Goal: Task Accomplishment & Management: Complete application form

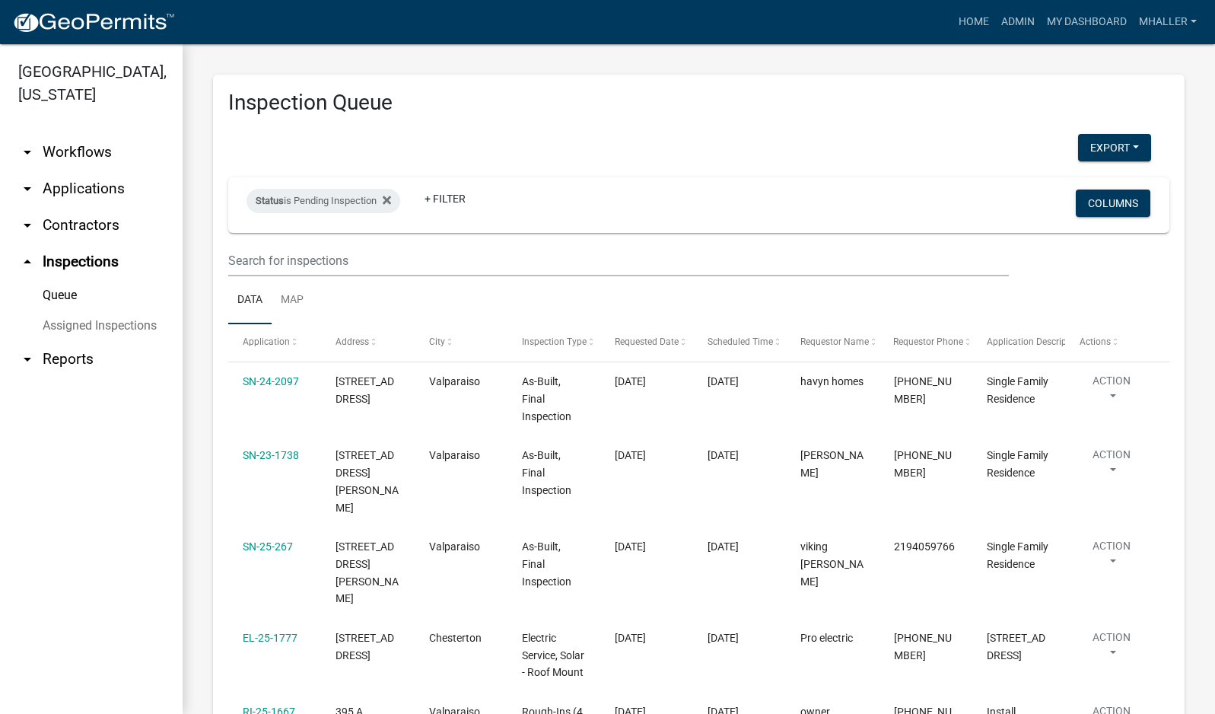
select select "1: 25"
click at [351, 200] on div "Status is Pending Inspection" at bounding box center [324, 201] width 154 height 24
click at [329, 262] on select "Select an option Pending Schedule Pending Inspection Approved Denied Deleted Vo…" at bounding box center [326, 257] width 152 height 31
select select "0"
click at [250, 242] on select "Select an option Pending Schedule Pending Inspection Approved Denied Deleted Vo…" at bounding box center [326, 257] width 152 height 31
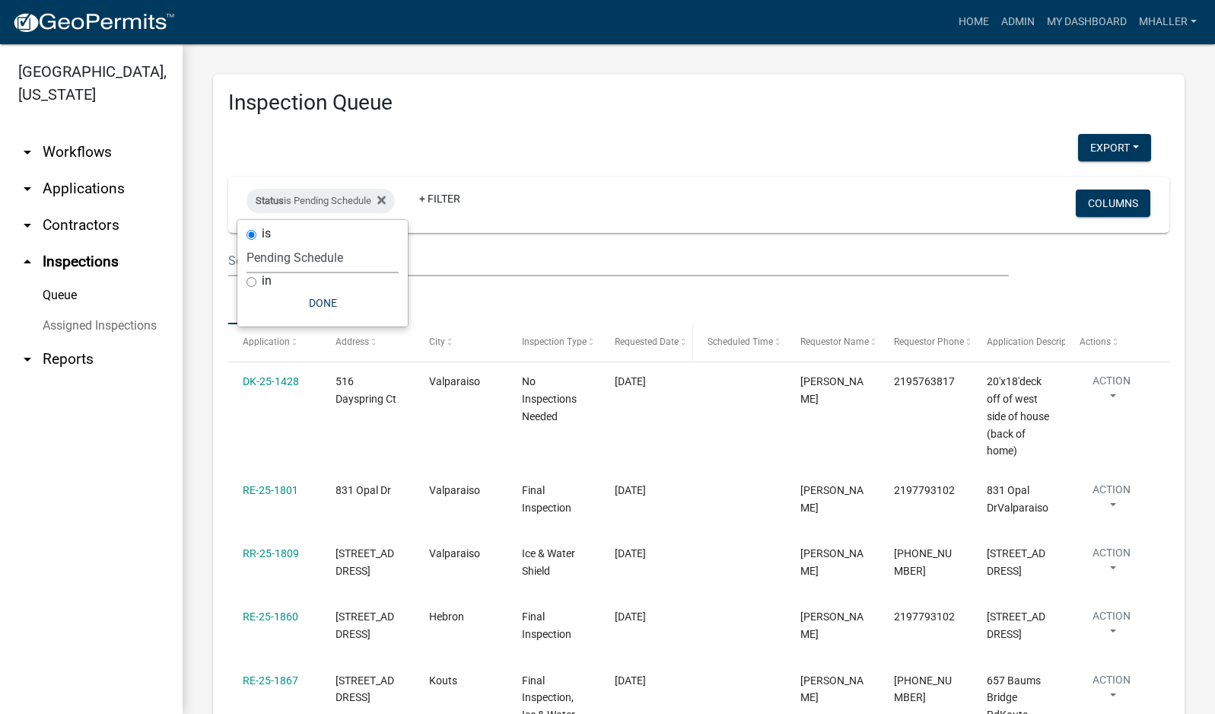
click at [651, 342] on span "Requested Date" at bounding box center [647, 341] width 64 height 11
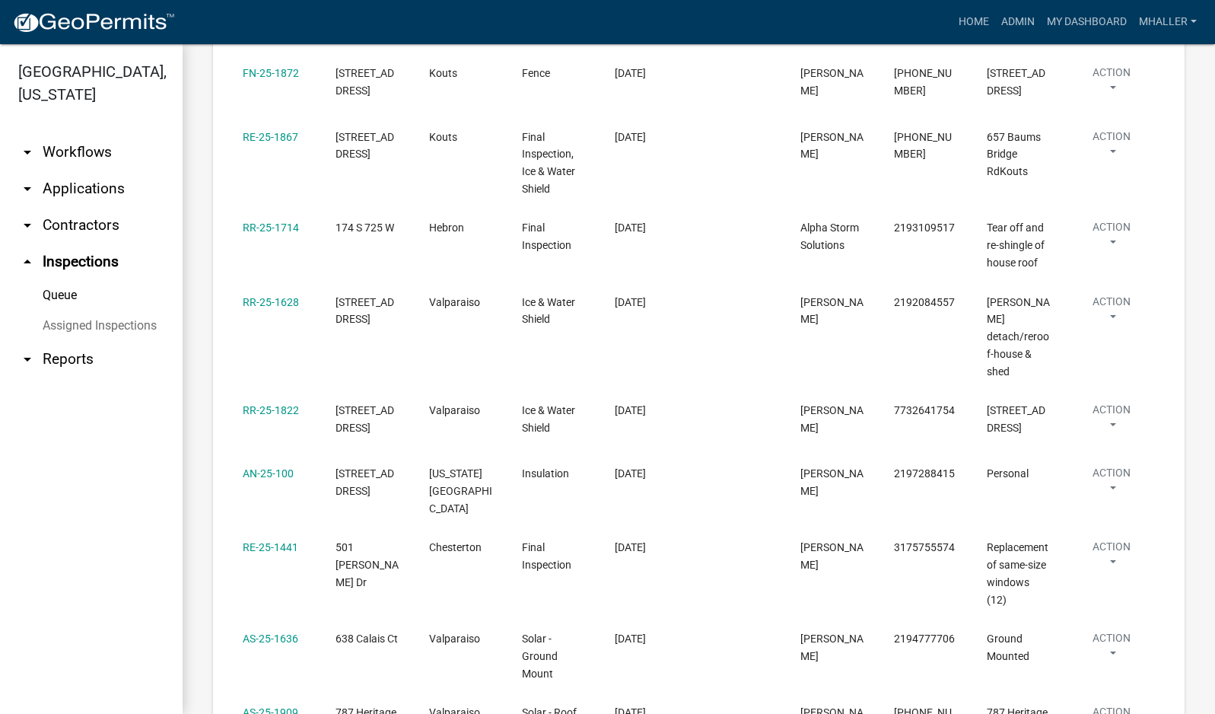
scroll to position [1522, 0]
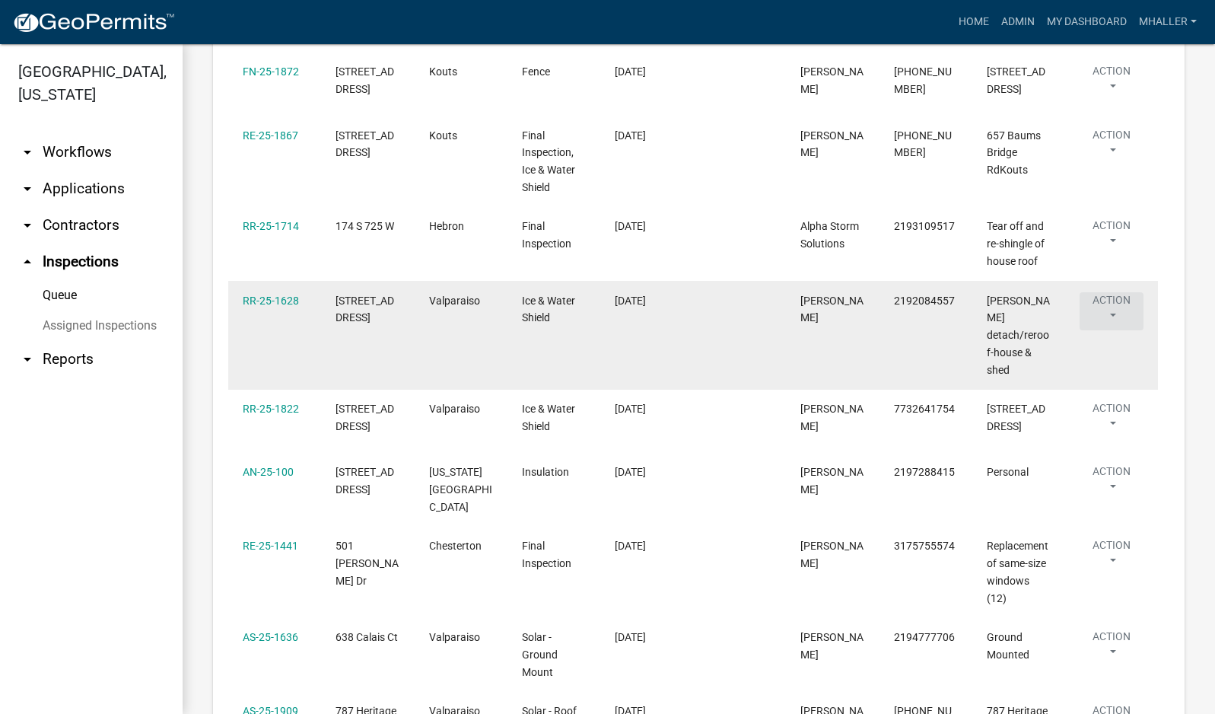
click at [1115, 302] on button "Action" at bounding box center [1112, 311] width 64 height 38
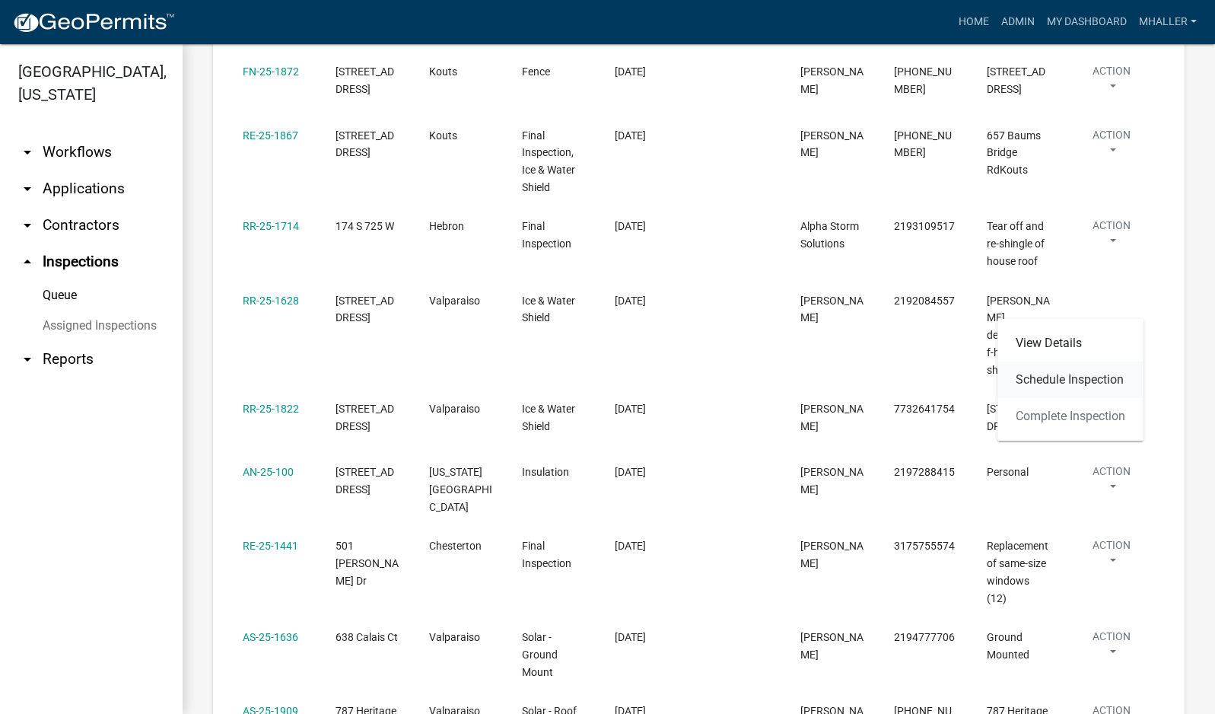
click at [1076, 377] on link "Schedule Inspection" at bounding box center [1071, 379] width 146 height 37
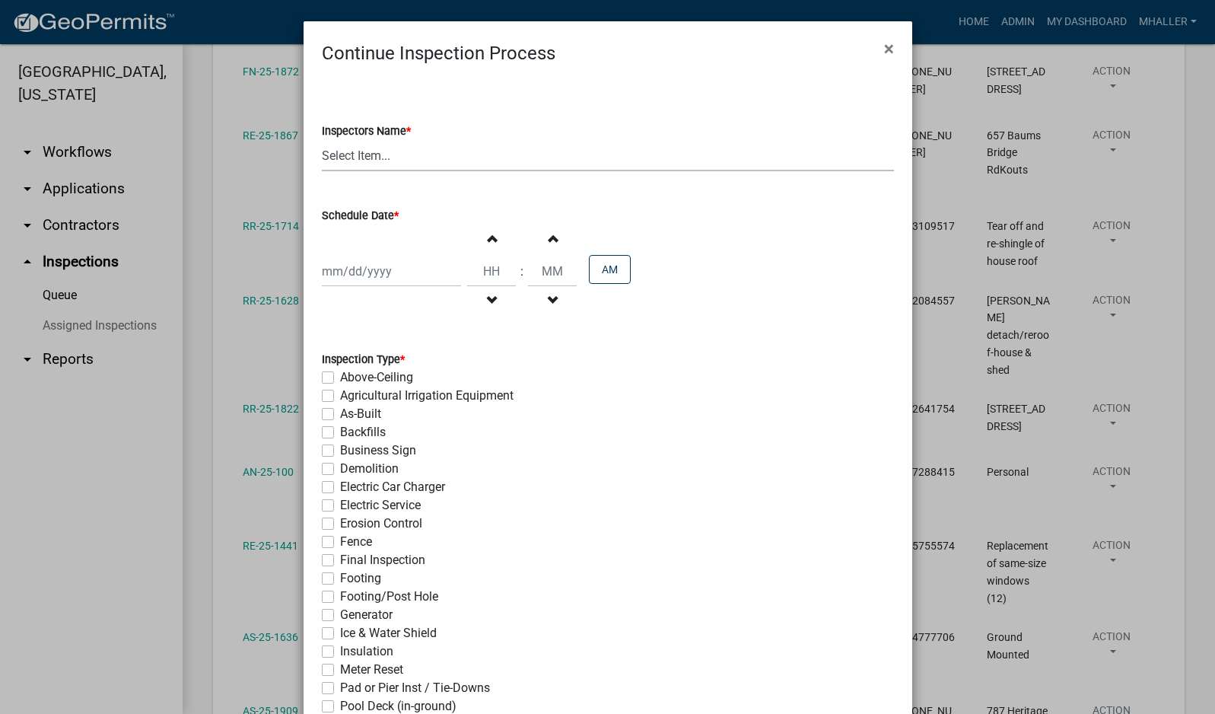
click at [356, 153] on select "Select Item... mhaller ([PERSON_NAME])" at bounding box center [608, 155] width 572 height 31
select select "ca350da2-795e-4cf8-941d-46ff53e354ae"
click at [322, 140] on select "Select Item... mhaller ([PERSON_NAME])" at bounding box center [608, 155] width 572 height 31
click at [352, 271] on div at bounding box center [391, 271] width 139 height 31
select select "10"
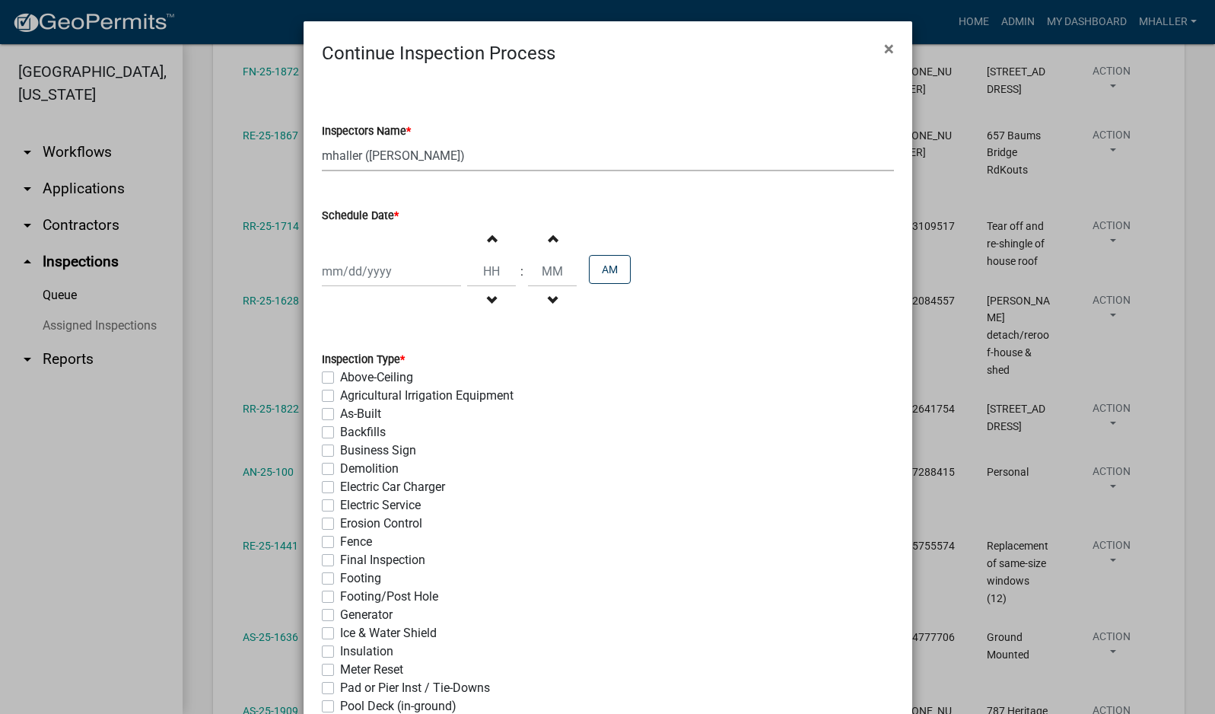
select select "2025"
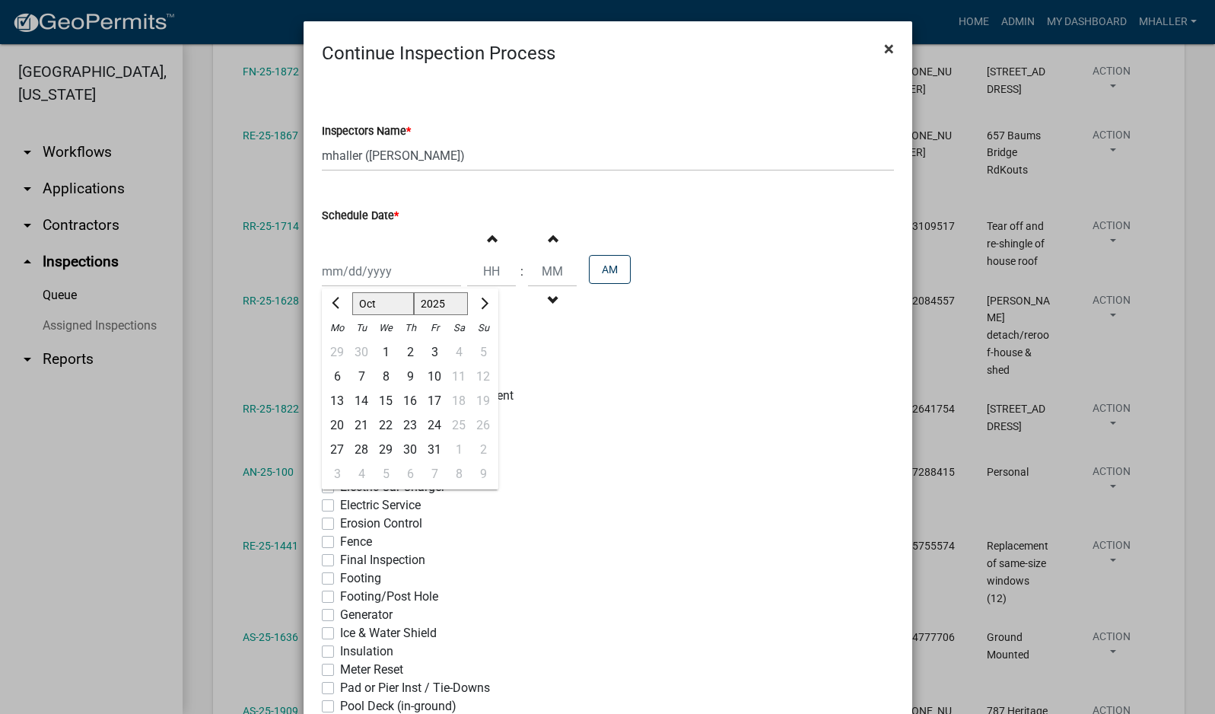
click at [884, 49] on span "×" at bounding box center [889, 48] width 10 height 21
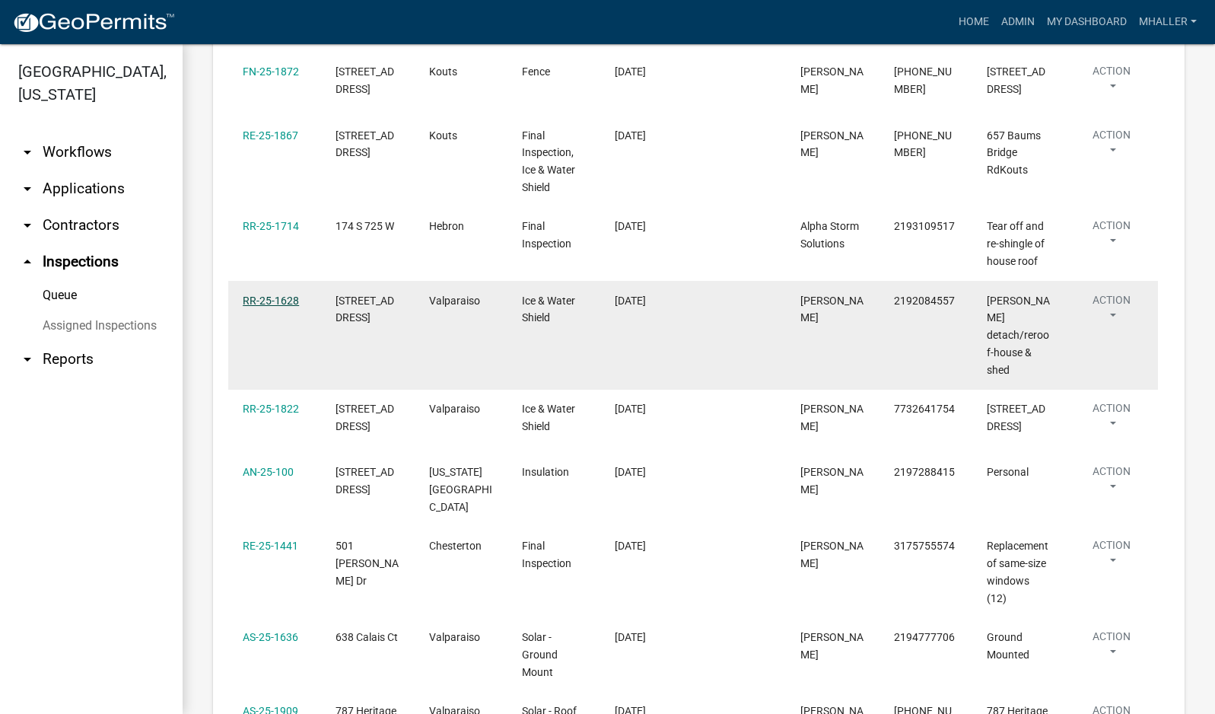
click at [252, 294] on link "RR-25-1628" at bounding box center [271, 300] width 56 height 12
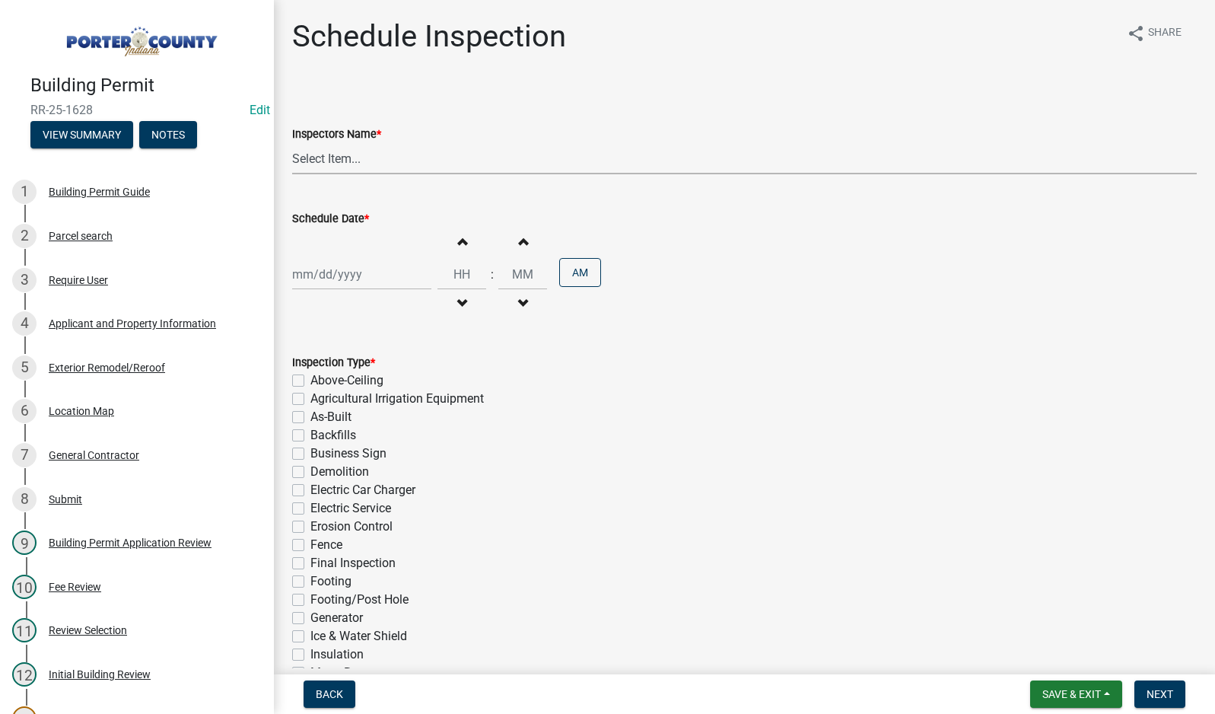
click at [319, 159] on select "Select Item... mhaller ([PERSON_NAME])" at bounding box center [744, 158] width 905 height 31
select select "ca350da2-795e-4cf8-941d-46ff53e354ae"
click at [292, 143] on select "Select Item... mhaller ([PERSON_NAME])" at bounding box center [744, 158] width 905 height 31
click at [337, 270] on div at bounding box center [361, 274] width 139 height 31
select select "10"
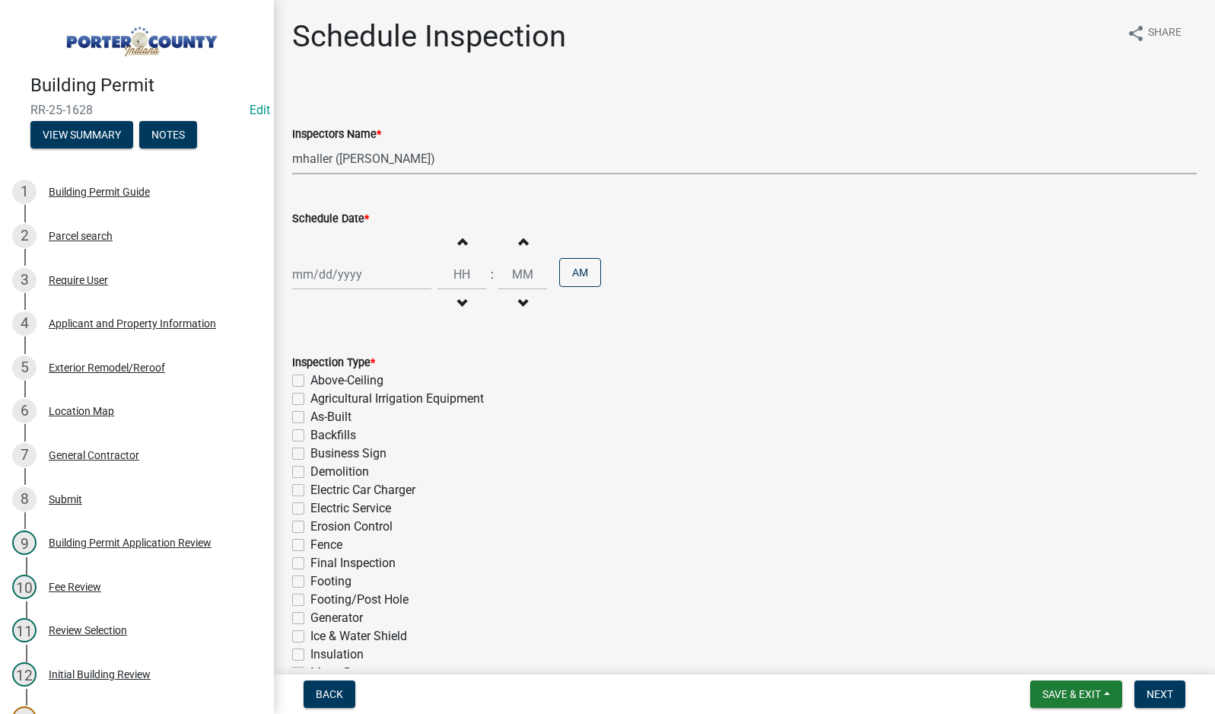
select select "2025"
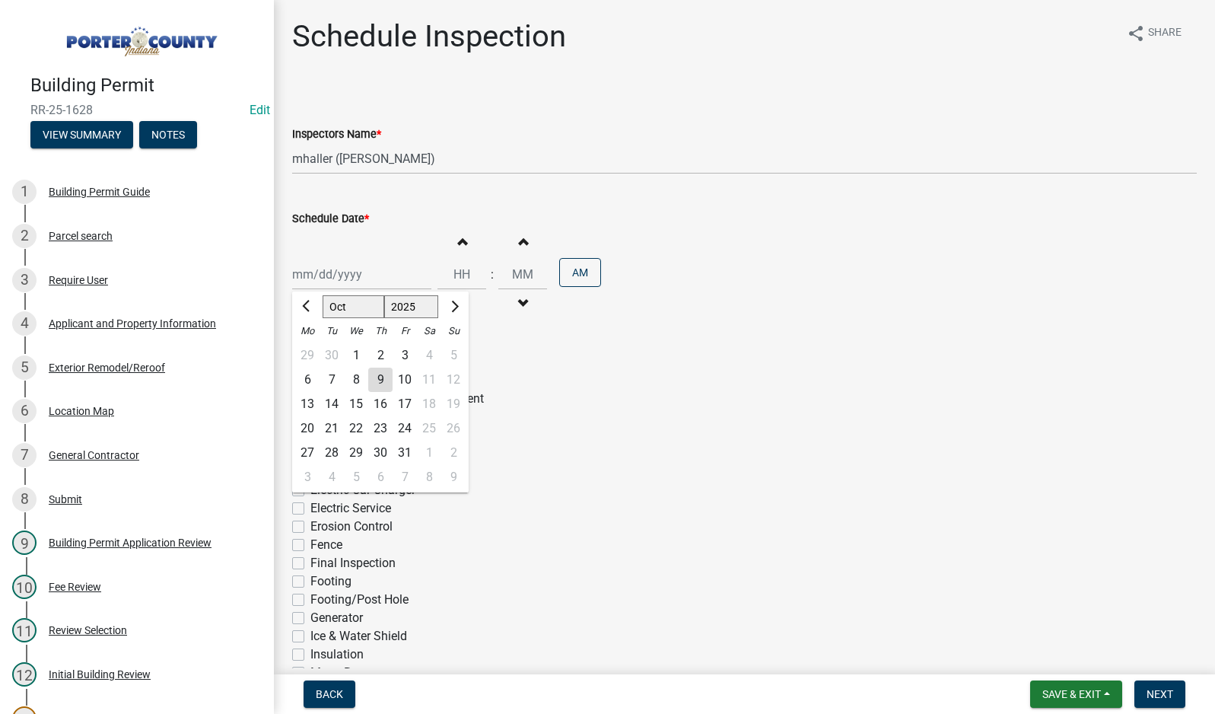
click at [378, 379] on div "9" at bounding box center [380, 380] width 24 height 24
type input "[DATE]"
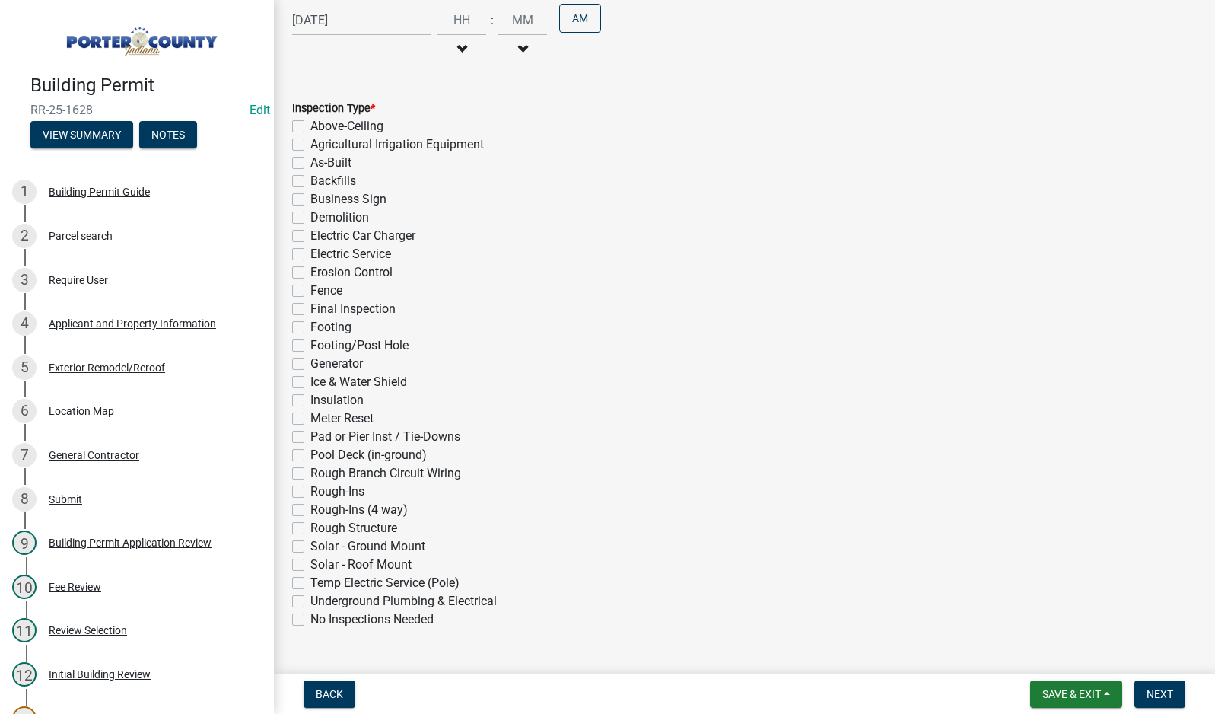
scroll to position [288, 0]
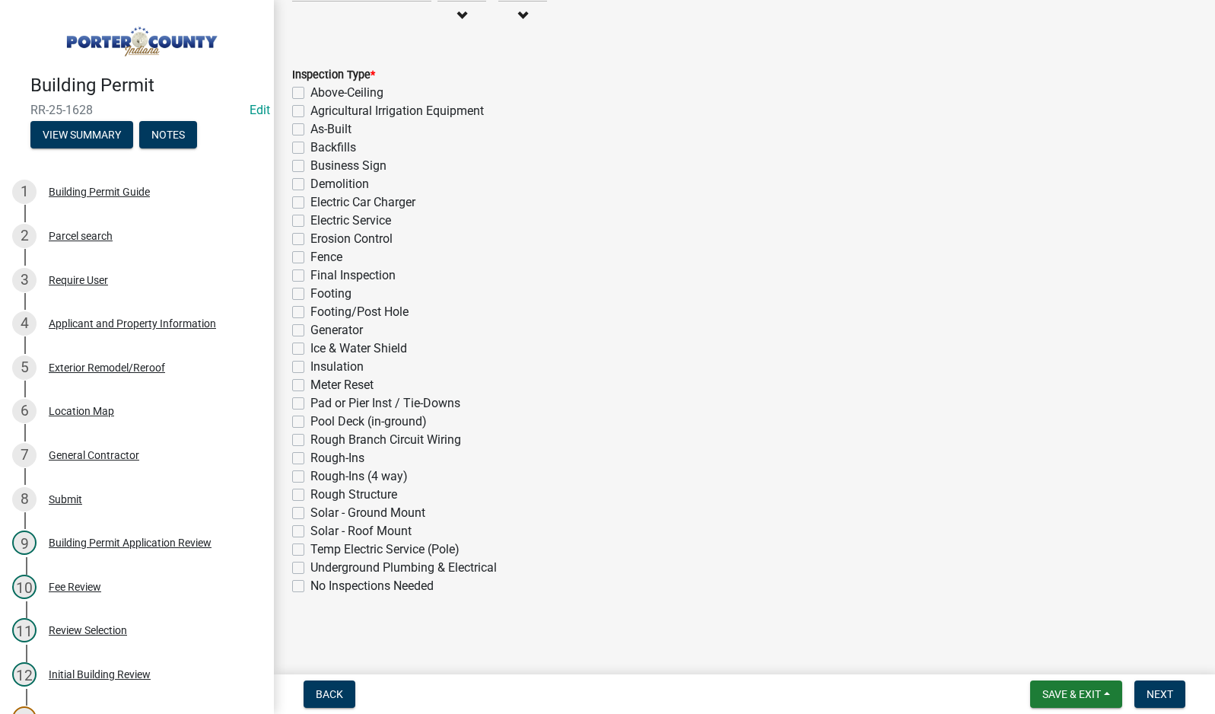
drag, startPoint x: 294, startPoint y: 350, endPoint x: 450, endPoint y: 440, distance: 180.0
click at [310, 349] on label "Ice & Water Shield" at bounding box center [358, 348] width 97 height 18
click at [310, 349] on input "Ice & Water Shield" at bounding box center [315, 344] width 10 height 10
checkbox input "true"
checkbox input "false"
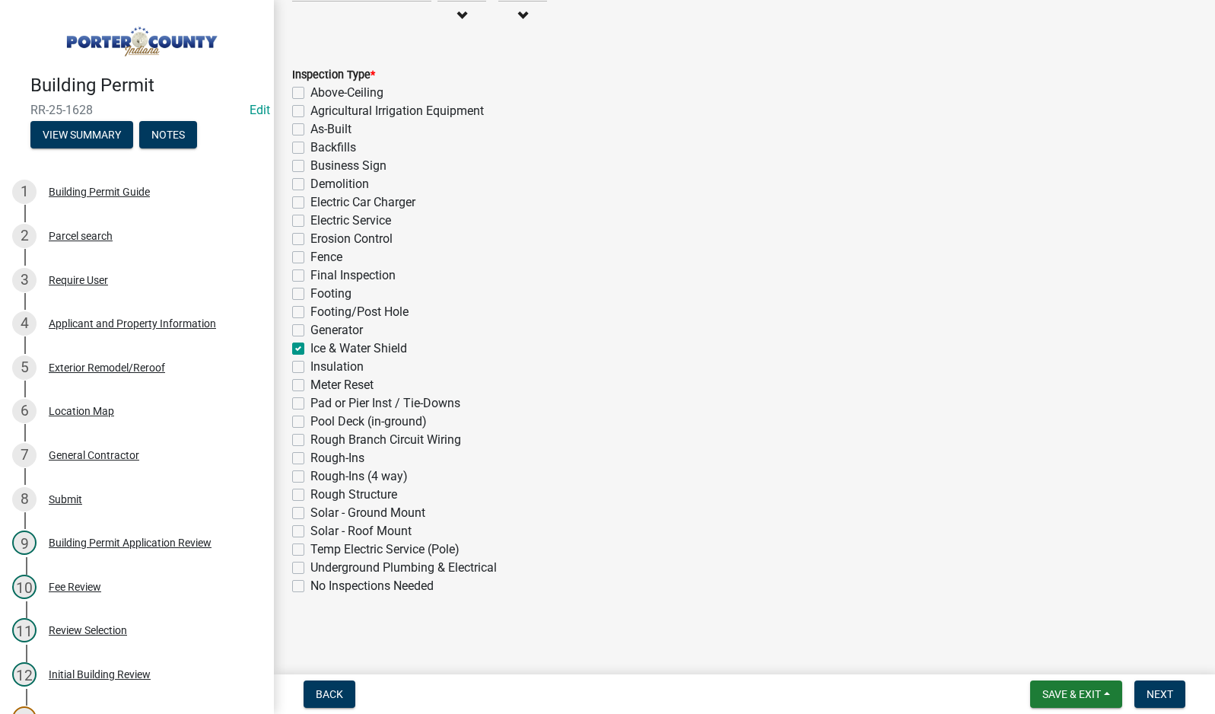
checkbox input "false"
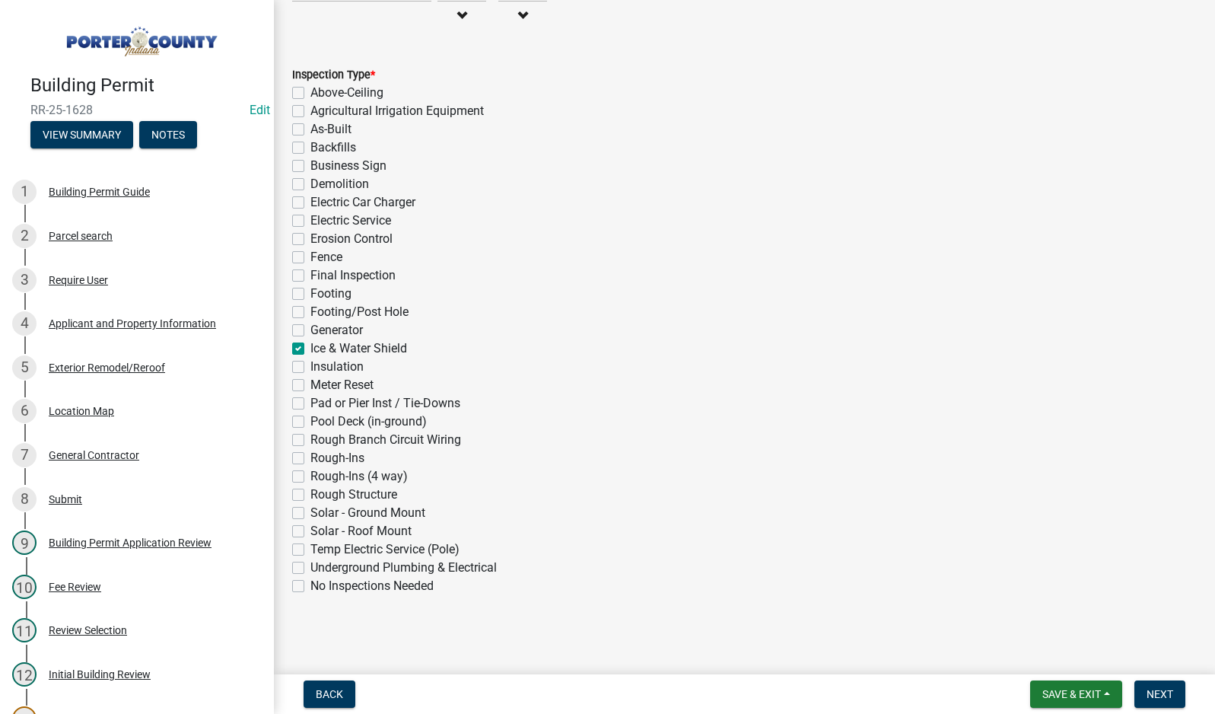
checkbox input "false"
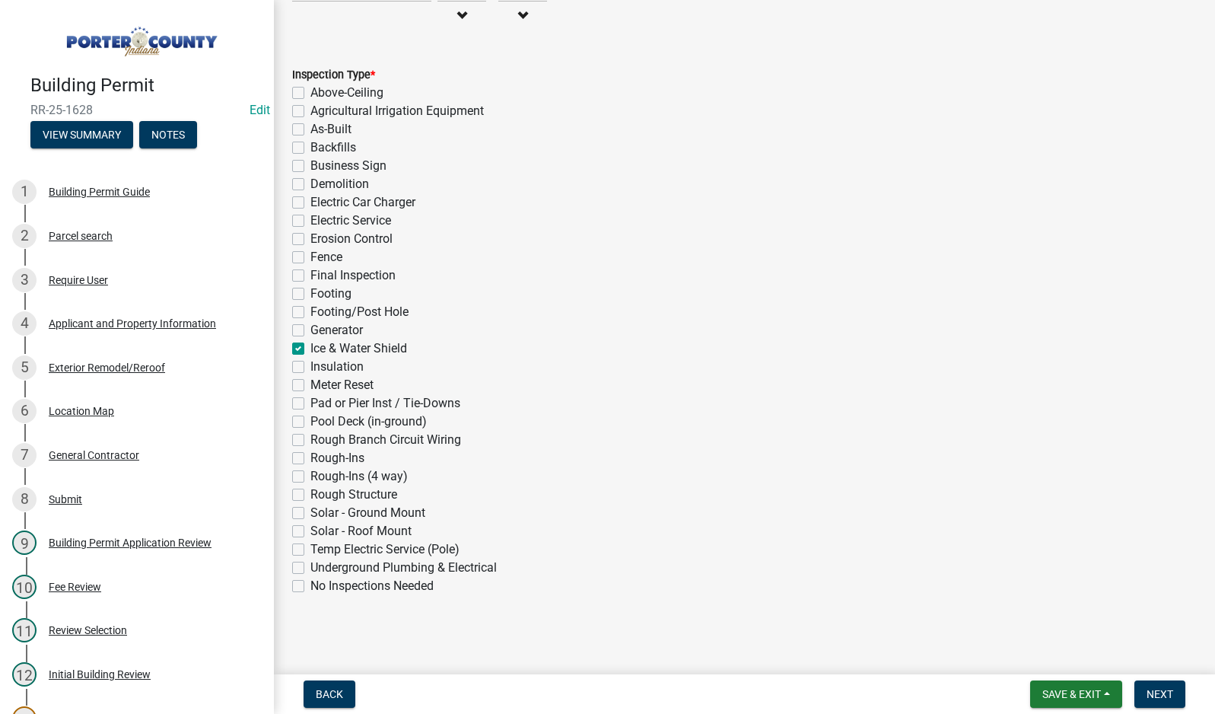
checkbox input "false"
checkbox input "true"
checkbox input "false"
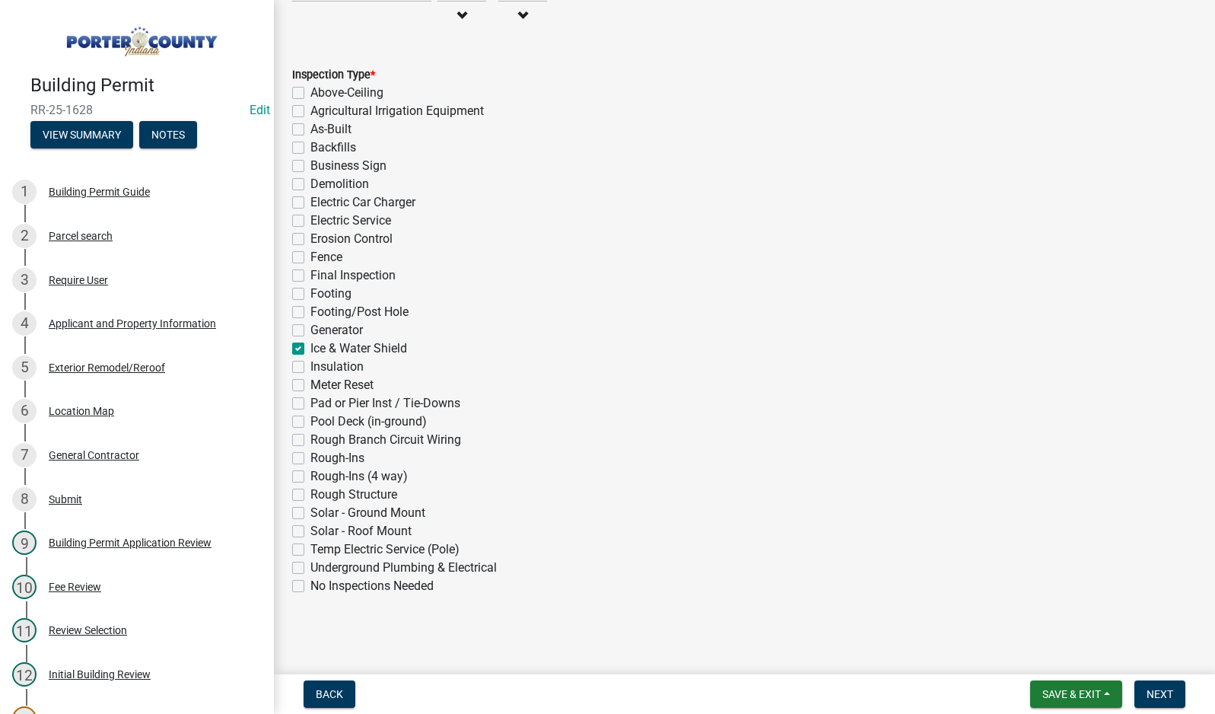
checkbox input "false"
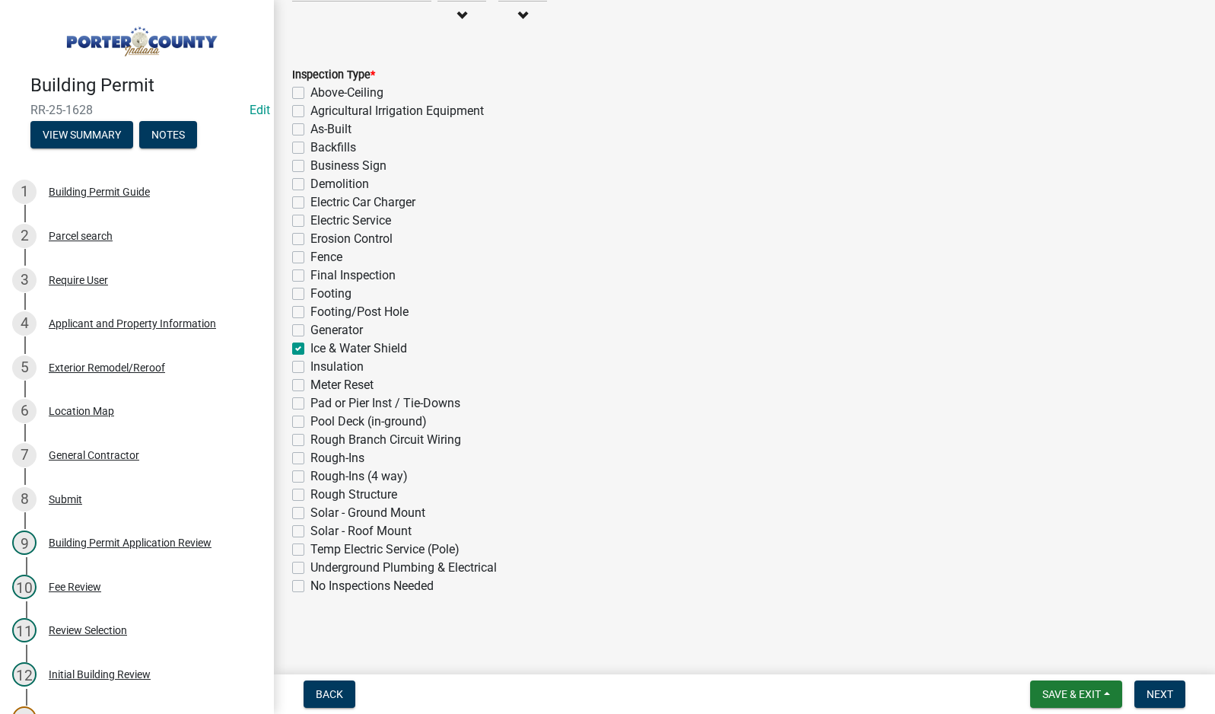
checkbox input "false"
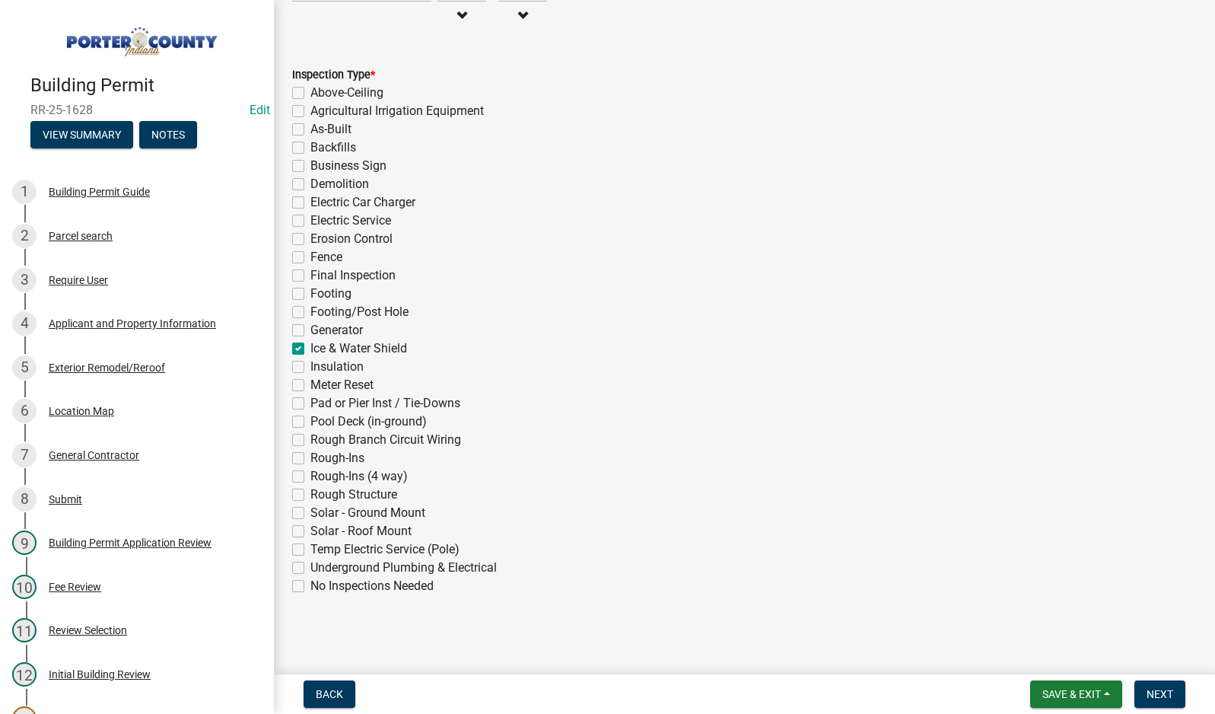
checkbox input "false"
click at [1164, 696] on span "Next" at bounding box center [1160, 694] width 27 height 12
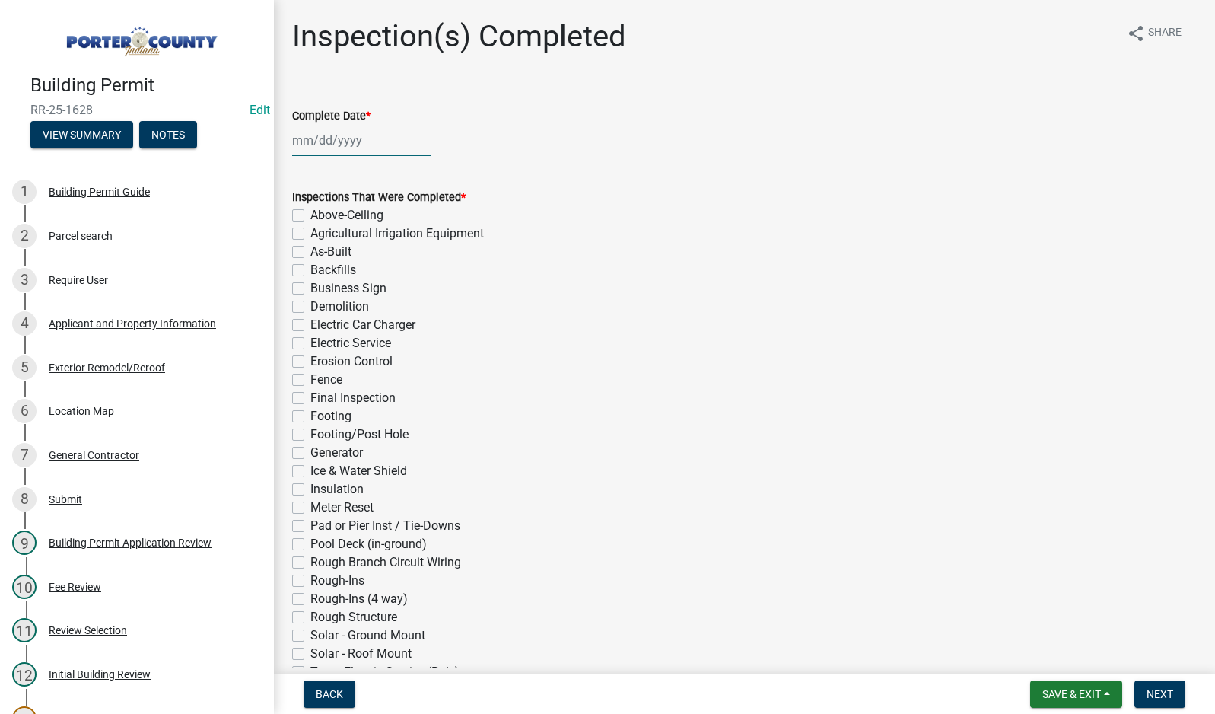
click at [293, 140] on div at bounding box center [361, 140] width 139 height 31
select select "10"
select select "2025"
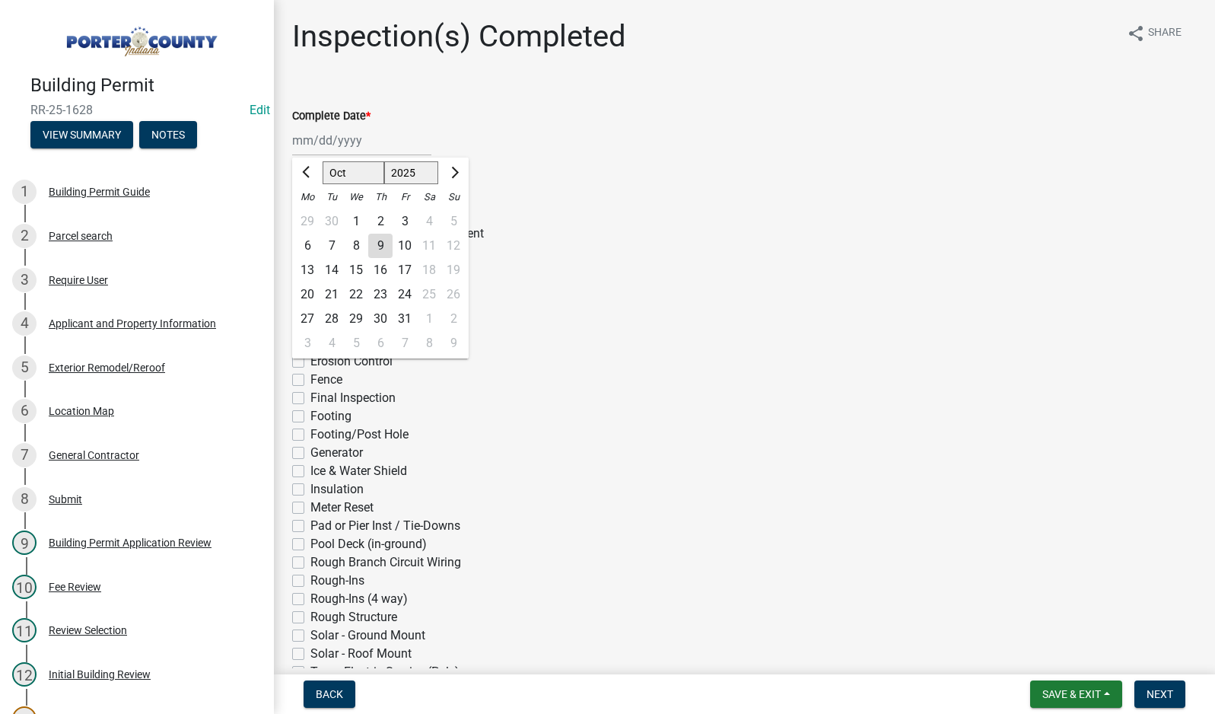
click at [377, 243] on div "9" at bounding box center [380, 246] width 24 height 24
type input "[DATE]"
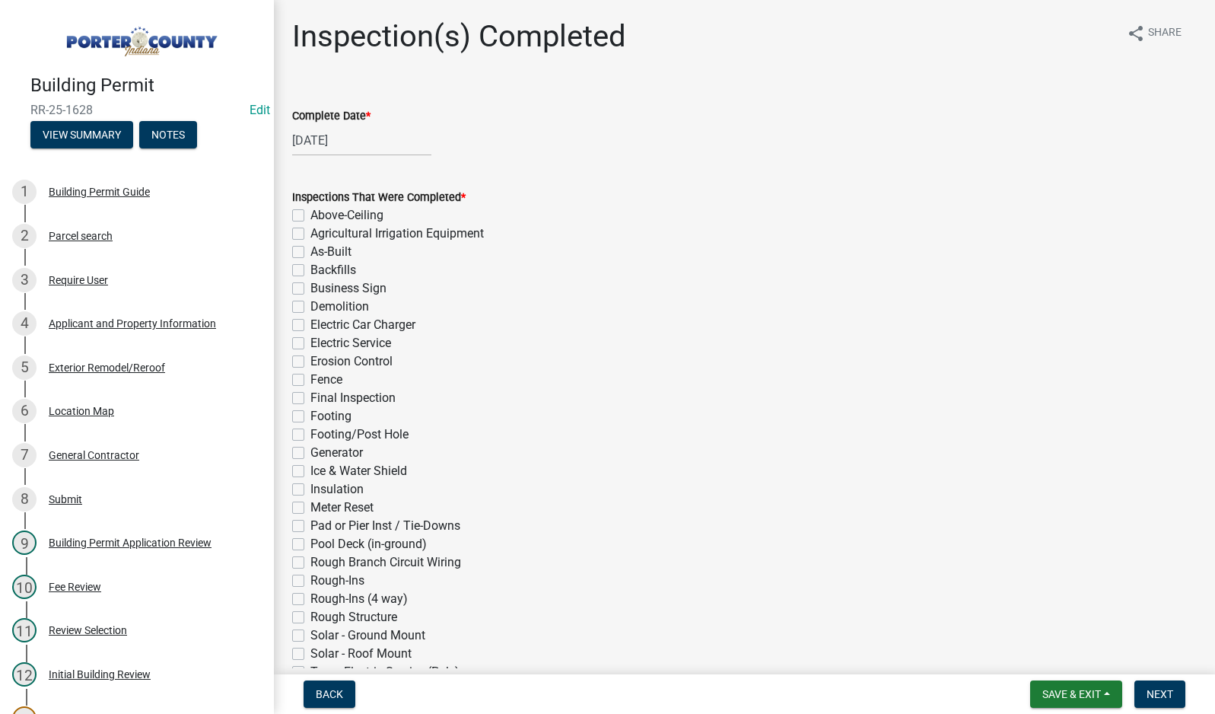
drag, startPoint x: 298, startPoint y: 470, endPoint x: 317, endPoint y: 470, distance: 19.8
click at [310, 470] on label "Ice & Water Shield" at bounding box center [358, 471] width 97 height 18
click at [310, 470] on input "Ice & Water Shield" at bounding box center [315, 467] width 10 height 10
checkbox input "true"
checkbox input "false"
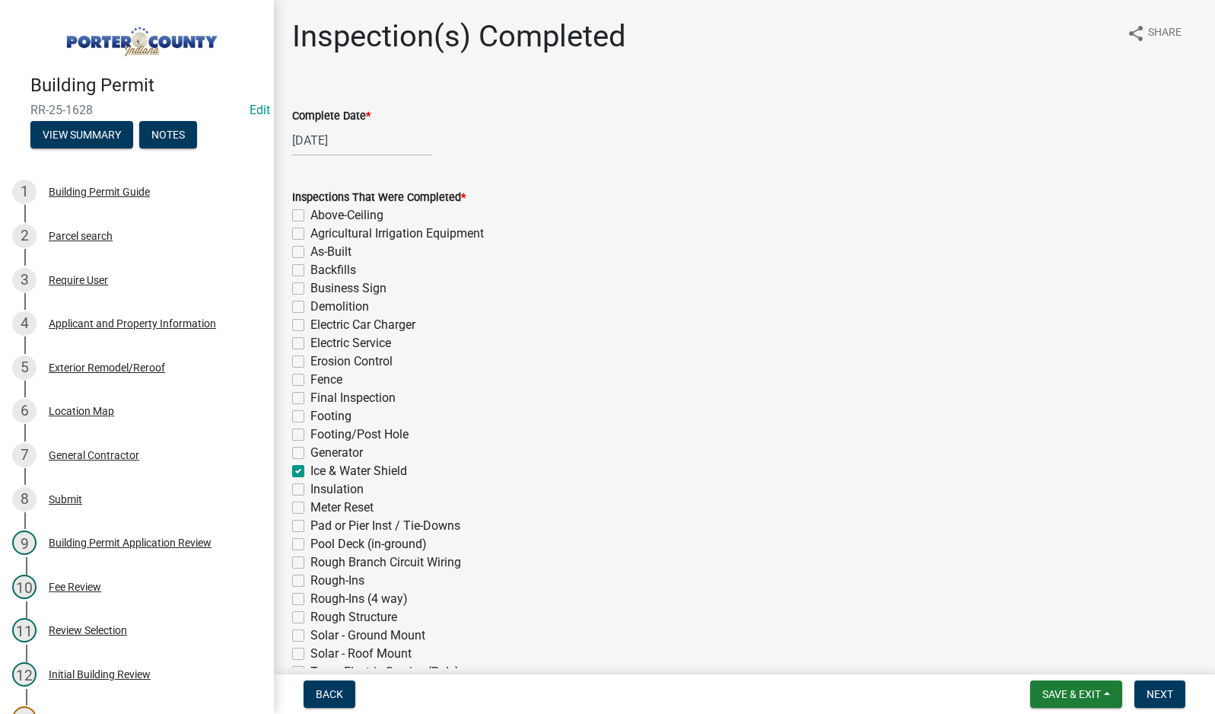
checkbox input "false"
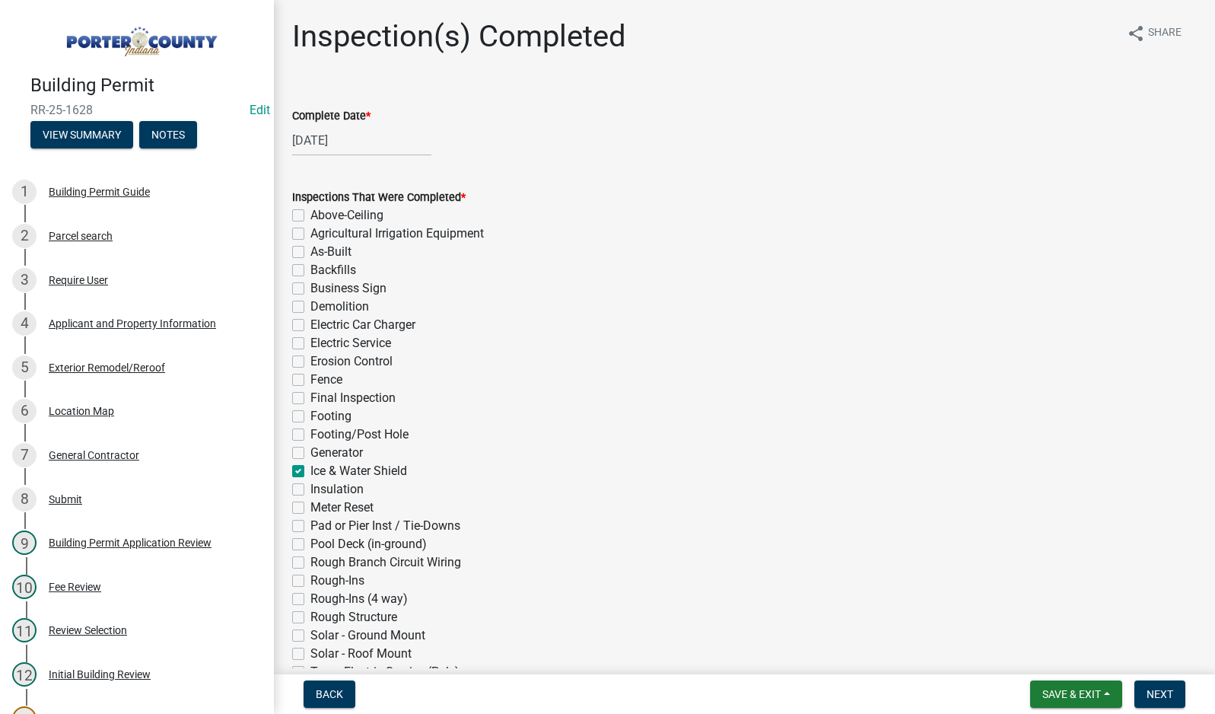
checkbox input "false"
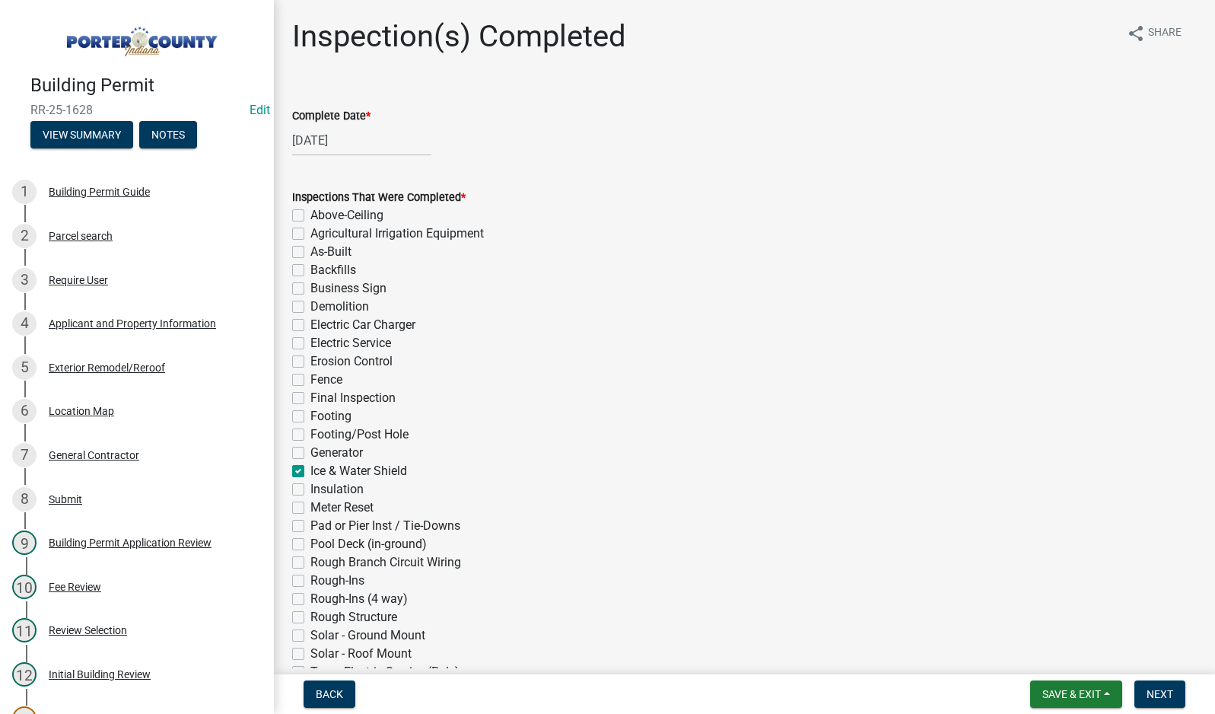
checkbox input "false"
checkbox input "true"
checkbox input "false"
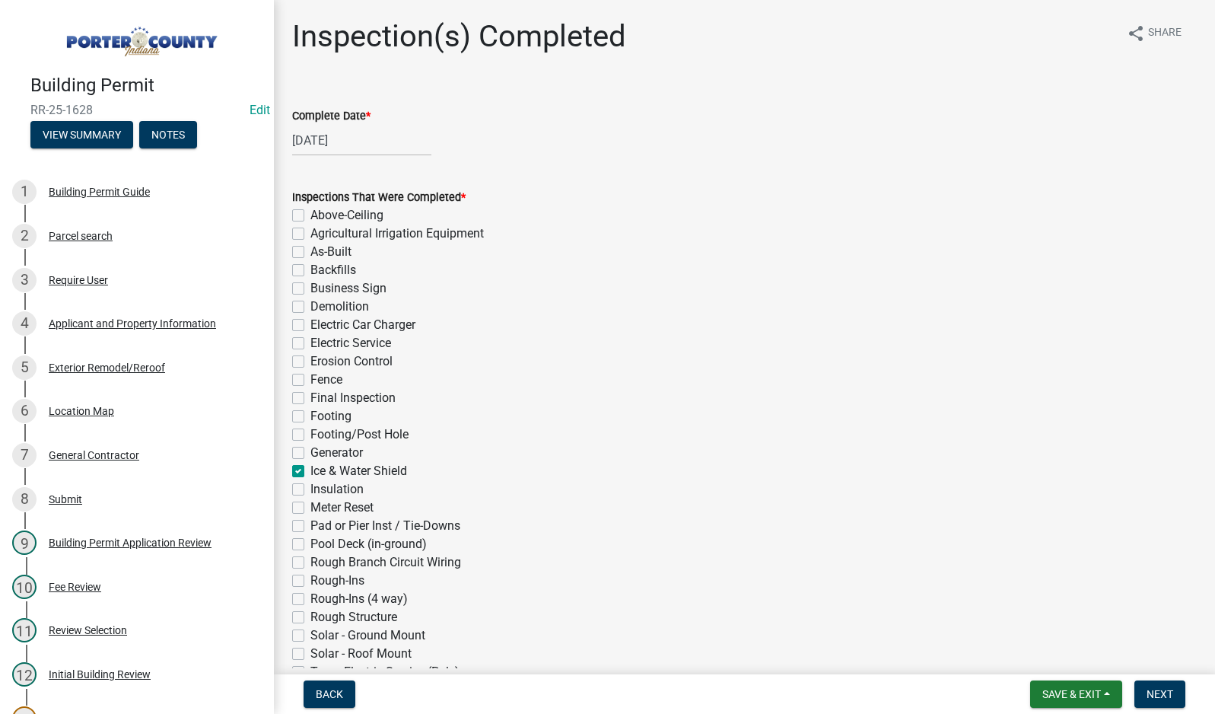
checkbox input "false"
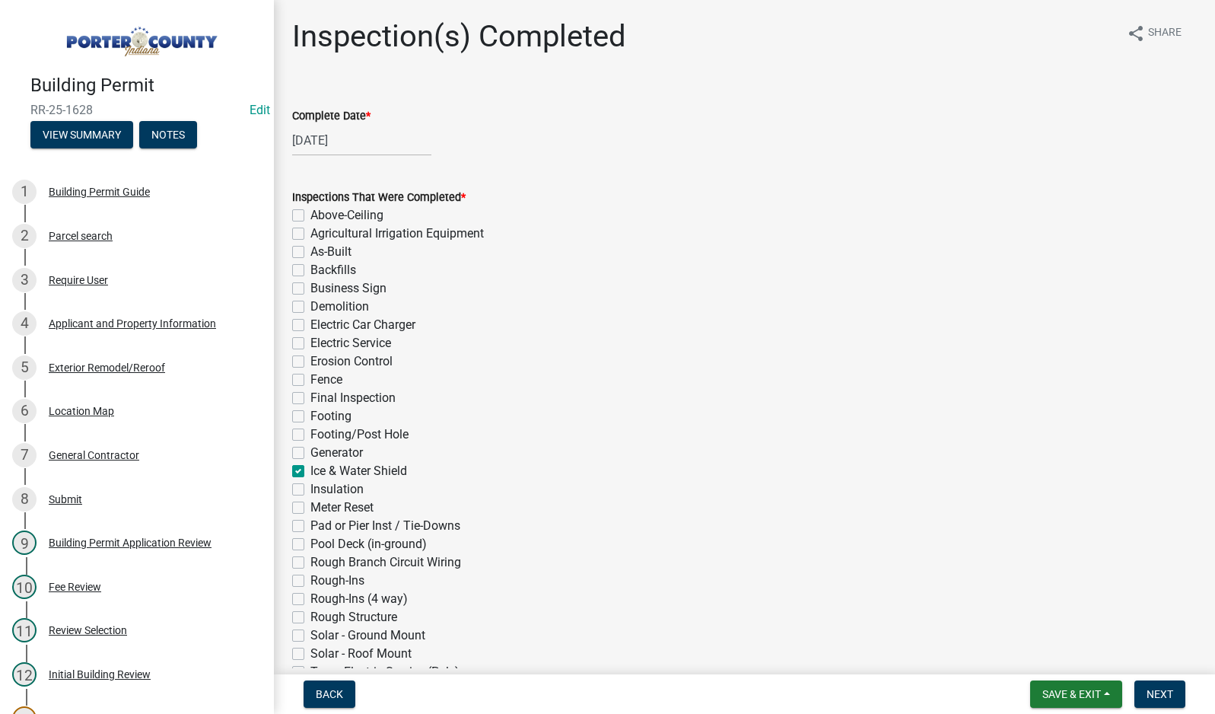
checkbox input "false"
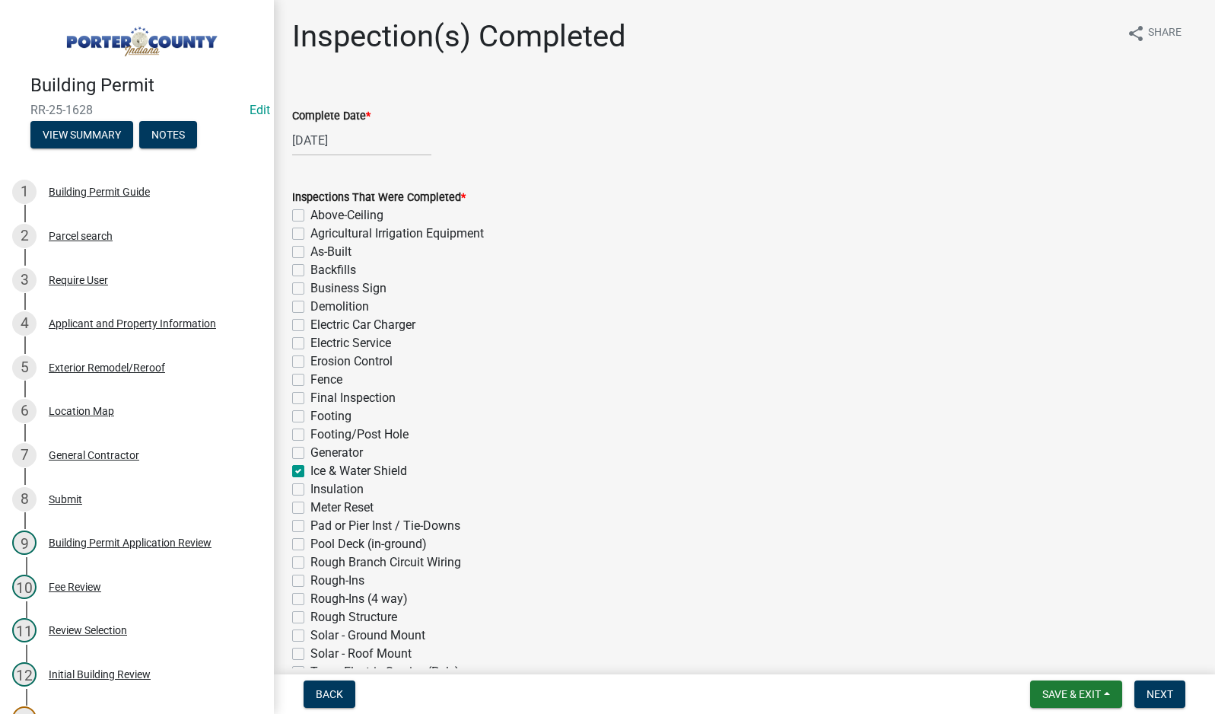
checkbox input "false"
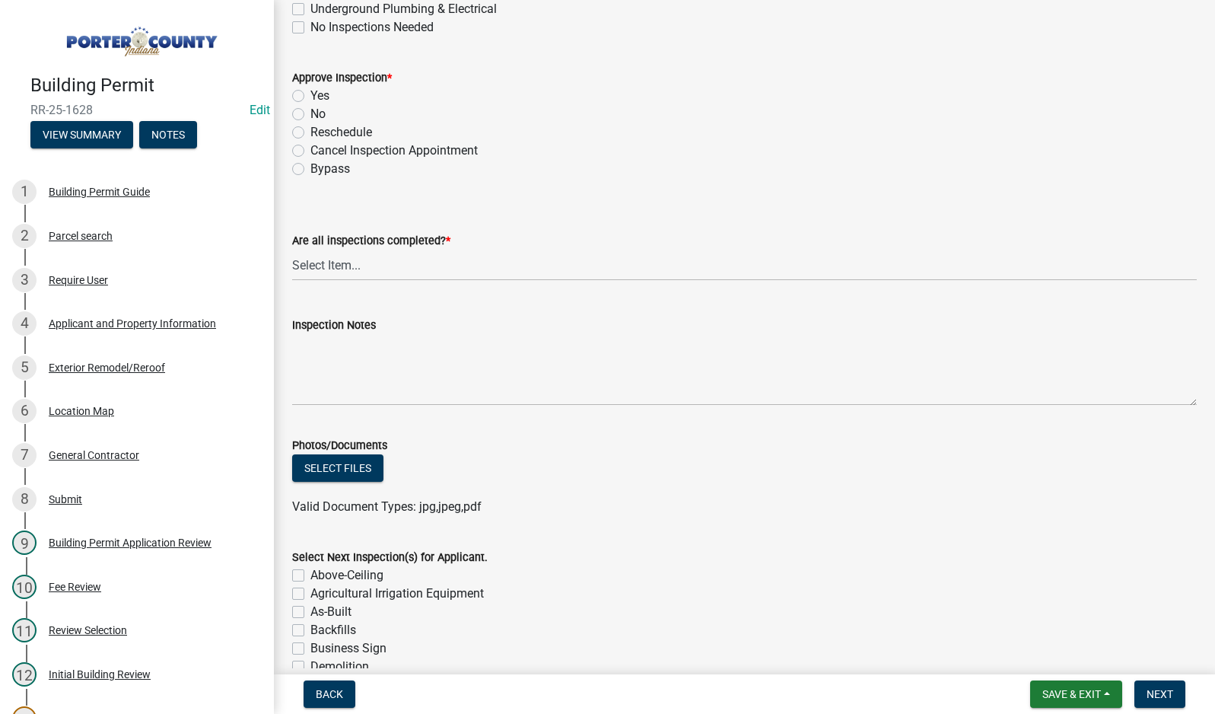
scroll to position [685, 0]
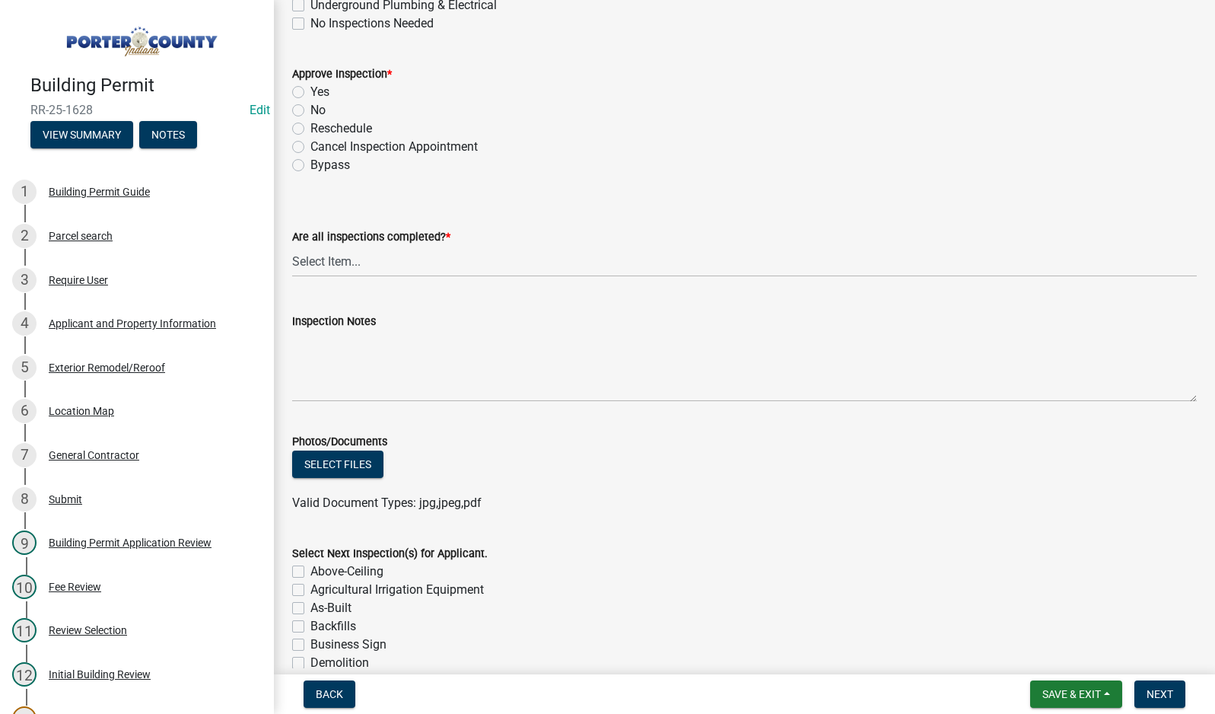
drag, startPoint x: 301, startPoint y: 91, endPoint x: 324, endPoint y: 135, distance: 49.7
click at [310, 94] on label "Yes" at bounding box center [319, 92] width 19 height 18
click at [310, 93] on input "Yes" at bounding box center [315, 88] width 10 height 10
radio input "true"
click at [406, 268] on select "Select Item... Yes - All Inspections Have Been Completed No - More Inspections …" at bounding box center [744, 261] width 905 height 31
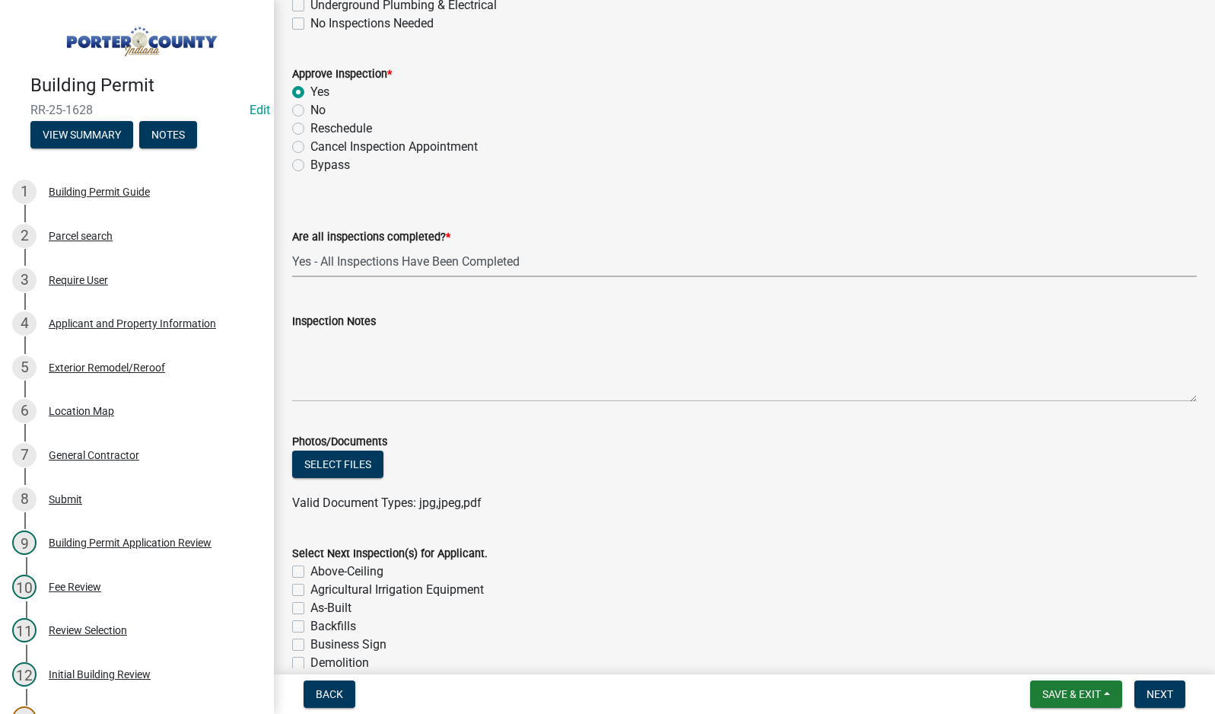
click at [292, 246] on select "Select Item... Yes - All Inspections Have Been Completed No - More Inspections …" at bounding box center [744, 261] width 905 height 31
select select "9a8ccc90-dcd1-4d2c-ac64-5460e8d85408"
click at [396, 368] on textarea "Inspection Notes" at bounding box center [744, 366] width 905 height 72
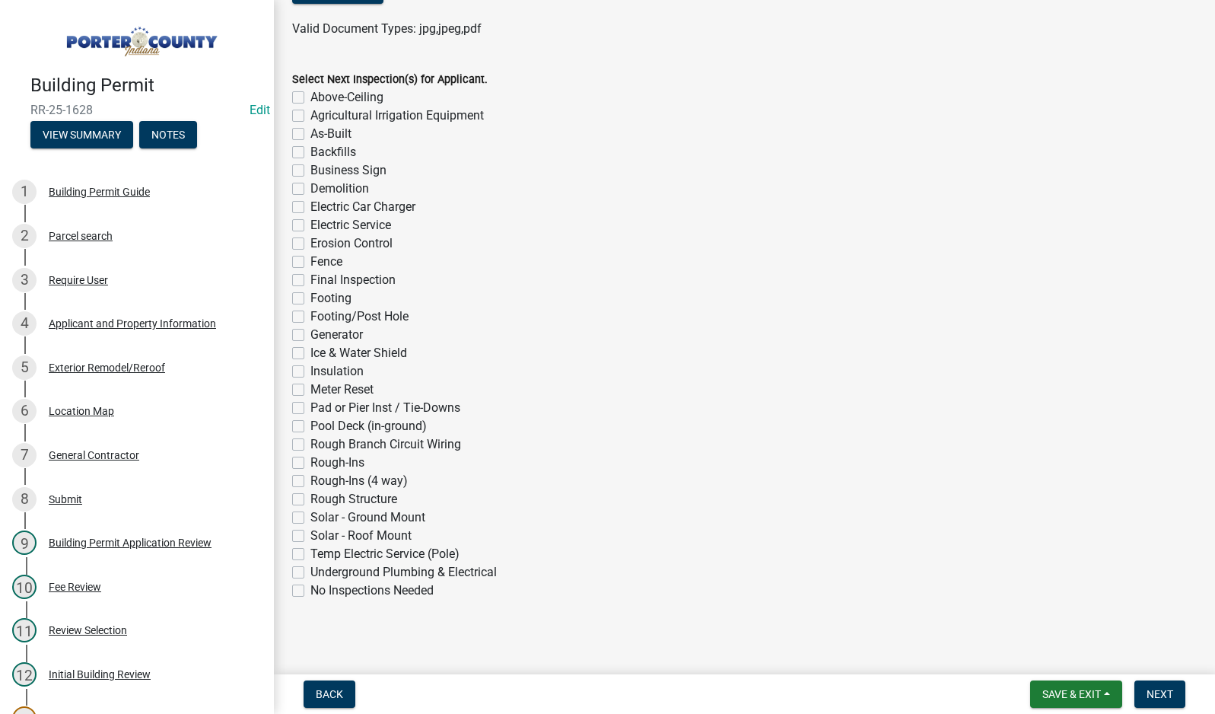
scroll to position [1164, 0]
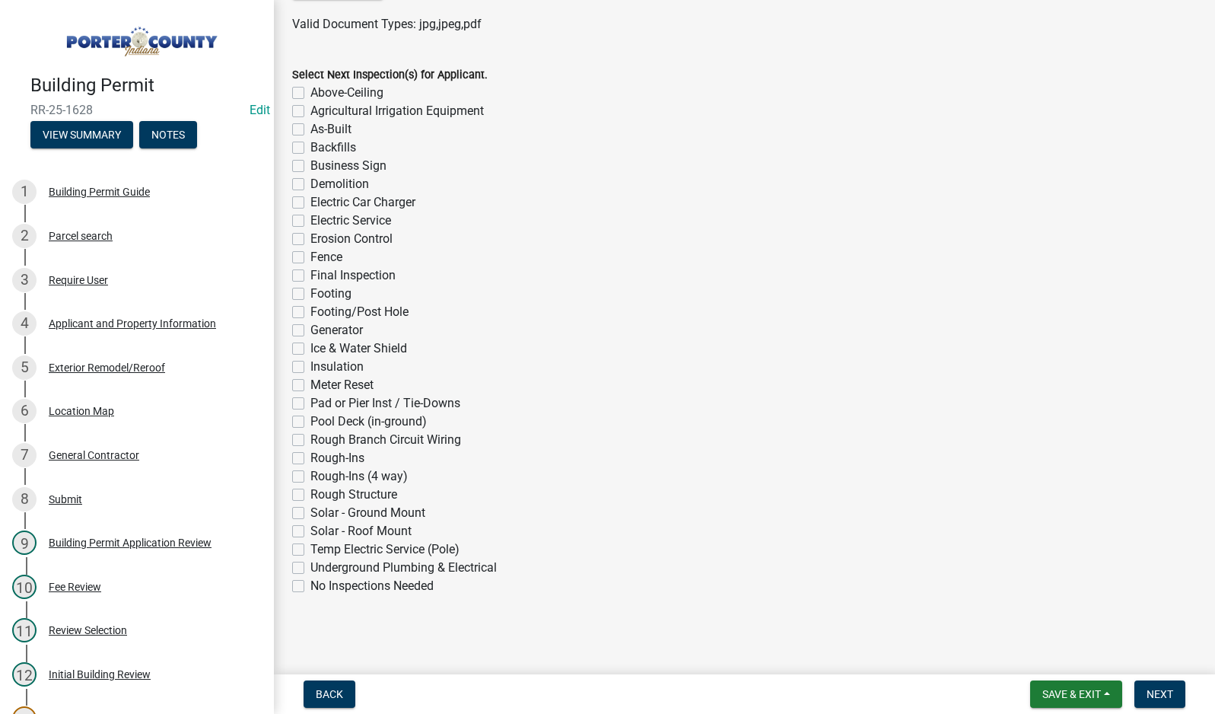
type textarea "complete"
drag, startPoint x: 298, startPoint y: 586, endPoint x: 653, endPoint y: 639, distance: 359.3
click at [310, 587] on label "No Inspections Needed" at bounding box center [371, 586] width 123 height 18
click at [310, 587] on input "No Inspections Needed" at bounding box center [315, 582] width 10 height 10
checkbox input "true"
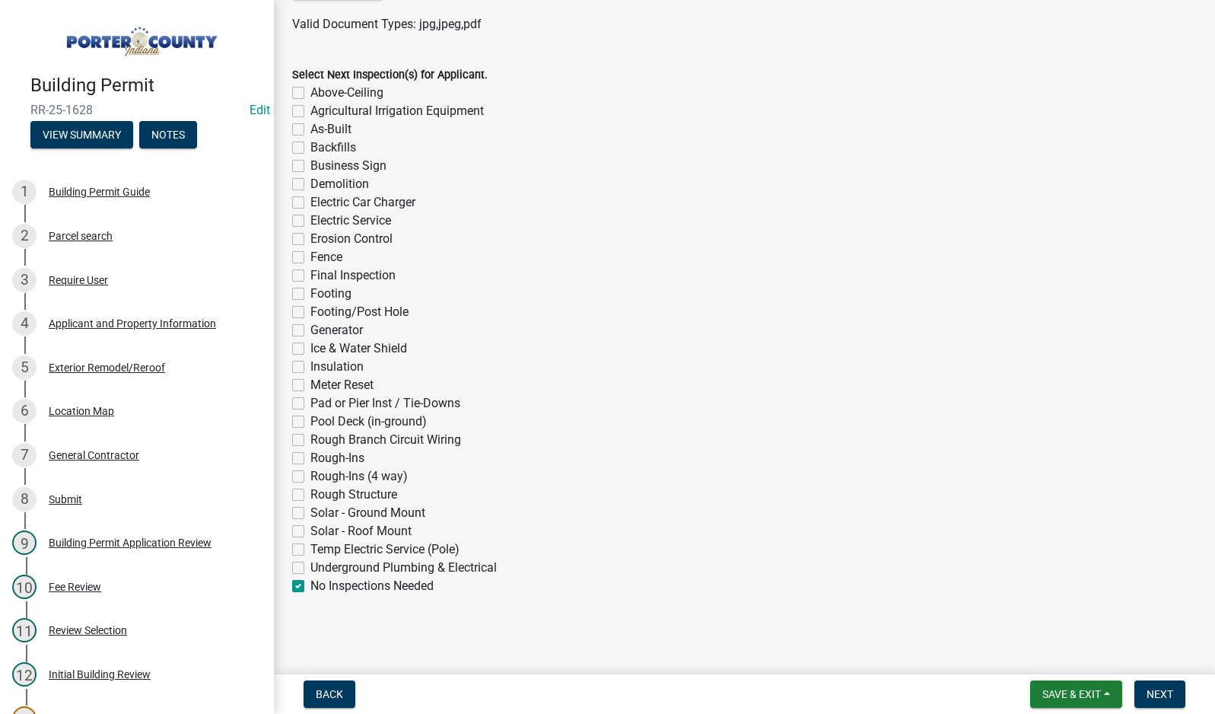
checkbox input "false"
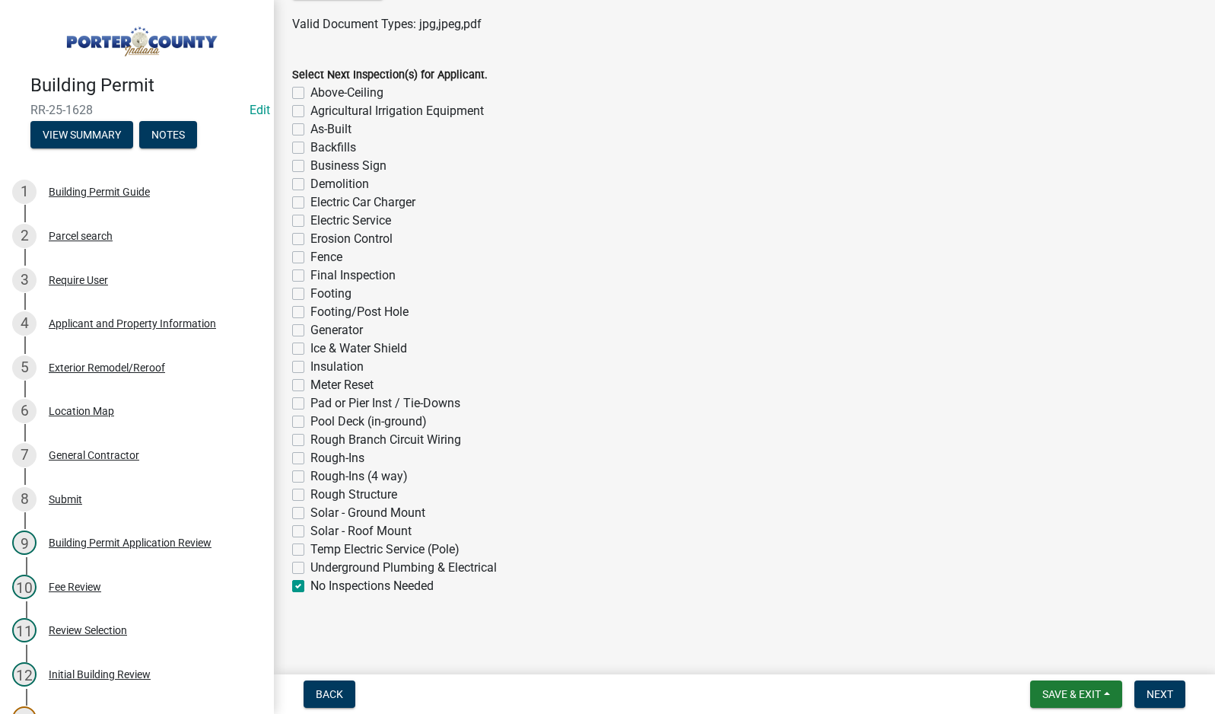
checkbox input "false"
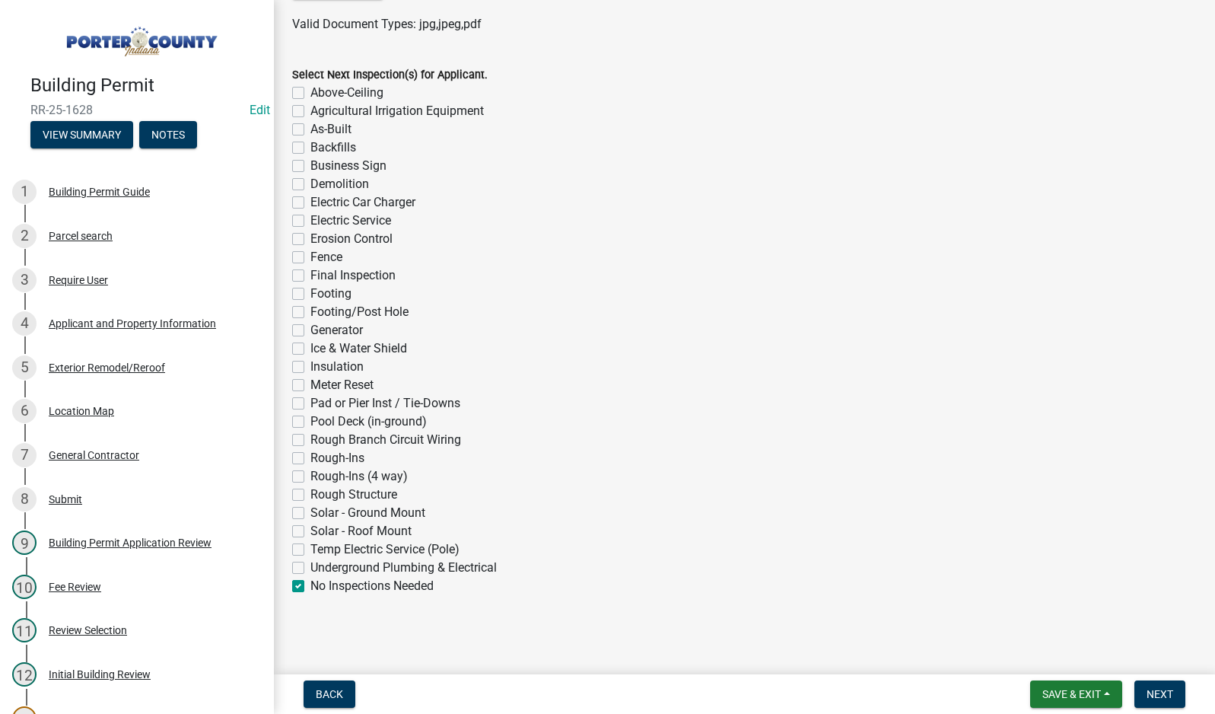
checkbox input "false"
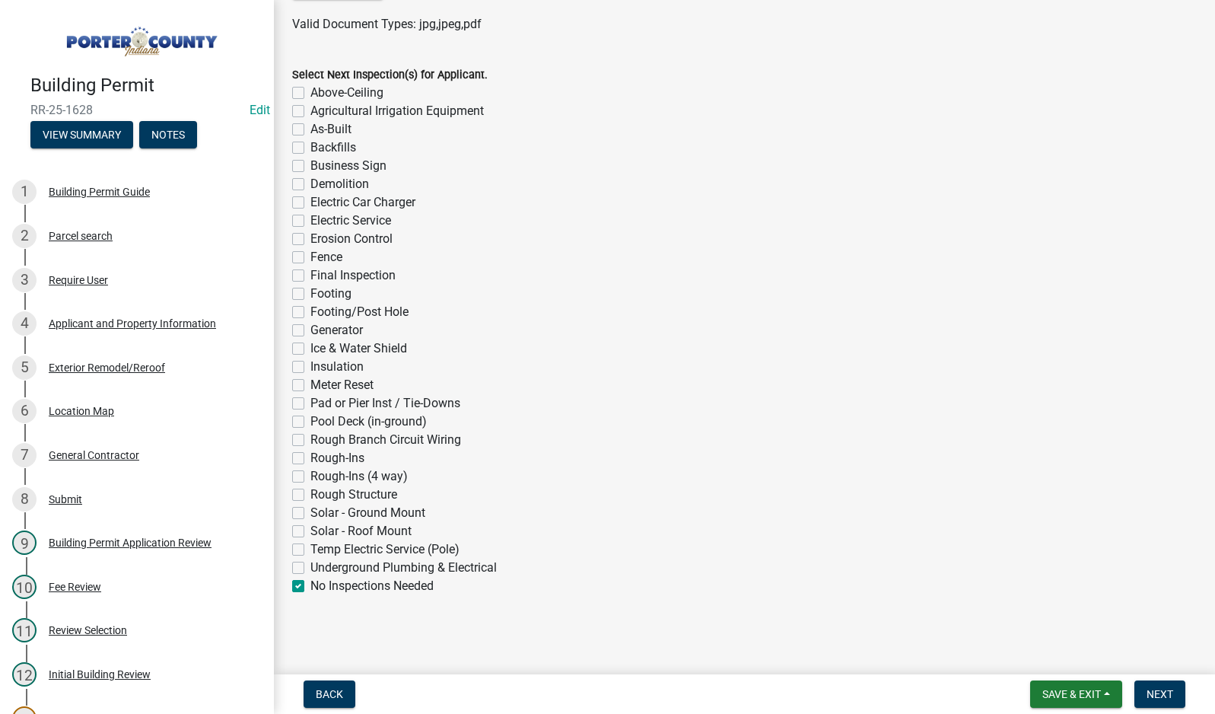
checkbox input "false"
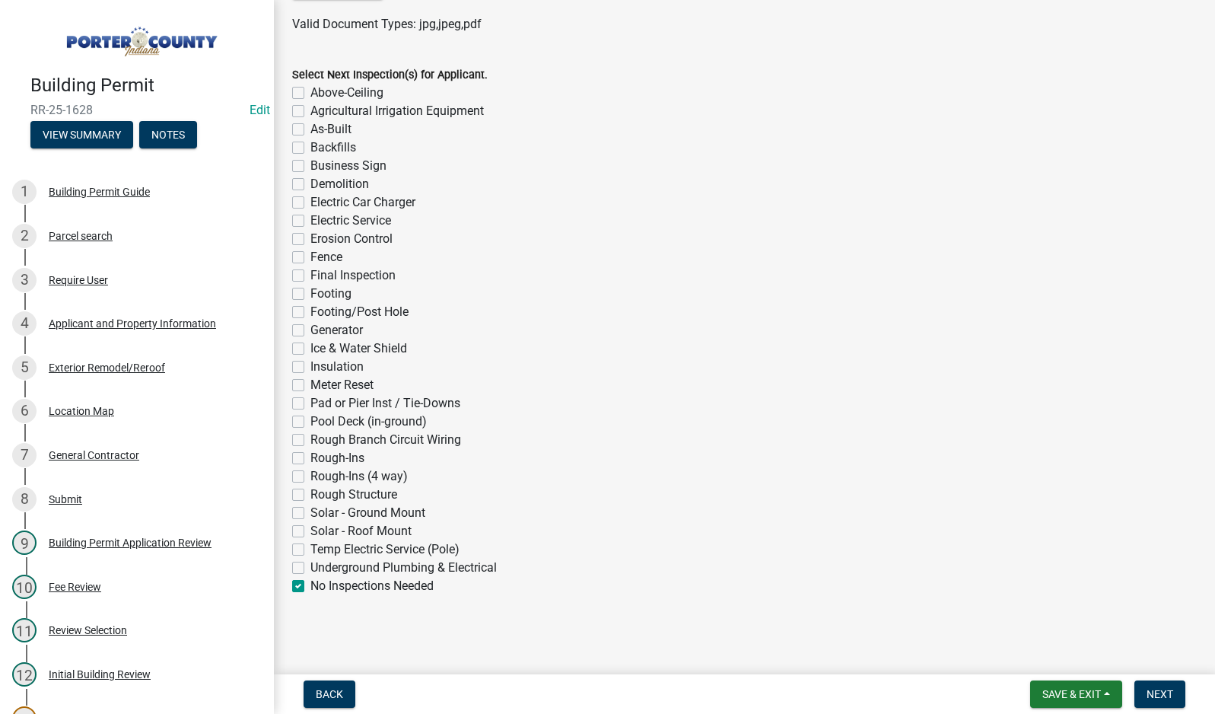
checkbox input "false"
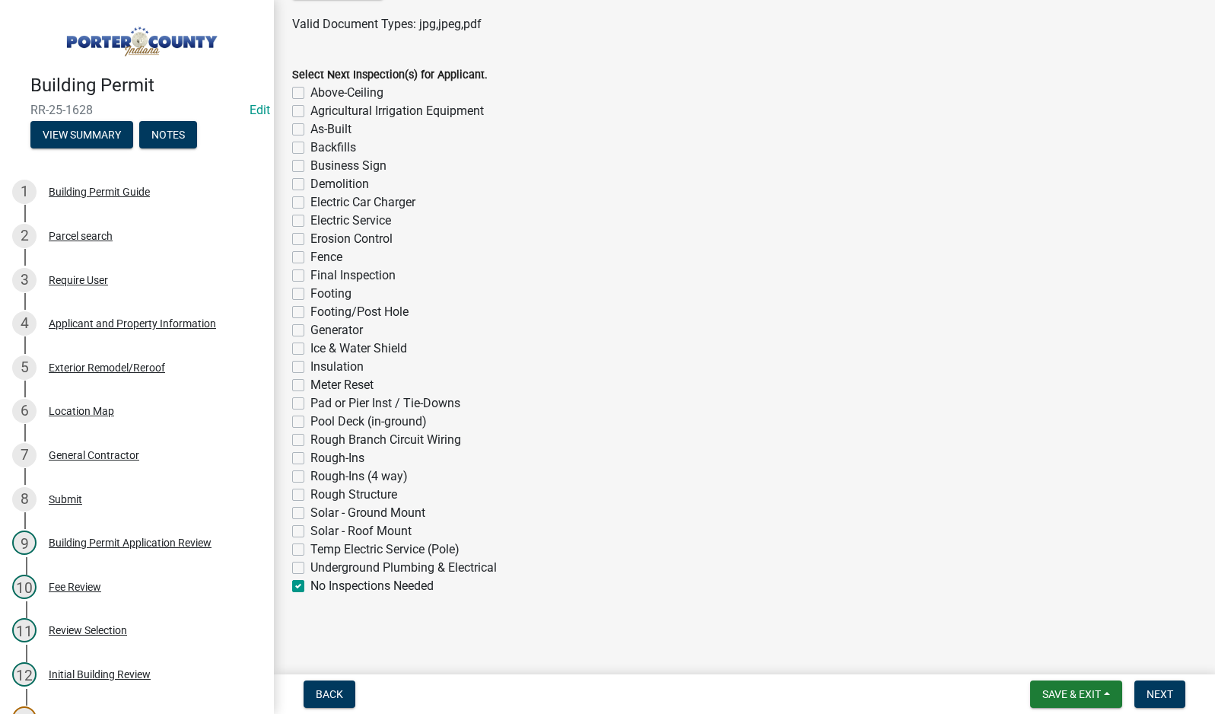
checkbox input "false"
checkbox input "true"
click at [1174, 697] on button "Next" at bounding box center [1160, 693] width 51 height 27
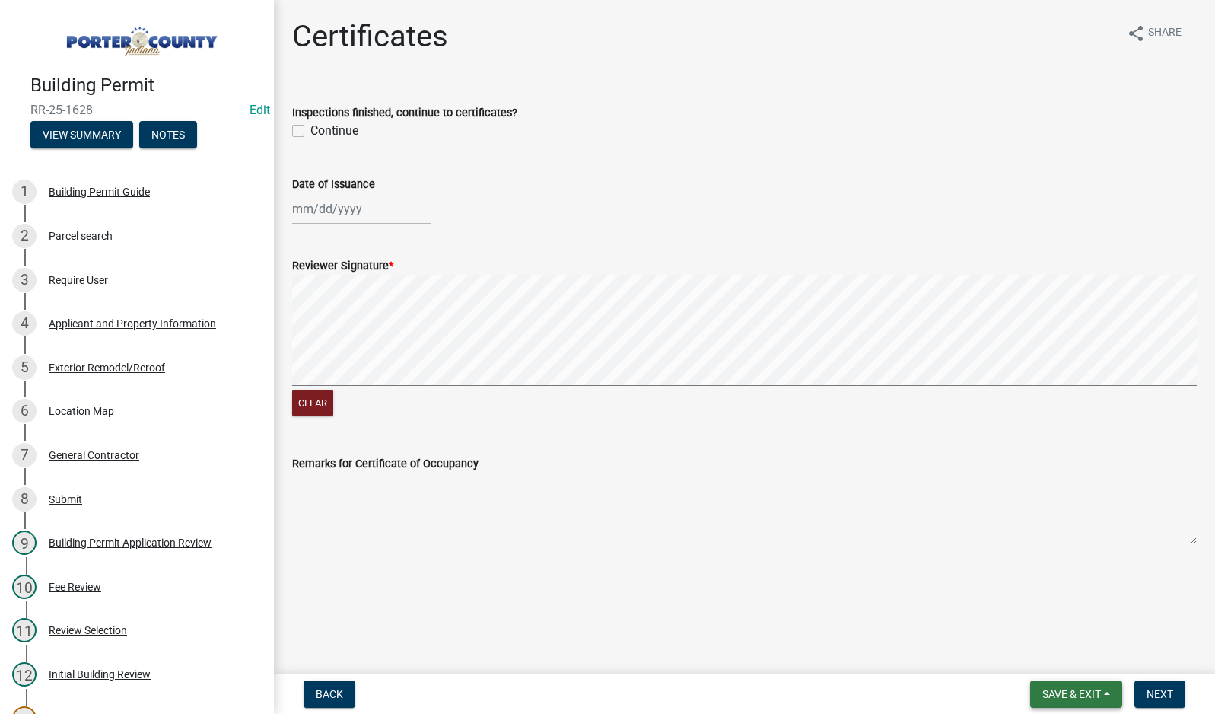
click at [1063, 697] on span "Save & Exit" at bounding box center [1072, 694] width 59 height 12
click at [1065, 656] on button "Save & Exit" at bounding box center [1062, 654] width 122 height 37
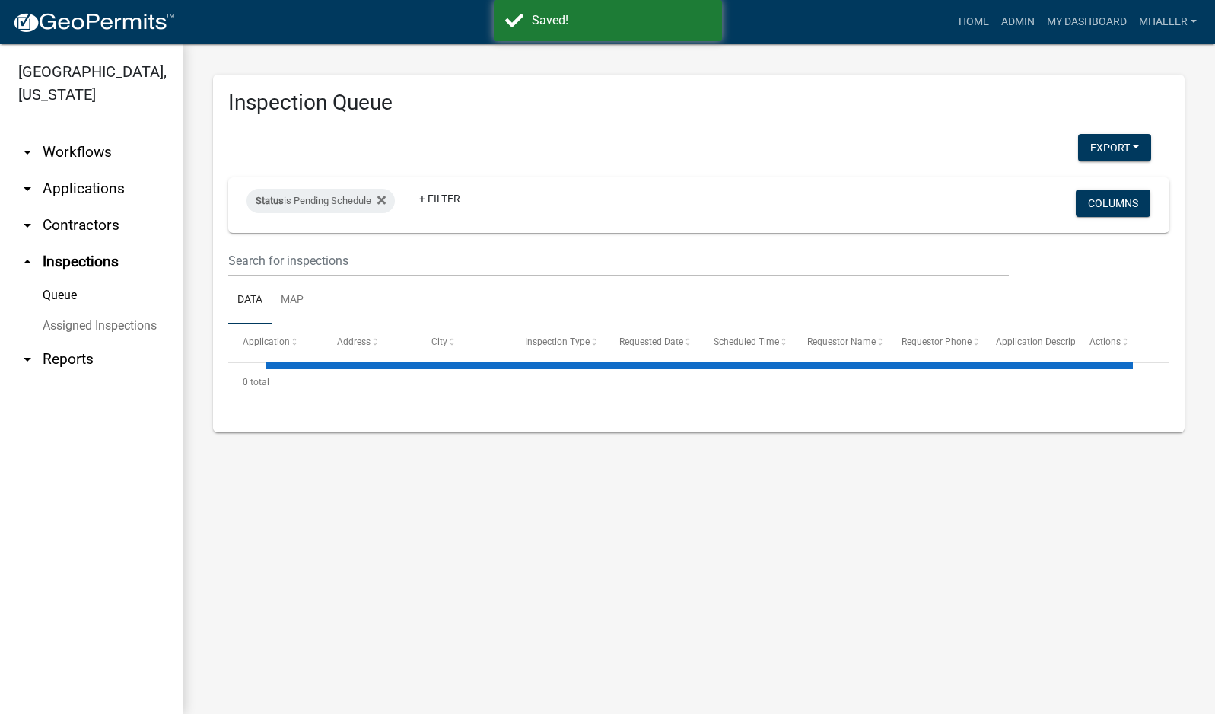
select select "1: 25"
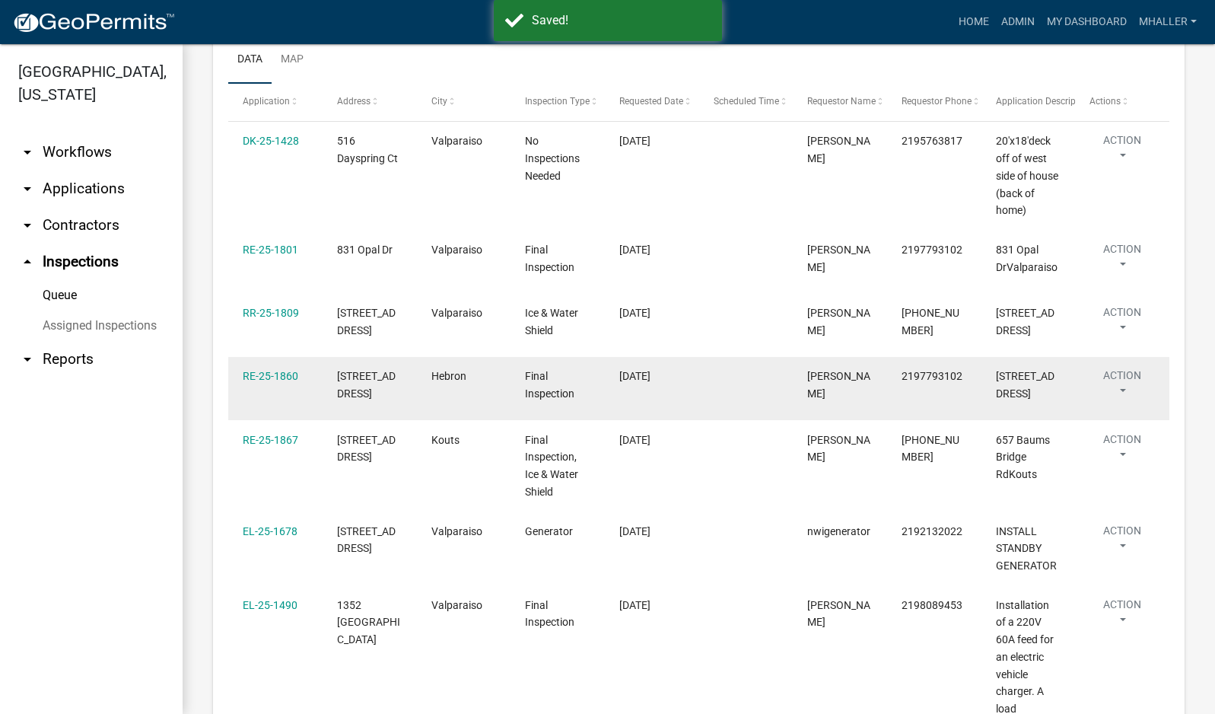
scroll to position [152, 0]
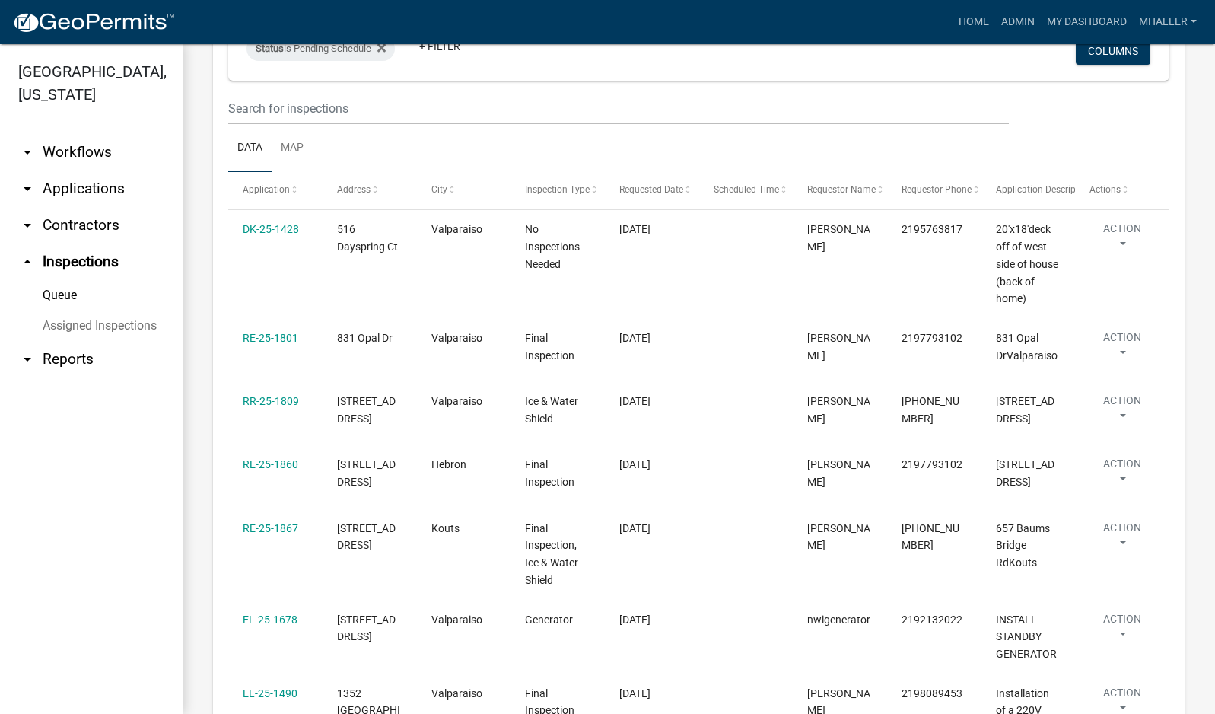
click at [634, 191] on span "Requested Date" at bounding box center [651, 189] width 64 height 11
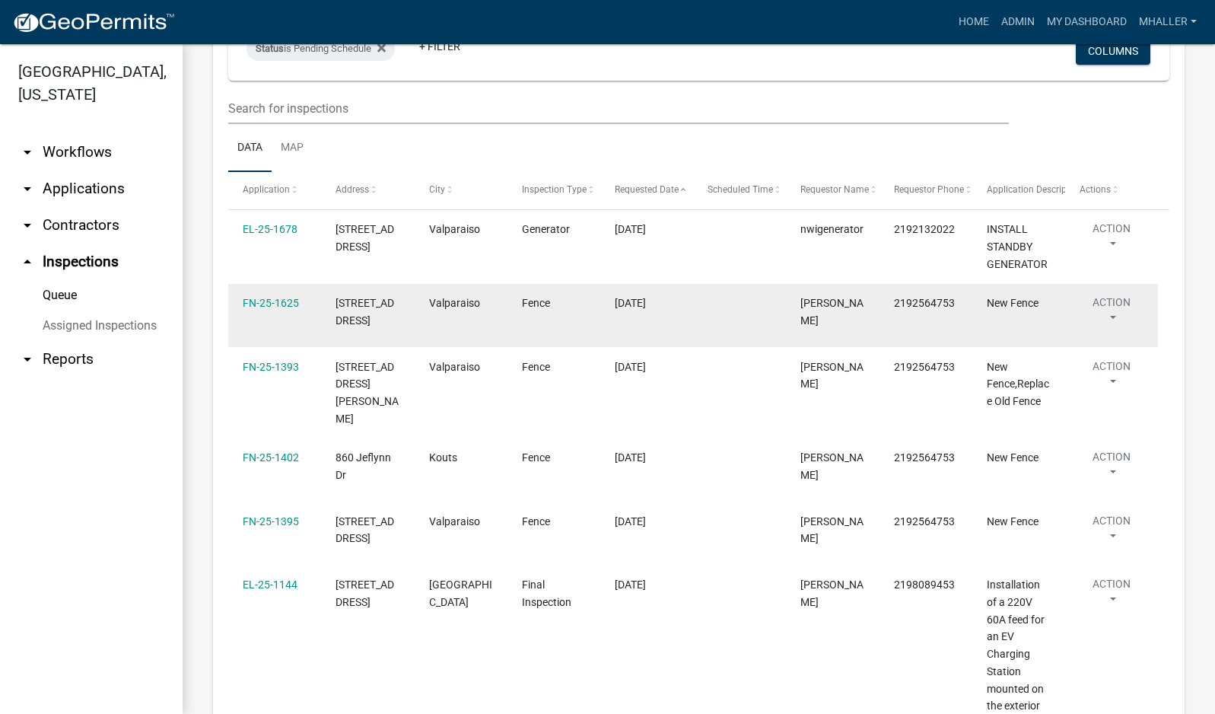
click at [1116, 317] on button "Action" at bounding box center [1112, 313] width 64 height 38
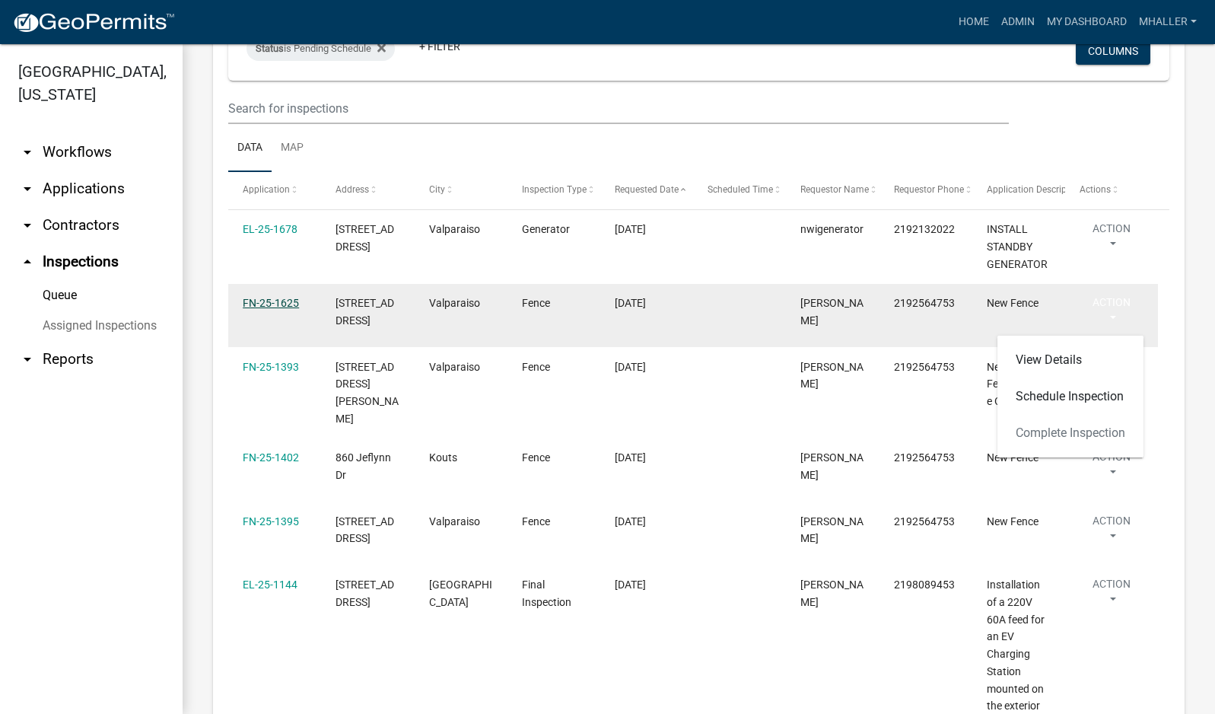
click at [284, 302] on link "FN-25-1625" at bounding box center [271, 303] width 56 height 12
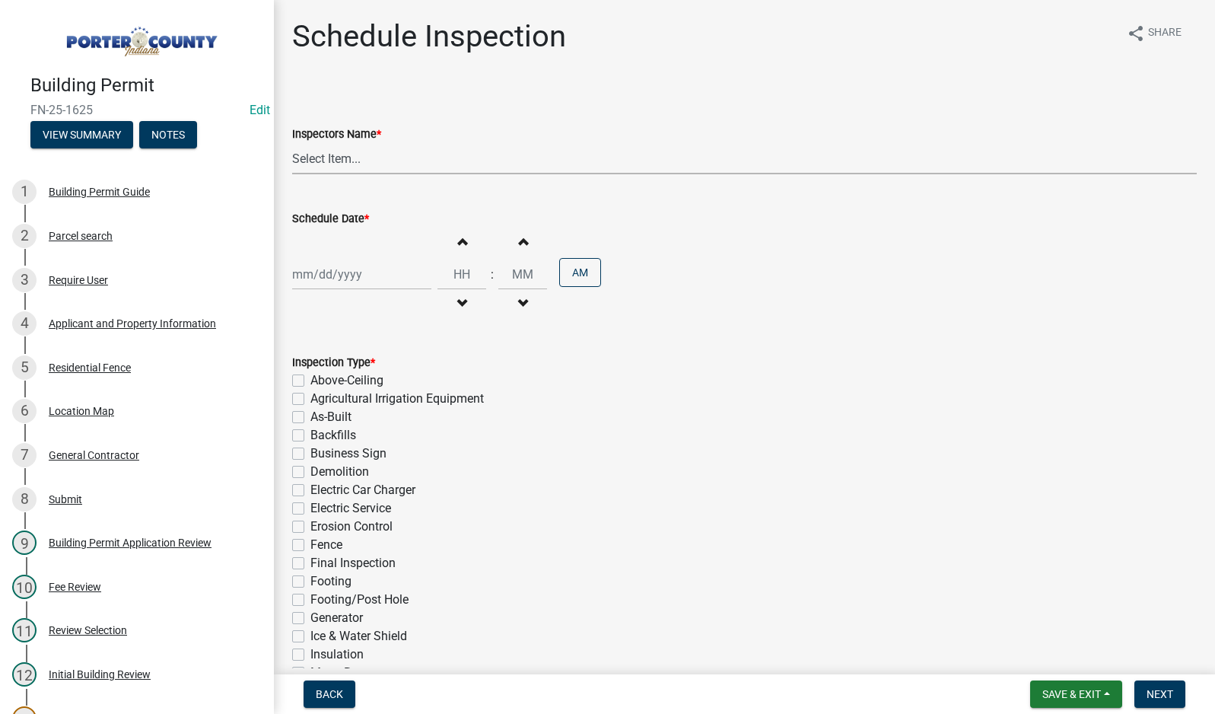
click at [354, 163] on select "Select Item... mhaller ([PERSON_NAME])" at bounding box center [744, 158] width 905 height 31
select select "ca350da2-795e-4cf8-941d-46ff53e354ae"
click at [292, 143] on select "Select Item... mhaller ([PERSON_NAME])" at bounding box center [744, 158] width 905 height 31
click at [340, 270] on div at bounding box center [361, 274] width 139 height 31
select select "10"
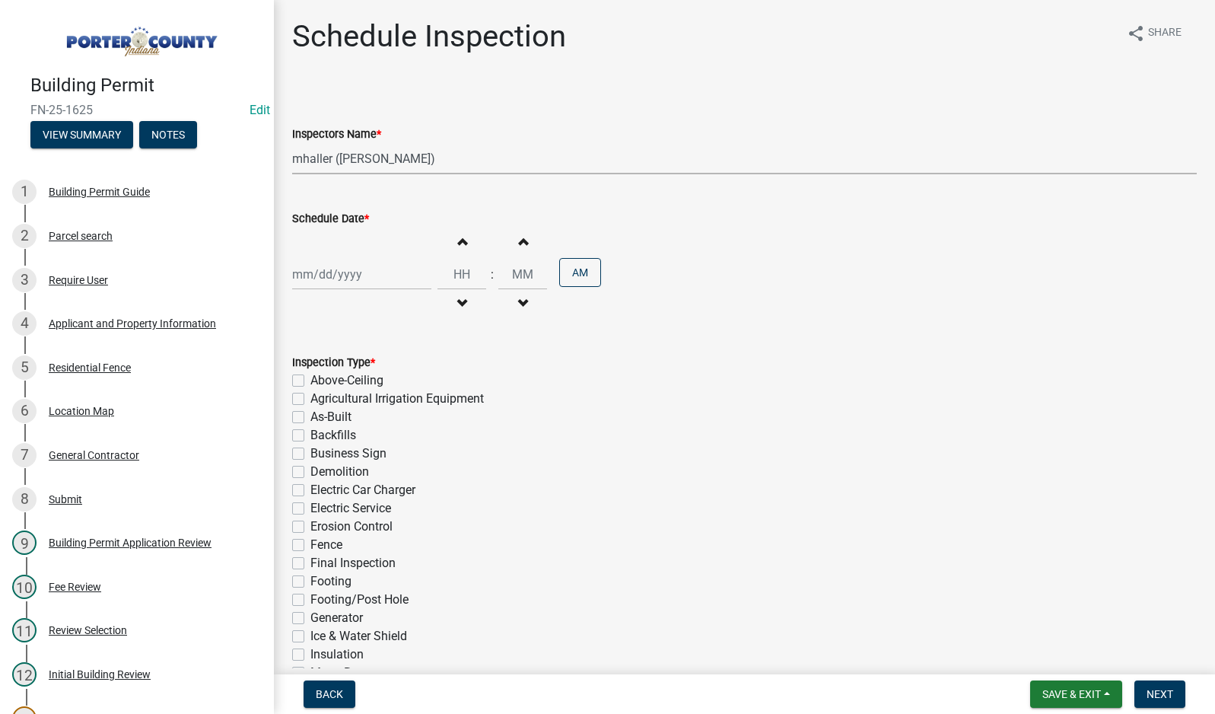
select select "2025"
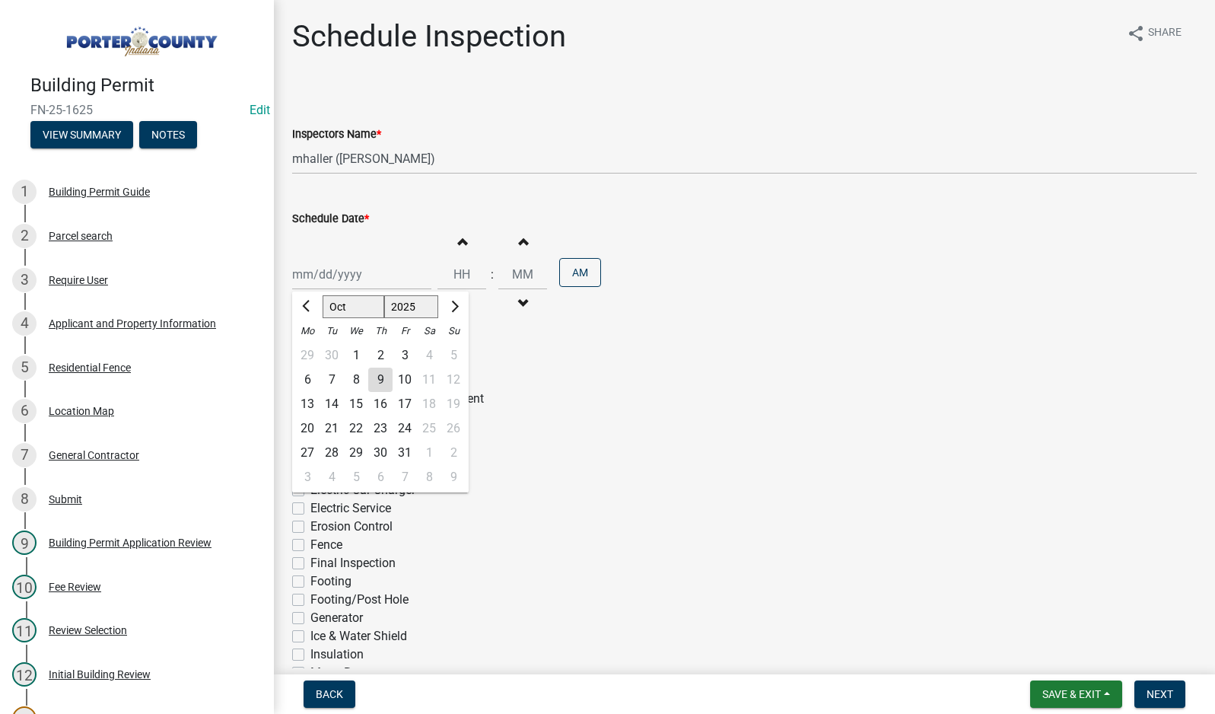
click at [376, 377] on div "9" at bounding box center [380, 380] width 24 height 24
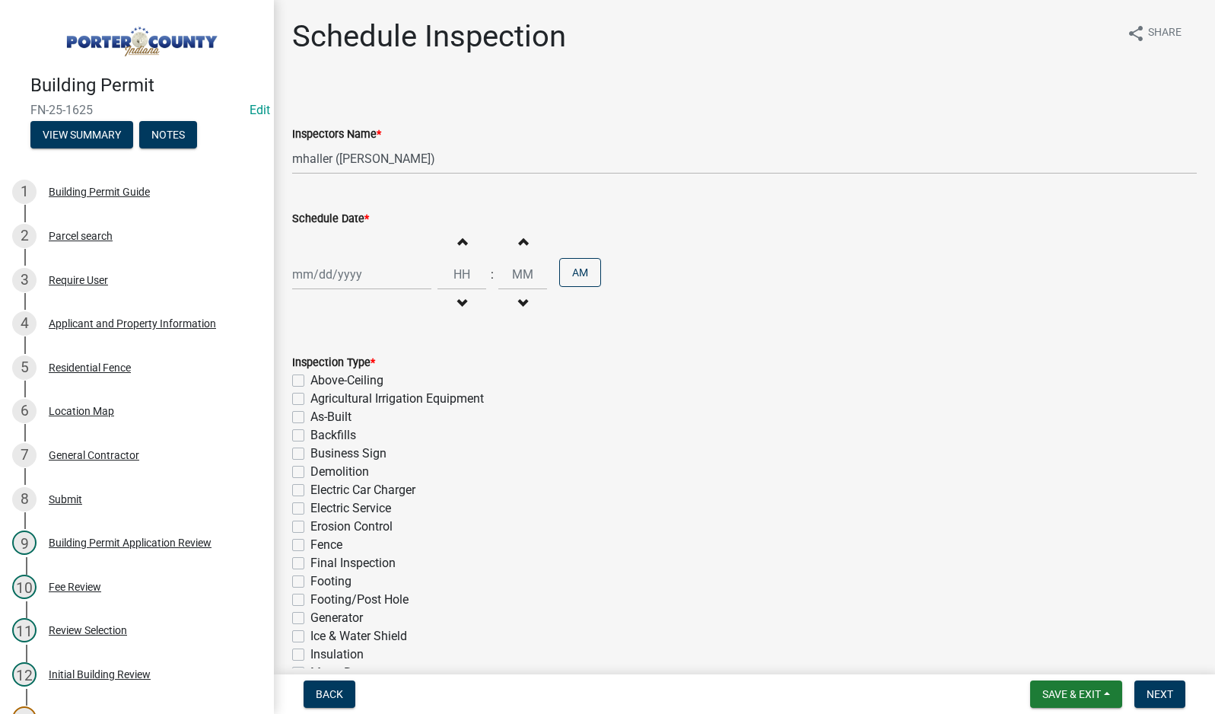
type input "[DATE]"
click at [310, 545] on label "Fence" at bounding box center [326, 545] width 32 height 18
click at [310, 545] on input "Fence" at bounding box center [315, 541] width 10 height 10
checkbox input "true"
checkbox input "false"
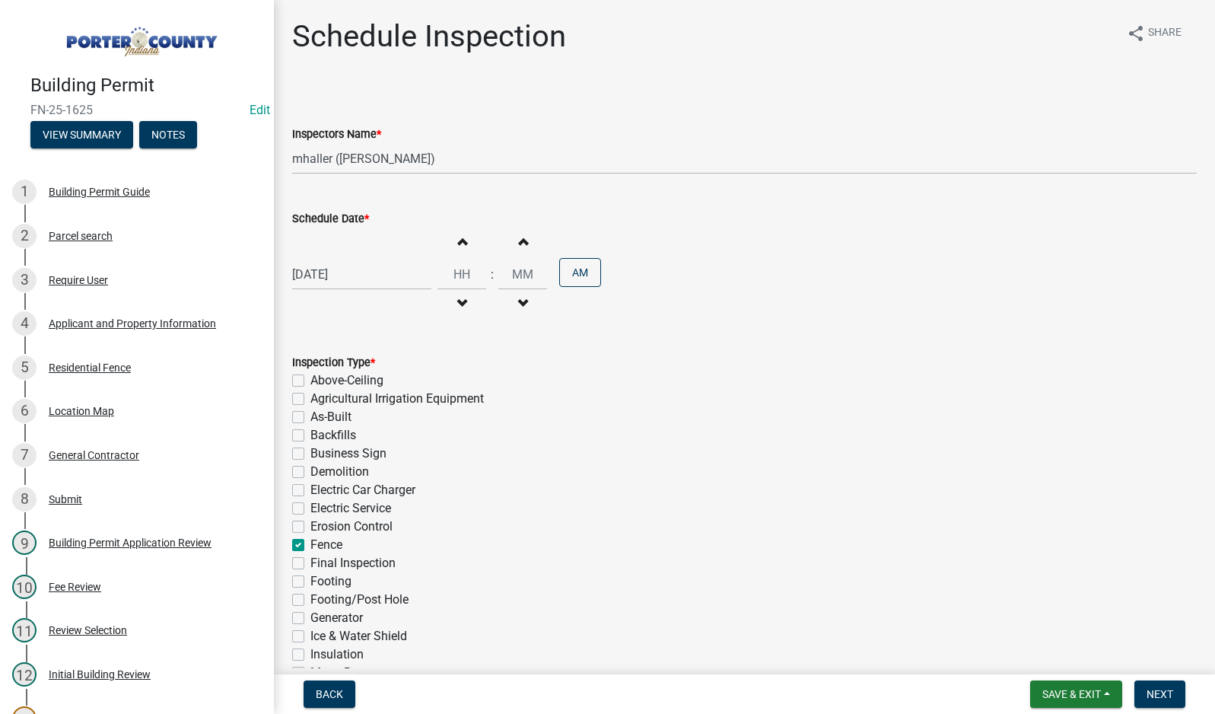
checkbox input "false"
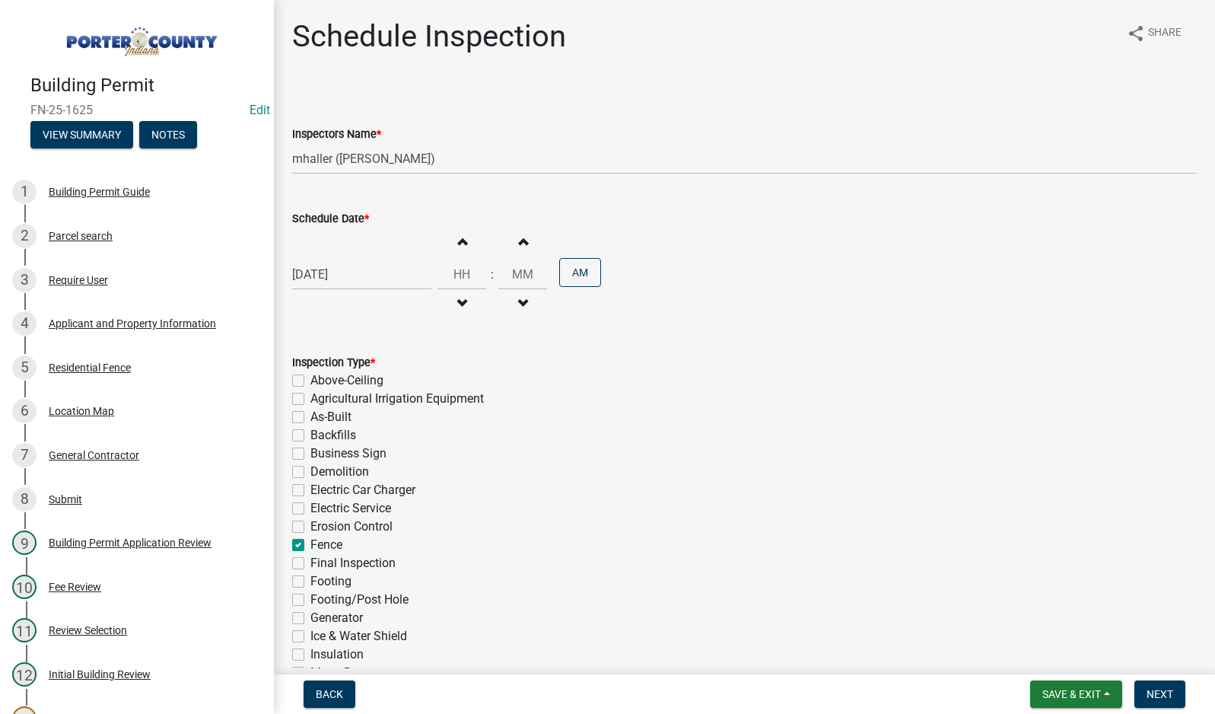
checkbox input "false"
checkbox input "true"
checkbox input "false"
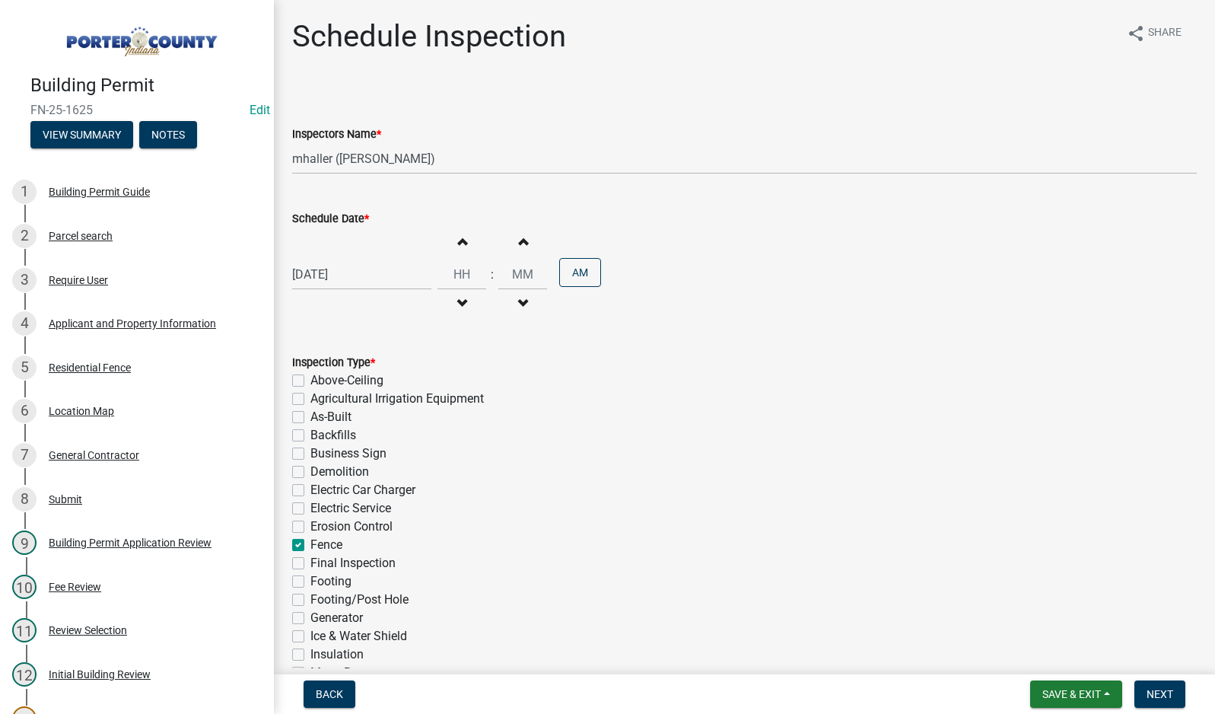
checkbox input "false"
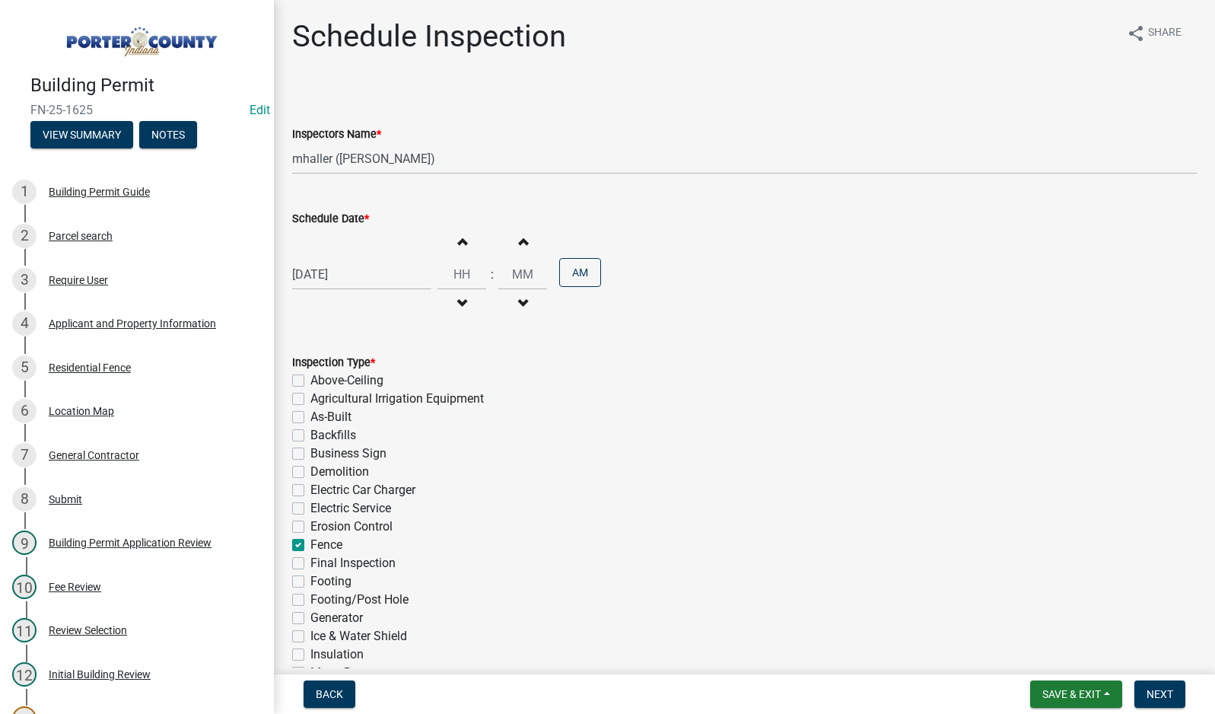
checkbox input "false"
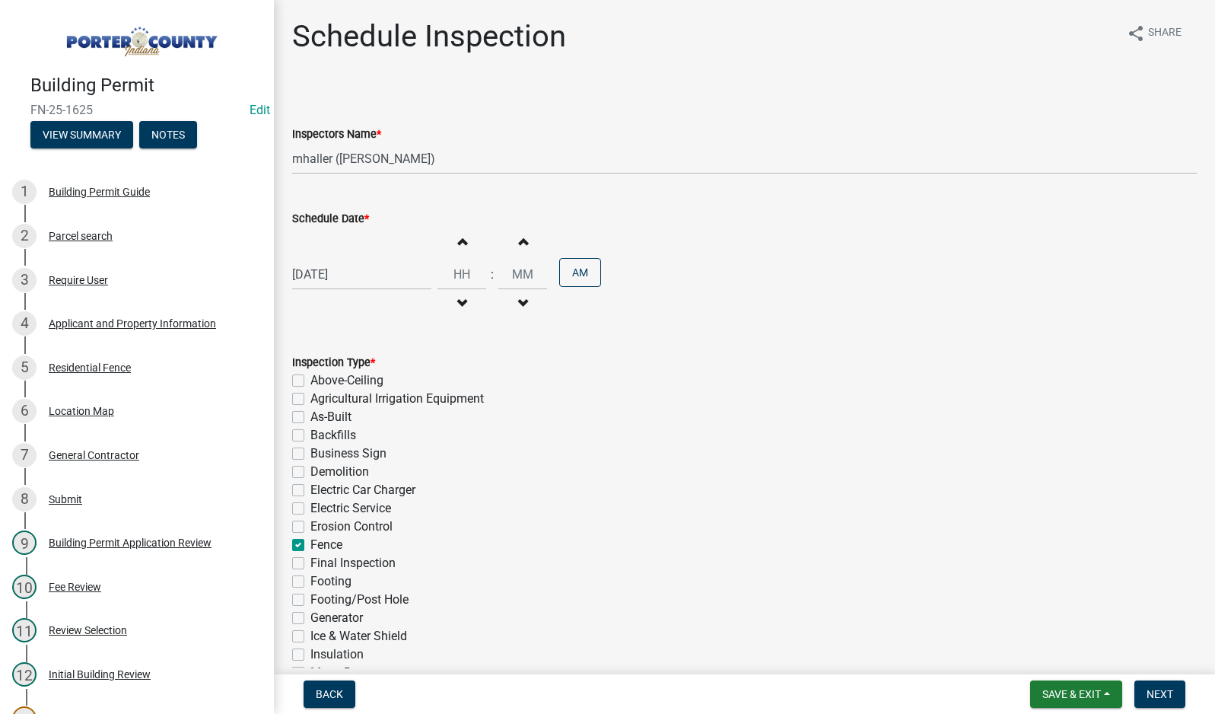
checkbox input "false"
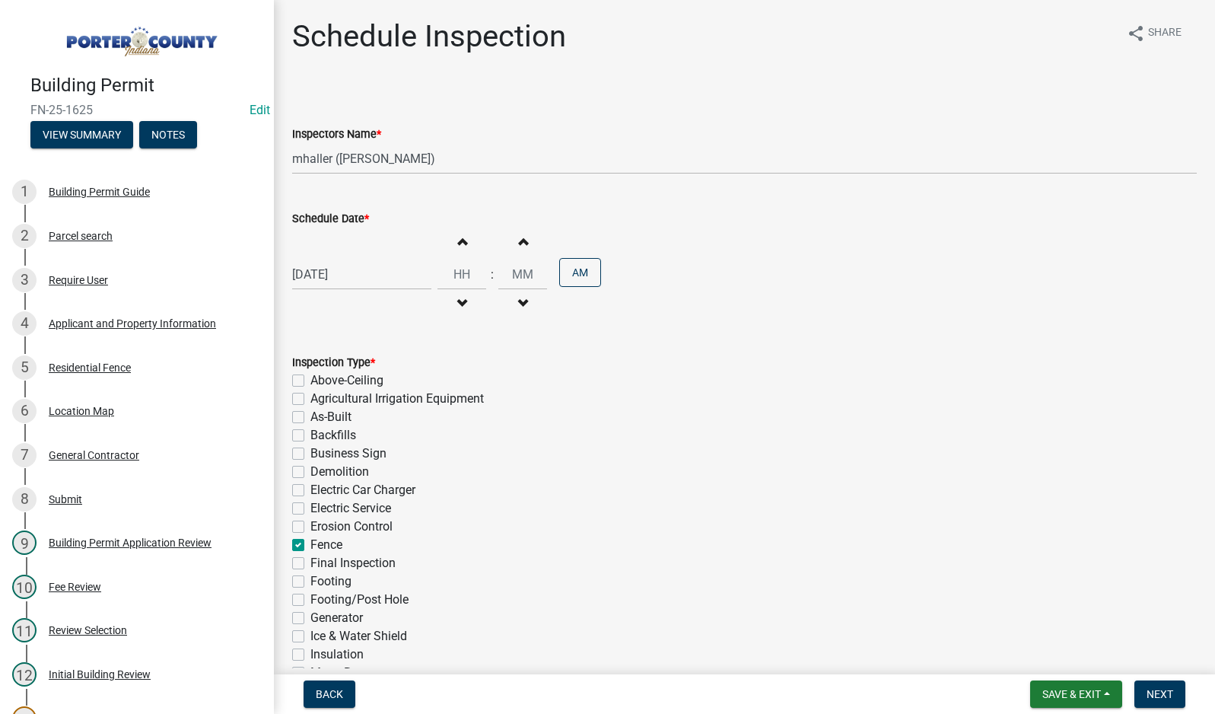
checkbox input "false"
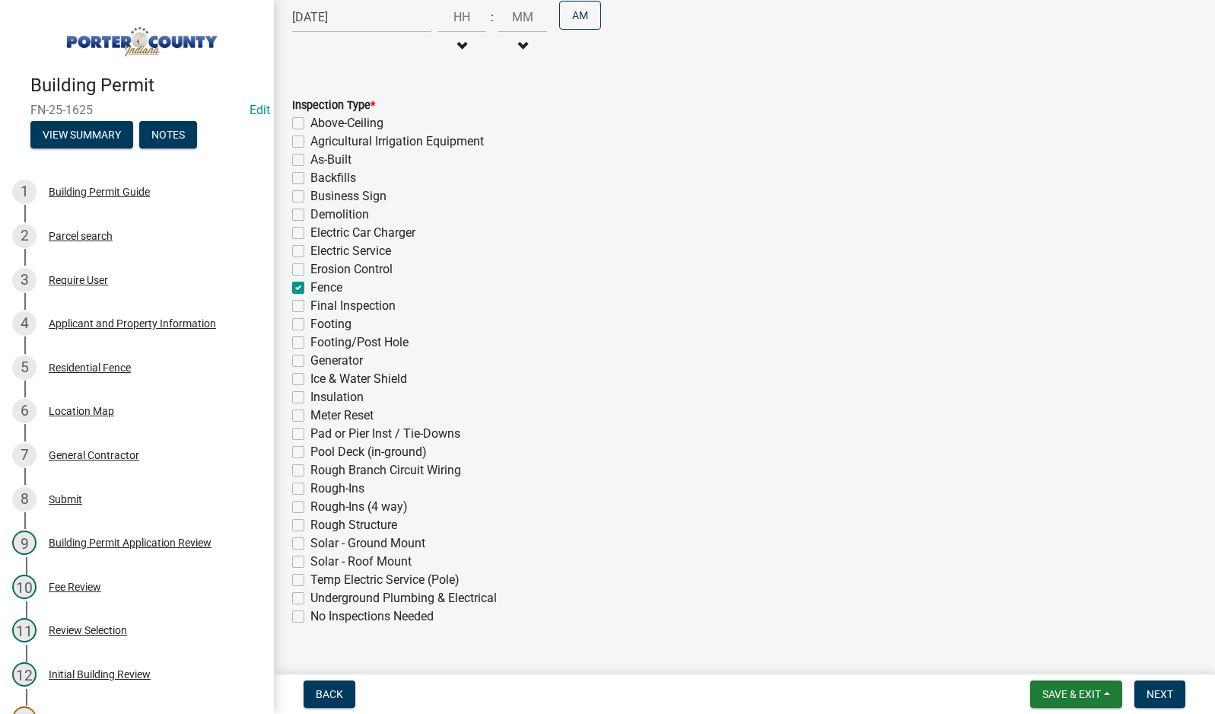
scroll to position [288, 0]
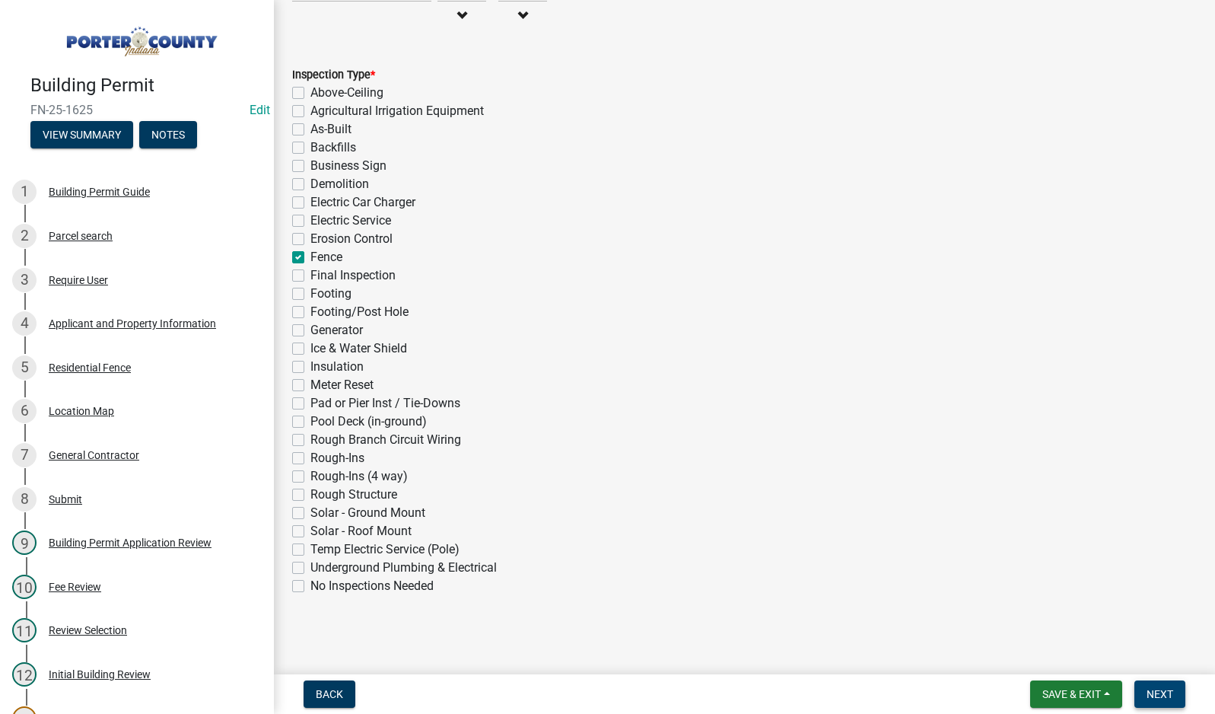
click at [1164, 691] on span "Next" at bounding box center [1160, 694] width 27 height 12
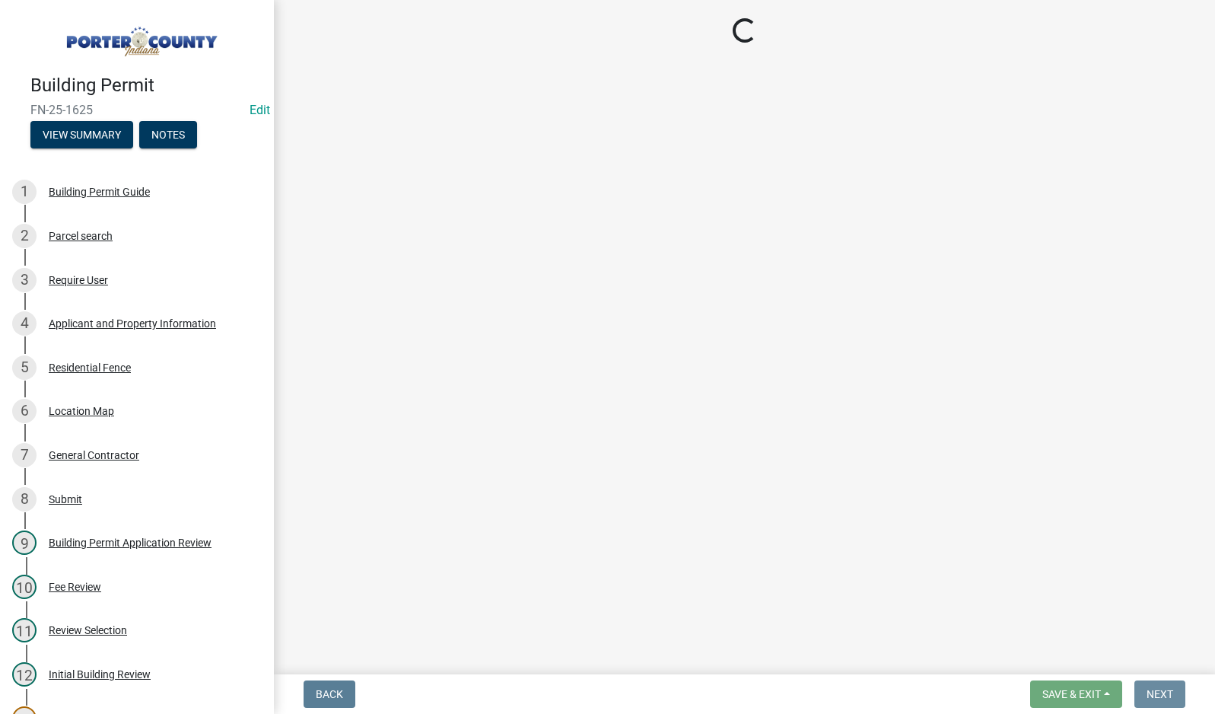
scroll to position [0, 0]
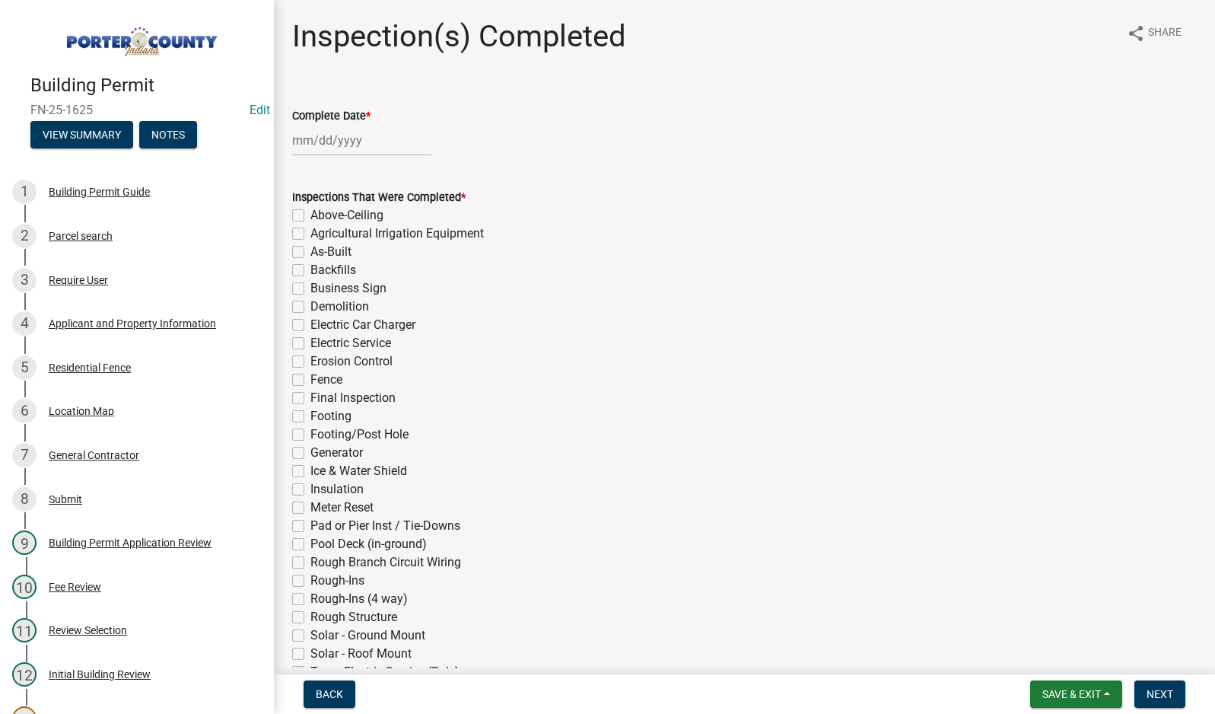
select select "10"
select select "2025"
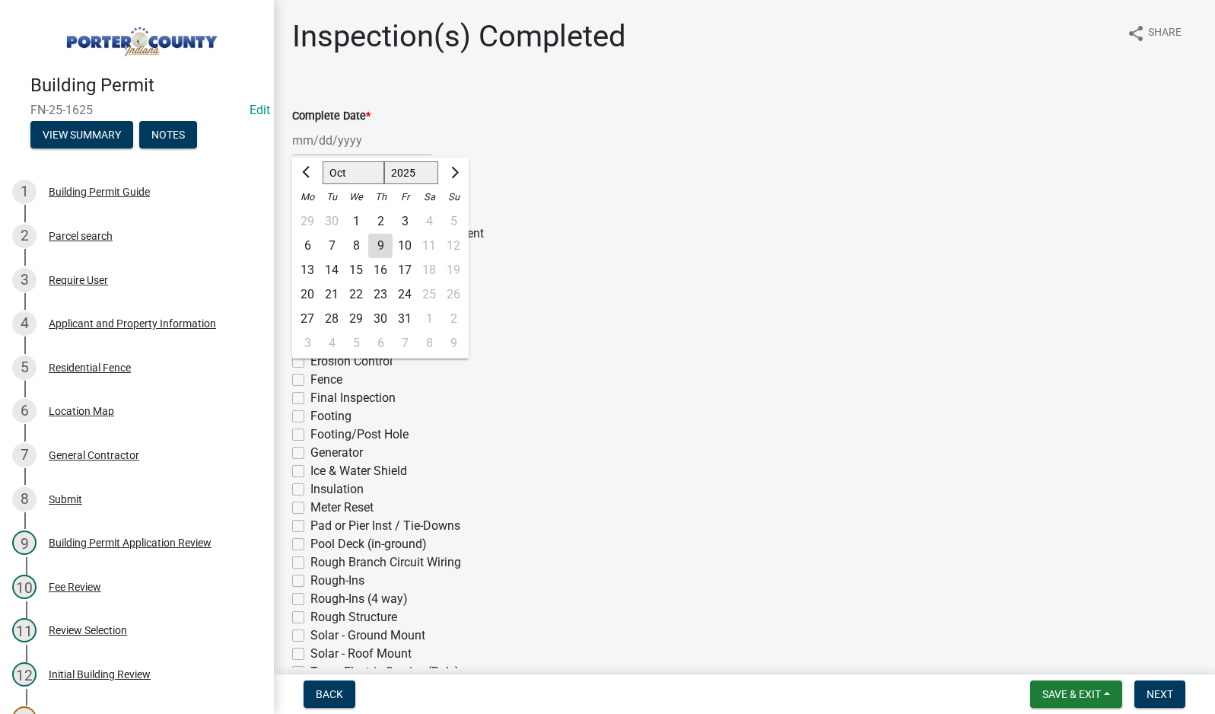
drag, startPoint x: 327, startPoint y: 138, endPoint x: 338, endPoint y: 159, distance: 23.1
click at [327, 138] on div "[PERSON_NAME] Feb Mar Apr [PERSON_NAME][DATE] Oct Nov [DATE] 1526 1527 1528 152…" at bounding box center [361, 140] width 139 height 31
drag, startPoint x: 356, startPoint y: 241, endPoint x: 335, endPoint y: 274, distance: 39.0
click at [355, 241] on div "8" at bounding box center [356, 246] width 24 height 24
type input "[DATE]"
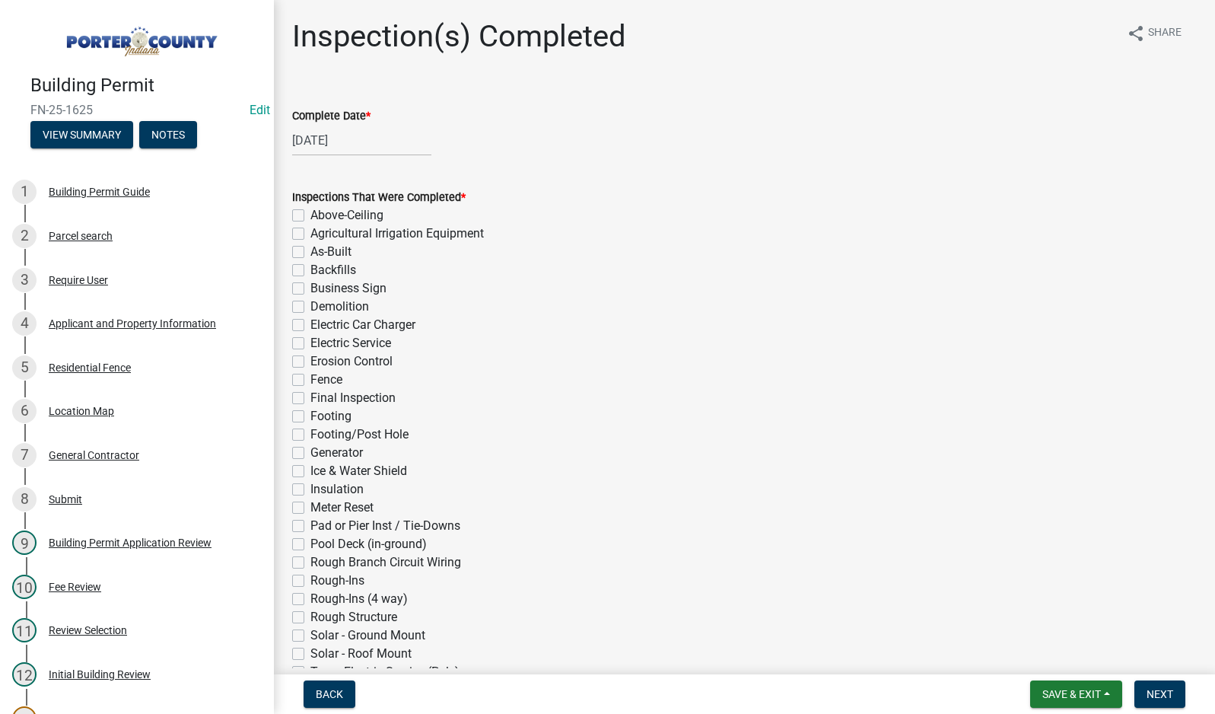
click at [310, 379] on label "Fence" at bounding box center [326, 380] width 32 height 18
click at [310, 379] on input "Fence" at bounding box center [315, 376] width 10 height 10
checkbox input "true"
checkbox input "false"
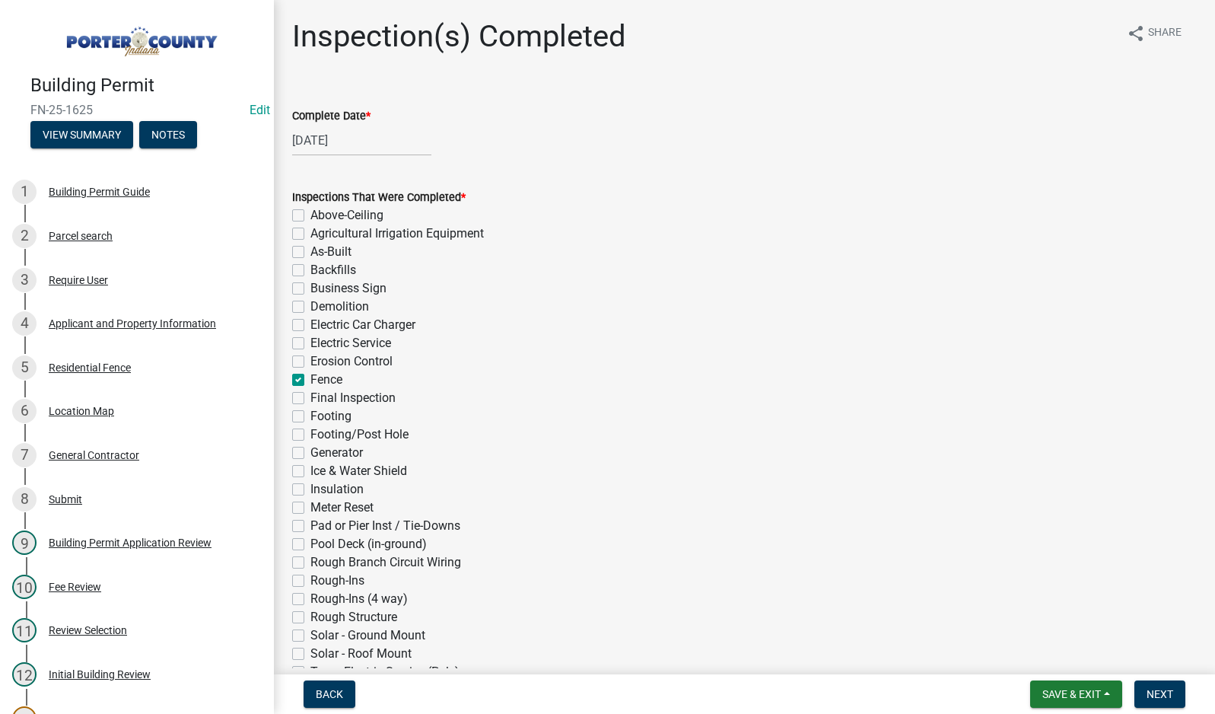
checkbox input "false"
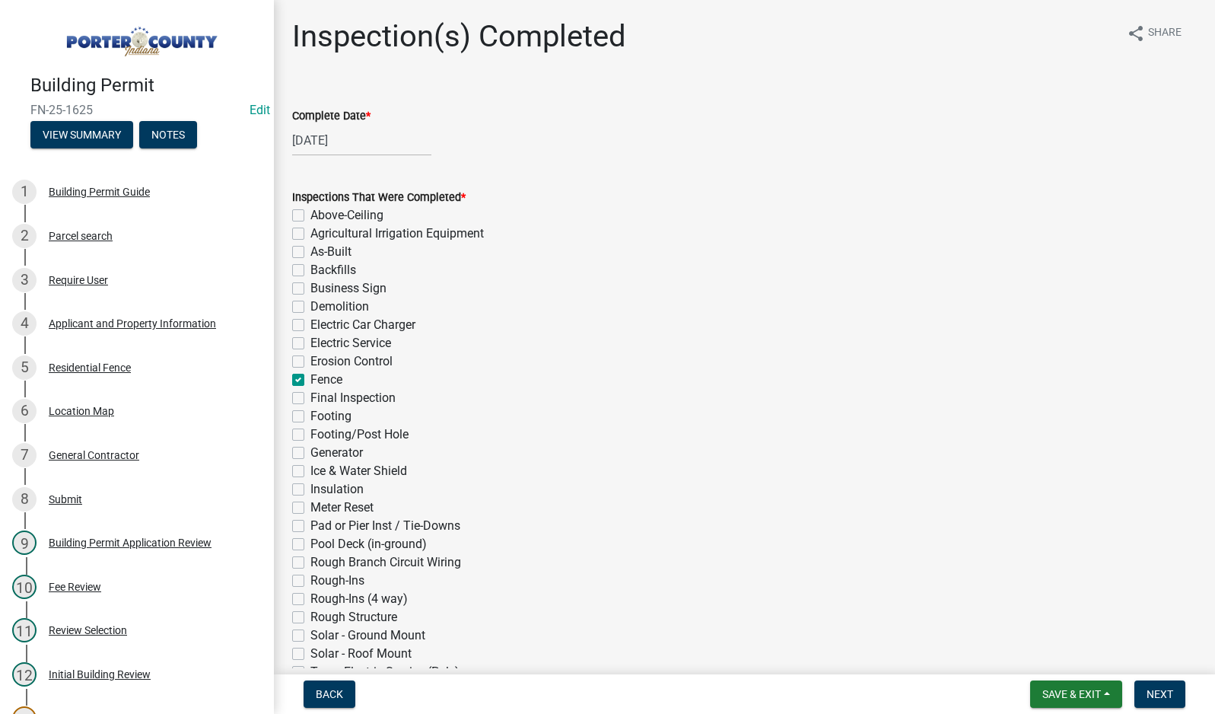
checkbox input "false"
checkbox input "true"
checkbox input "false"
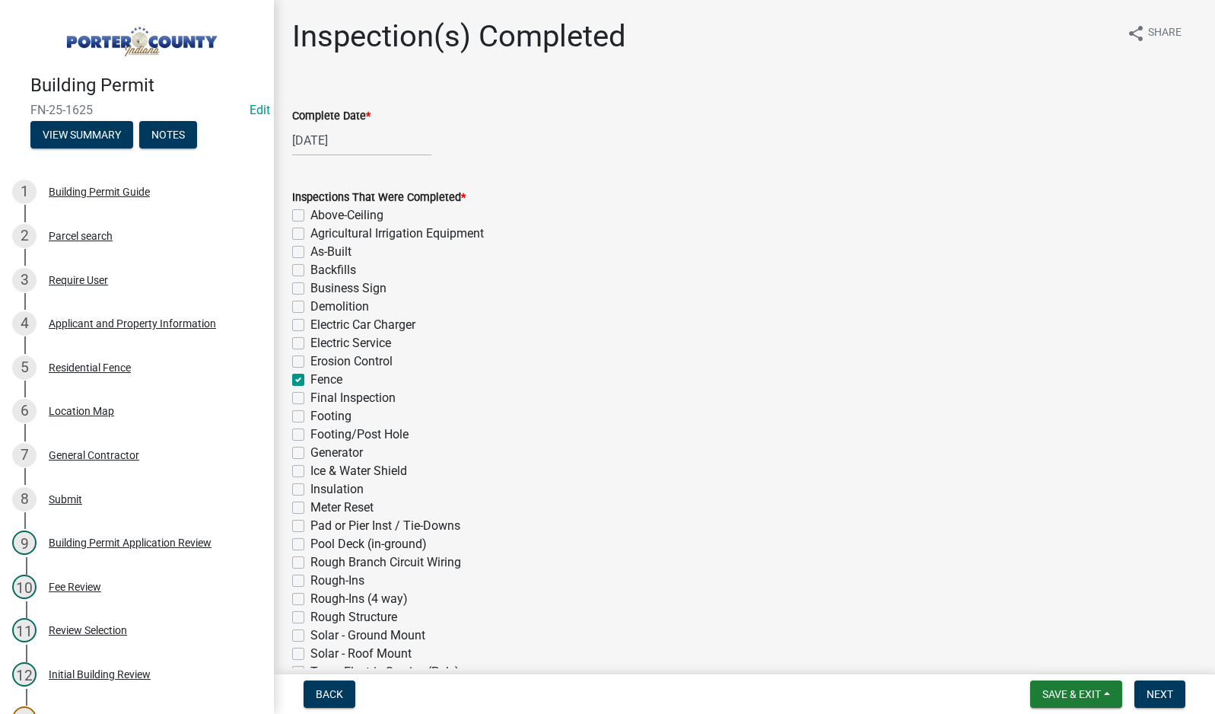
checkbox input "false"
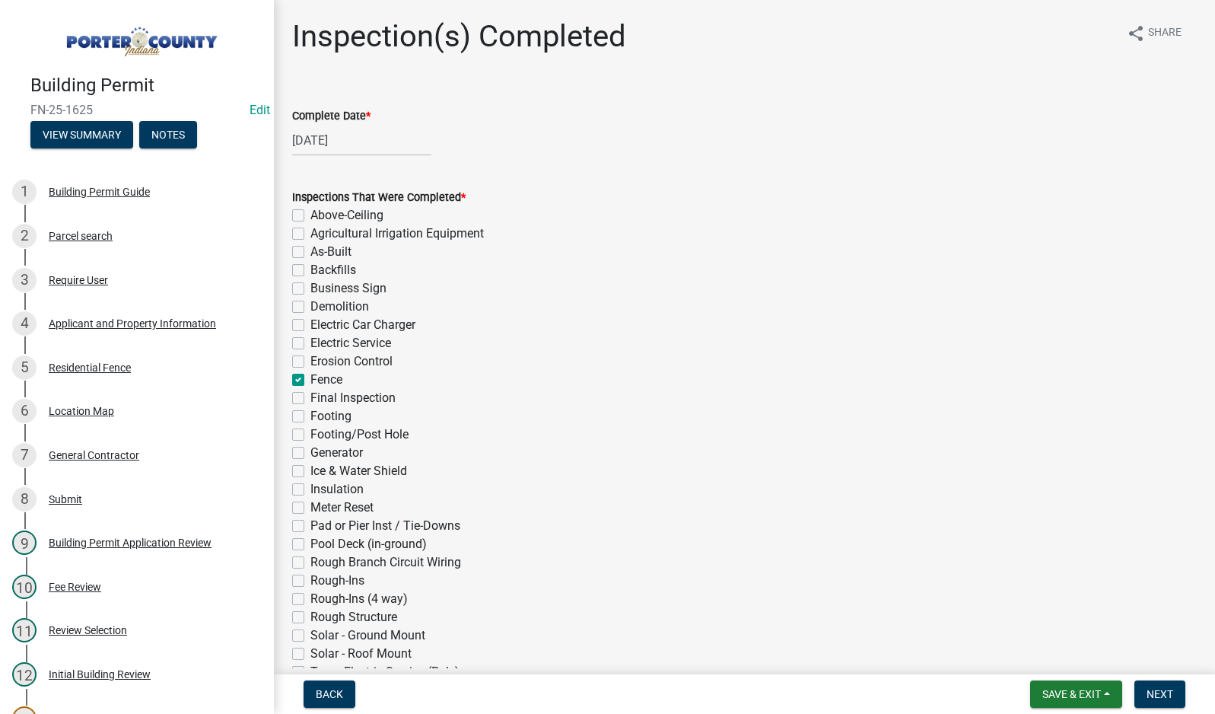
checkbox input "false"
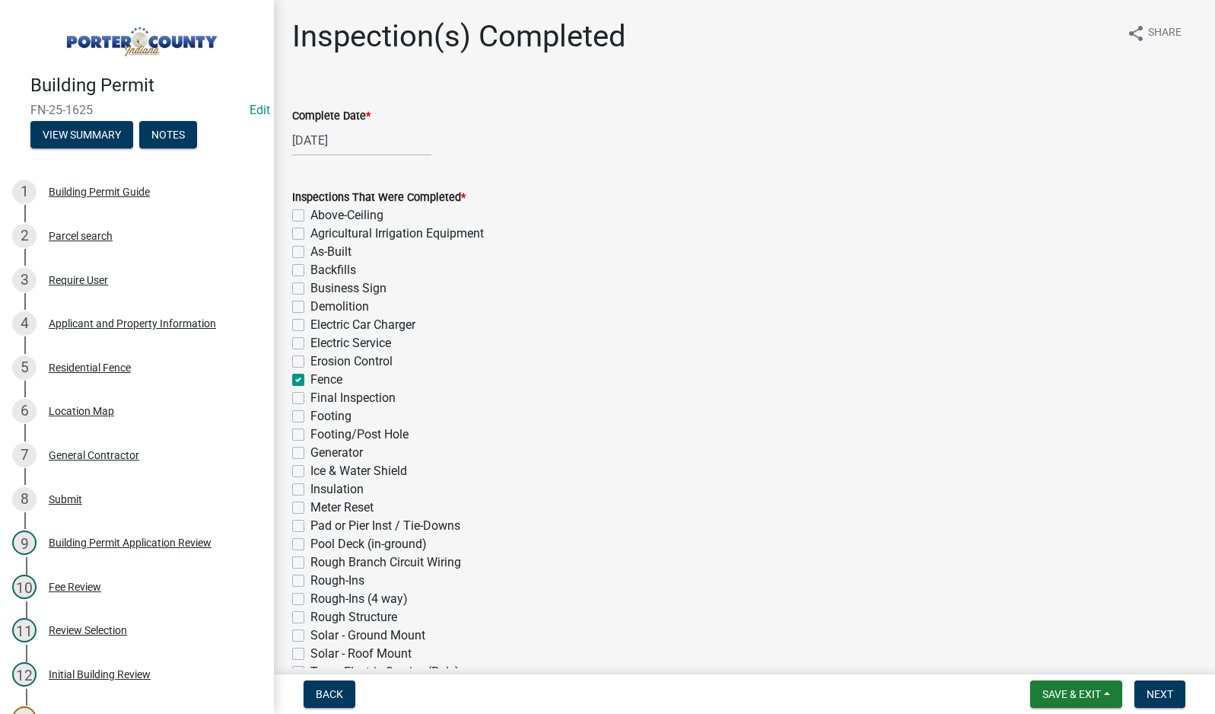
checkbox input "false"
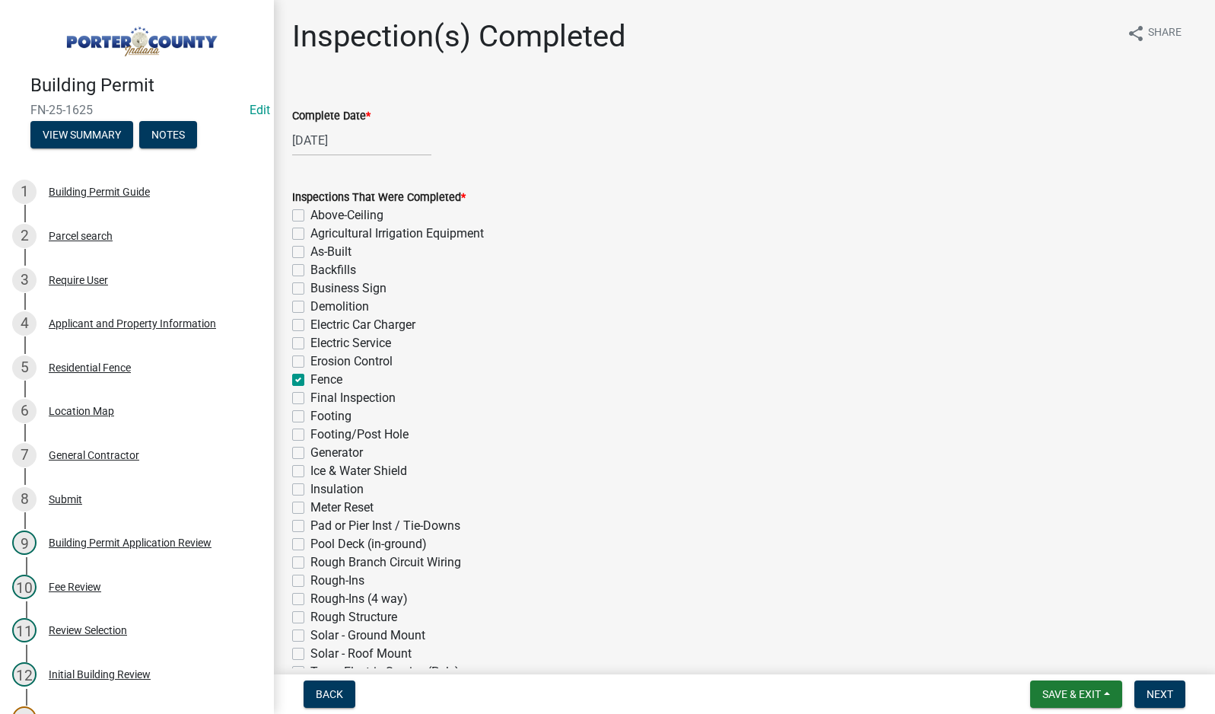
checkbox input "false"
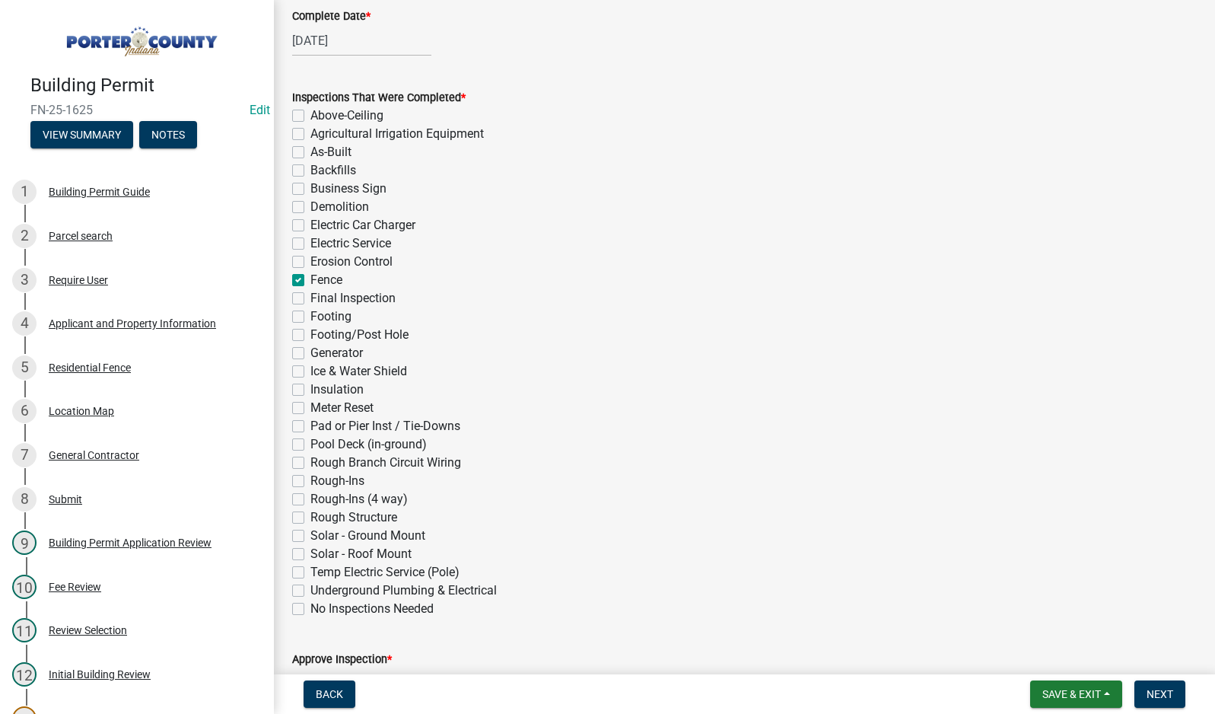
scroll to position [380, 0]
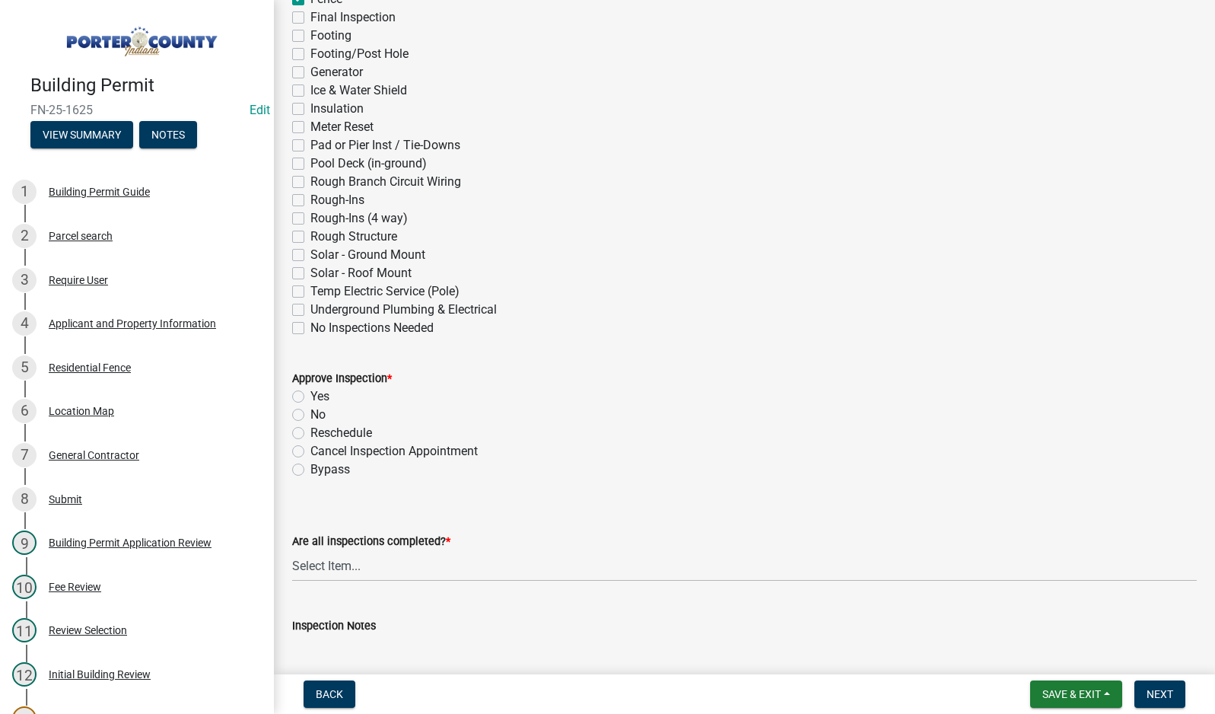
click at [310, 400] on label "Yes" at bounding box center [319, 396] width 19 height 18
click at [310, 397] on input "Yes" at bounding box center [315, 392] width 10 height 10
radio input "true"
click at [433, 565] on select "Select Item... Yes - All Inspections Have Been Completed No - More Inspections …" at bounding box center [744, 565] width 905 height 31
click at [292, 550] on select "Select Item... Yes - All Inspections Have Been Completed No - More Inspections …" at bounding box center [744, 565] width 905 height 31
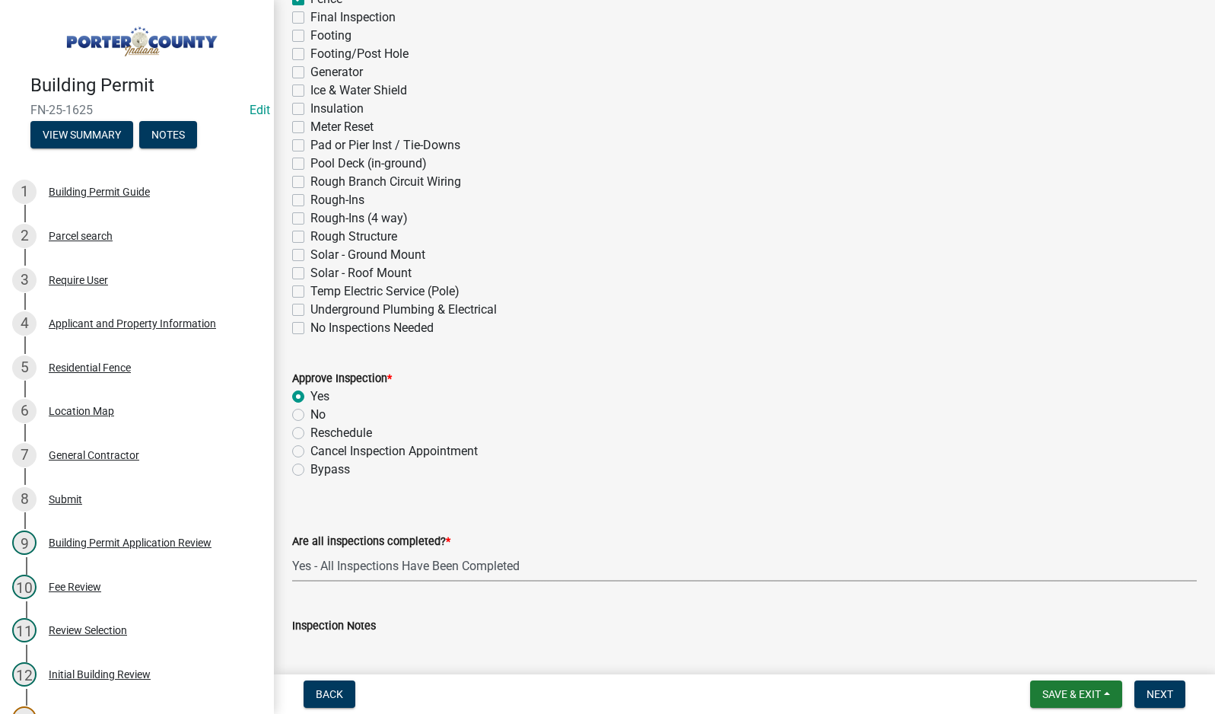
select select "9a8ccc90-dcd1-4d2c-ac64-5460e8d85408"
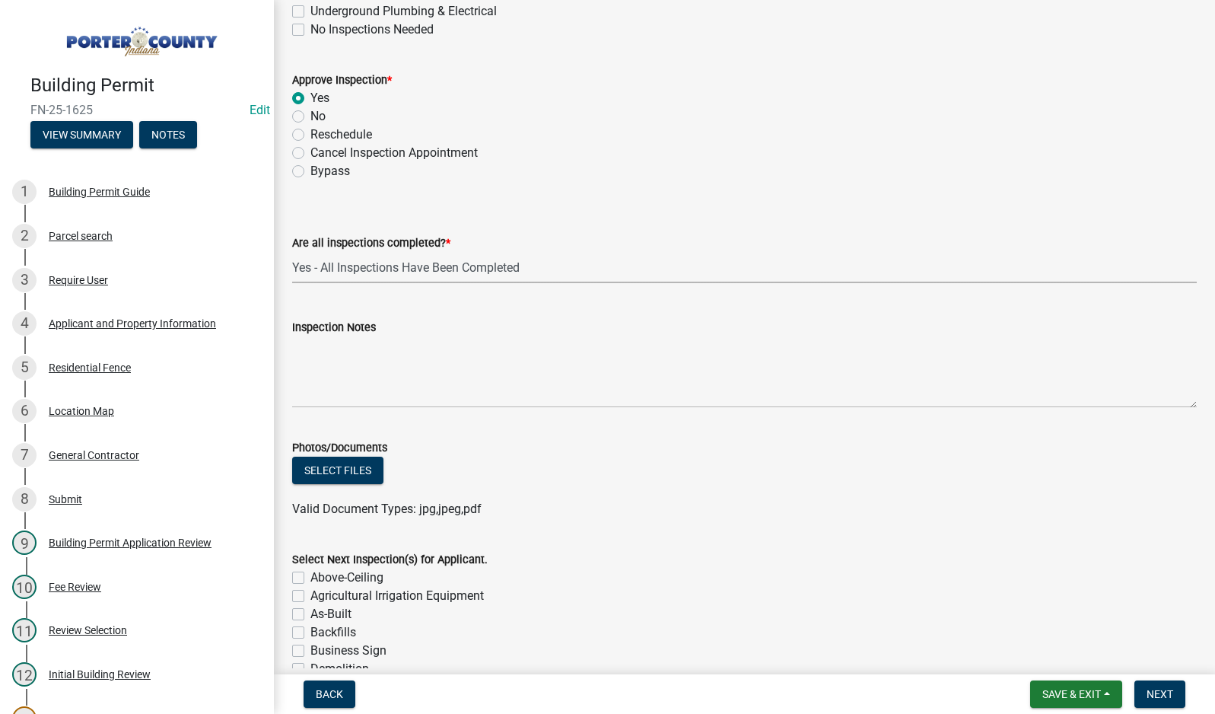
scroll to position [837, 0]
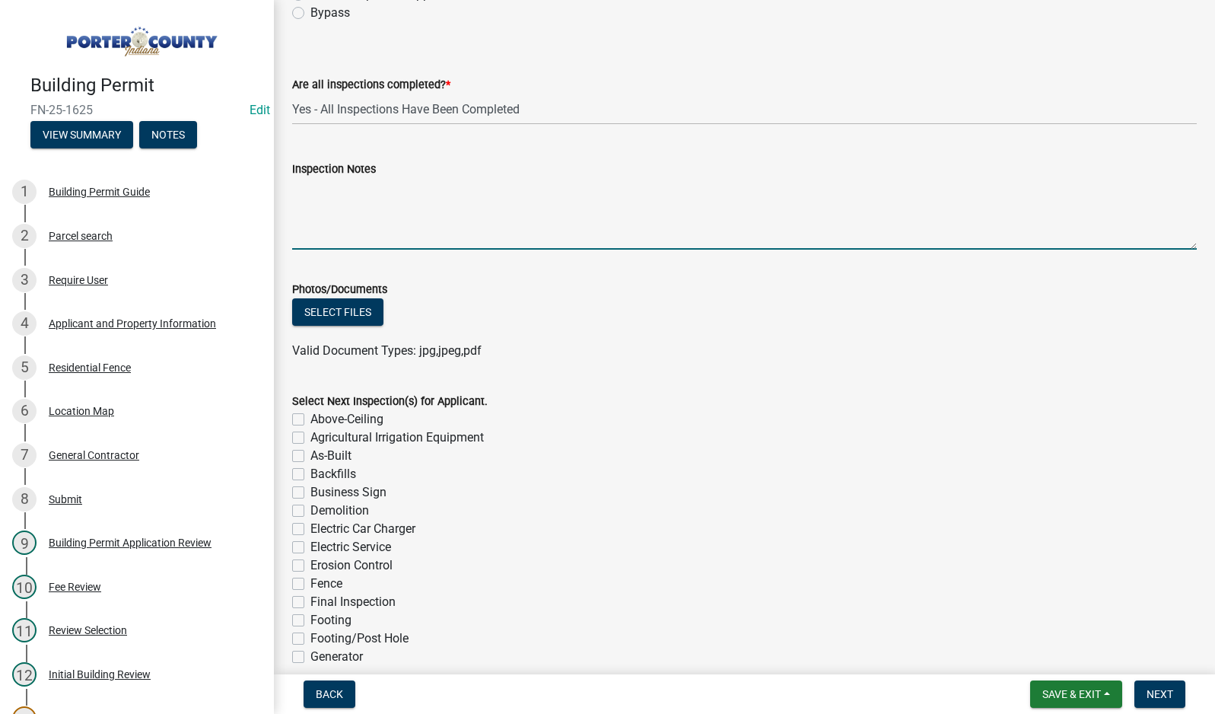
click at [371, 228] on textarea "Inspection Notes" at bounding box center [744, 214] width 905 height 72
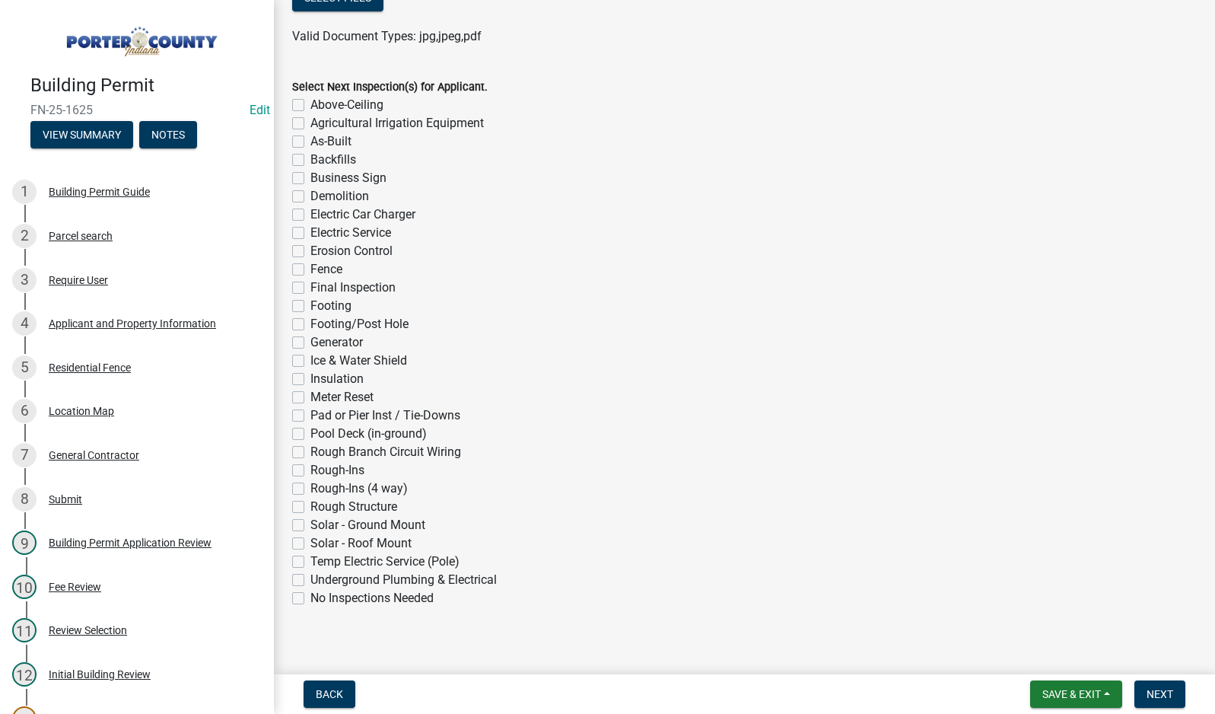
scroll to position [1164, 0]
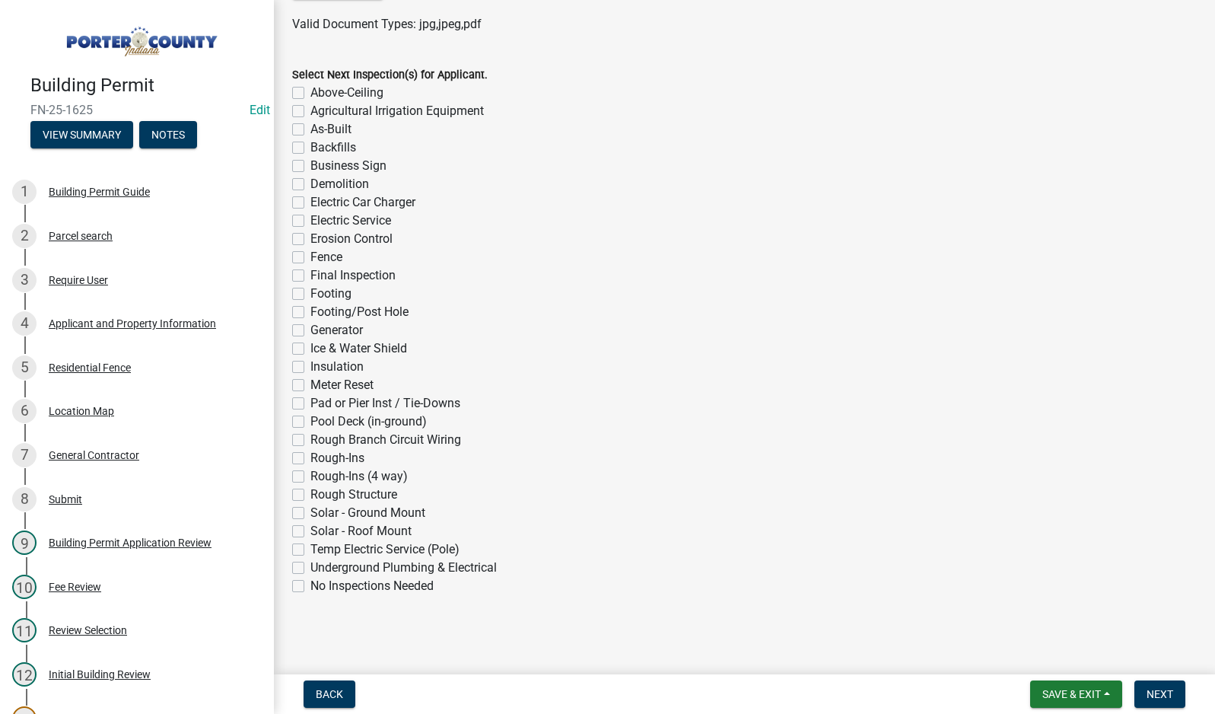
type textarea "complete and occupied"
drag, startPoint x: 295, startPoint y: 587, endPoint x: 312, endPoint y: 587, distance: 16.8
click at [310, 587] on label "No Inspections Needed" at bounding box center [371, 586] width 123 height 18
click at [310, 587] on input "No Inspections Needed" at bounding box center [315, 582] width 10 height 10
checkbox input "true"
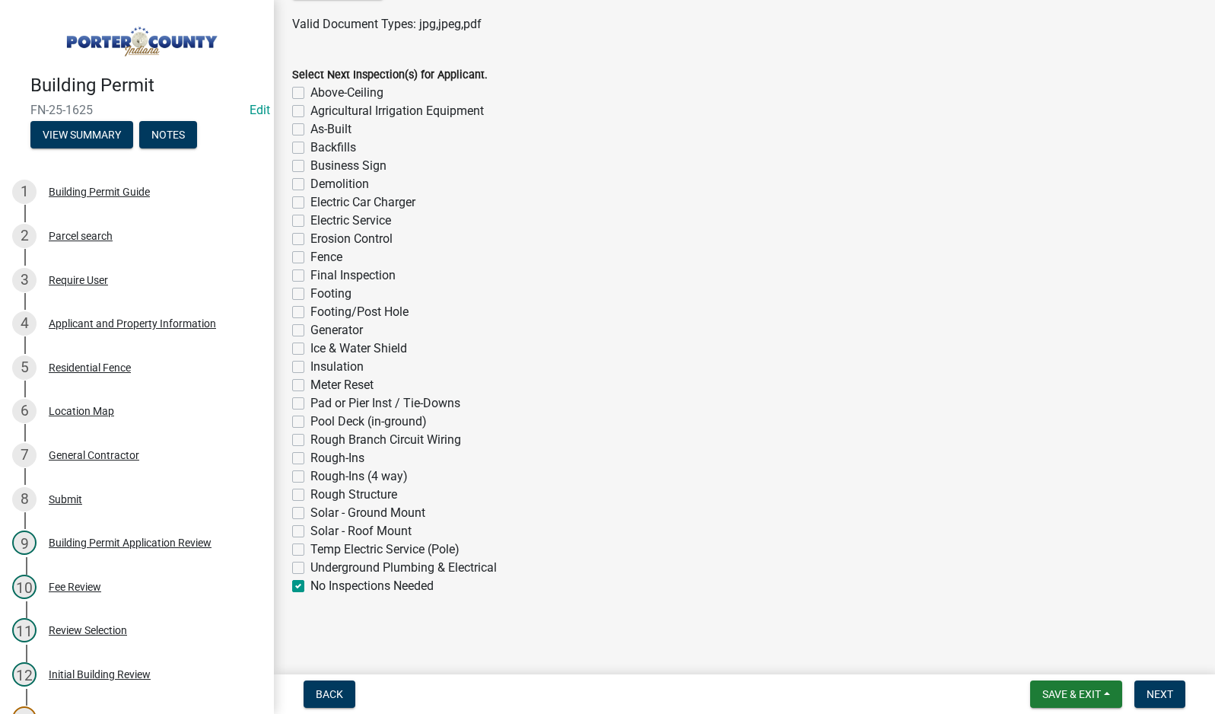
checkbox input "false"
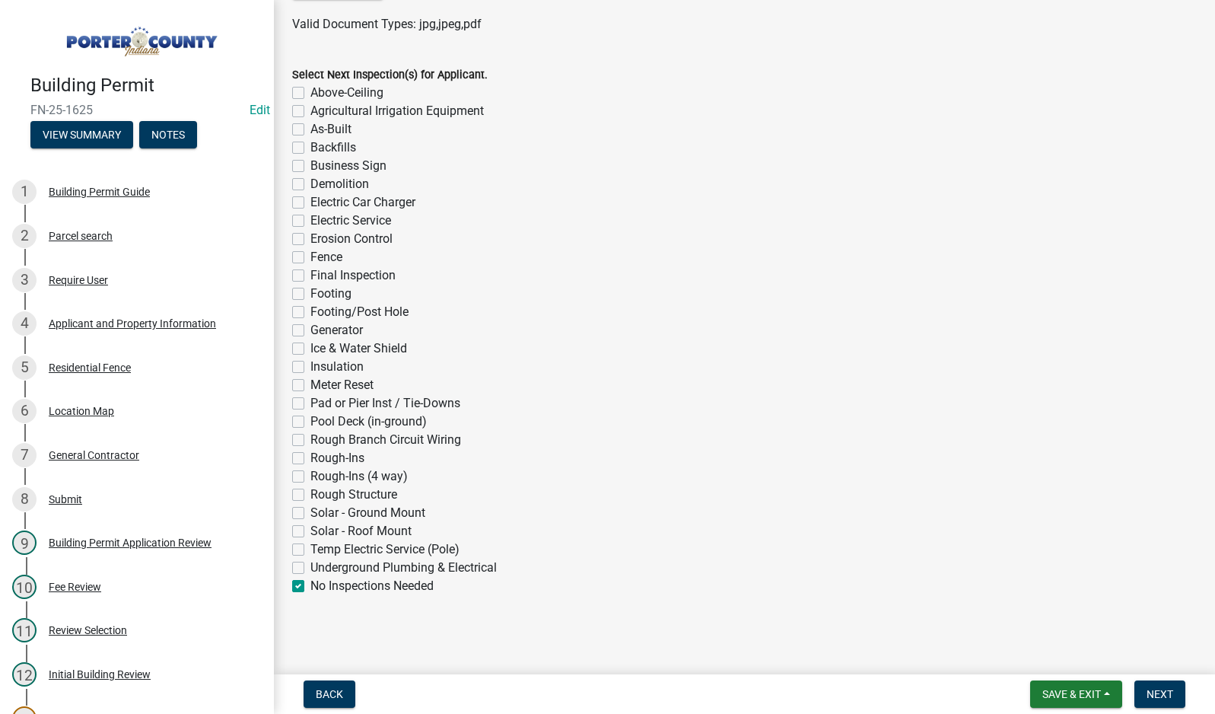
checkbox input "false"
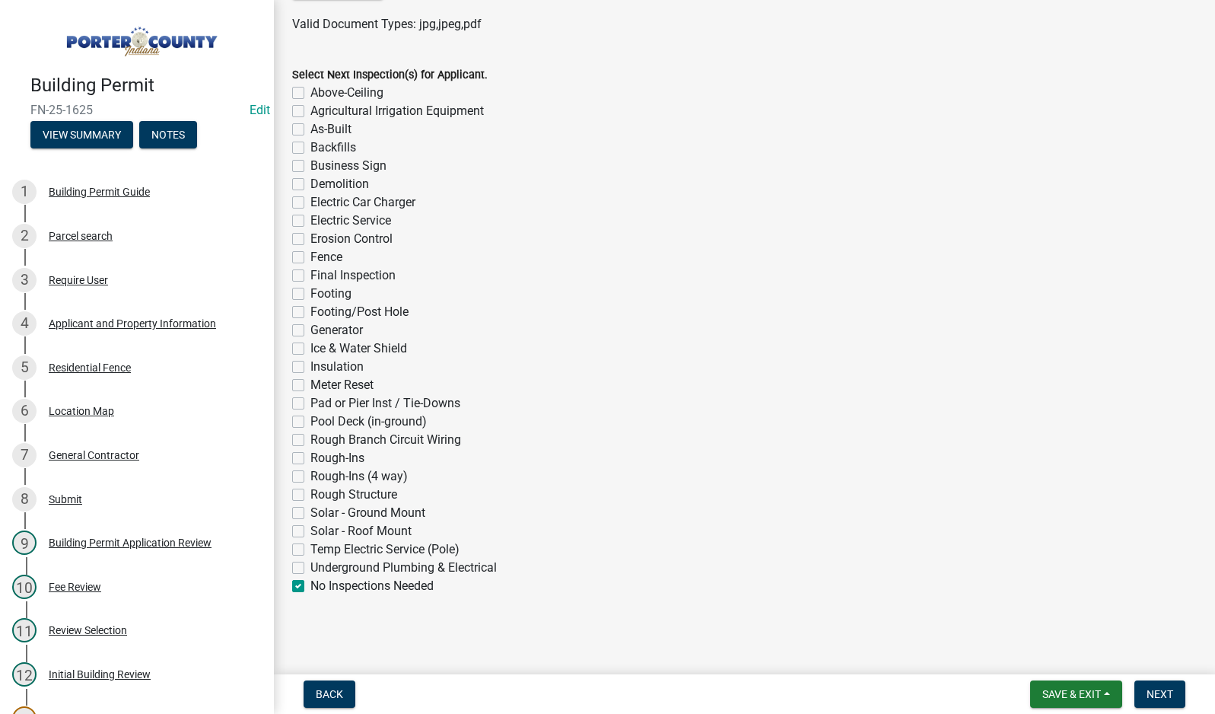
checkbox input "false"
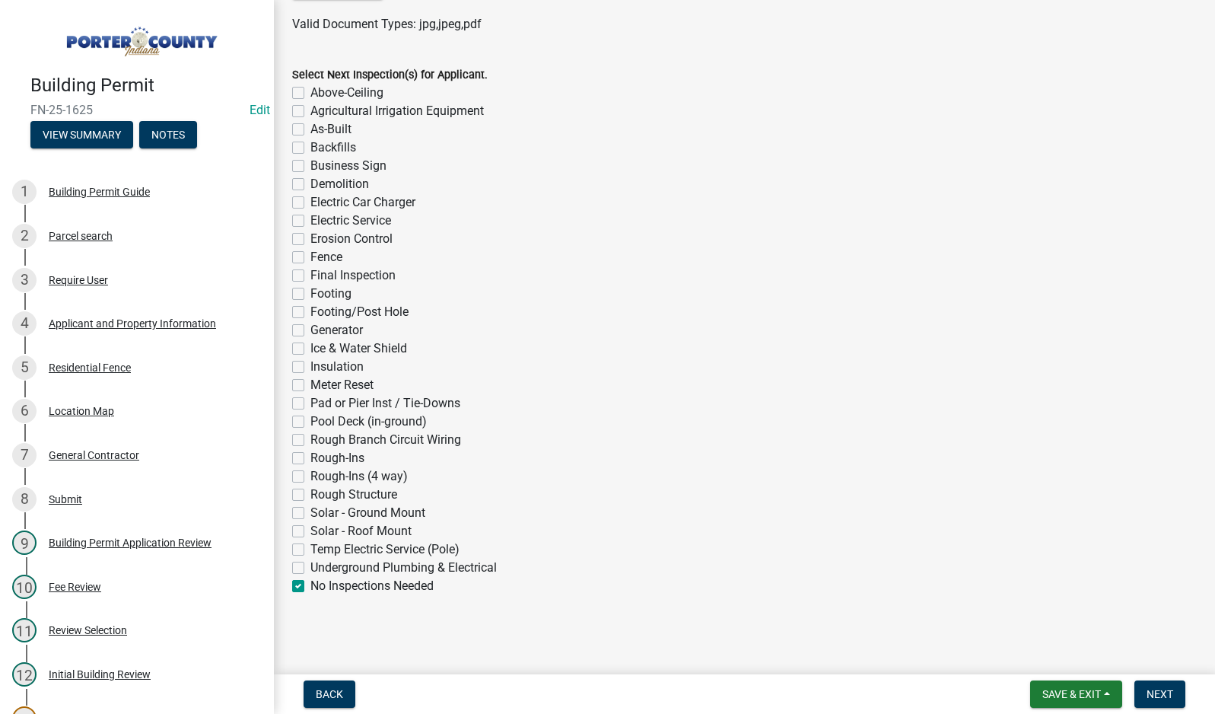
checkbox input "false"
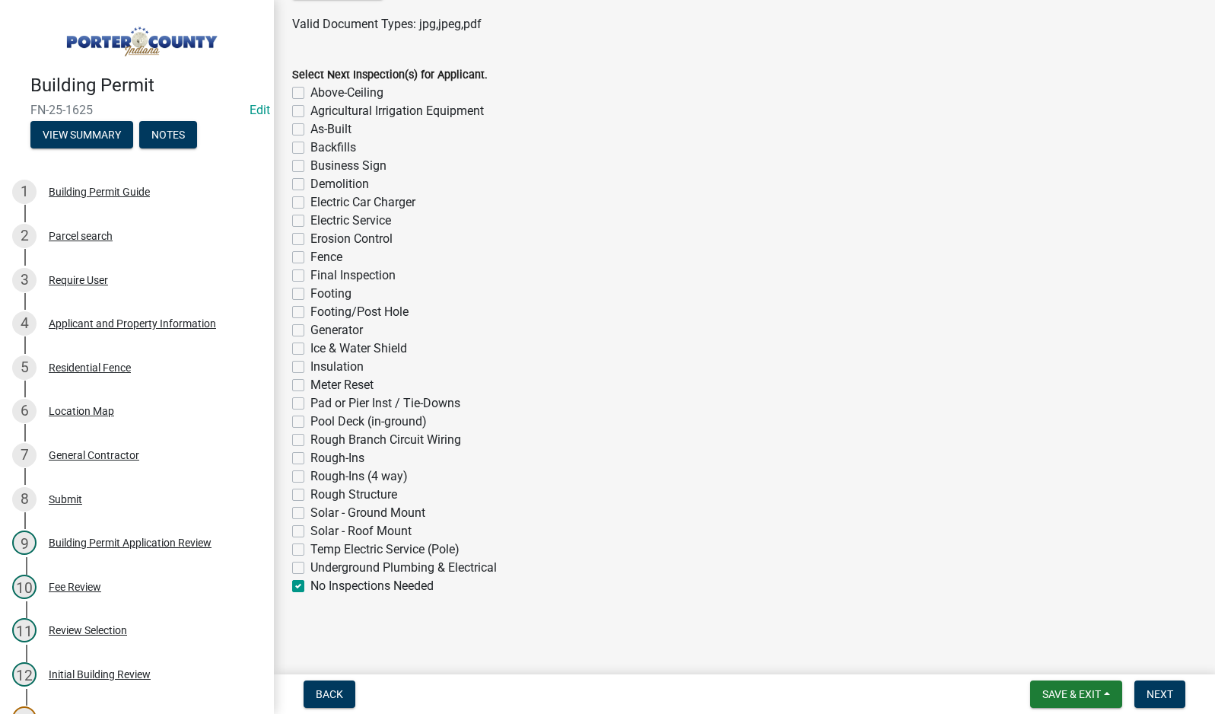
checkbox input "false"
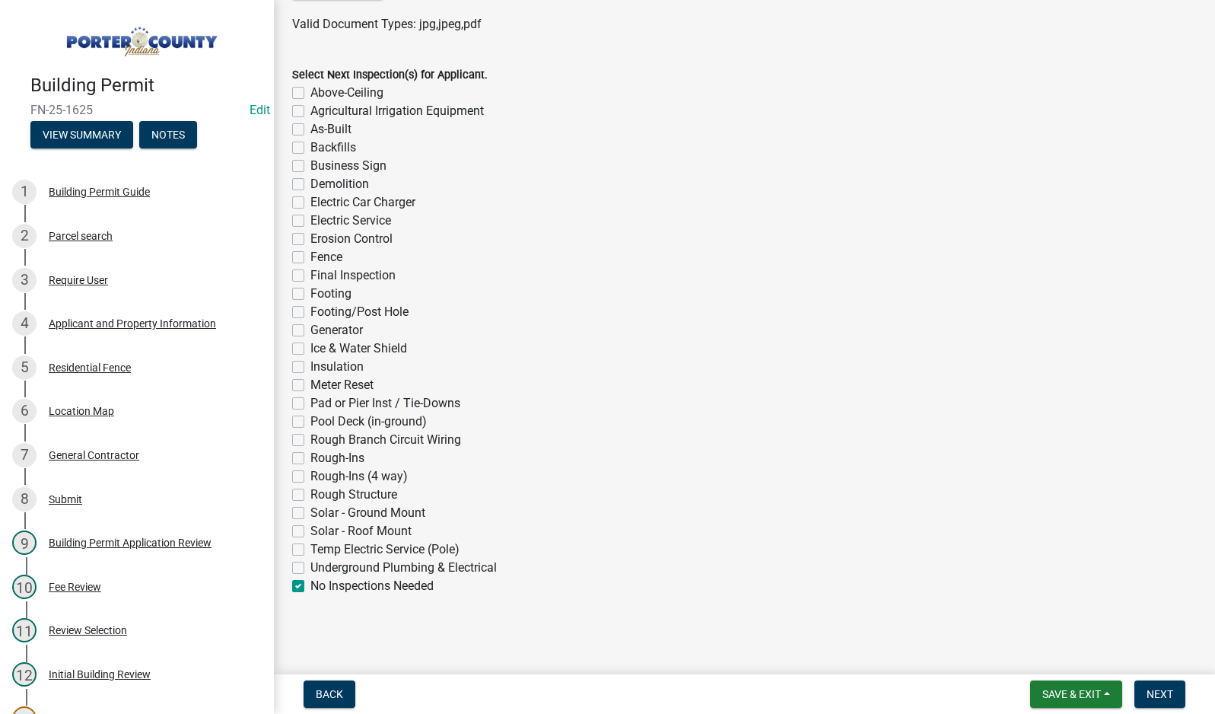
checkbox input "false"
checkbox input "true"
click at [1175, 698] on button "Next" at bounding box center [1160, 693] width 51 height 27
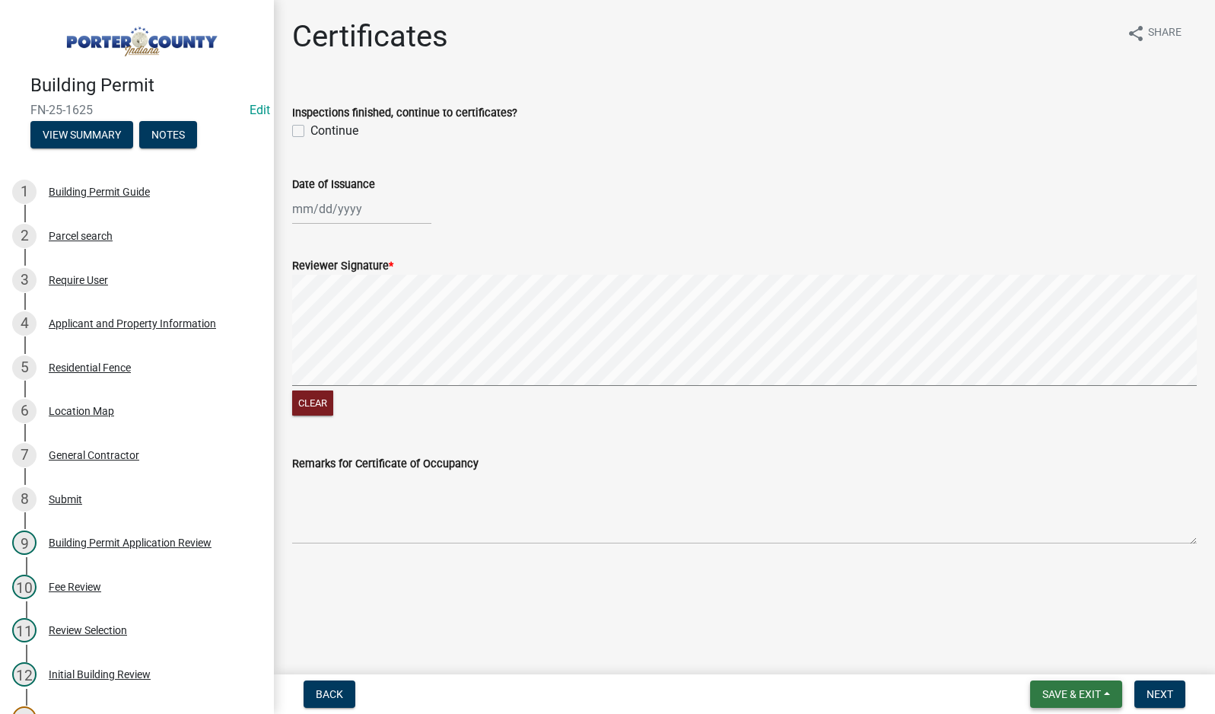
click at [1056, 692] on span "Save & Exit" at bounding box center [1072, 694] width 59 height 12
click at [1062, 659] on button "Save & Exit" at bounding box center [1062, 654] width 122 height 37
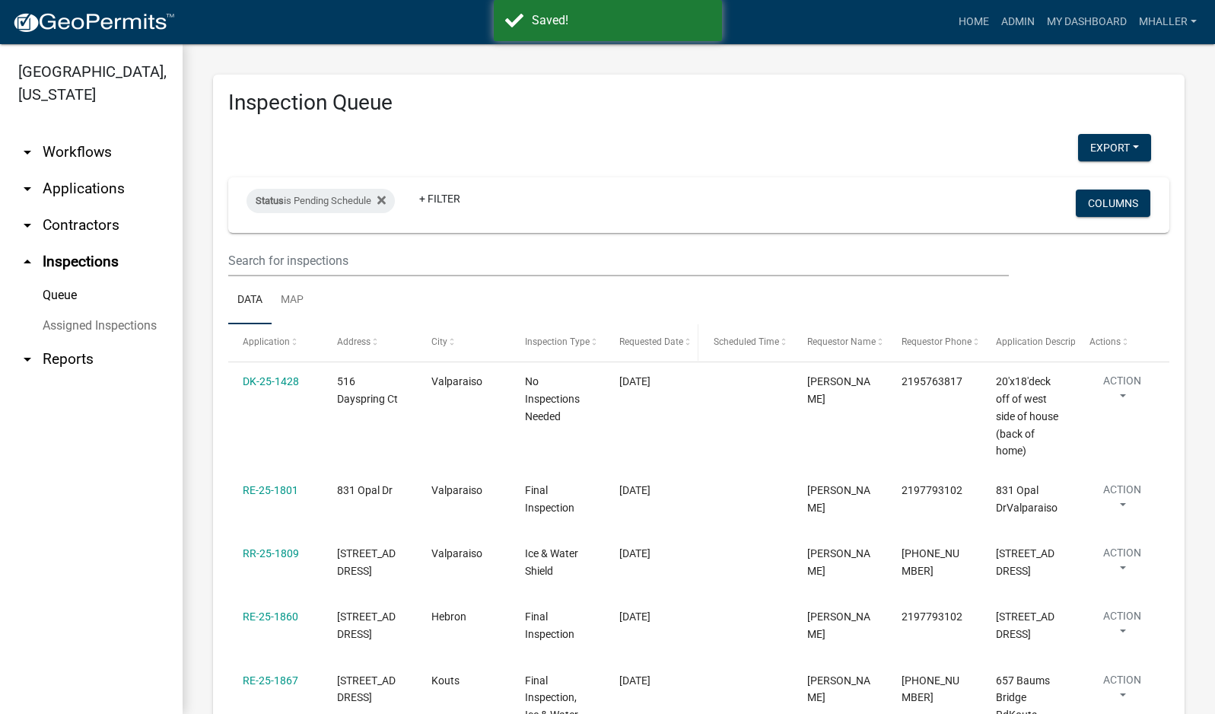
click at [665, 339] on span "Requested Date" at bounding box center [651, 341] width 64 height 11
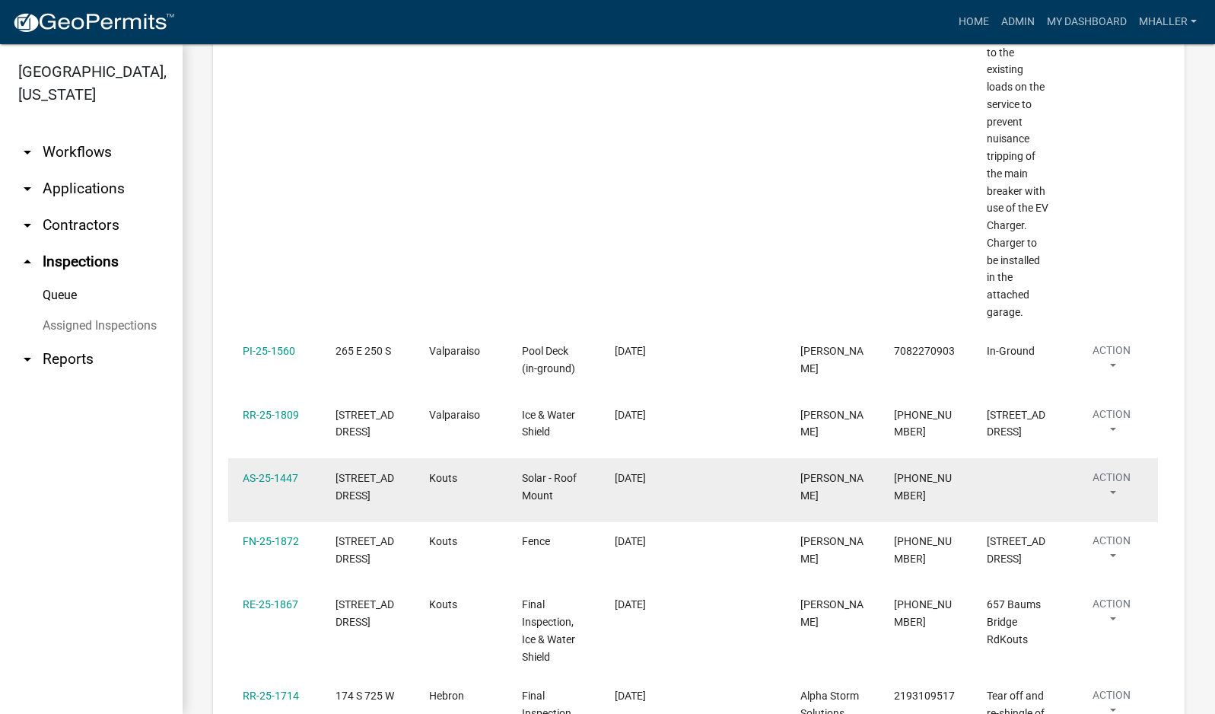
scroll to position [1141, 0]
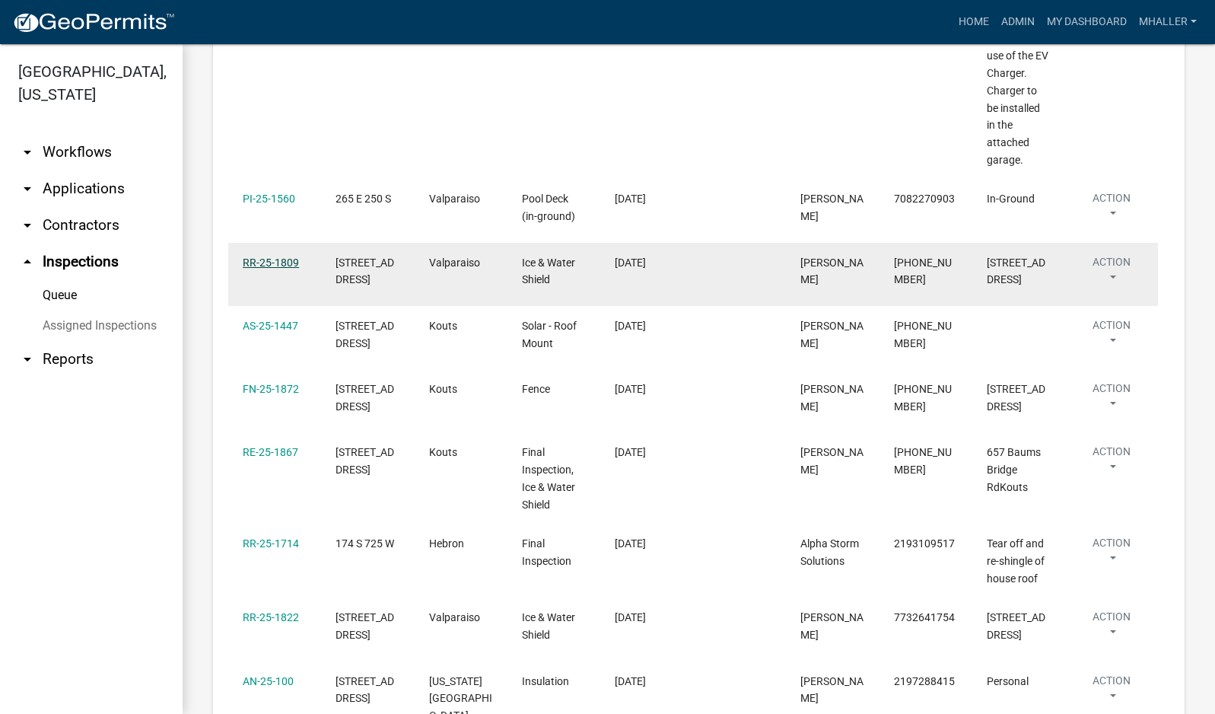
click at [250, 256] on link "RR-25-1809" at bounding box center [271, 262] width 56 height 12
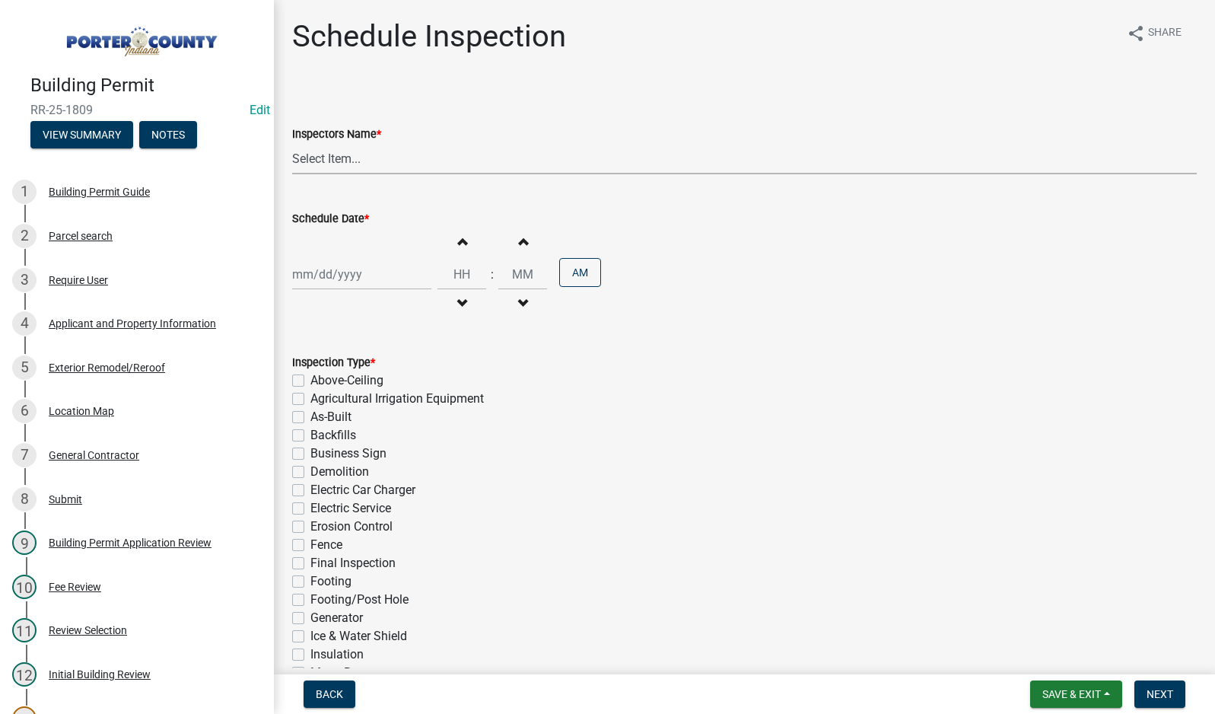
click at [323, 158] on select "Select Item... mhaller ([PERSON_NAME])" at bounding box center [744, 158] width 905 height 31
click at [292, 143] on select "Select Item... mhaller ([PERSON_NAME])" at bounding box center [744, 158] width 905 height 31
click at [349, 269] on div at bounding box center [361, 274] width 139 height 31
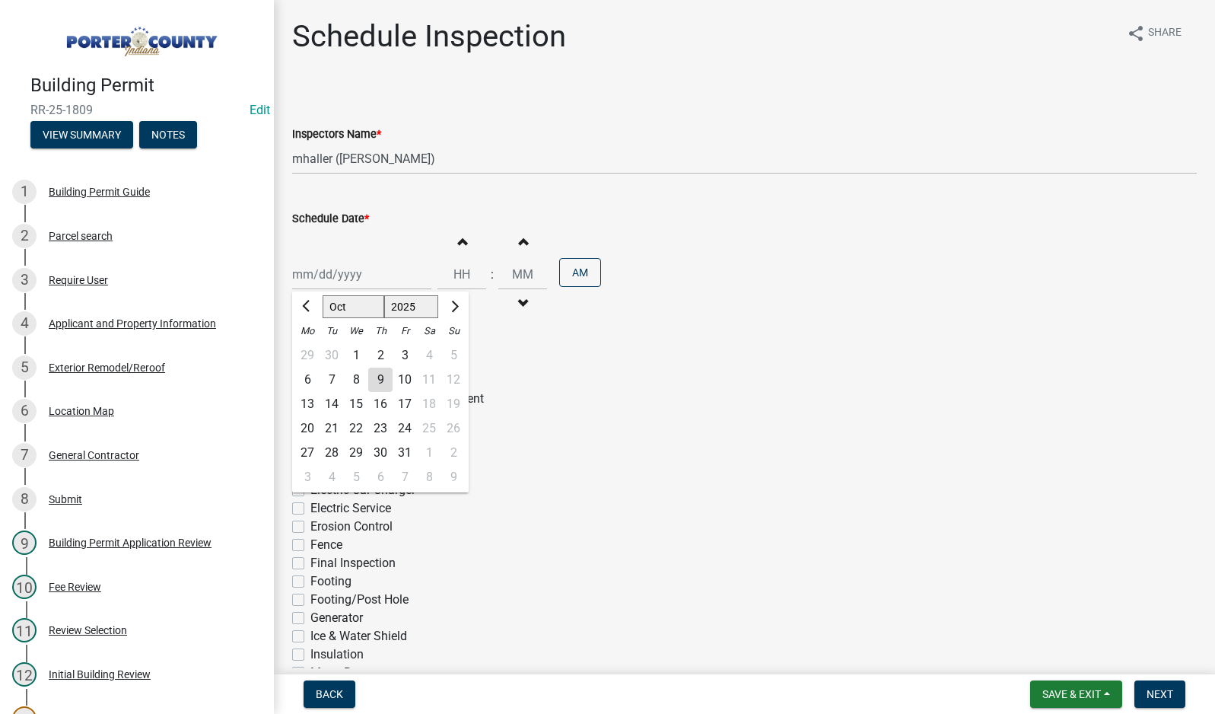
click at [374, 377] on div "9" at bounding box center [380, 380] width 24 height 24
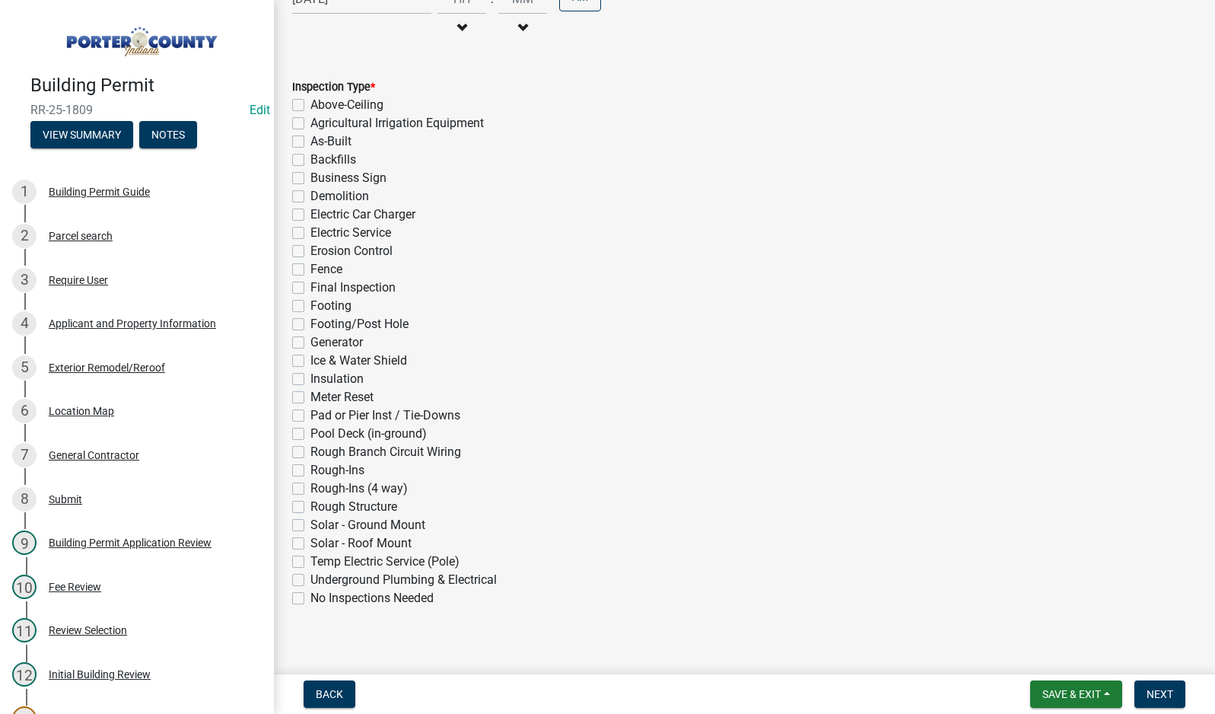
scroll to position [288, 0]
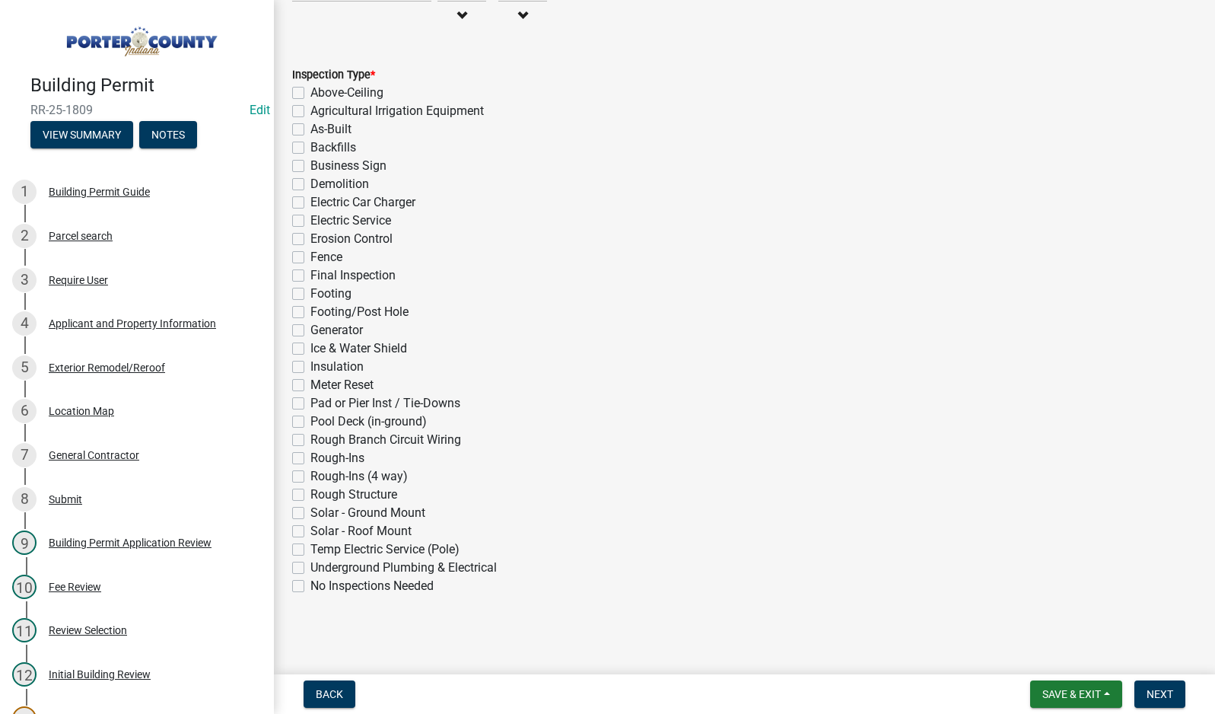
click at [310, 347] on label "Ice & Water Shield" at bounding box center [358, 348] width 97 height 18
click at [310, 347] on input "Ice & Water Shield" at bounding box center [315, 344] width 10 height 10
click at [1150, 689] on span "Next" at bounding box center [1160, 694] width 27 height 12
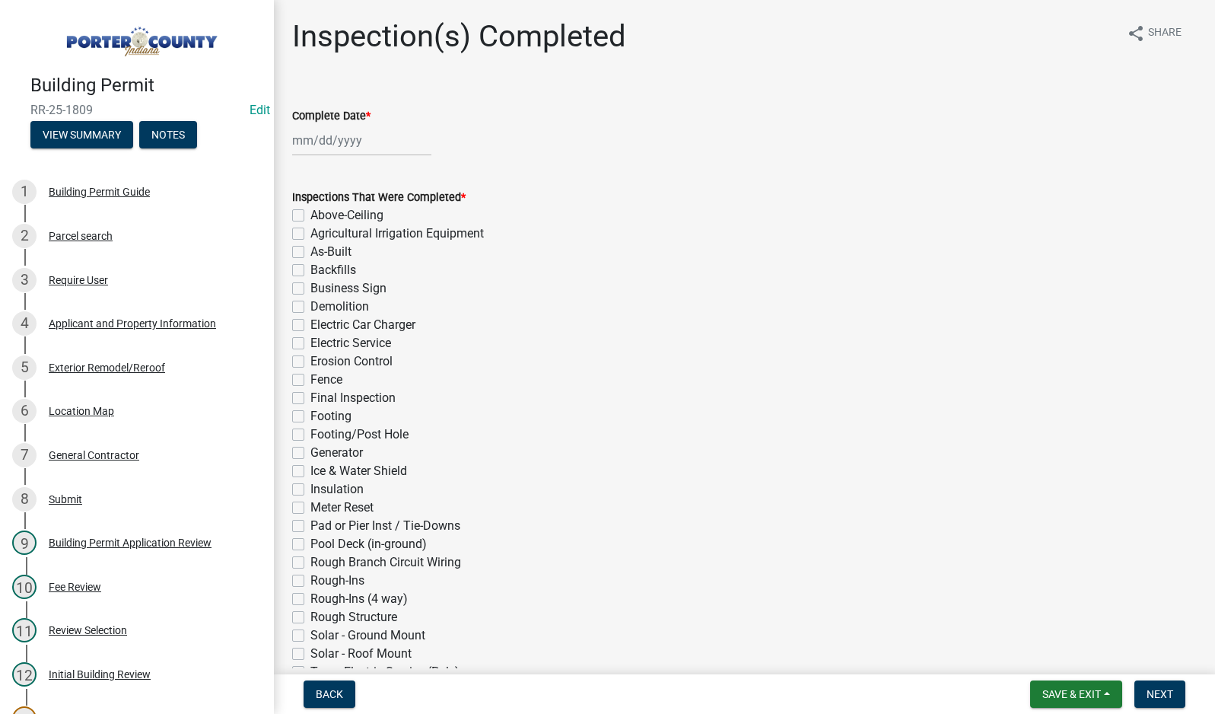
click at [320, 142] on div at bounding box center [361, 140] width 139 height 31
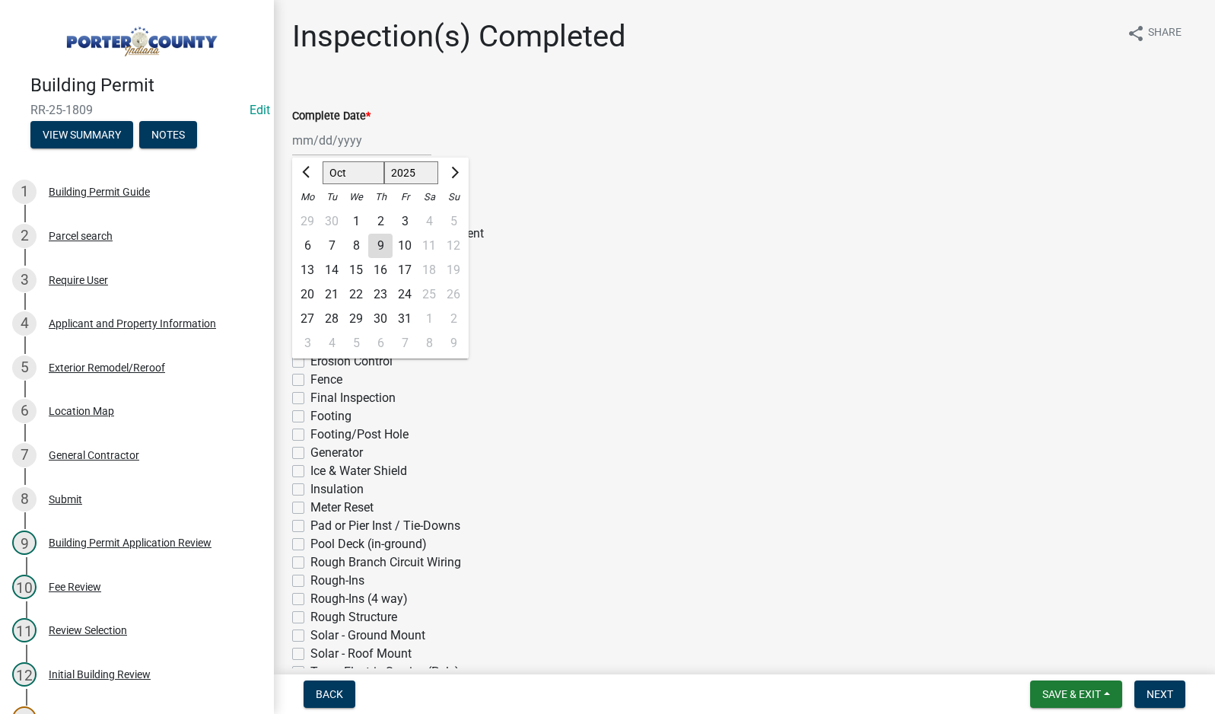
click at [355, 246] on div "8" at bounding box center [356, 246] width 24 height 24
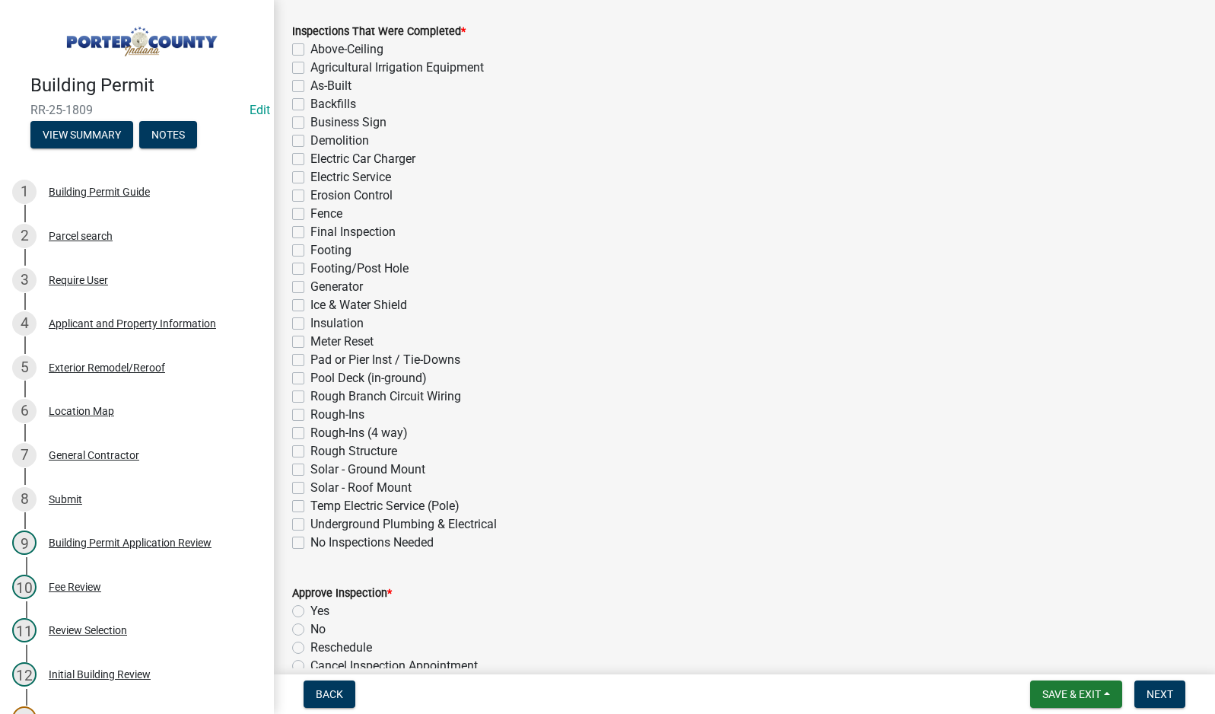
scroll to position [228, 0]
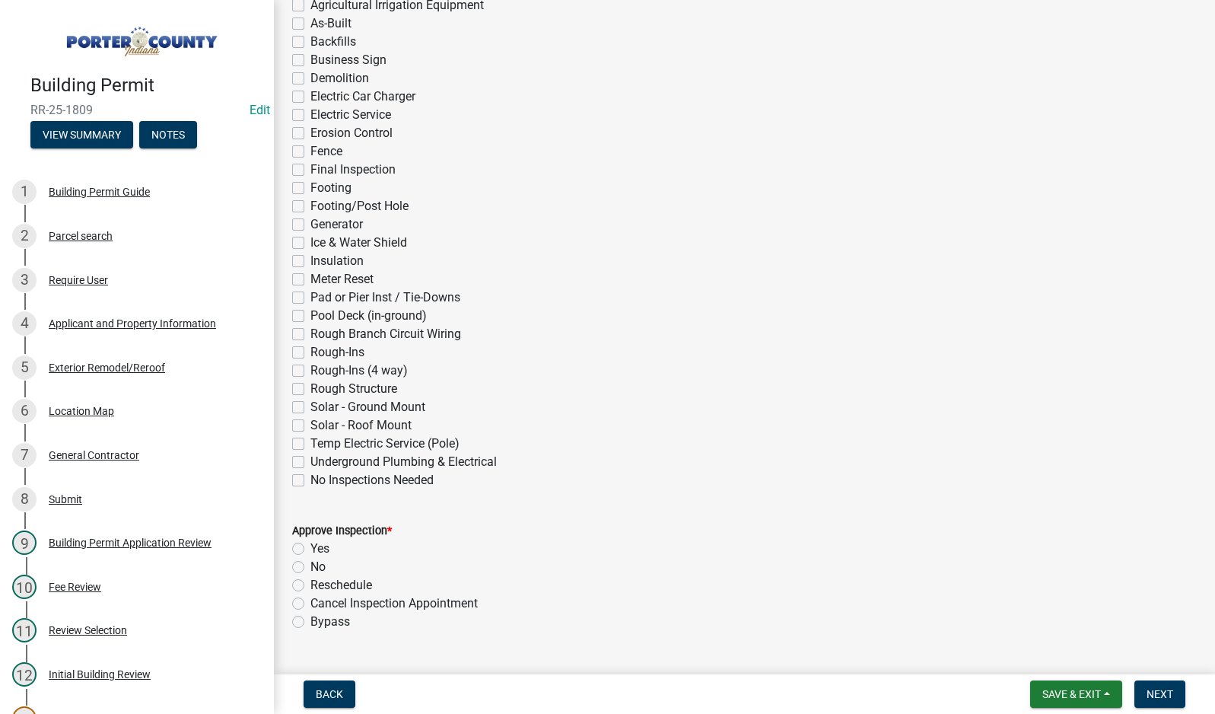
click at [310, 246] on label "Ice & Water Shield" at bounding box center [358, 243] width 97 height 18
click at [310, 244] on input "Ice & Water Shield" at bounding box center [315, 239] width 10 height 10
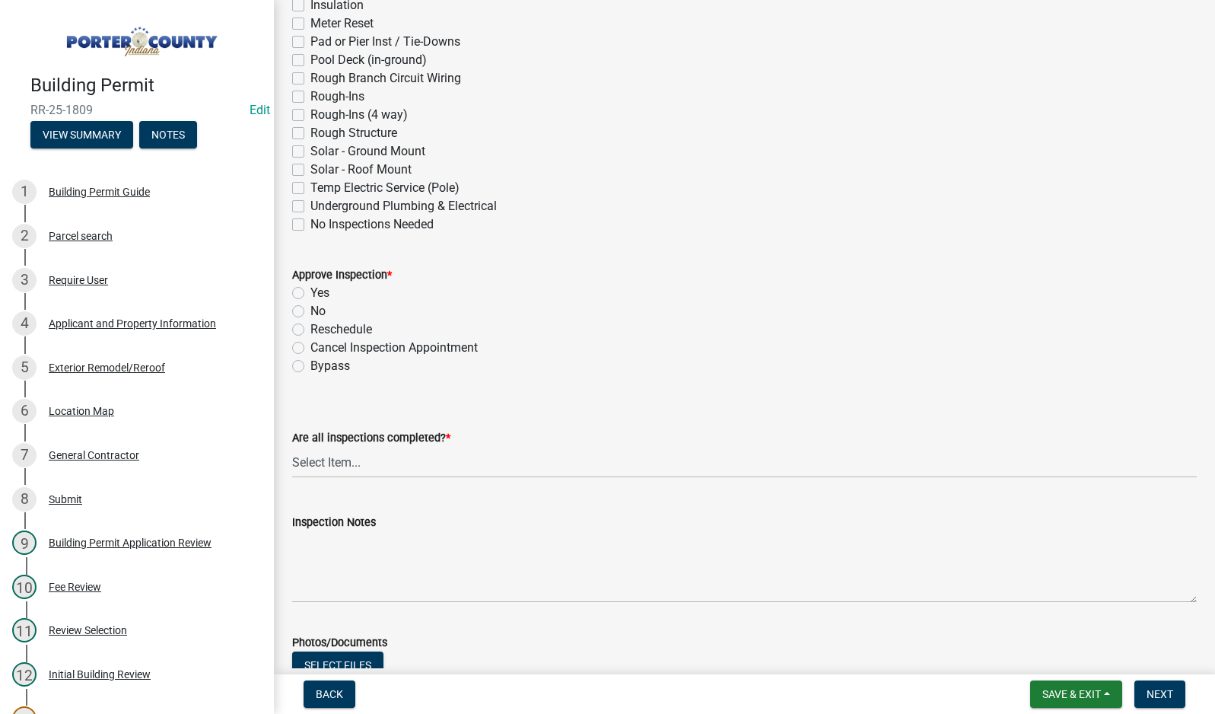
scroll to position [533, 0]
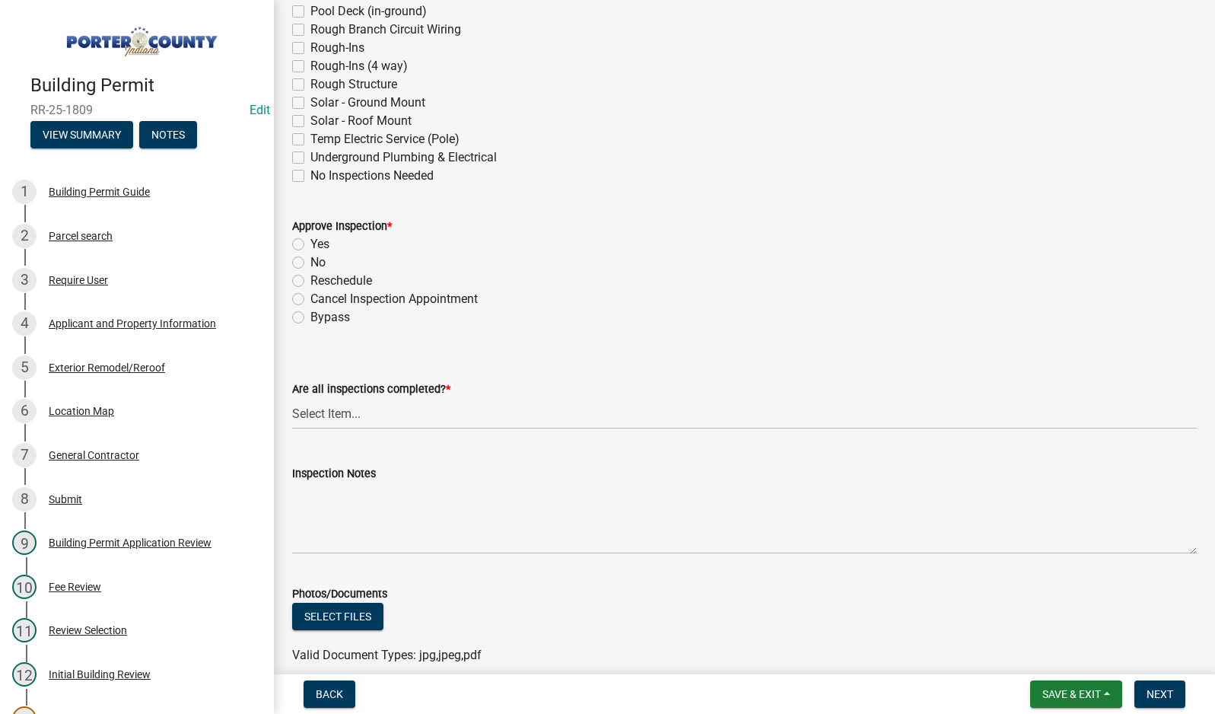
click at [310, 247] on label "Yes" at bounding box center [319, 244] width 19 height 18
click at [310, 245] on input "Yes" at bounding box center [315, 240] width 10 height 10
click at [373, 413] on select "Select Item... Yes - All Inspections Have Been Completed No - More Inspections …" at bounding box center [744, 413] width 905 height 31
click at [292, 398] on select "Select Item... Yes - All Inspections Have Been Completed No - More Inspections …" at bounding box center [744, 413] width 905 height 31
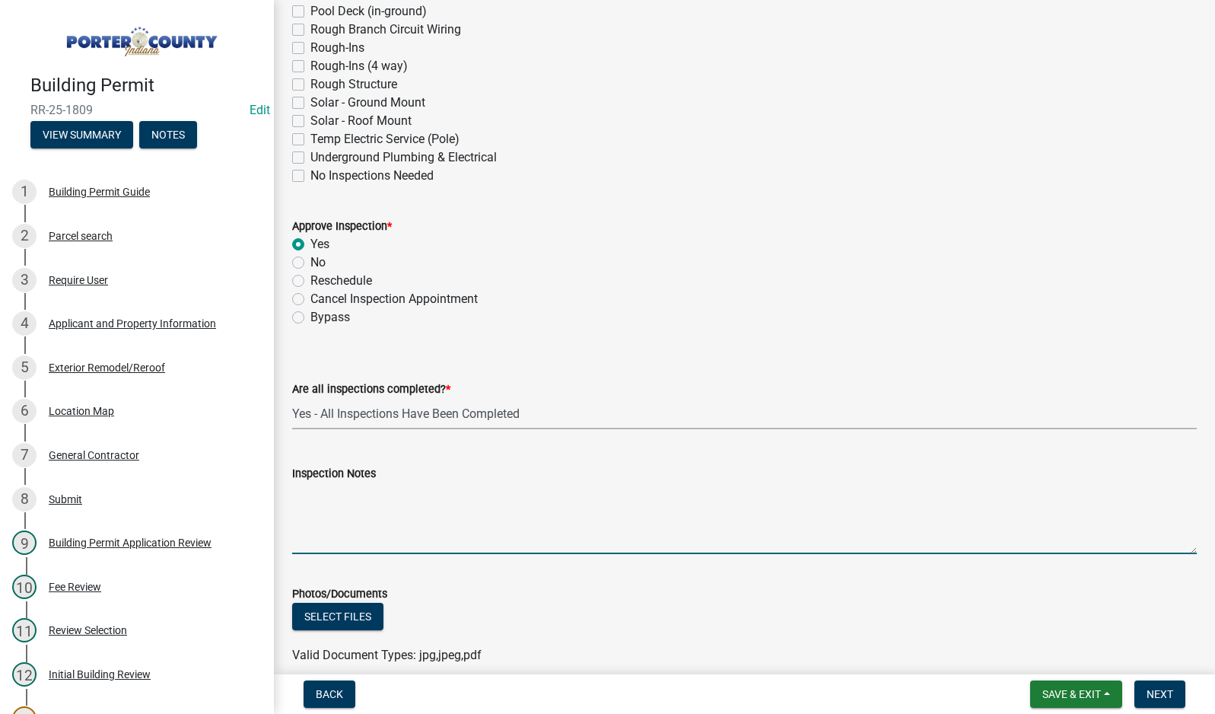
click at [374, 517] on textarea "Inspection Notes" at bounding box center [744, 518] width 905 height 72
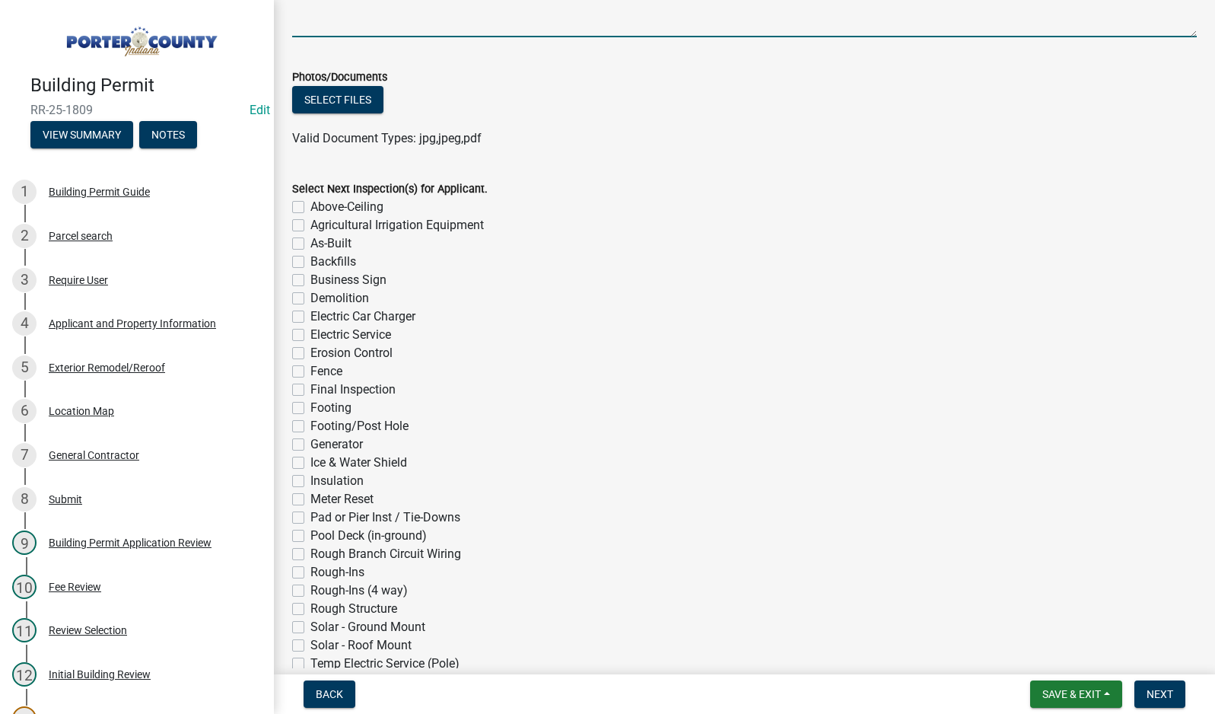
scroll to position [1141, 0]
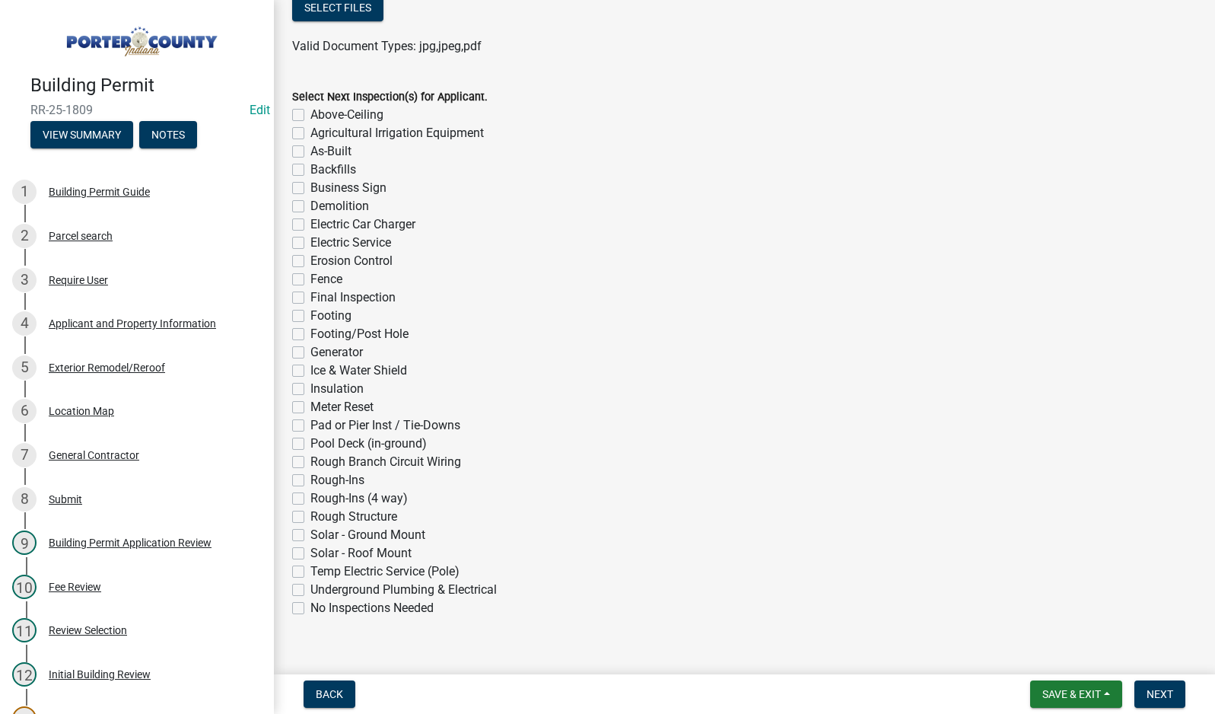
click at [310, 607] on label "No Inspections Needed" at bounding box center [371, 608] width 123 height 18
click at [310, 607] on input "No Inspections Needed" at bounding box center [315, 604] width 10 height 10
click at [1163, 692] on span "Next" at bounding box center [1160, 694] width 27 height 12
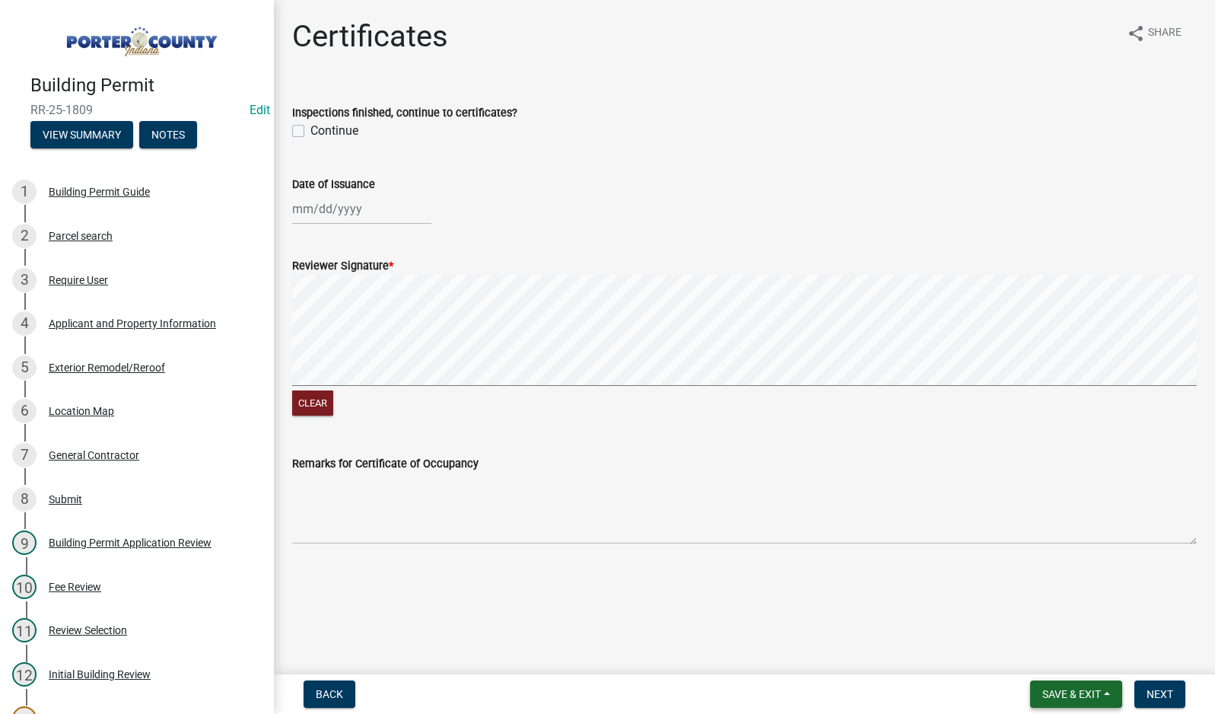
click at [1057, 698] on span "Save & Exit" at bounding box center [1072, 694] width 59 height 12
click at [1071, 663] on button "Save & Exit" at bounding box center [1062, 654] width 122 height 37
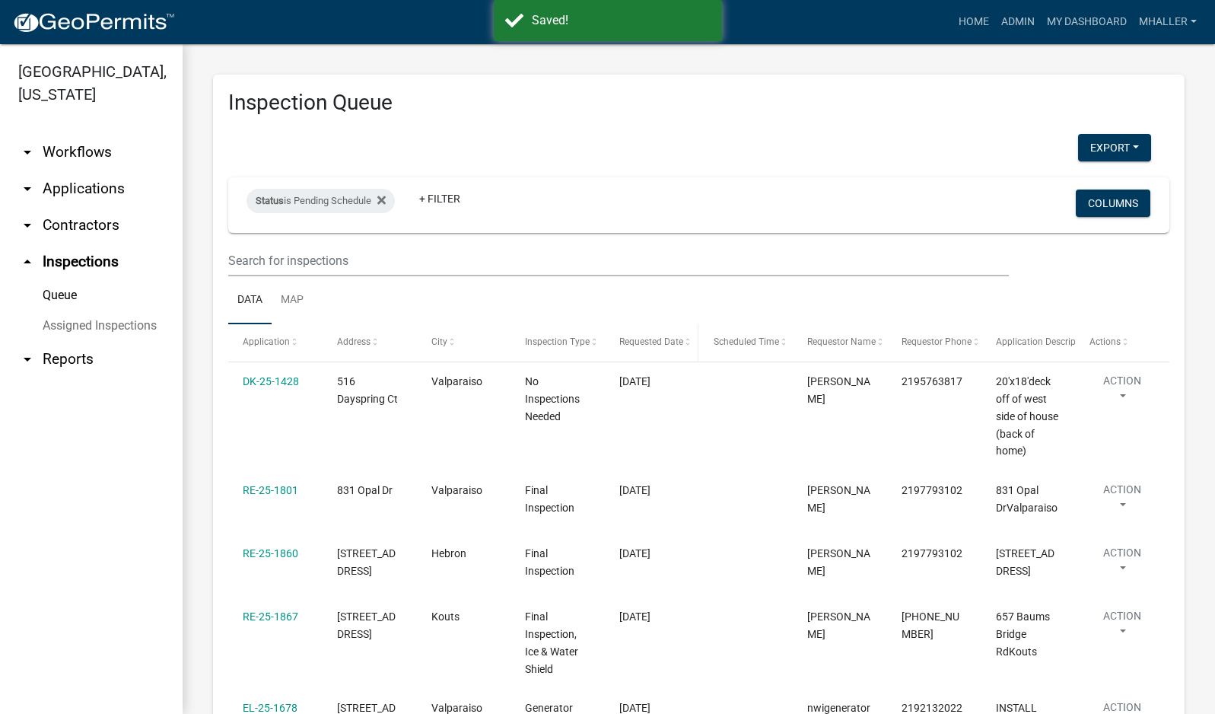
click at [635, 338] on span "Requested Date" at bounding box center [651, 341] width 64 height 11
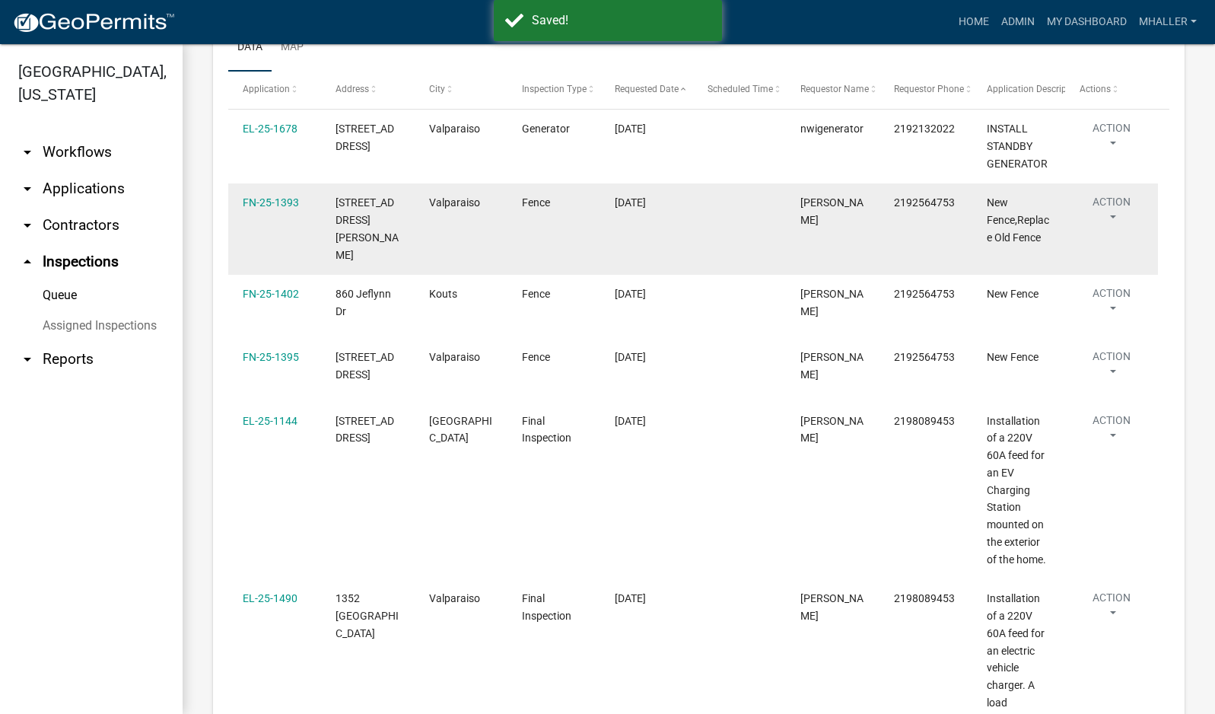
scroll to position [304, 0]
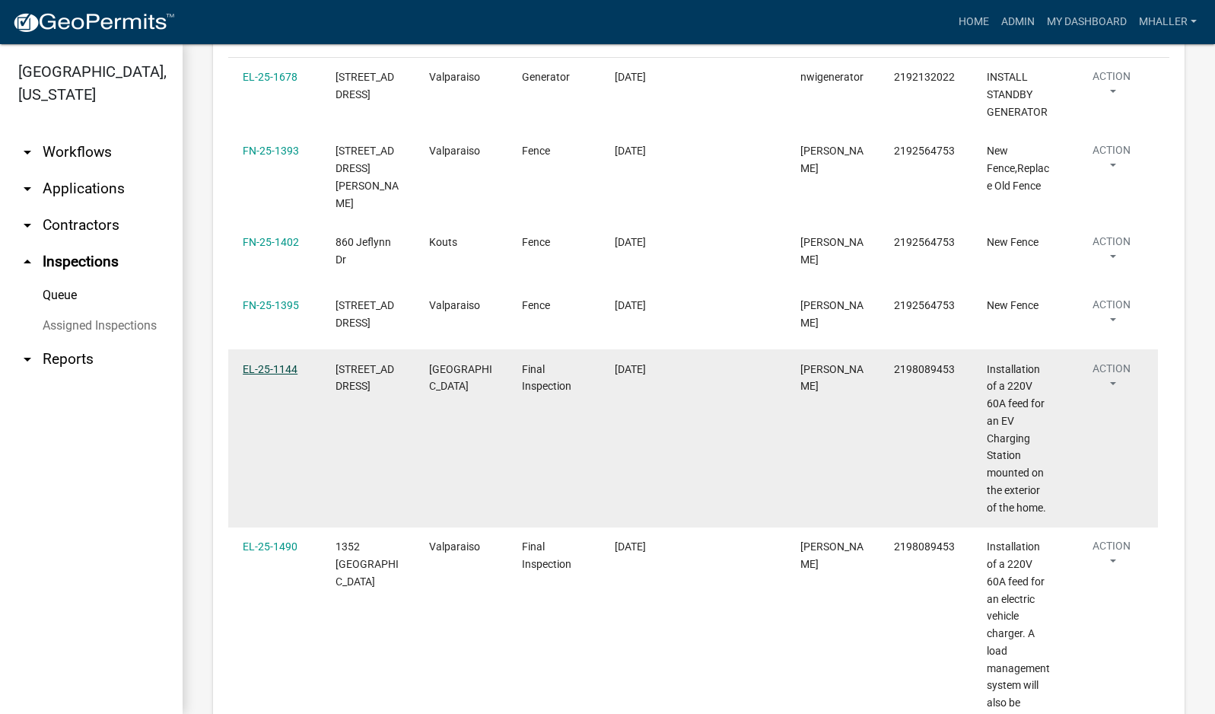
click at [270, 363] on link "EL-25-1144" at bounding box center [270, 369] width 55 height 12
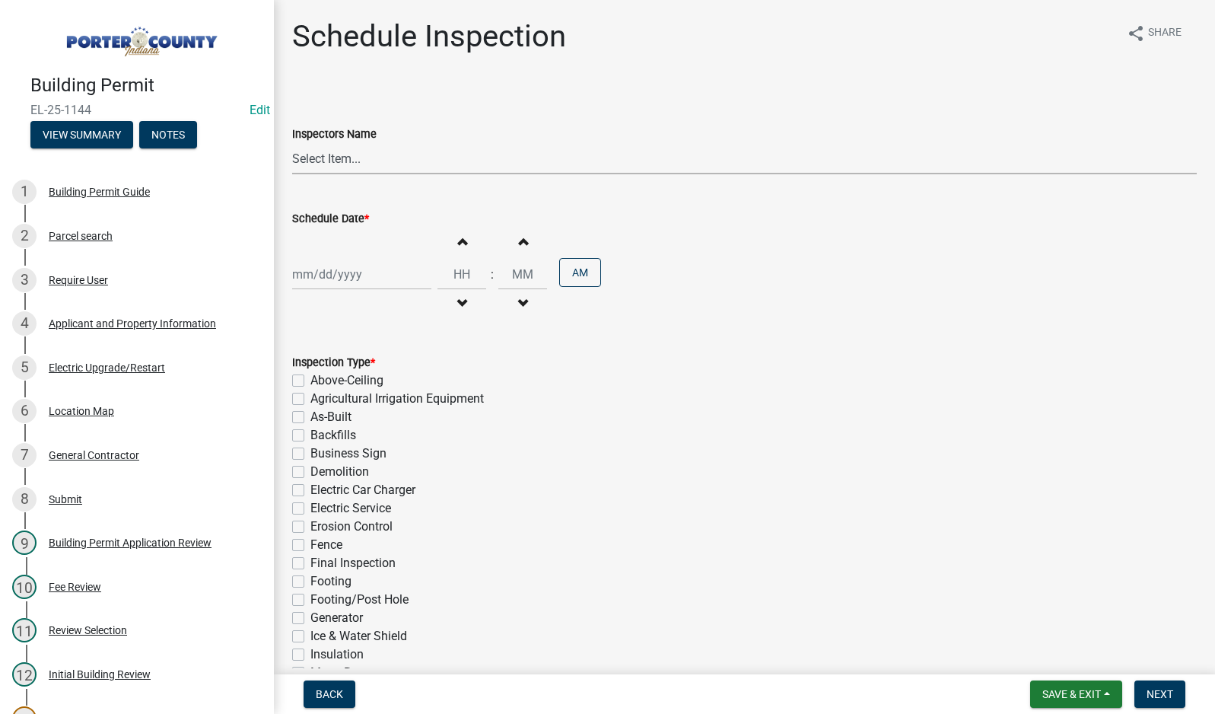
click at [316, 161] on select "Select Item... mhaller ([PERSON_NAME])" at bounding box center [744, 158] width 905 height 31
click at [292, 143] on select "Select Item... mhaller ([PERSON_NAME])" at bounding box center [744, 158] width 905 height 31
click at [326, 273] on div at bounding box center [361, 274] width 139 height 31
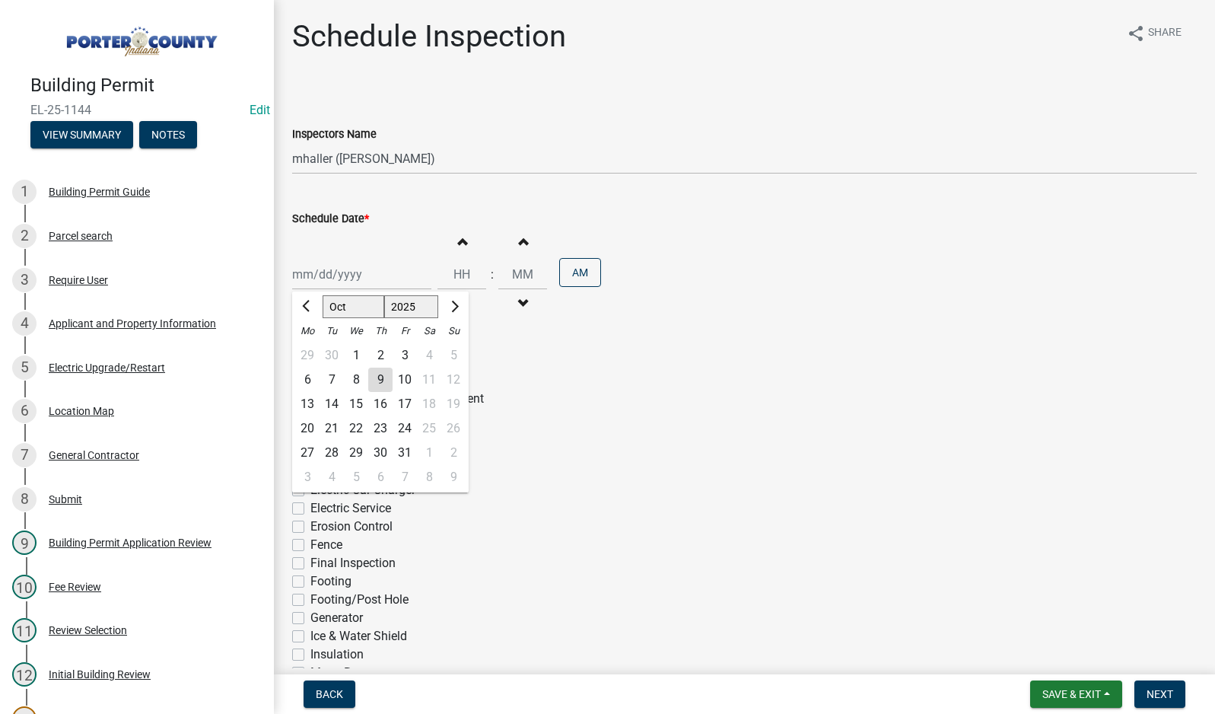
click at [357, 377] on div "8" at bounding box center [356, 380] width 24 height 24
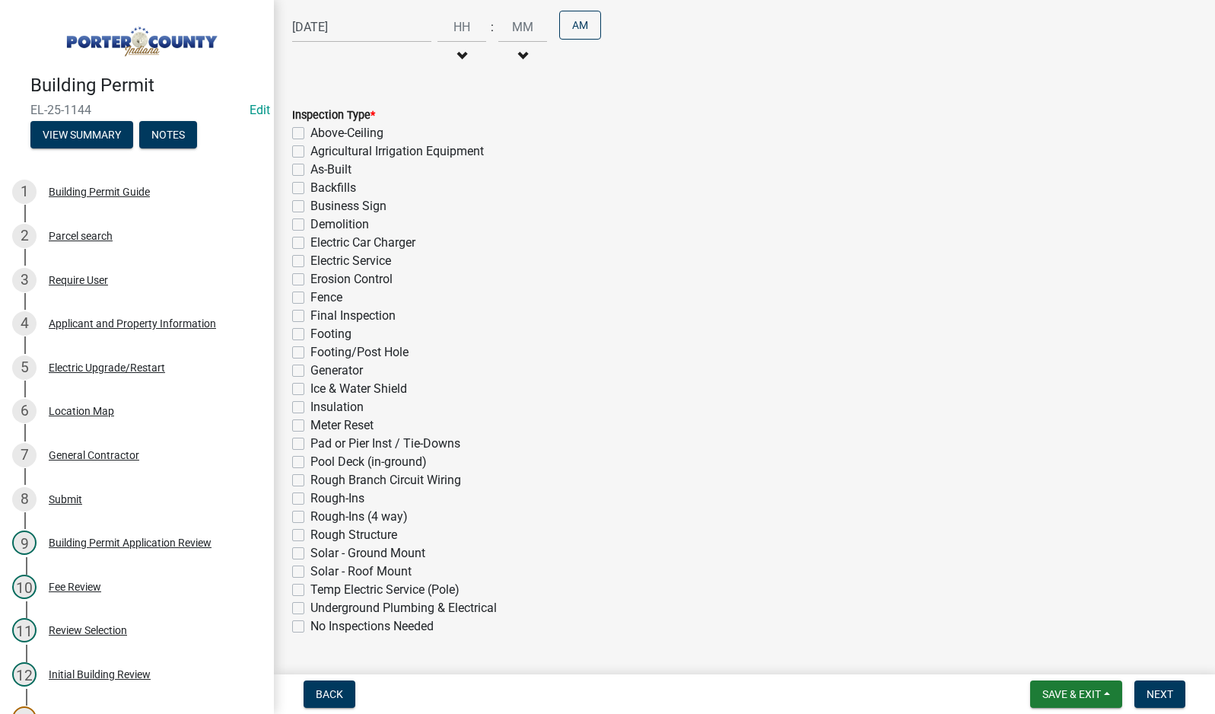
scroll to position [288, 0]
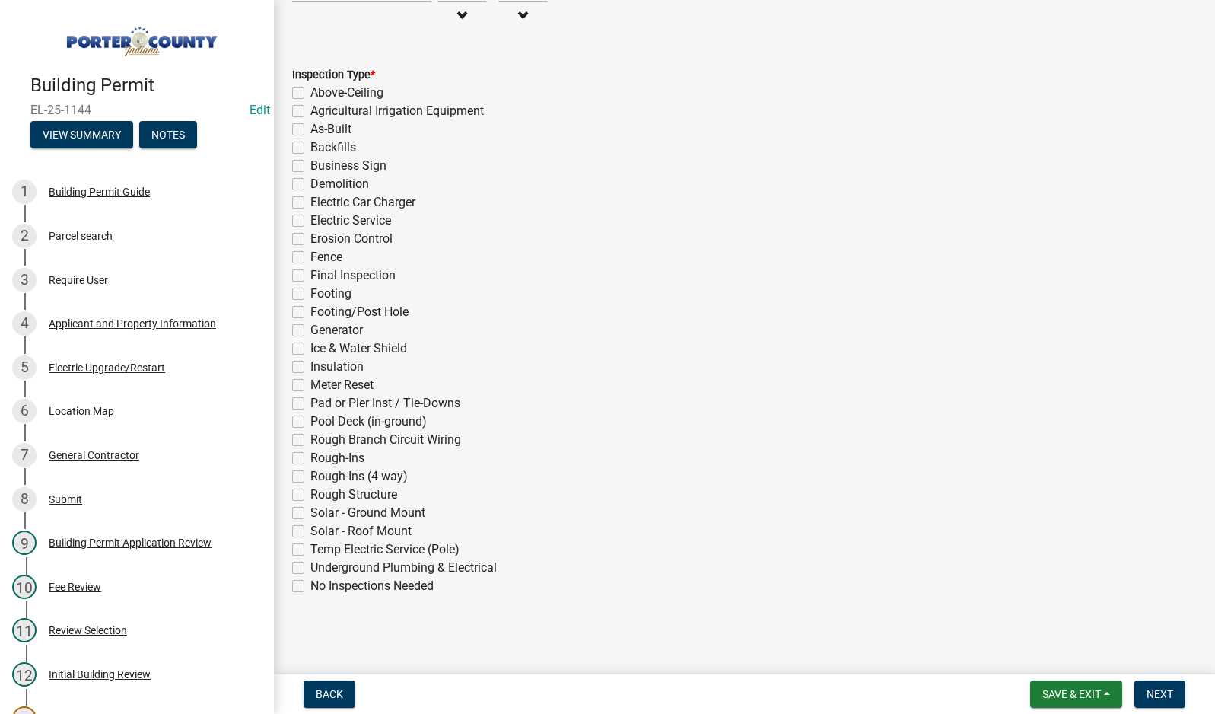
click at [310, 202] on label "Electric Car Charger" at bounding box center [362, 202] width 105 height 18
click at [310, 202] on input "Electric Car Charger" at bounding box center [315, 198] width 10 height 10
click at [1148, 688] on span "Next" at bounding box center [1160, 694] width 27 height 12
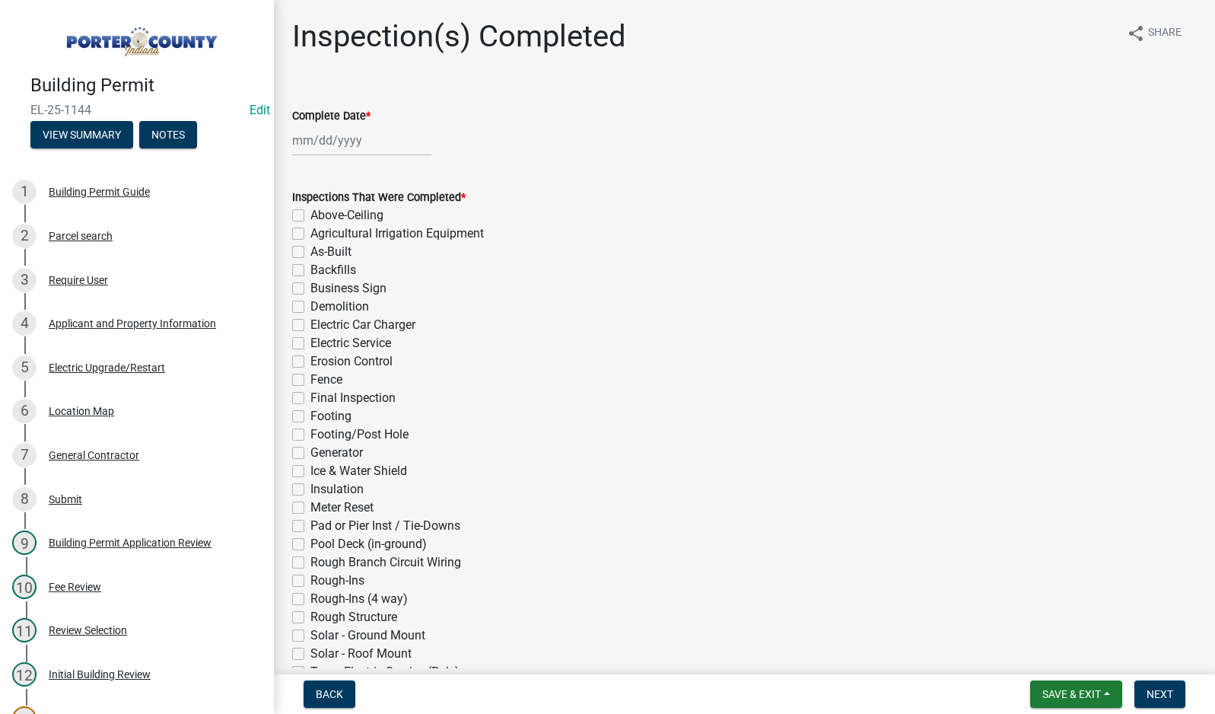
click at [349, 142] on div at bounding box center [361, 140] width 139 height 31
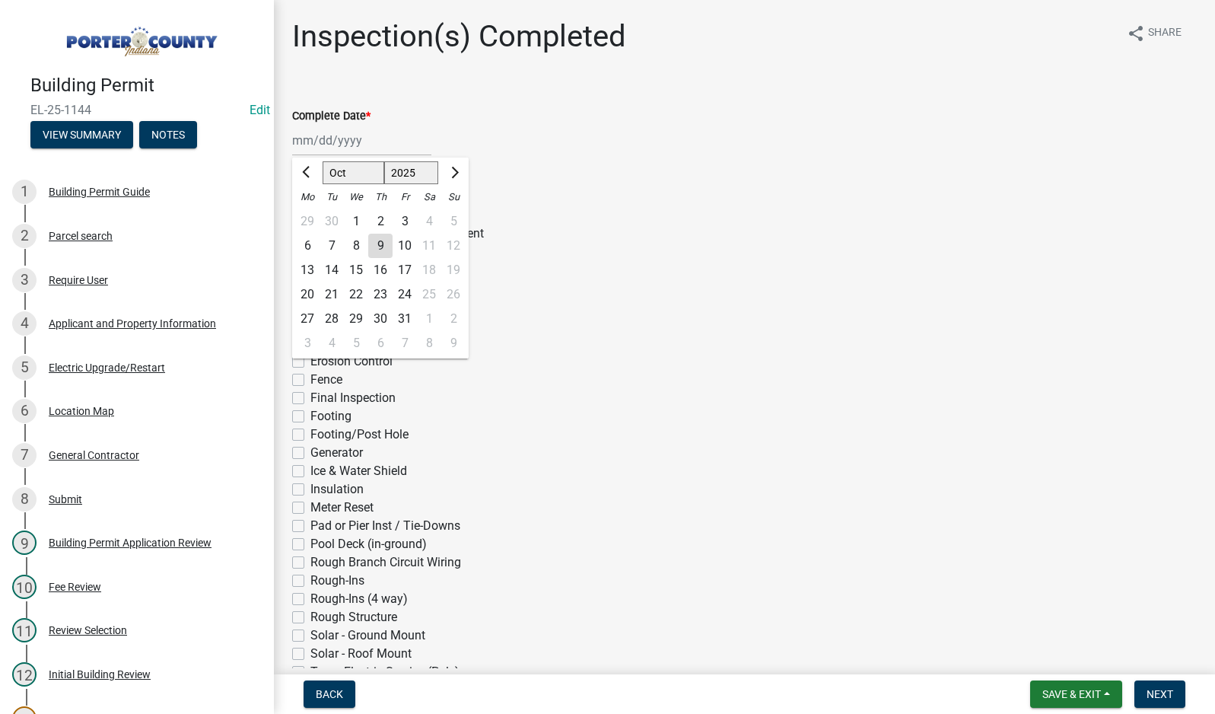
click at [358, 244] on div "8" at bounding box center [356, 246] width 24 height 24
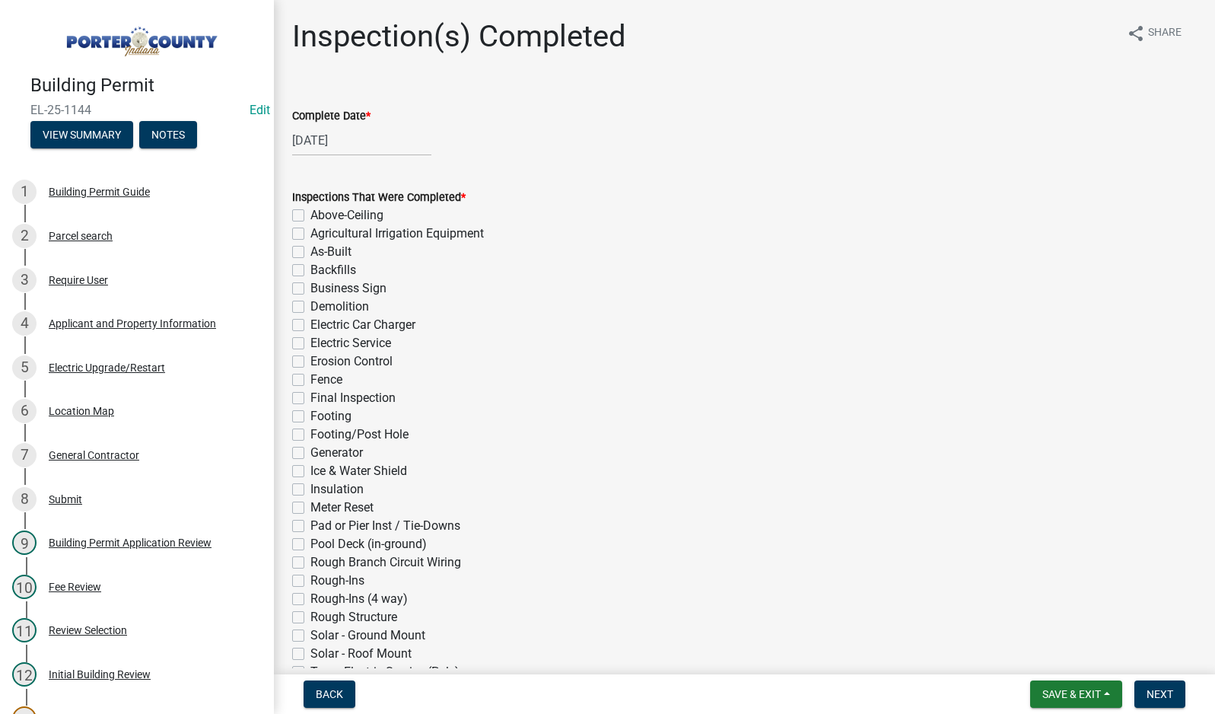
click at [310, 324] on label "Electric Car Charger" at bounding box center [362, 325] width 105 height 18
click at [310, 324] on input "Electric Car Charger" at bounding box center [315, 321] width 10 height 10
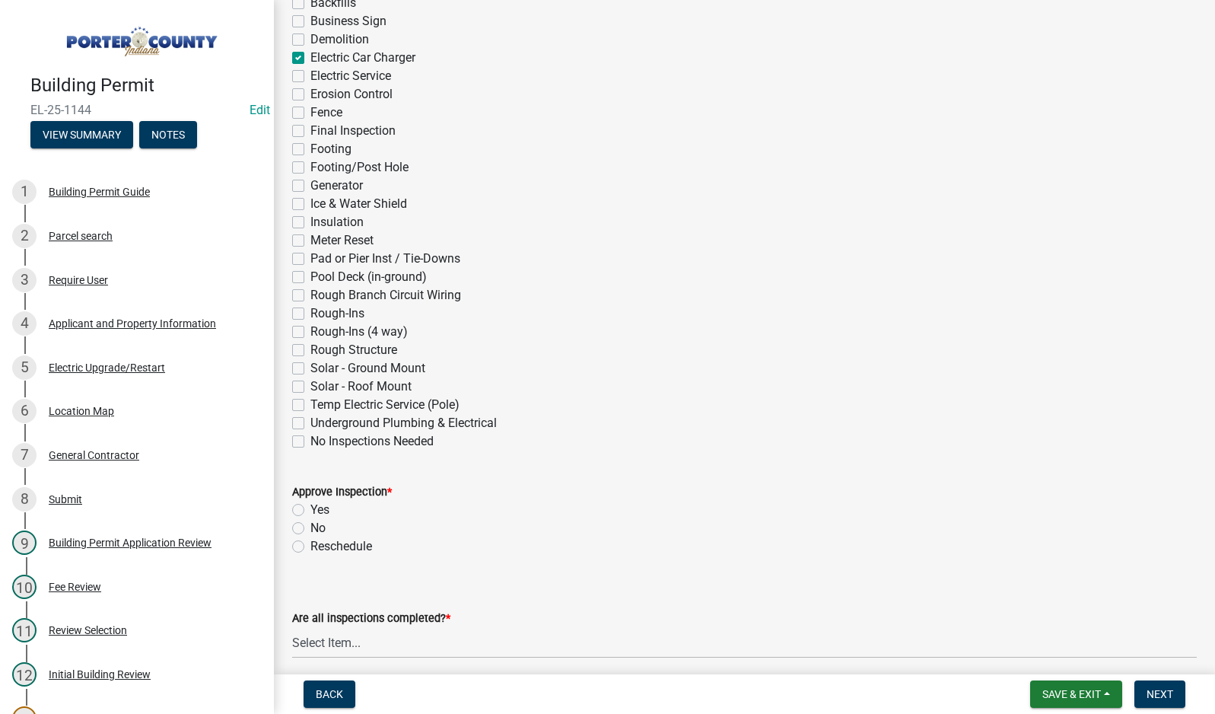
scroll to position [304, 0]
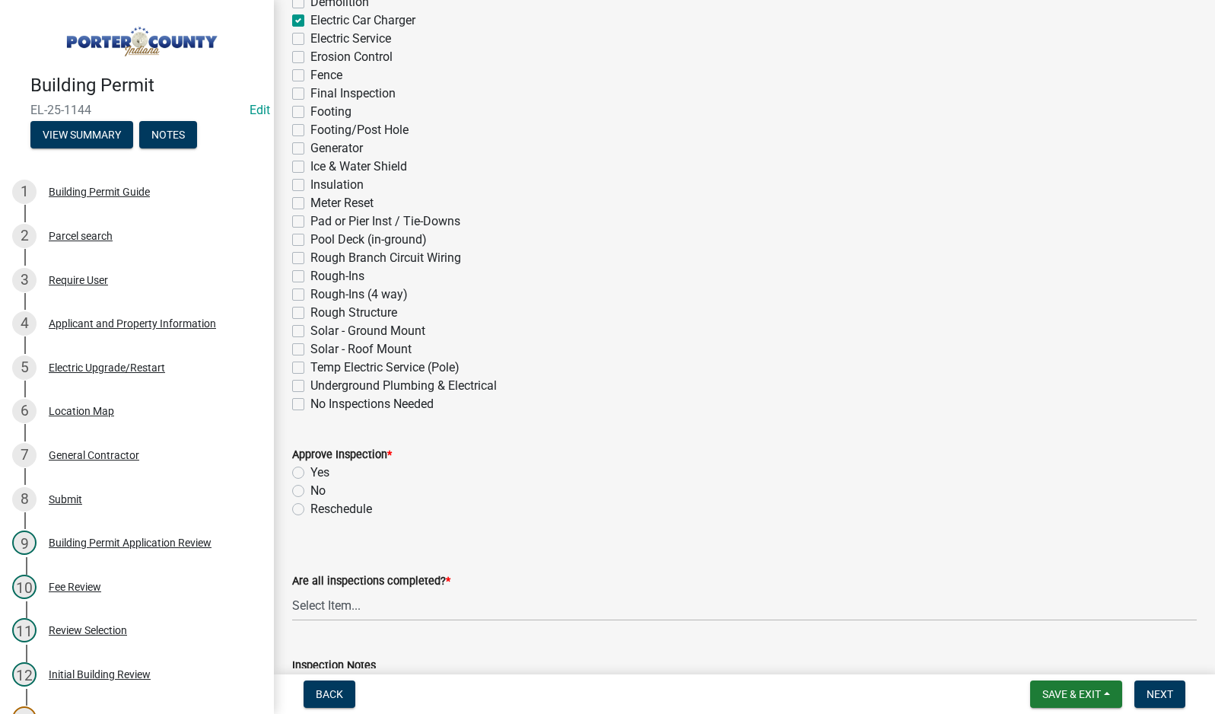
click at [310, 470] on label "Yes" at bounding box center [319, 472] width 19 height 18
click at [310, 470] on input "Yes" at bounding box center [315, 468] width 10 height 10
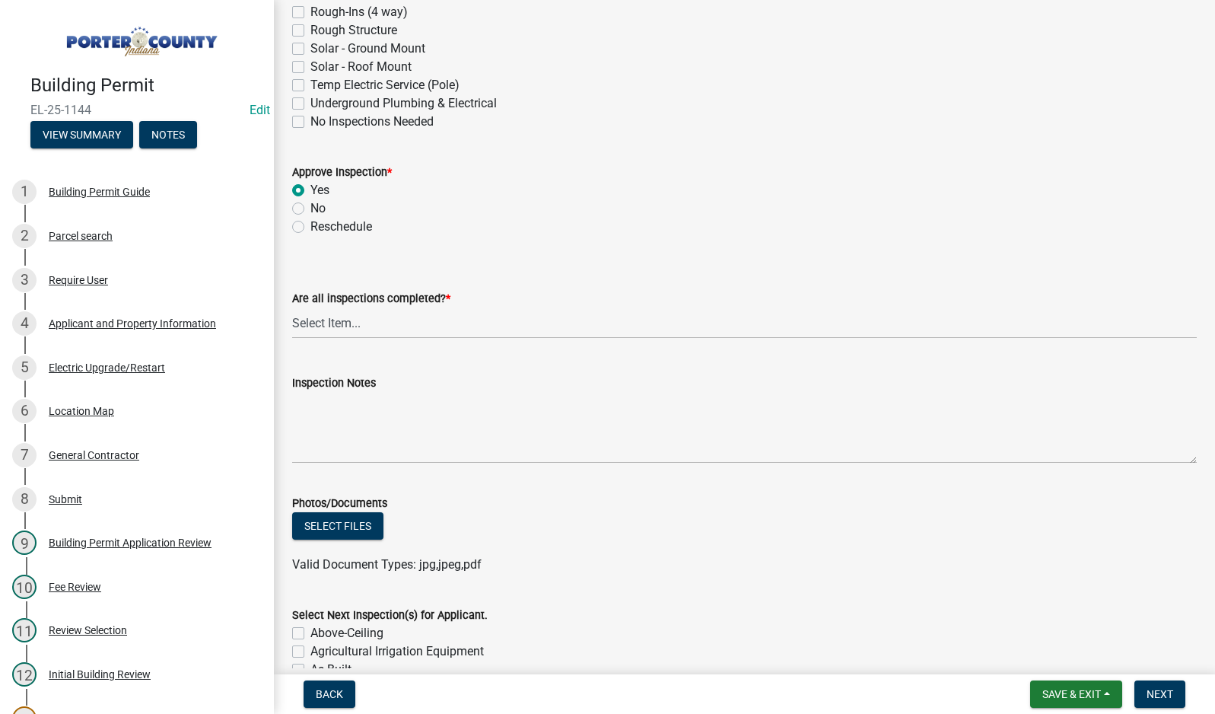
scroll to position [609, 0]
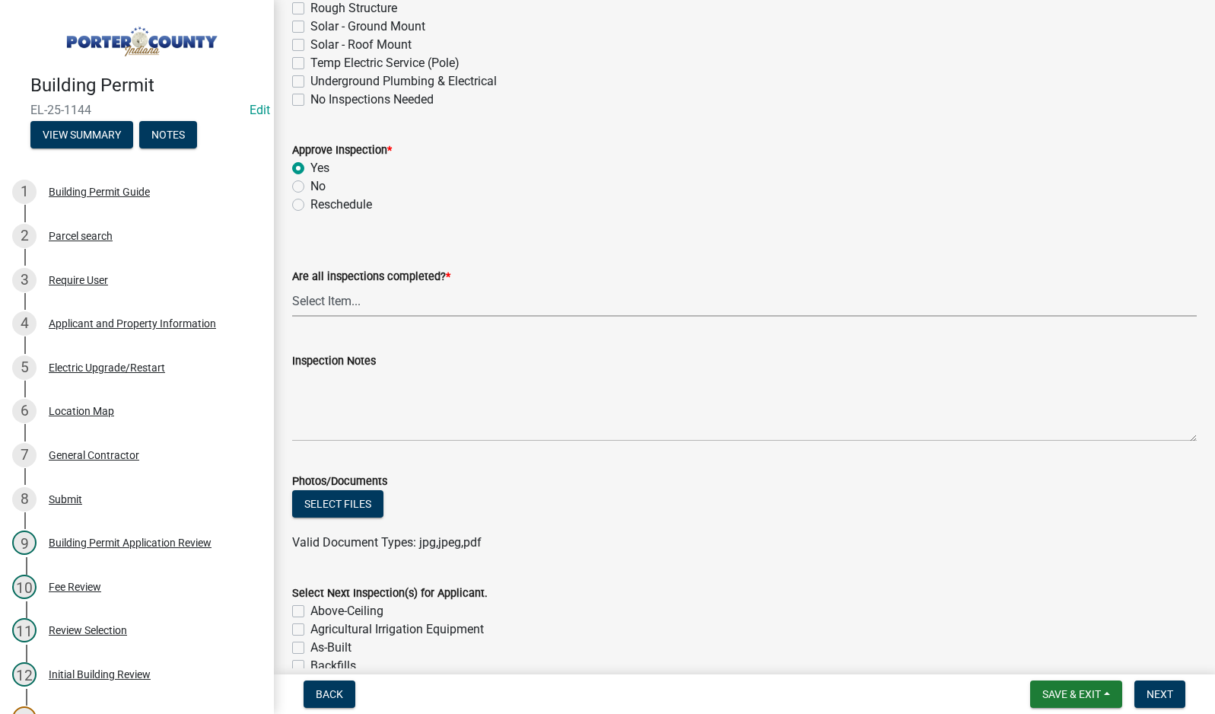
drag, startPoint x: 386, startPoint y: 303, endPoint x: 409, endPoint y: 314, distance: 25.2
click at [388, 304] on select "Select Item... Yes - All Inspections Have Been Completed No - More Inspections …" at bounding box center [744, 300] width 905 height 31
click at [292, 285] on select "Select Item... Yes - All Inspections Have Been Completed No - More Inspections …" at bounding box center [744, 300] width 905 height 31
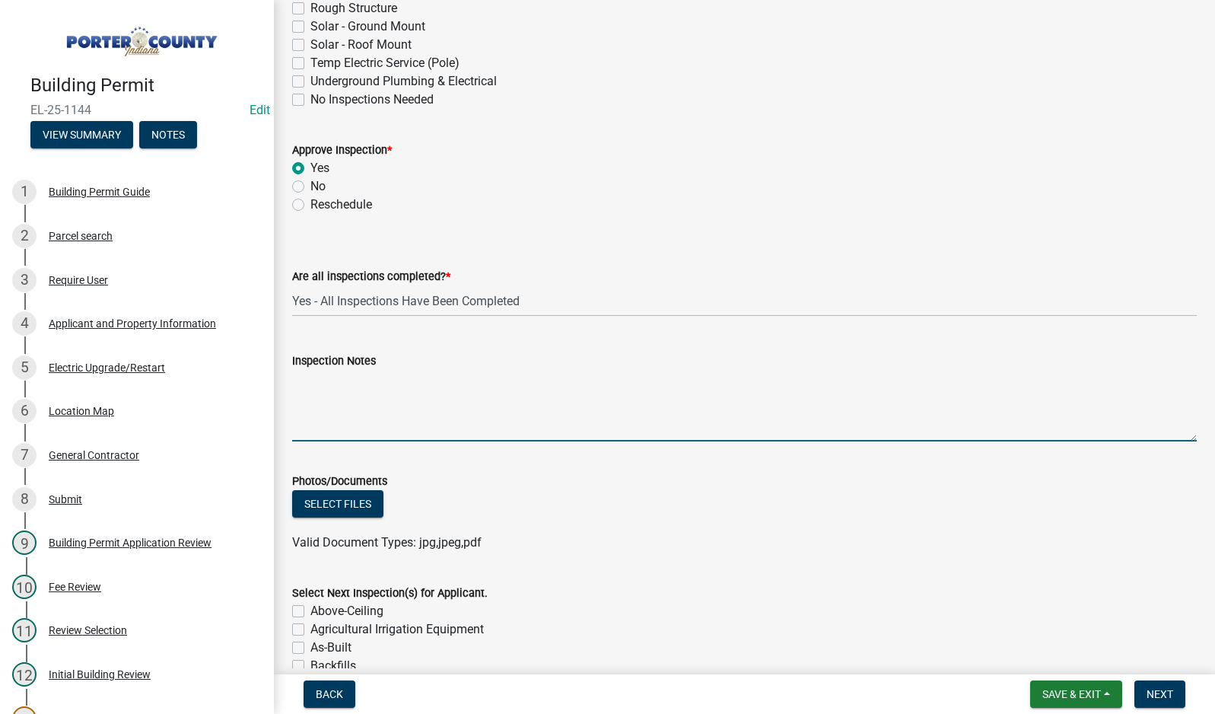
click at [433, 407] on textarea "Inspection Notes" at bounding box center [744, 406] width 905 height 72
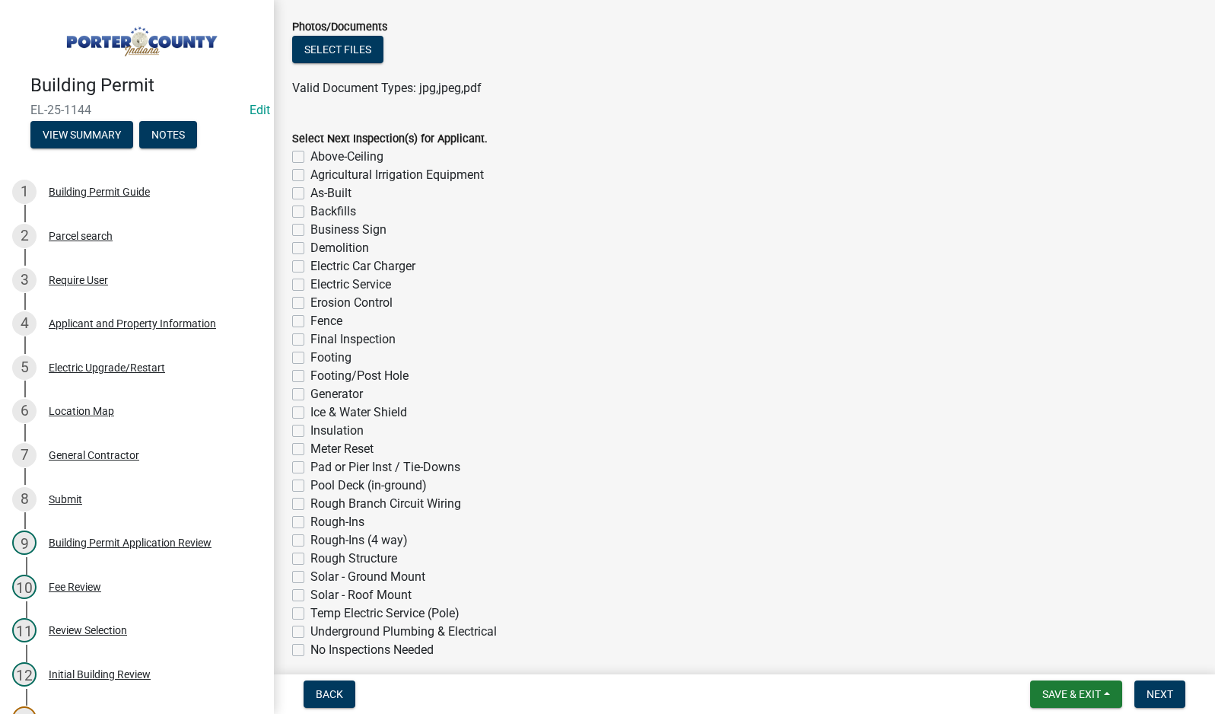
scroll to position [1127, 0]
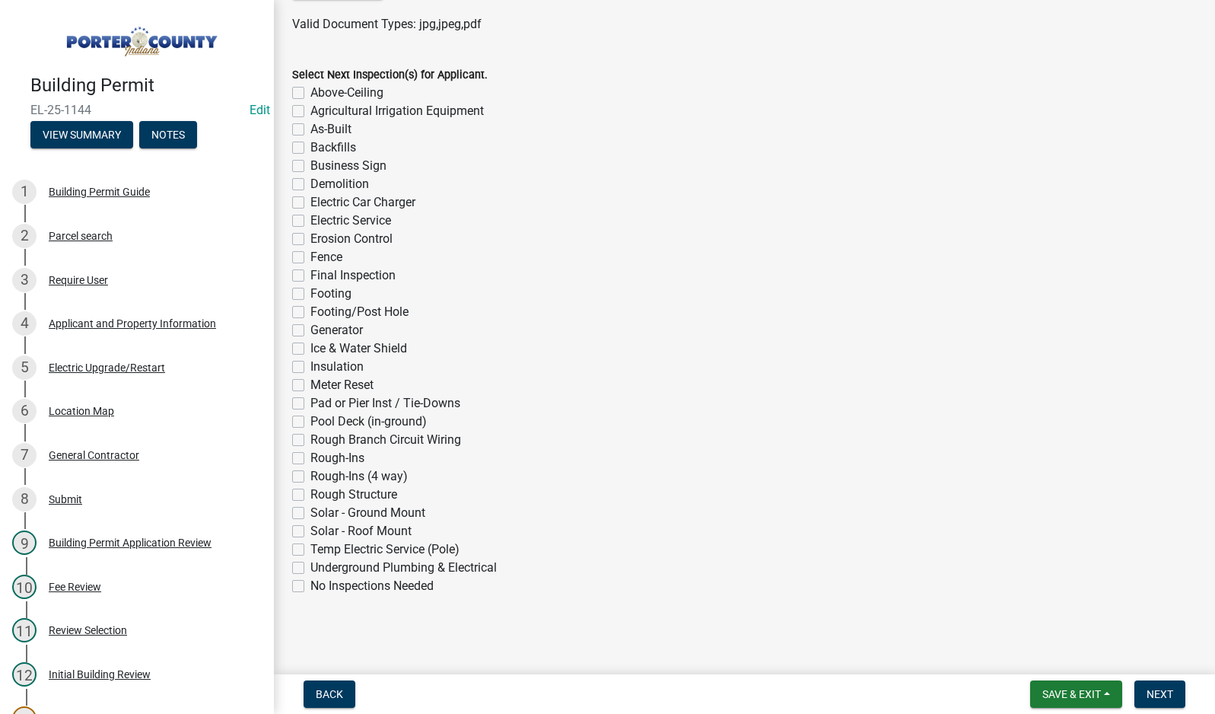
click at [310, 587] on label "No Inspections Needed" at bounding box center [371, 586] width 123 height 18
click at [310, 587] on input "No Inspections Needed" at bounding box center [315, 582] width 10 height 10
click at [1151, 689] on span "Next" at bounding box center [1160, 694] width 27 height 12
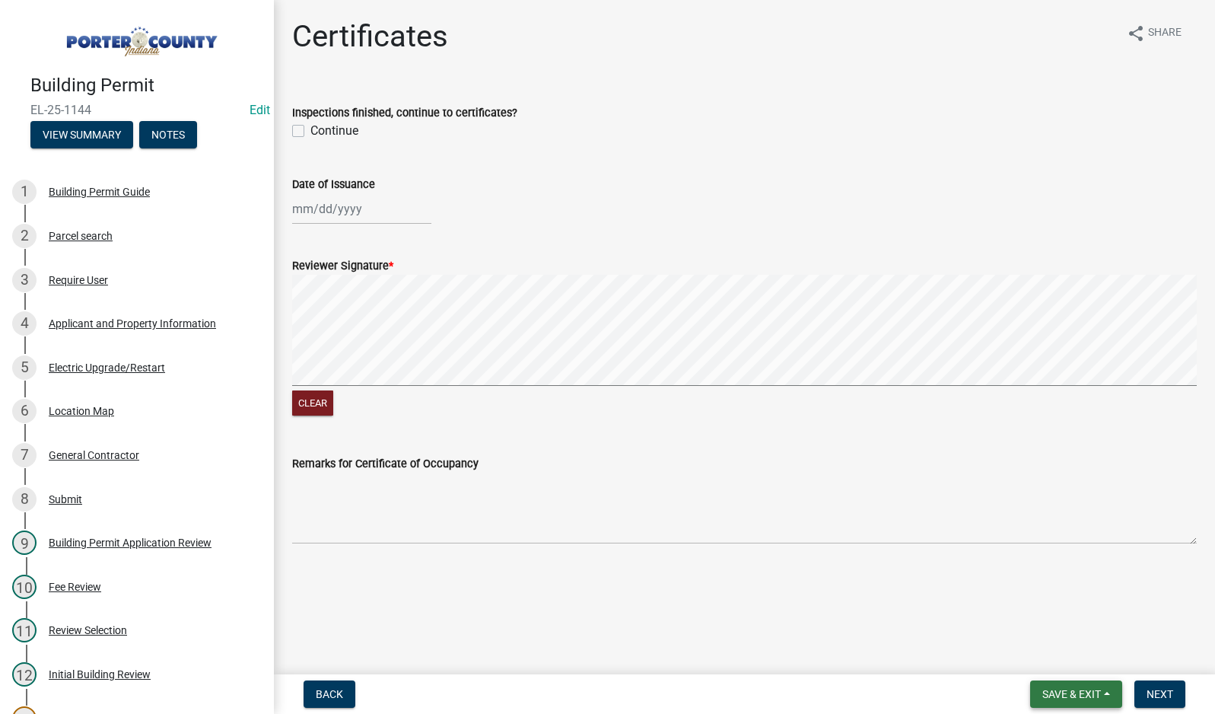
click at [1094, 698] on span "Save & Exit" at bounding box center [1072, 694] width 59 height 12
click at [1091, 661] on button "Save & Exit" at bounding box center [1062, 654] width 122 height 37
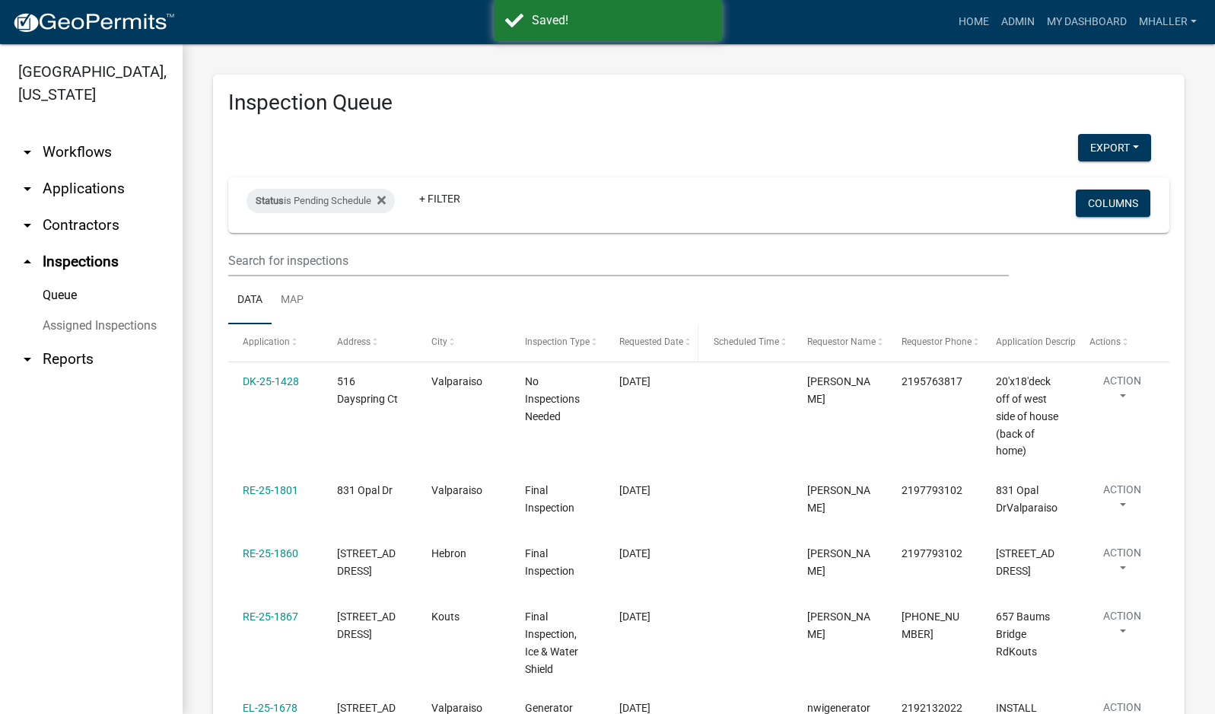
click at [661, 340] on span "Requested Date" at bounding box center [651, 341] width 64 height 11
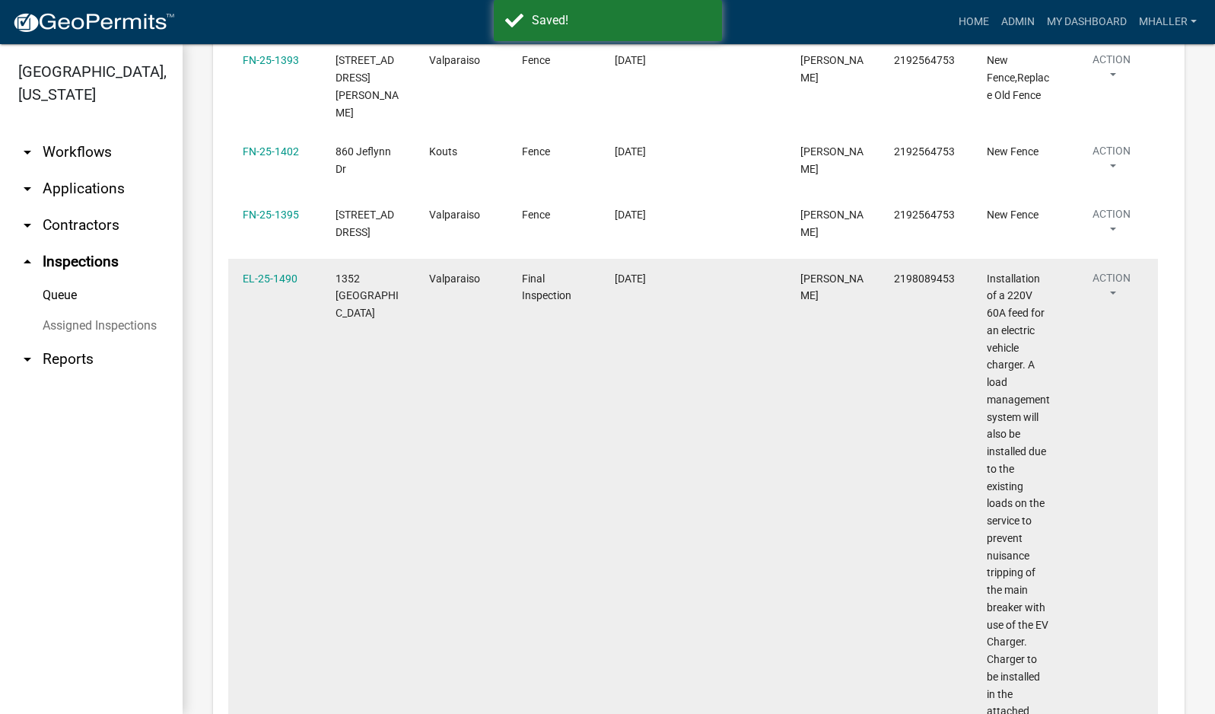
scroll to position [457, 0]
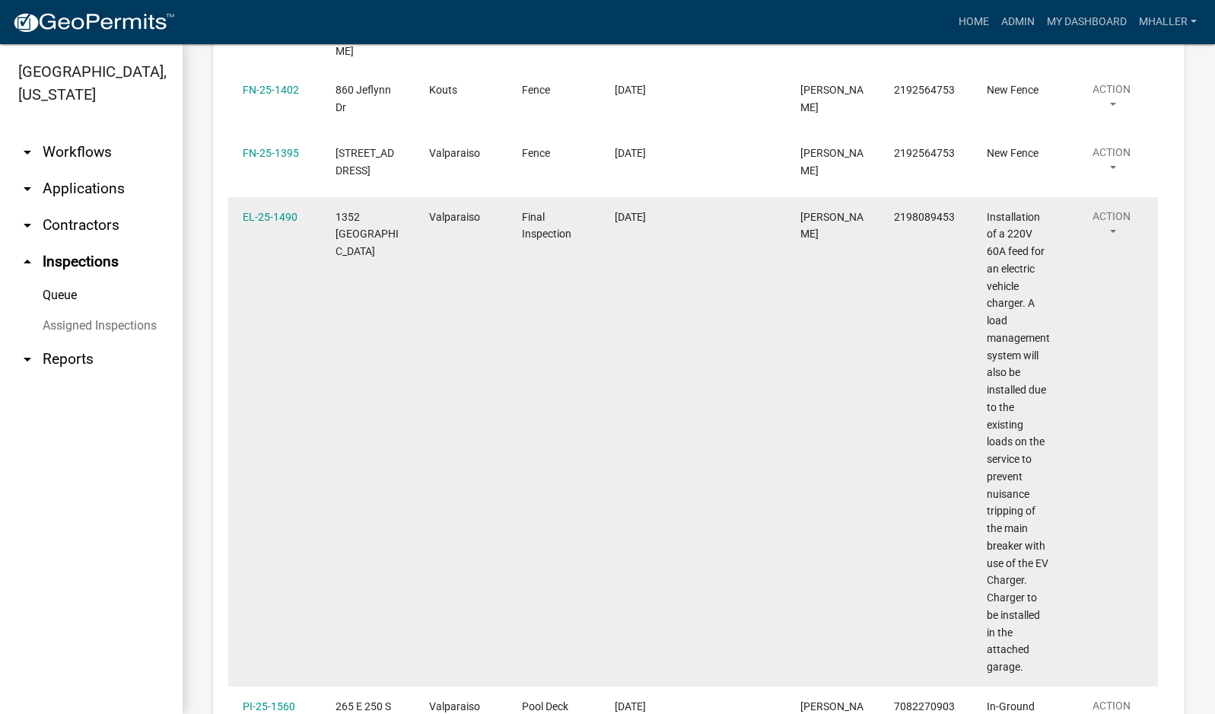
click at [1112, 214] on button "Action" at bounding box center [1112, 228] width 64 height 38
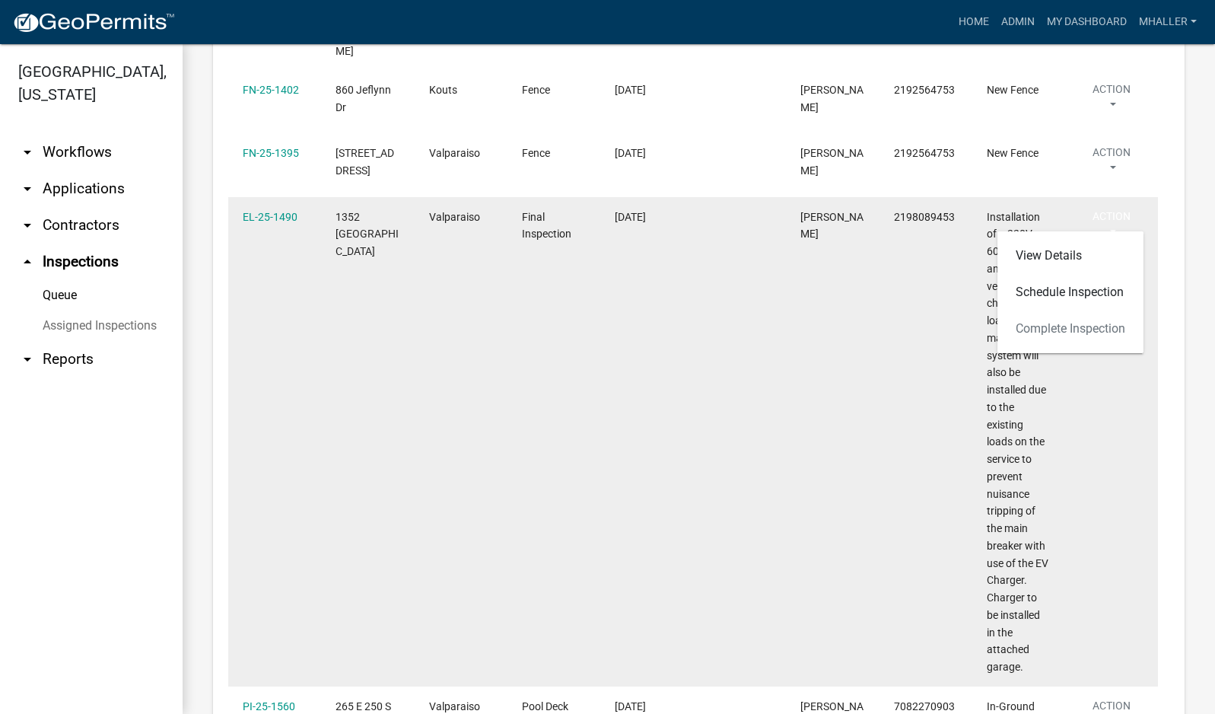
click at [893, 285] on datatable-body-cell "2198089453" at bounding box center [925, 441] width 93 height 489
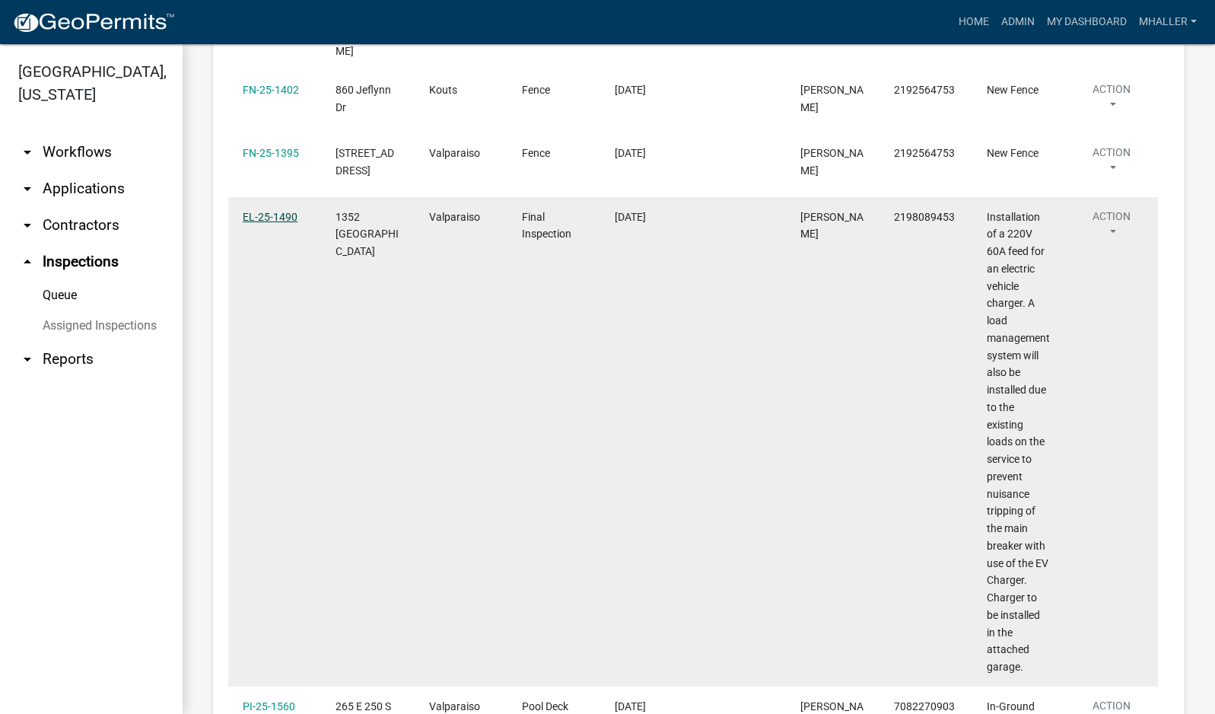
click at [258, 211] on link "EL-25-1490" at bounding box center [270, 217] width 55 height 12
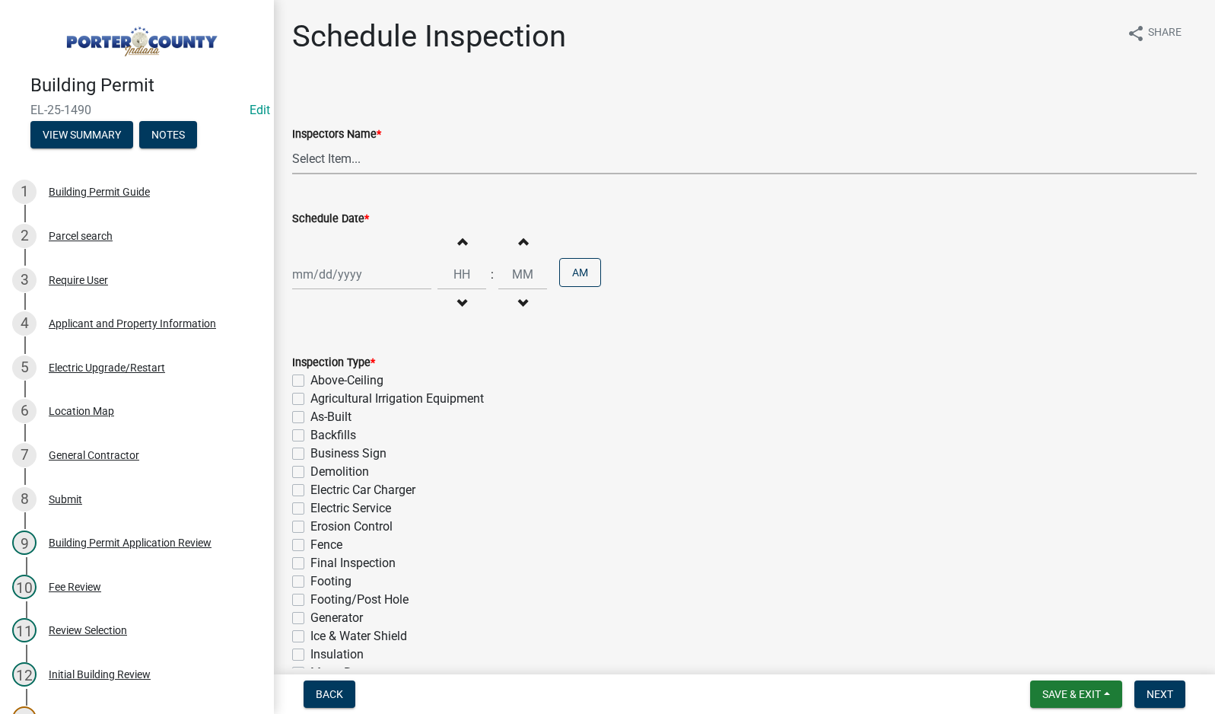
click at [314, 156] on select "Select Item... mhaller ([PERSON_NAME])" at bounding box center [744, 158] width 905 height 31
click at [292, 143] on select "Select Item... mhaller ([PERSON_NAME])" at bounding box center [744, 158] width 905 height 31
click at [352, 276] on div at bounding box center [361, 274] width 139 height 31
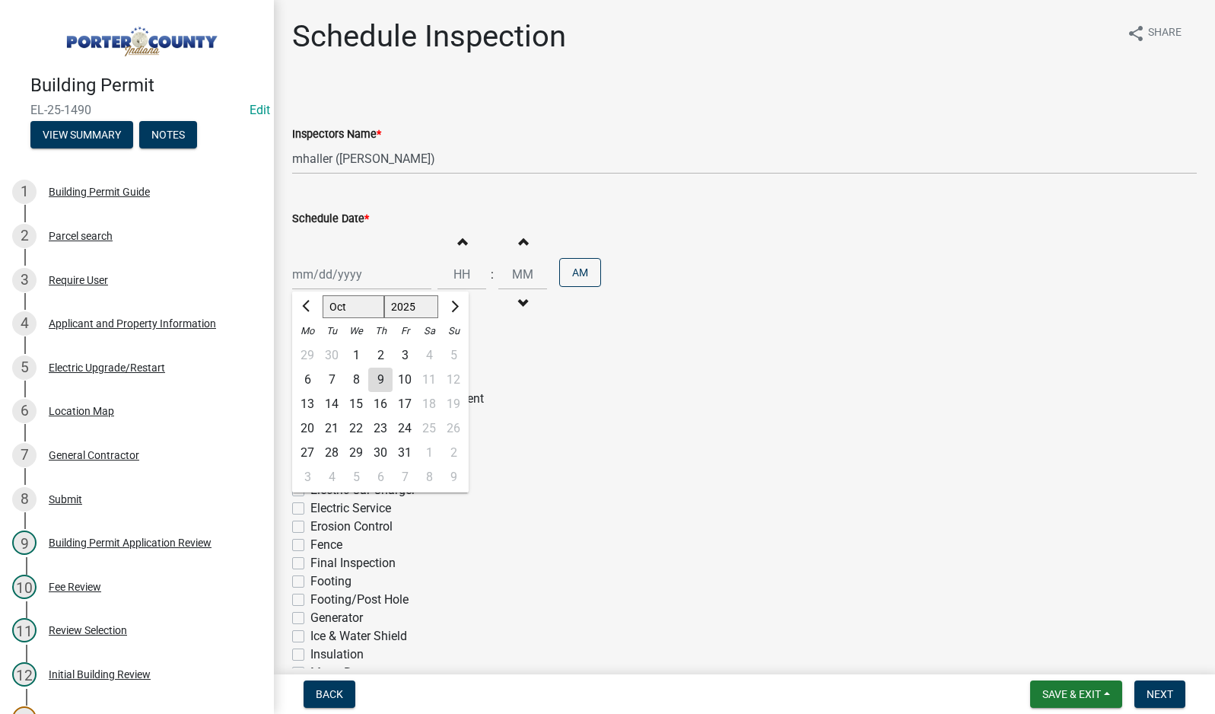
click at [354, 378] on div "8" at bounding box center [356, 380] width 24 height 24
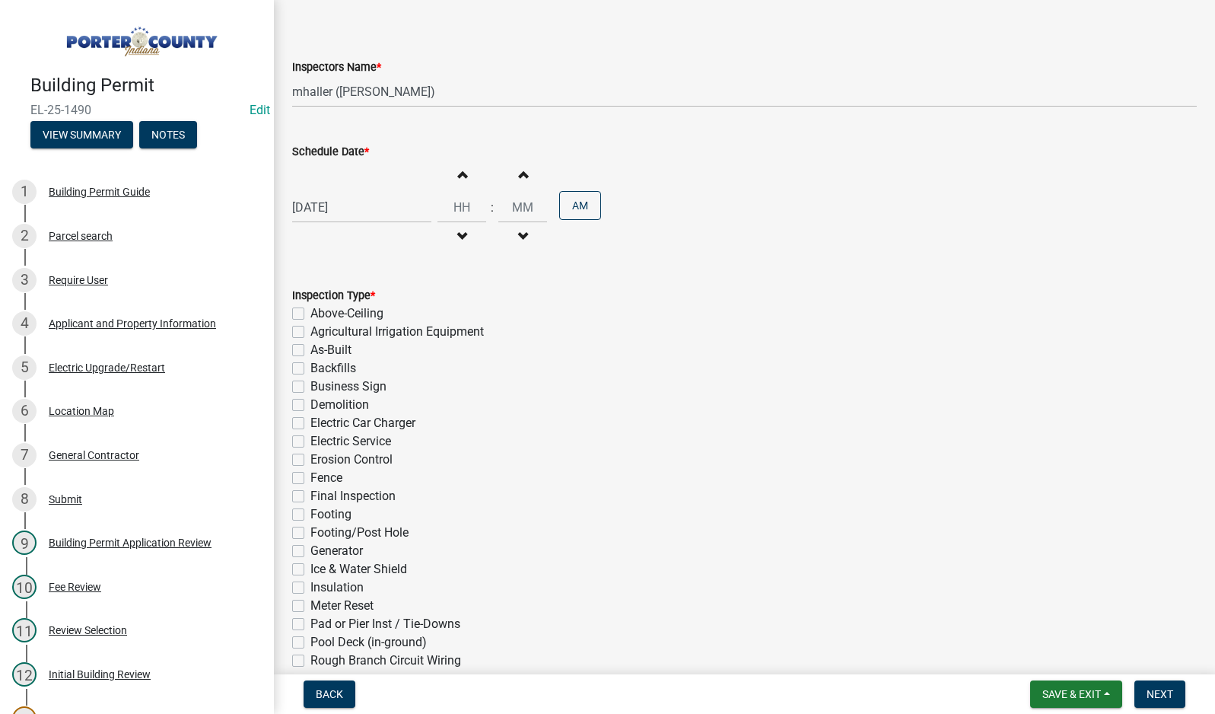
scroll to position [288, 0]
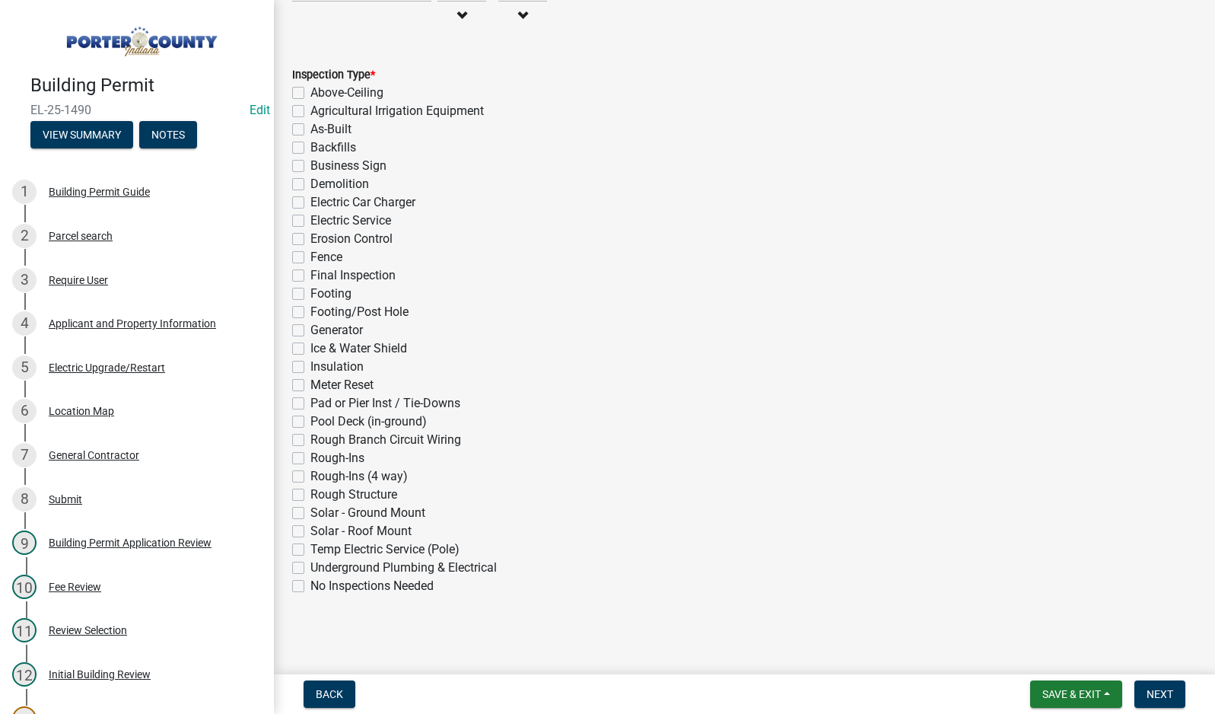
drag, startPoint x: 300, startPoint y: 203, endPoint x: 322, endPoint y: 226, distance: 31.8
click at [310, 205] on label "Electric Car Charger" at bounding box center [362, 202] width 105 height 18
click at [310, 203] on input "Electric Car Charger" at bounding box center [315, 198] width 10 height 10
click at [1164, 692] on span "Next" at bounding box center [1160, 694] width 27 height 12
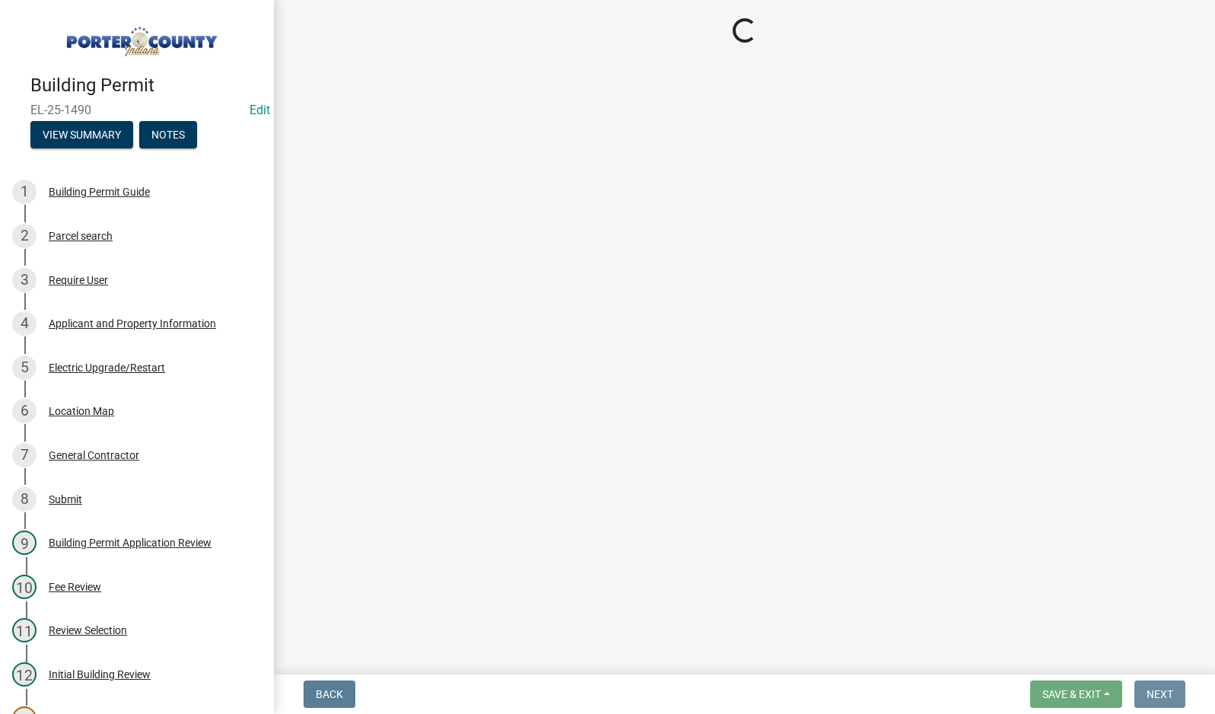
scroll to position [0, 0]
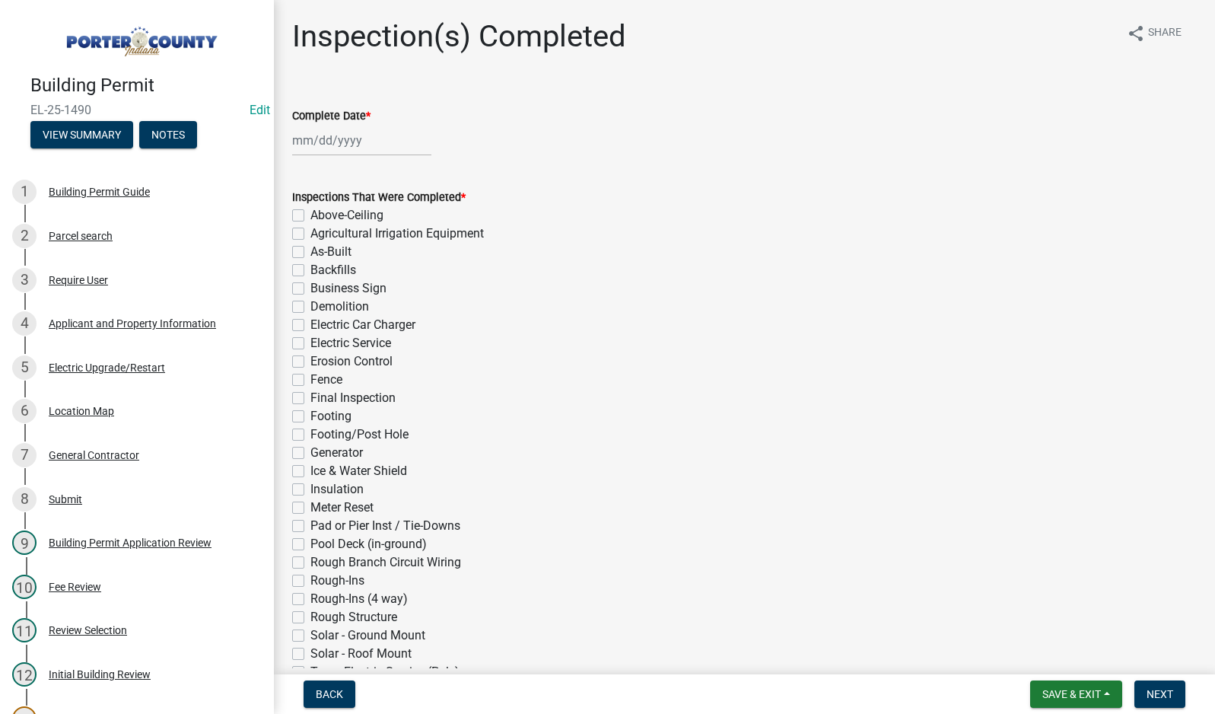
click at [314, 135] on div at bounding box center [361, 140] width 139 height 31
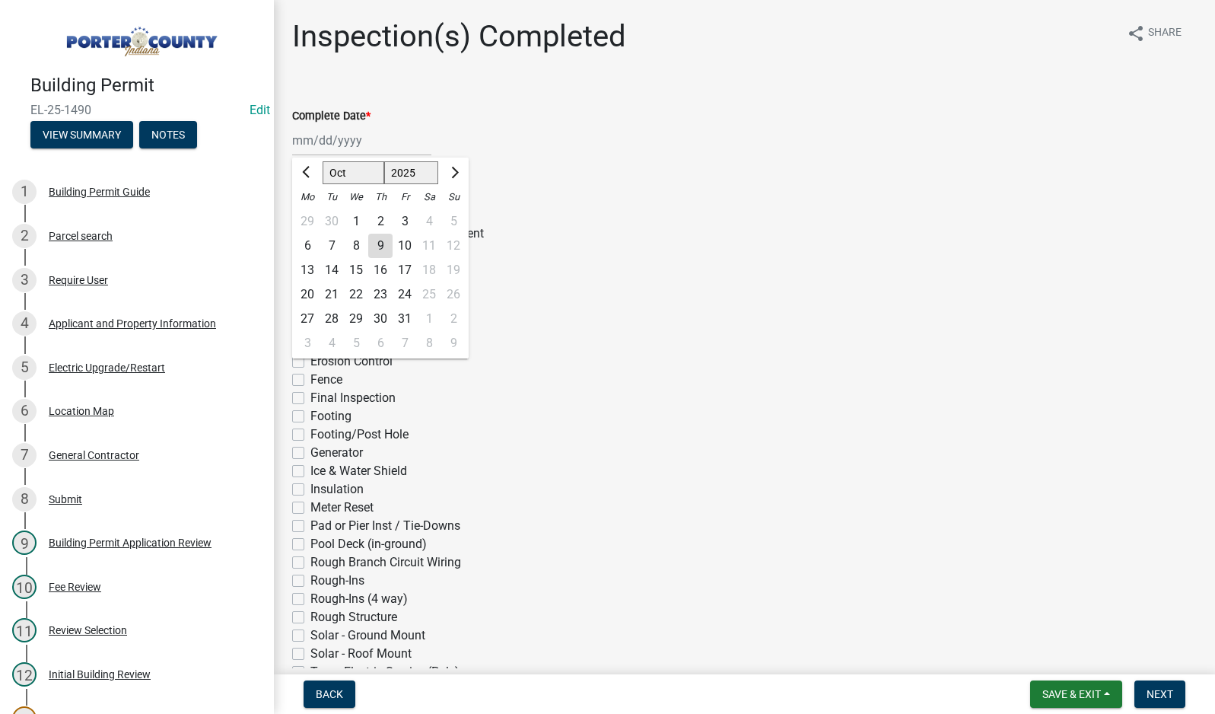
click at [359, 244] on div "8" at bounding box center [356, 246] width 24 height 24
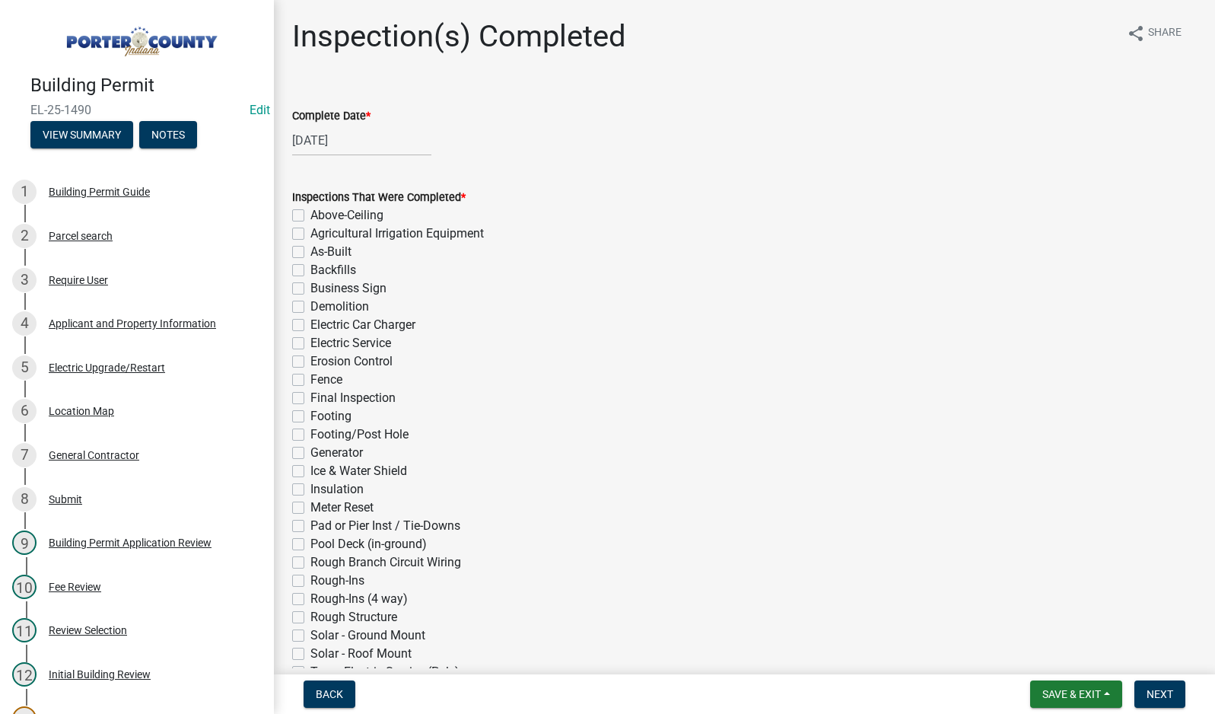
drag, startPoint x: 298, startPoint y: 328, endPoint x: 345, endPoint y: 335, distance: 48.4
click at [310, 328] on label "Electric Car Charger" at bounding box center [362, 325] width 105 height 18
click at [310, 326] on input "Electric Car Charger" at bounding box center [315, 321] width 10 height 10
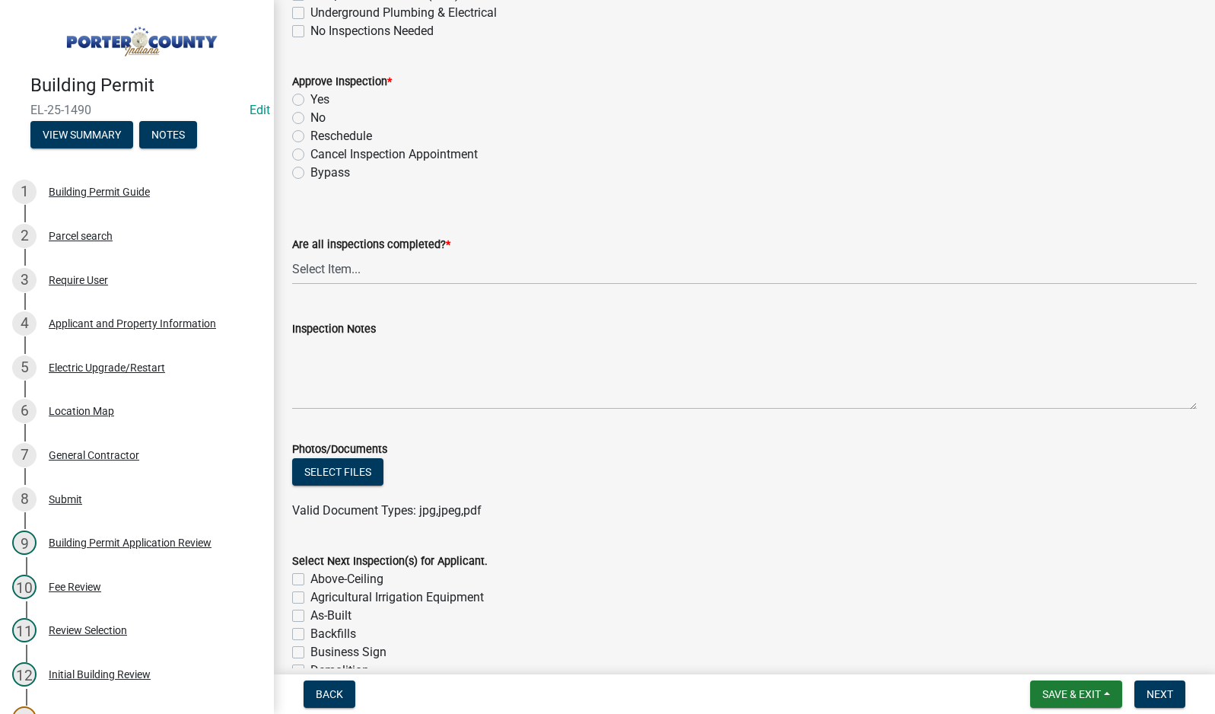
scroll to position [685, 0]
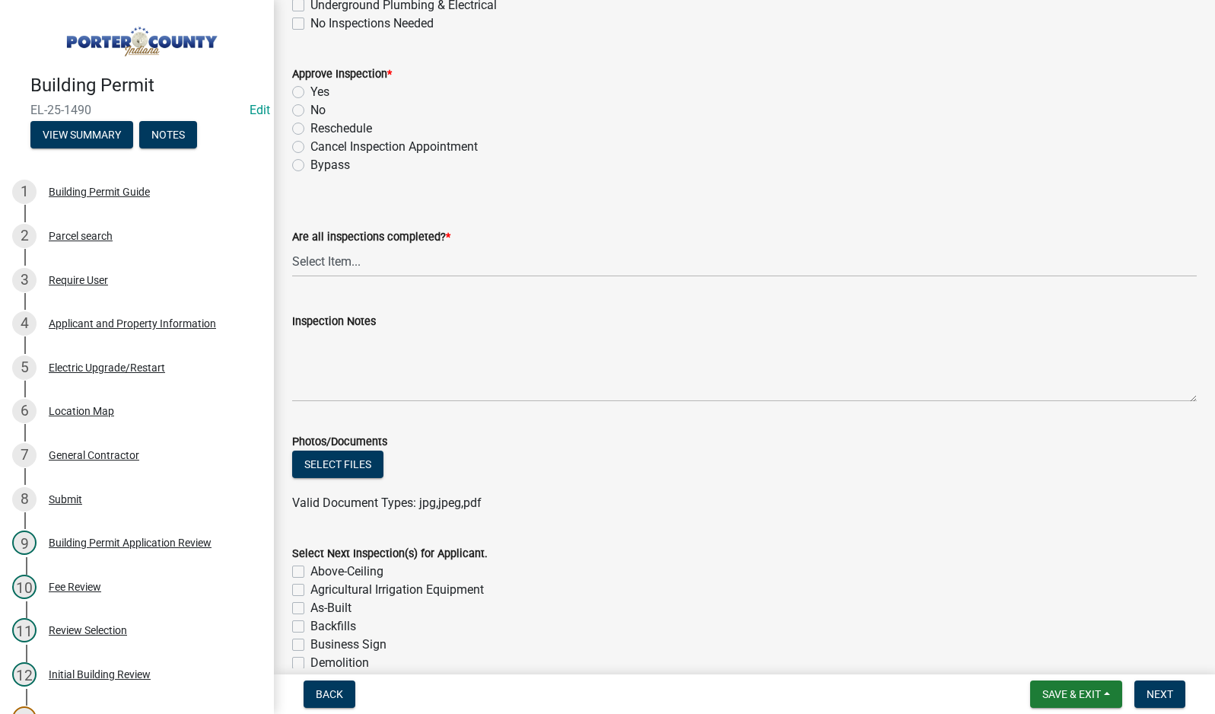
click at [310, 89] on label "Yes" at bounding box center [319, 92] width 19 height 18
click at [310, 89] on input "Yes" at bounding box center [315, 88] width 10 height 10
click at [413, 263] on select "Select Item... Yes - All Inspections Have Been Completed No - More Inspections …" at bounding box center [744, 261] width 905 height 31
click at [292, 246] on select "Select Item... Yes - All Inspections Have Been Completed No - More Inspections …" at bounding box center [744, 261] width 905 height 31
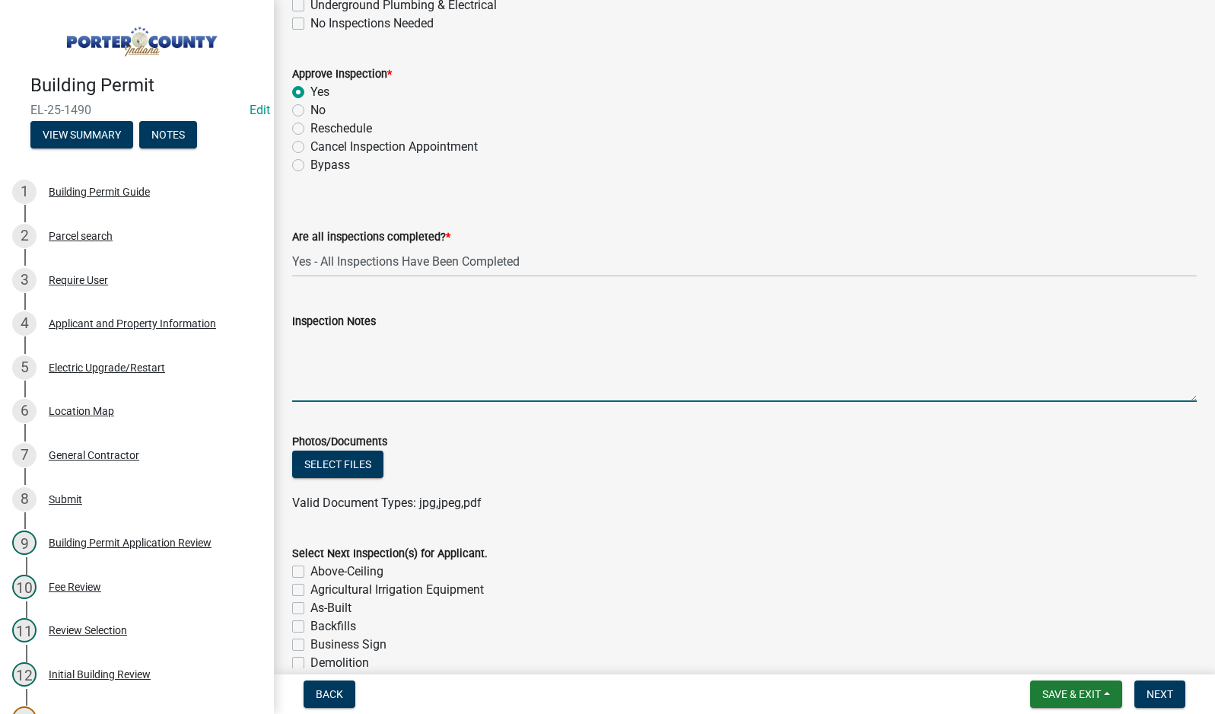
click at [435, 342] on textarea "Inspection Notes" at bounding box center [744, 366] width 905 height 72
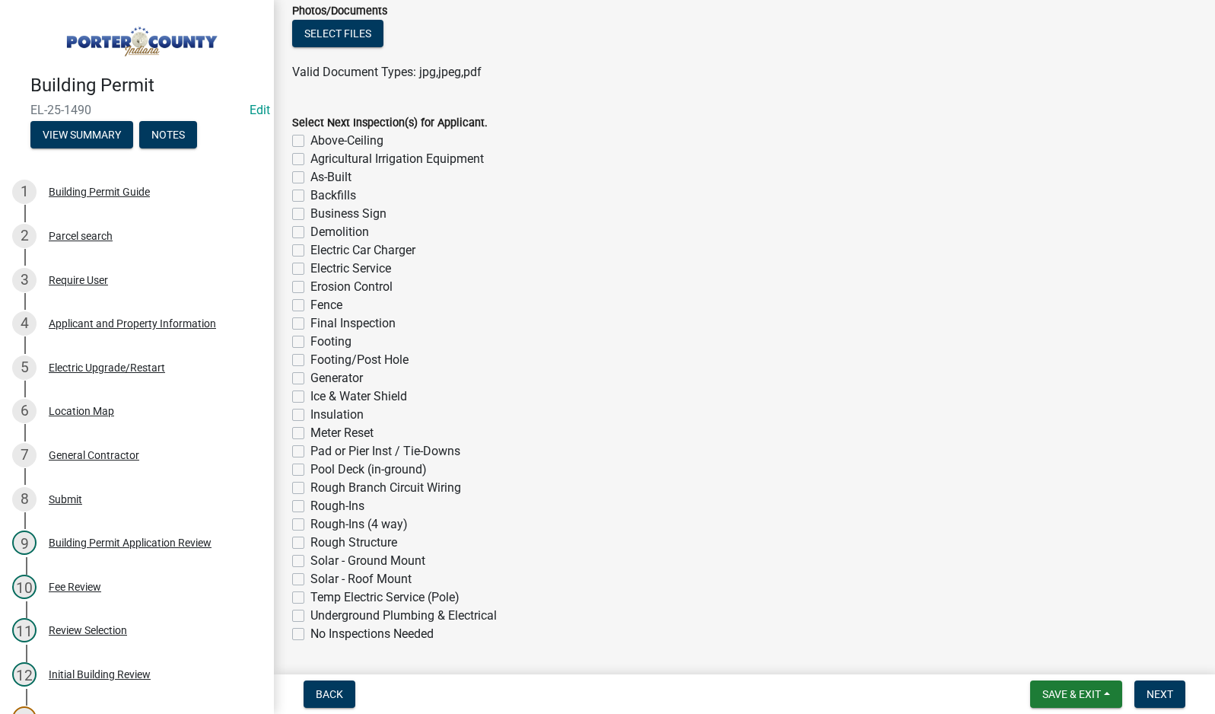
scroll to position [1164, 0]
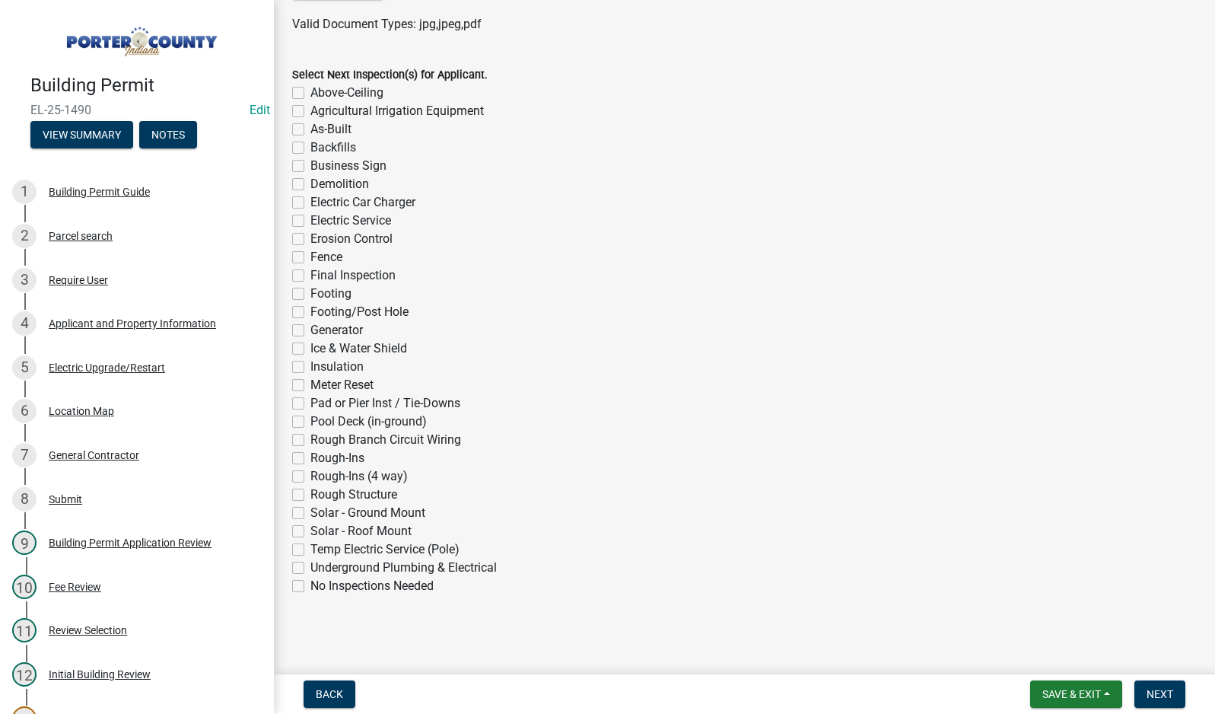
click at [310, 587] on label "No Inspections Needed" at bounding box center [371, 586] width 123 height 18
click at [310, 587] on input "No Inspections Needed" at bounding box center [315, 582] width 10 height 10
click at [1161, 693] on span "Next" at bounding box center [1160, 694] width 27 height 12
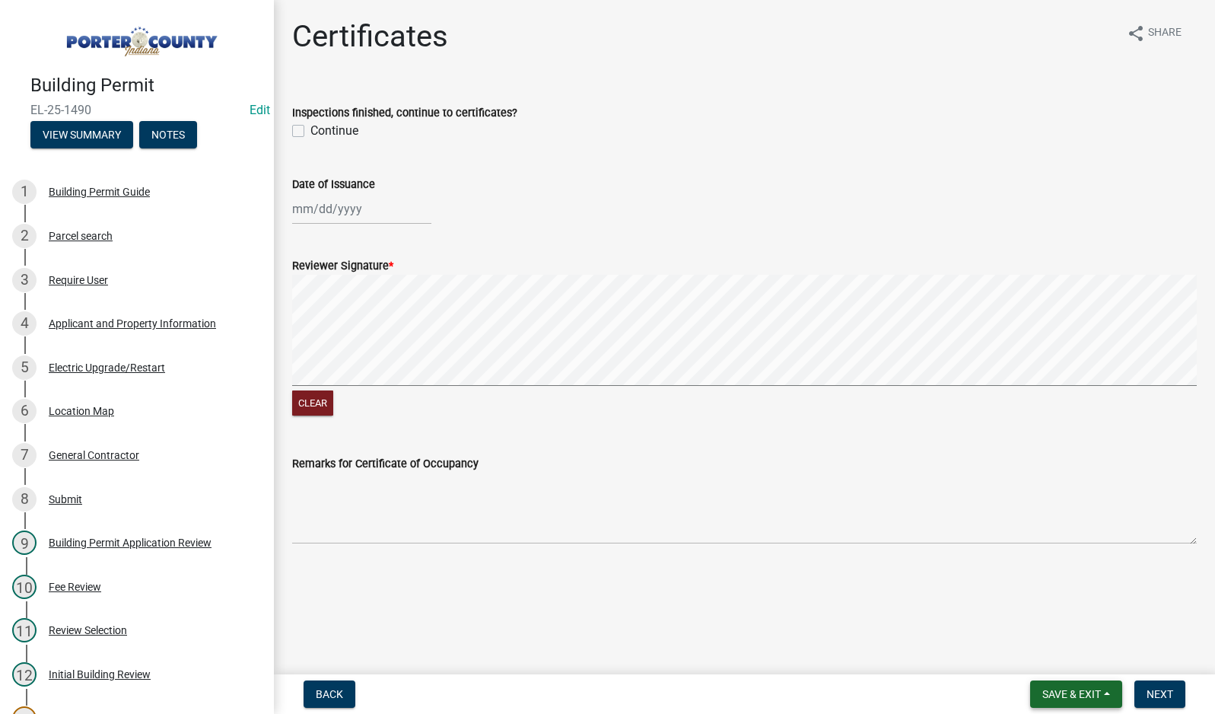
click at [1062, 696] on span "Save & Exit" at bounding box center [1072, 694] width 59 height 12
click at [1079, 664] on button "Save & Exit" at bounding box center [1062, 654] width 122 height 37
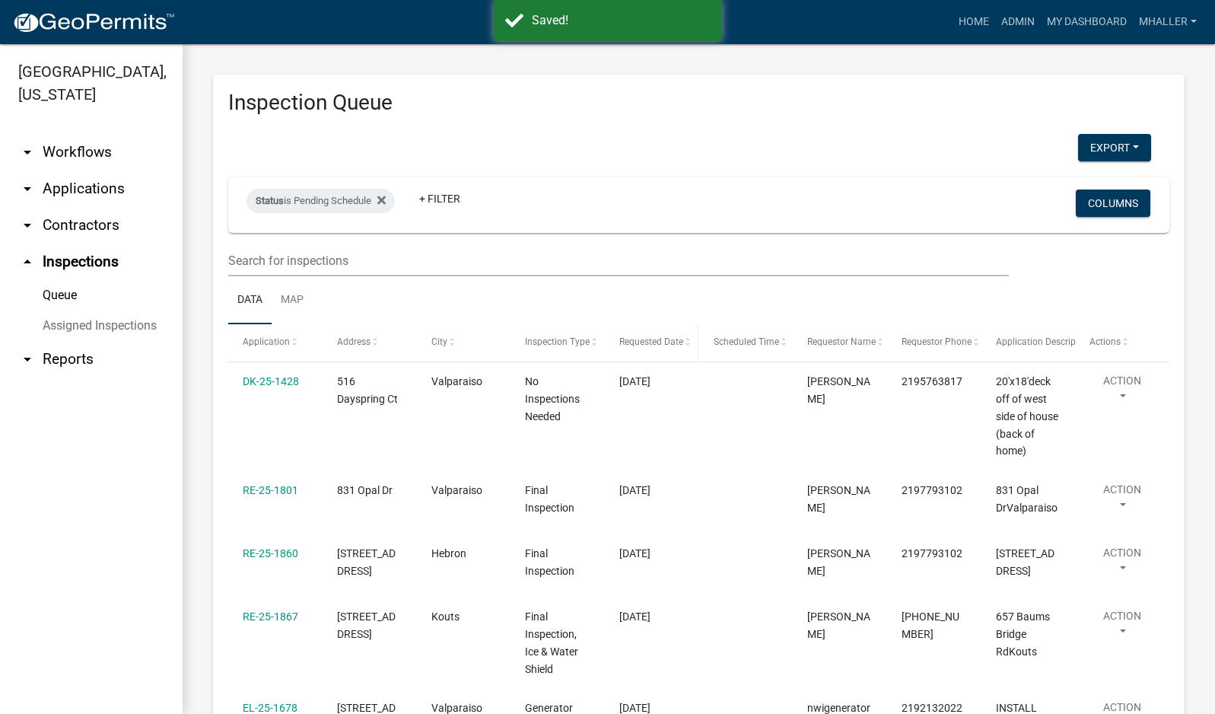
click at [664, 343] on span "Requested Date" at bounding box center [651, 341] width 64 height 11
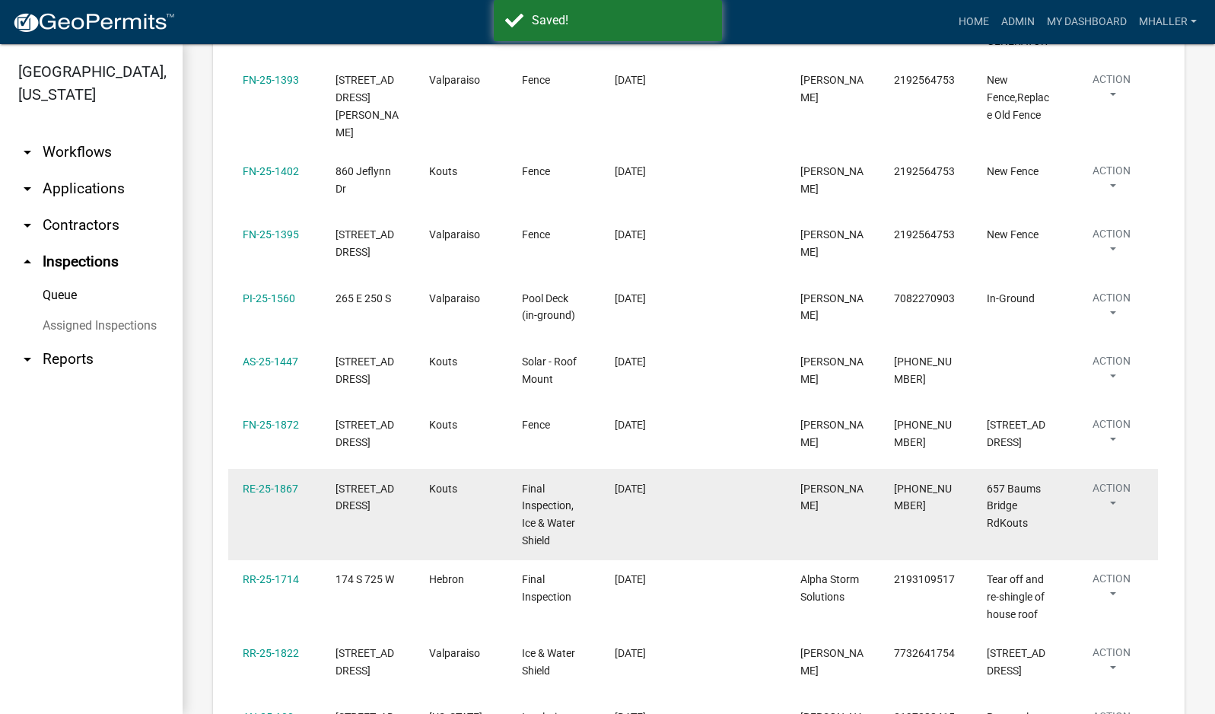
scroll to position [533, 0]
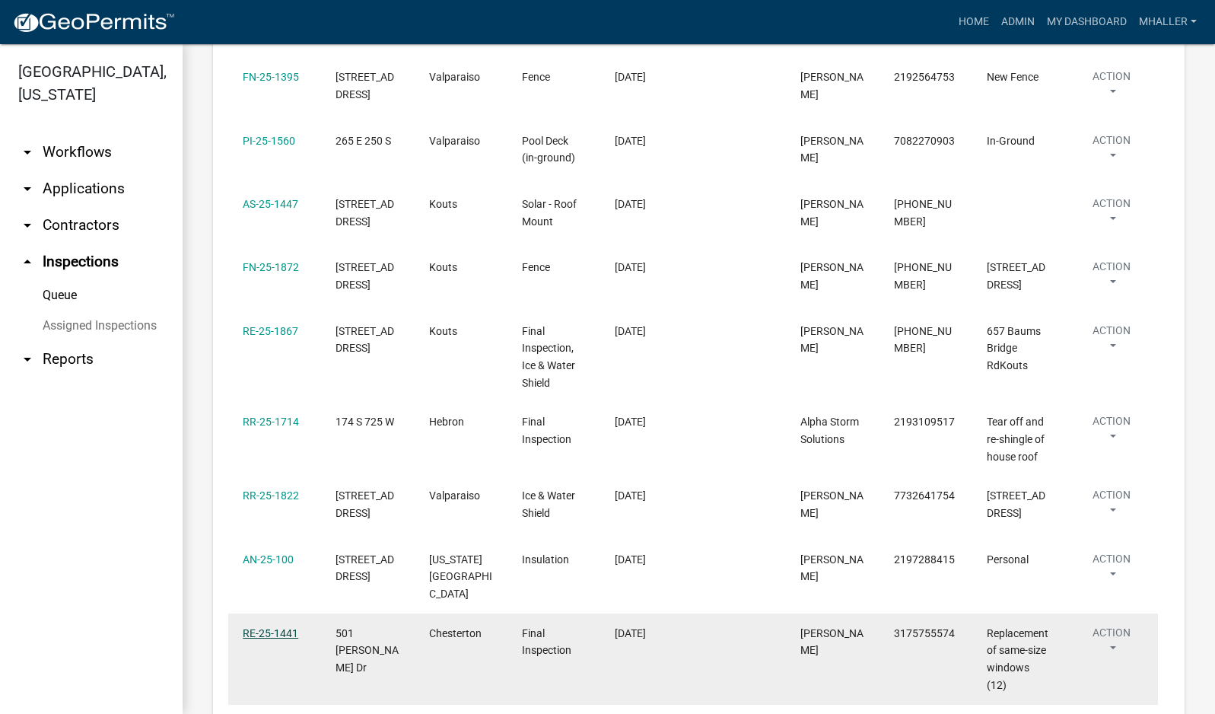
click at [269, 627] on link "RE-25-1441" at bounding box center [271, 633] width 56 height 12
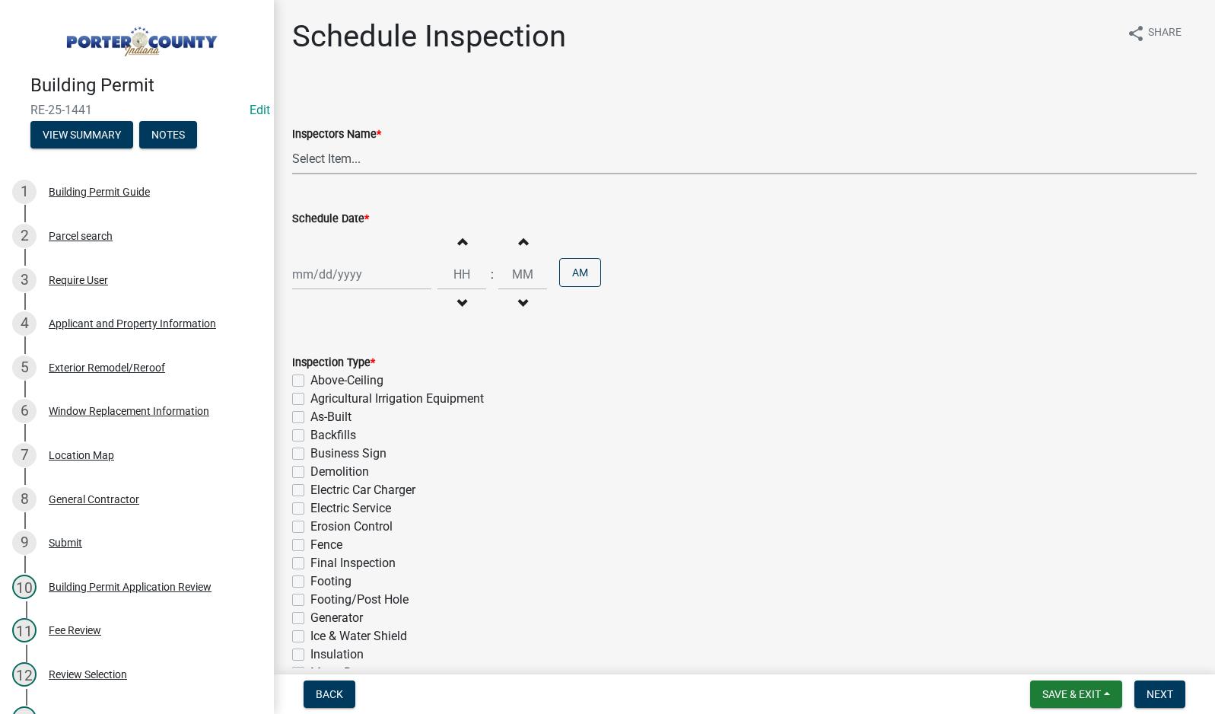
click at [341, 157] on select "Select Item... mhaller ([PERSON_NAME])" at bounding box center [744, 158] width 905 height 31
click at [292, 143] on select "Select Item... mhaller ([PERSON_NAME])" at bounding box center [744, 158] width 905 height 31
click at [348, 274] on div at bounding box center [361, 274] width 139 height 31
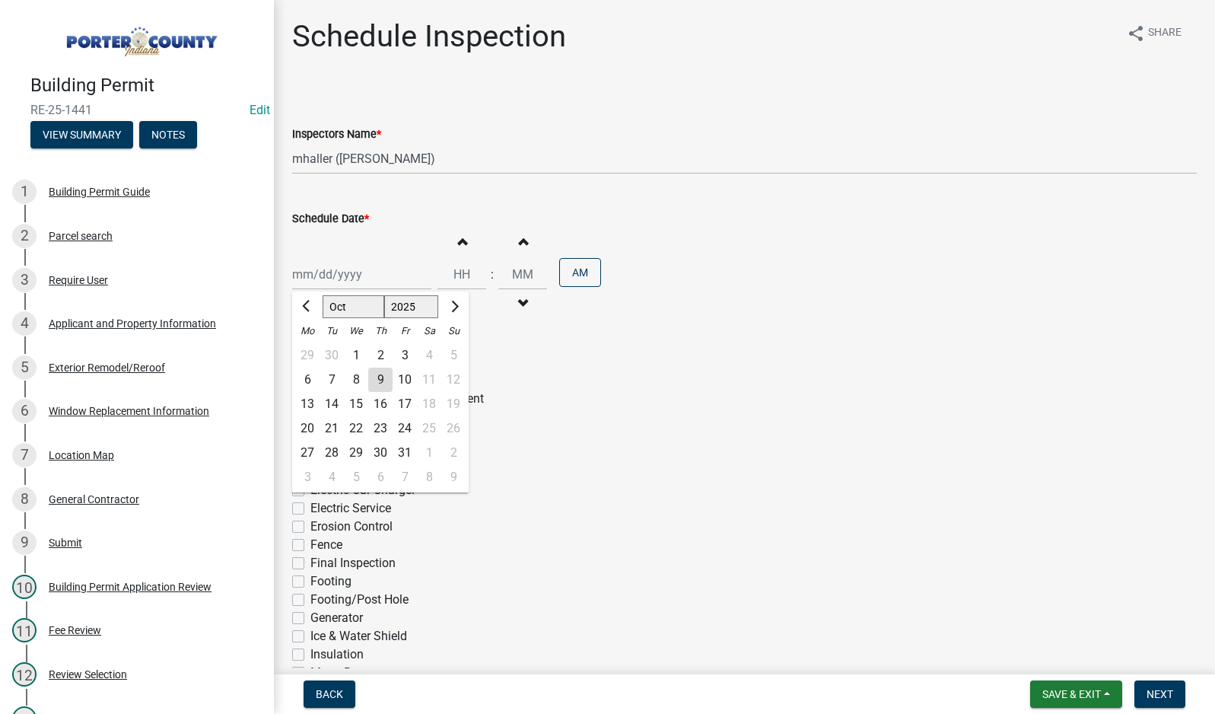
click at [355, 381] on div "8" at bounding box center [356, 380] width 24 height 24
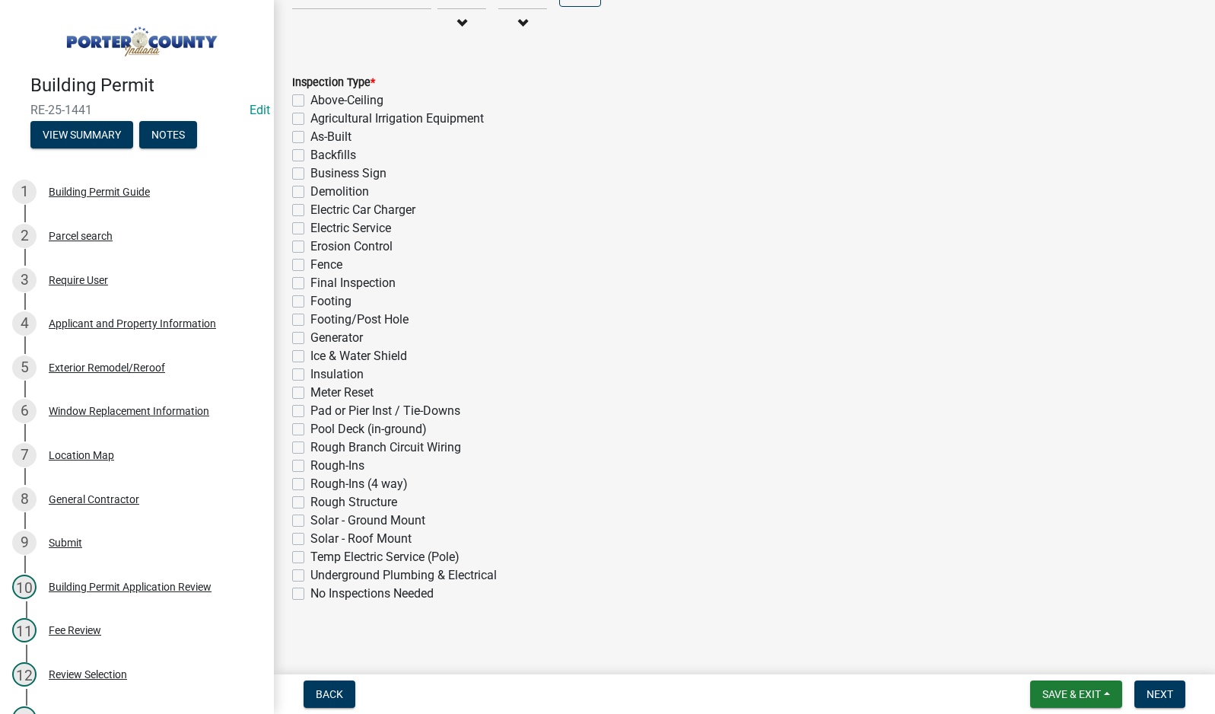
scroll to position [288, 0]
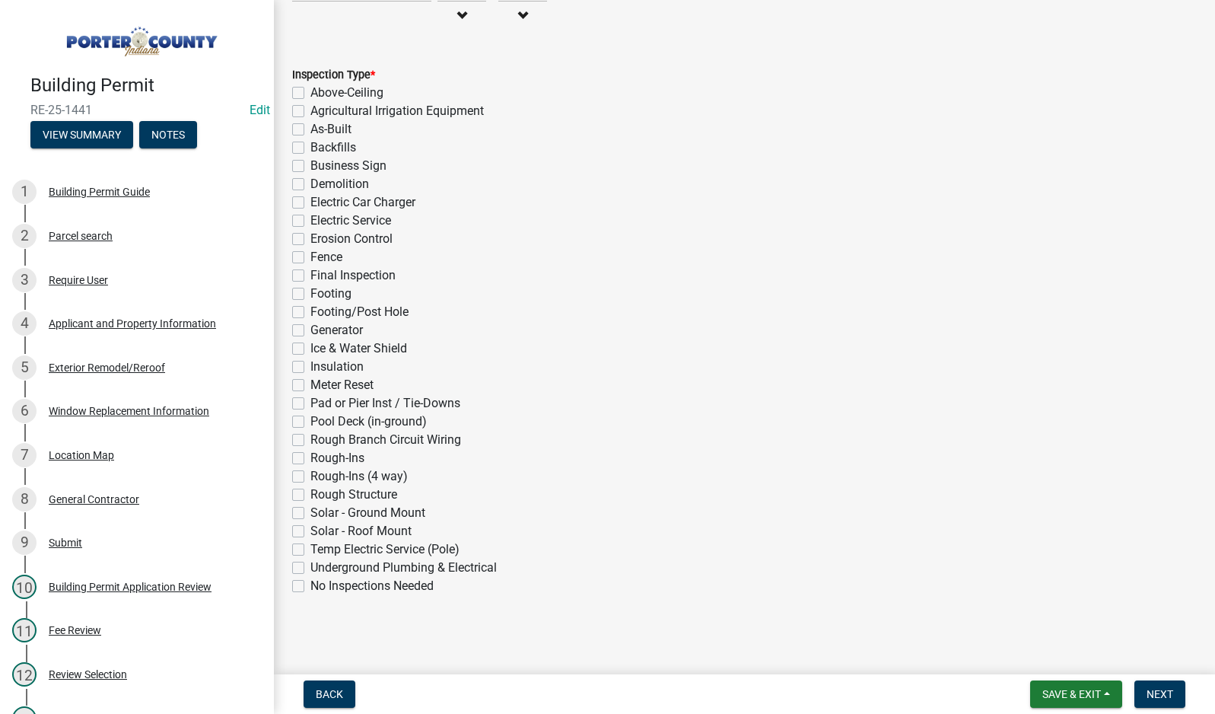
drag, startPoint x: 299, startPoint y: 279, endPoint x: 387, endPoint y: 380, distance: 134.3
click at [310, 278] on label "Final Inspection" at bounding box center [352, 275] width 85 height 18
click at [310, 276] on input "Final Inspection" at bounding box center [315, 271] width 10 height 10
click at [1174, 695] on button "Next" at bounding box center [1160, 693] width 51 height 27
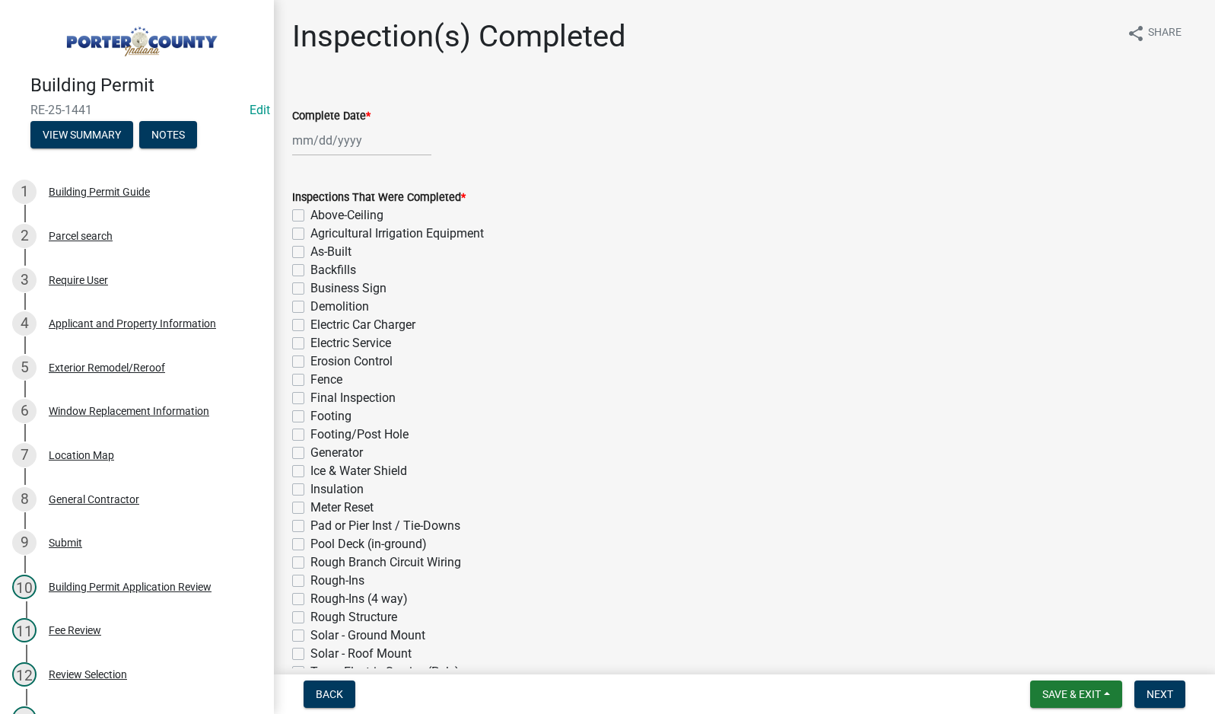
click at [325, 136] on div at bounding box center [361, 140] width 139 height 31
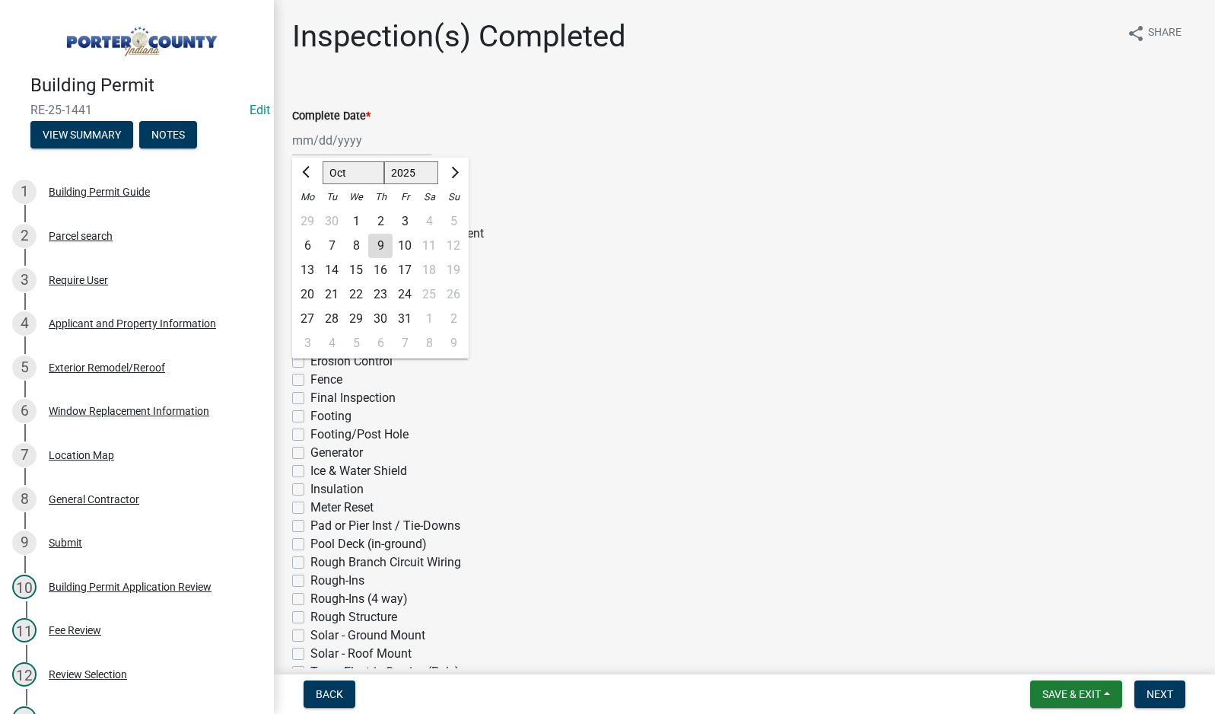
click at [374, 245] on div "9" at bounding box center [380, 246] width 24 height 24
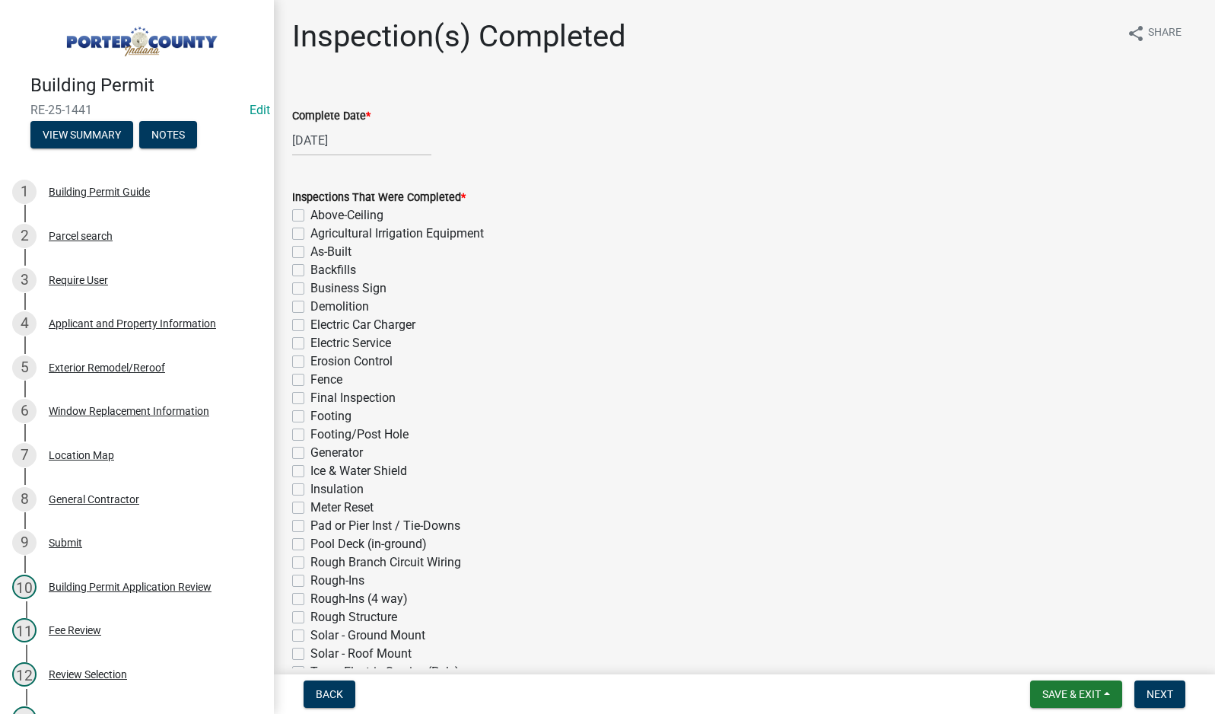
click at [310, 398] on label "Final Inspection" at bounding box center [352, 398] width 85 height 18
click at [310, 398] on input "Final Inspection" at bounding box center [315, 394] width 10 height 10
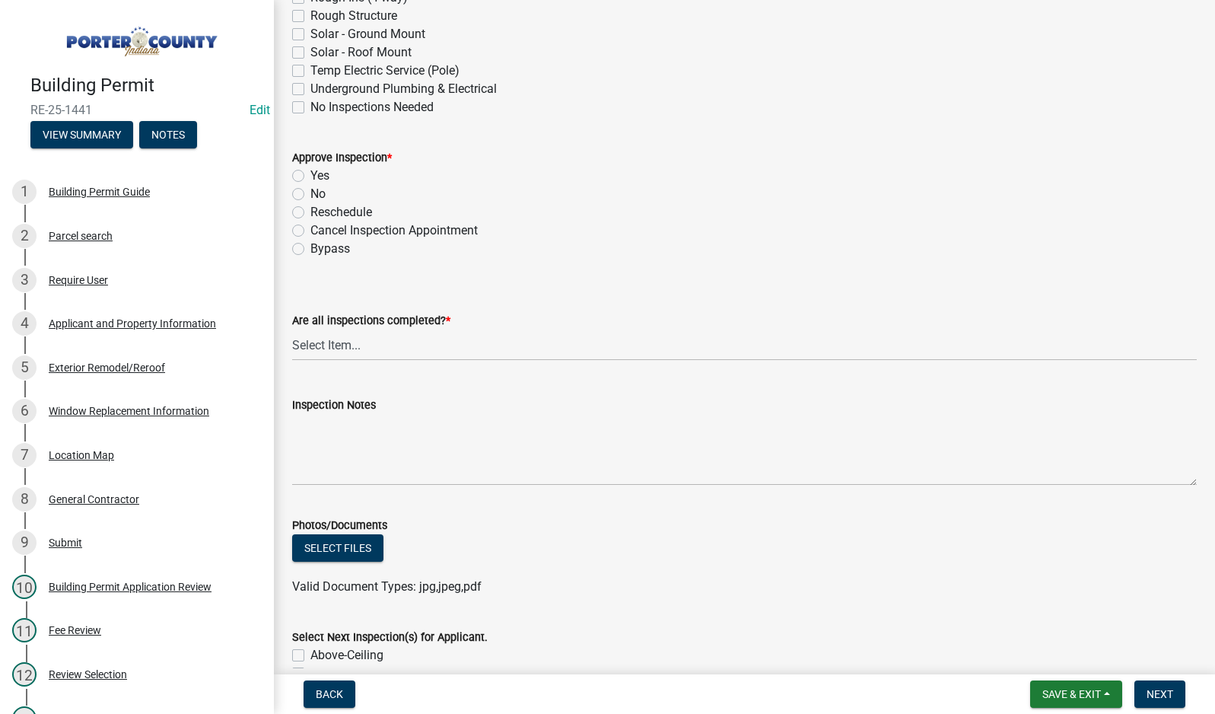
scroll to position [609, 0]
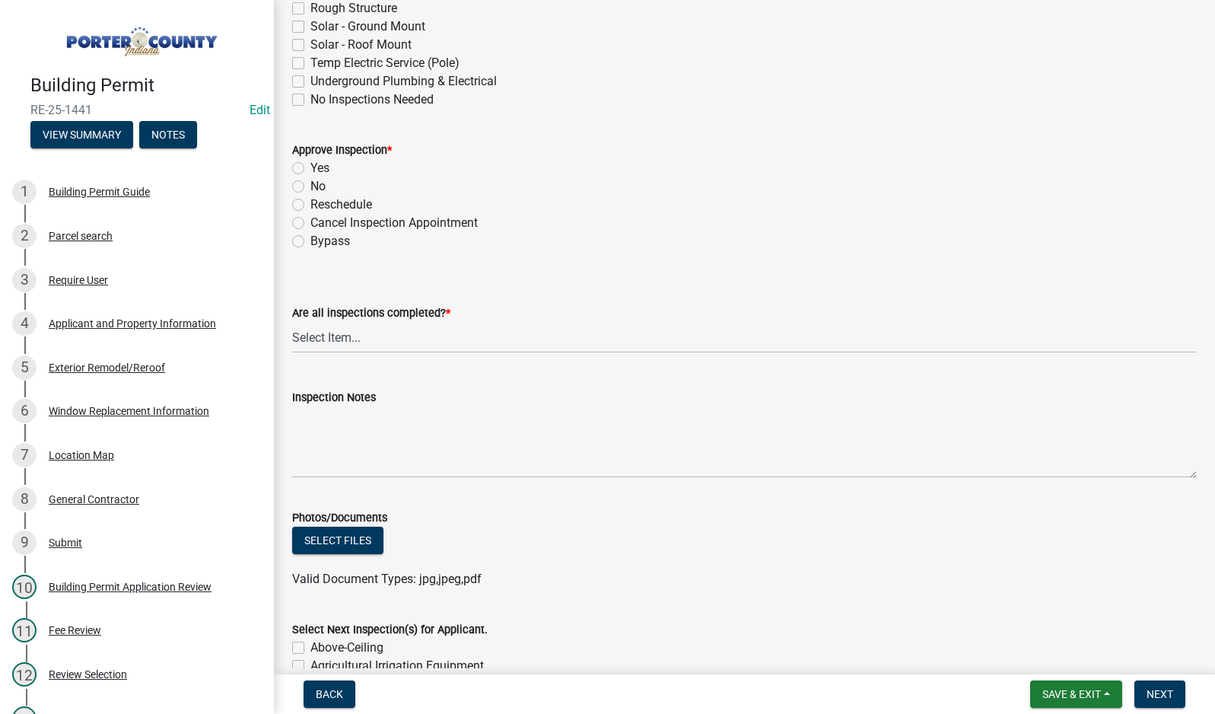
click at [310, 167] on label "Yes" at bounding box center [319, 168] width 19 height 18
click at [310, 167] on input "Yes" at bounding box center [315, 164] width 10 height 10
click at [347, 338] on select "Select Item... Yes - All Inspections Have Been Completed No - More Inspections …" at bounding box center [744, 337] width 905 height 31
click at [292, 322] on select "Select Item... Yes - All Inspections Have Been Completed No - More Inspections …" at bounding box center [744, 337] width 905 height 31
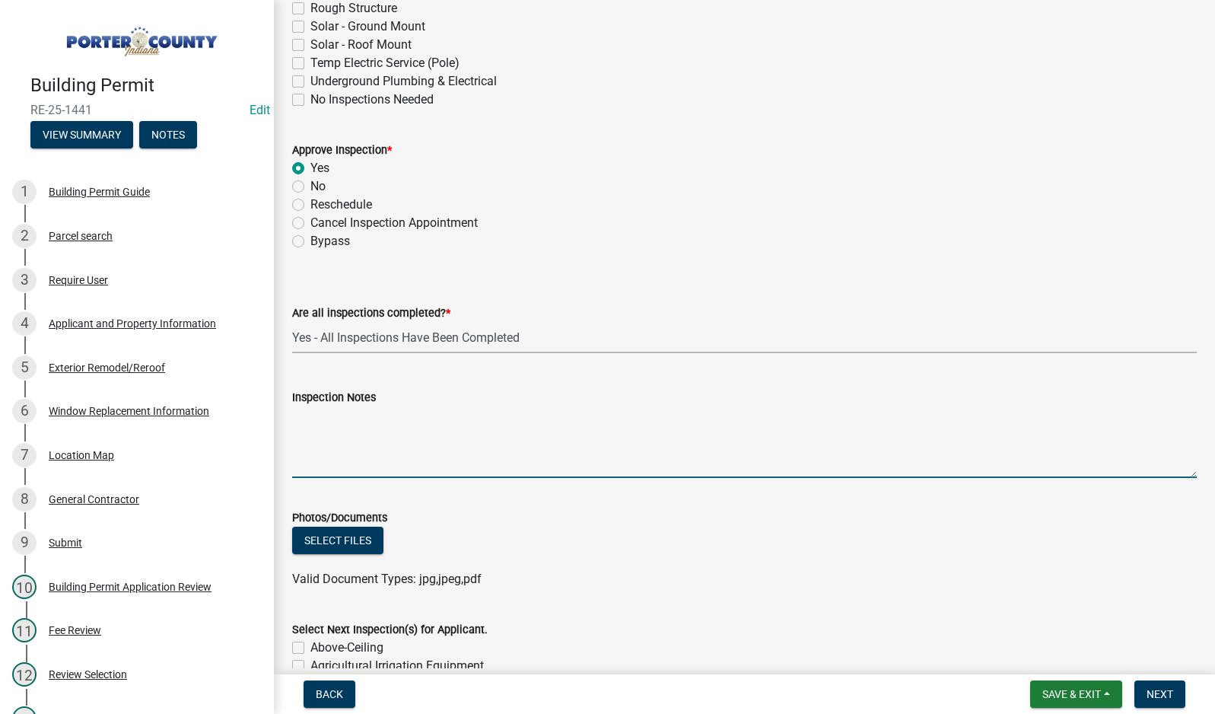
click at [360, 451] on textarea "Inspection Notes" at bounding box center [744, 442] width 905 height 72
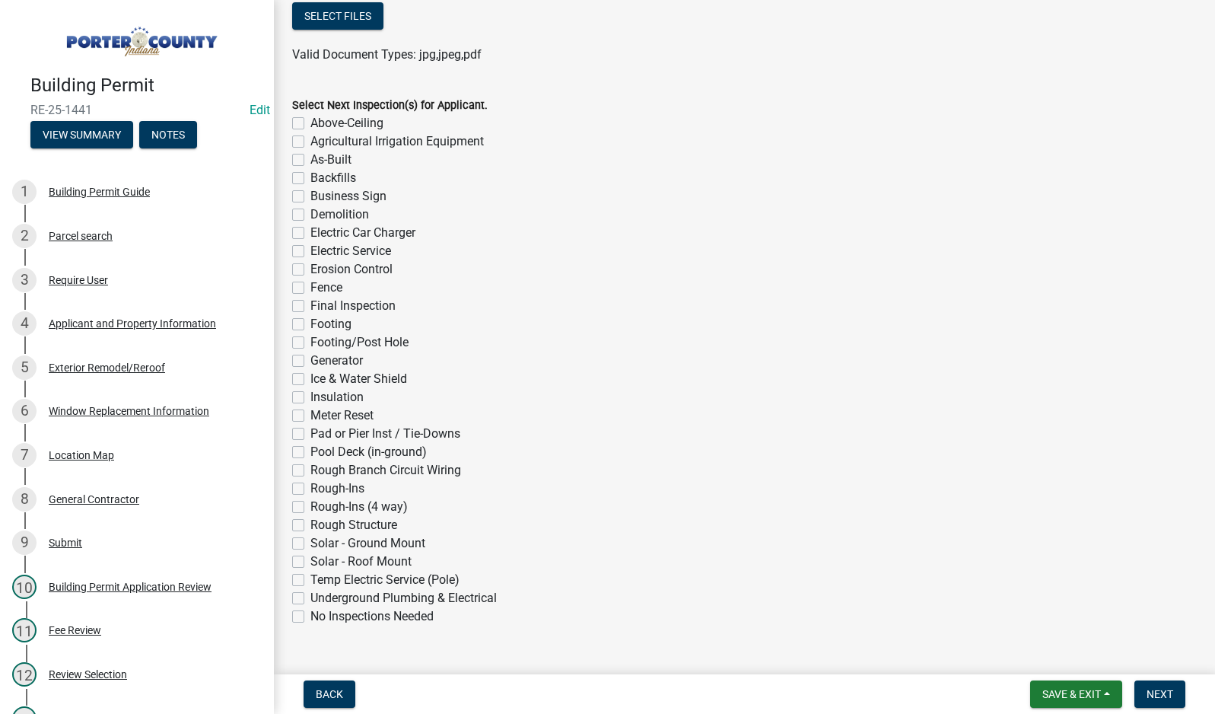
scroll to position [1164, 0]
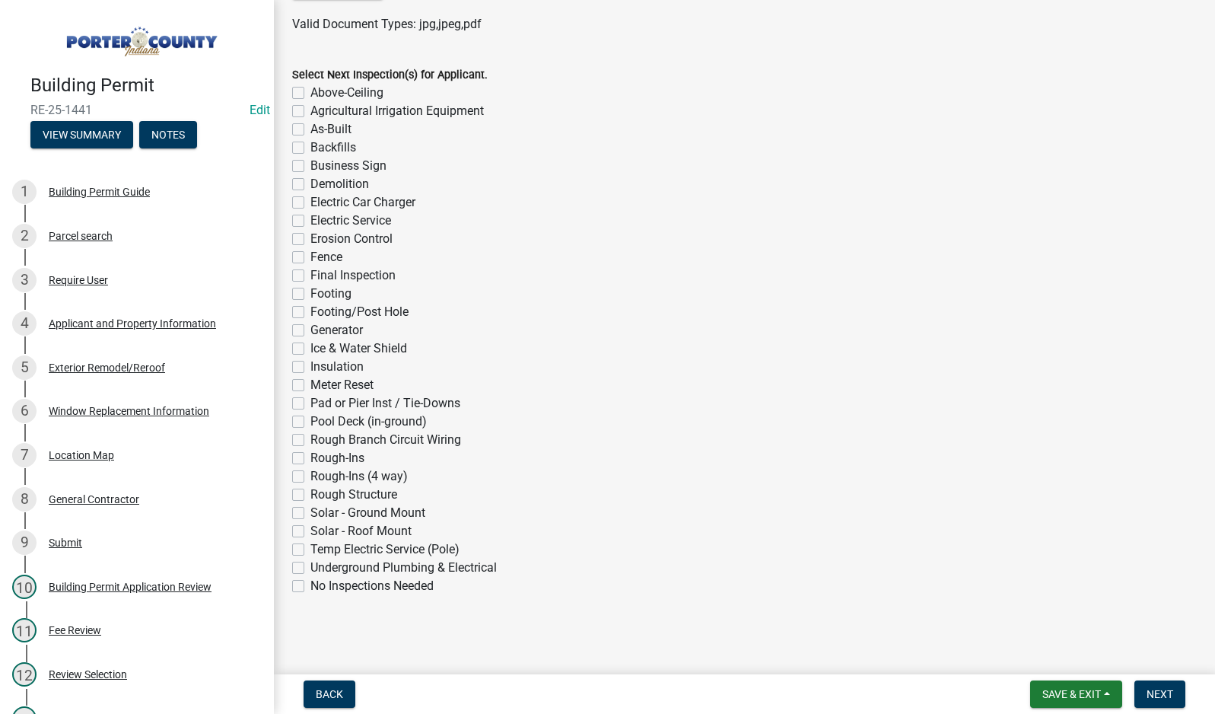
click at [310, 585] on label "No Inspections Needed" at bounding box center [371, 586] width 123 height 18
click at [310, 585] on input "No Inspections Needed" at bounding box center [315, 582] width 10 height 10
click at [1156, 697] on span "Next" at bounding box center [1160, 694] width 27 height 12
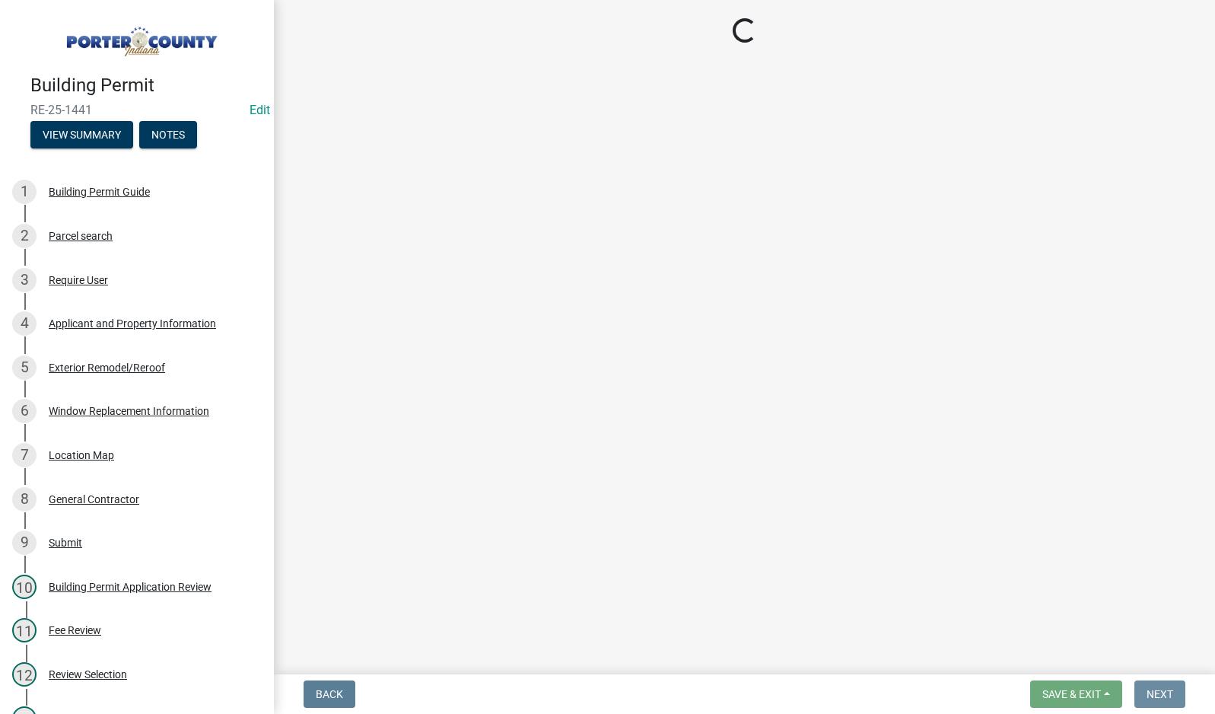
scroll to position [0, 0]
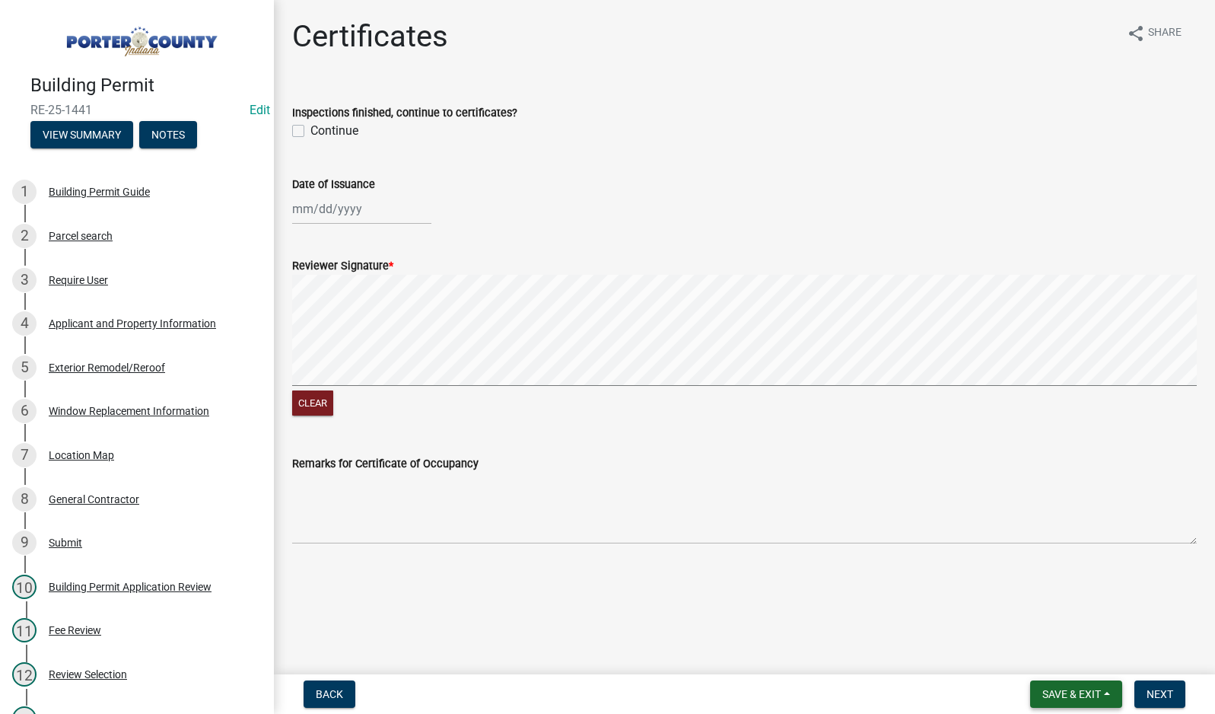
click at [1074, 692] on span "Save & Exit" at bounding box center [1072, 694] width 59 height 12
click at [1074, 654] on button "Save & Exit" at bounding box center [1062, 654] width 122 height 37
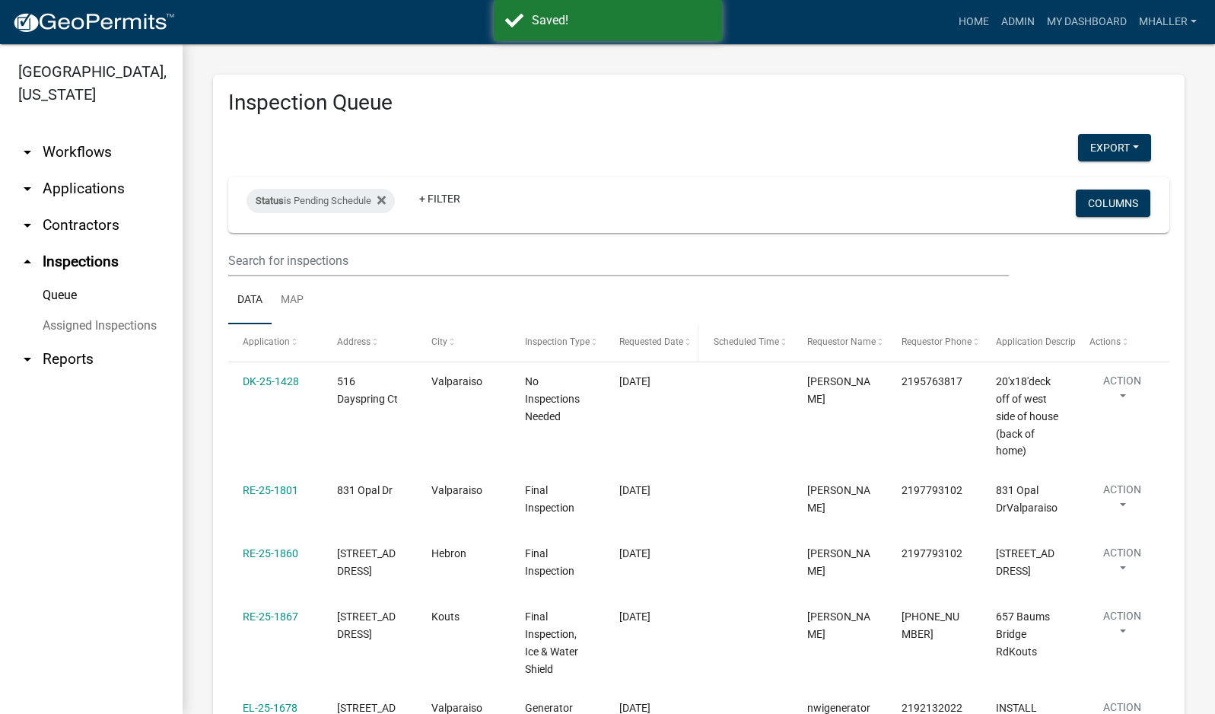
click at [636, 339] on span "Requested Date" at bounding box center [651, 341] width 64 height 11
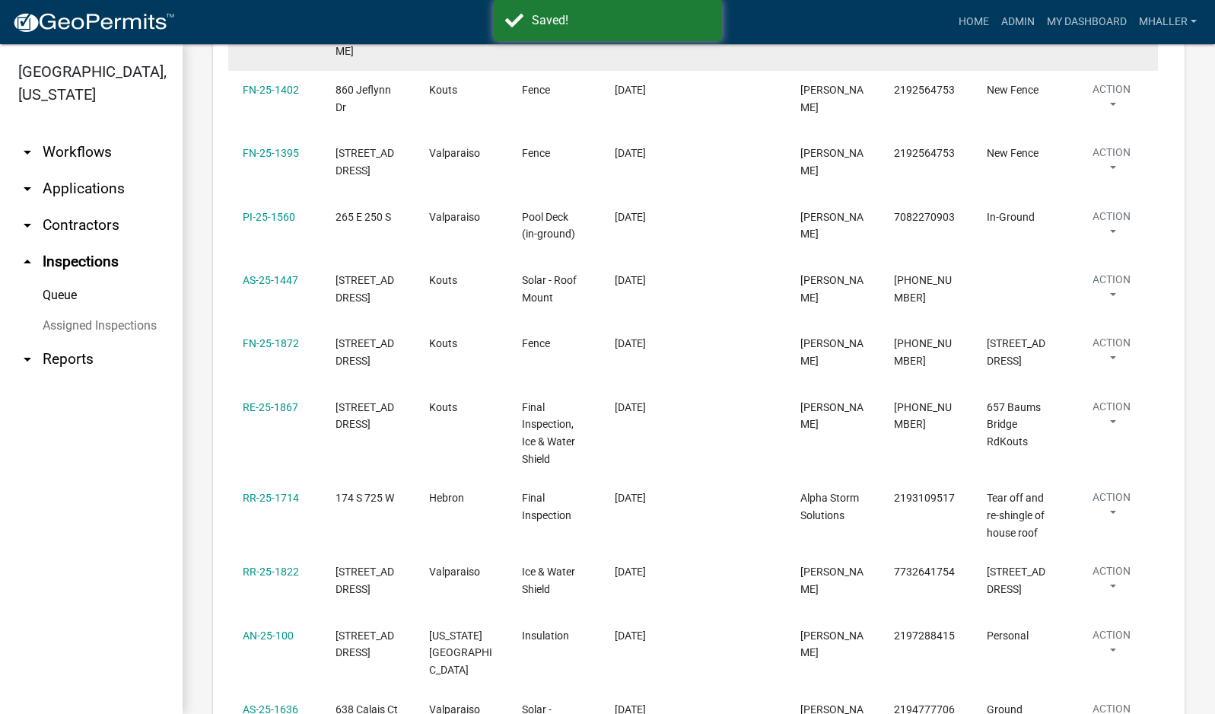
scroll to position [533, 0]
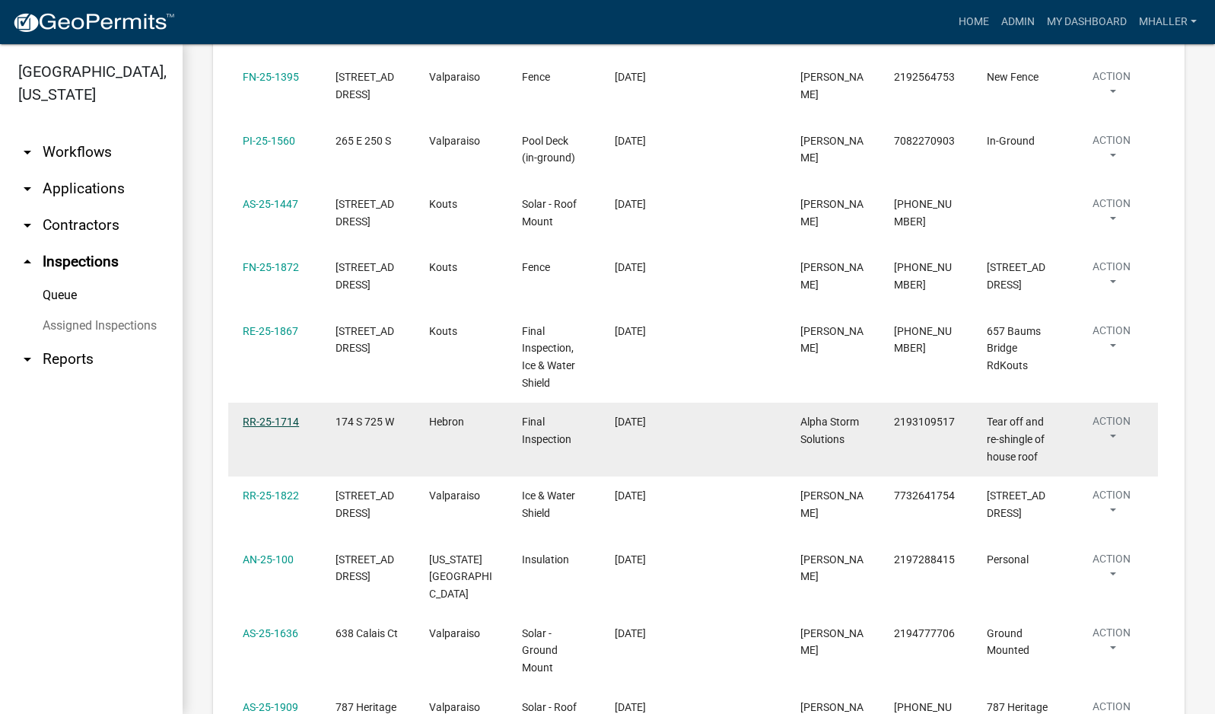
click at [261, 415] on link "RR-25-1714" at bounding box center [271, 421] width 56 height 12
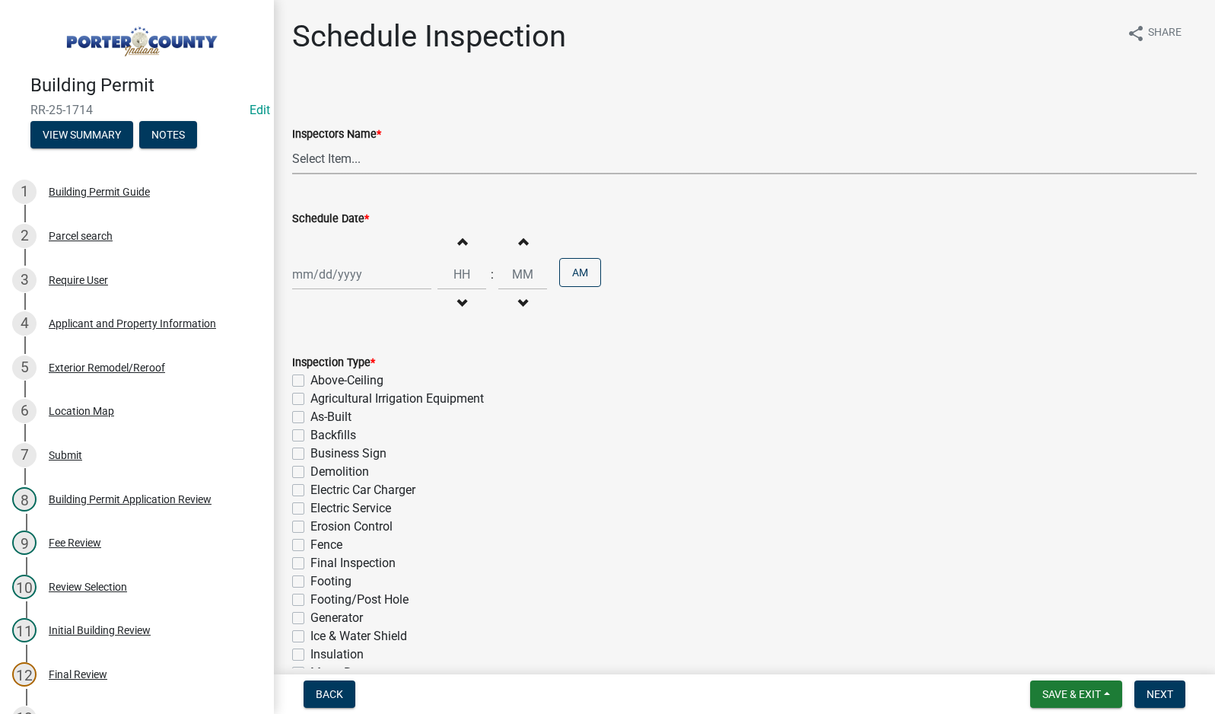
click at [330, 158] on select "Select Item... mhaller ([PERSON_NAME])" at bounding box center [744, 158] width 905 height 31
click at [292, 143] on select "Select Item... mhaller ([PERSON_NAME])" at bounding box center [744, 158] width 905 height 31
click at [326, 272] on div at bounding box center [361, 274] width 139 height 31
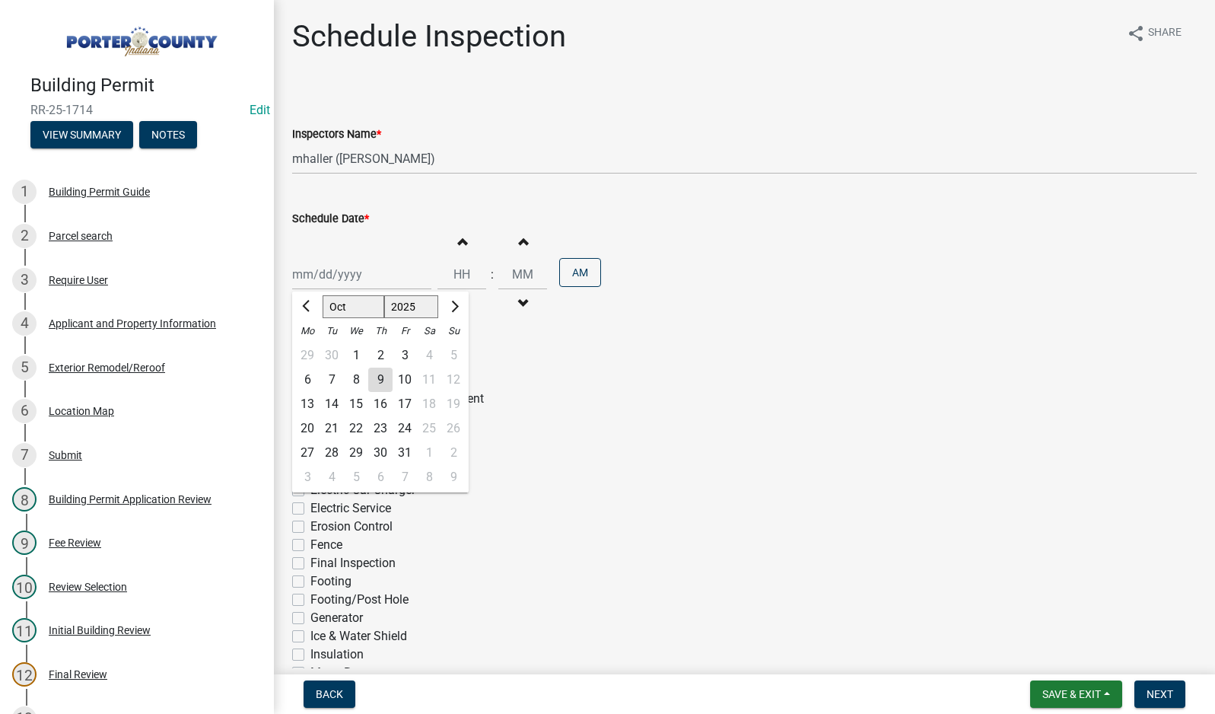
click at [352, 380] on div "8" at bounding box center [356, 380] width 24 height 24
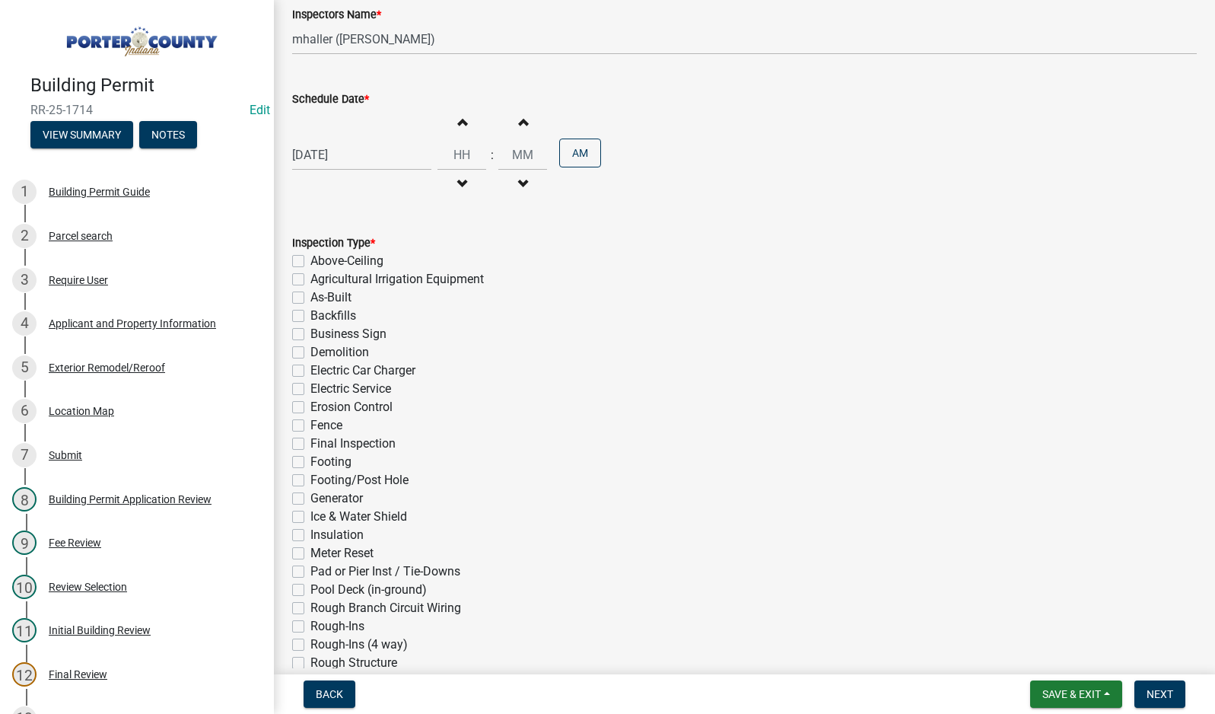
scroll to position [288, 0]
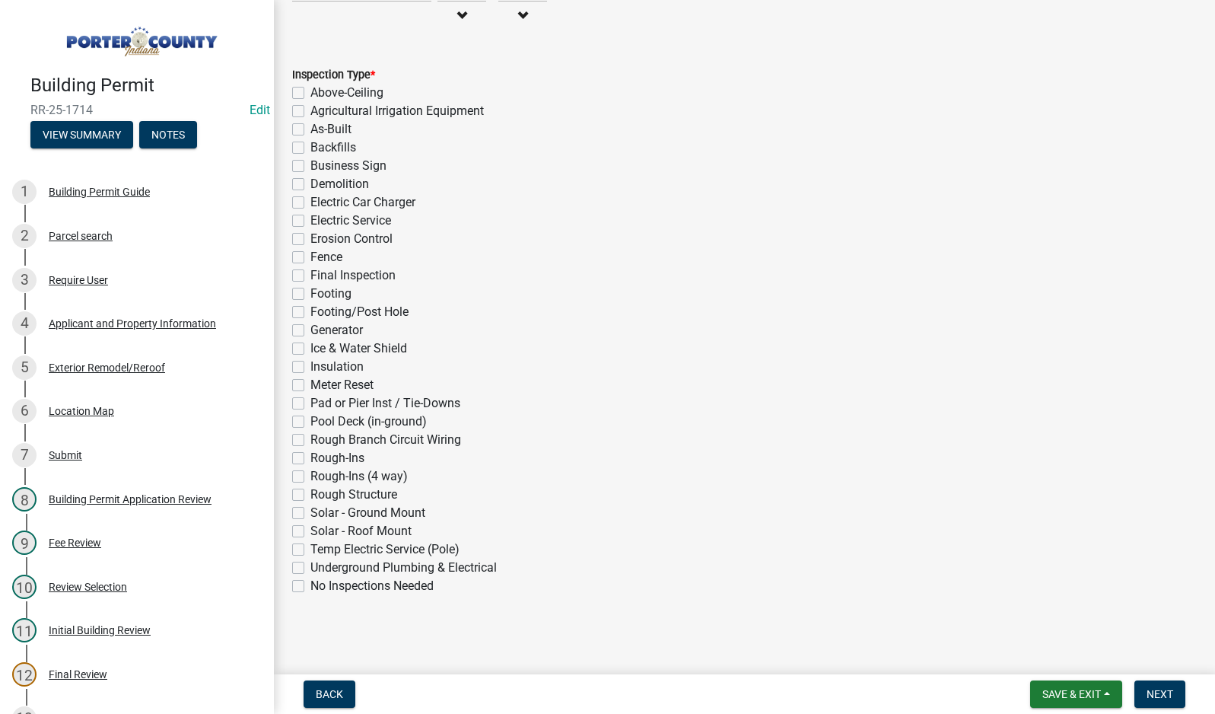
click at [310, 279] on label "Final Inspection" at bounding box center [352, 275] width 85 height 18
click at [310, 276] on input "Final Inspection" at bounding box center [315, 271] width 10 height 10
click at [1164, 690] on span "Next" at bounding box center [1160, 694] width 27 height 12
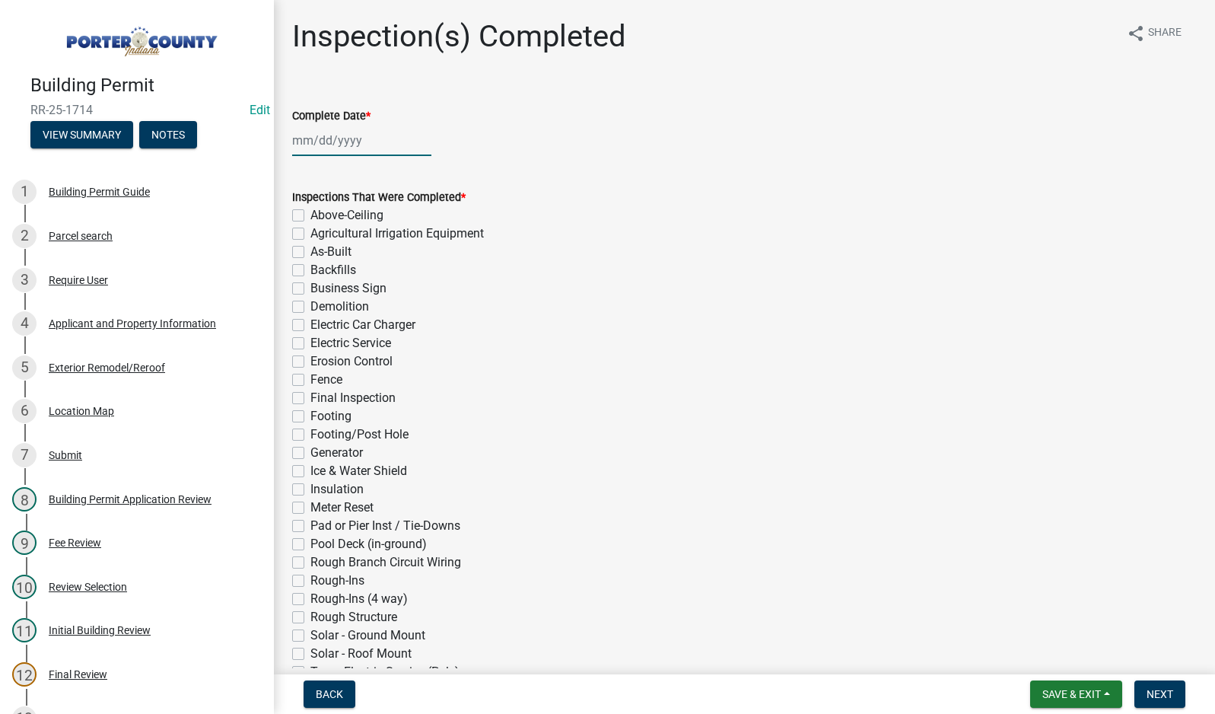
click at [323, 142] on div at bounding box center [361, 140] width 139 height 31
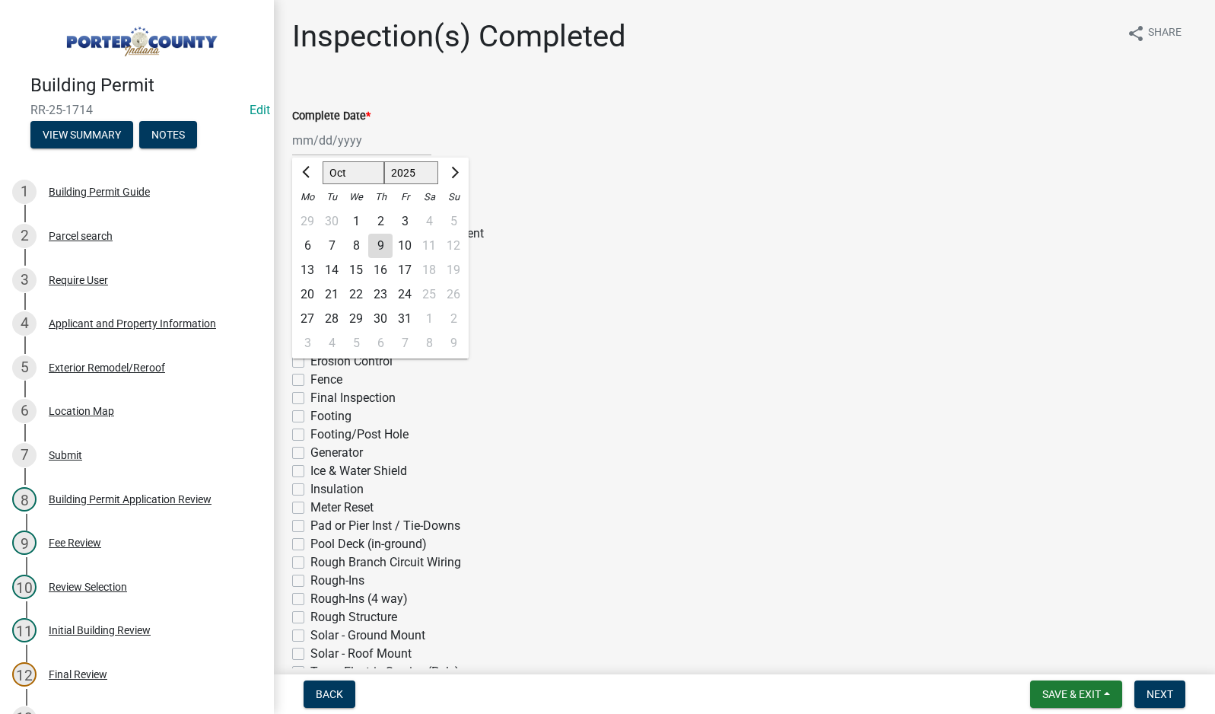
click at [355, 247] on div "8" at bounding box center [356, 246] width 24 height 24
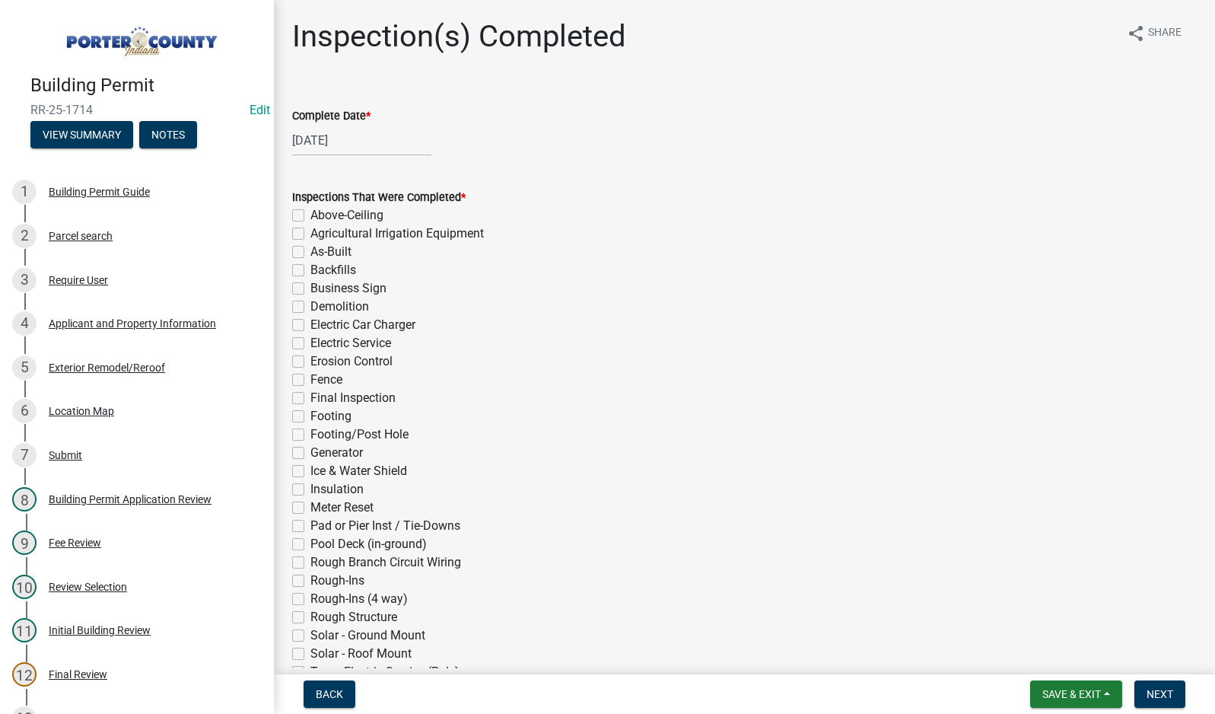
click at [310, 395] on label "Final Inspection" at bounding box center [352, 398] width 85 height 18
click at [310, 395] on input "Final Inspection" at bounding box center [315, 394] width 10 height 10
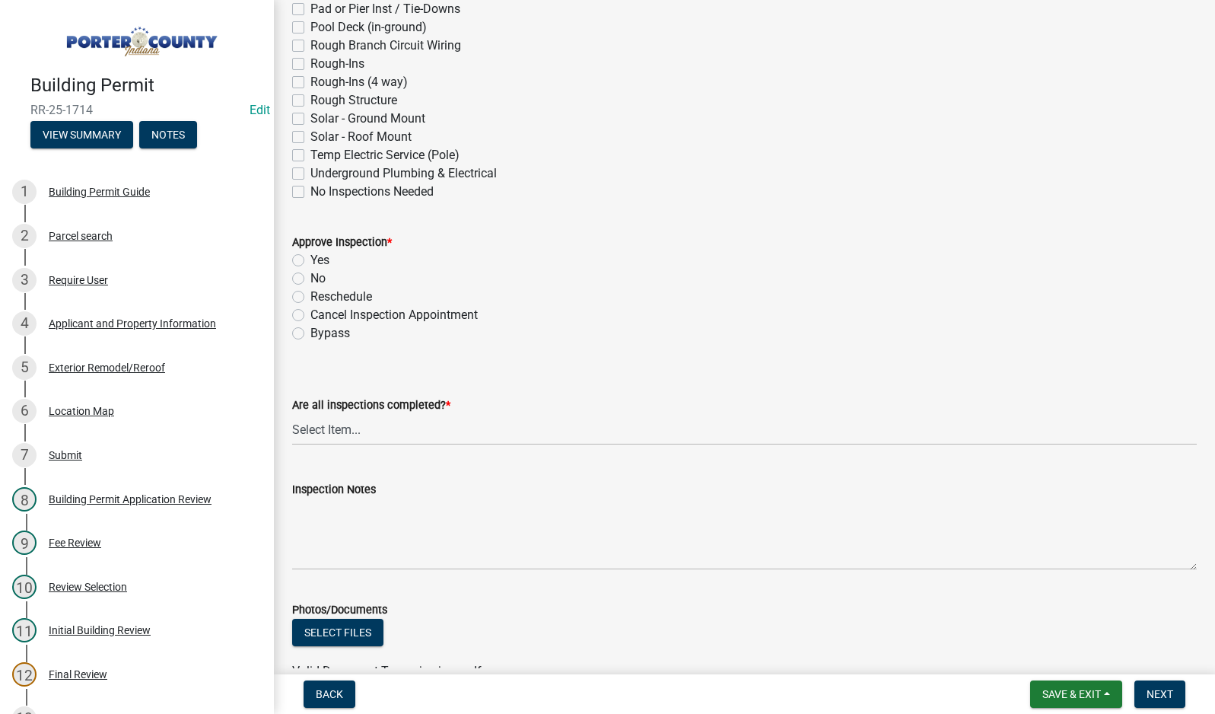
scroll to position [533, 0]
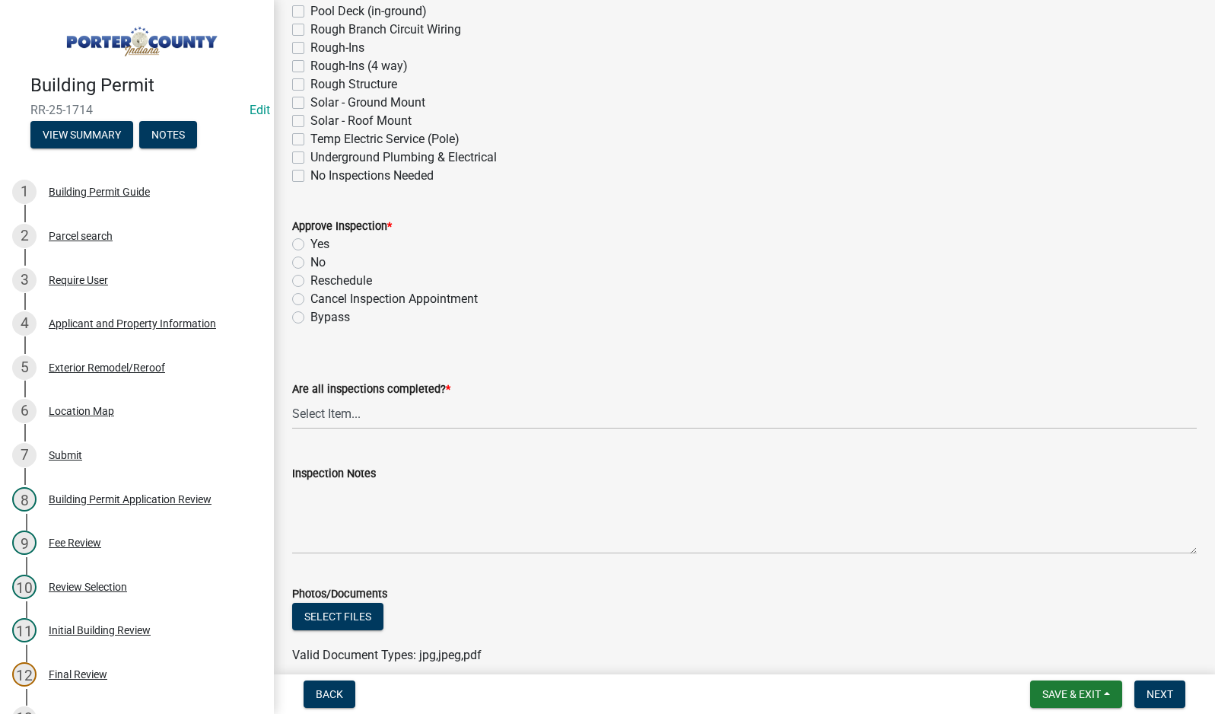
click at [310, 242] on label "Yes" at bounding box center [319, 244] width 19 height 18
click at [310, 242] on input "Yes" at bounding box center [315, 240] width 10 height 10
click at [413, 412] on select "Select Item... Yes - All Inspections Have Been Completed No - More Inspections …" at bounding box center [744, 413] width 905 height 31
click at [292, 398] on select "Select Item... Yes - All Inspections Have Been Completed No - More Inspections …" at bounding box center [744, 413] width 905 height 31
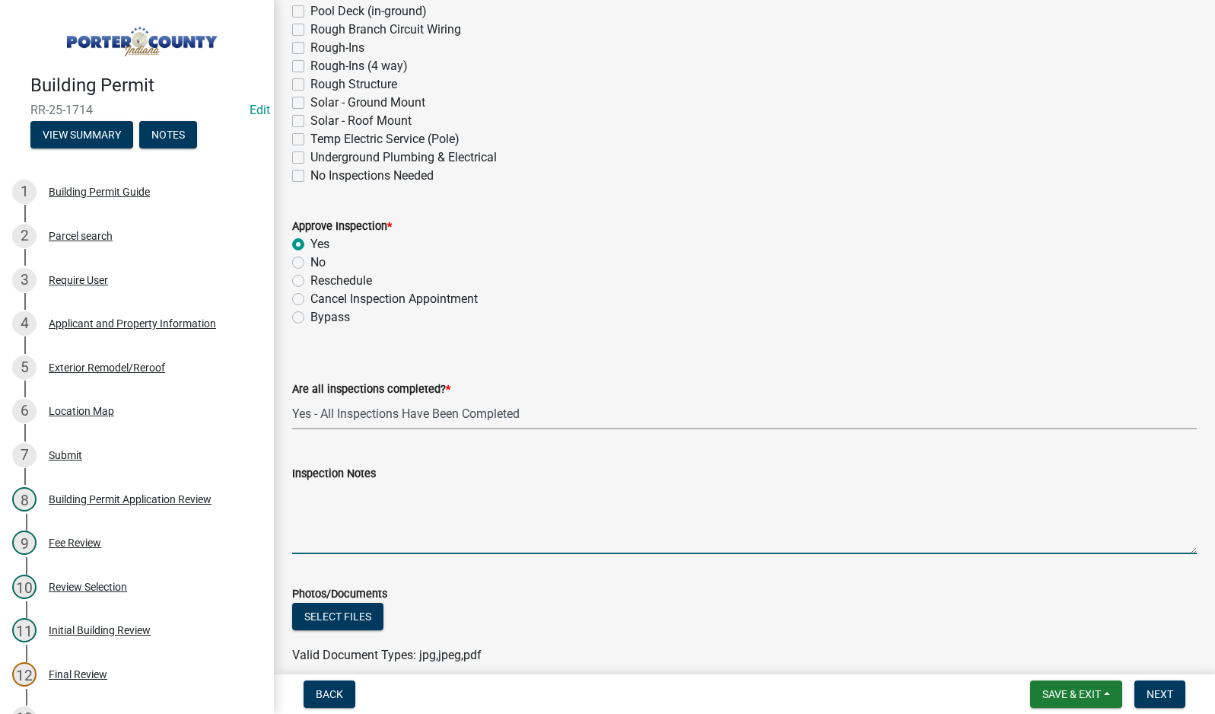
click at [334, 517] on textarea "Inspection Notes" at bounding box center [744, 518] width 905 height 72
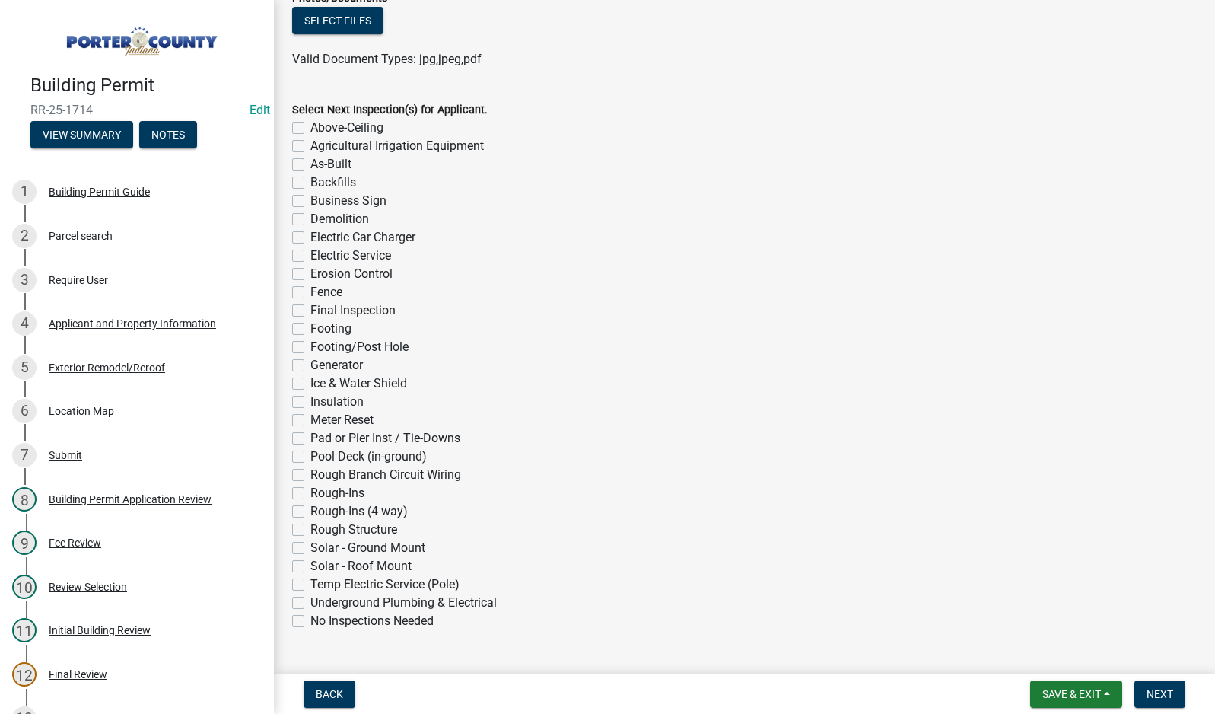
scroll to position [1164, 0]
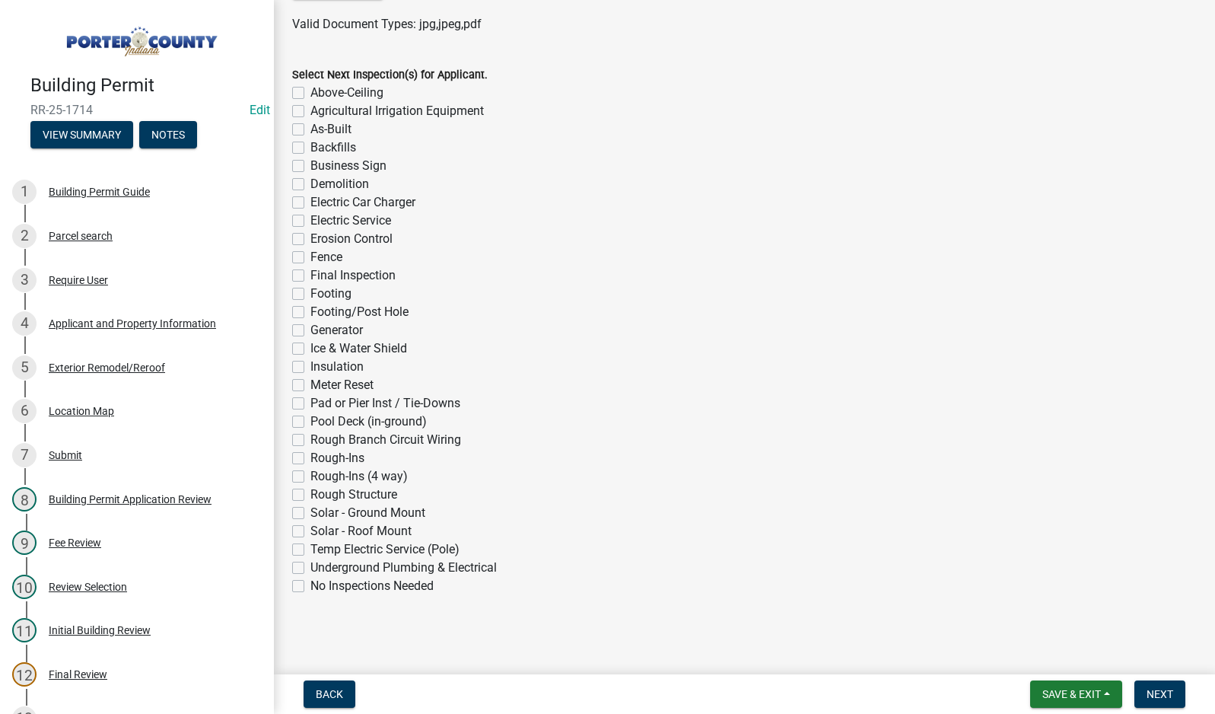
drag, startPoint x: 298, startPoint y: 585, endPoint x: 644, endPoint y: 630, distance: 348.4
click at [310, 586] on label "No Inspections Needed" at bounding box center [371, 586] width 123 height 18
click at [310, 586] on input "No Inspections Needed" at bounding box center [315, 582] width 10 height 10
click at [1154, 697] on span "Next" at bounding box center [1160, 694] width 27 height 12
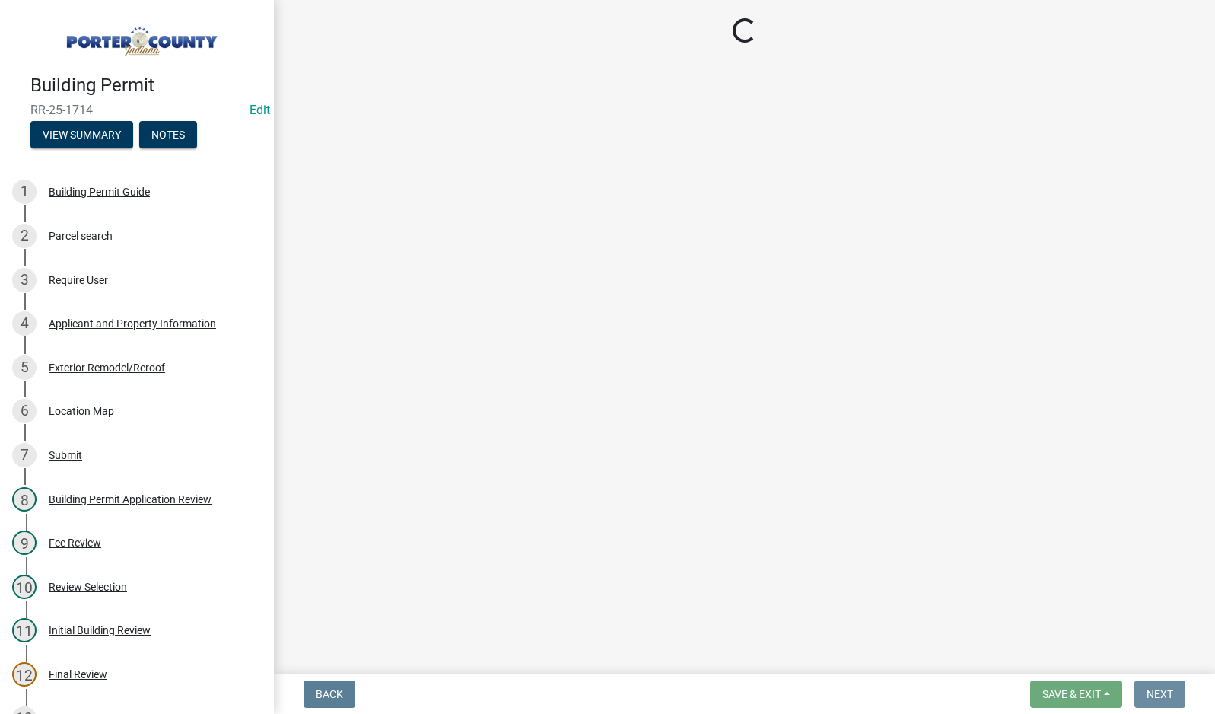
scroll to position [0, 0]
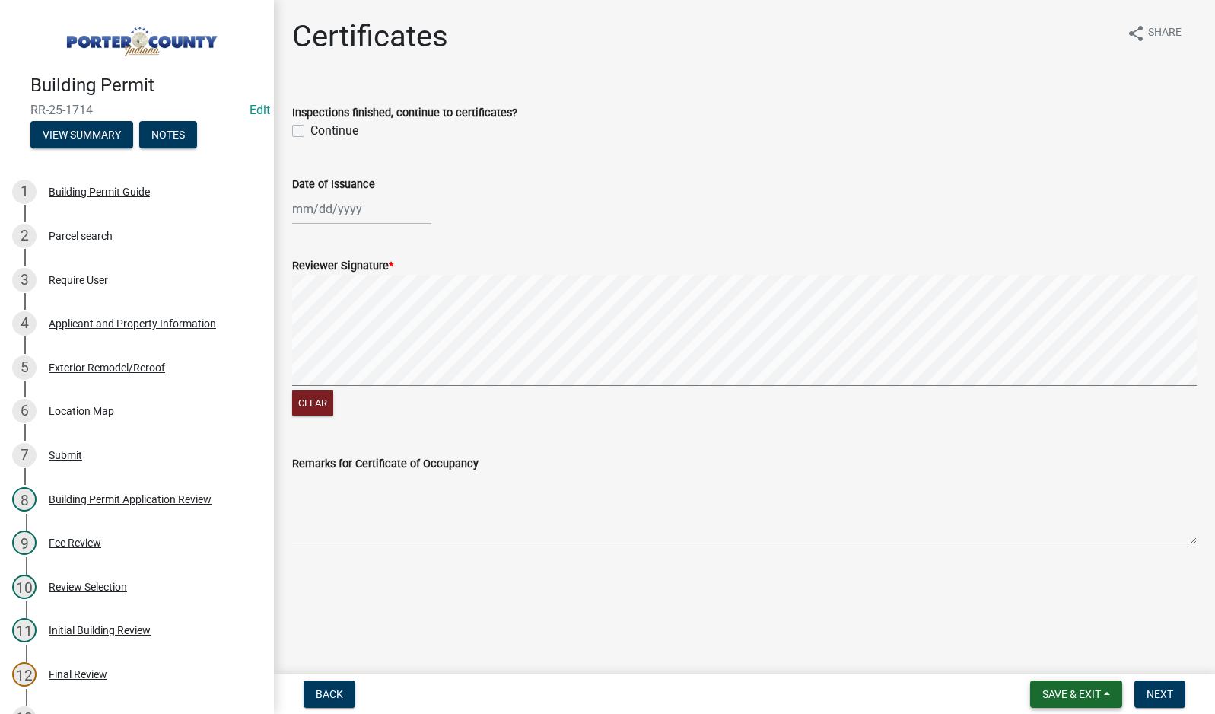
click at [1039, 689] on button "Save & Exit" at bounding box center [1076, 693] width 92 height 27
click at [1048, 654] on button "Save & Exit" at bounding box center [1062, 654] width 122 height 37
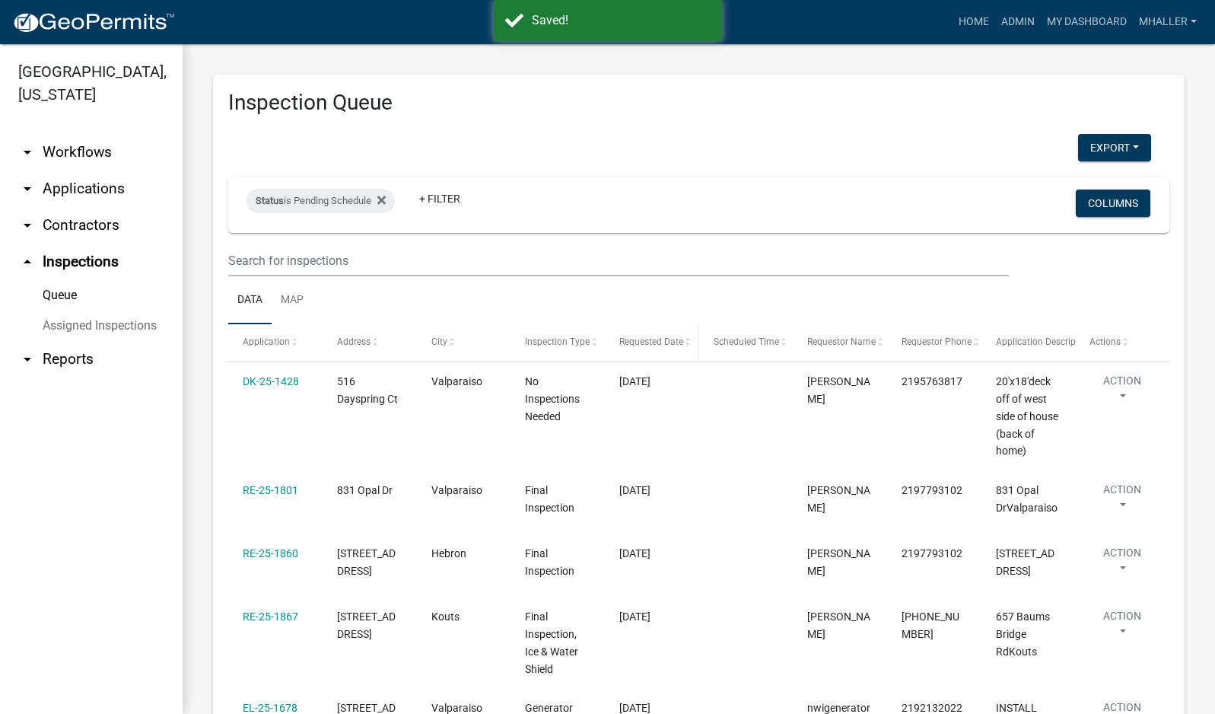
click at [648, 339] on span "Requested Date" at bounding box center [651, 341] width 64 height 11
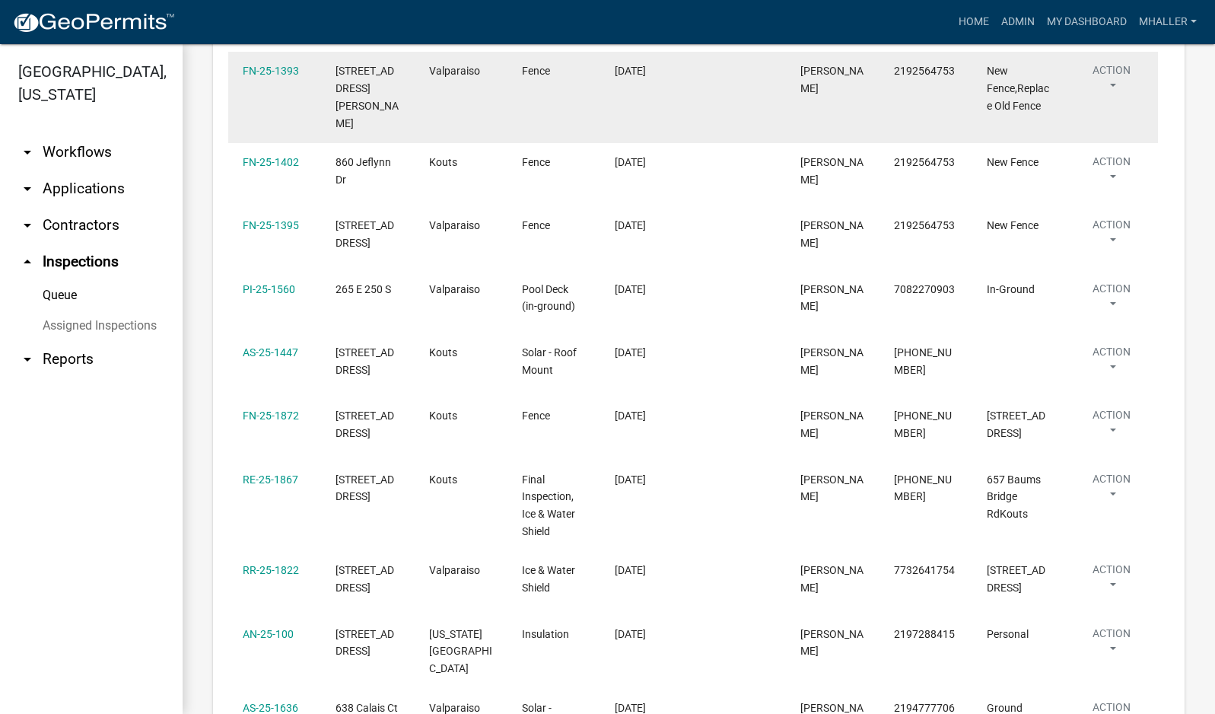
scroll to position [457, 0]
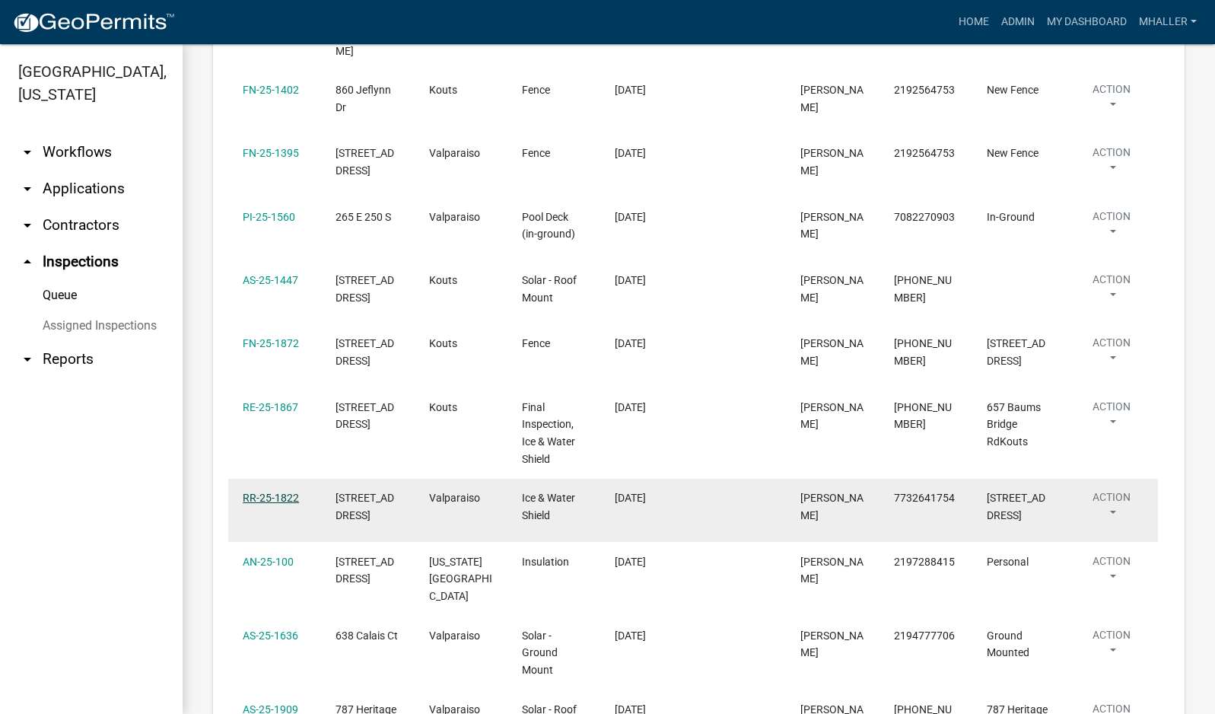
click at [264, 492] on link "RR-25-1822" at bounding box center [271, 498] width 56 height 12
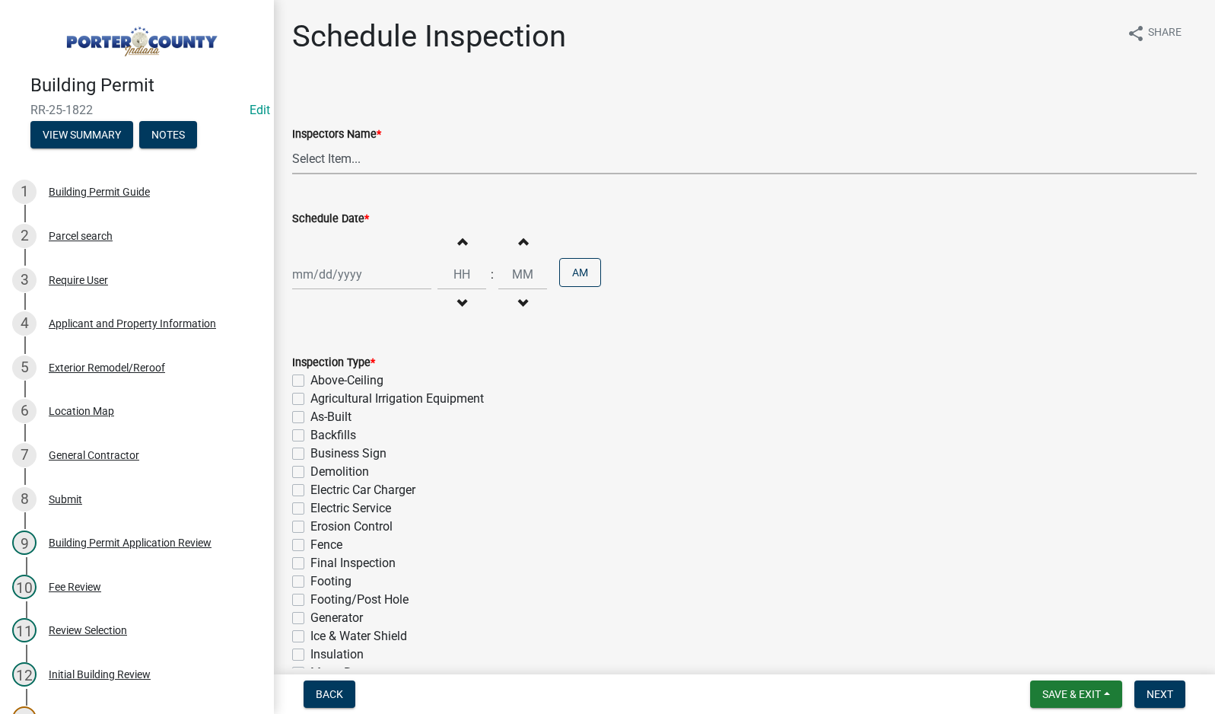
click at [347, 155] on select "Select Item... mhaller ([PERSON_NAME])" at bounding box center [744, 158] width 905 height 31
click at [292, 143] on select "Select Item... mhaller ([PERSON_NAME])" at bounding box center [744, 158] width 905 height 31
click at [337, 274] on div at bounding box center [361, 274] width 139 height 31
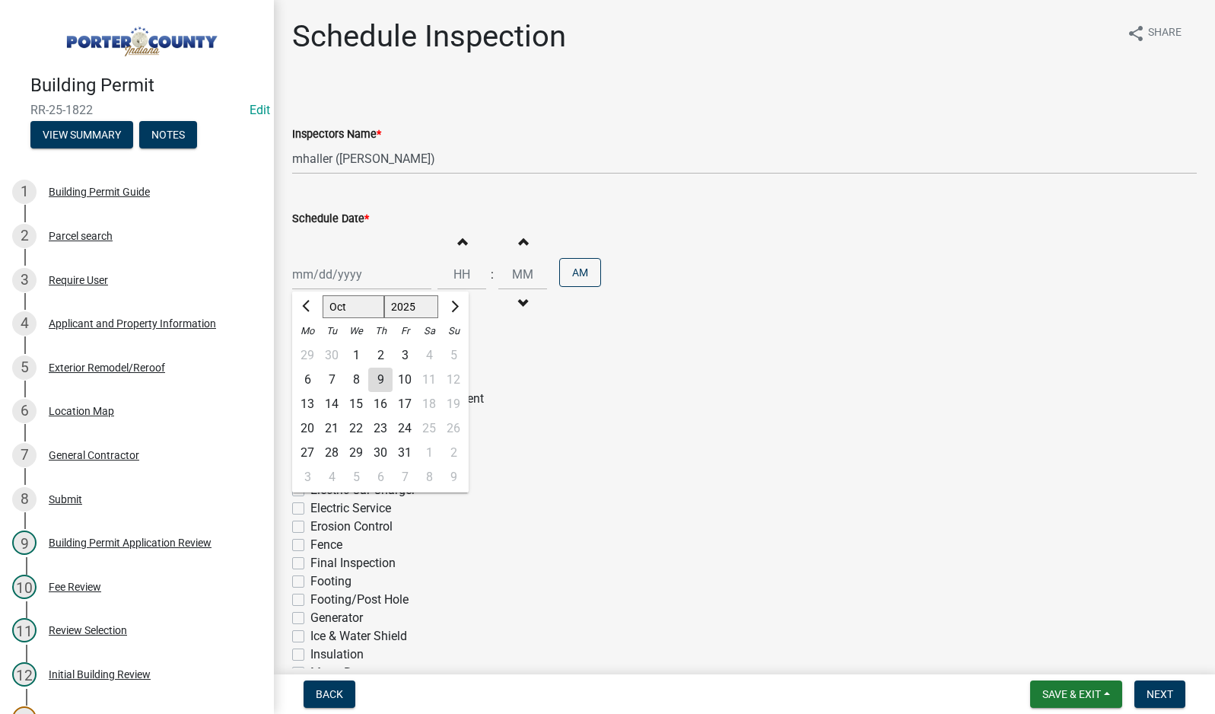
click at [358, 376] on div "8" at bounding box center [356, 380] width 24 height 24
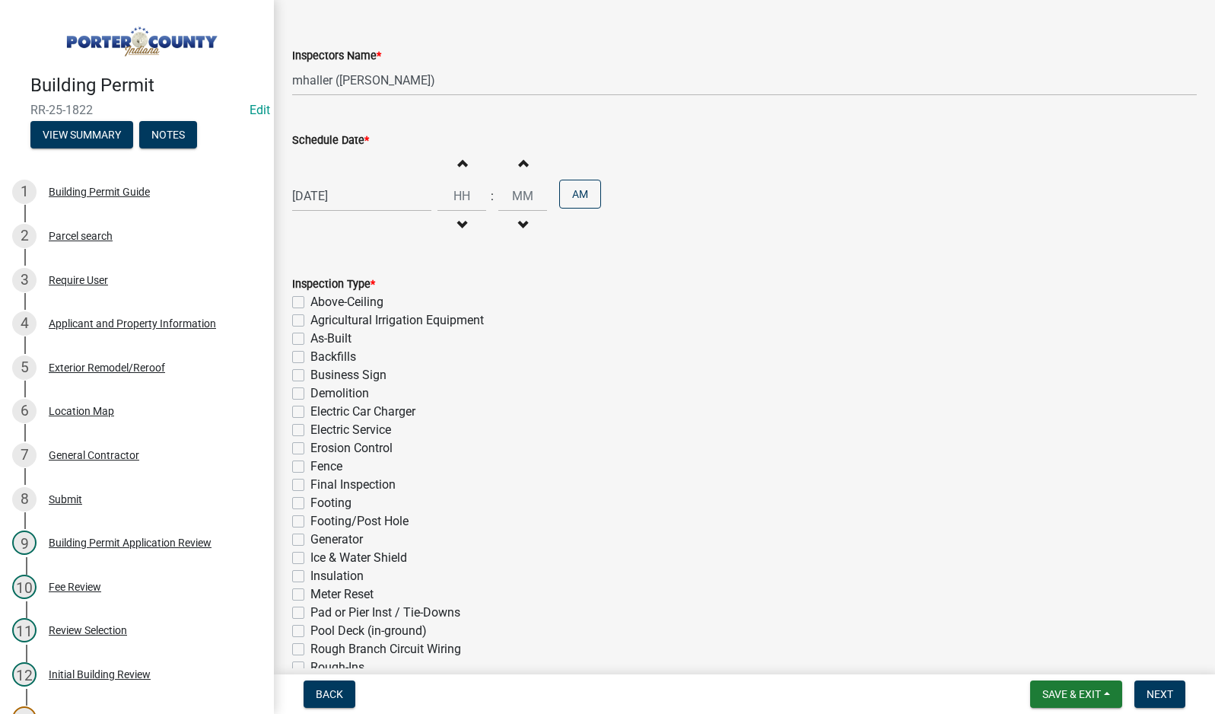
scroll to position [228, 0]
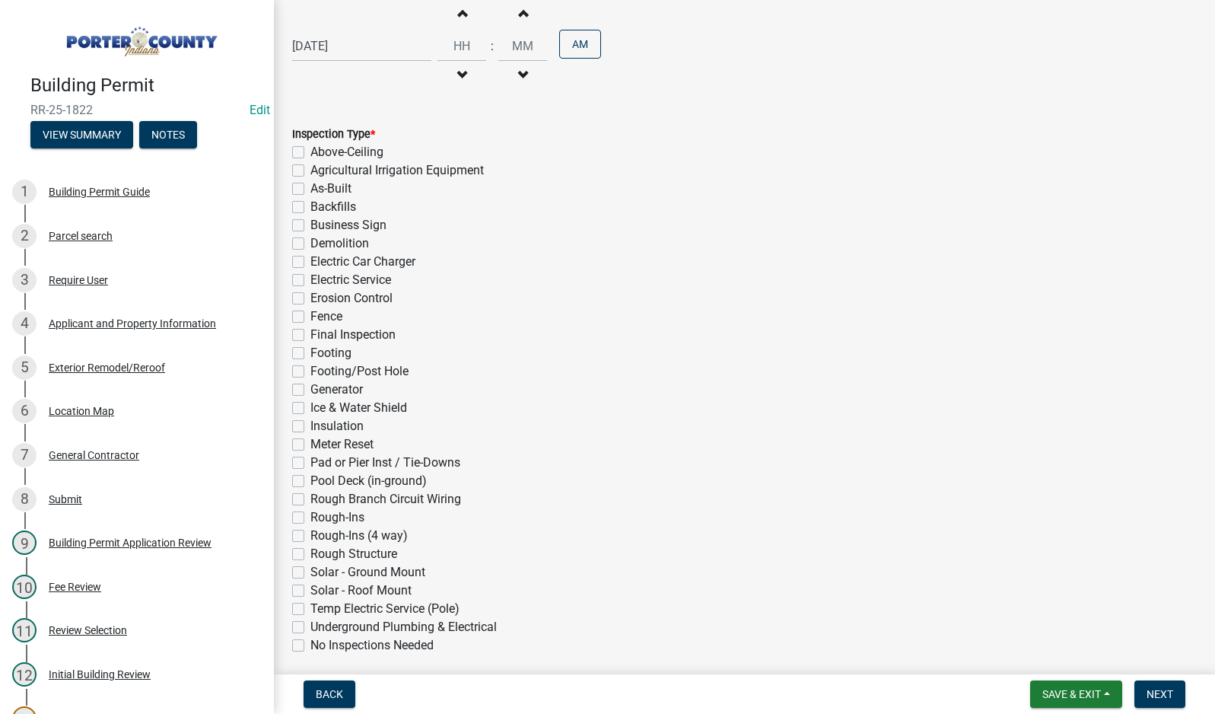
click at [310, 410] on label "Ice & Water Shield" at bounding box center [358, 408] width 97 height 18
click at [310, 409] on input "Ice & Water Shield" at bounding box center [315, 404] width 10 height 10
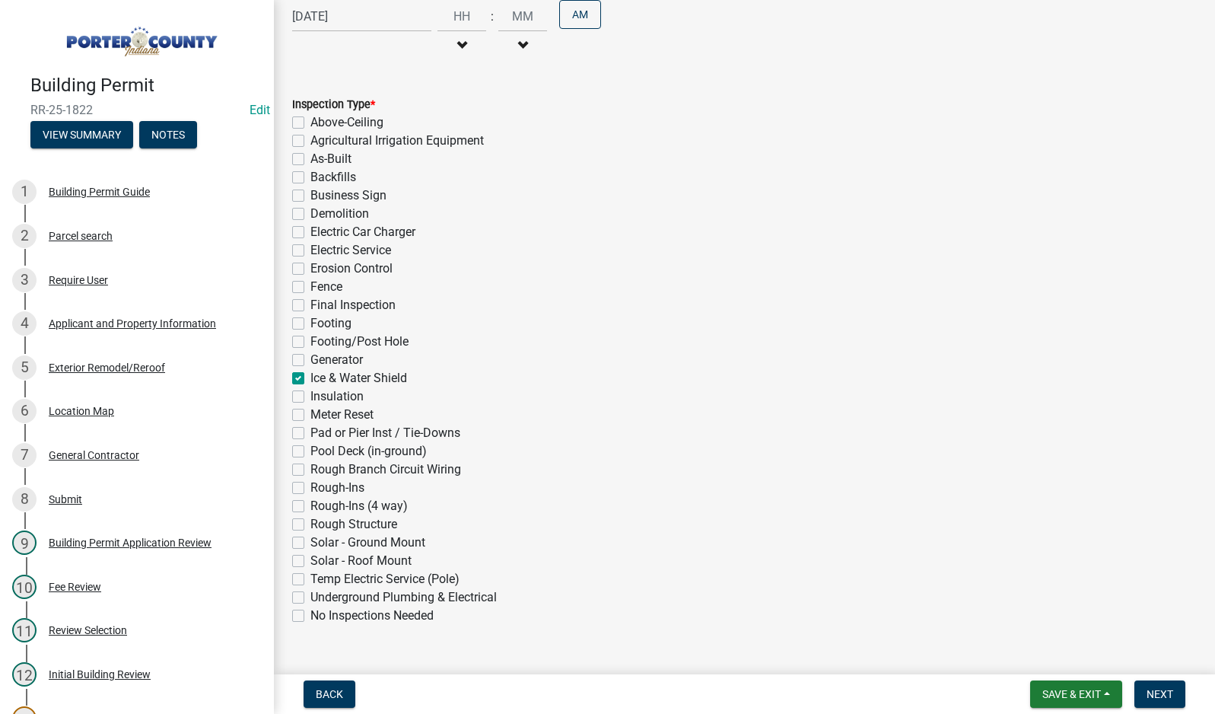
scroll to position [288, 0]
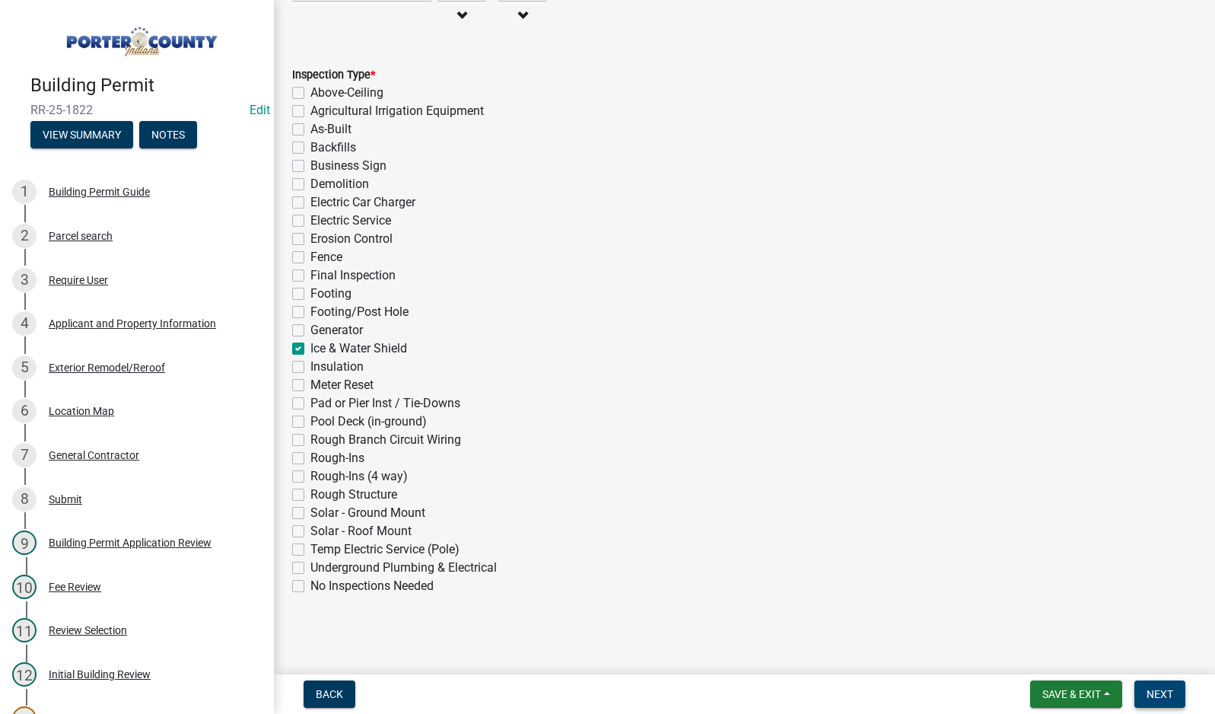
click at [1160, 694] on span "Next" at bounding box center [1160, 694] width 27 height 12
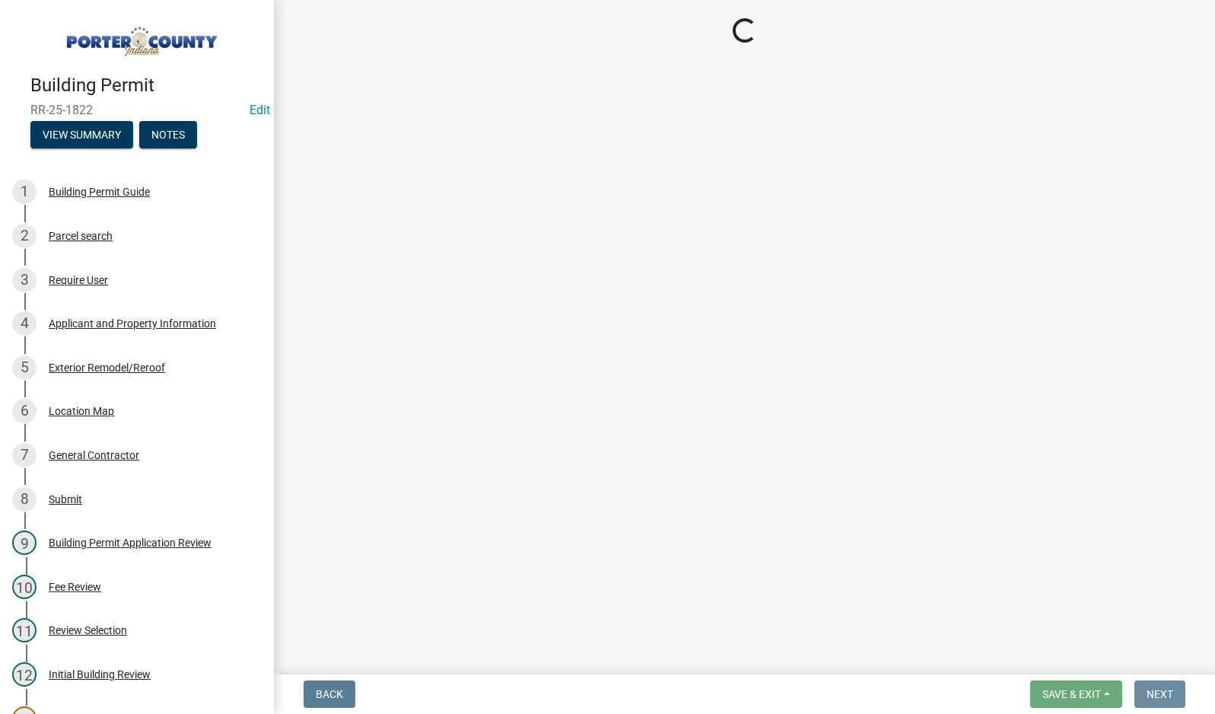
scroll to position [0, 0]
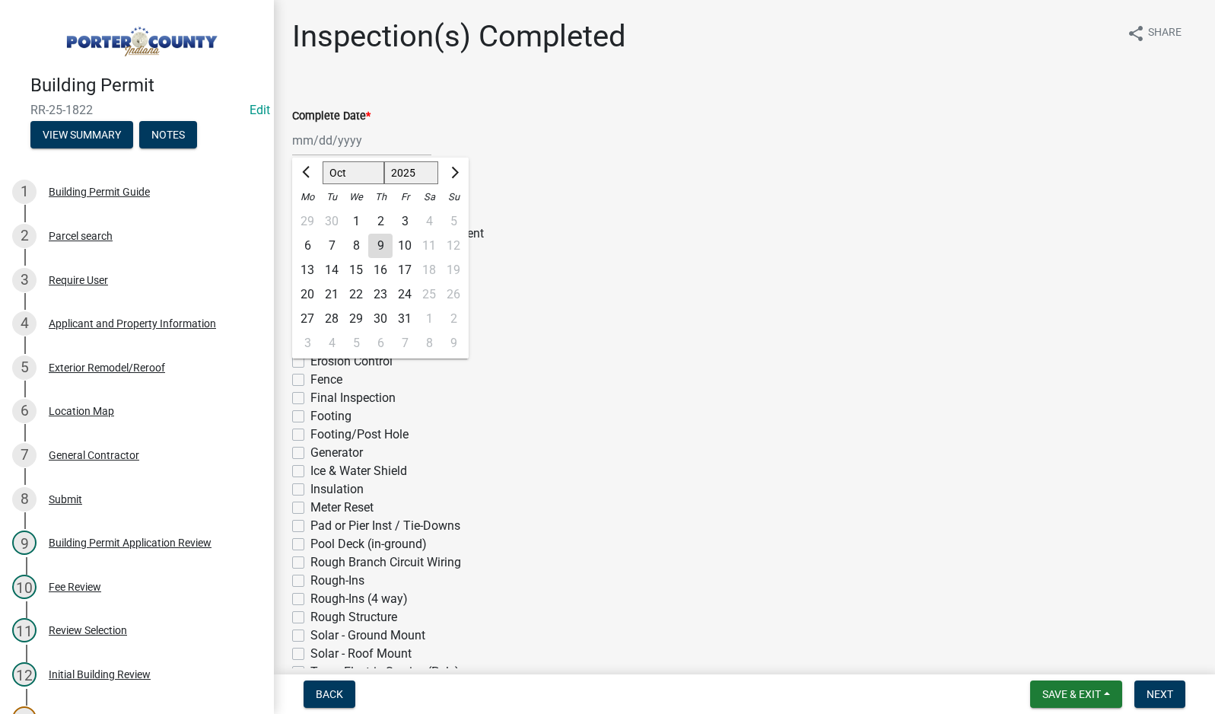
drag, startPoint x: 325, startPoint y: 136, endPoint x: 342, endPoint y: 156, distance: 25.9
click at [325, 136] on div "[PERSON_NAME] Feb Mar Apr [PERSON_NAME][DATE] Oct Nov [DATE] 1526 1527 1528 152…" at bounding box center [361, 140] width 139 height 31
click at [357, 246] on div "8" at bounding box center [356, 246] width 24 height 24
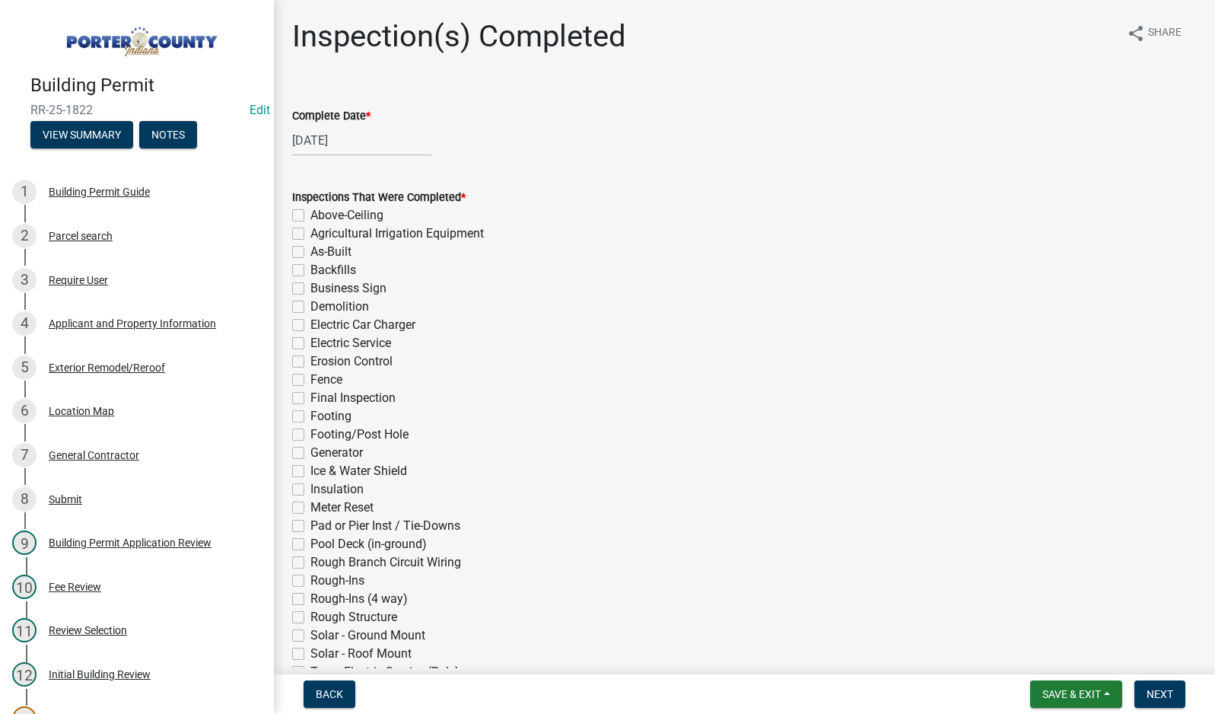
click at [310, 472] on label "Ice & Water Shield" at bounding box center [358, 471] width 97 height 18
click at [310, 472] on input "Ice & Water Shield" at bounding box center [315, 467] width 10 height 10
click at [310, 398] on label "Final Inspection" at bounding box center [352, 398] width 85 height 18
click at [310, 398] on input "Final Inspection" at bounding box center [315, 394] width 10 height 10
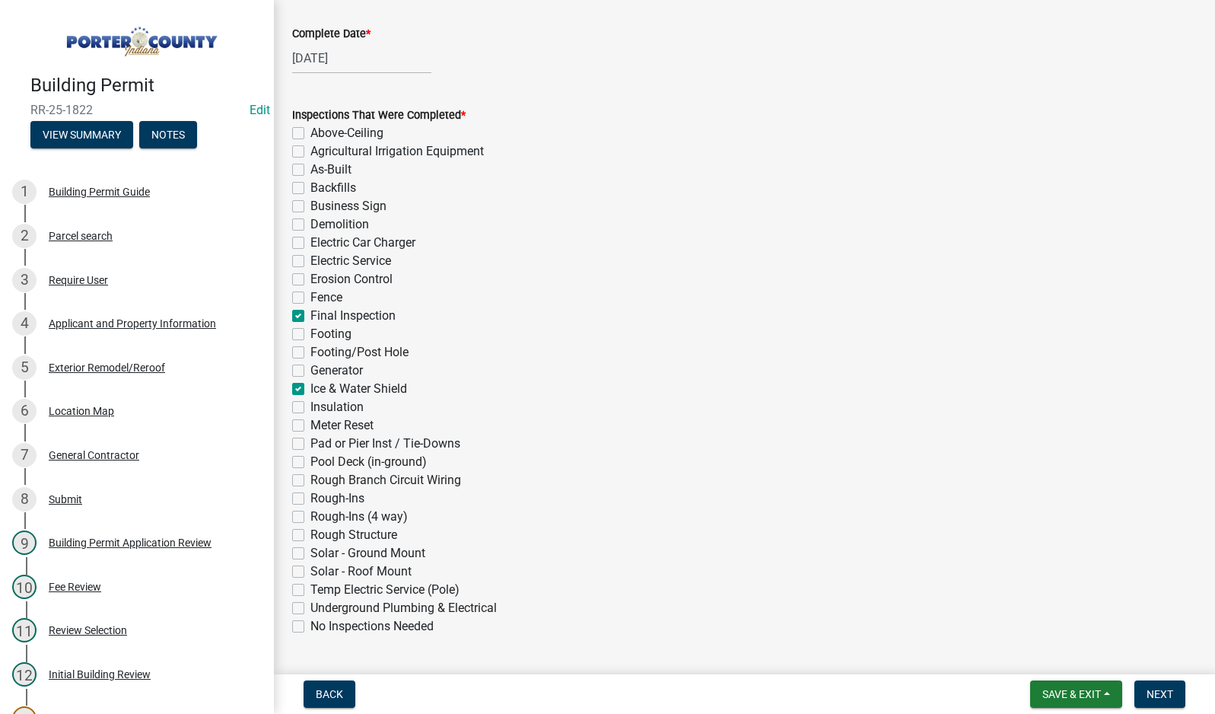
scroll to position [380, 0]
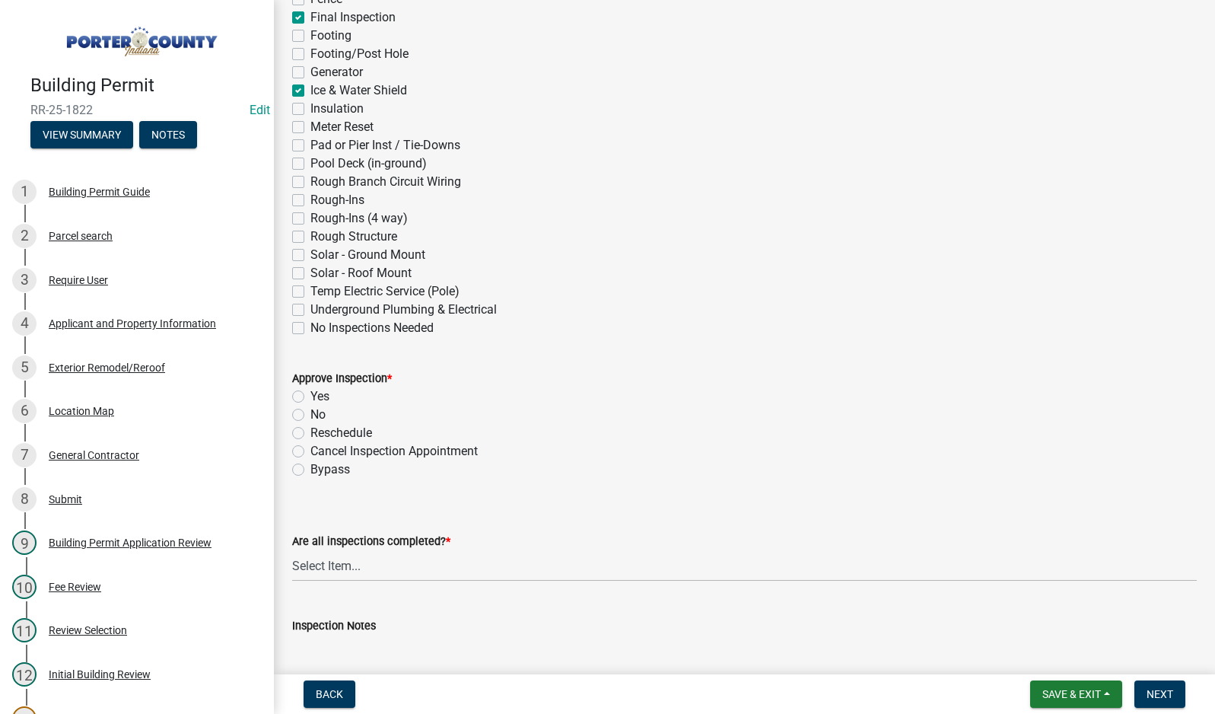
click at [310, 400] on label "Yes" at bounding box center [319, 396] width 19 height 18
click at [310, 397] on input "Yes" at bounding box center [315, 392] width 10 height 10
click at [437, 571] on select "Select Item... Yes - All Inspections Have Been Completed No - More Inspections …" at bounding box center [744, 565] width 905 height 31
click at [292, 550] on select "Select Item... Yes - All Inspections Have Been Completed No - More Inspections …" at bounding box center [744, 565] width 905 height 31
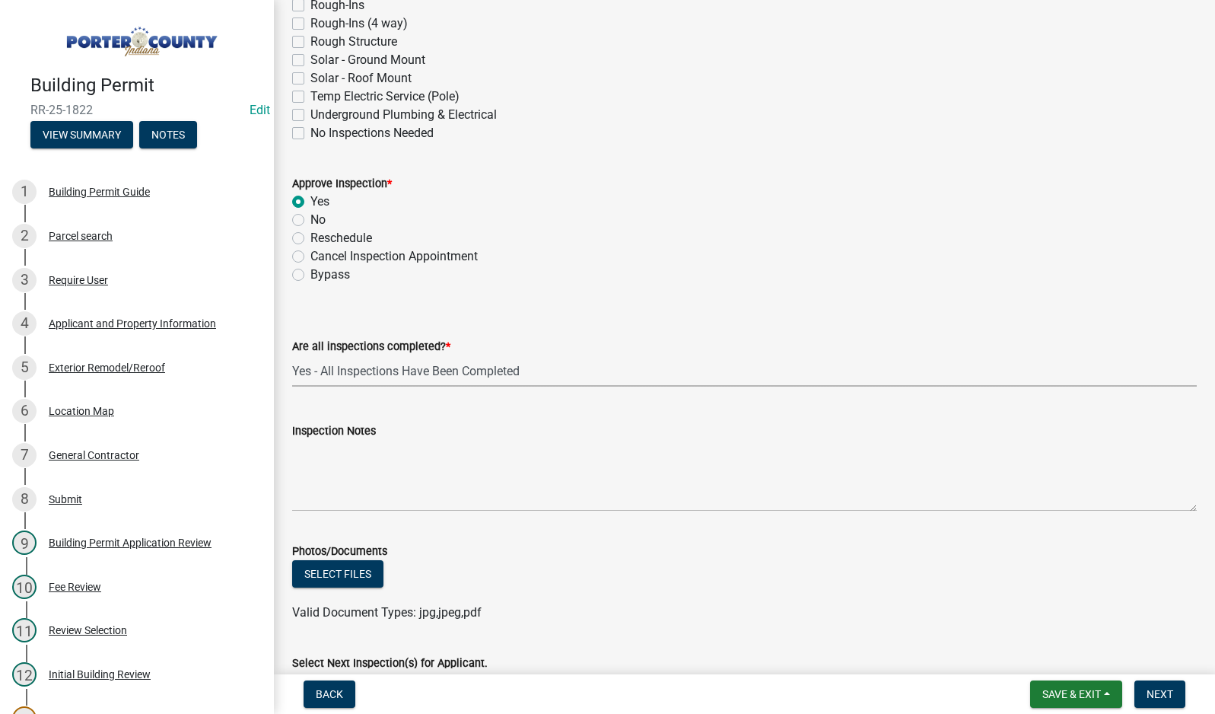
scroll to position [609, 0]
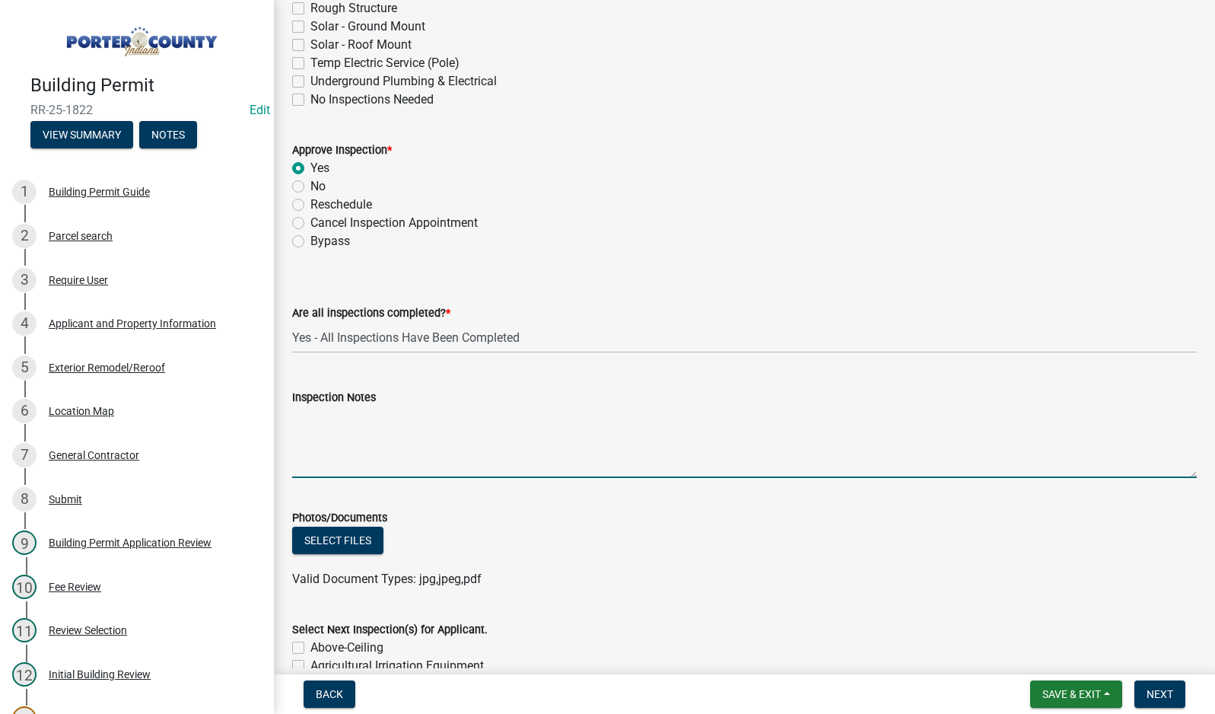
click at [366, 453] on textarea "Inspection Notes" at bounding box center [744, 442] width 905 height 72
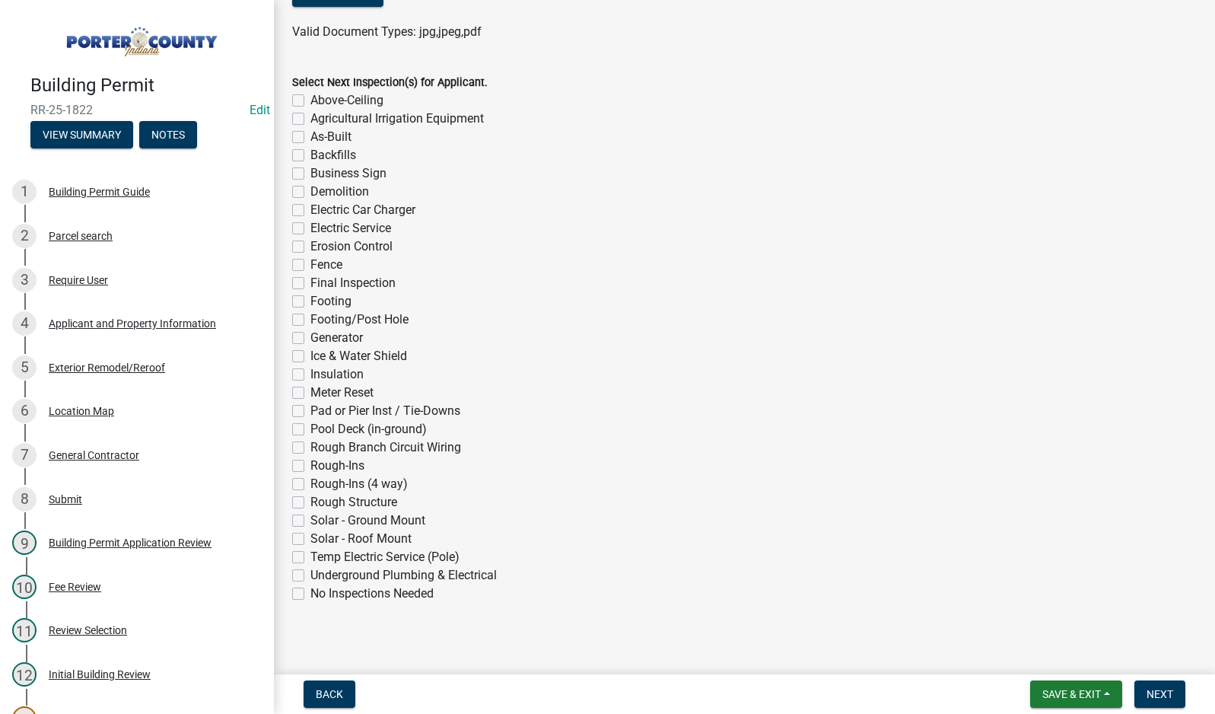
scroll to position [1164, 0]
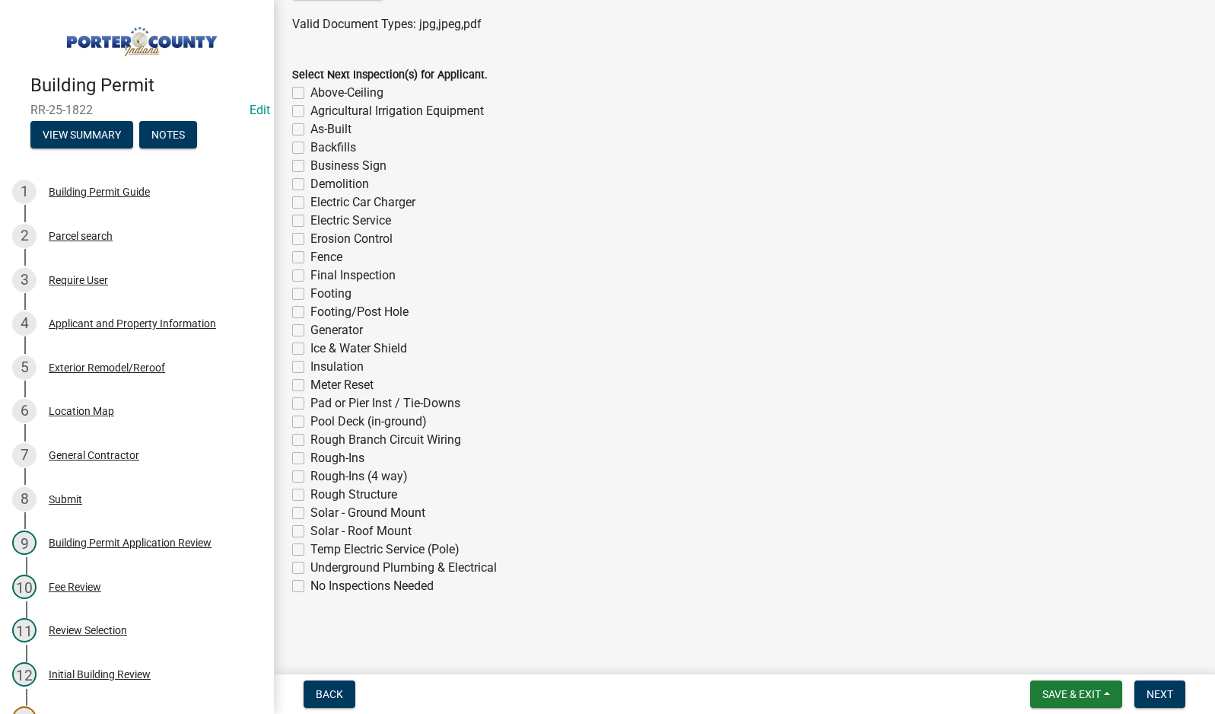
click at [310, 581] on label "No Inspections Needed" at bounding box center [371, 586] width 123 height 18
click at [310, 581] on input "No Inspections Needed" at bounding box center [315, 582] width 10 height 10
click at [1167, 701] on button "Next" at bounding box center [1160, 693] width 51 height 27
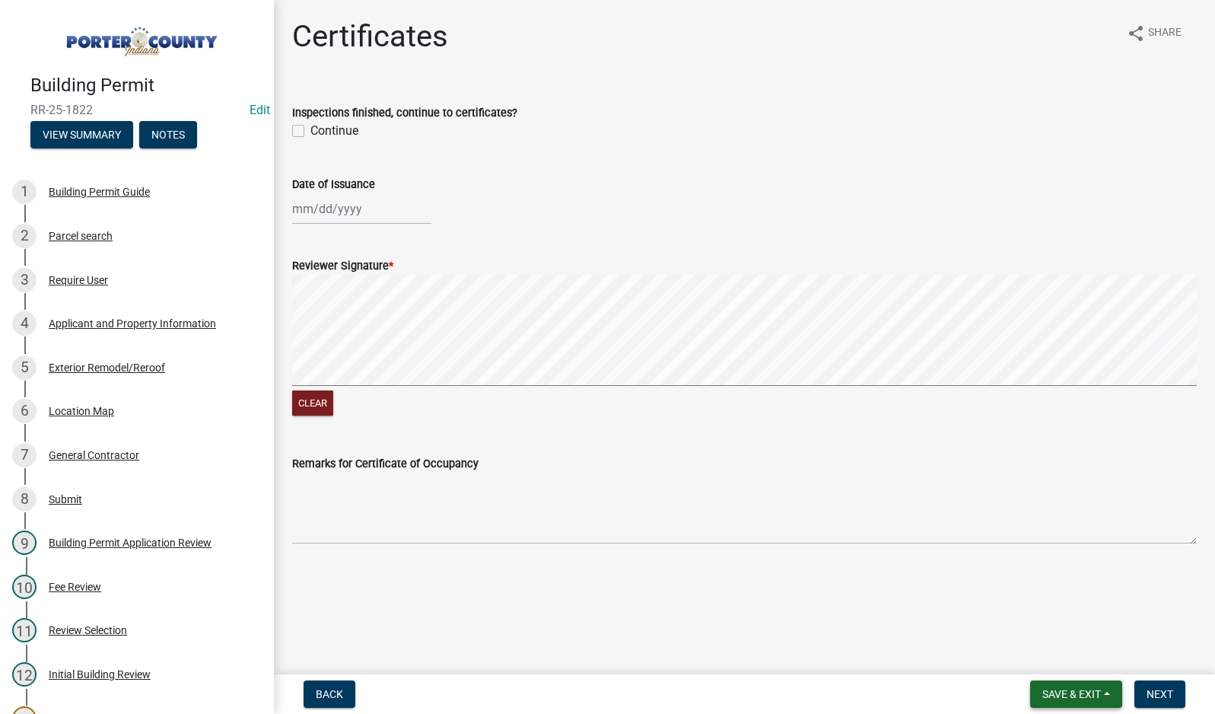
click at [1052, 693] on span "Save & Exit" at bounding box center [1072, 694] width 59 height 12
click at [1060, 657] on button "Save & Exit" at bounding box center [1062, 654] width 122 height 37
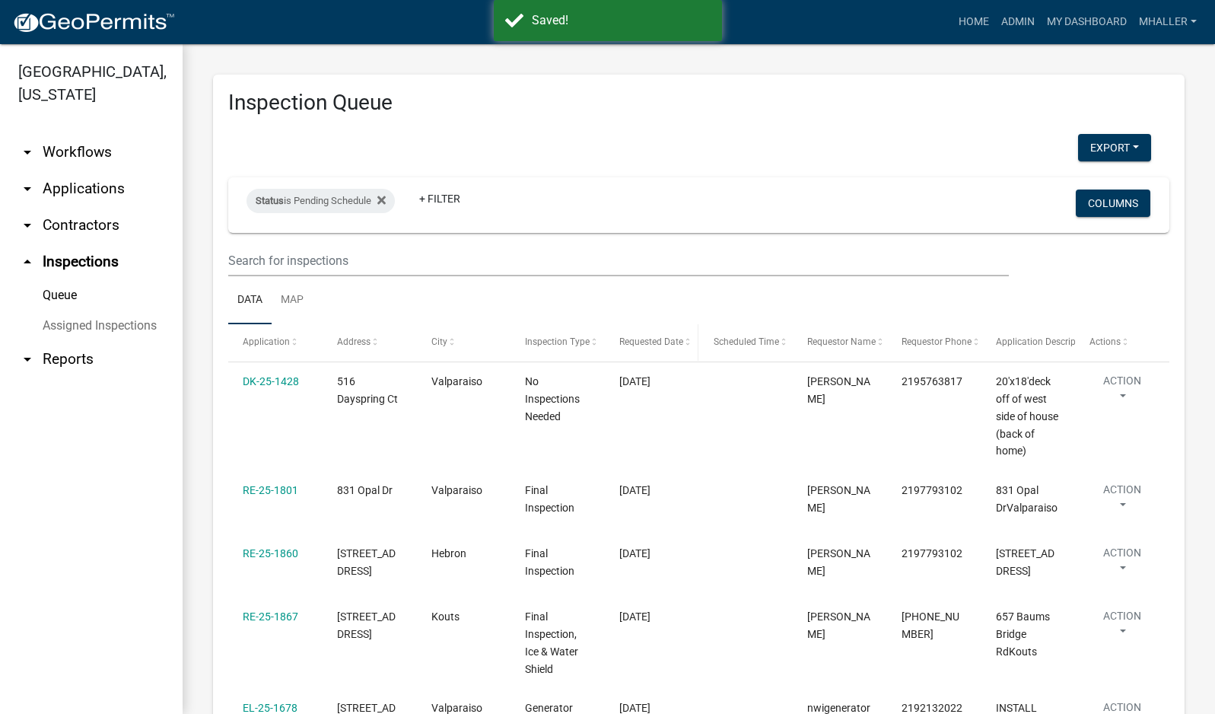
click at [647, 342] on span "Requested Date" at bounding box center [651, 341] width 64 height 11
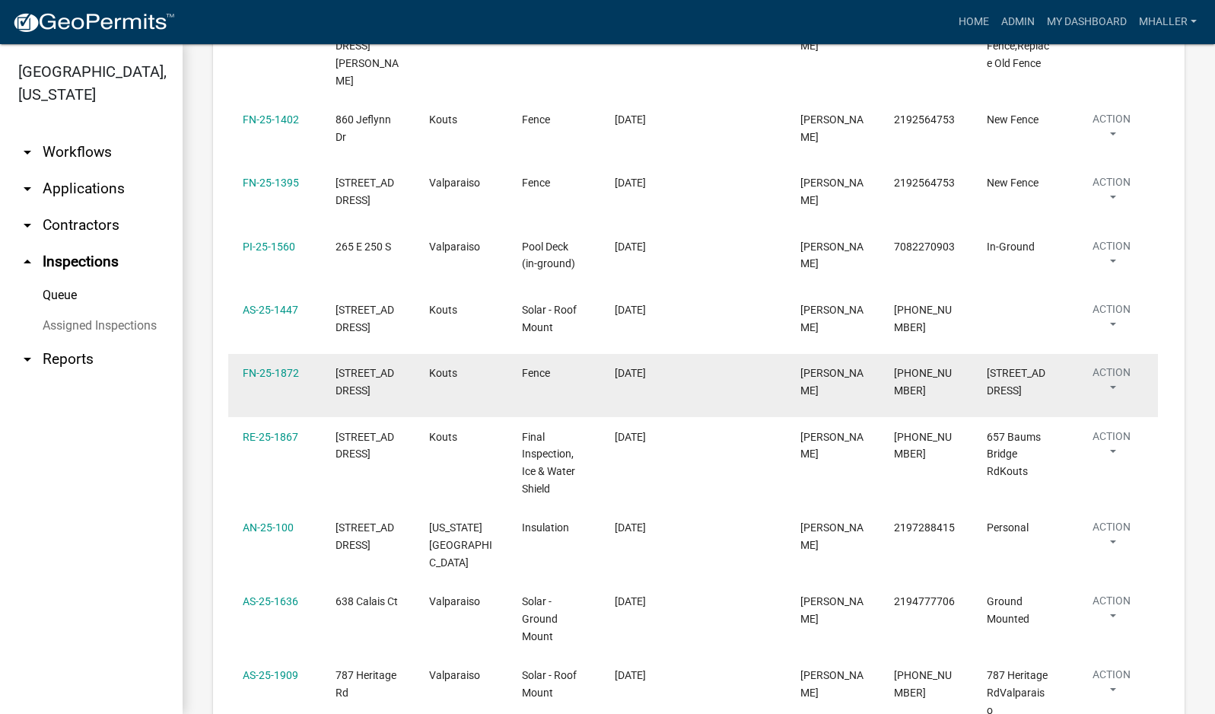
scroll to position [457, 0]
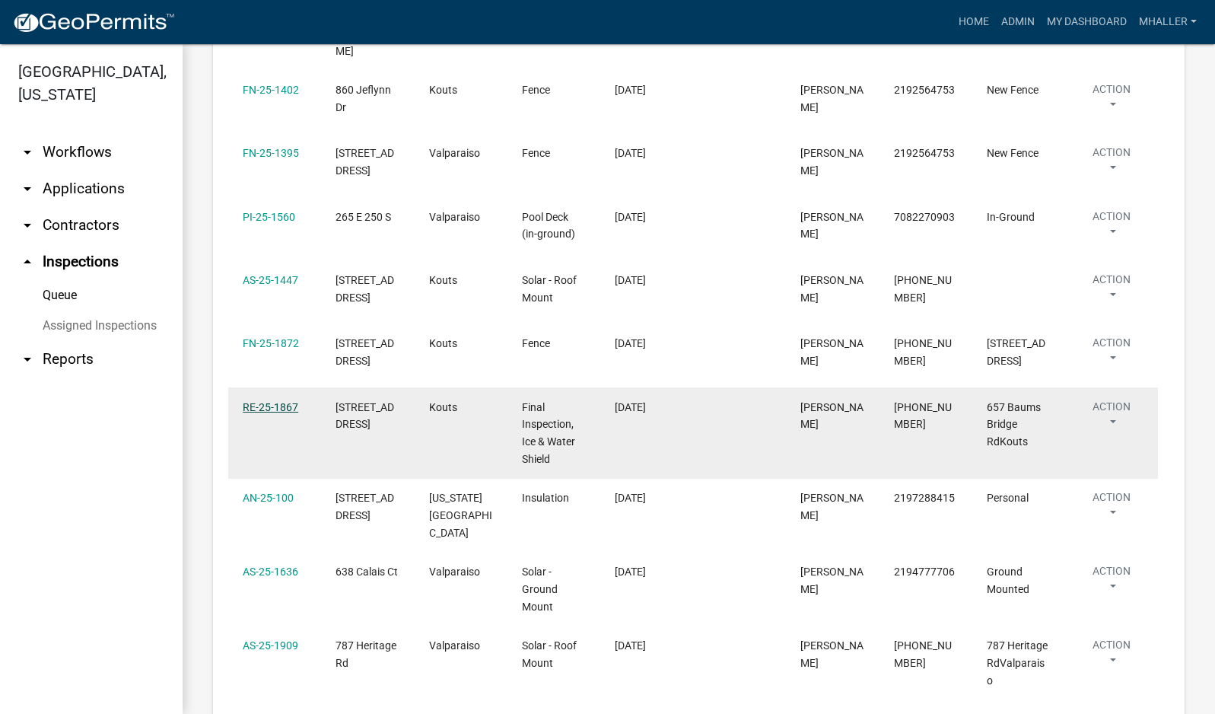
click at [253, 401] on link "RE-25-1867" at bounding box center [271, 407] width 56 height 12
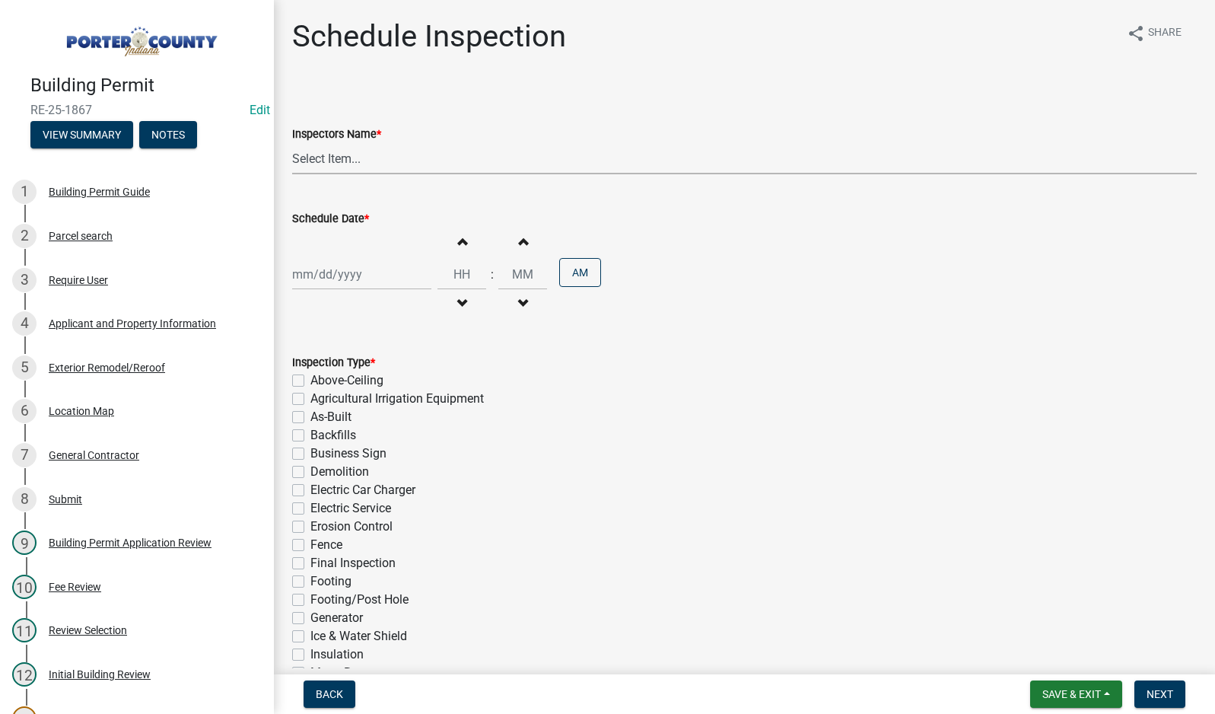
click at [355, 155] on select "Select Item... mhaller ([PERSON_NAME])" at bounding box center [744, 158] width 905 height 31
click at [292, 143] on select "Select Item... mhaller ([PERSON_NAME])" at bounding box center [744, 158] width 905 height 31
click at [342, 271] on div at bounding box center [361, 274] width 139 height 31
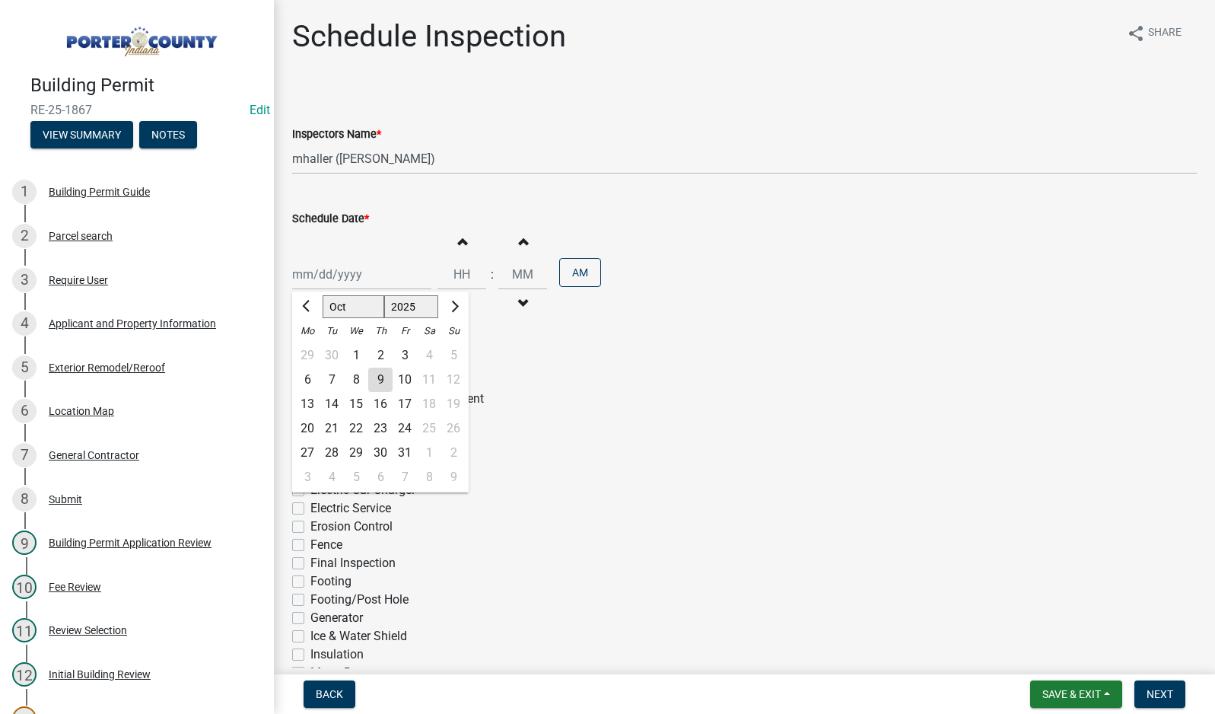
click at [355, 378] on div "8" at bounding box center [356, 380] width 24 height 24
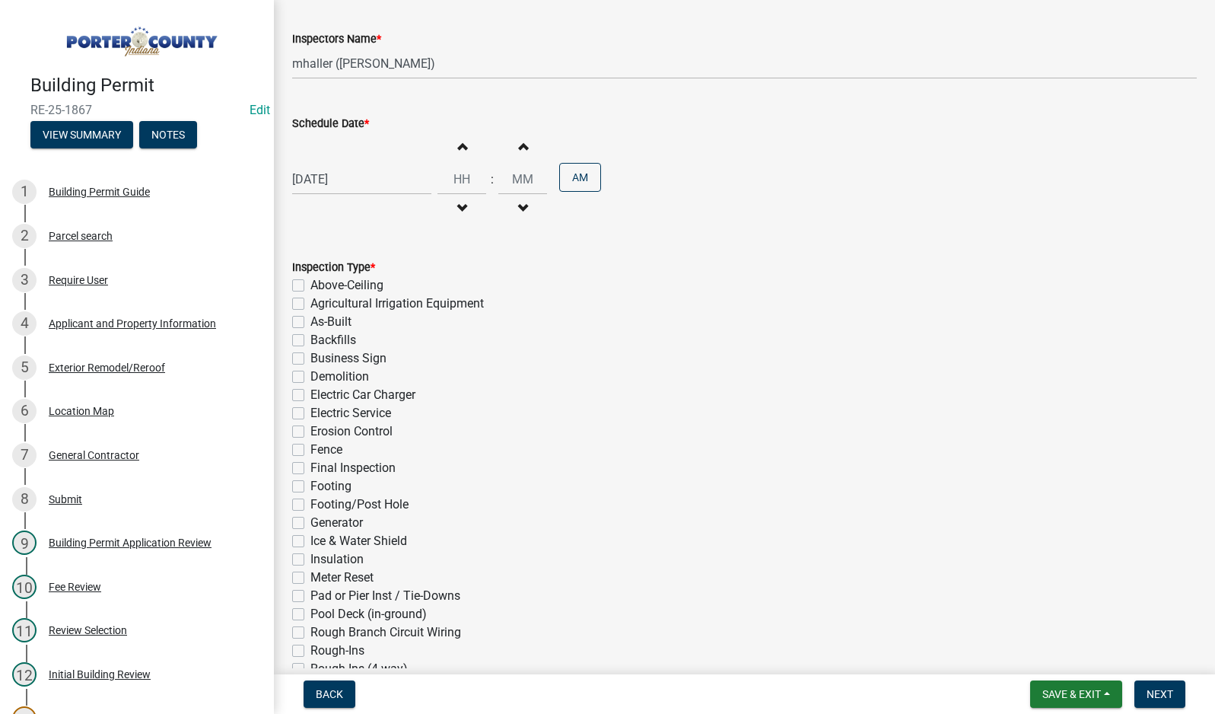
scroll to position [288, 0]
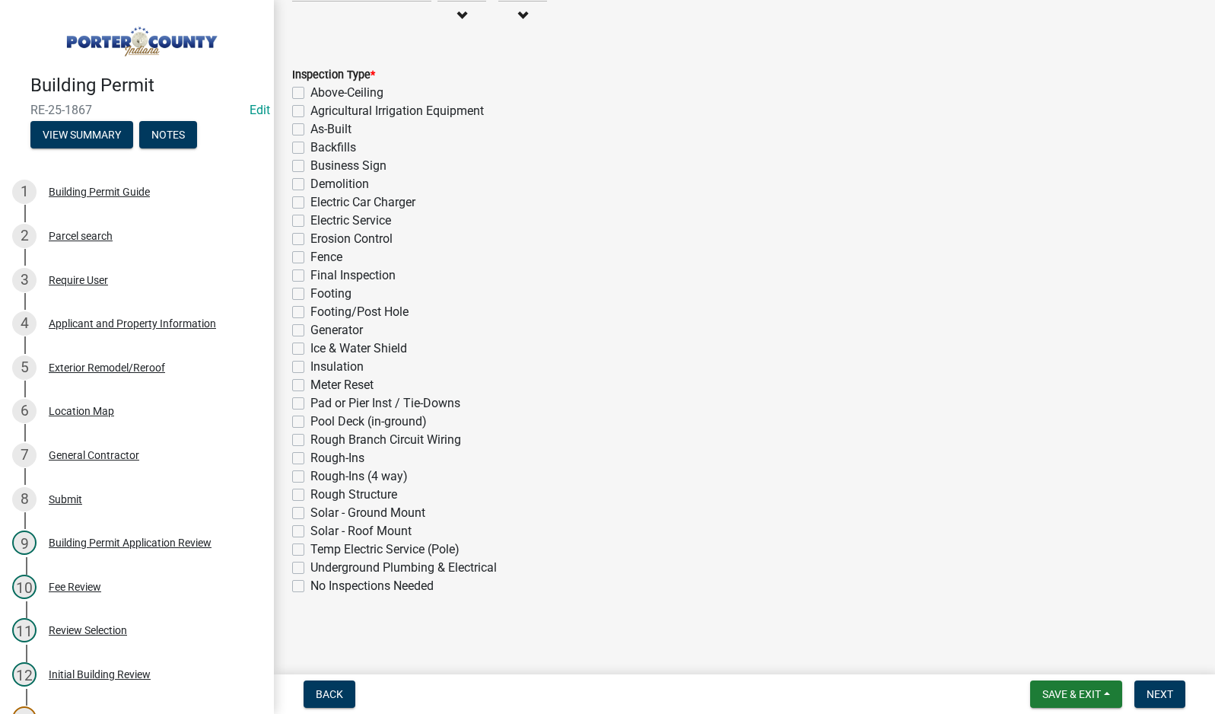
click at [310, 277] on label "Final Inspection" at bounding box center [352, 275] width 85 height 18
click at [310, 276] on input "Final Inspection" at bounding box center [315, 271] width 10 height 10
click at [310, 345] on label "Ice & Water Shield" at bounding box center [358, 348] width 97 height 18
click at [310, 345] on input "Ice & Water Shield" at bounding box center [315, 344] width 10 height 10
click at [1154, 689] on span "Next" at bounding box center [1160, 694] width 27 height 12
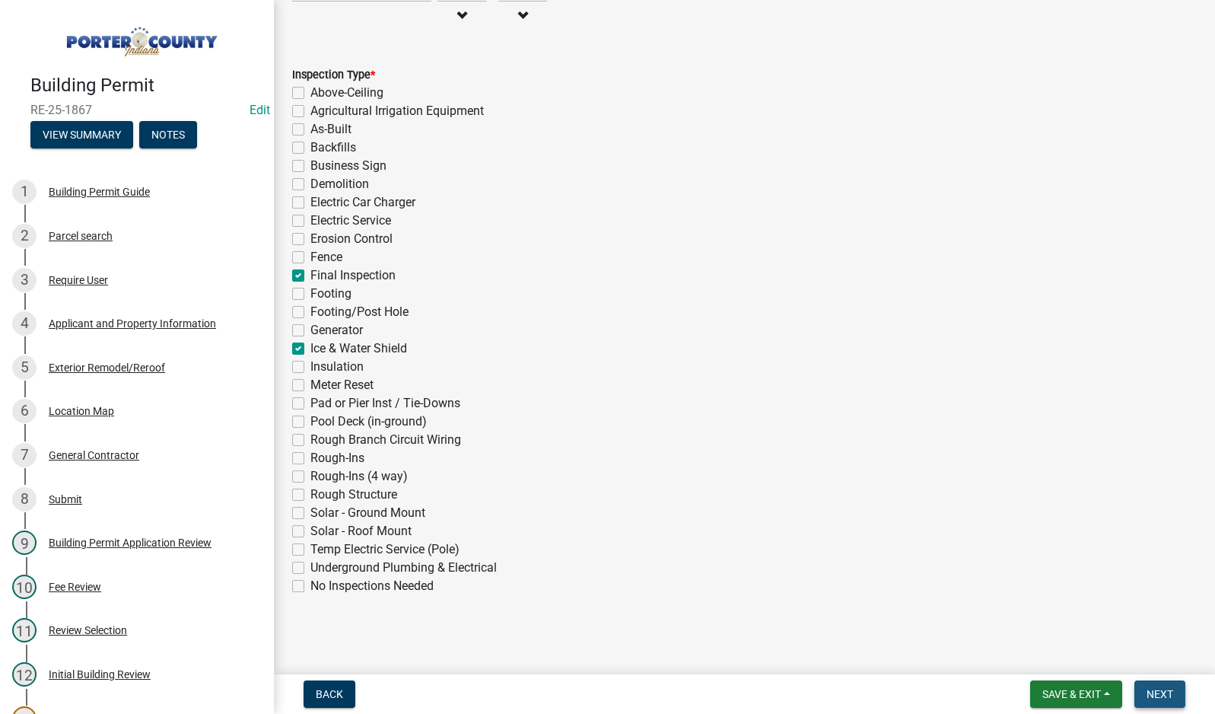
scroll to position [0, 0]
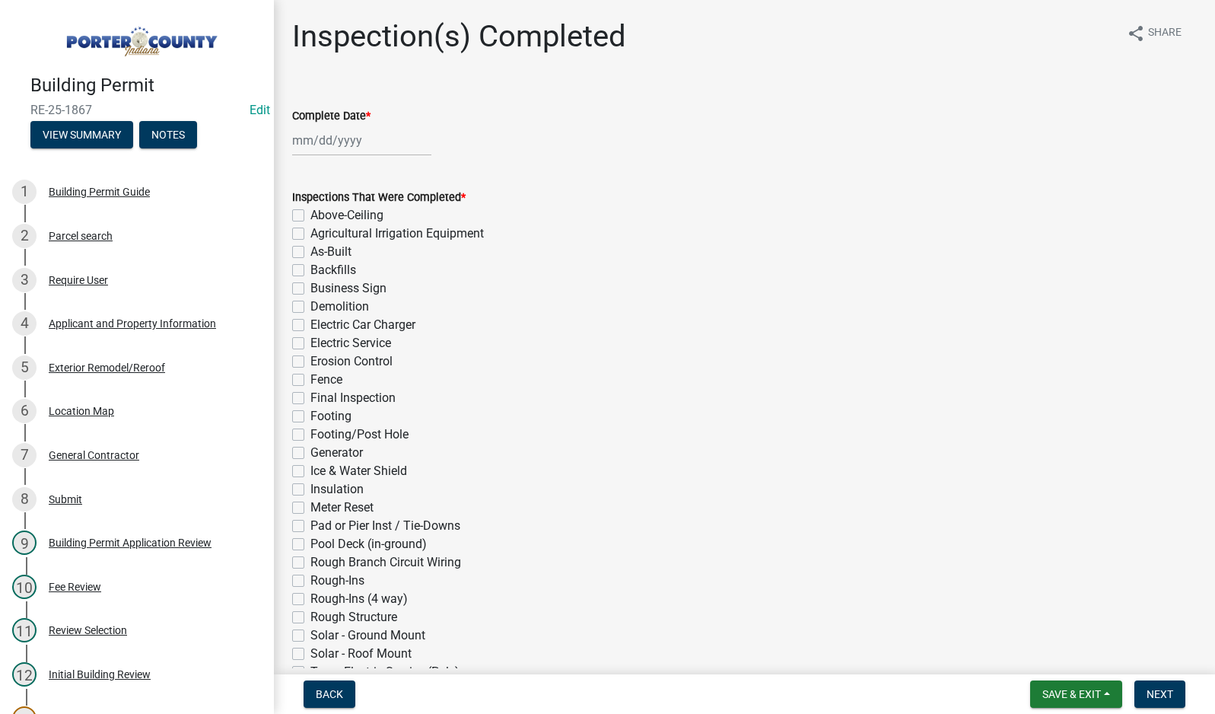
click at [299, 139] on div at bounding box center [361, 140] width 139 height 31
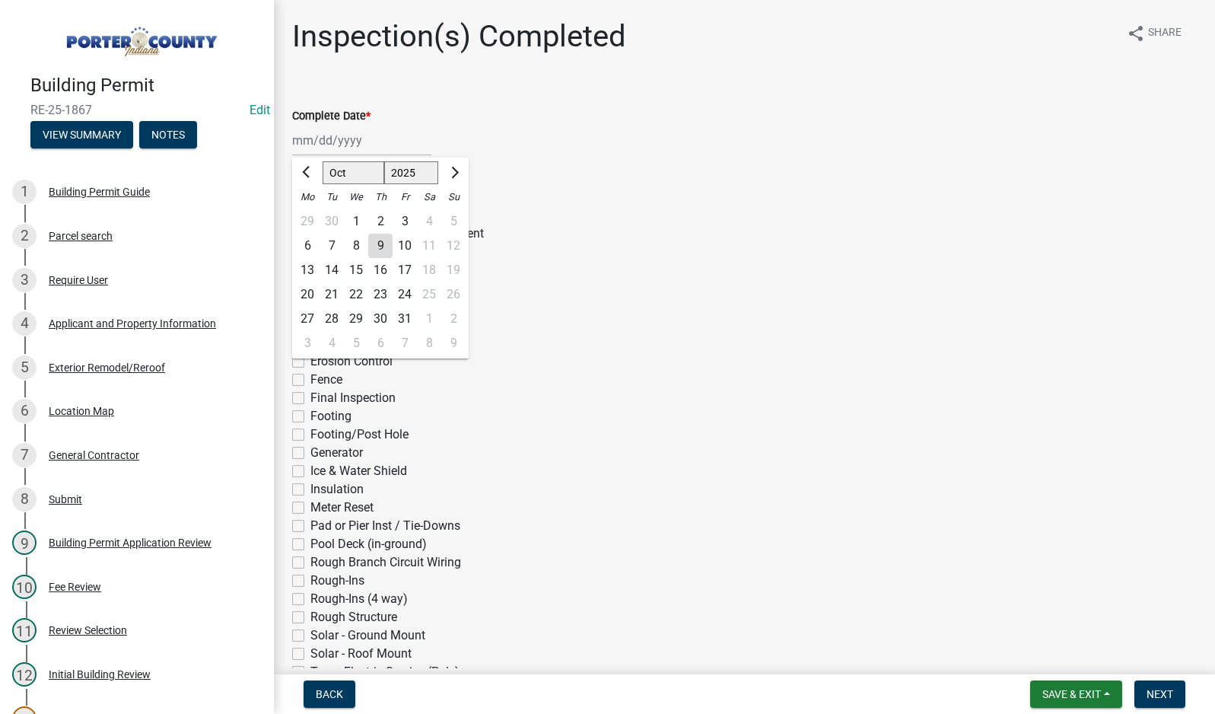
click at [352, 247] on div "8" at bounding box center [356, 246] width 24 height 24
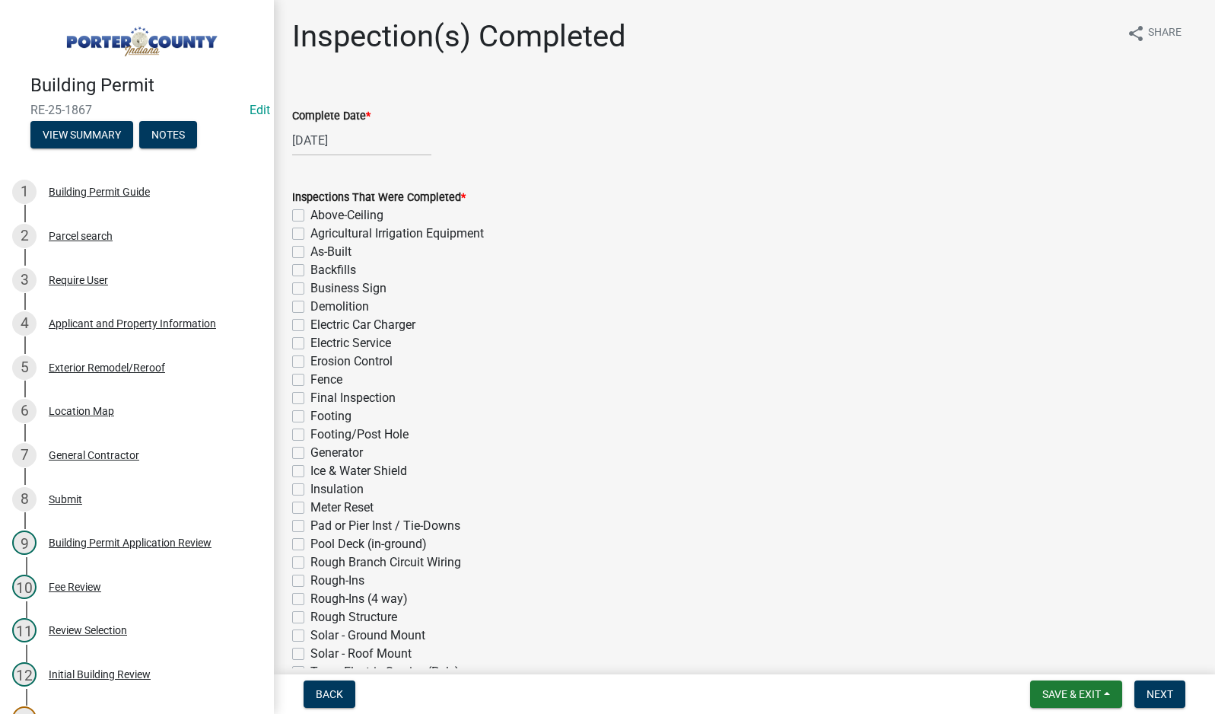
click at [310, 397] on label "Final Inspection" at bounding box center [352, 398] width 85 height 18
click at [310, 397] on input "Final Inspection" at bounding box center [315, 394] width 10 height 10
click at [310, 469] on label "Ice & Water Shield" at bounding box center [358, 471] width 97 height 18
click at [310, 469] on input "Ice & Water Shield" at bounding box center [315, 467] width 10 height 10
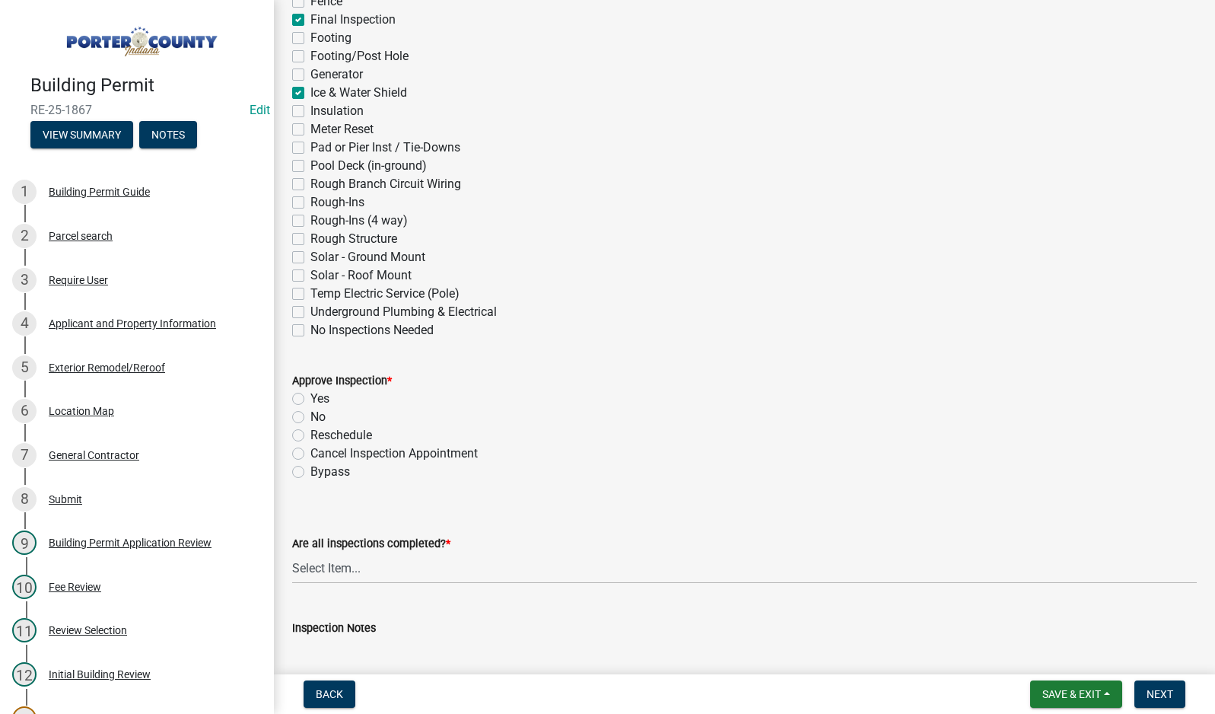
scroll to position [380, 0]
click at [310, 396] on label "Yes" at bounding box center [319, 396] width 19 height 18
click at [310, 396] on input "Yes" at bounding box center [315, 392] width 10 height 10
click at [408, 566] on select "Select Item... Yes - All Inspections Have Been Completed No - More Inspections …" at bounding box center [744, 565] width 905 height 31
click at [292, 550] on select "Select Item... Yes - All Inspections Have Been Completed No - More Inspections …" at bounding box center [744, 565] width 905 height 31
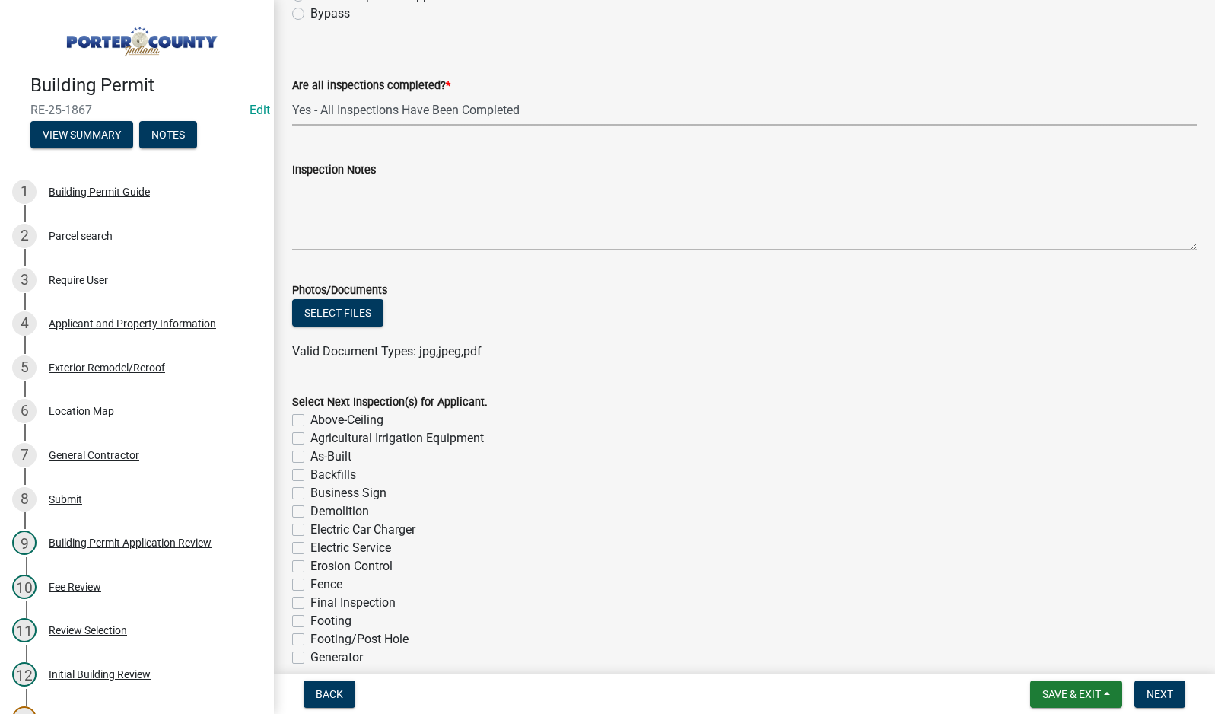
scroll to position [837, 0]
click at [333, 213] on textarea "Inspection Notes" at bounding box center [744, 214] width 905 height 72
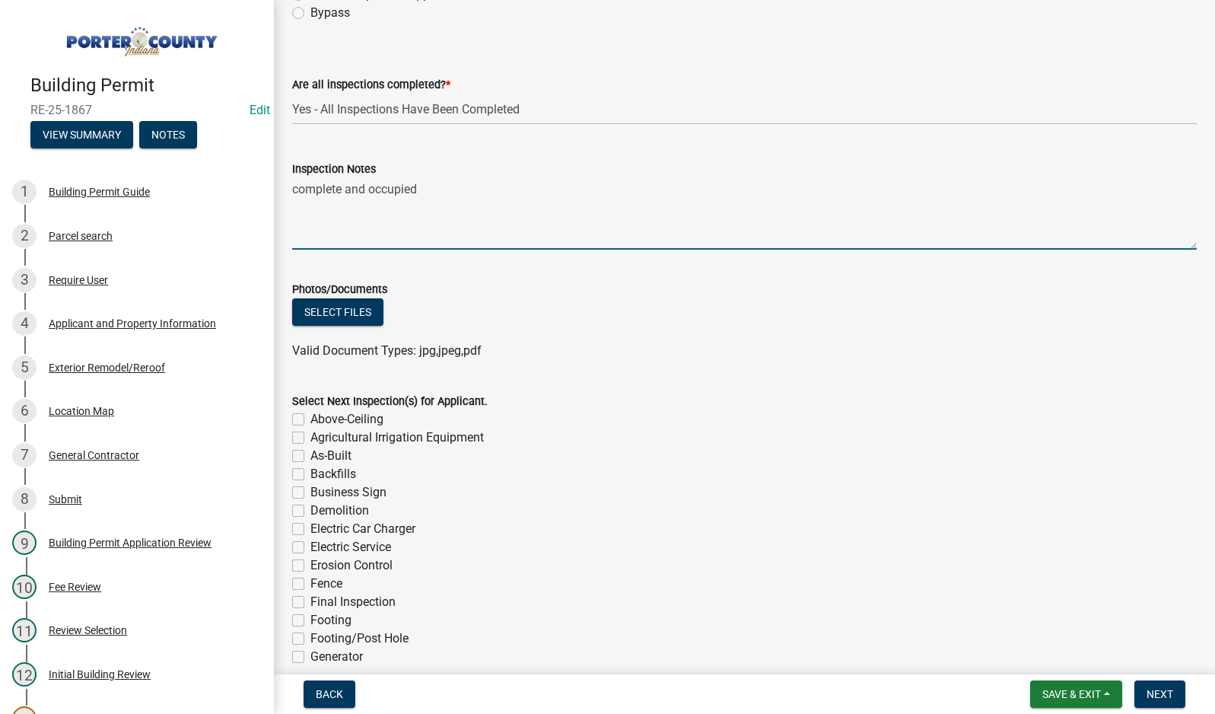
scroll to position [1164, 0]
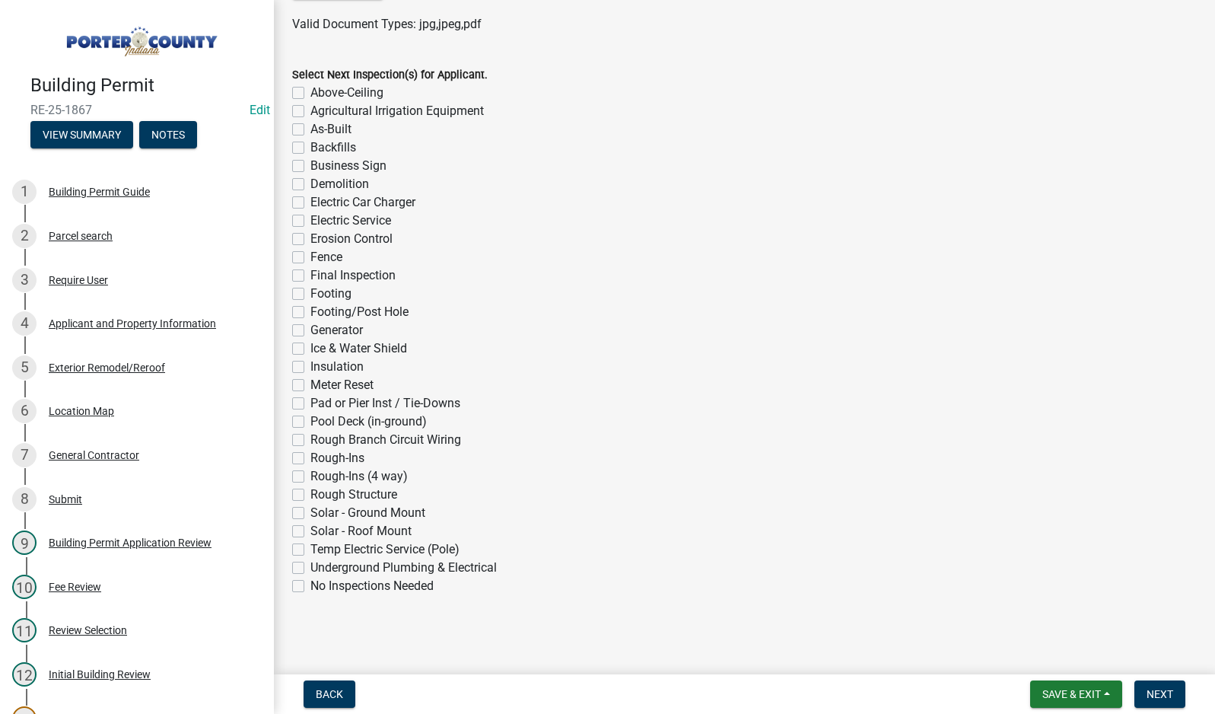
click at [310, 587] on label "No Inspections Needed" at bounding box center [371, 586] width 123 height 18
click at [310, 587] on input "No Inspections Needed" at bounding box center [315, 582] width 10 height 10
click at [1162, 692] on span "Next" at bounding box center [1160, 694] width 27 height 12
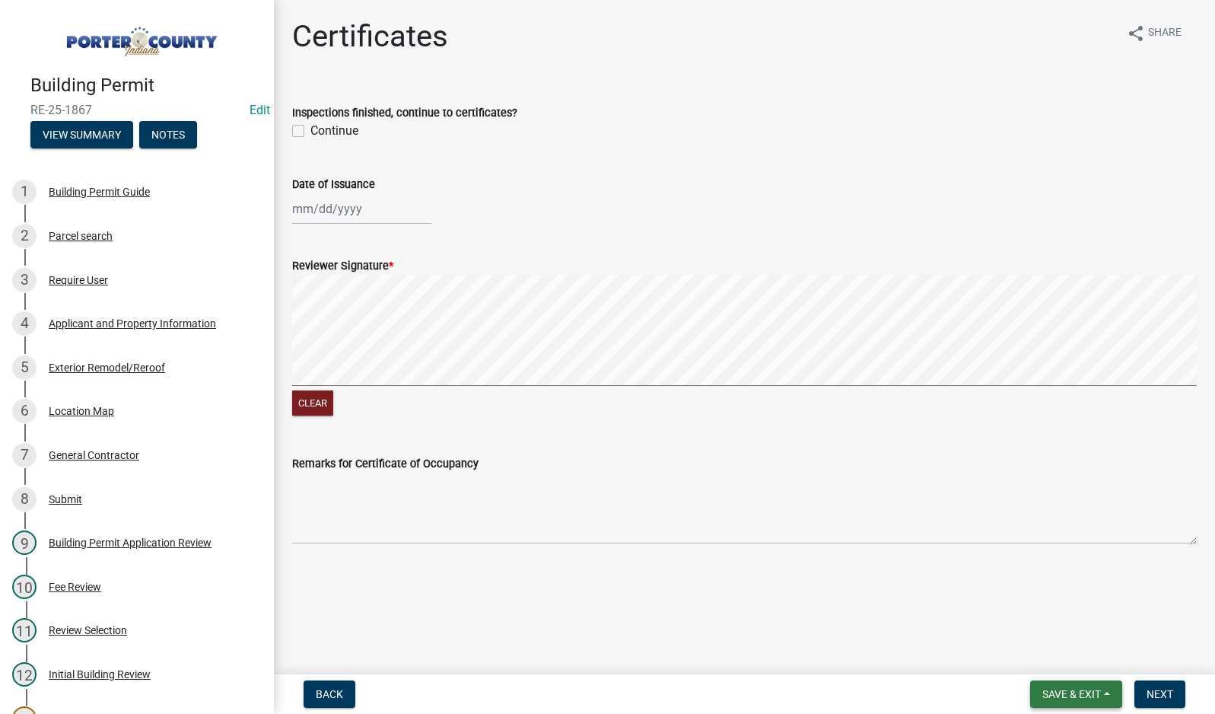
click at [1046, 690] on span "Save & Exit" at bounding box center [1072, 694] width 59 height 12
click at [1054, 658] on button "Save & Exit" at bounding box center [1062, 654] width 122 height 37
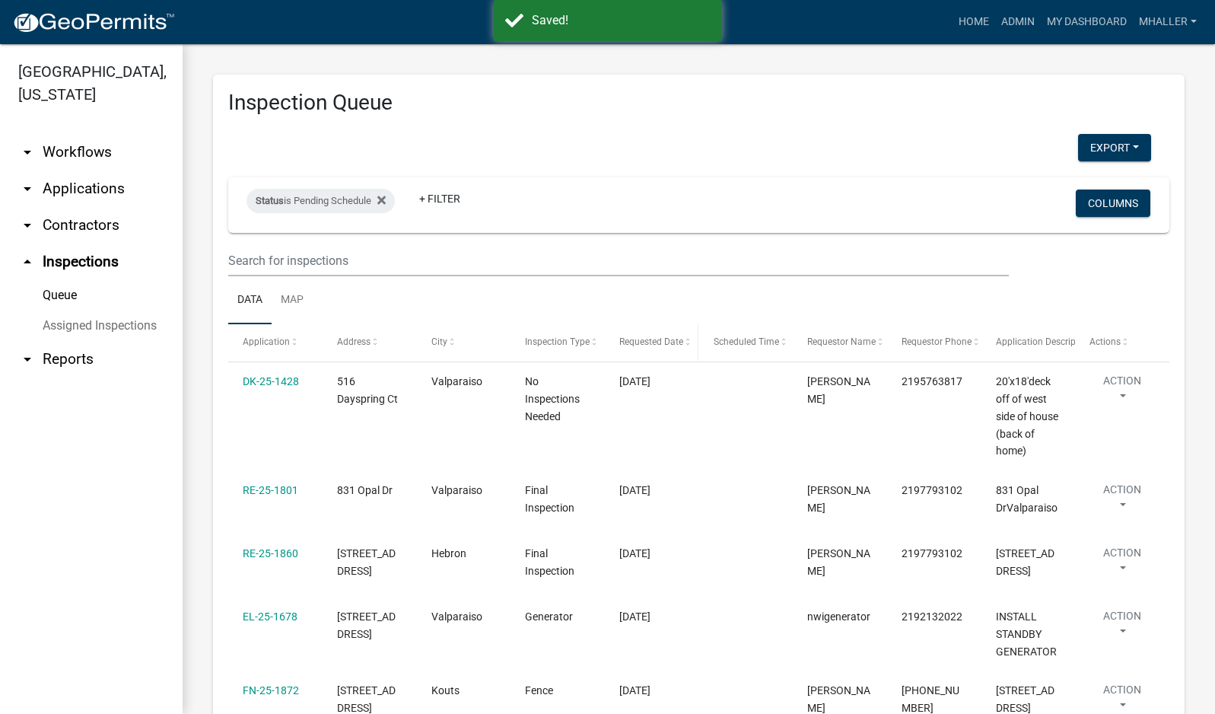
click at [648, 345] on span "Requested Date" at bounding box center [651, 341] width 64 height 11
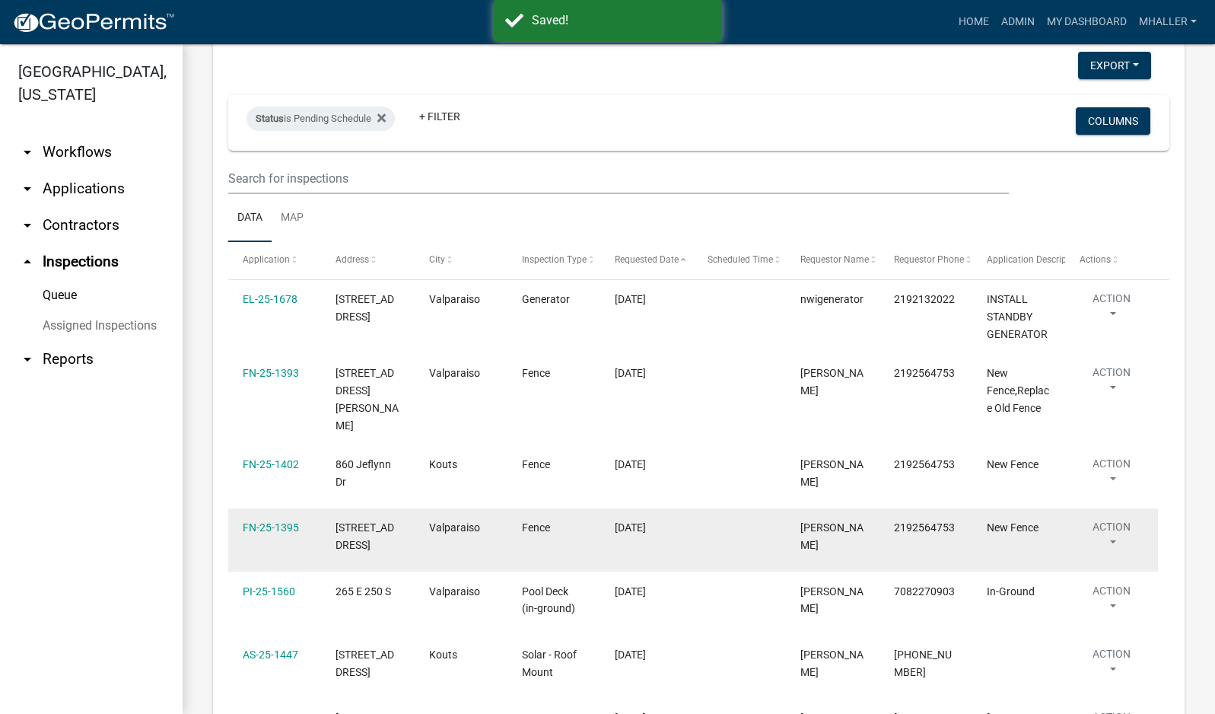
scroll to position [380, 0]
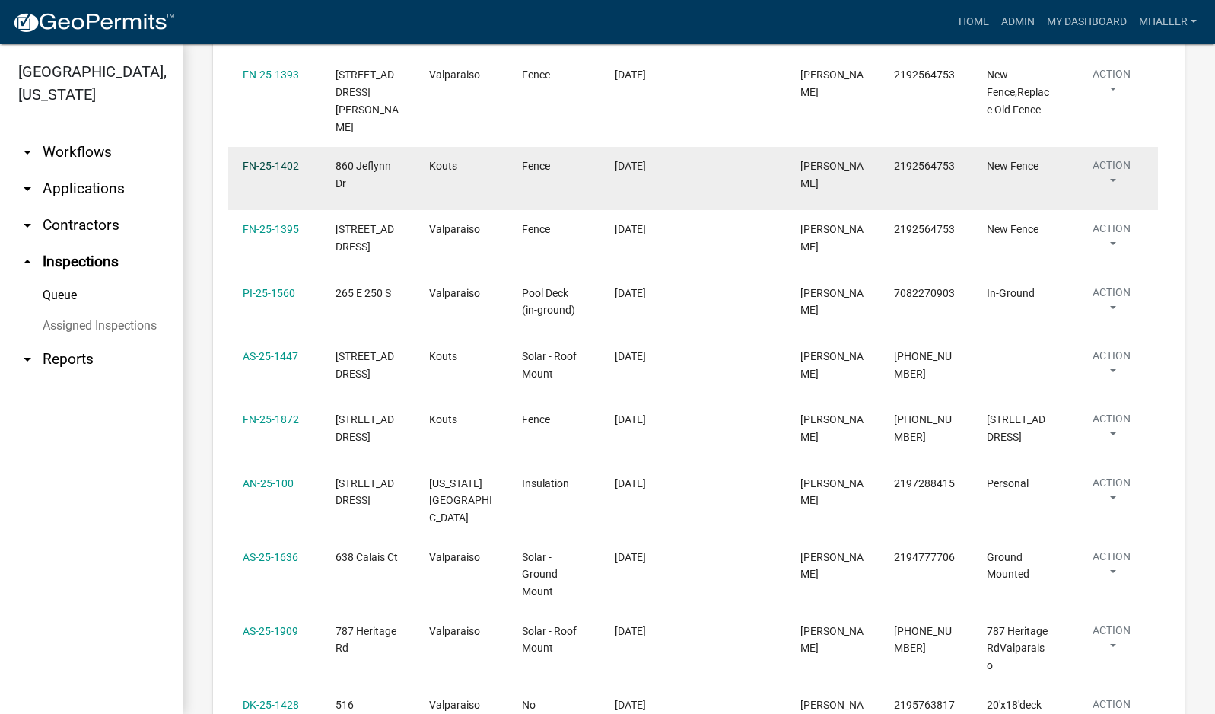
click at [279, 160] on link "FN-25-1402" at bounding box center [271, 166] width 56 height 12
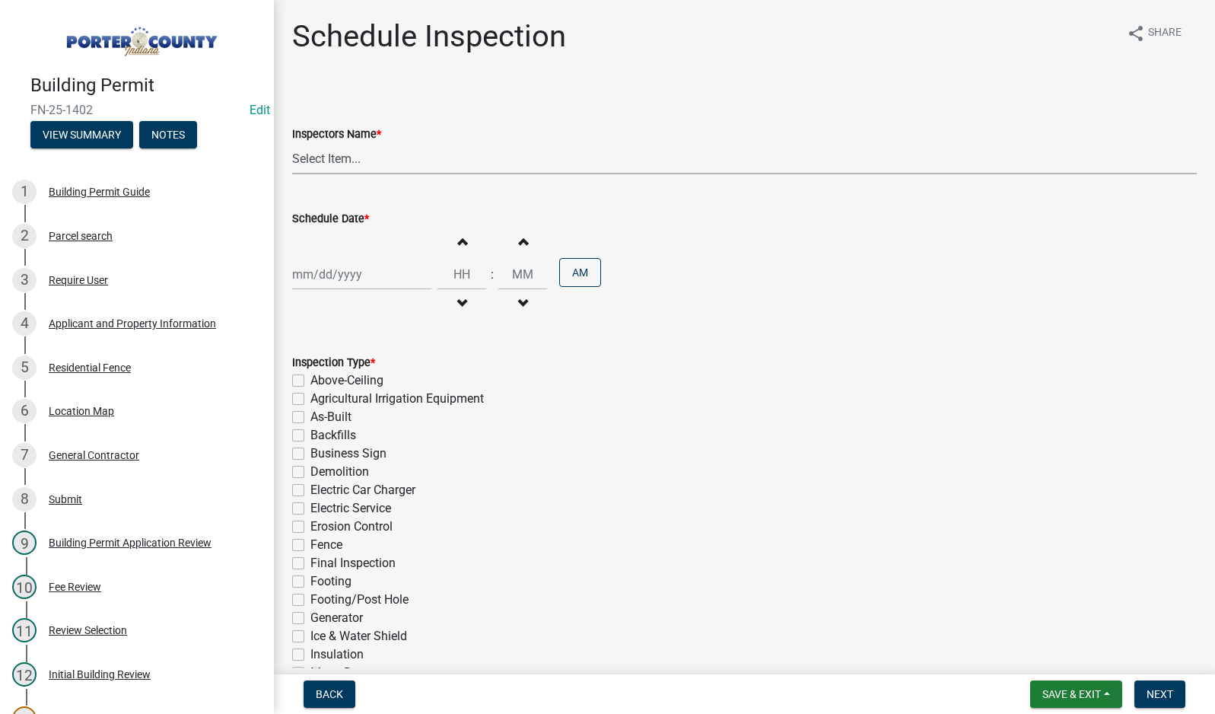
click at [320, 159] on select "Select Item... mhaller ([PERSON_NAME])" at bounding box center [744, 158] width 905 height 31
click at [292, 143] on select "Select Item... mhaller ([PERSON_NAME])" at bounding box center [744, 158] width 905 height 31
click at [333, 271] on div at bounding box center [361, 274] width 139 height 31
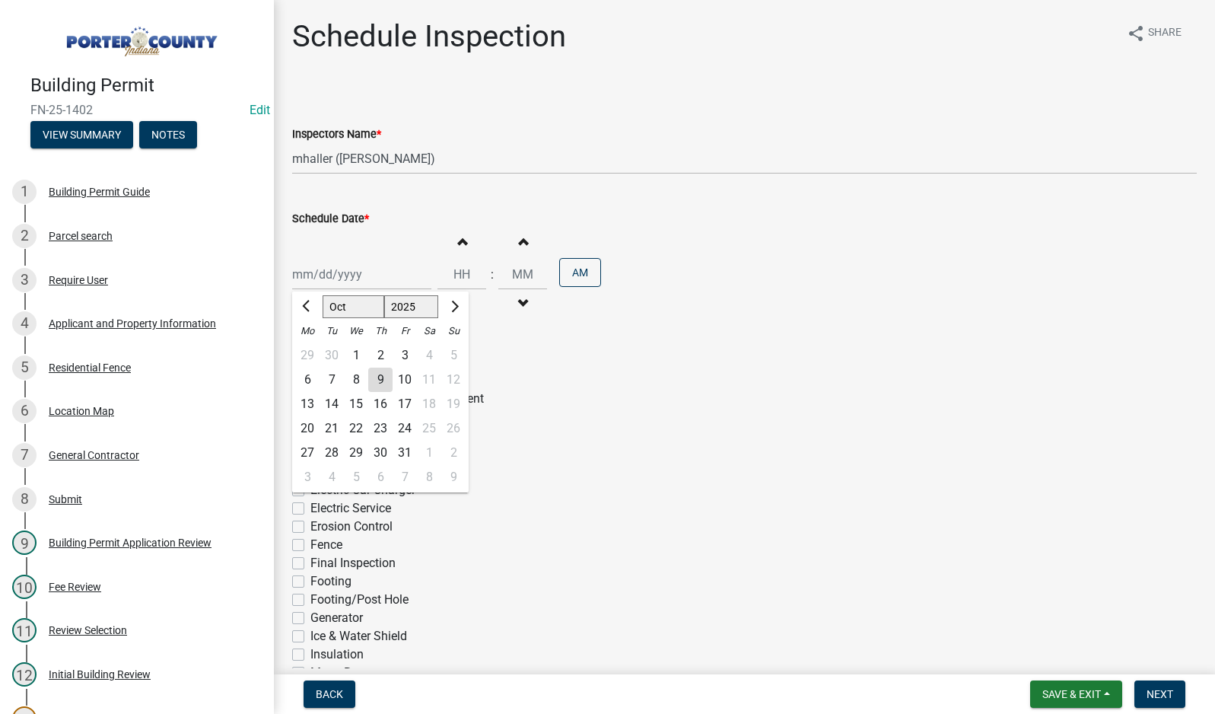
click at [359, 379] on div "8" at bounding box center [356, 380] width 24 height 24
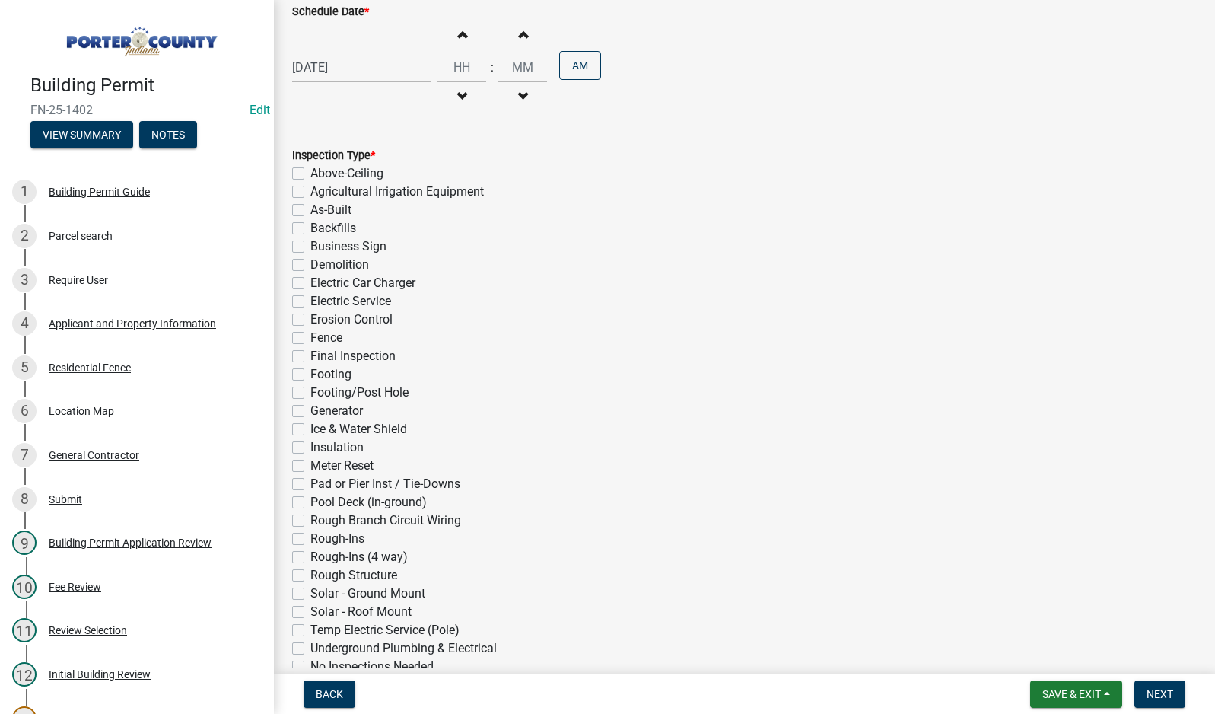
scroll to position [228, 0]
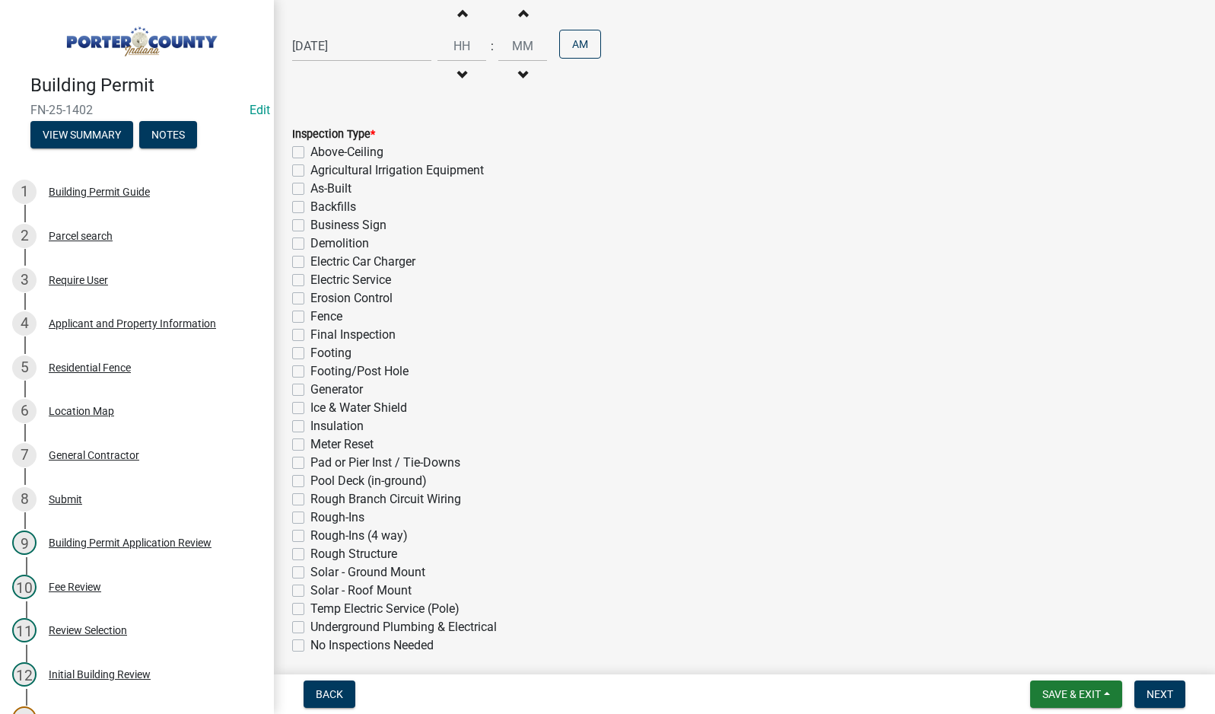
click at [310, 314] on label "Fence" at bounding box center [326, 316] width 32 height 18
click at [310, 314] on input "Fence" at bounding box center [315, 312] width 10 height 10
click at [1153, 692] on span "Next" at bounding box center [1160, 694] width 27 height 12
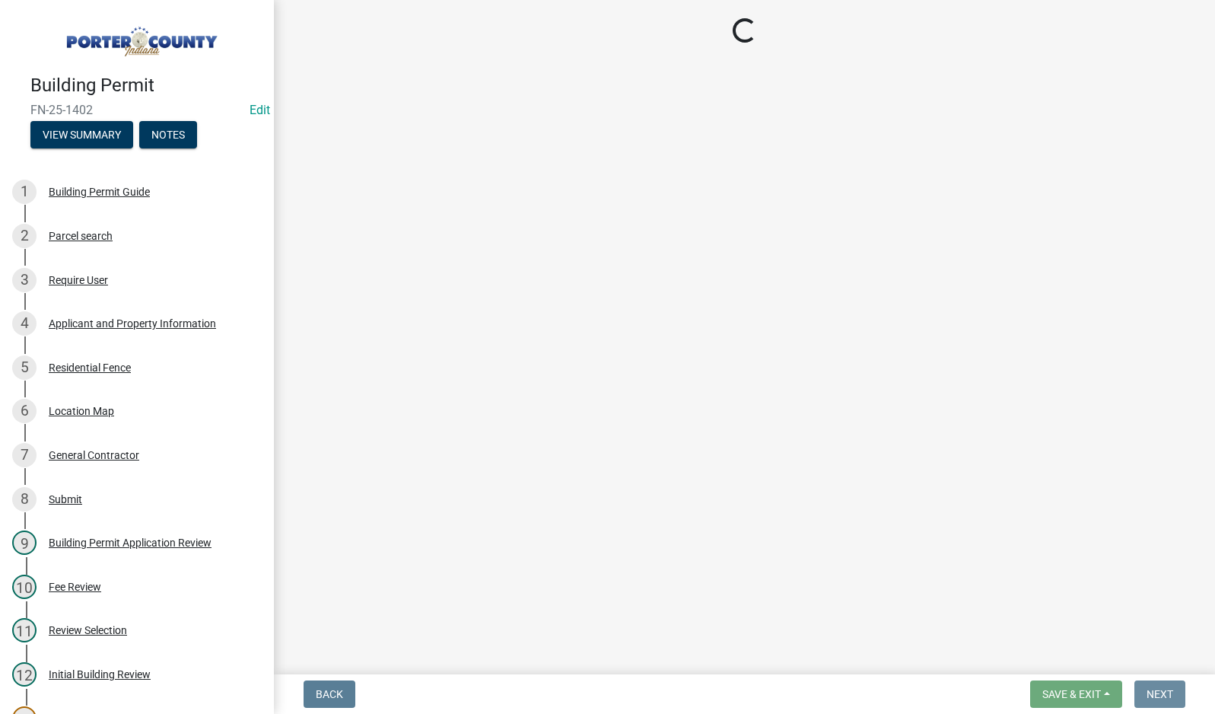
scroll to position [0, 0]
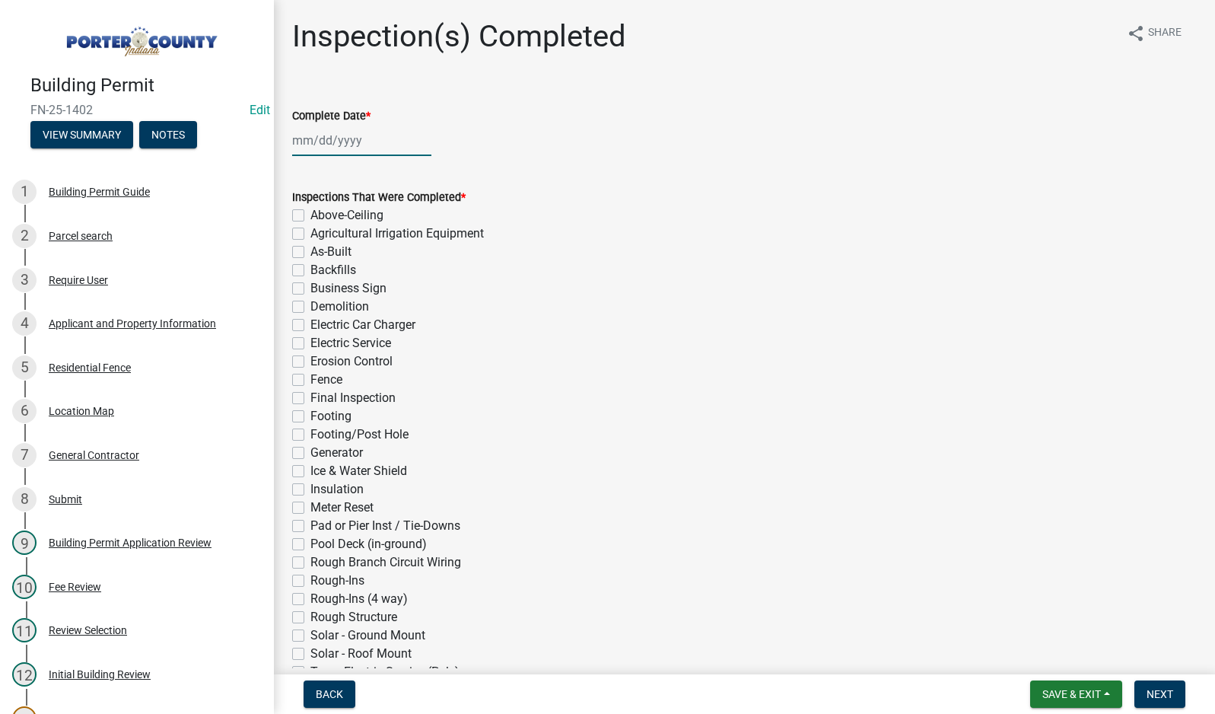
click at [330, 133] on div at bounding box center [361, 140] width 139 height 31
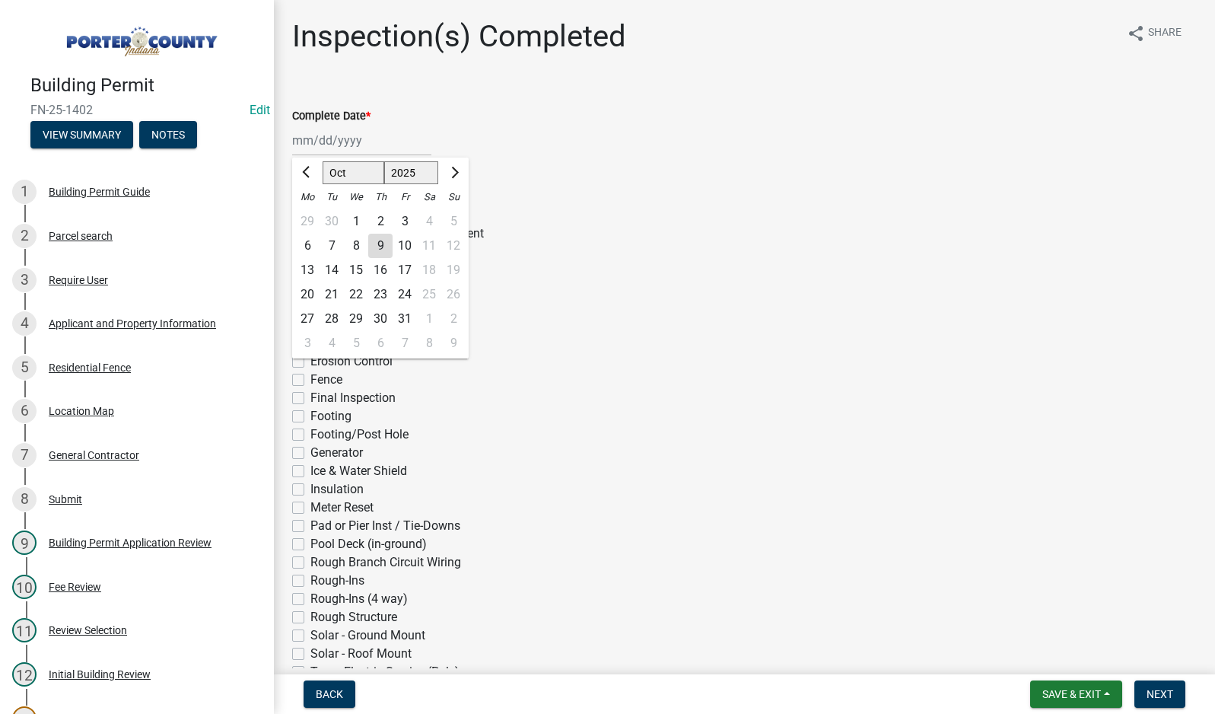
click at [349, 245] on div "8" at bounding box center [356, 246] width 24 height 24
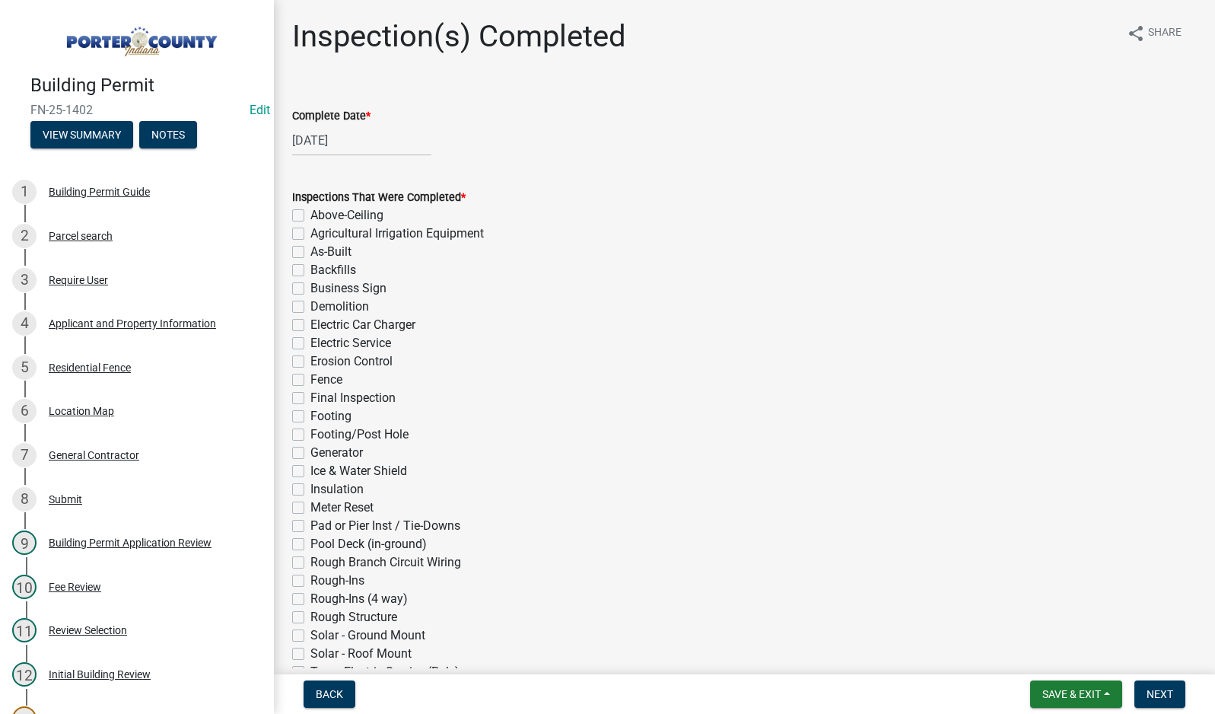
click at [310, 380] on label "Fence" at bounding box center [326, 380] width 32 height 18
click at [310, 380] on input "Fence" at bounding box center [315, 376] width 10 height 10
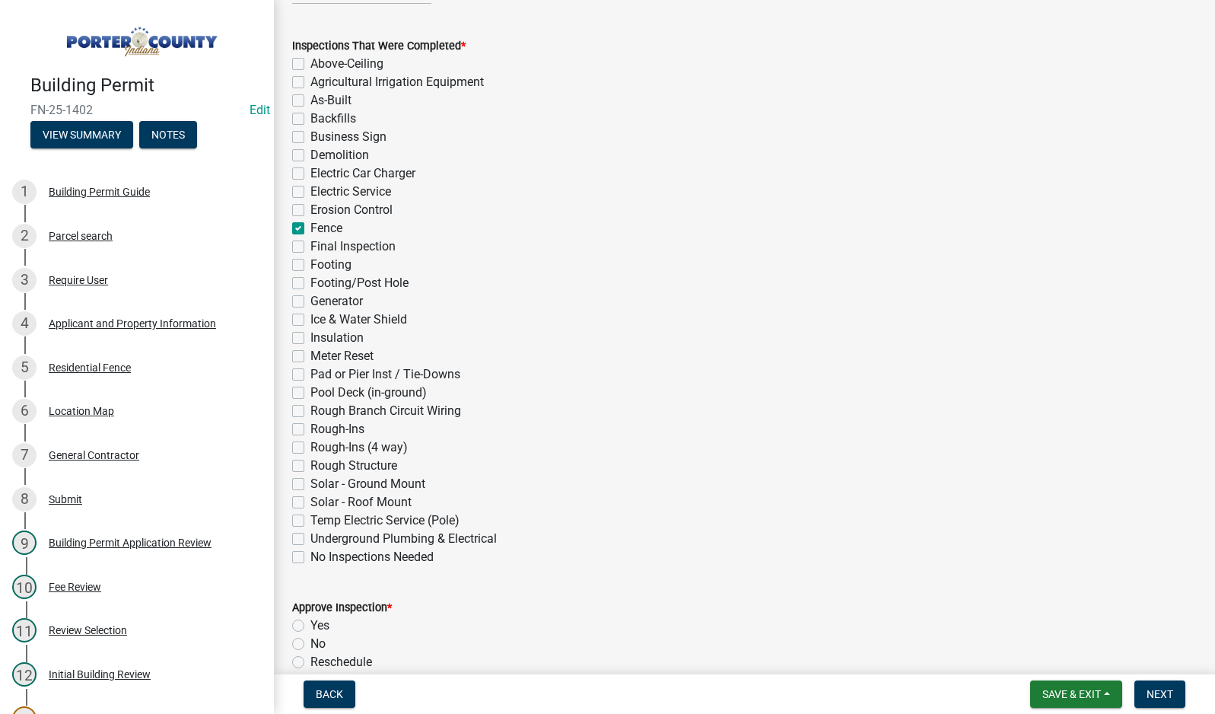
scroll to position [533, 0]
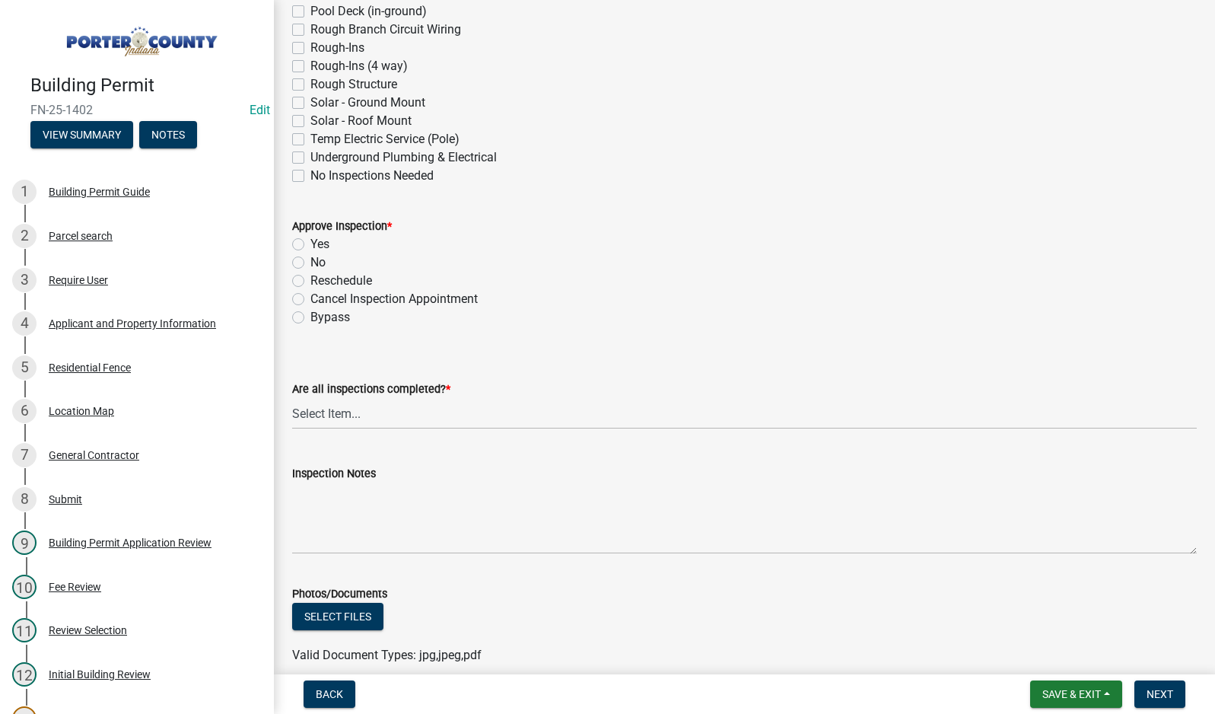
click at [310, 246] on label "Yes" at bounding box center [319, 244] width 19 height 18
click at [310, 245] on input "Yes" at bounding box center [315, 240] width 10 height 10
click at [410, 417] on select "Select Item... Yes - All Inspections Have Been Completed No - More Inspections …" at bounding box center [744, 413] width 905 height 31
click at [292, 398] on select "Select Item... Yes - All Inspections Have Been Completed No - More Inspections …" at bounding box center [744, 413] width 905 height 31
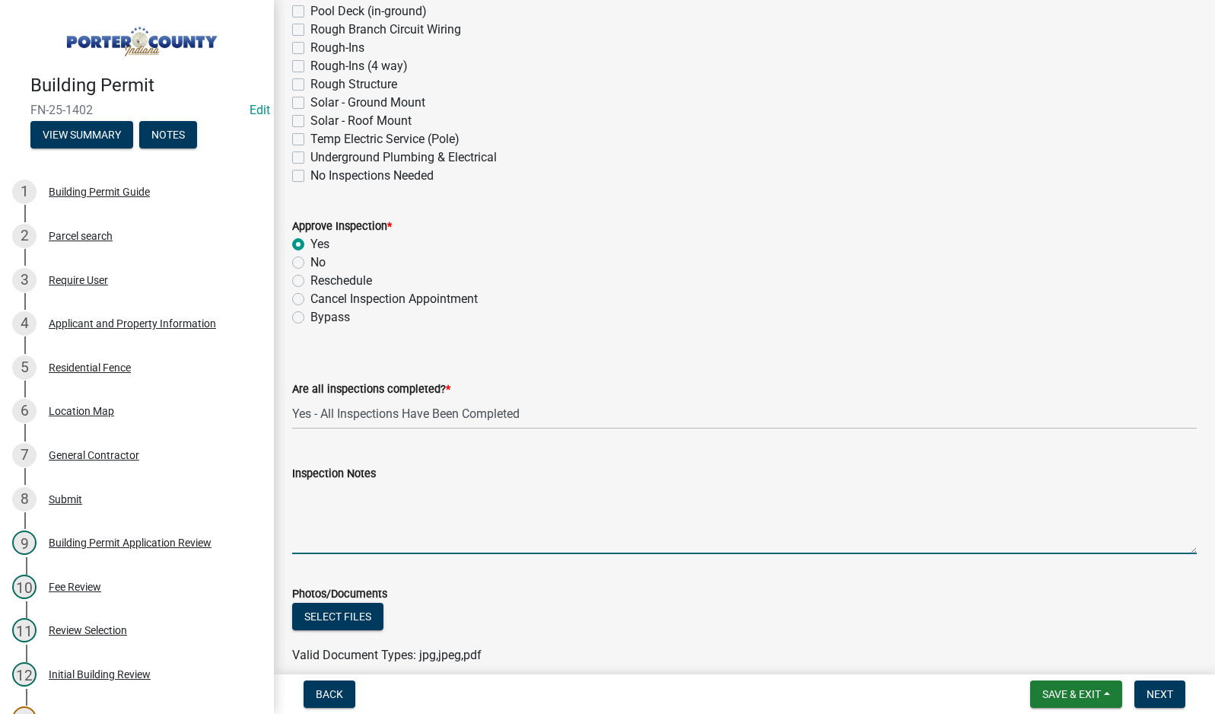
click at [372, 514] on textarea "Inspection Notes" at bounding box center [744, 518] width 905 height 72
click at [1160, 696] on span "Next" at bounding box center [1160, 694] width 27 height 12
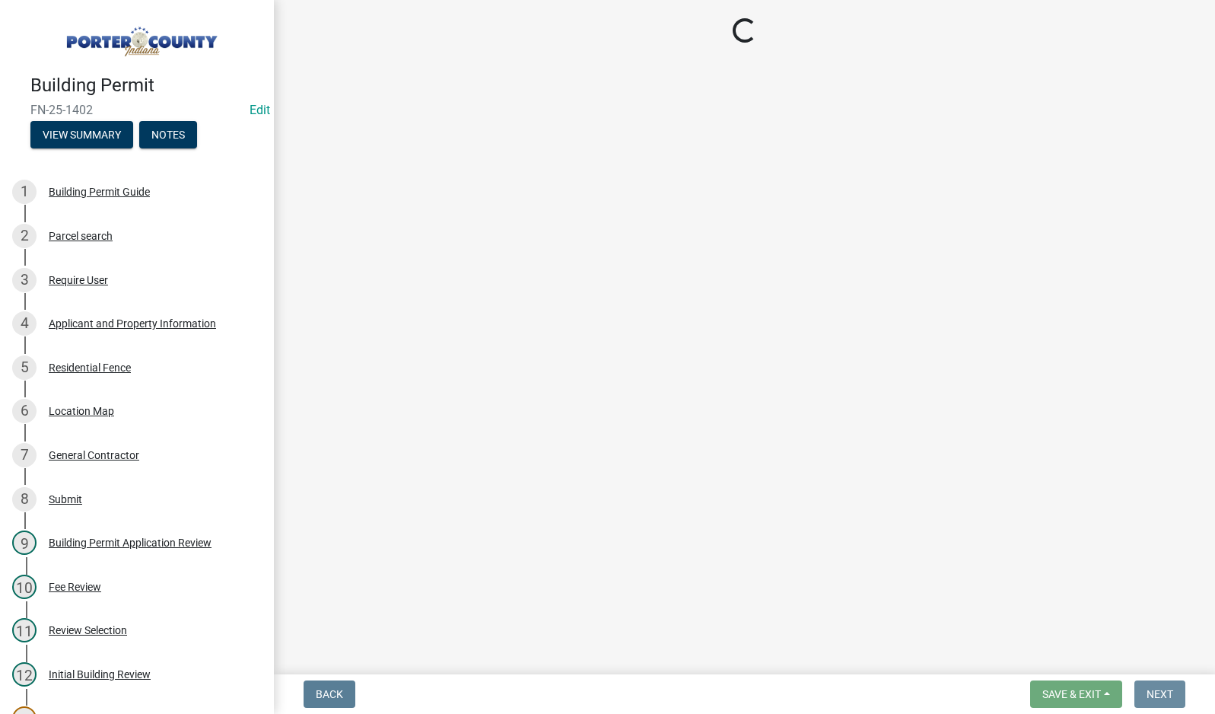
scroll to position [0, 0]
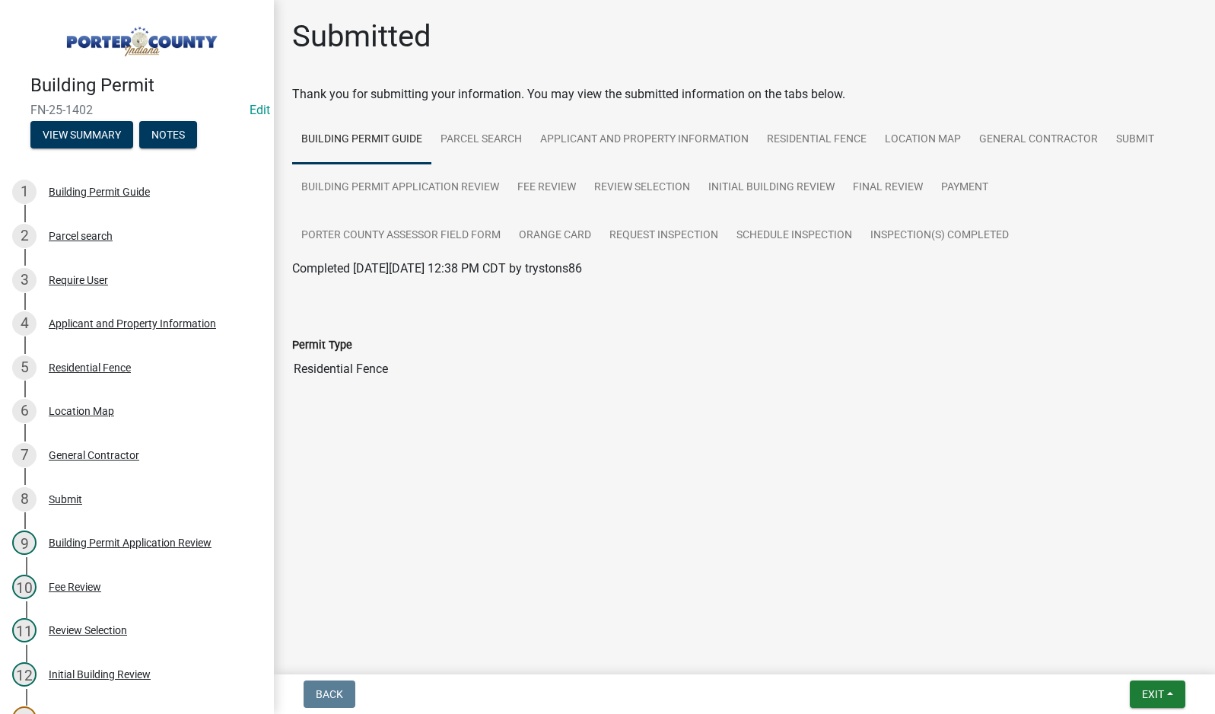
click at [863, 485] on main "Submitted Thank you for submitting your information. You may view the submitted…" at bounding box center [744, 334] width 941 height 668
click at [1152, 694] on span "Exit" at bounding box center [1153, 694] width 22 height 12
click at [1139, 656] on button "Save & Exit" at bounding box center [1125, 654] width 122 height 37
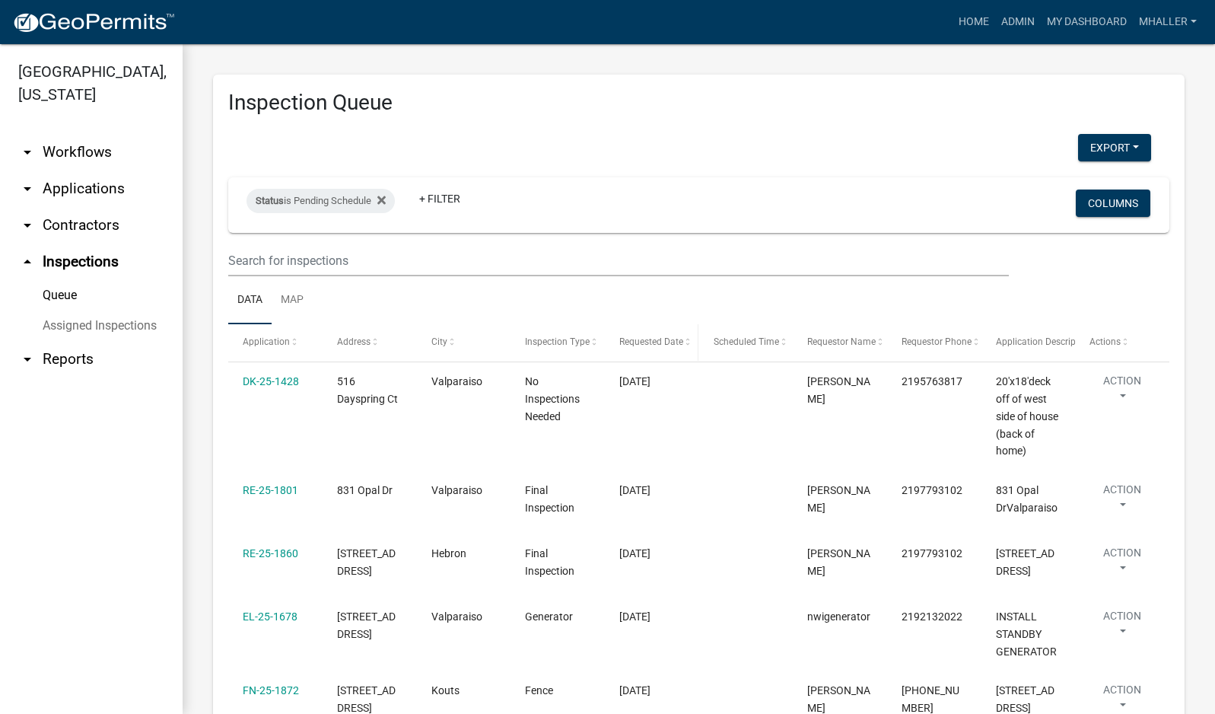
click at [657, 345] on span "Requested Date" at bounding box center [651, 341] width 64 height 11
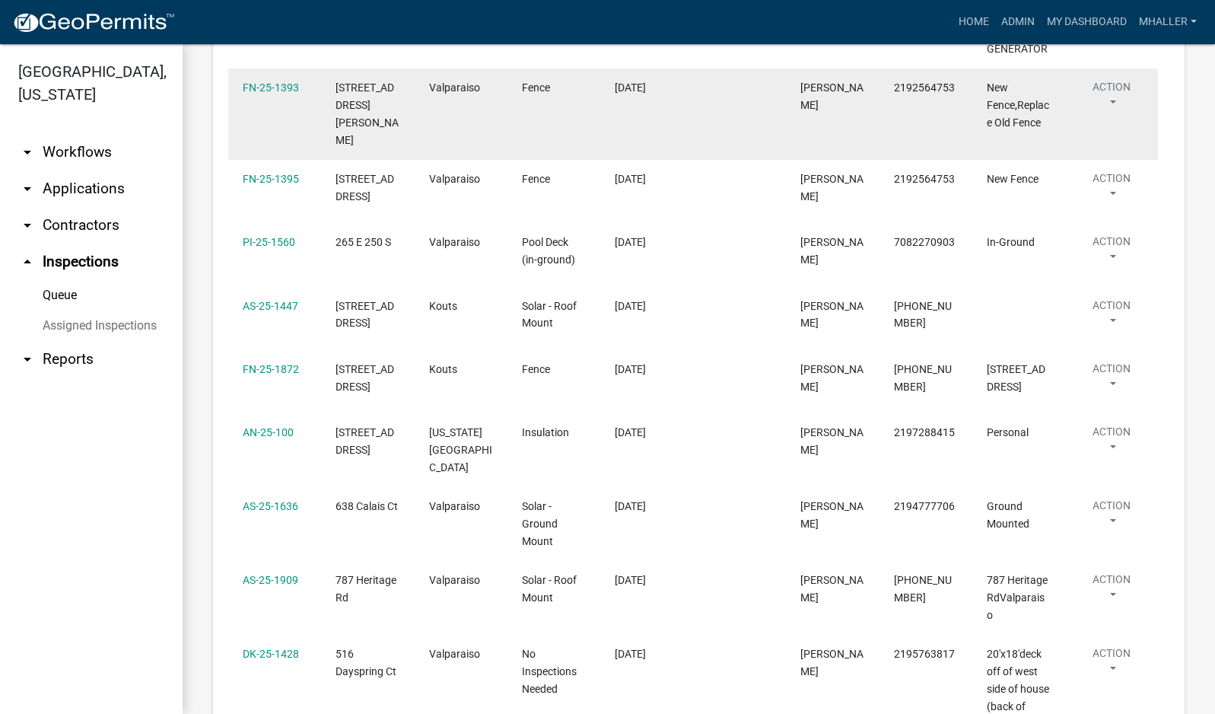
scroll to position [380, 0]
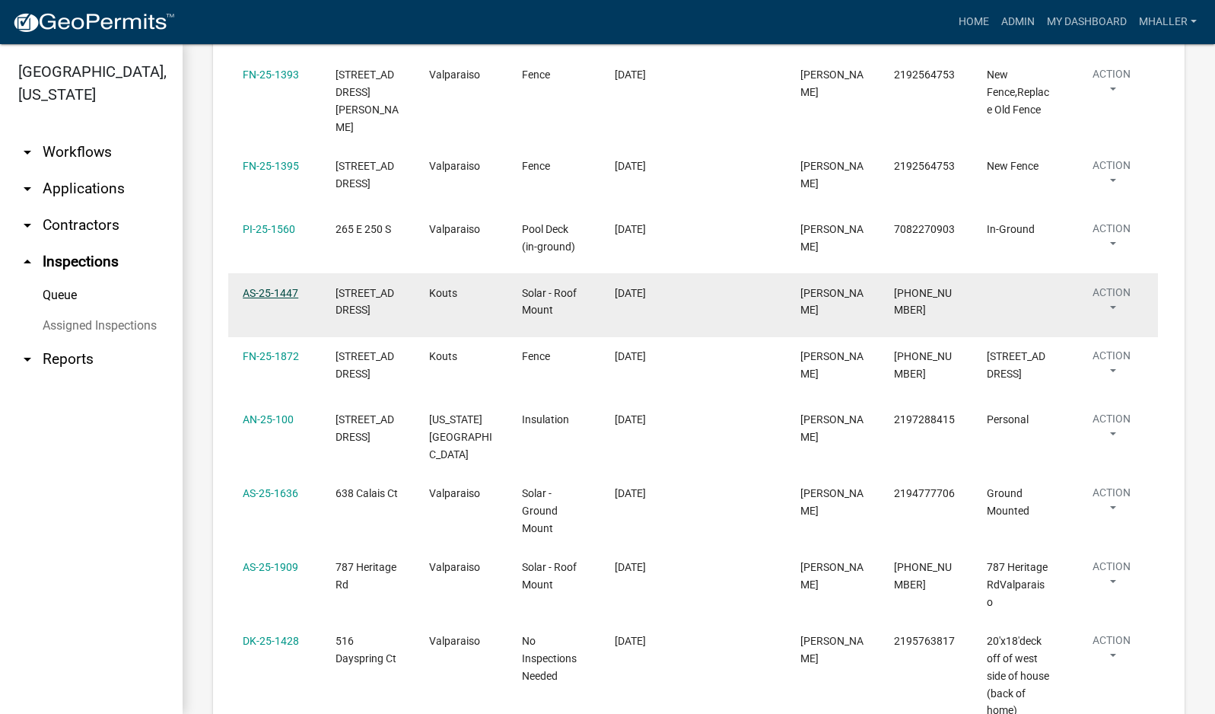
click at [252, 287] on link "AS-25-1447" at bounding box center [271, 293] width 56 height 12
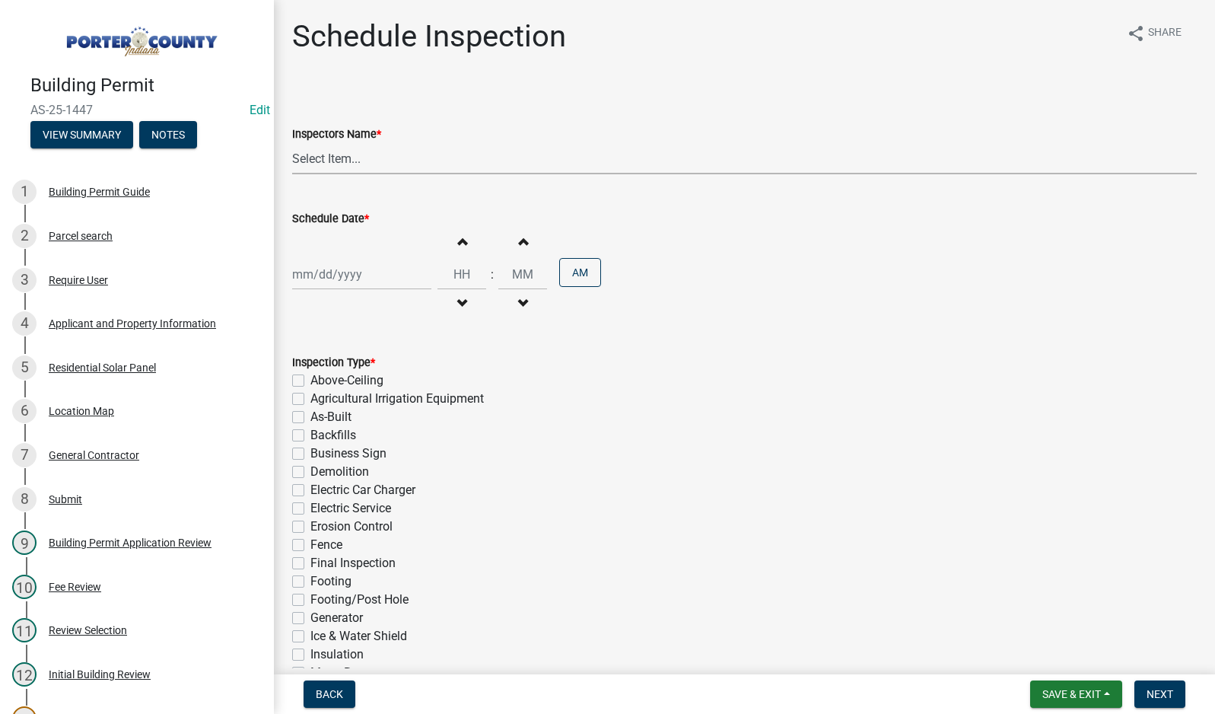
click at [355, 158] on select "Select Item... mhaller ([PERSON_NAME])" at bounding box center [744, 158] width 905 height 31
click at [292, 143] on select "Select Item... mhaller ([PERSON_NAME])" at bounding box center [744, 158] width 905 height 31
click at [329, 269] on div at bounding box center [361, 274] width 139 height 31
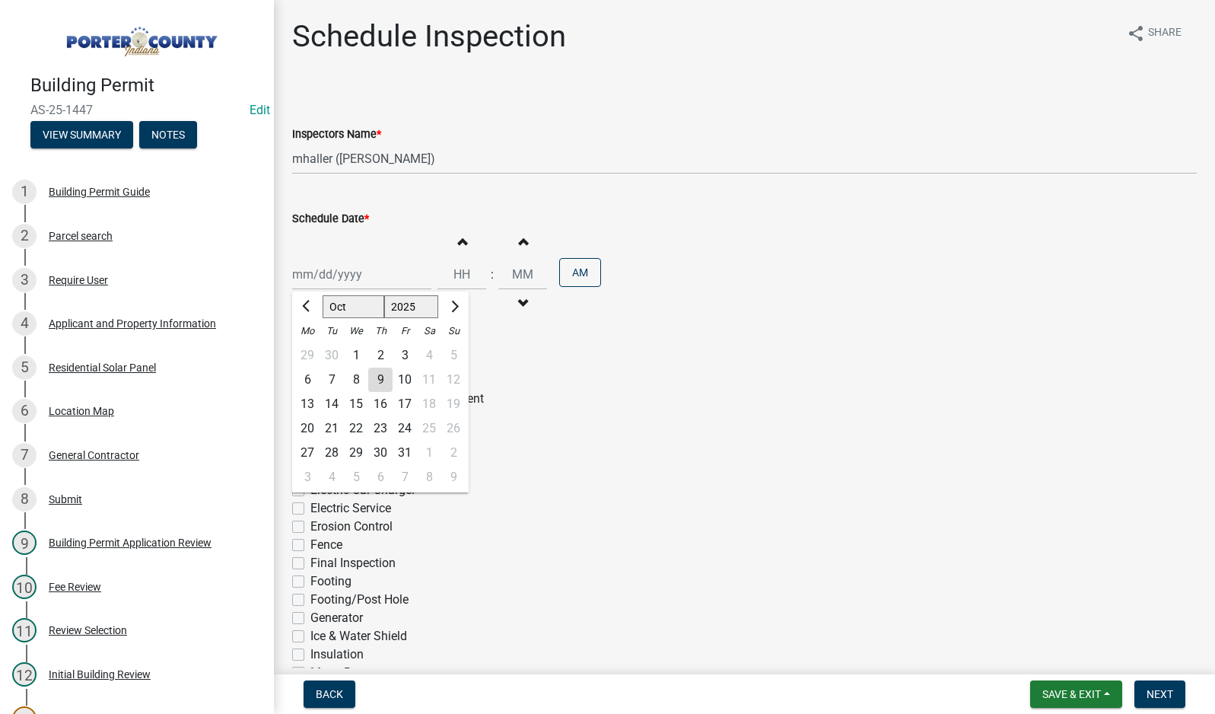
click at [355, 380] on div "8" at bounding box center [356, 380] width 24 height 24
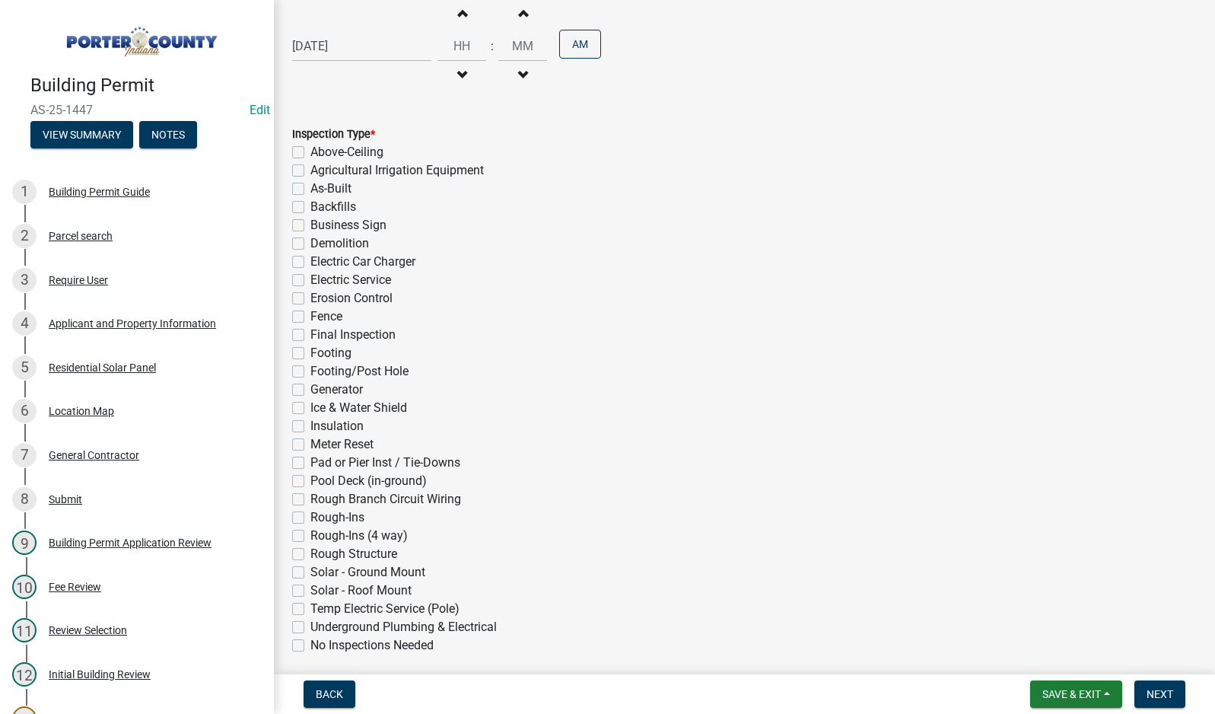
scroll to position [288, 0]
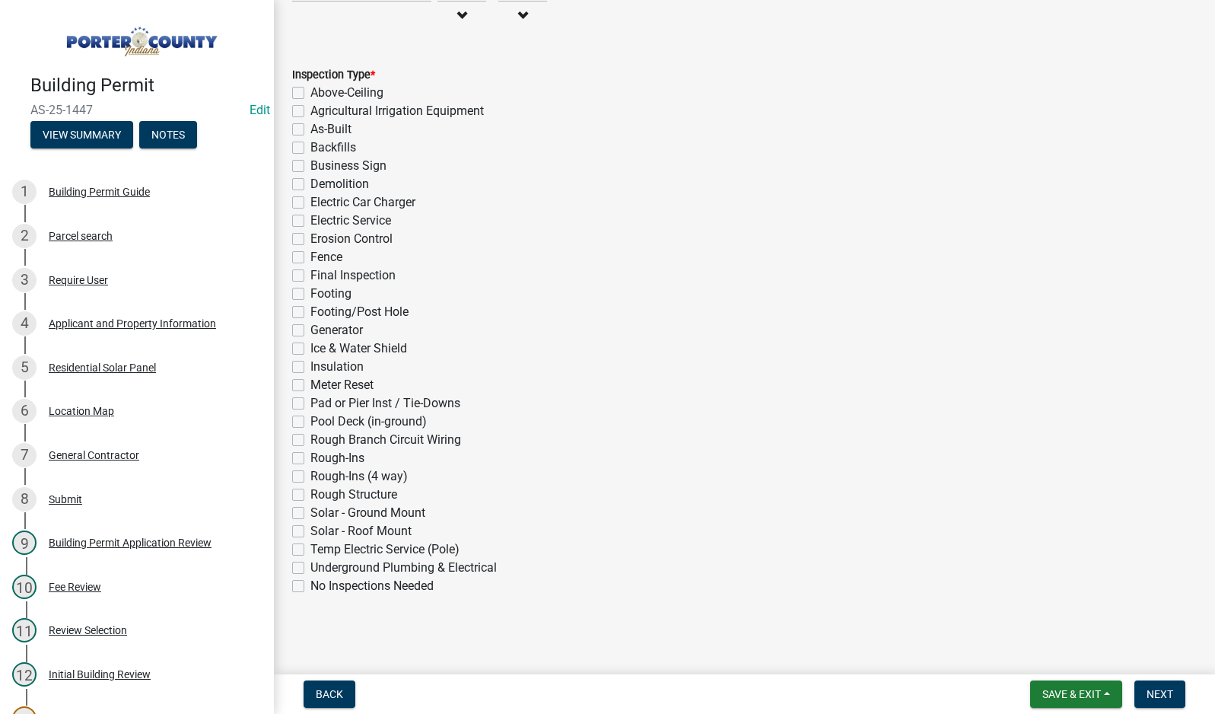
click at [310, 532] on label "Solar - Roof Mount" at bounding box center [360, 531] width 101 height 18
click at [310, 532] on input "Solar - Roof Mount" at bounding box center [315, 527] width 10 height 10
click at [1150, 697] on span "Next" at bounding box center [1160, 694] width 27 height 12
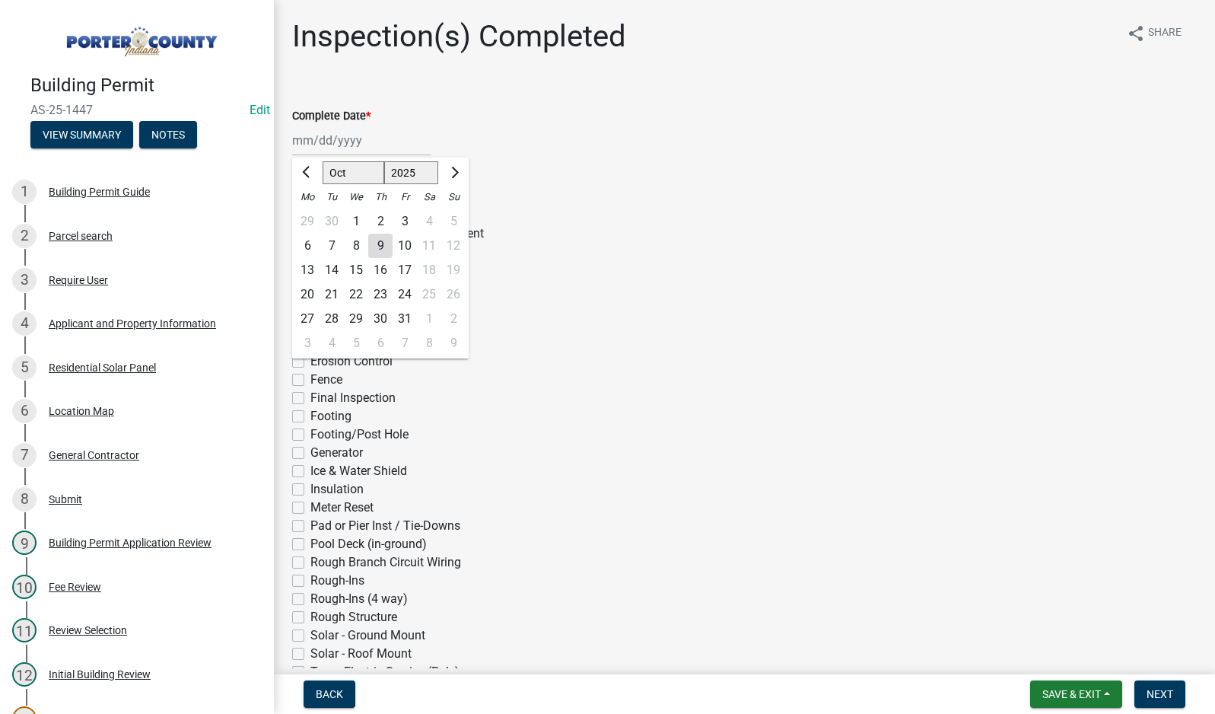
drag, startPoint x: 327, startPoint y: 142, endPoint x: 338, endPoint y: 156, distance: 18.0
click at [327, 142] on div "[PERSON_NAME] Feb Mar Apr [PERSON_NAME][DATE] Oct Nov [DATE] 1526 1527 1528 152…" at bounding box center [361, 140] width 139 height 31
click at [357, 243] on div "8" at bounding box center [356, 246] width 24 height 24
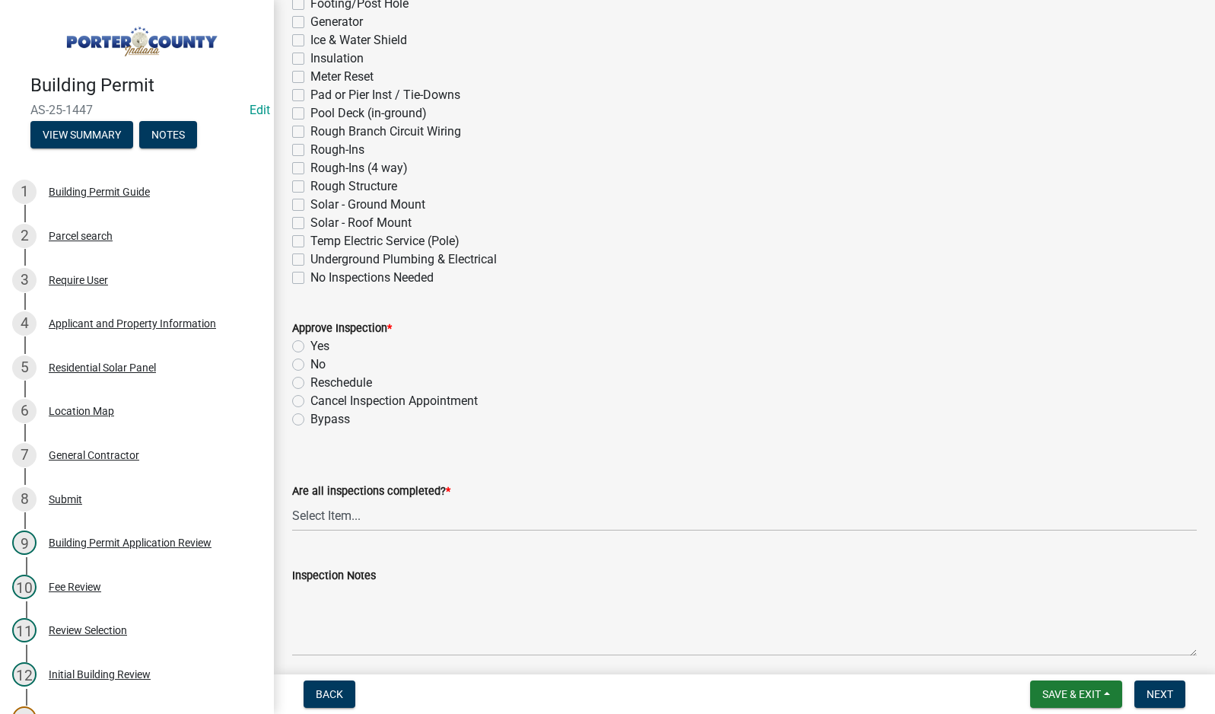
scroll to position [457, 0]
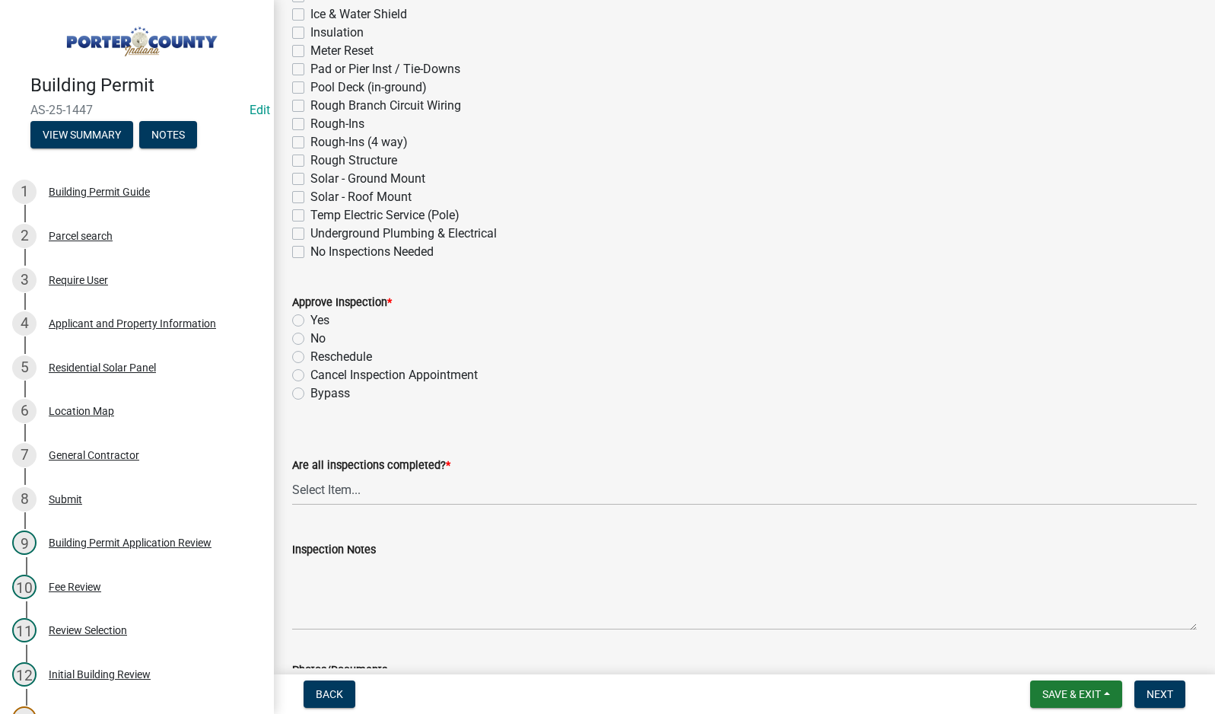
click at [310, 195] on label "Solar - Roof Mount" at bounding box center [360, 197] width 101 height 18
click at [310, 195] on input "Solar - Roof Mount" at bounding box center [315, 193] width 10 height 10
click at [310, 320] on label "Yes" at bounding box center [319, 320] width 19 height 18
click at [310, 320] on input "Yes" at bounding box center [315, 316] width 10 height 10
click at [363, 488] on select "Select Item... Yes - All Inspections Have Been Completed No - More Inspections …" at bounding box center [744, 489] width 905 height 31
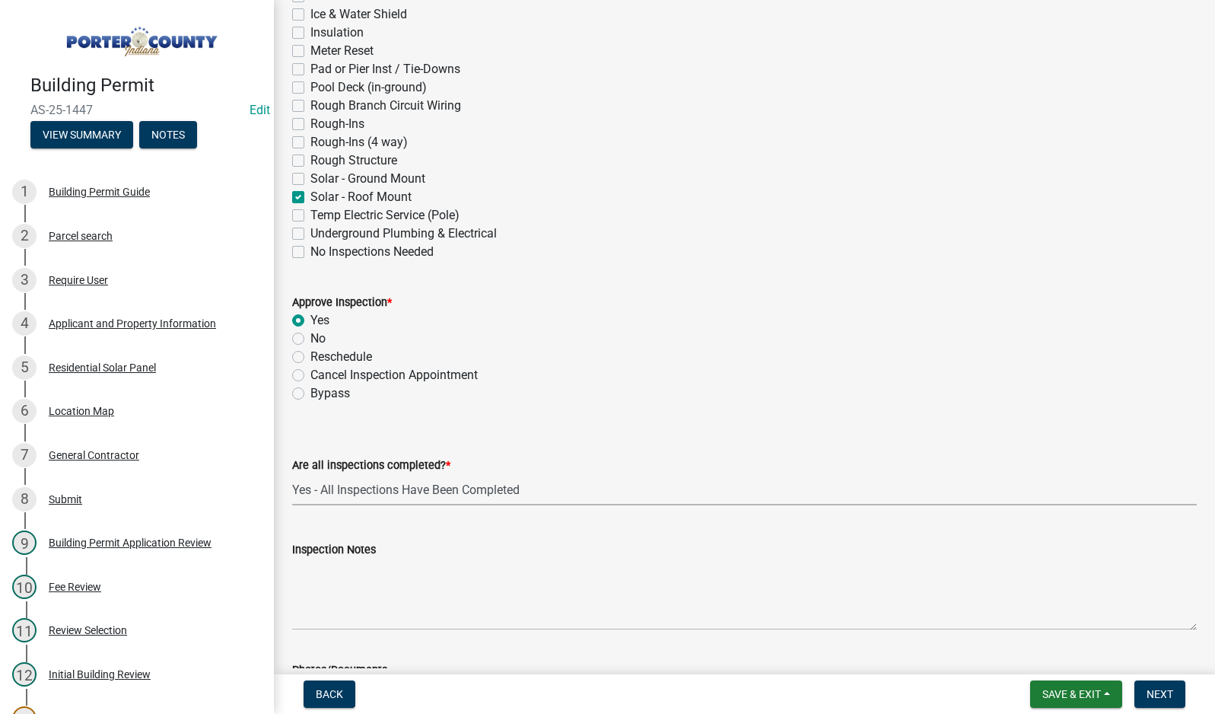
click at [292, 474] on select "Select Item... Yes - All Inspections Have Been Completed No - More Inspections …" at bounding box center [744, 489] width 905 height 31
click at [374, 587] on textarea "Inspection Notes" at bounding box center [744, 595] width 905 height 72
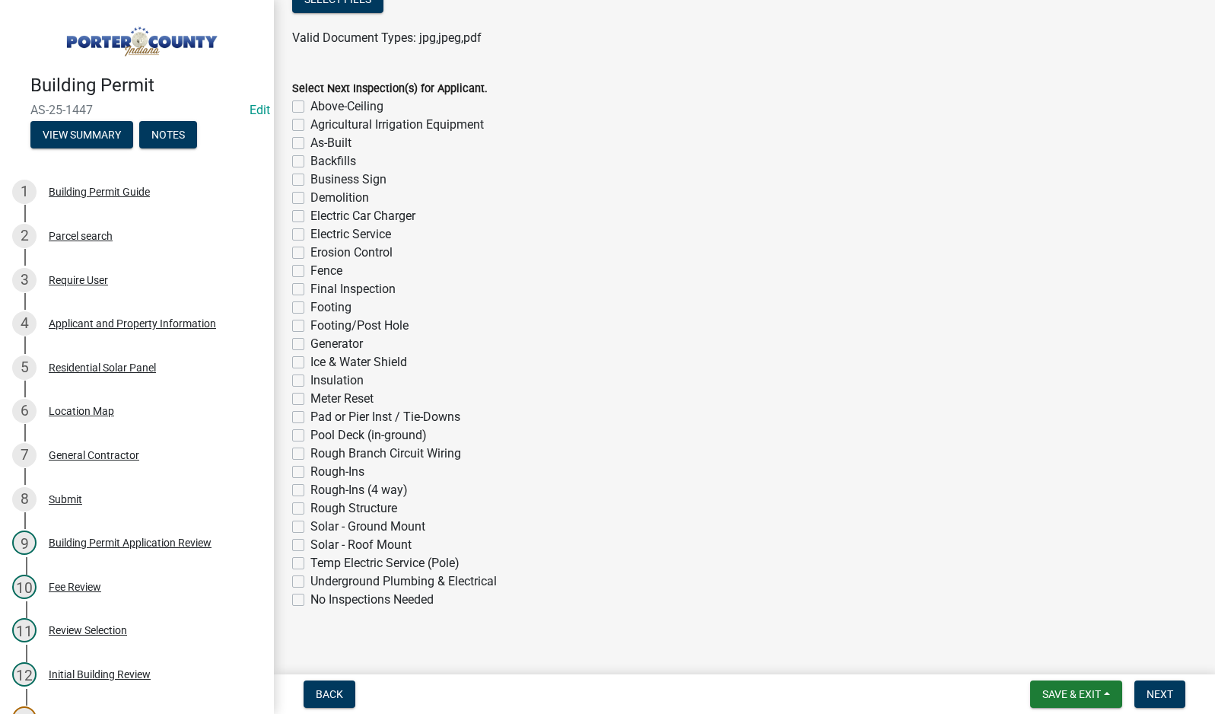
scroll to position [1164, 0]
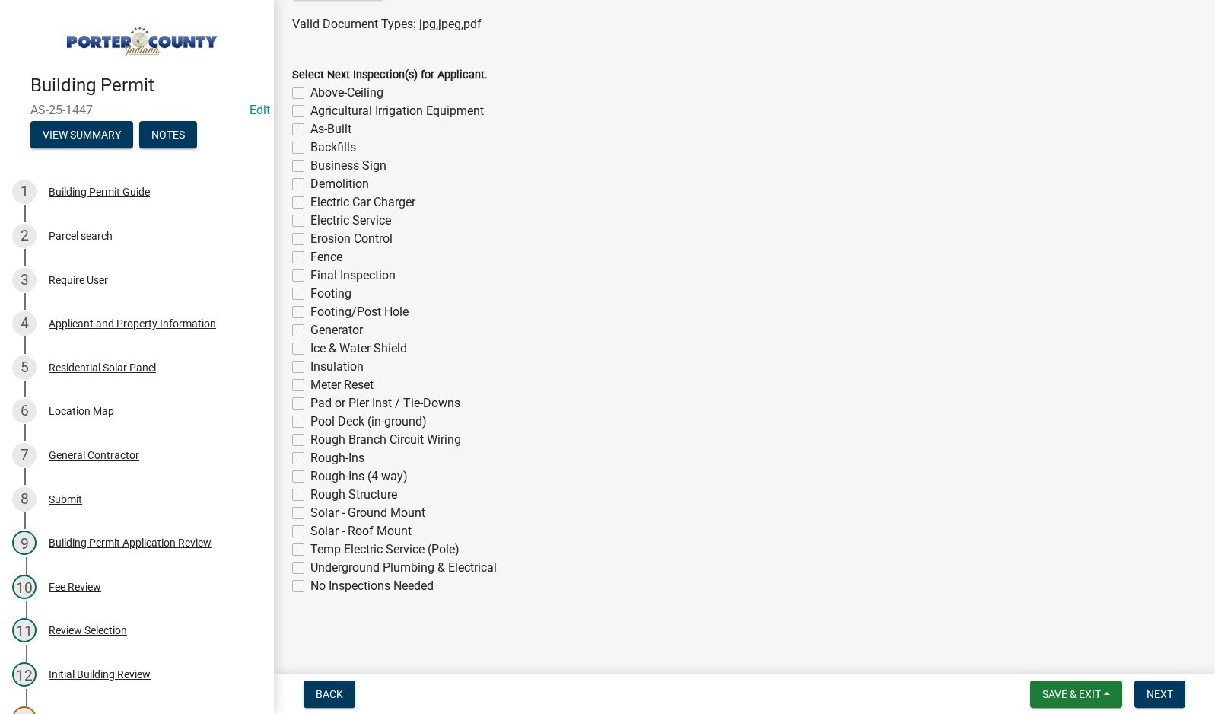
click at [310, 589] on label "No Inspections Needed" at bounding box center [371, 586] width 123 height 18
click at [310, 587] on input "No Inspections Needed" at bounding box center [315, 582] width 10 height 10
click at [1156, 699] on span "Next" at bounding box center [1160, 694] width 27 height 12
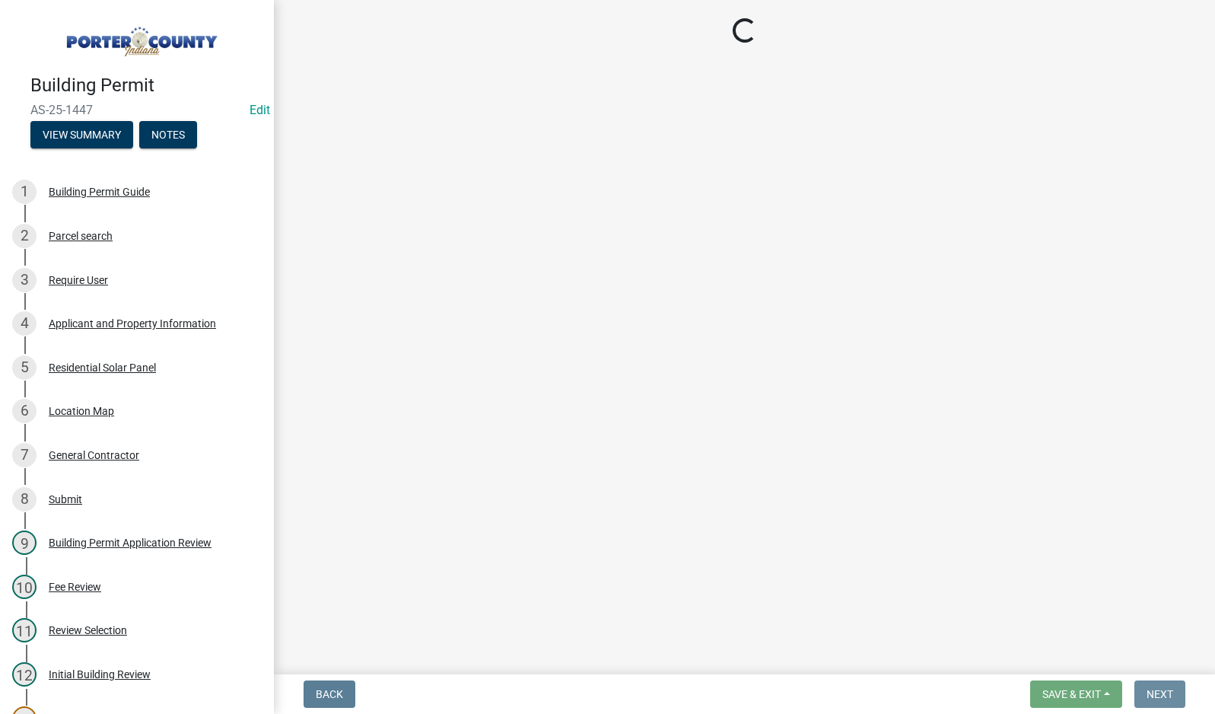
scroll to position [0, 0]
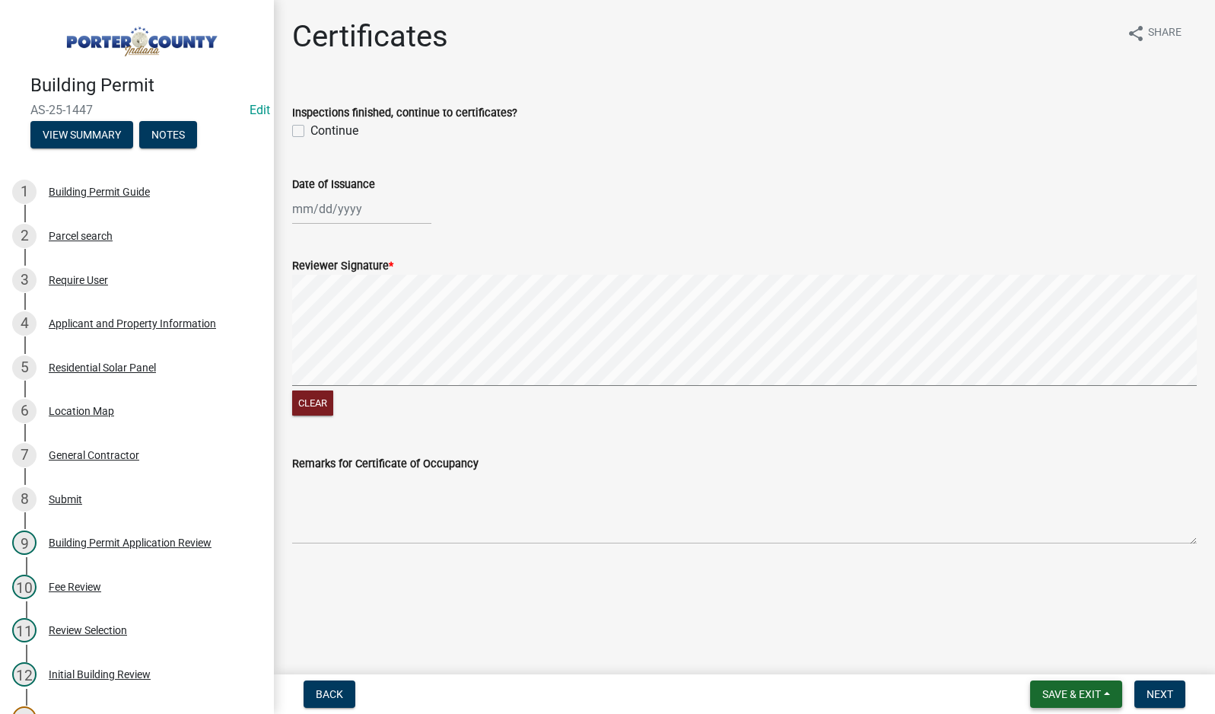
click at [1048, 692] on span "Save & Exit" at bounding box center [1072, 694] width 59 height 12
click at [1071, 659] on button "Save & Exit" at bounding box center [1062, 654] width 122 height 37
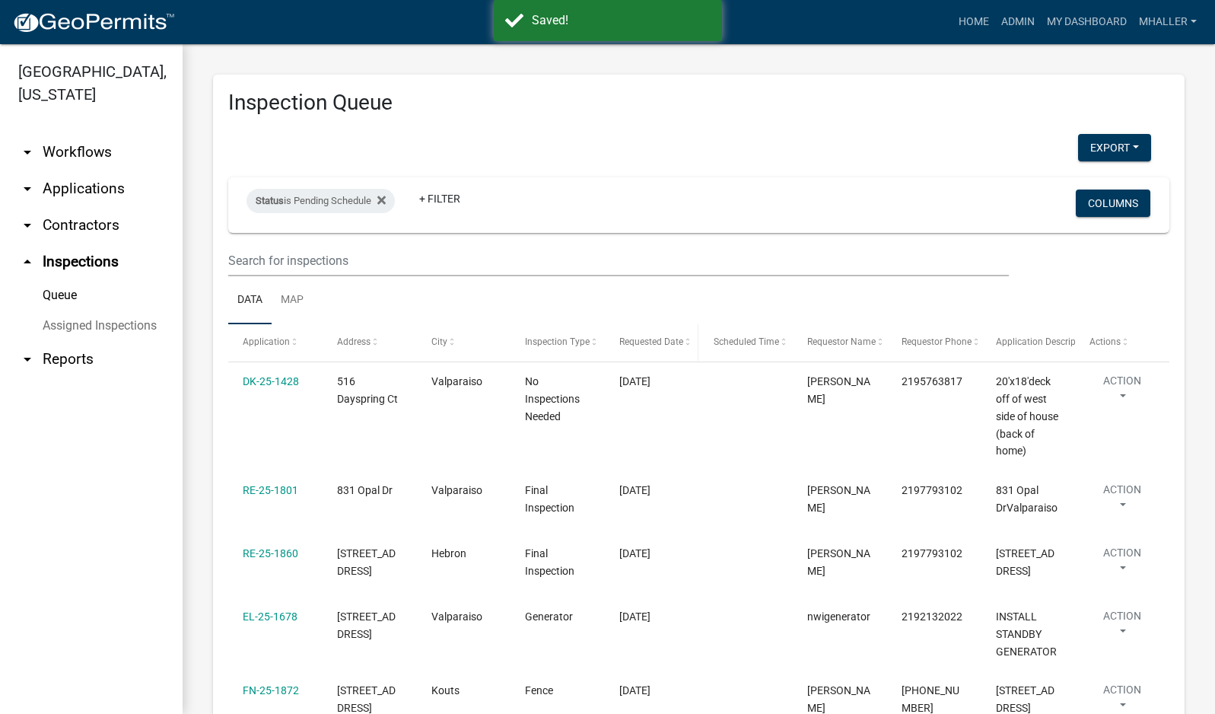
click at [626, 339] on span "Requested Date" at bounding box center [651, 341] width 64 height 11
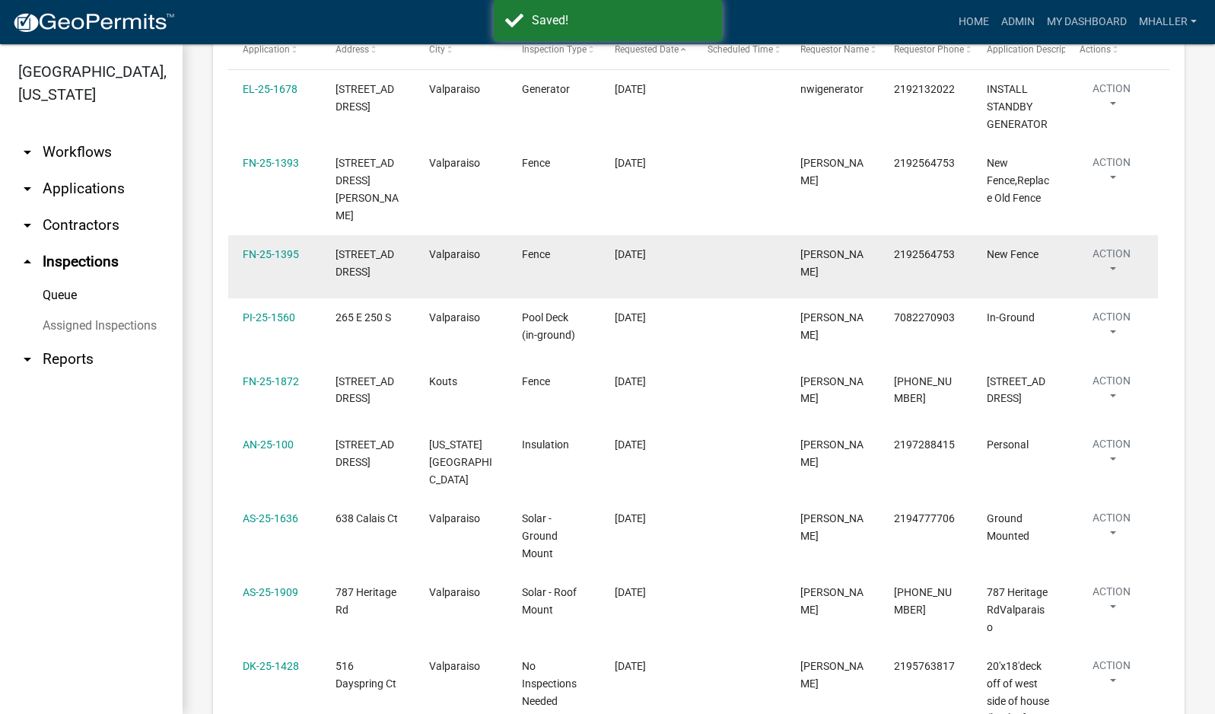
scroll to position [304, 0]
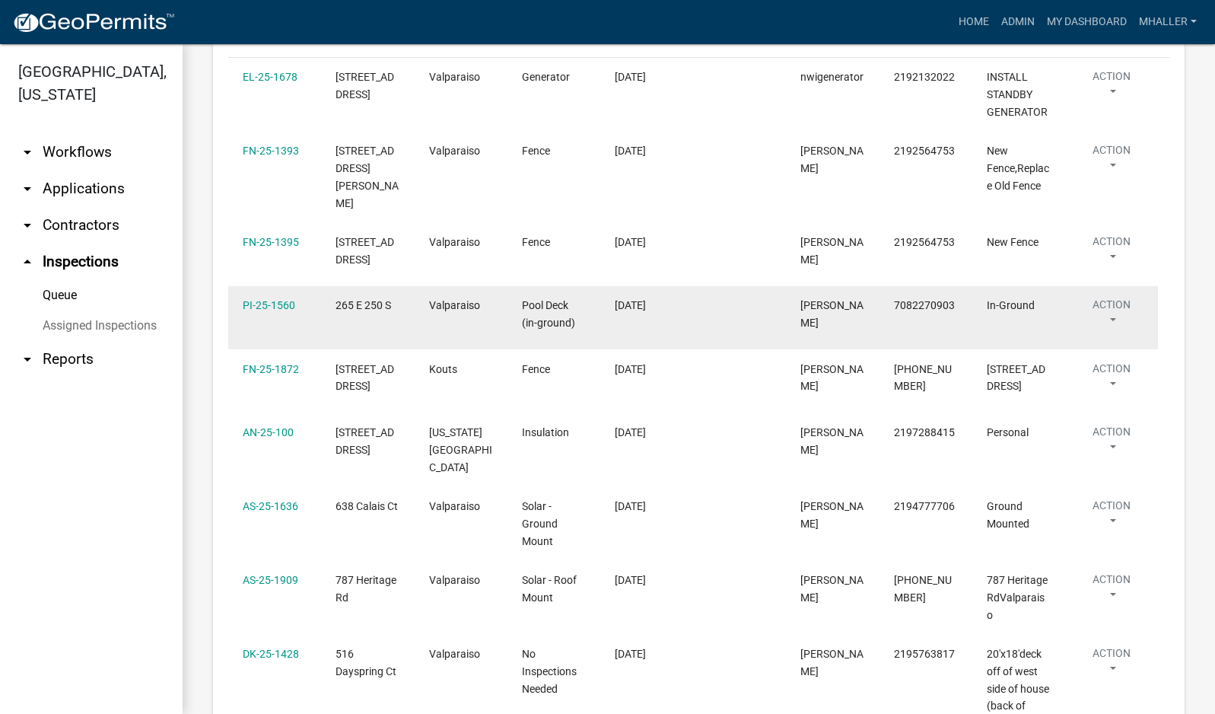
click at [1112, 302] on button "Action" at bounding box center [1112, 316] width 64 height 38
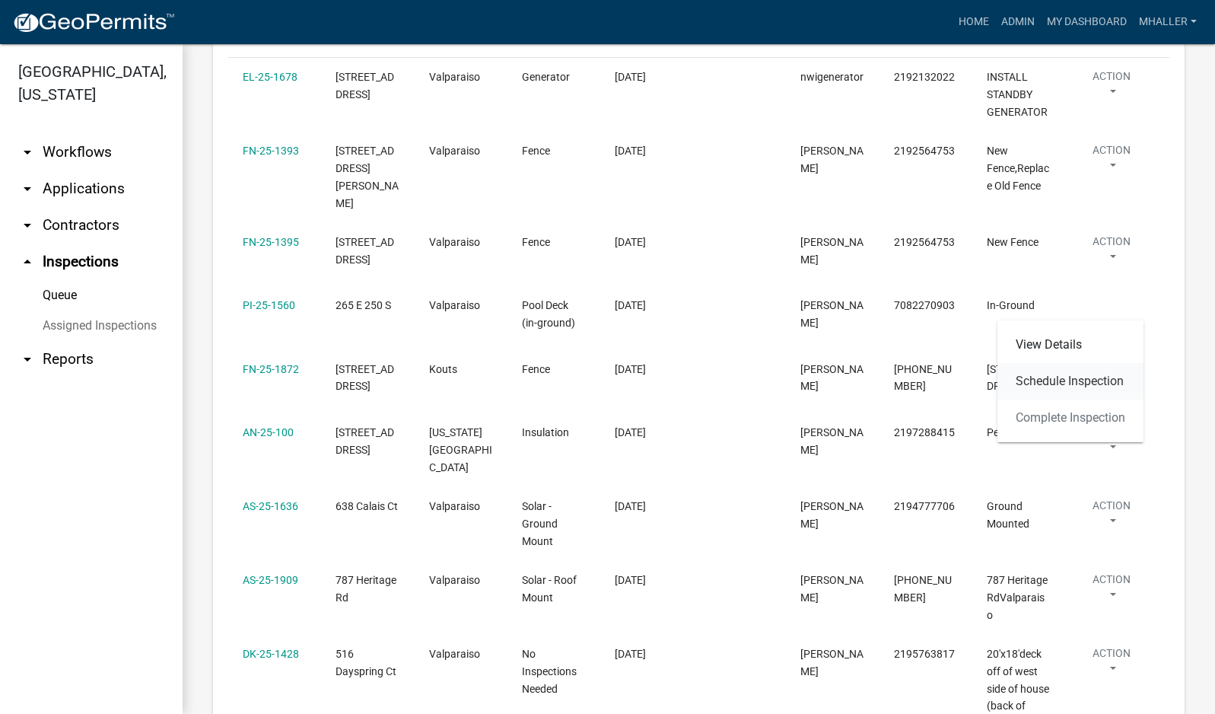
click at [1065, 379] on link "Schedule Inspection" at bounding box center [1071, 381] width 146 height 37
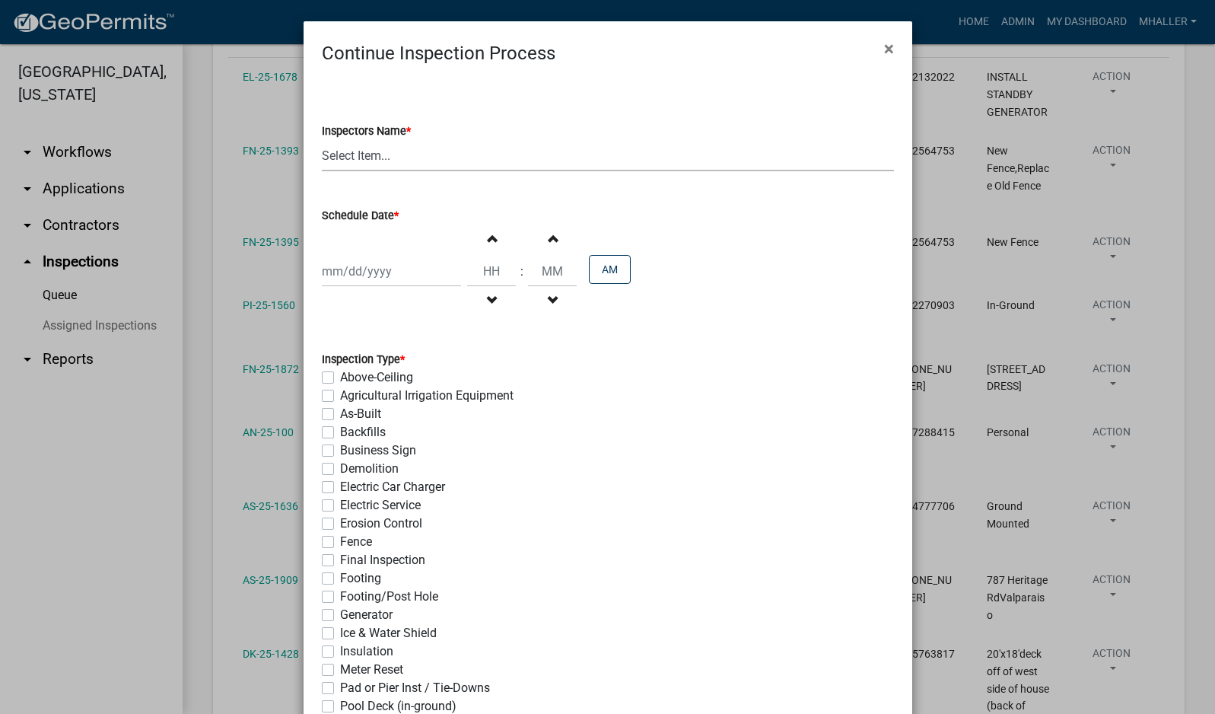
click at [350, 158] on select "Select Item... mhaller ([PERSON_NAME])" at bounding box center [608, 155] width 572 height 31
click at [322, 140] on select "Select Item... mhaller ([PERSON_NAME])" at bounding box center [608, 155] width 572 height 31
click at [362, 269] on div at bounding box center [391, 271] width 139 height 31
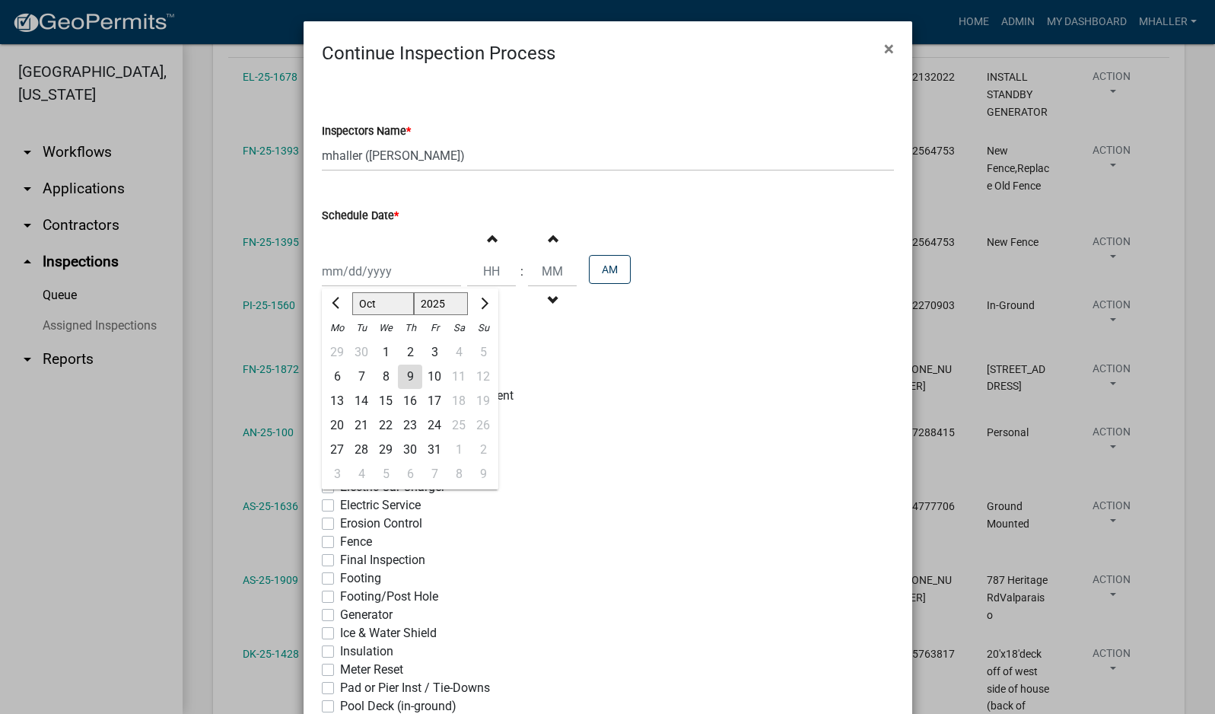
click at [334, 403] on div "13" at bounding box center [337, 401] width 24 height 24
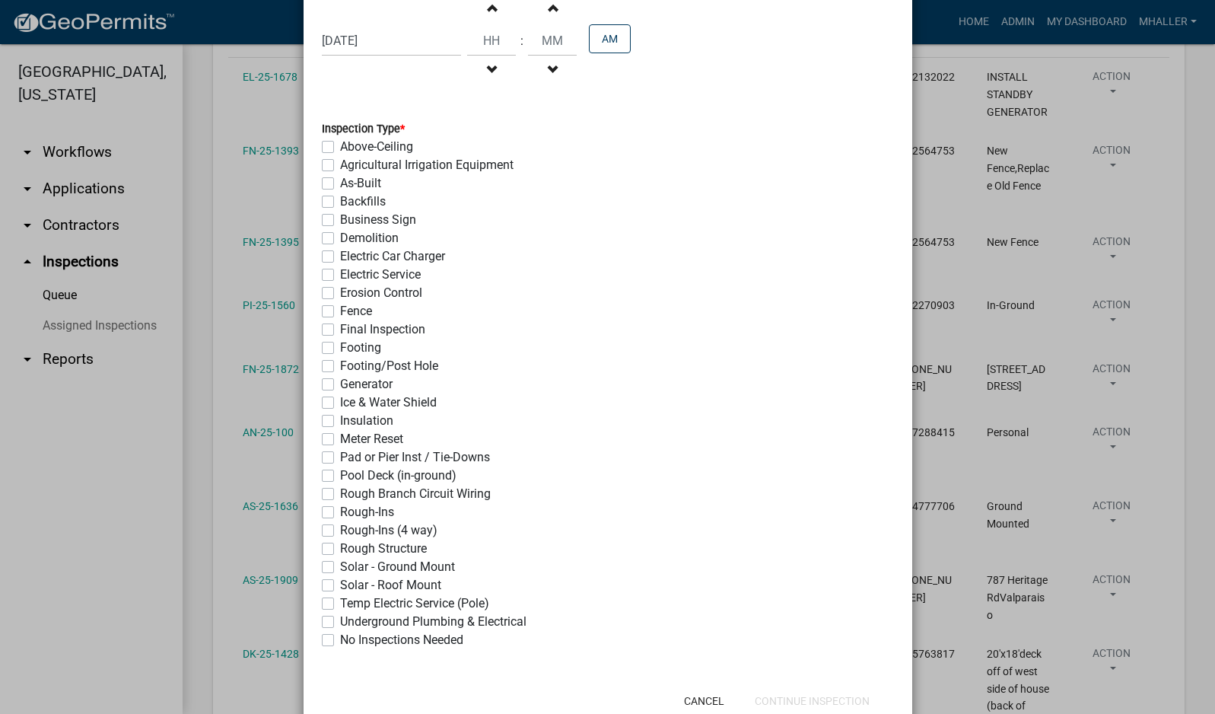
scroll to position [275, 0]
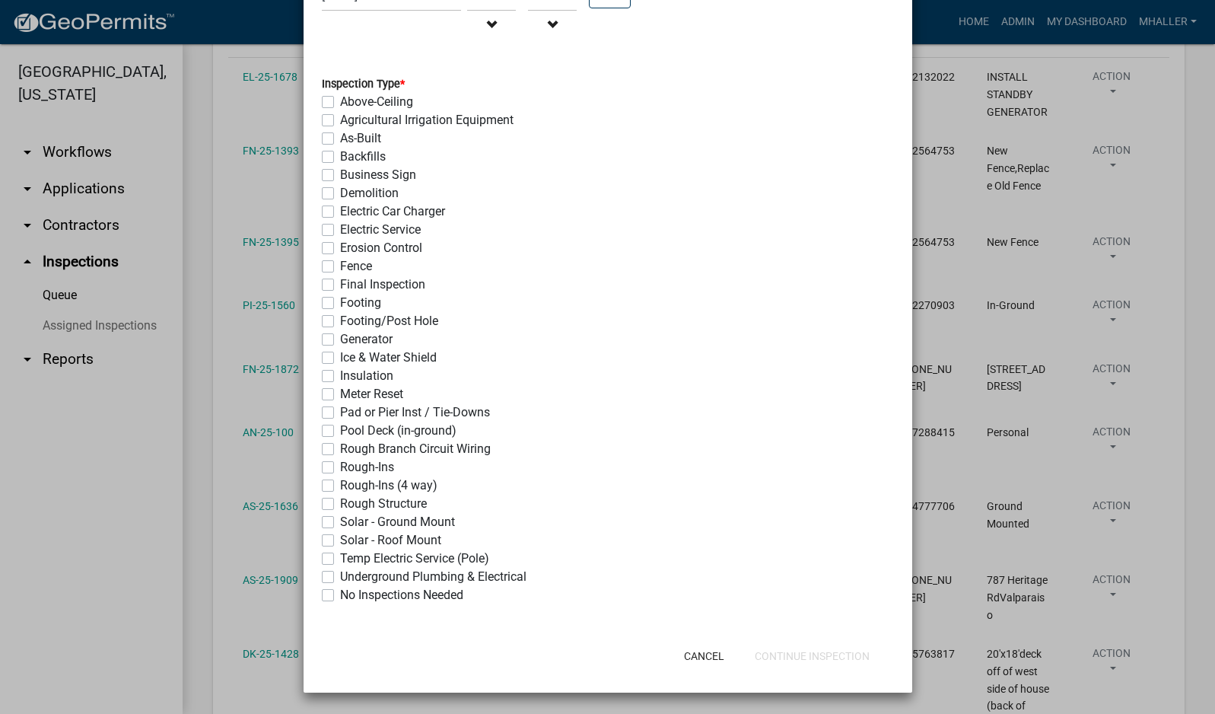
click at [340, 428] on label "Pool Deck (in-ground)" at bounding box center [398, 431] width 116 height 18
click at [340, 428] on input "Pool Deck (in-ground)" at bounding box center [345, 427] width 10 height 10
click at [771, 654] on button "Continue Inspection" at bounding box center [812, 655] width 139 height 27
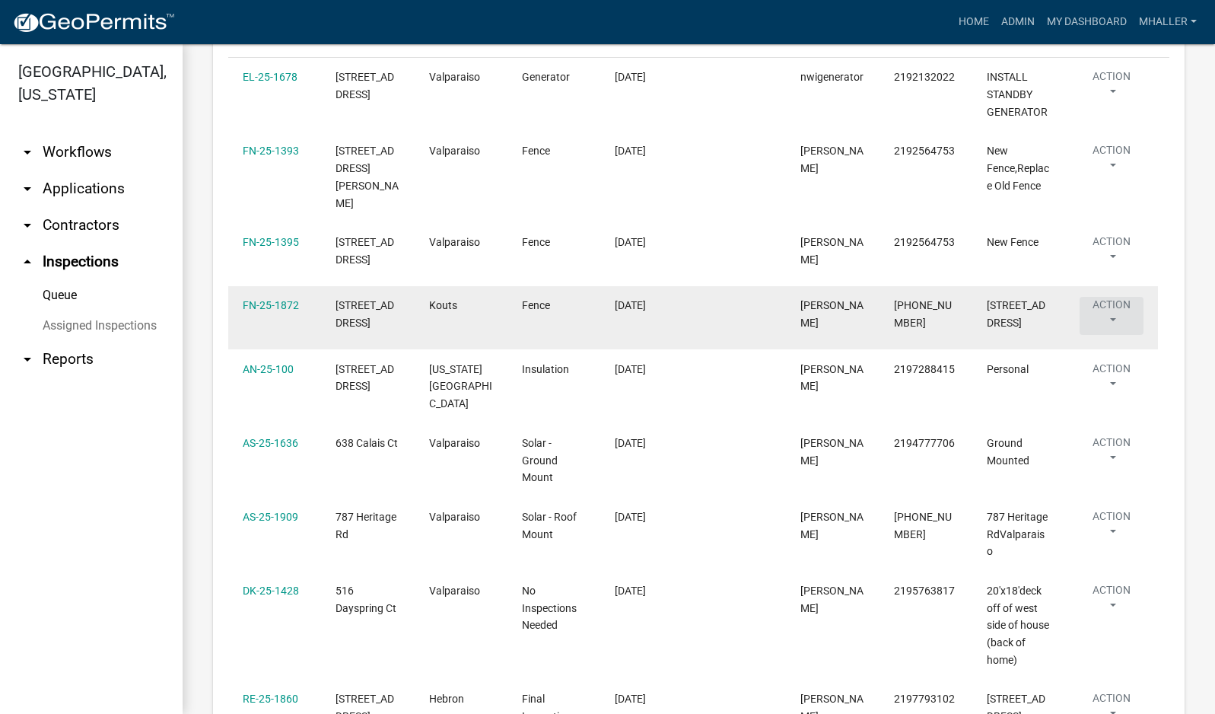
click at [1110, 302] on button "Action" at bounding box center [1112, 316] width 64 height 38
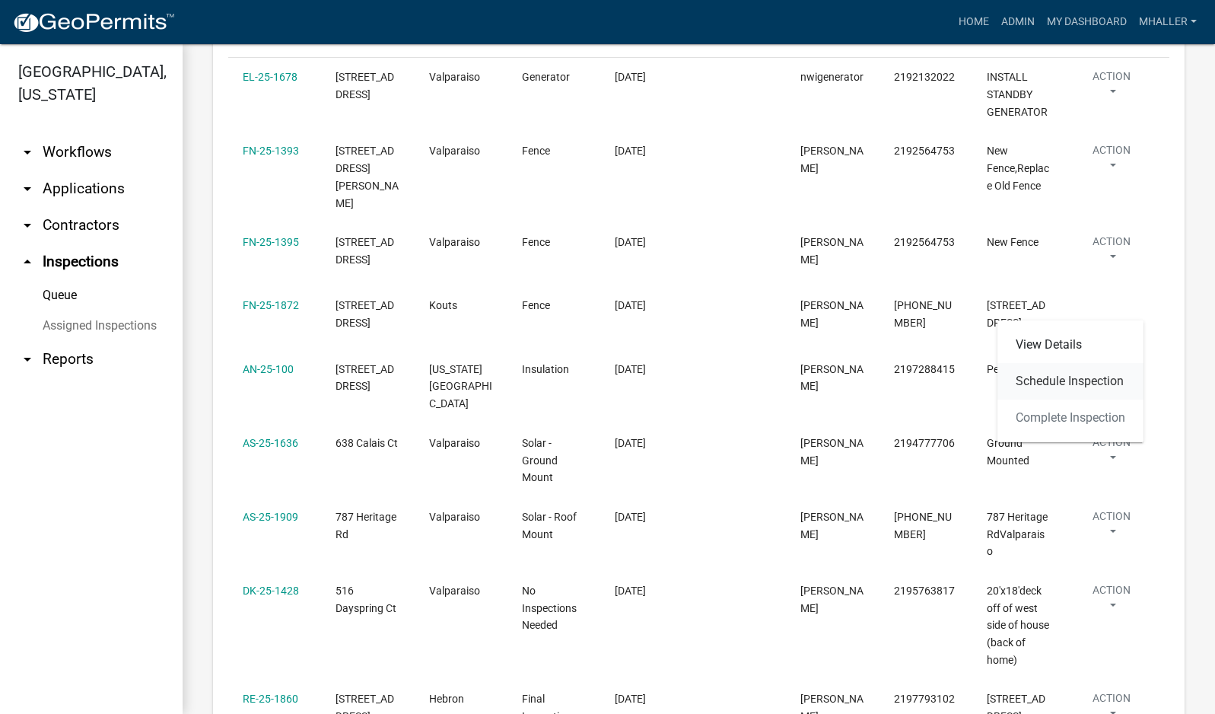
click at [1084, 380] on link "Schedule Inspection" at bounding box center [1071, 381] width 146 height 37
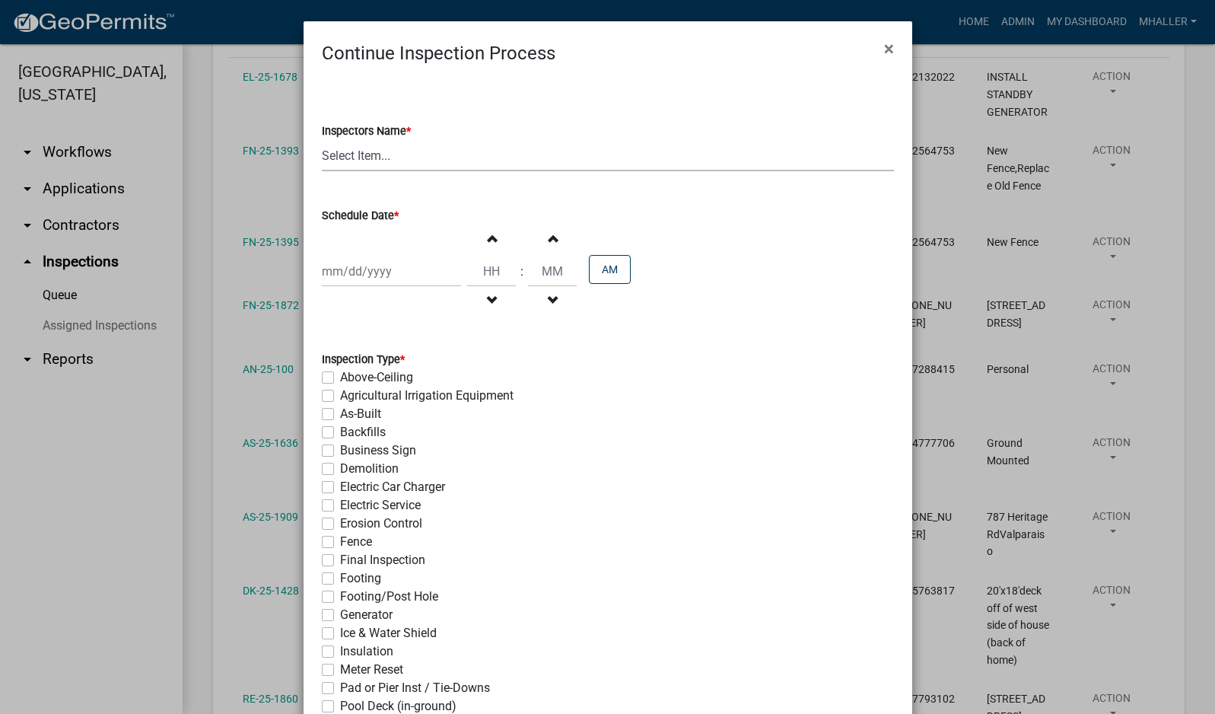
click at [330, 157] on select "Select Item... mhaller ([PERSON_NAME])" at bounding box center [608, 155] width 572 height 31
click at [322, 140] on select "Select Item... mhaller ([PERSON_NAME])" at bounding box center [608, 155] width 572 height 31
click at [358, 272] on div at bounding box center [391, 271] width 139 height 31
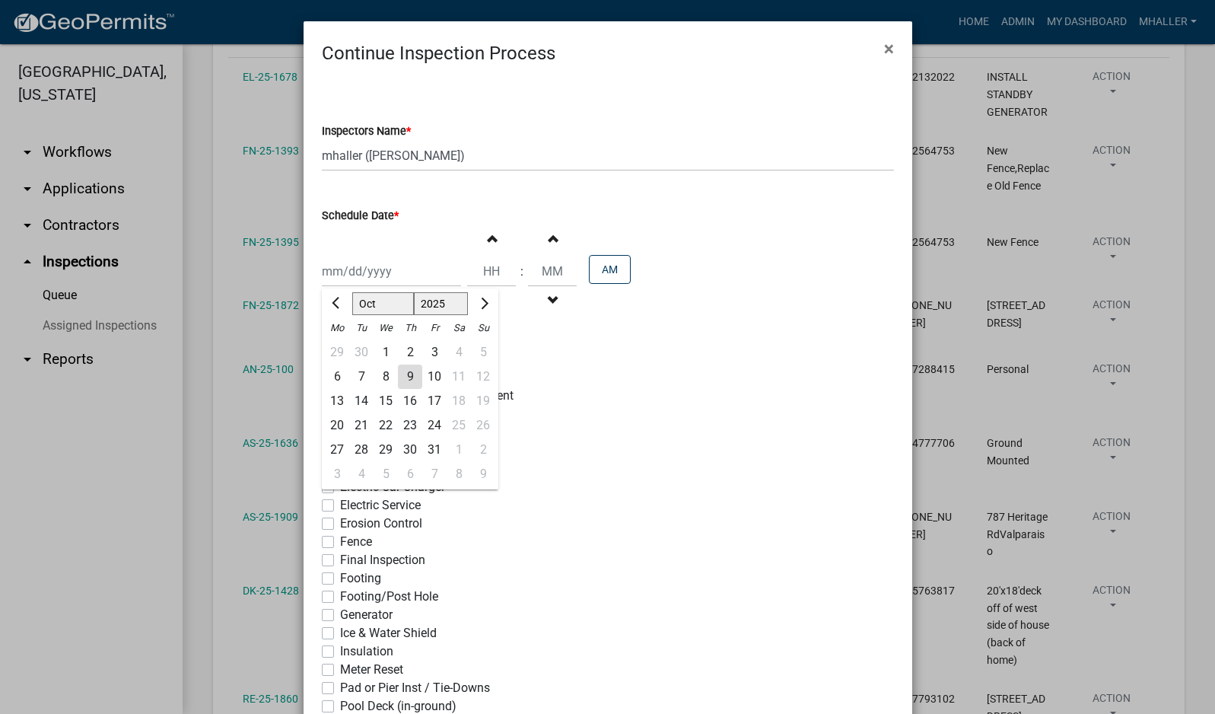
click at [427, 404] on div "17" at bounding box center [434, 401] width 24 height 24
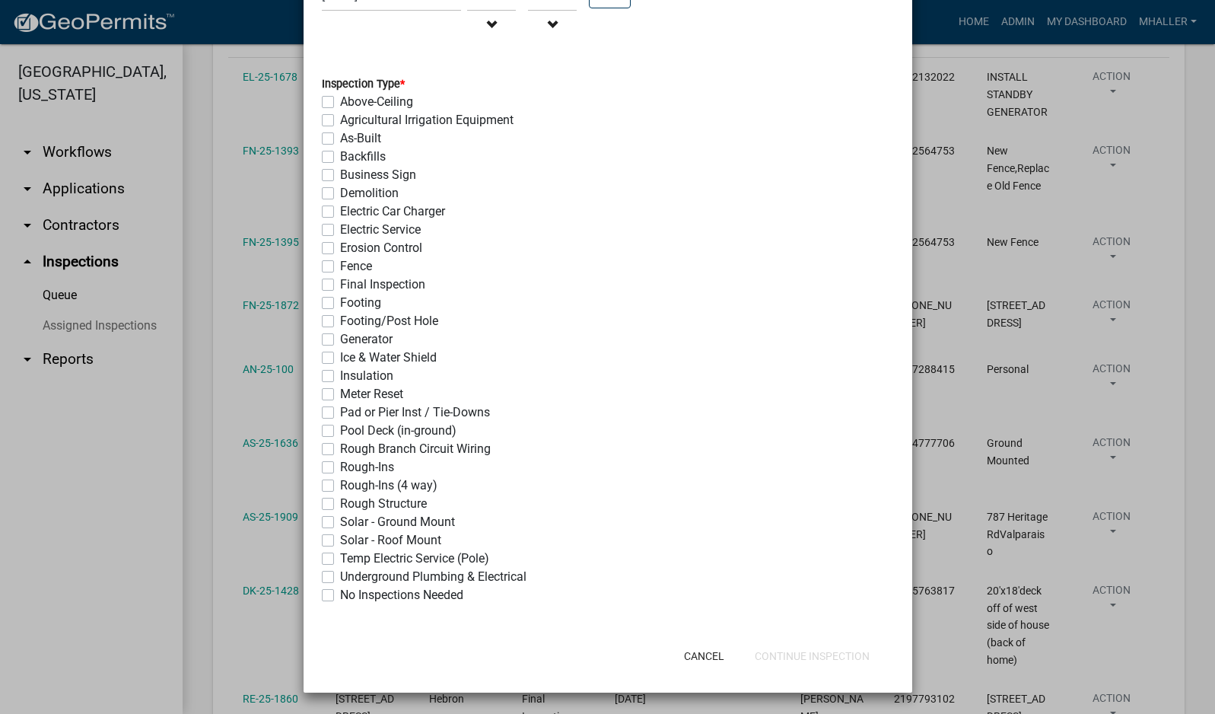
click at [340, 268] on label "Fence" at bounding box center [356, 266] width 32 height 18
click at [340, 267] on input "Fence" at bounding box center [345, 262] width 10 height 10
click at [787, 654] on button "Continue Inspection" at bounding box center [812, 655] width 139 height 27
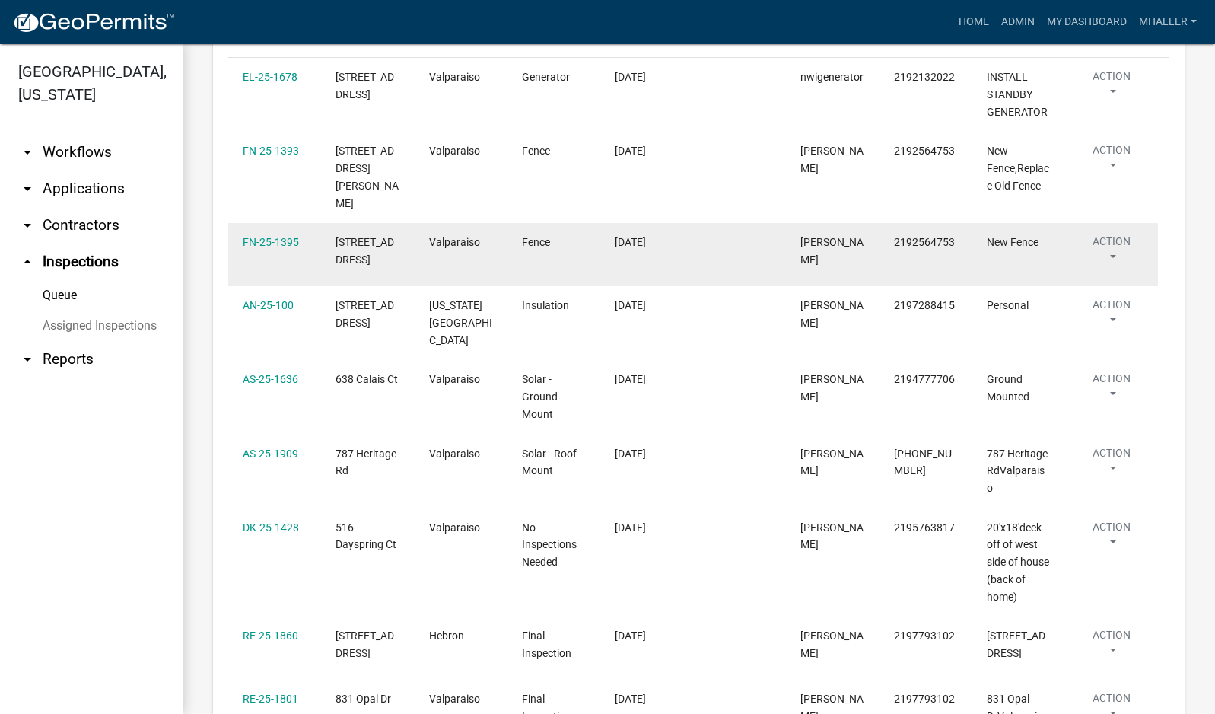
click at [1103, 234] on button "Action" at bounding box center [1112, 253] width 64 height 38
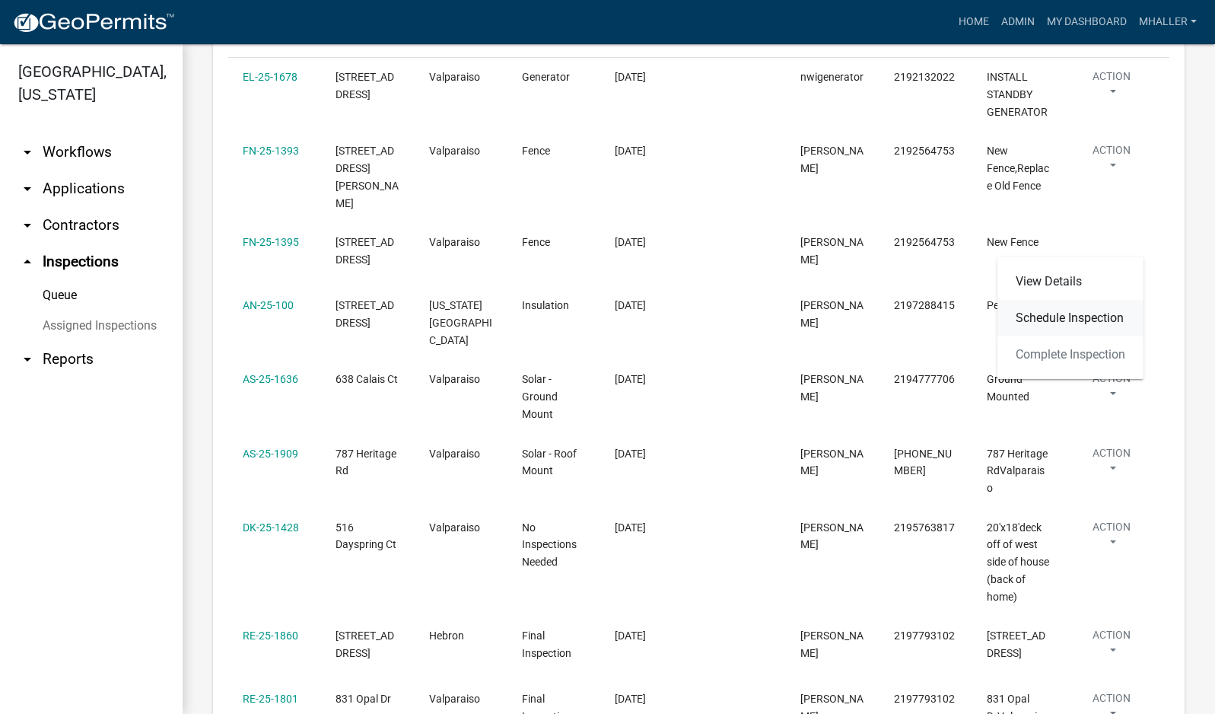
click at [1059, 315] on link "Schedule Inspection" at bounding box center [1071, 318] width 146 height 37
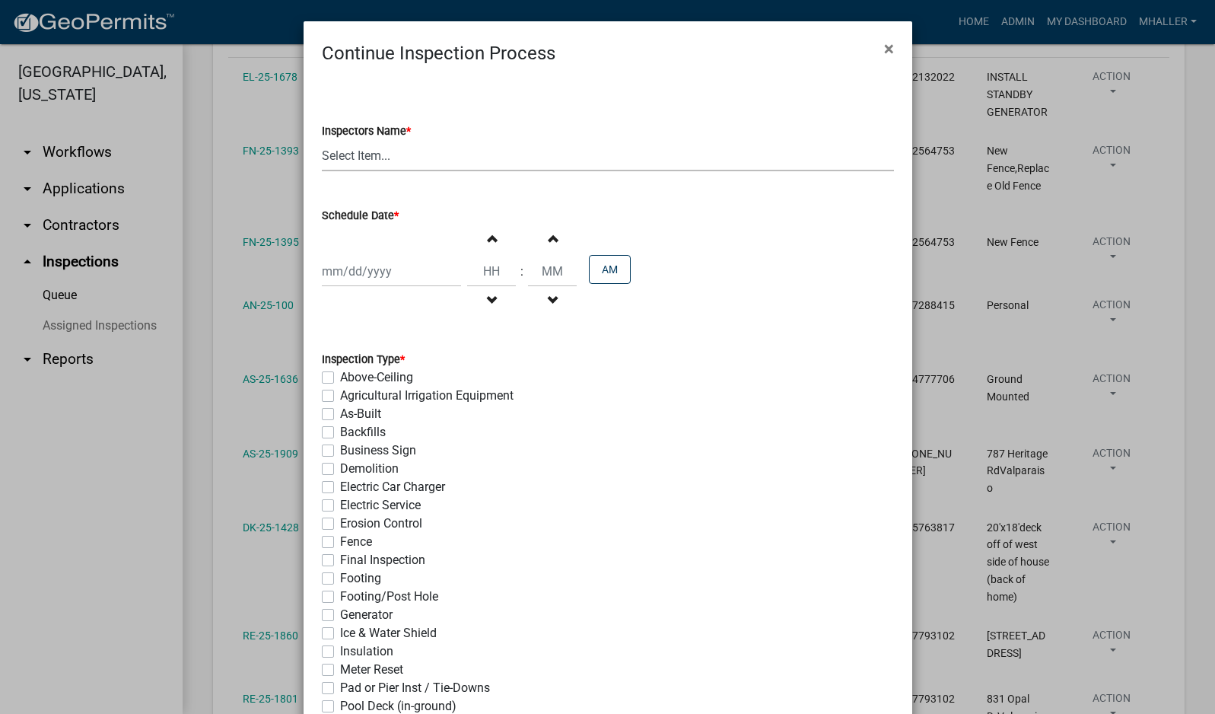
click at [351, 158] on select "Select Item... mhaller ([PERSON_NAME])" at bounding box center [608, 155] width 572 height 31
click at [322, 140] on select "Select Item... mhaller ([PERSON_NAME])" at bounding box center [608, 155] width 572 height 31
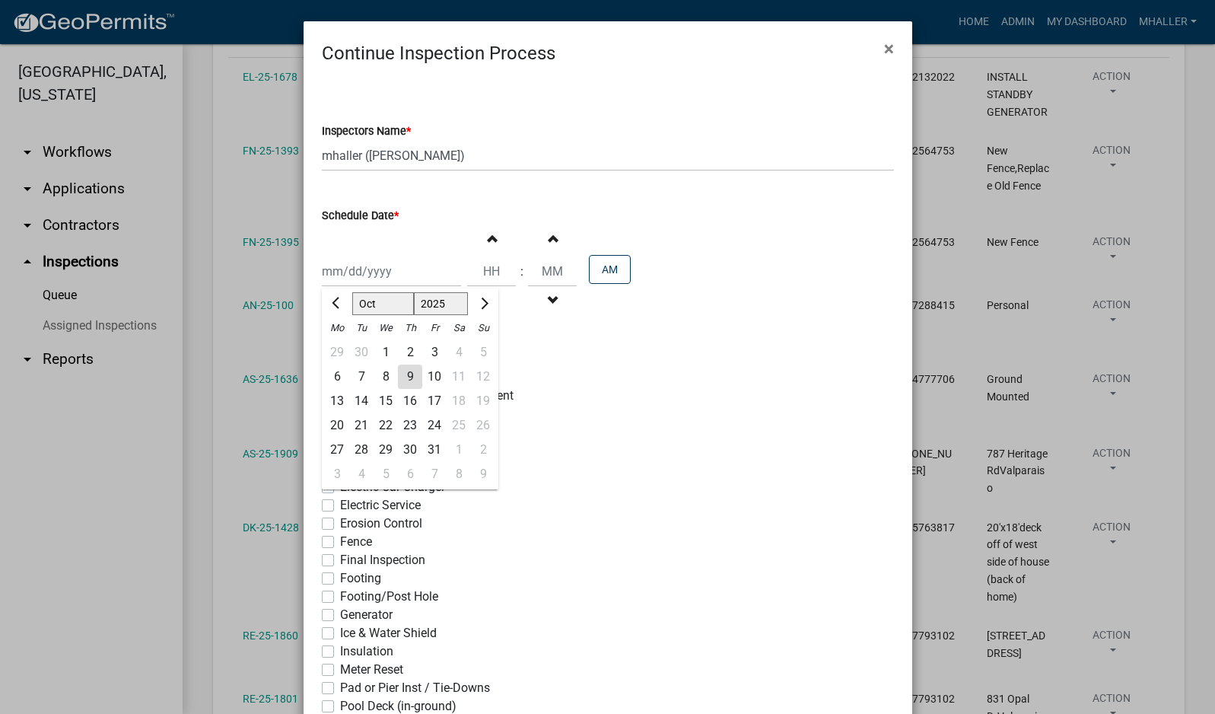
click at [363, 261] on div "[PERSON_NAME] Feb Mar Apr [PERSON_NAME][DATE] Oct Nov [DATE] 1526 1527 1528 152…" at bounding box center [391, 271] width 139 height 31
click at [328, 400] on div "13" at bounding box center [337, 401] width 24 height 24
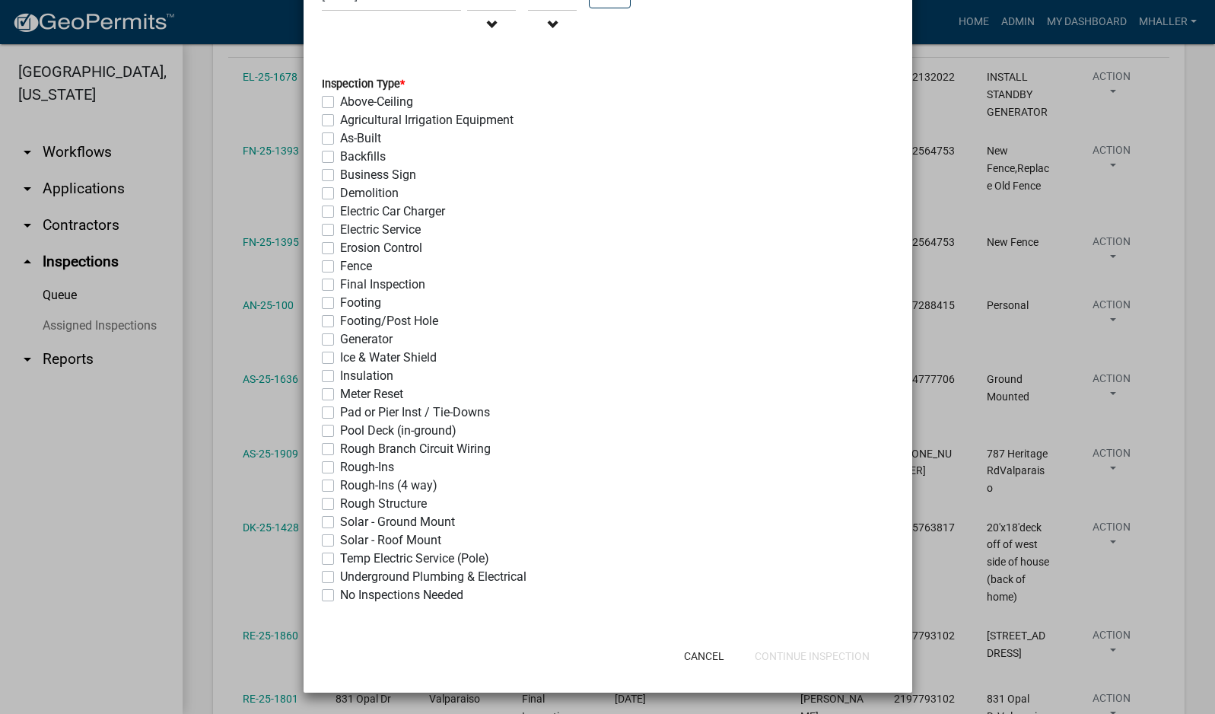
click at [340, 266] on label "Fence" at bounding box center [356, 266] width 32 height 18
click at [340, 266] on input "Fence" at bounding box center [345, 262] width 10 height 10
click at [777, 657] on button "Continue Inspection" at bounding box center [812, 655] width 139 height 27
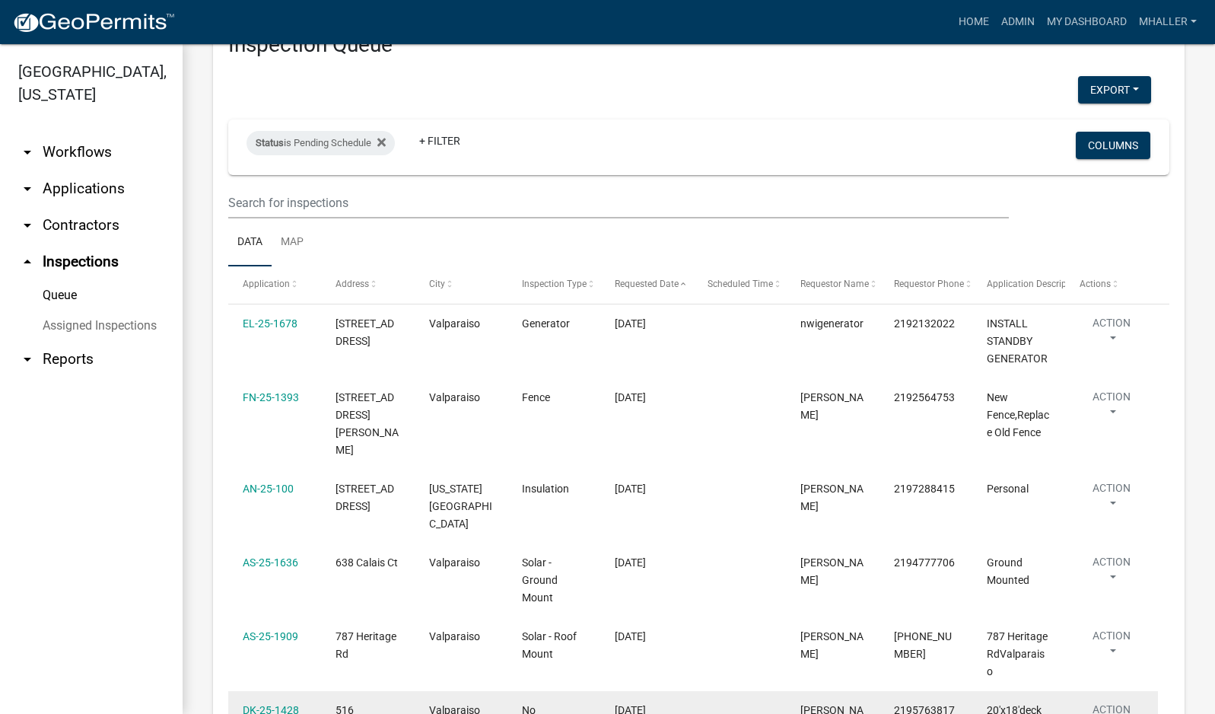
scroll to position [0, 0]
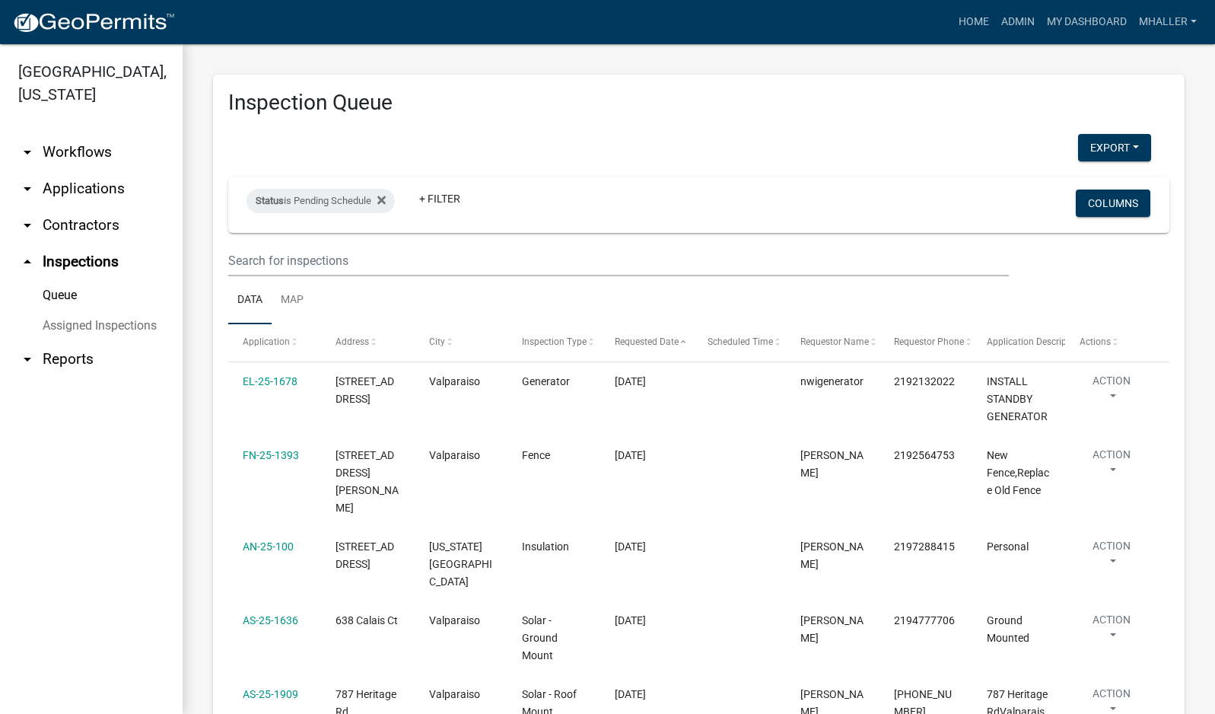
click at [89, 170] on link "arrow_drop_down Applications" at bounding box center [91, 188] width 183 height 37
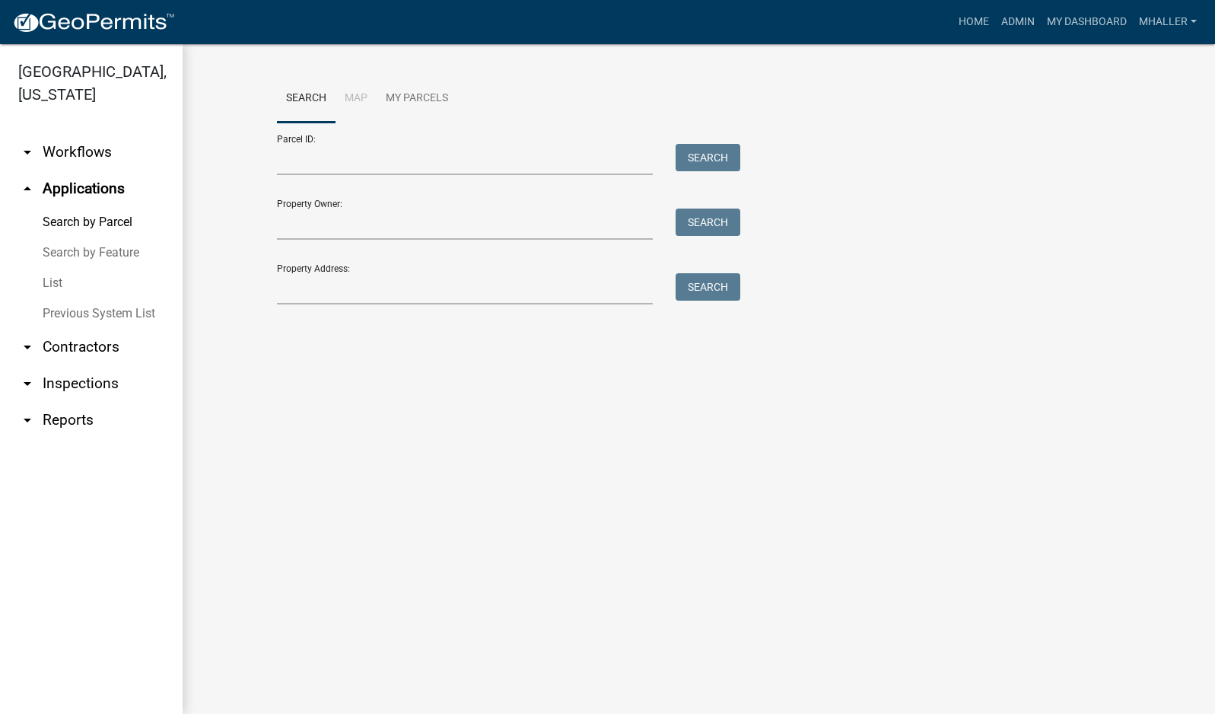
click at [66, 170] on link "arrow_drop_up Applications" at bounding box center [91, 188] width 183 height 37
click at [52, 268] on link "List" at bounding box center [91, 283] width 183 height 30
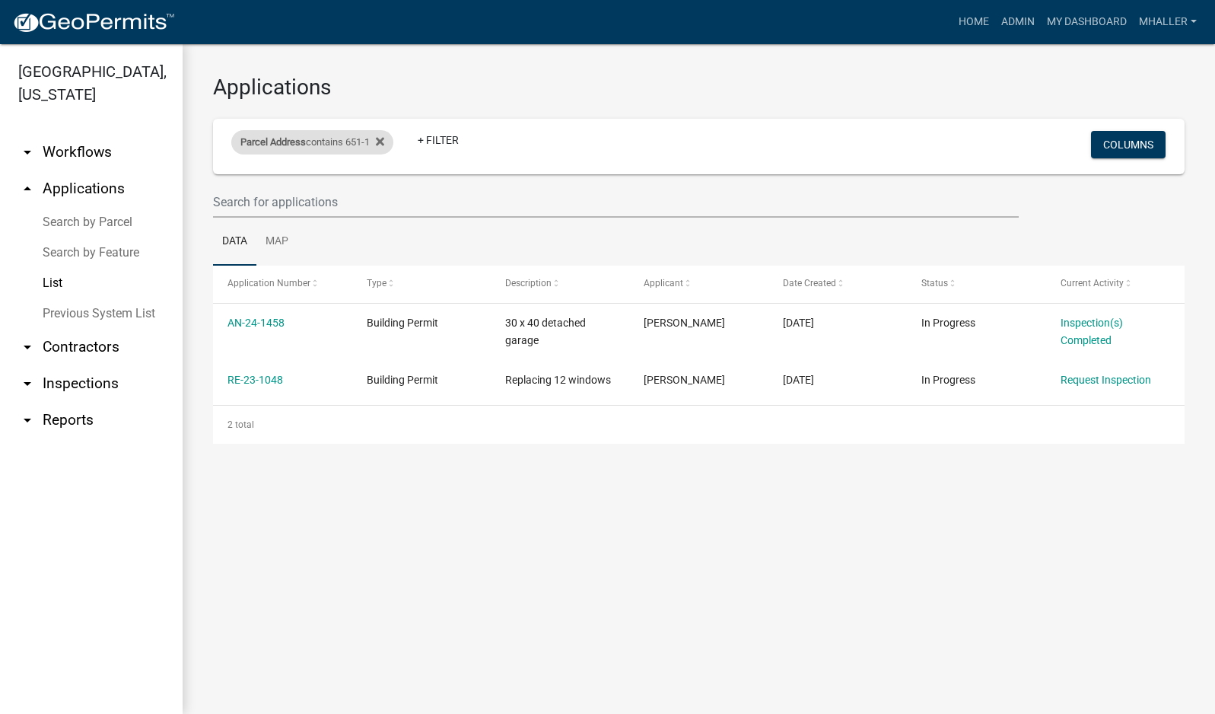
click at [285, 145] on span "Parcel Address" at bounding box center [272, 141] width 65 height 11
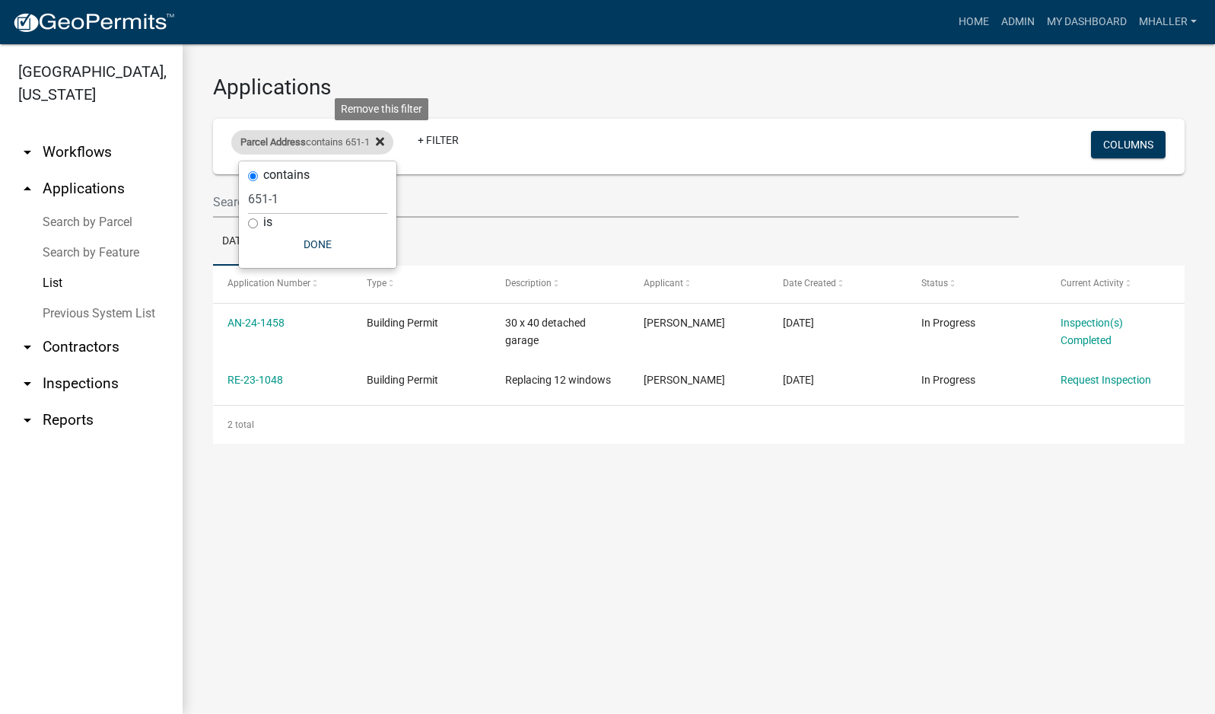
click at [383, 144] on icon at bounding box center [380, 141] width 8 height 8
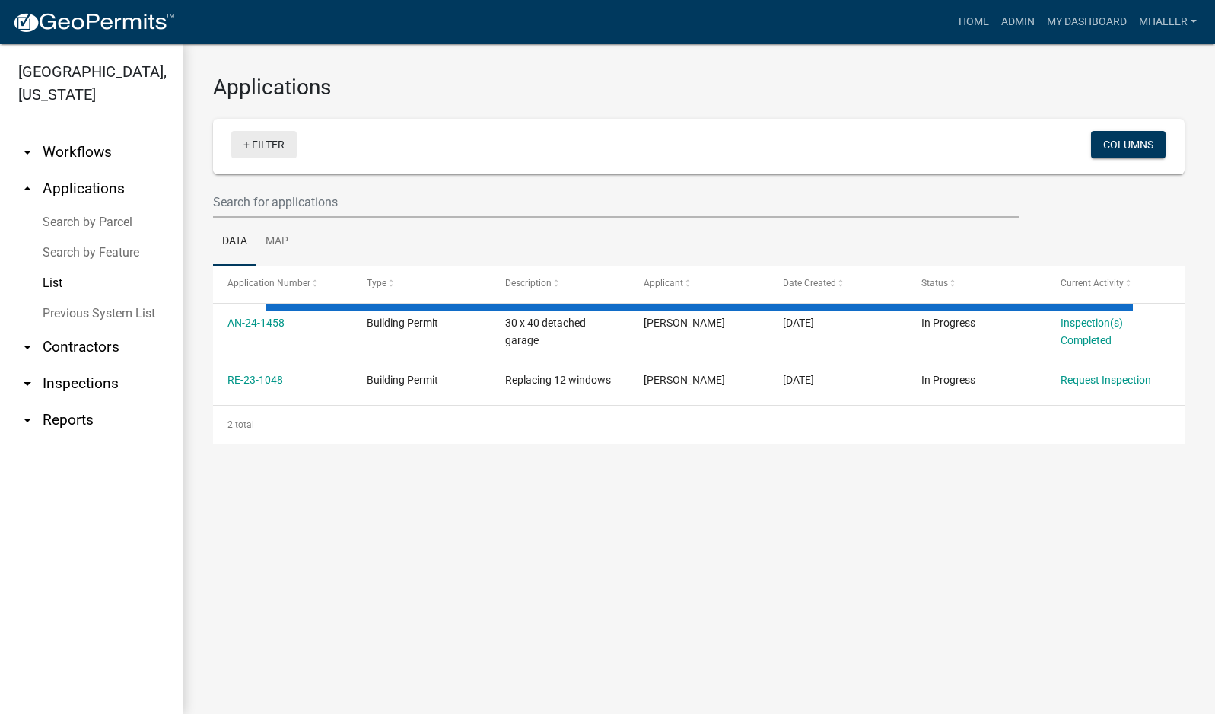
click at [283, 148] on link "+ Filter" at bounding box center [263, 144] width 65 height 27
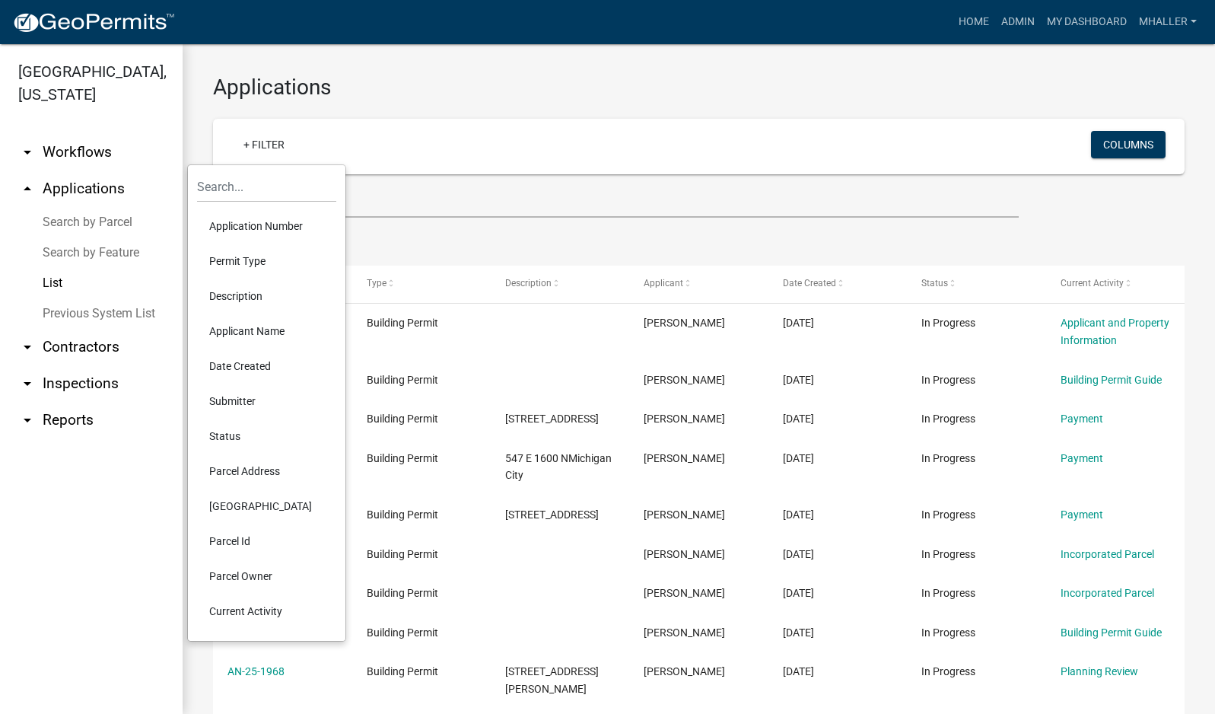
click at [266, 227] on li "Application Number" at bounding box center [266, 226] width 139 height 35
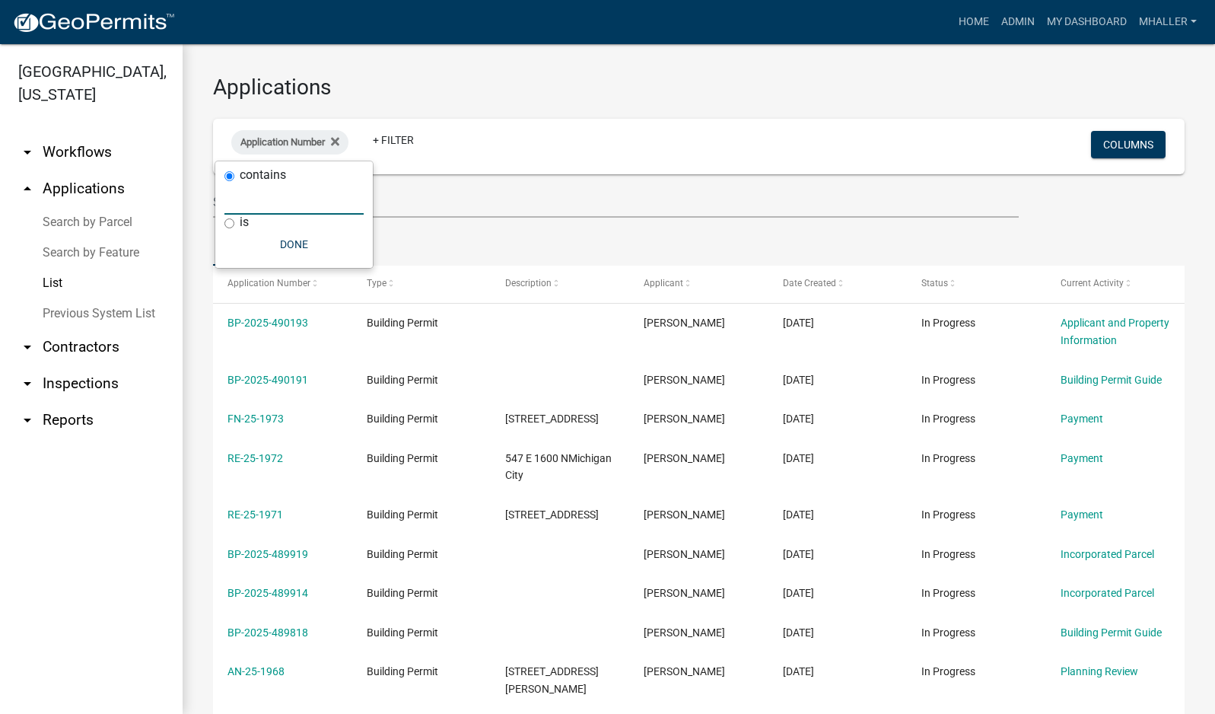
click at [249, 198] on input "text" at bounding box center [293, 198] width 139 height 31
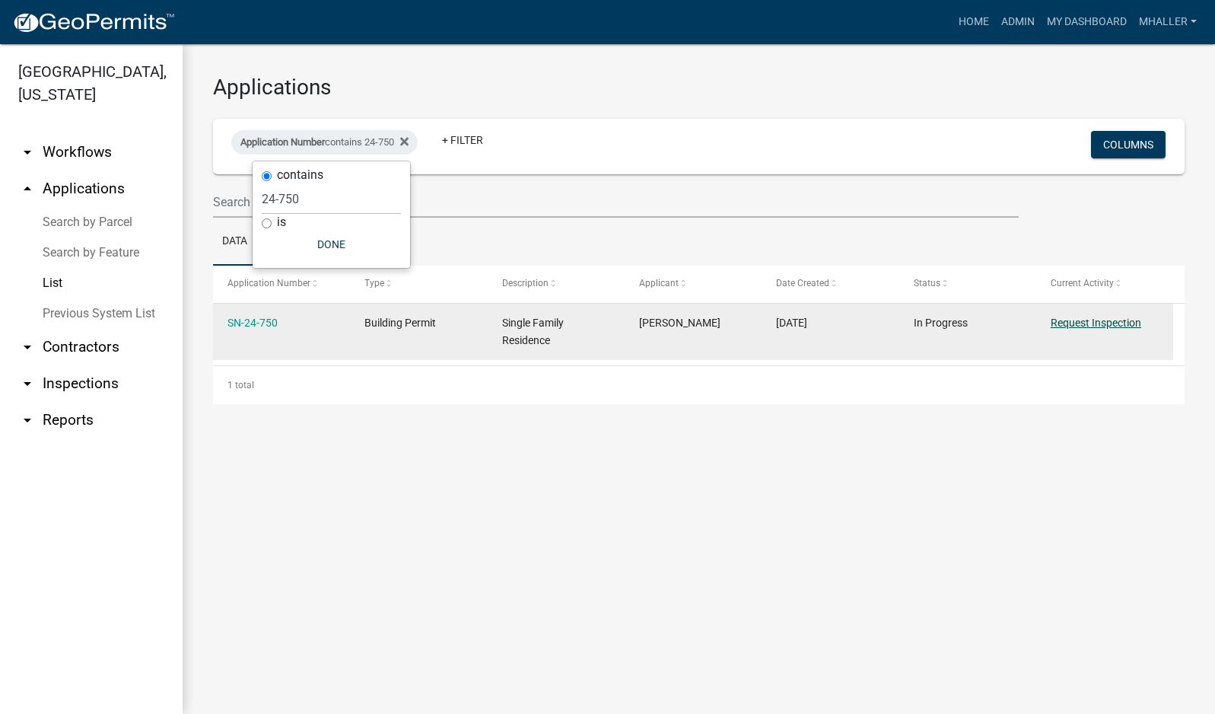
click at [1082, 323] on link "Request Inspection" at bounding box center [1096, 323] width 91 height 12
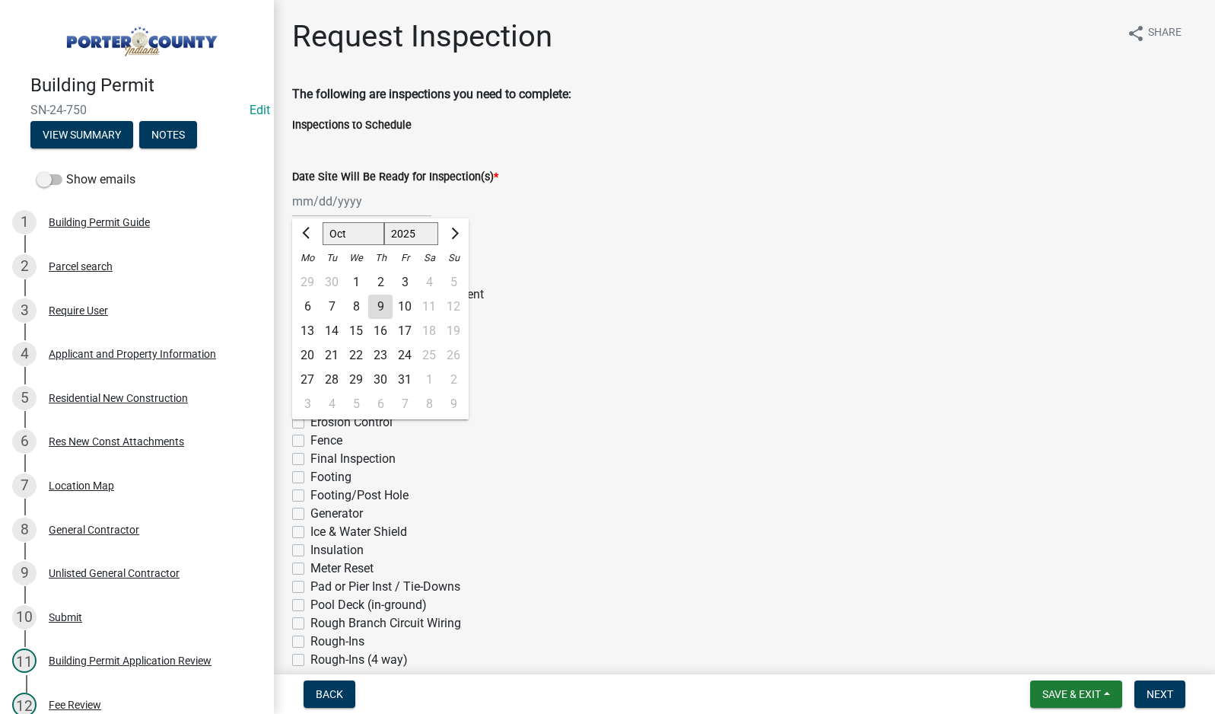
click at [349, 200] on div "[PERSON_NAME] Feb Mar Apr [PERSON_NAME][DATE] Oct Nov [DATE] 1526 1527 1528 152…" at bounding box center [361, 201] width 139 height 31
click at [375, 305] on div "9" at bounding box center [380, 306] width 24 height 24
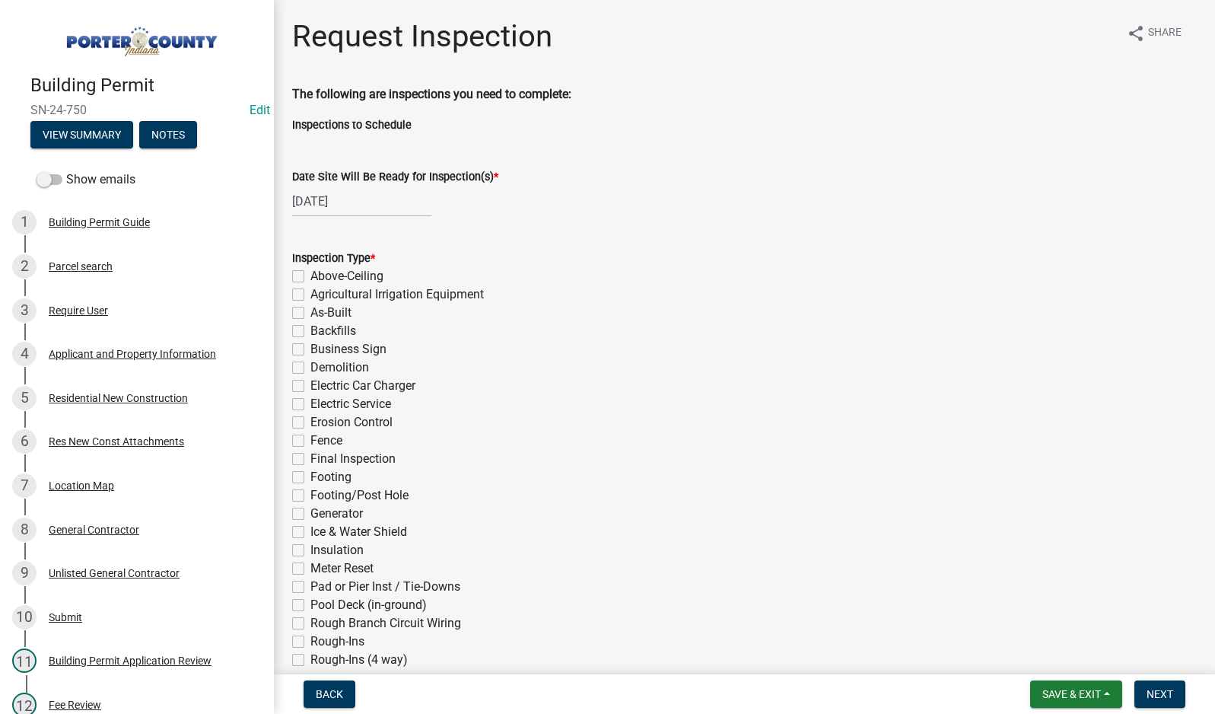
click at [291, 310] on div "Inspection Type * Above-Ceiling Agricultural Irrigation Equipment As-Built Back…" at bounding box center [745, 505] width 928 height 548
click at [310, 310] on label "As-Built" at bounding box center [330, 313] width 41 height 18
click at [310, 310] on input "As-Built" at bounding box center [315, 309] width 10 height 10
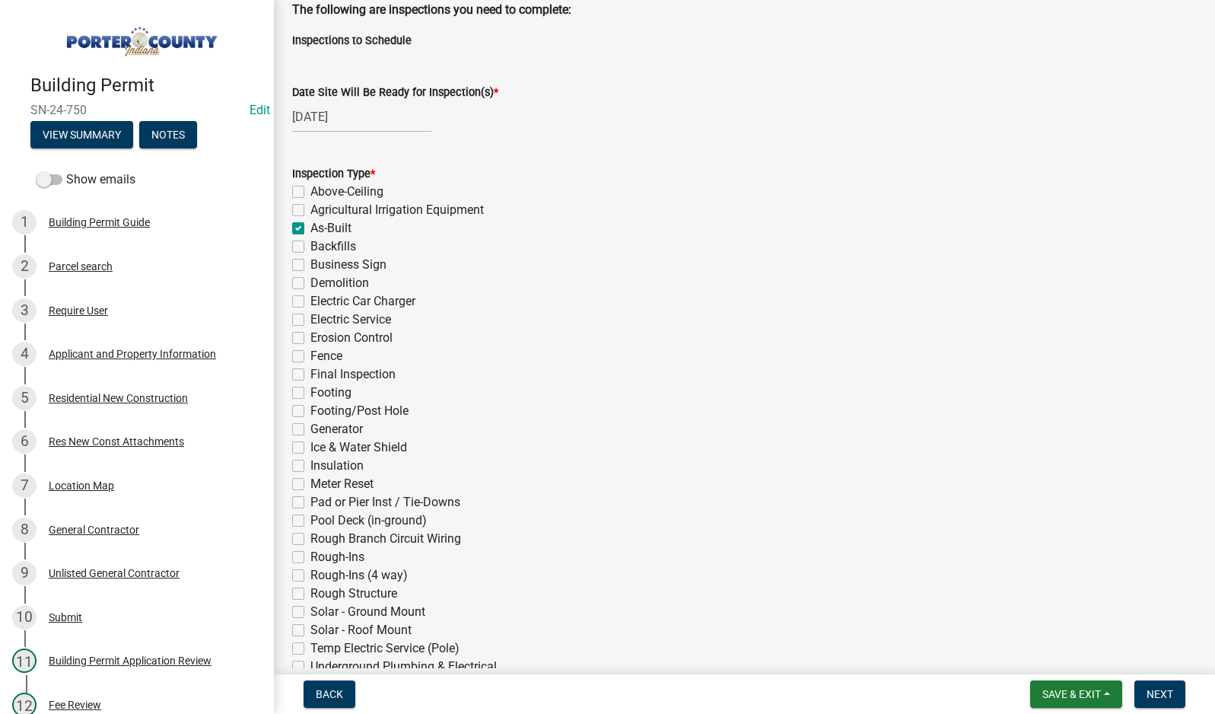
scroll to position [228, 0]
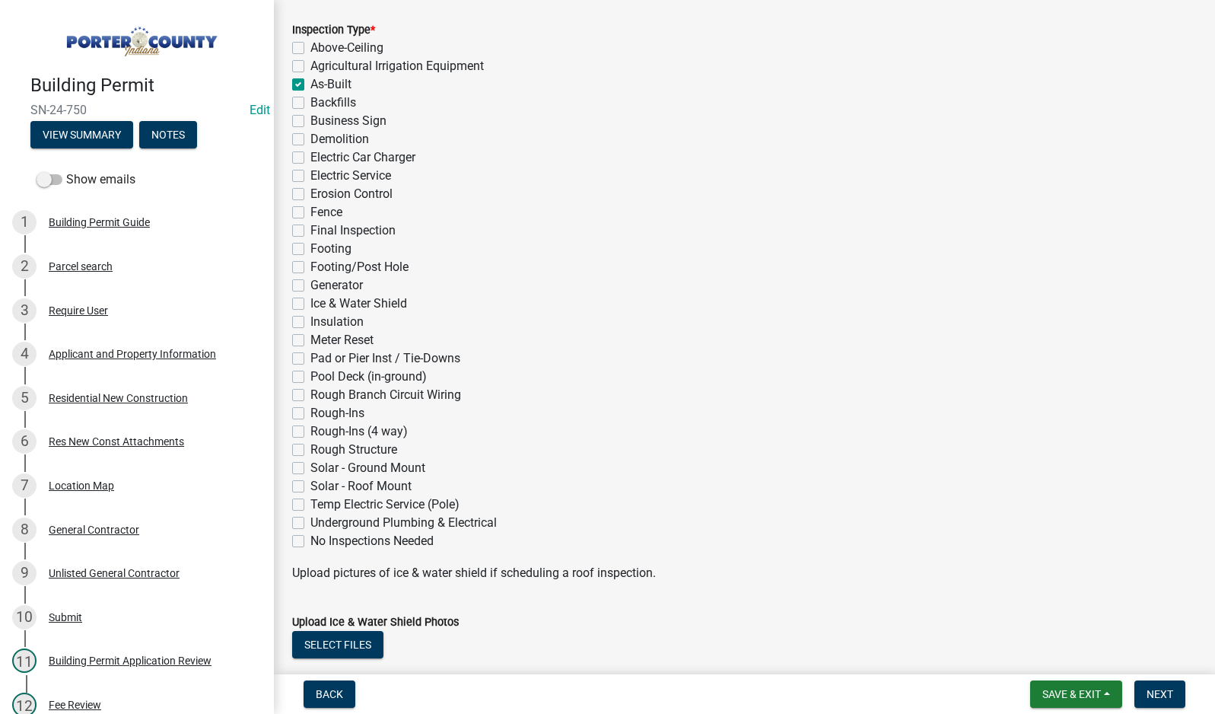
click at [310, 235] on label "Final Inspection" at bounding box center [352, 230] width 85 height 18
click at [310, 231] on input "Final Inspection" at bounding box center [315, 226] width 10 height 10
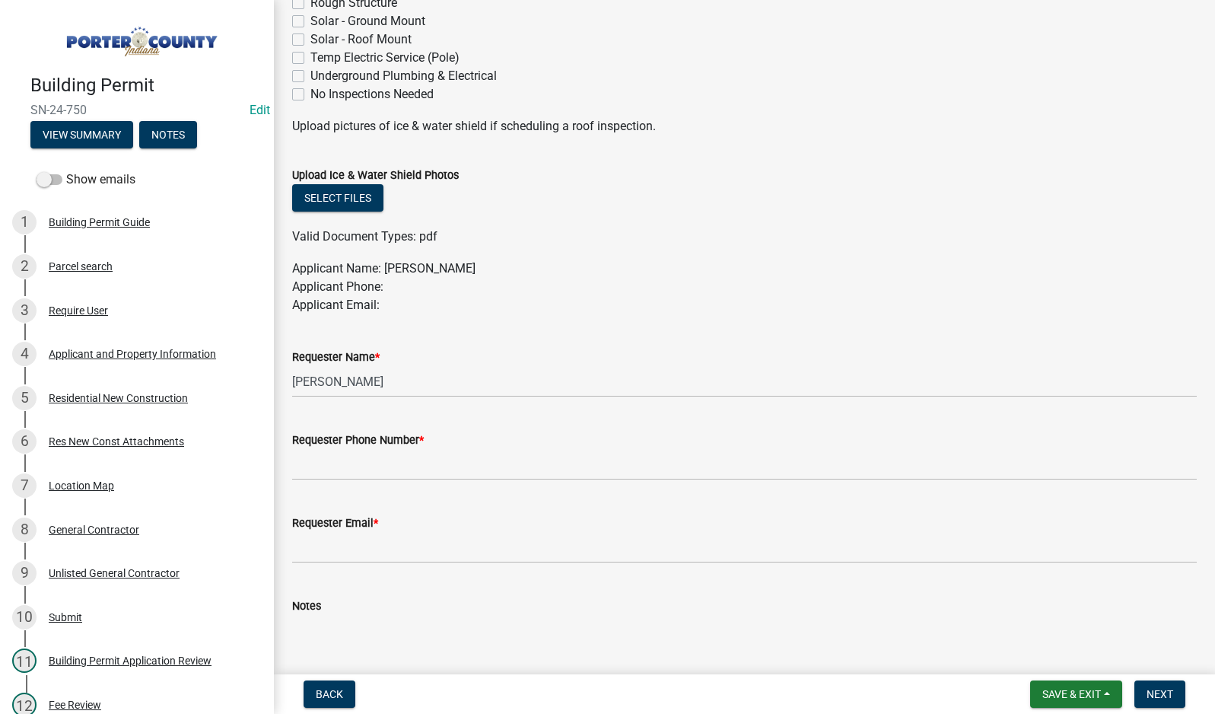
scroll to position [685, 0]
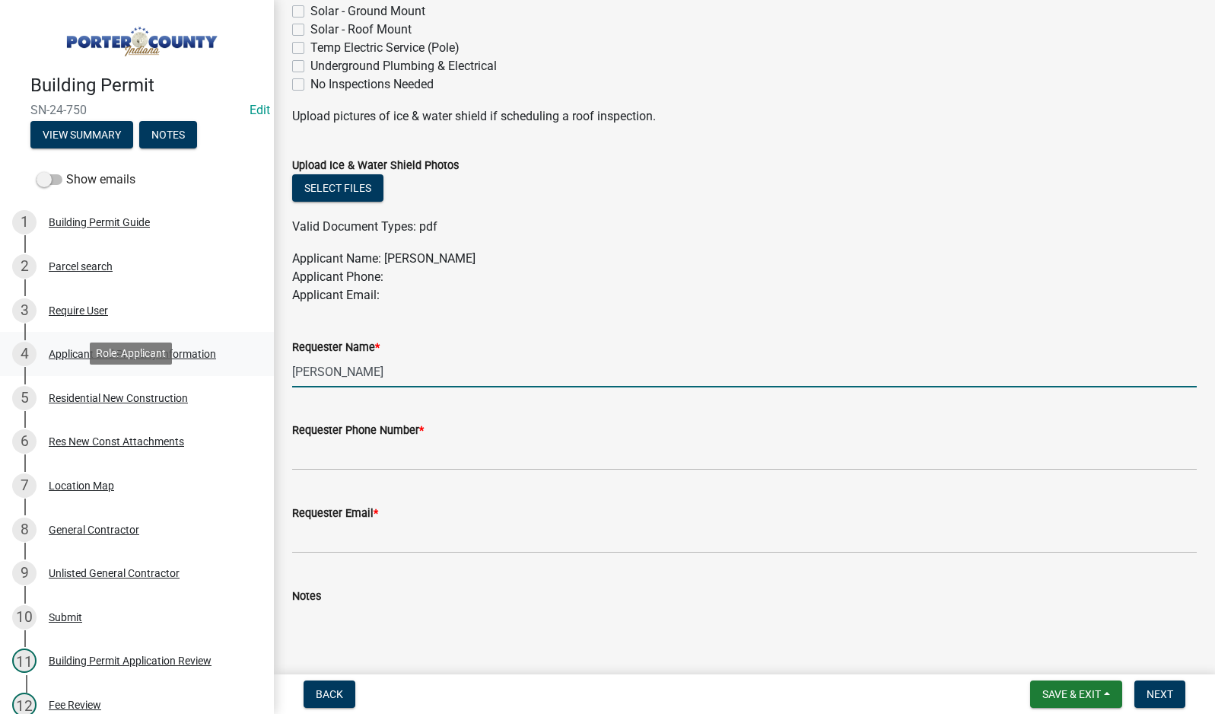
drag, startPoint x: 396, startPoint y: 368, endPoint x: 154, endPoint y: 369, distance: 242.0
click at [169, 375] on div "Building Permit SN-24-750 Edit View Summary Notes Show emails 1 Building Permit…" at bounding box center [607, 357] width 1215 height 714
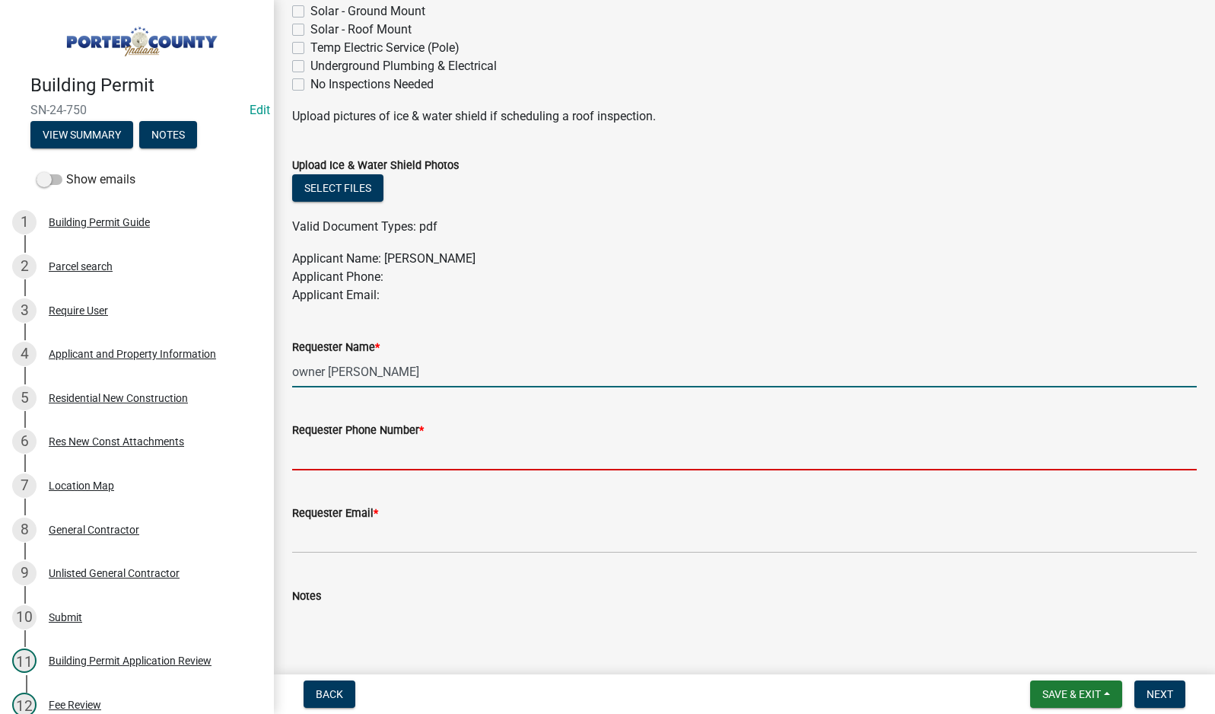
click at [347, 457] on input "Requester Phone Number *" at bounding box center [744, 454] width 905 height 31
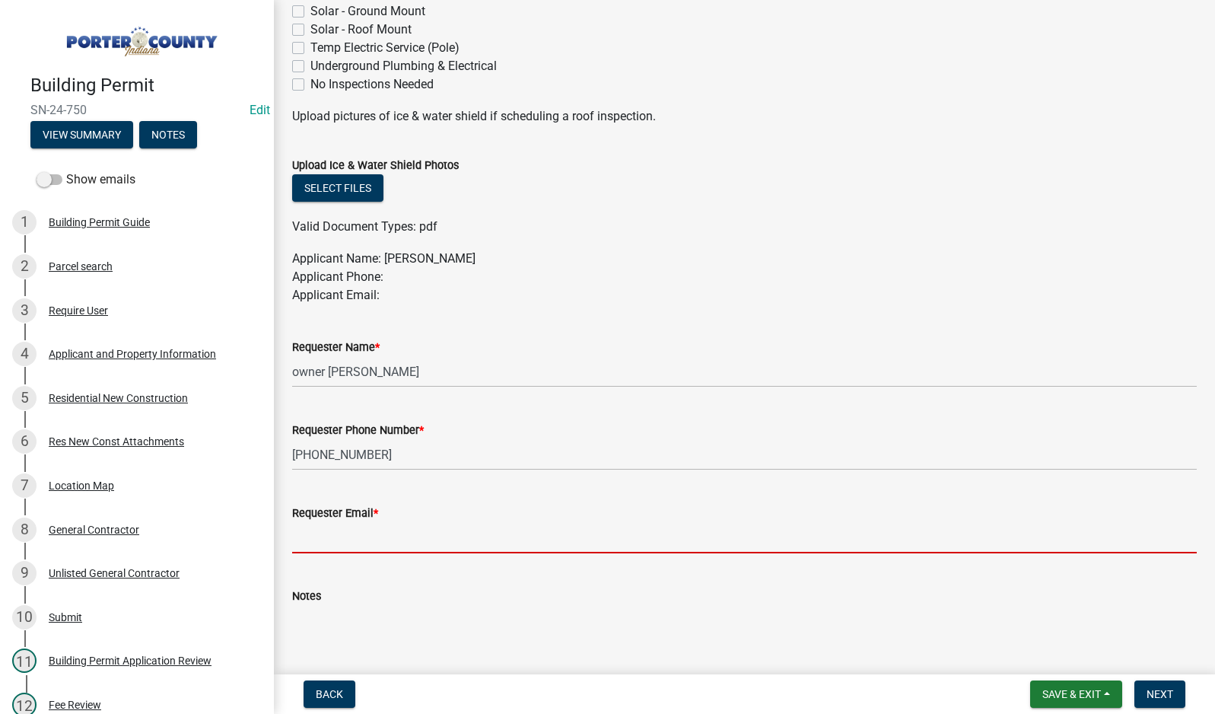
click at [332, 537] on input "Requester Email *" at bounding box center [744, 537] width 905 height 31
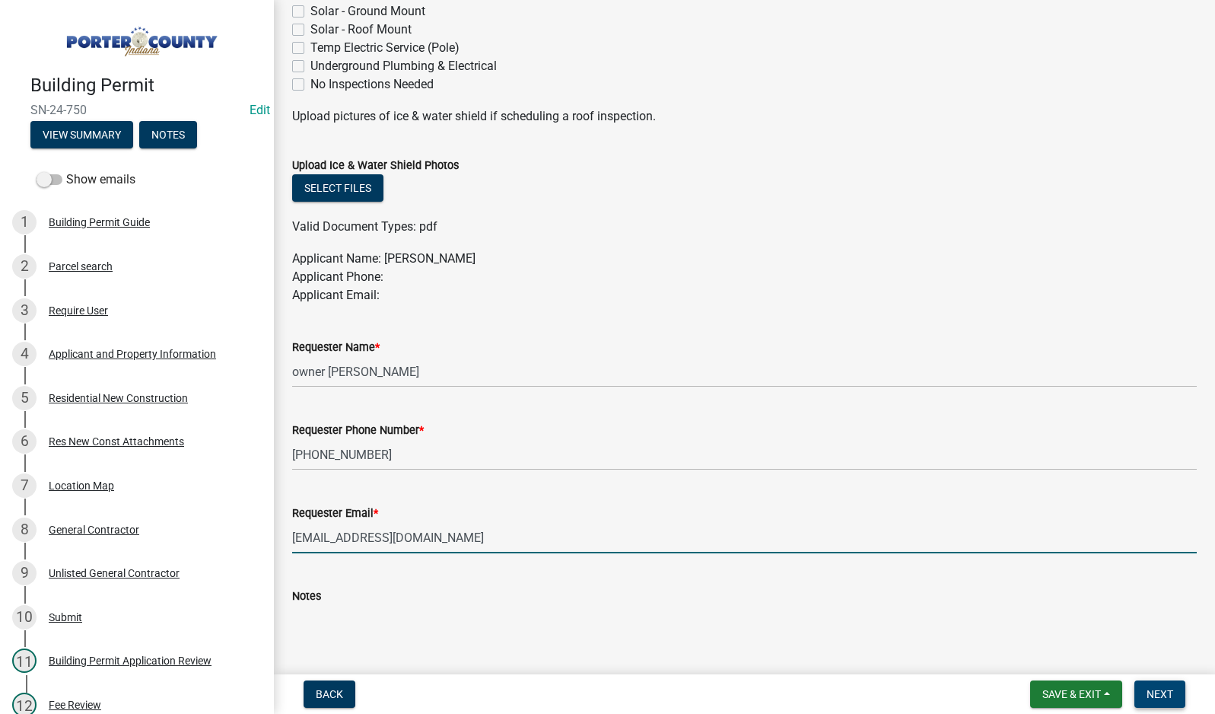
click at [1144, 702] on button "Next" at bounding box center [1160, 693] width 51 height 27
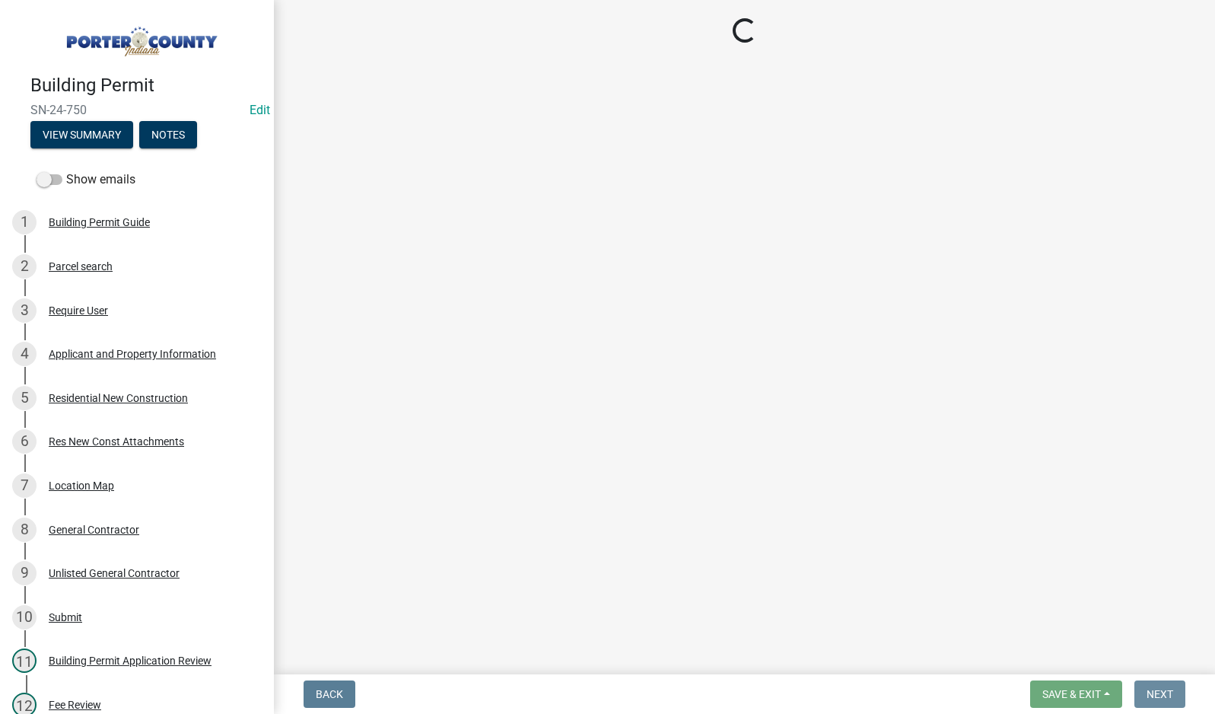
scroll to position [0, 0]
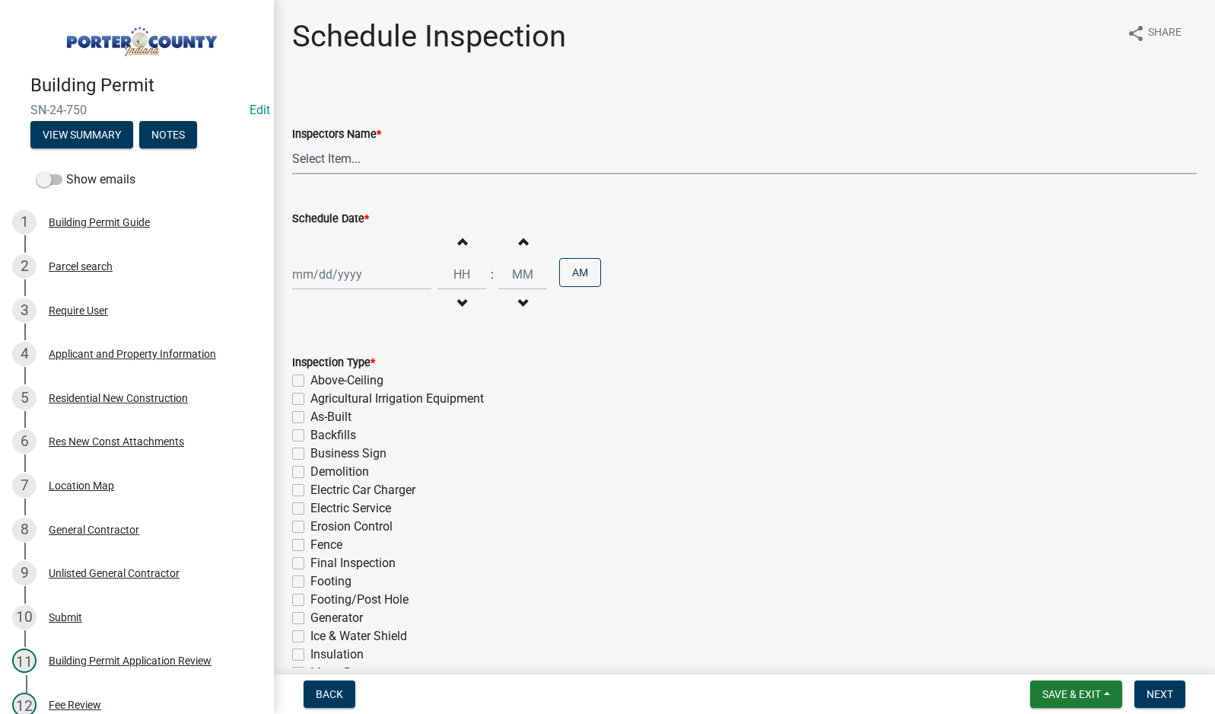
click at [332, 153] on select "Select Item... mhaller ([PERSON_NAME])" at bounding box center [744, 158] width 905 height 31
click at [292, 143] on select "Select Item... mhaller ([PERSON_NAME])" at bounding box center [744, 158] width 905 height 31
click at [340, 274] on div at bounding box center [361, 274] width 139 height 31
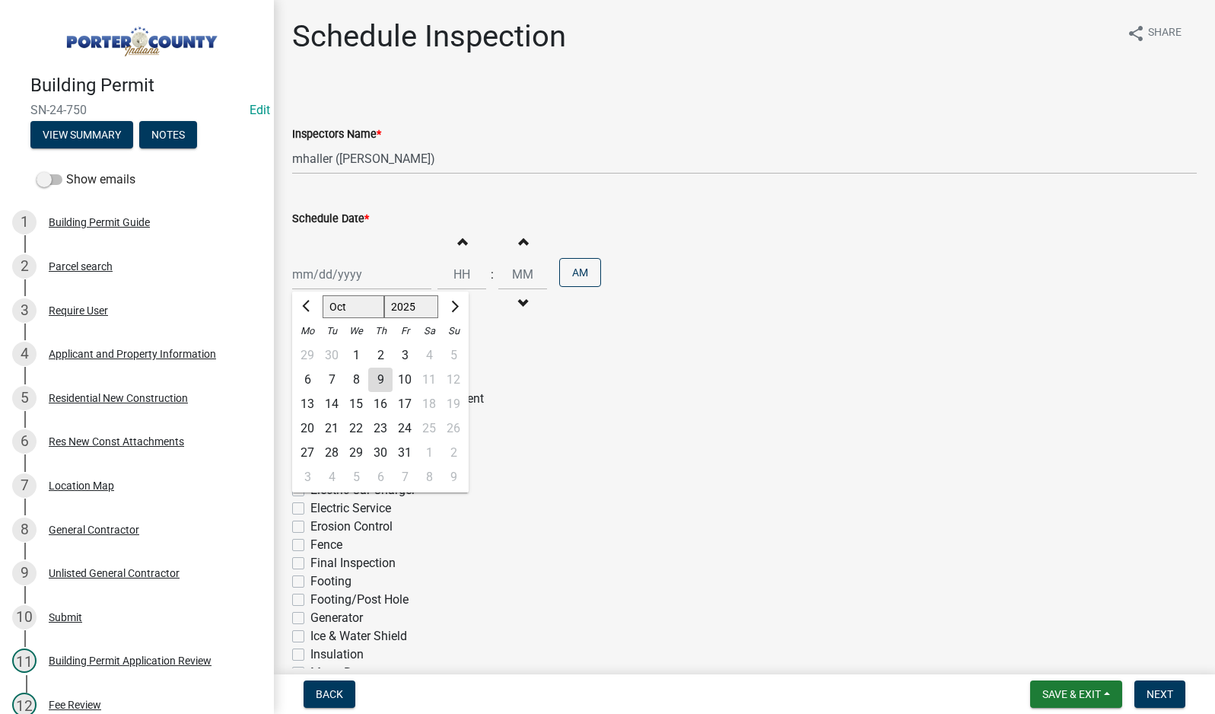
click at [360, 406] on div "15" at bounding box center [356, 404] width 24 height 24
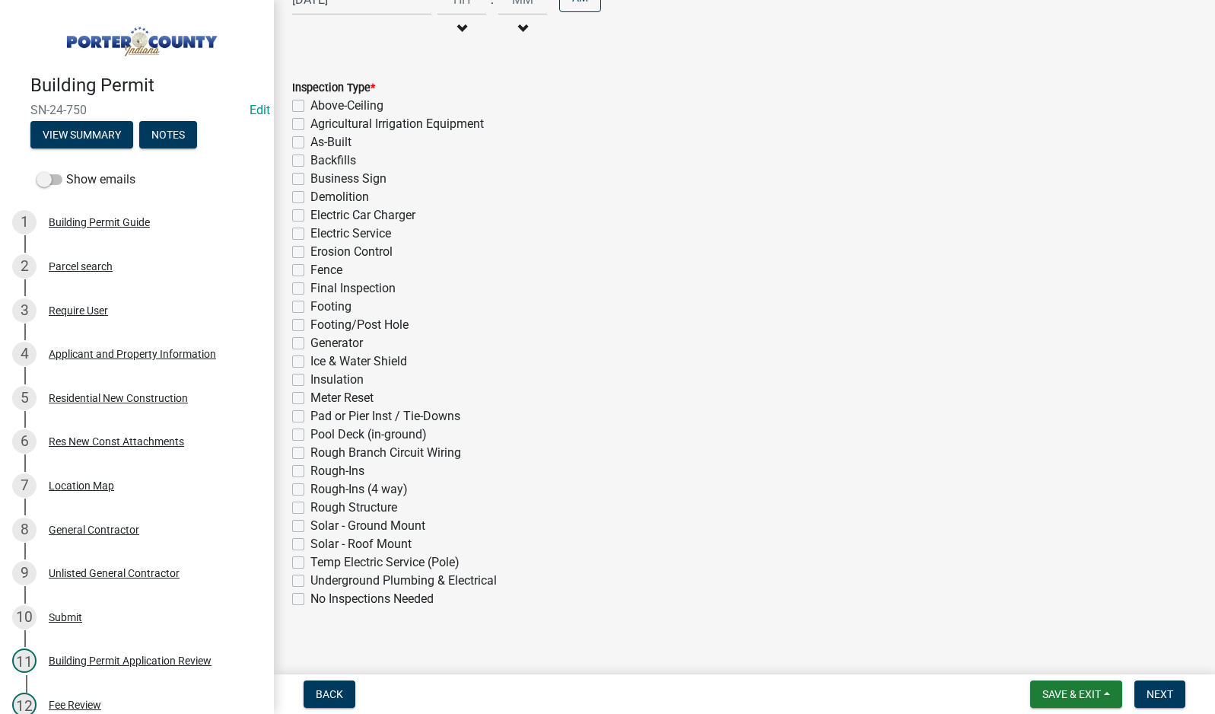
scroll to position [288, 0]
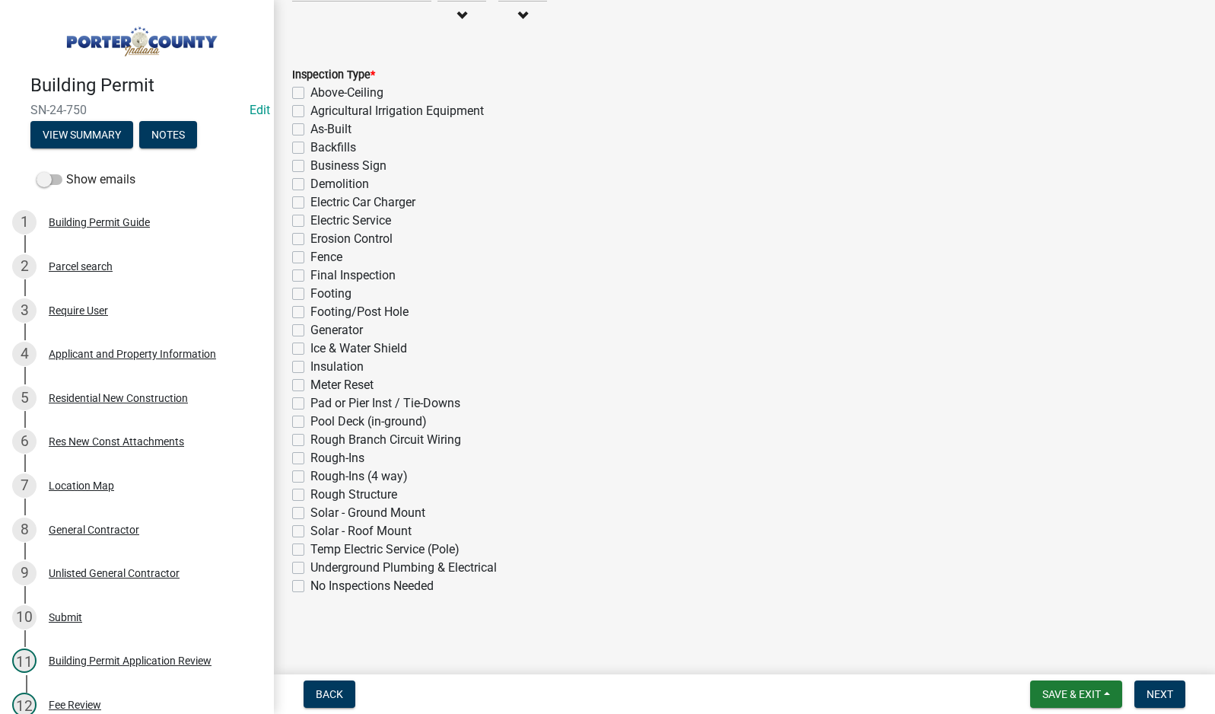
click at [310, 128] on label "As-Built" at bounding box center [330, 129] width 41 height 18
click at [310, 128] on input "As-Built" at bounding box center [315, 125] width 10 height 10
click at [310, 274] on label "Final Inspection" at bounding box center [352, 275] width 85 height 18
click at [310, 274] on input "Final Inspection" at bounding box center [315, 271] width 10 height 10
click at [1148, 696] on span "Next" at bounding box center [1160, 694] width 27 height 12
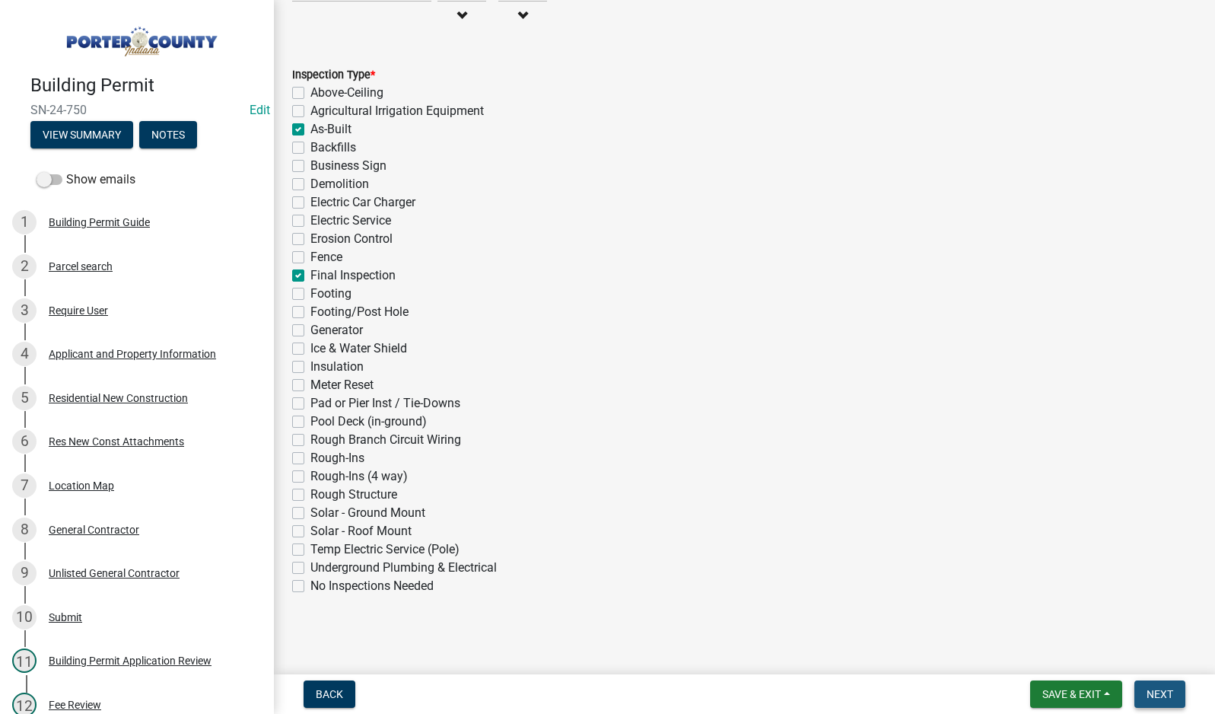
scroll to position [0, 0]
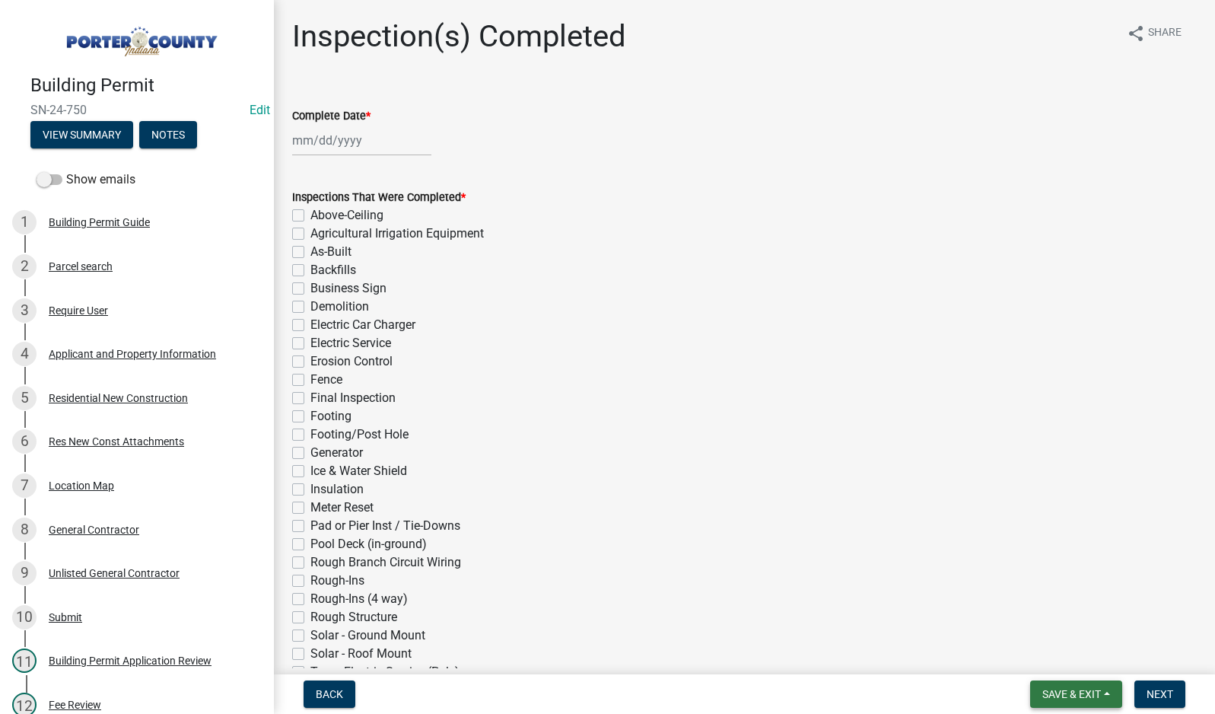
click at [1044, 688] on span "Save & Exit" at bounding box center [1072, 694] width 59 height 12
click at [1051, 648] on button "Save & Exit" at bounding box center [1062, 654] width 122 height 37
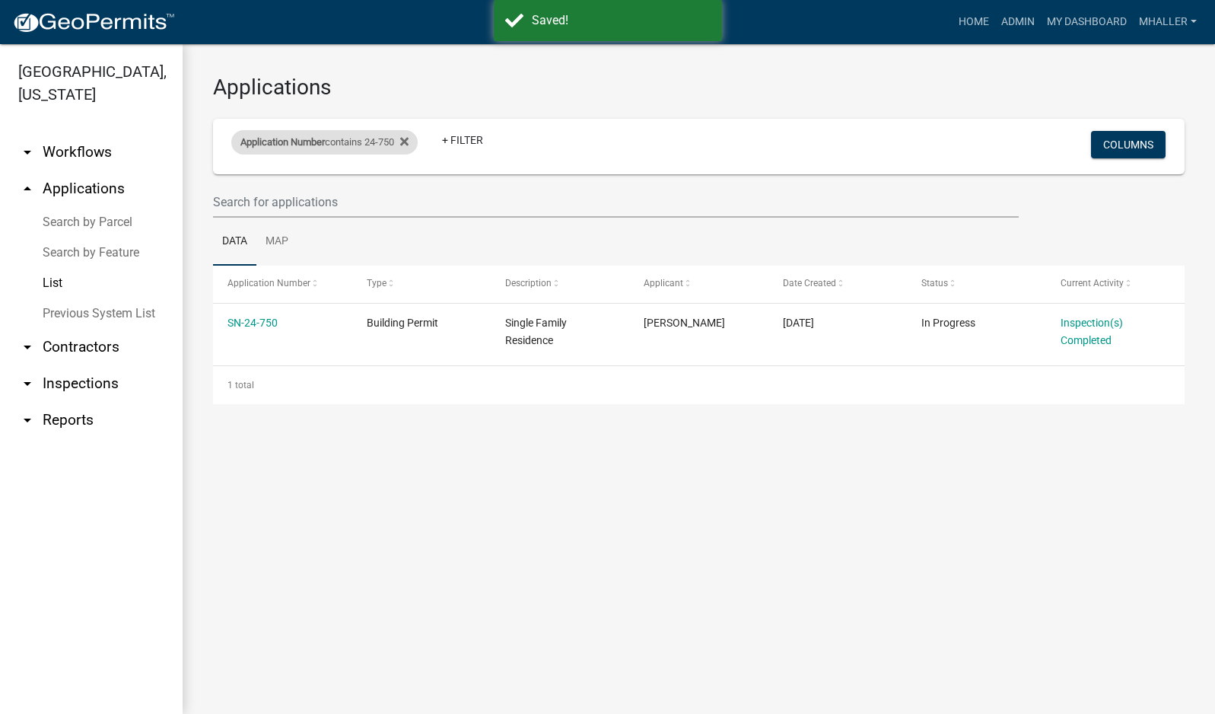
click at [325, 142] on span "Application Number" at bounding box center [282, 141] width 84 height 11
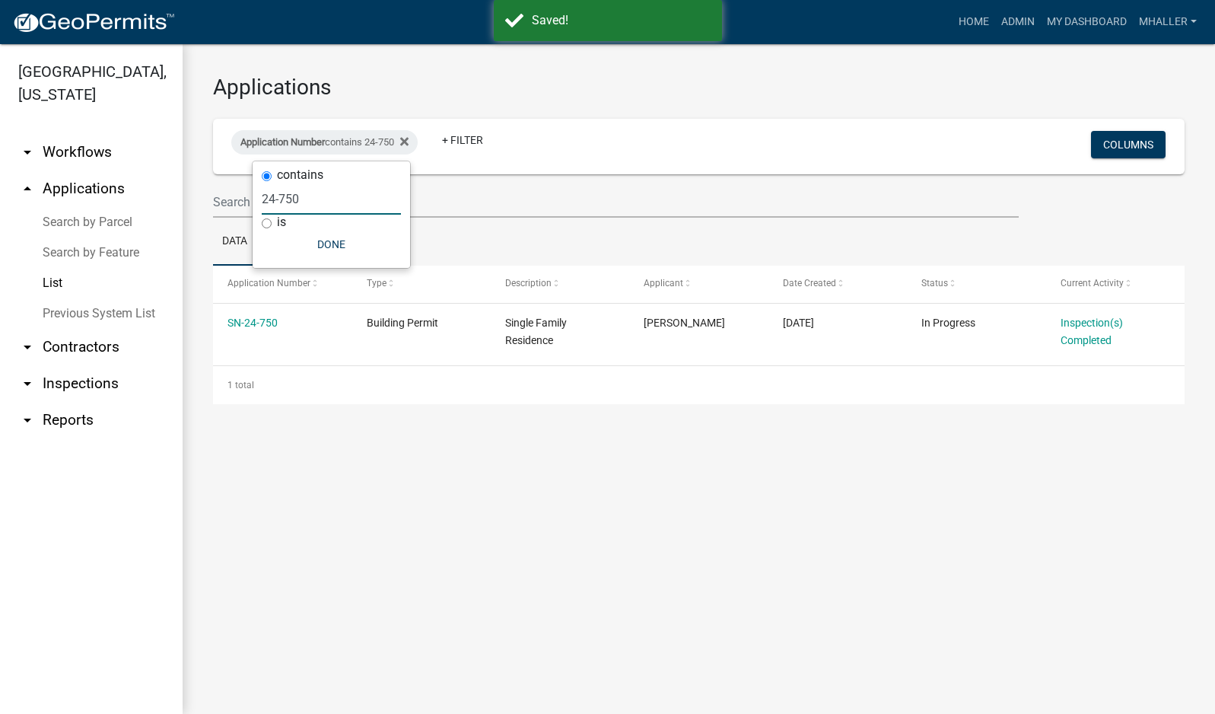
click at [311, 205] on input "24-750" at bounding box center [331, 198] width 139 height 31
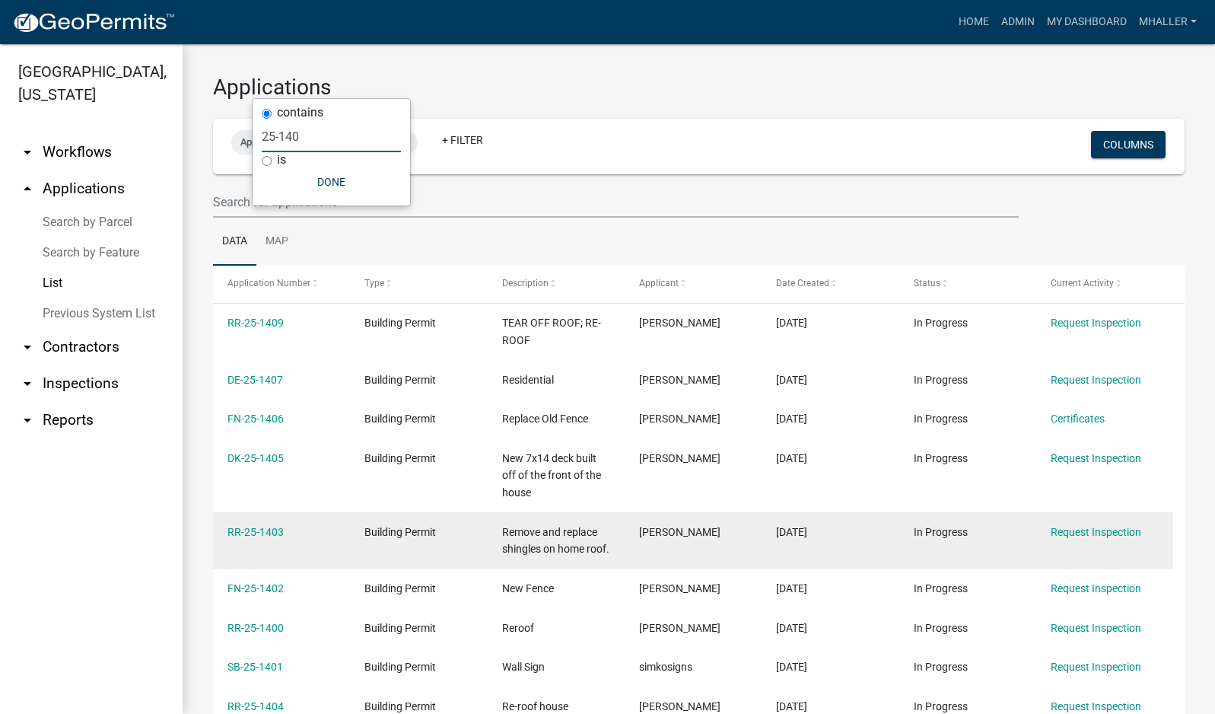
scroll to position [264, 0]
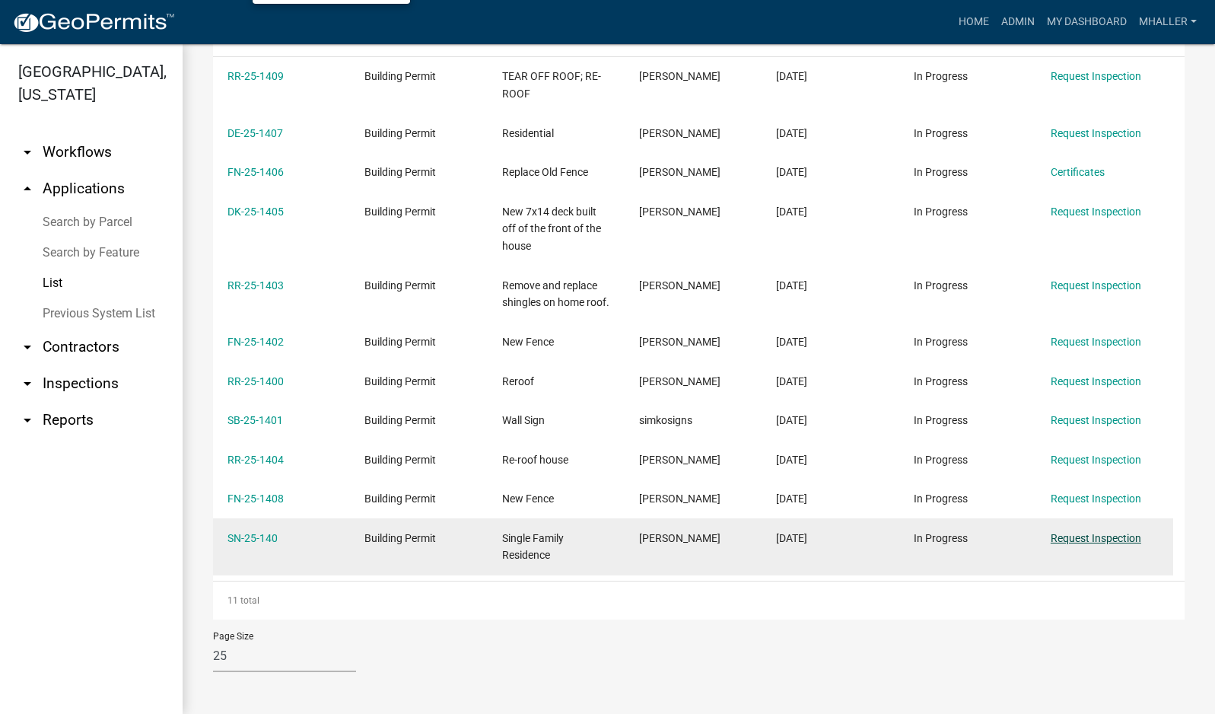
click at [1102, 539] on link "Request Inspection" at bounding box center [1096, 538] width 91 height 12
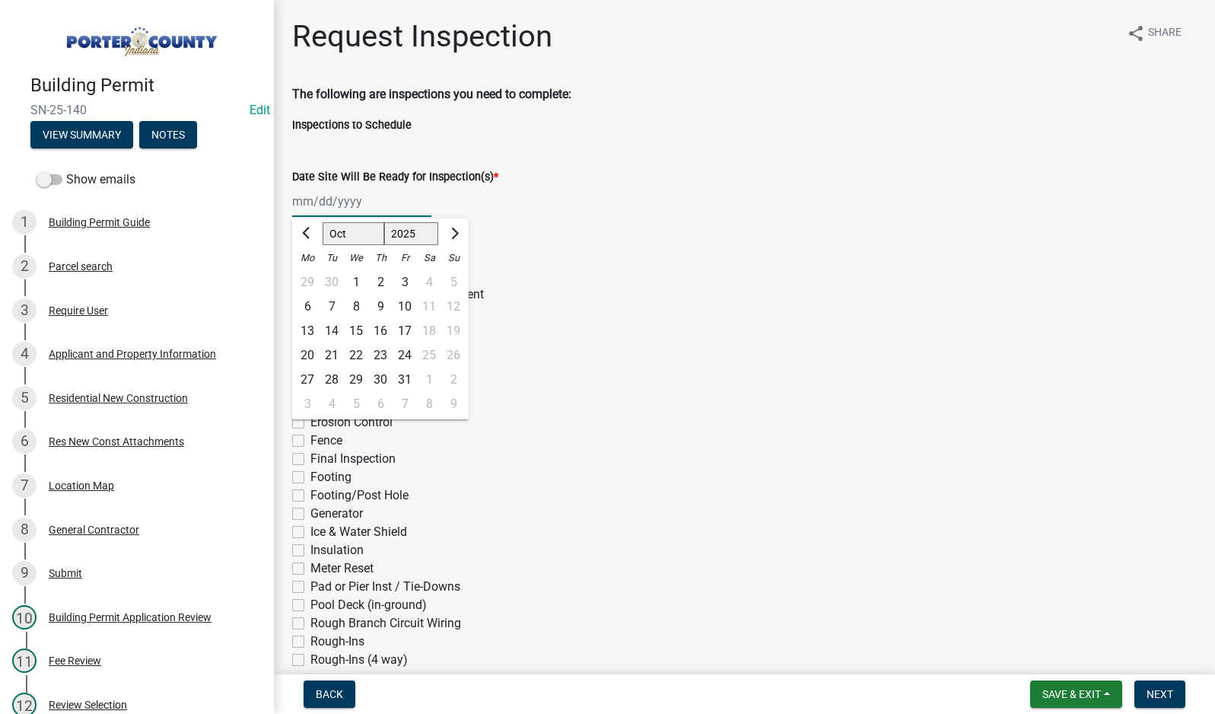
click at [352, 204] on div "[PERSON_NAME] Feb Mar Apr [PERSON_NAME][DATE] Oct Nov [DATE] 1526 1527 1528 152…" at bounding box center [361, 201] width 139 height 31
click at [373, 304] on div "9" at bounding box center [380, 306] width 24 height 24
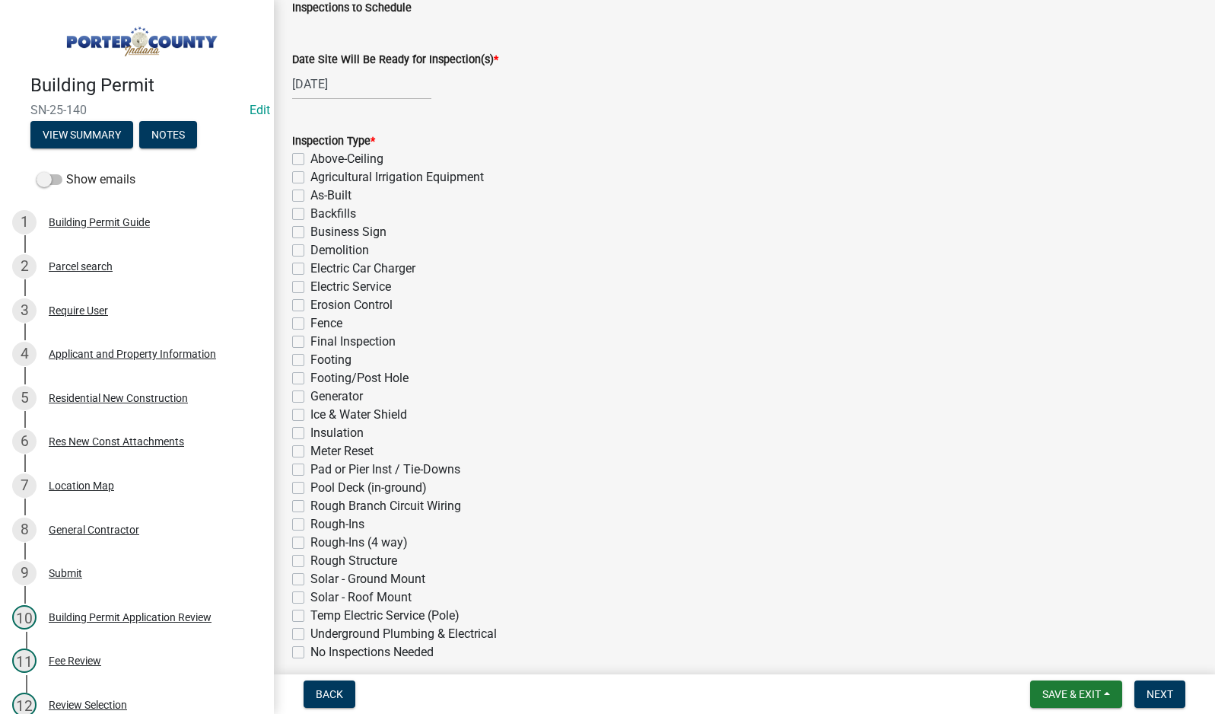
scroll to position [380, 0]
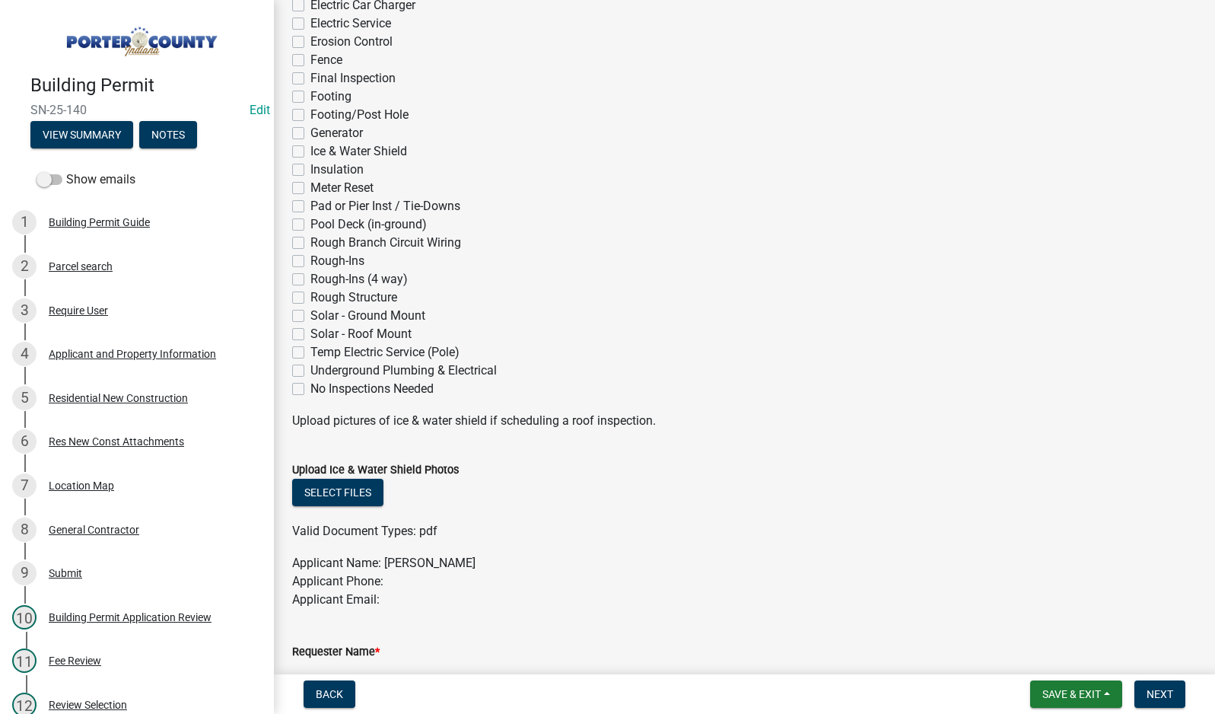
click at [310, 24] on label "Electric Service" at bounding box center [350, 23] width 81 height 18
click at [310, 24] on input "Electric Service" at bounding box center [315, 19] width 10 height 10
click at [310, 282] on label "Rough-Ins (4 way)" at bounding box center [358, 279] width 97 height 18
click at [310, 280] on input "Rough-Ins (4 way)" at bounding box center [315, 275] width 10 height 10
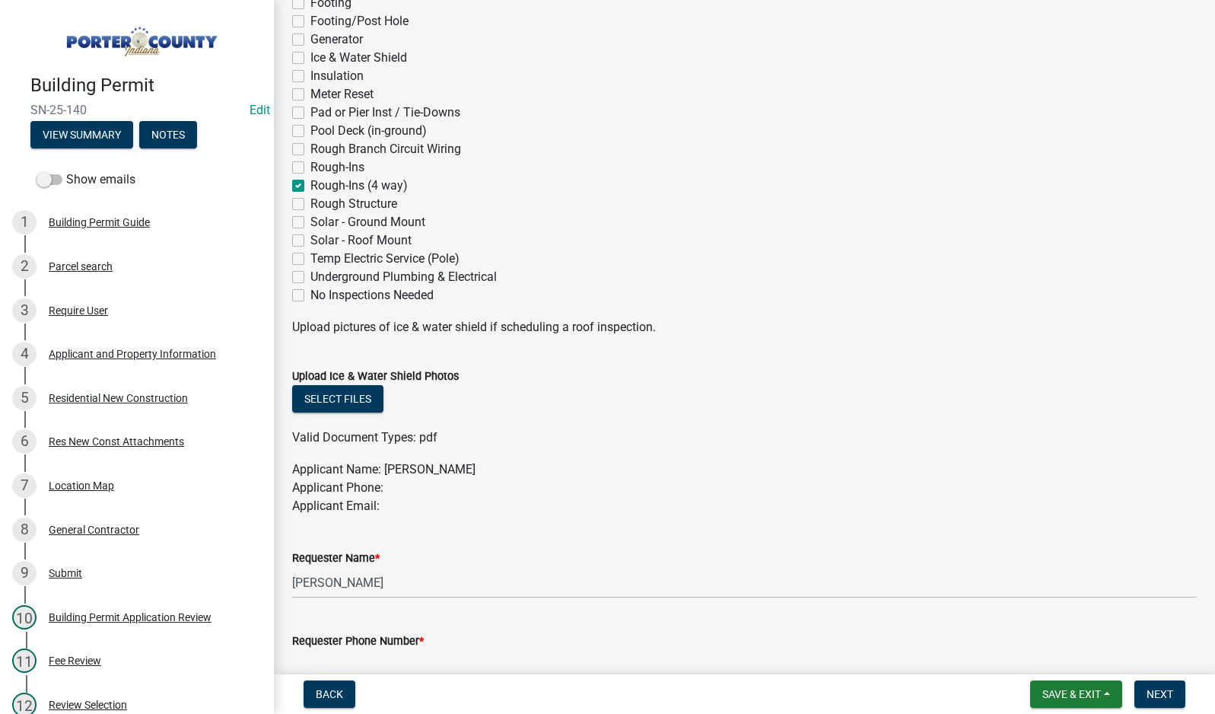
scroll to position [685, 0]
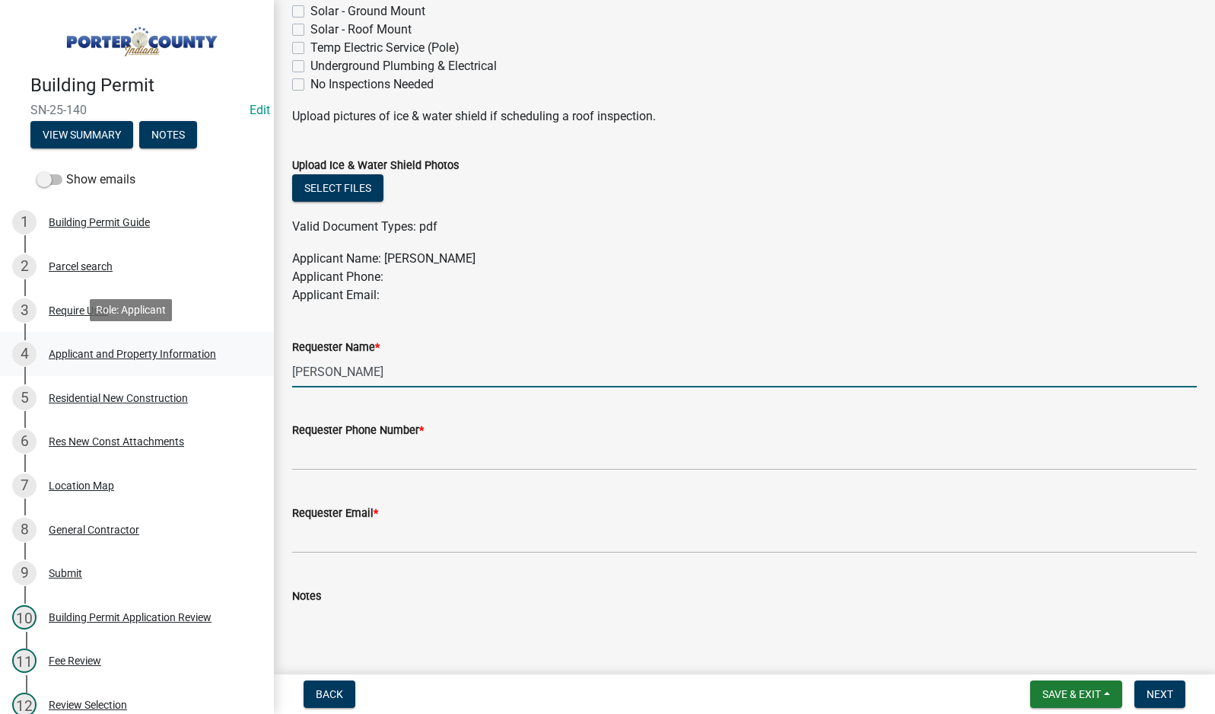
drag, startPoint x: 382, startPoint y: 377, endPoint x: 209, endPoint y: 349, distance: 175.7
click at [209, 349] on div "Building Permit SN-25-140 Edit View Summary Notes Show emails 1 Building Permit…" at bounding box center [607, 357] width 1215 height 714
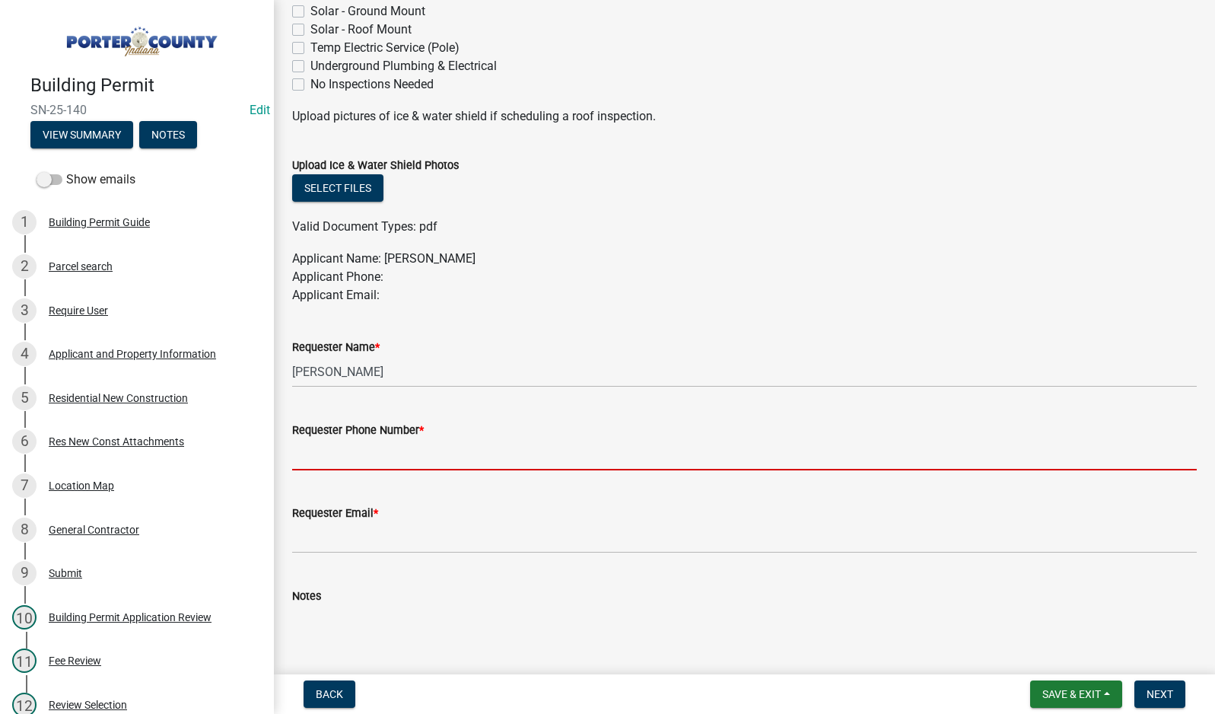
click at [401, 461] on input "Requester Phone Number *" at bounding box center [744, 454] width 905 height 31
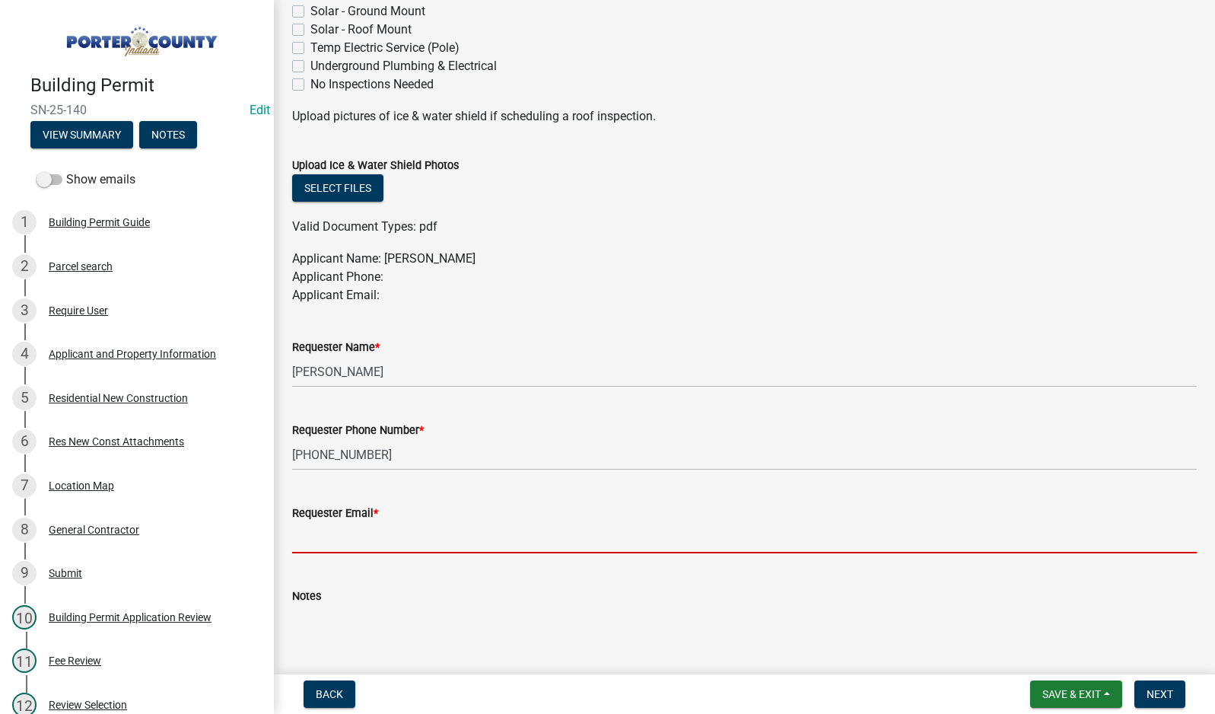
click at [401, 540] on input "Requester Email *" at bounding box center [744, 537] width 905 height 31
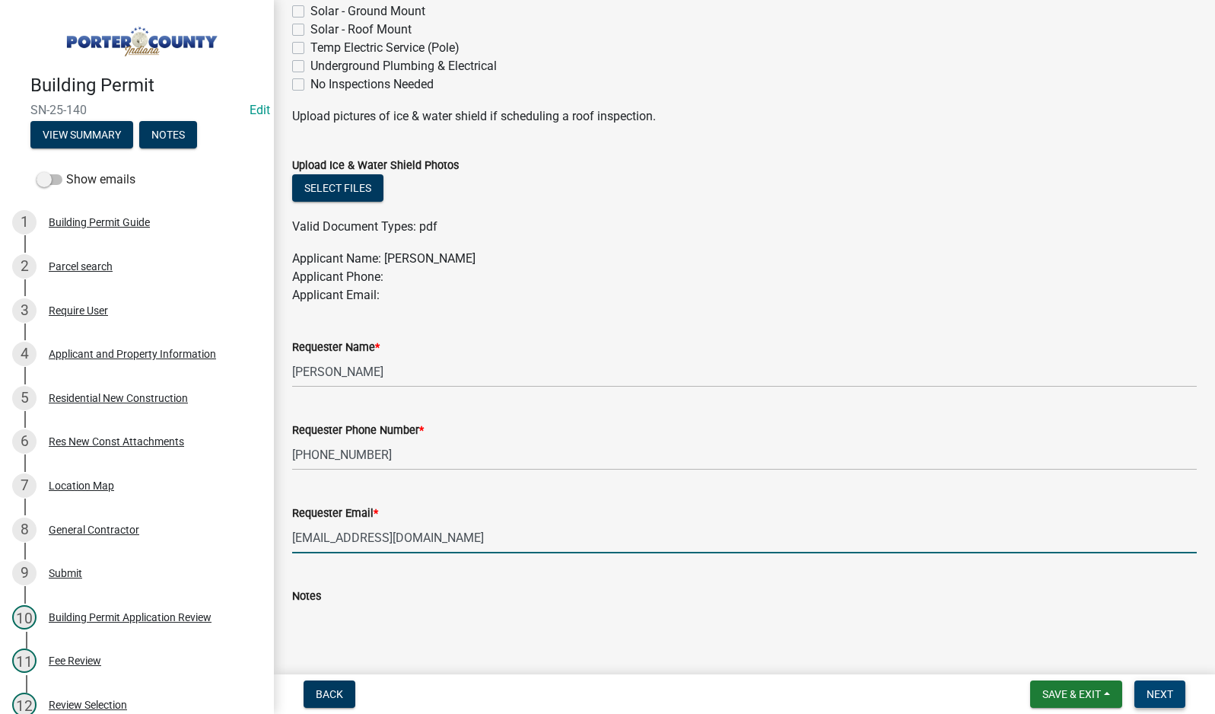
click at [1145, 692] on button "Next" at bounding box center [1160, 693] width 51 height 27
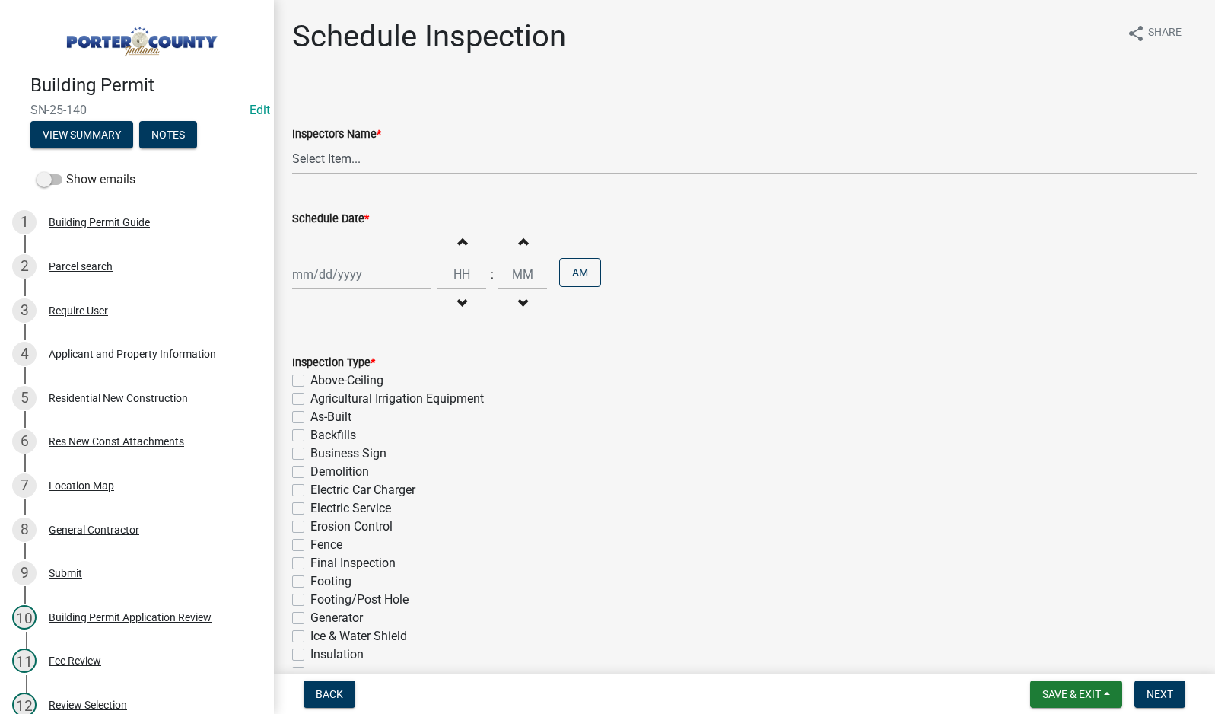
click at [343, 161] on select "Select Item... mhaller ([PERSON_NAME])" at bounding box center [744, 158] width 905 height 31
click at [292, 143] on select "Select Item... mhaller ([PERSON_NAME])" at bounding box center [744, 158] width 905 height 31
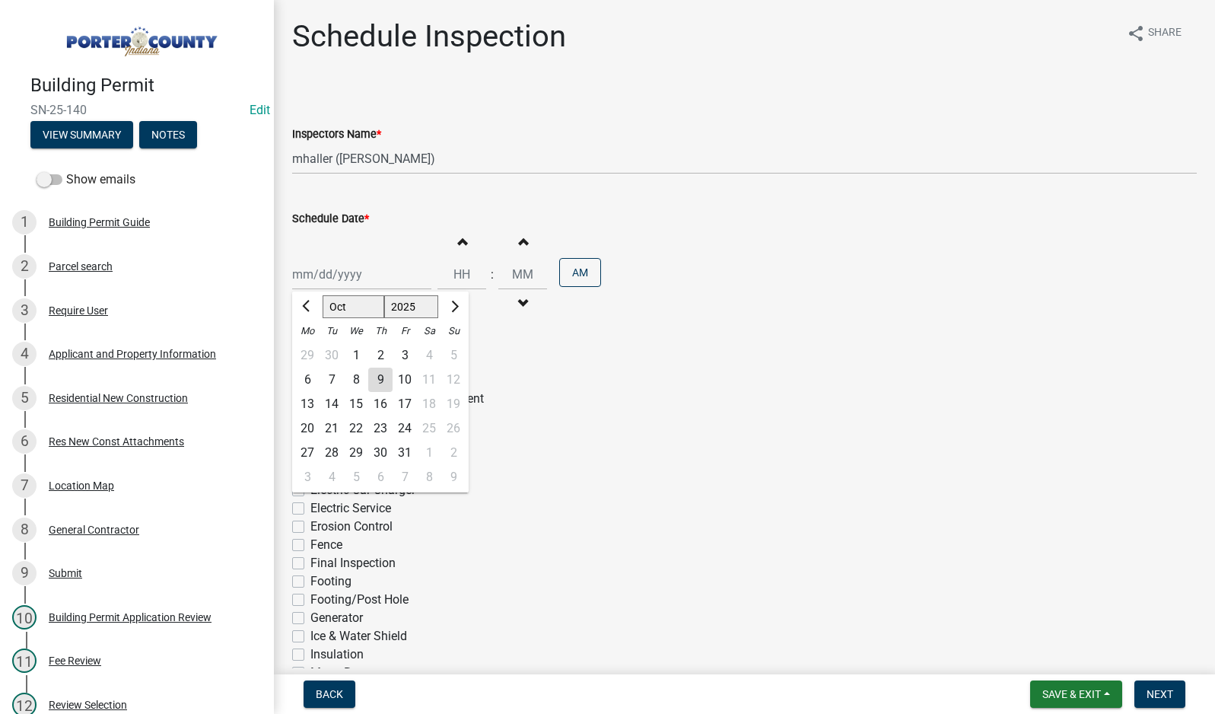
click at [361, 277] on div "[PERSON_NAME] Feb Mar Apr [PERSON_NAME][DATE] Oct Nov [DATE] 1526 1527 1528 152…" at bounding box center [361, 274] width 139 height 31
click at [356, 404] on div "15" at bounding box center [356, 404] width 24 height 24
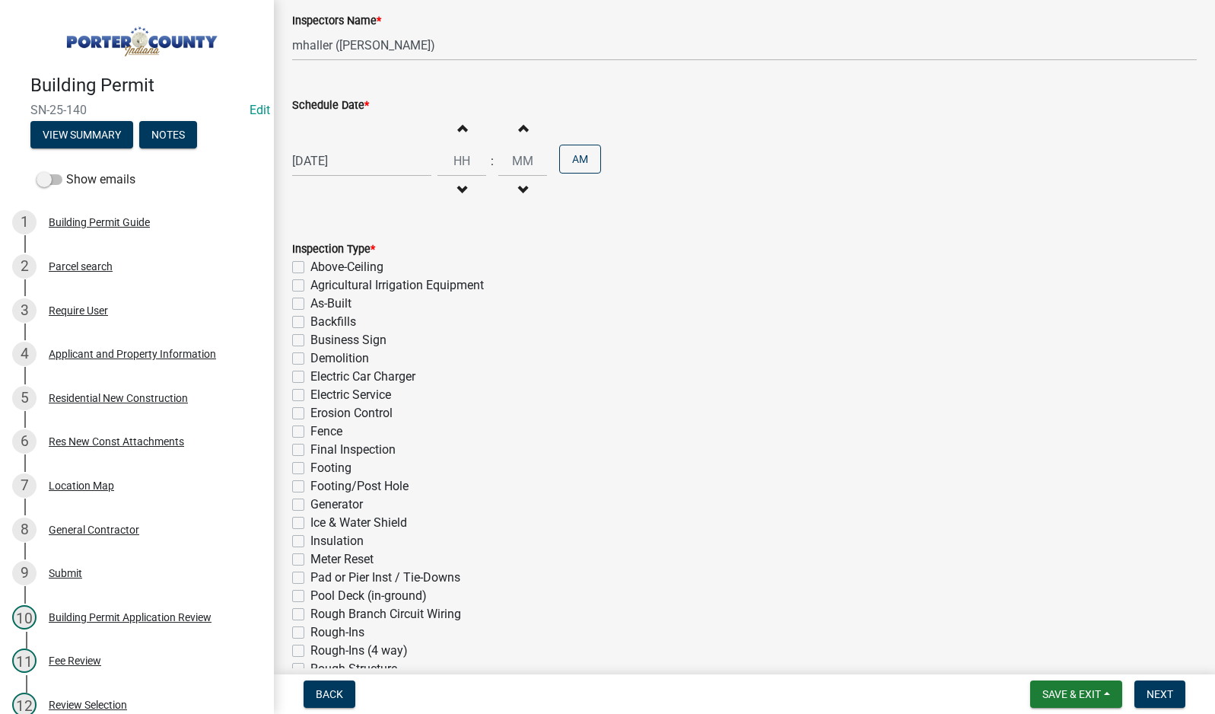
scroll to position [288, 0]
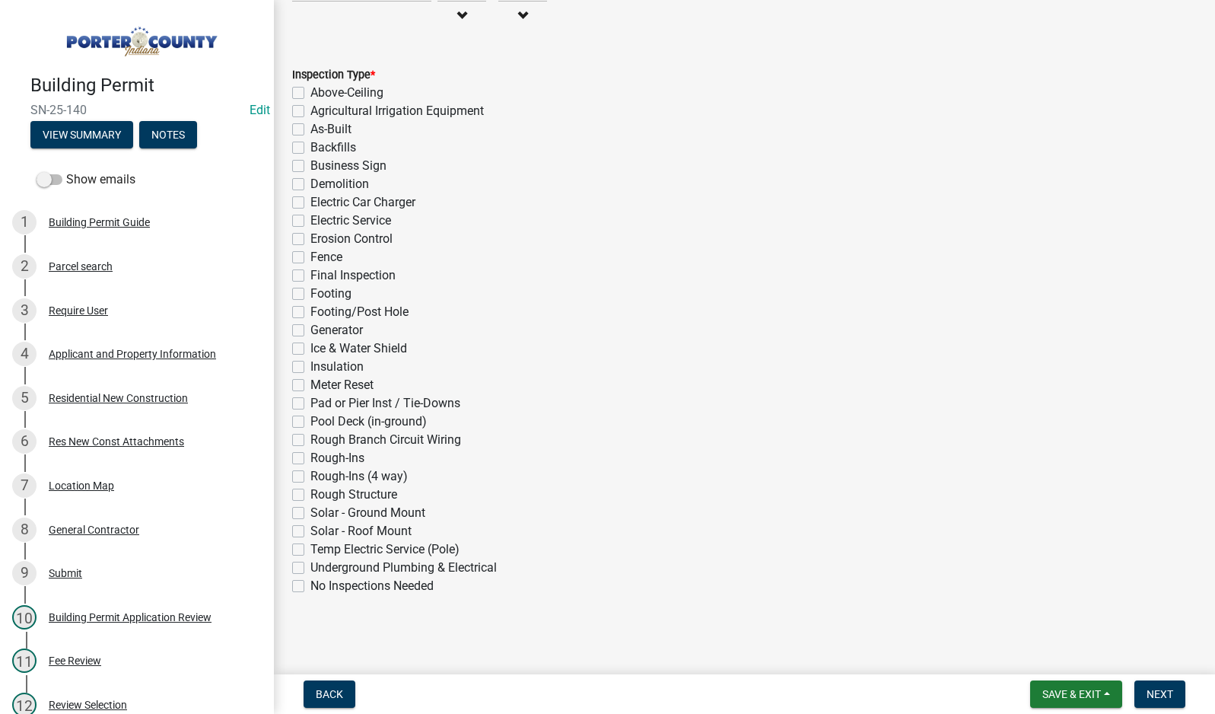
click at [310, 222] on label "Electric Service" at bounding box center [350, 221] width 81 height 18
click at [310, 221] on input "Electric Service" at bounding box center [315, 217] width 10 height 10
click at [310, 475] on label "Rough-Ins (4 way)" at bounding box center [358, 476] width 97 height 18
click at [310, 475] on input "Rough-Ins (4 way)" at bounding box center [315, 472] width 10 height 10
click at [1148, 689] on span "Next" at bounding box center [1160, 694] width 27 height 12
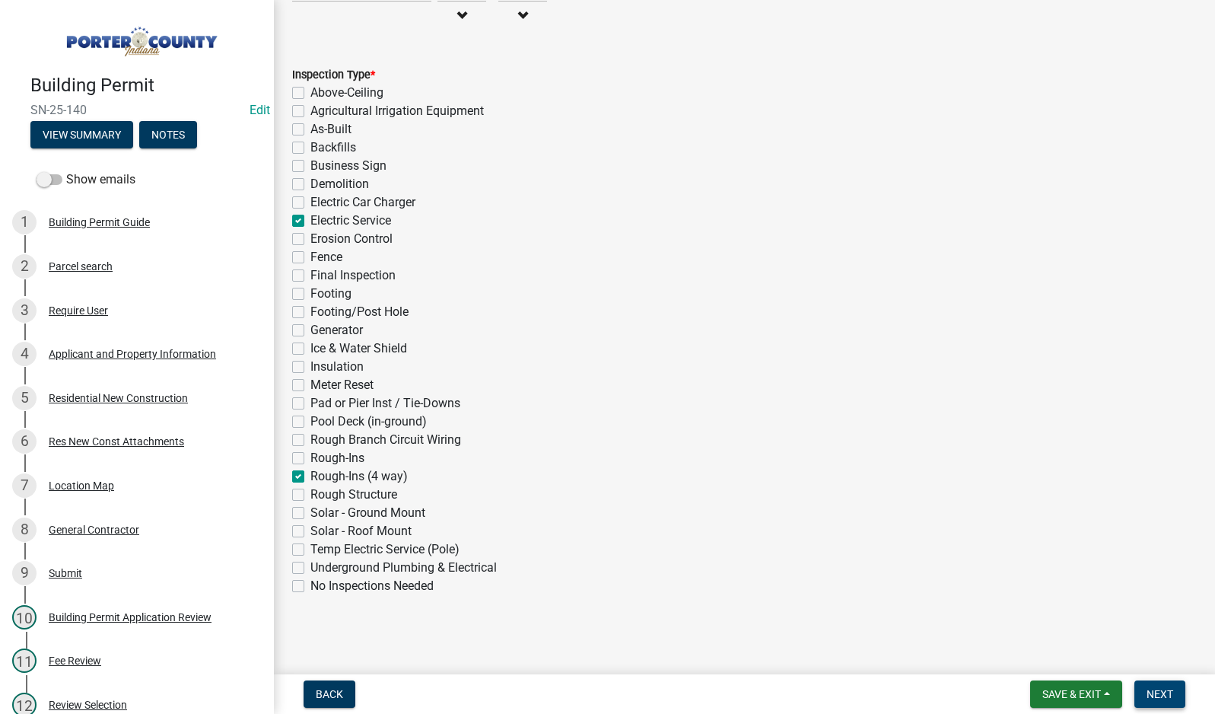
scroll to position [0, 0]
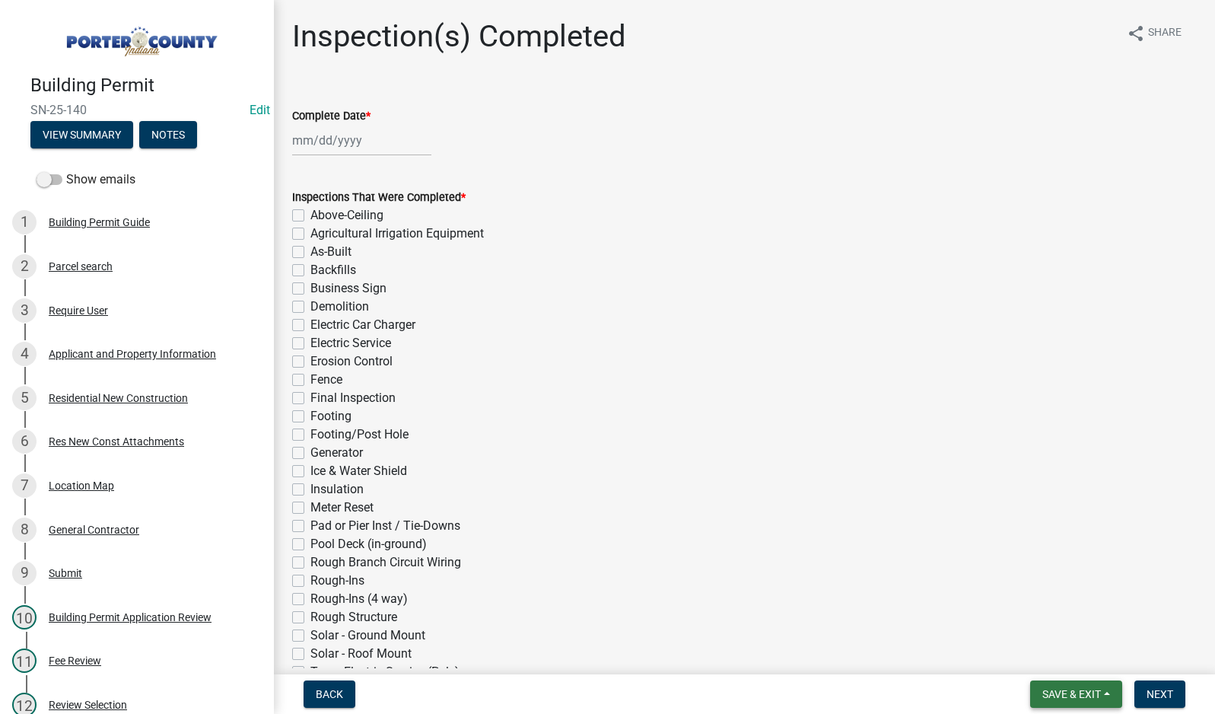
click at [1074, 692] on span "Save & Exit" at bounding box center [1072, 694] width 59 height 12
click at [1084, 654] on button "Save & Exit" at bounding box center [1062, 654] width 122 height 37
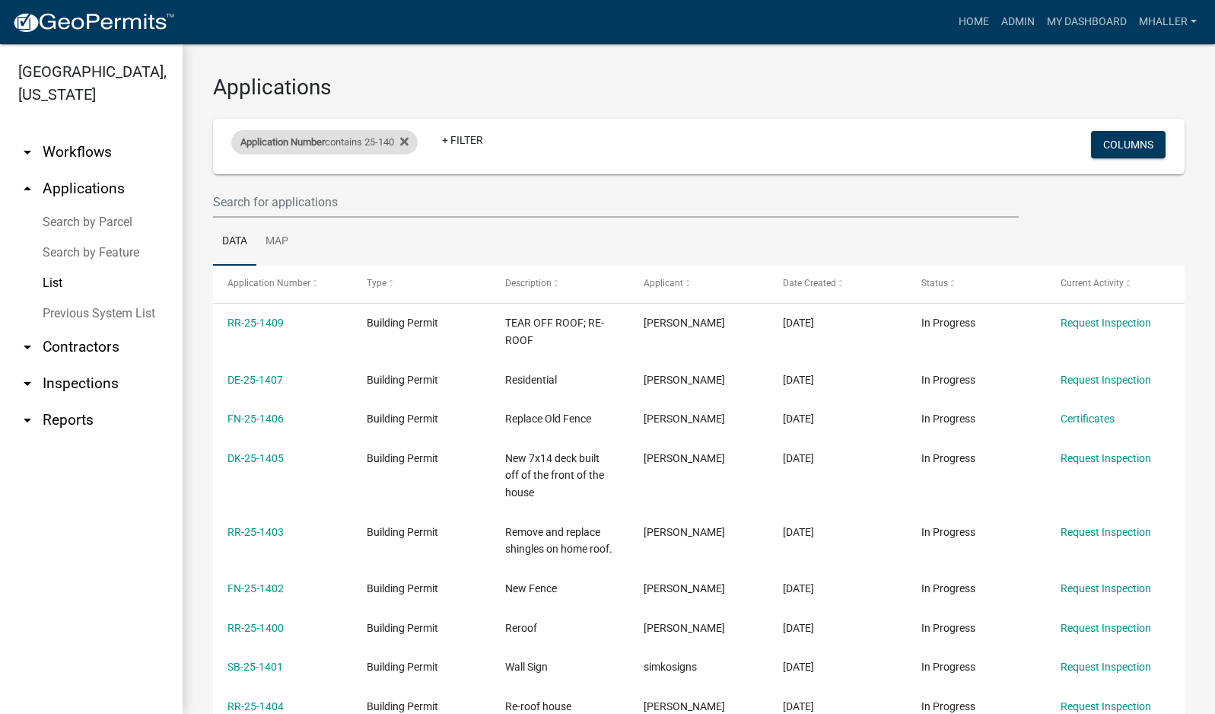
click at [355, 142] on div "Application Number contains 25-140" at bounding box center [324, 142] width 186 height 24
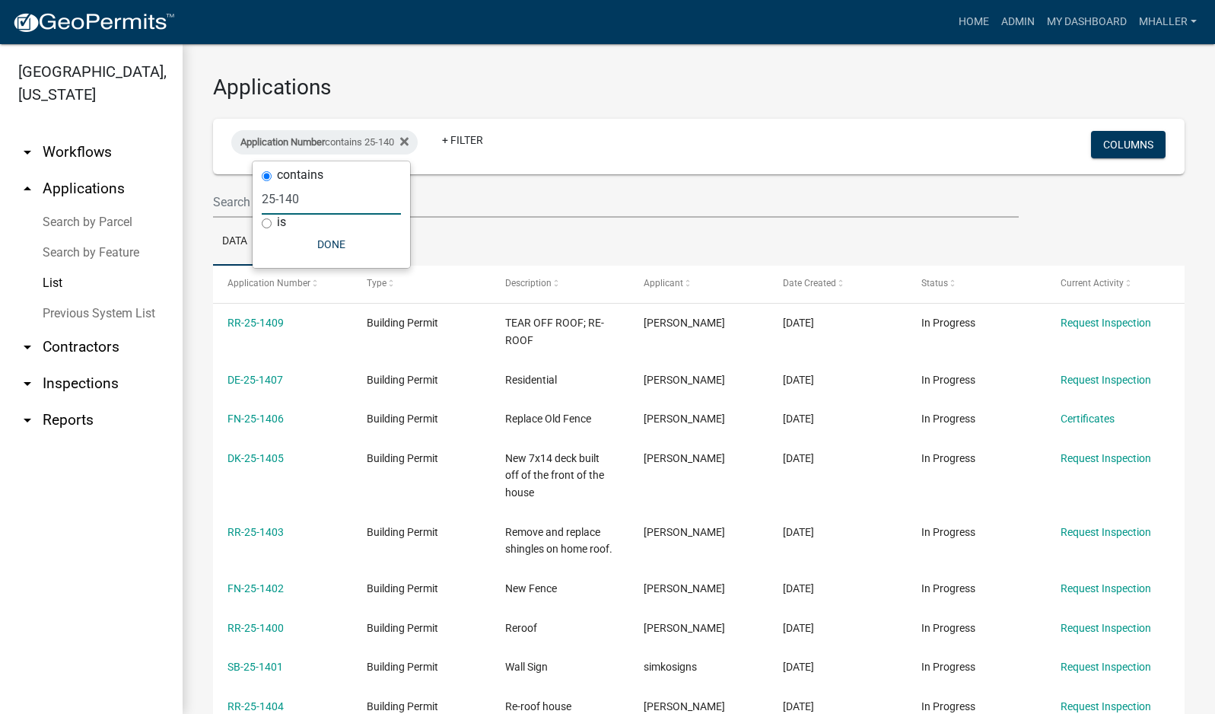
click at [305, 202] on input "25-140" at bounding box center [331, 198] width 139 height 31
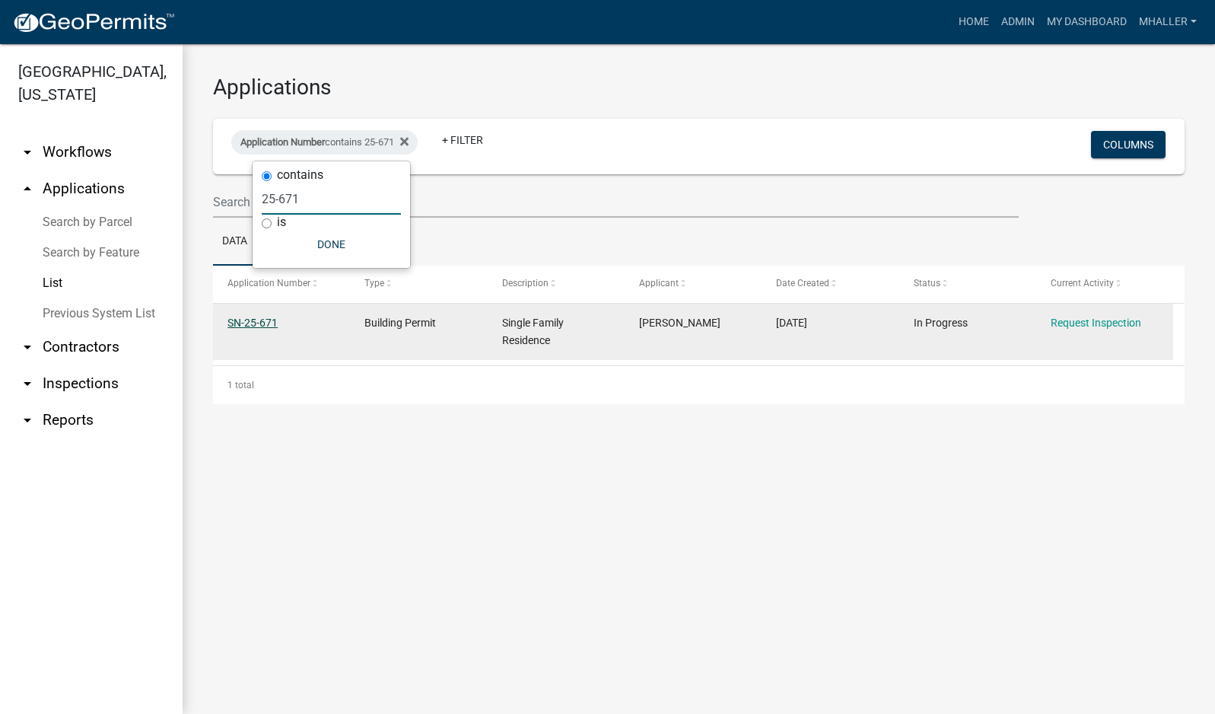
click at [249, 325] on link "SN-25-671" at bounding box center [253, 323] width 50 height 12
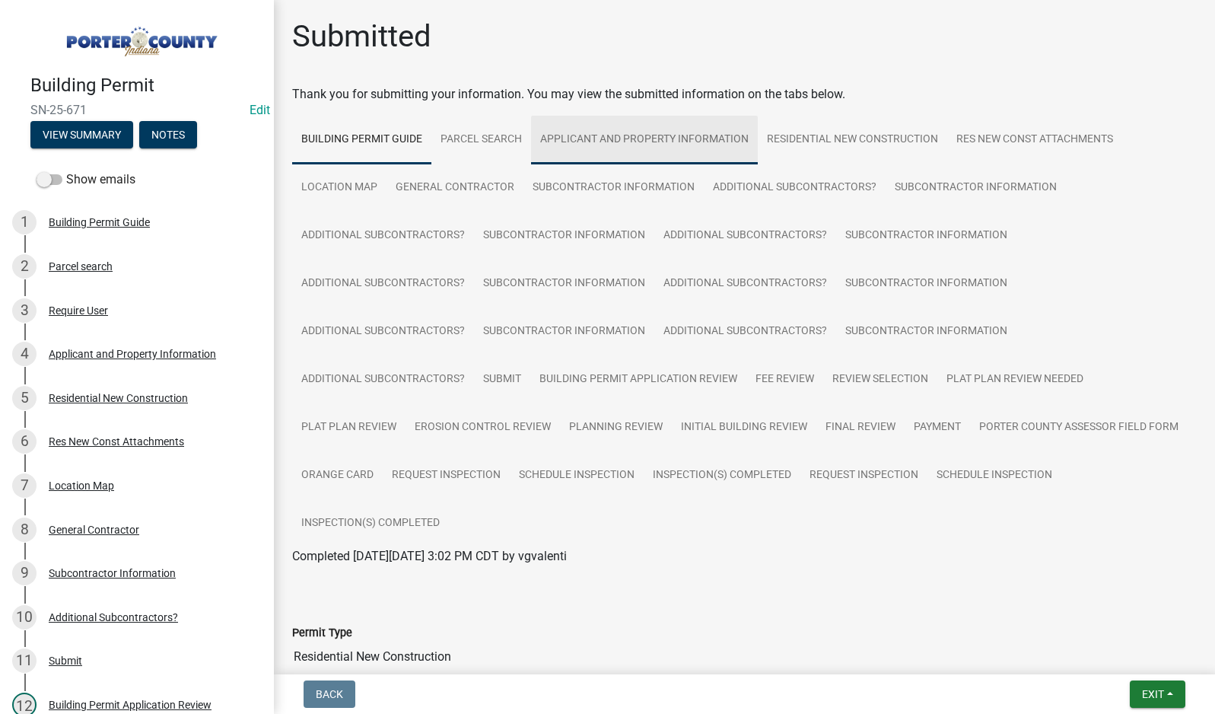
click at [603, 141] on link "Applicant and Property Information" at bounding box center [644, 140] width 227 height 49
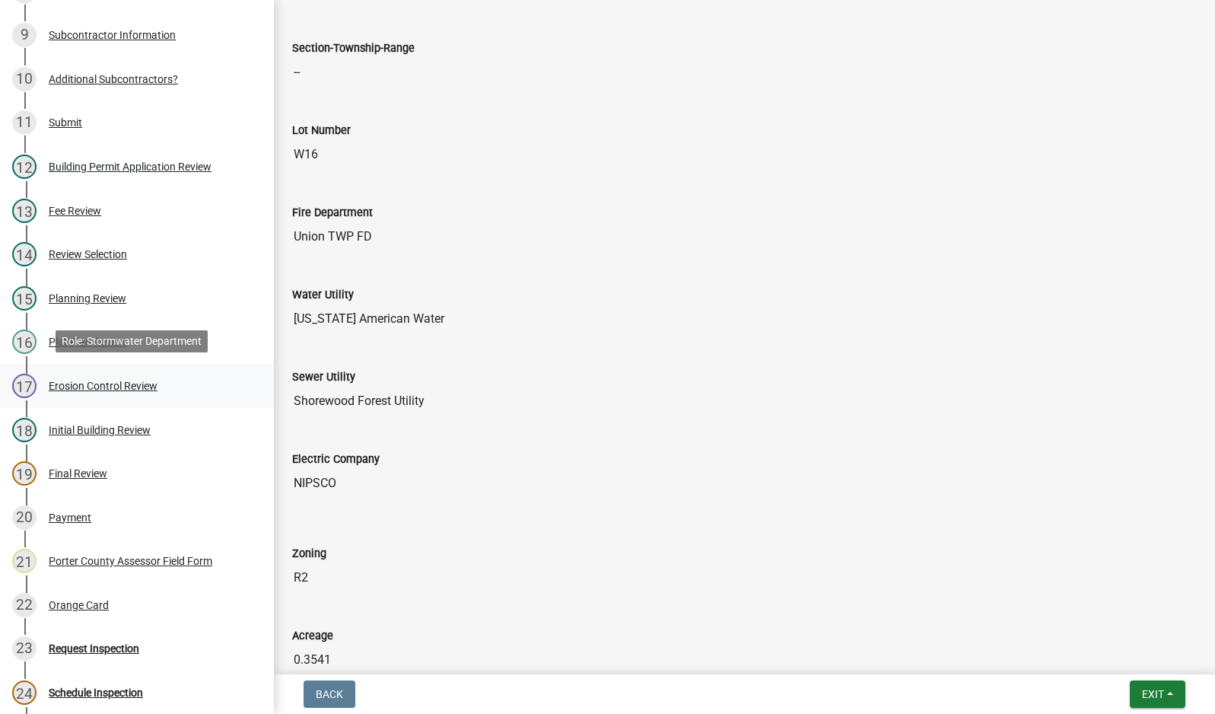
scroll to position [766, 0]
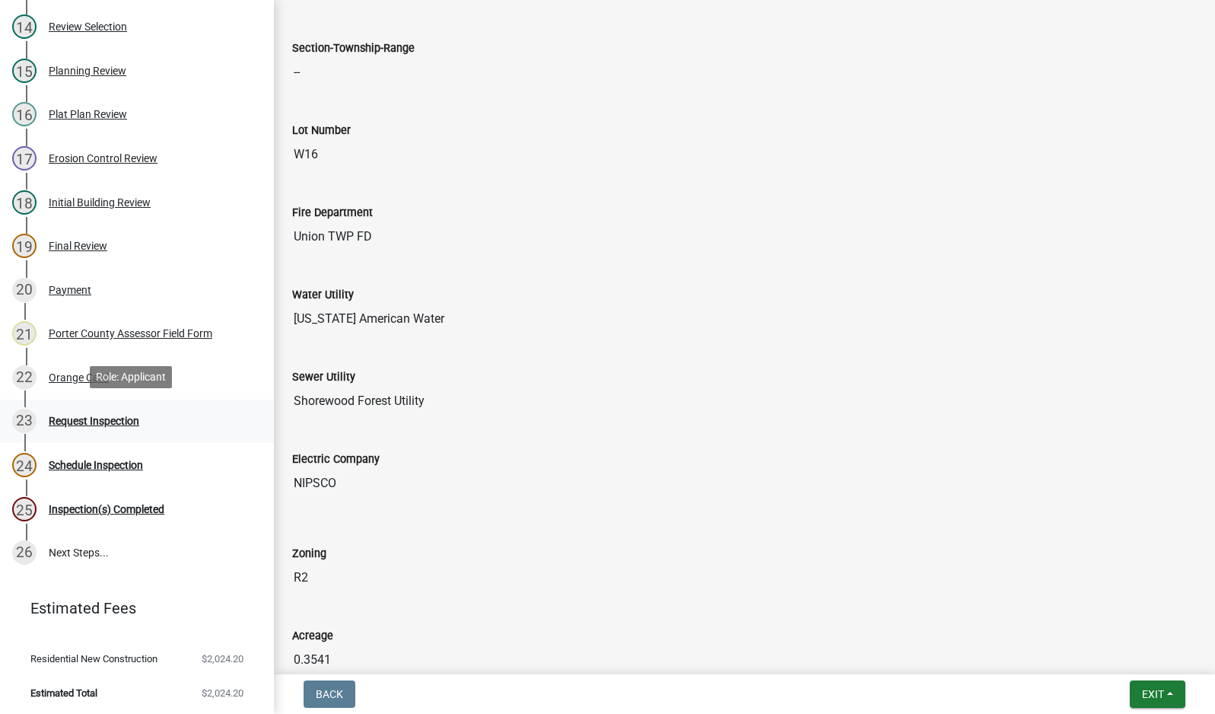
click at [87, 415] on div "Request Inspection" at bounding box center [94, 420] width 91 height 11
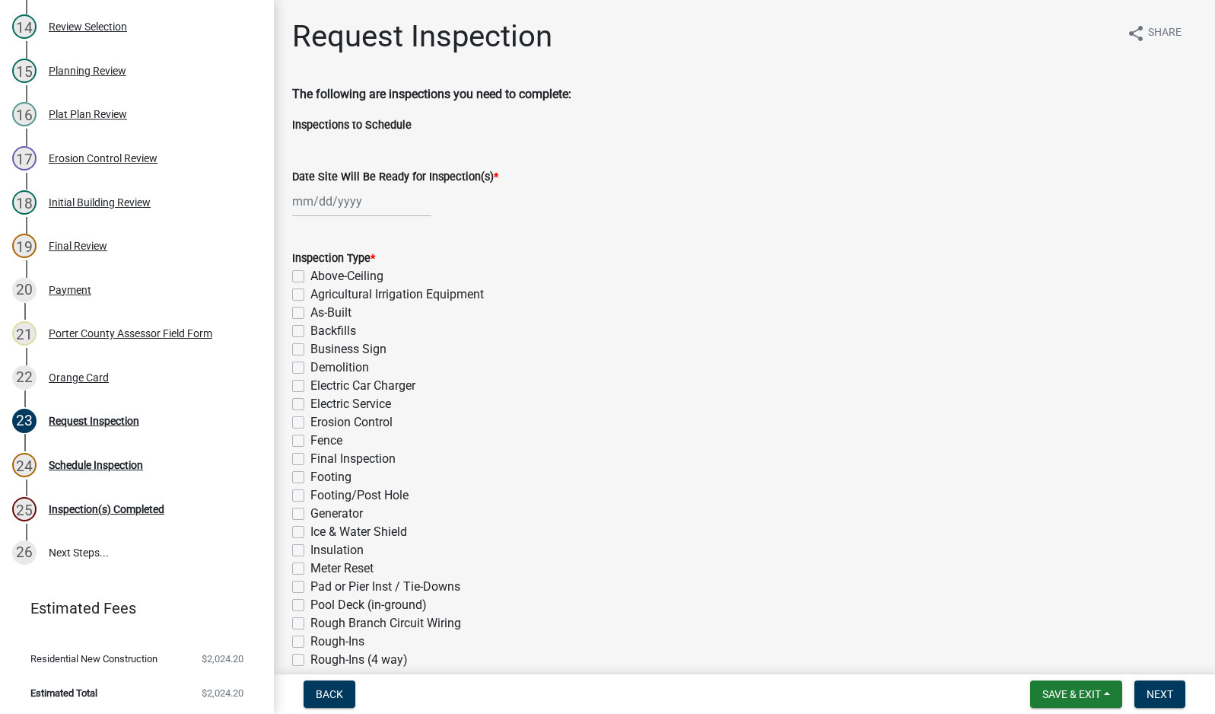
click at [355, 201] on div at bounding box center [361, 201] width 139 height 31
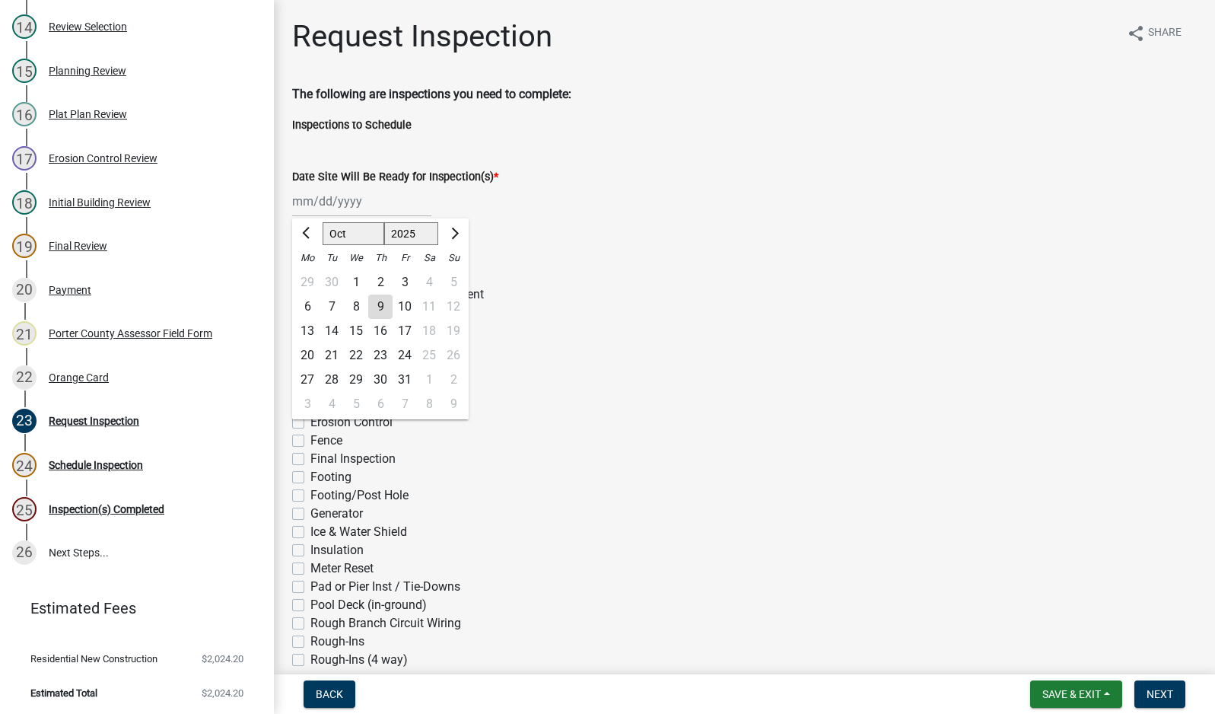
click at [384, 307] on div "9" at bounding box center [380, 306] width 24 height 24
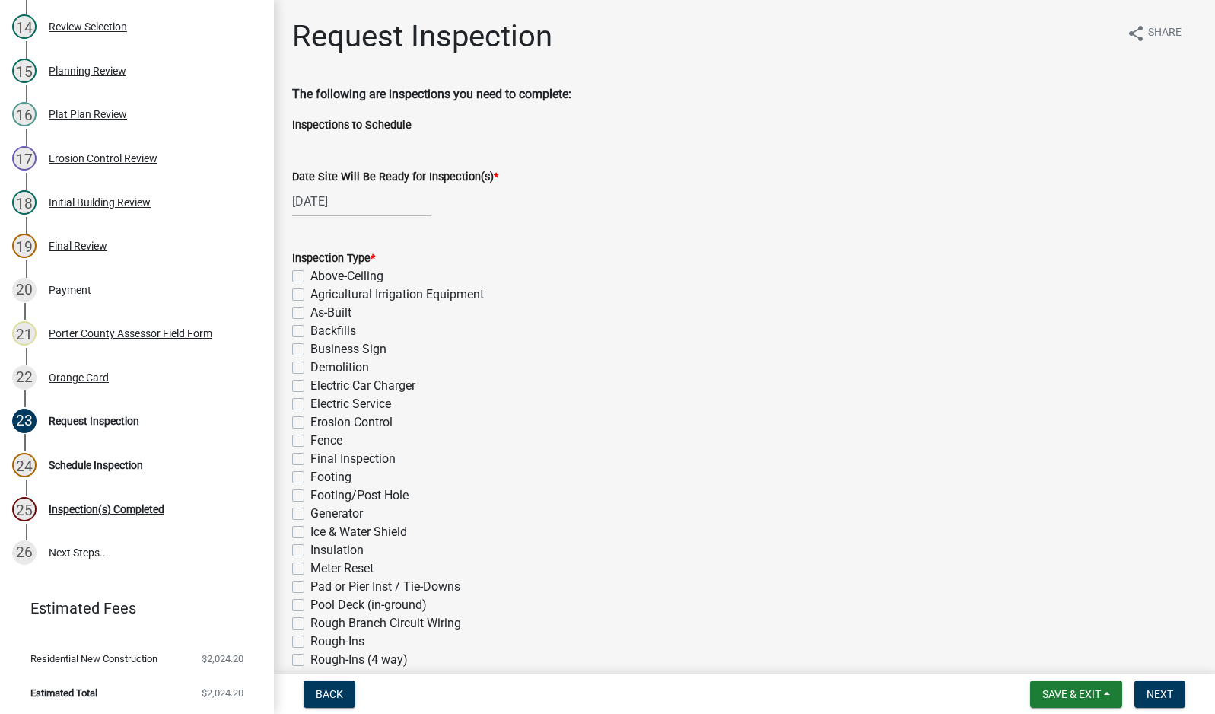
click at [310, 406] on label "Electric Service" at bounding box center [350, 404] width 81 height 18
click at [310, 405] on input "Electric Service" at bounding box center [315, 400] width 10 height 10
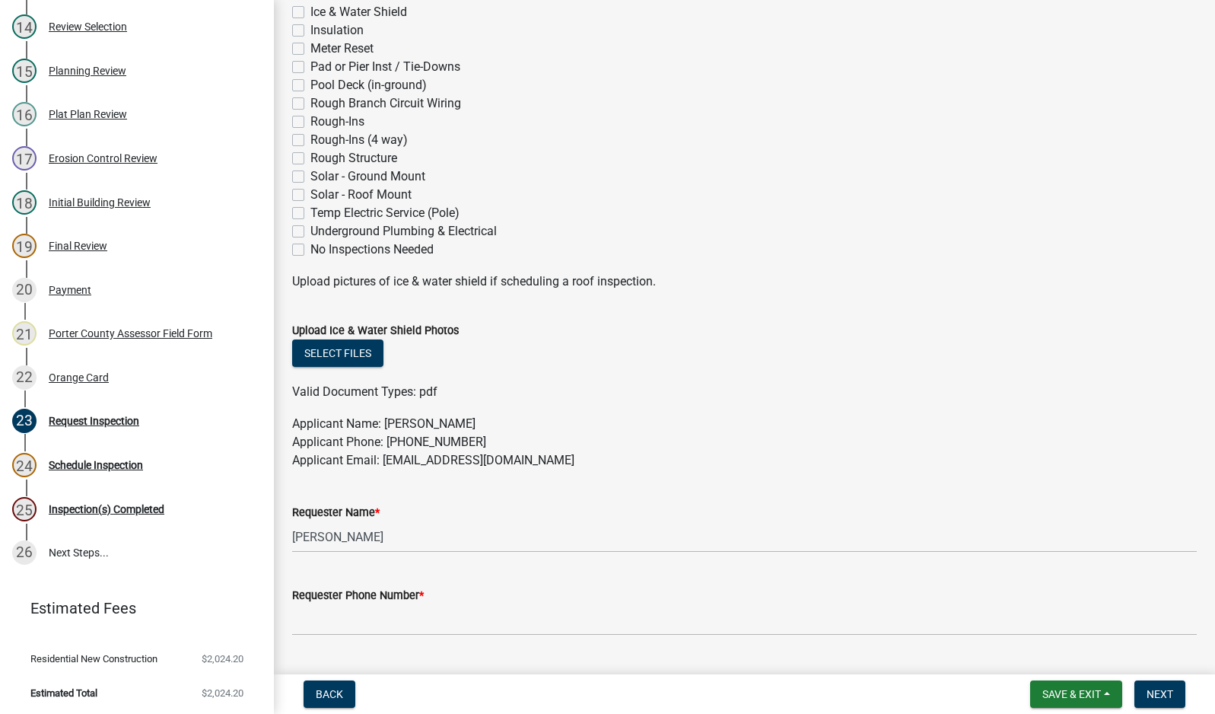
scroll to position [533, 0]
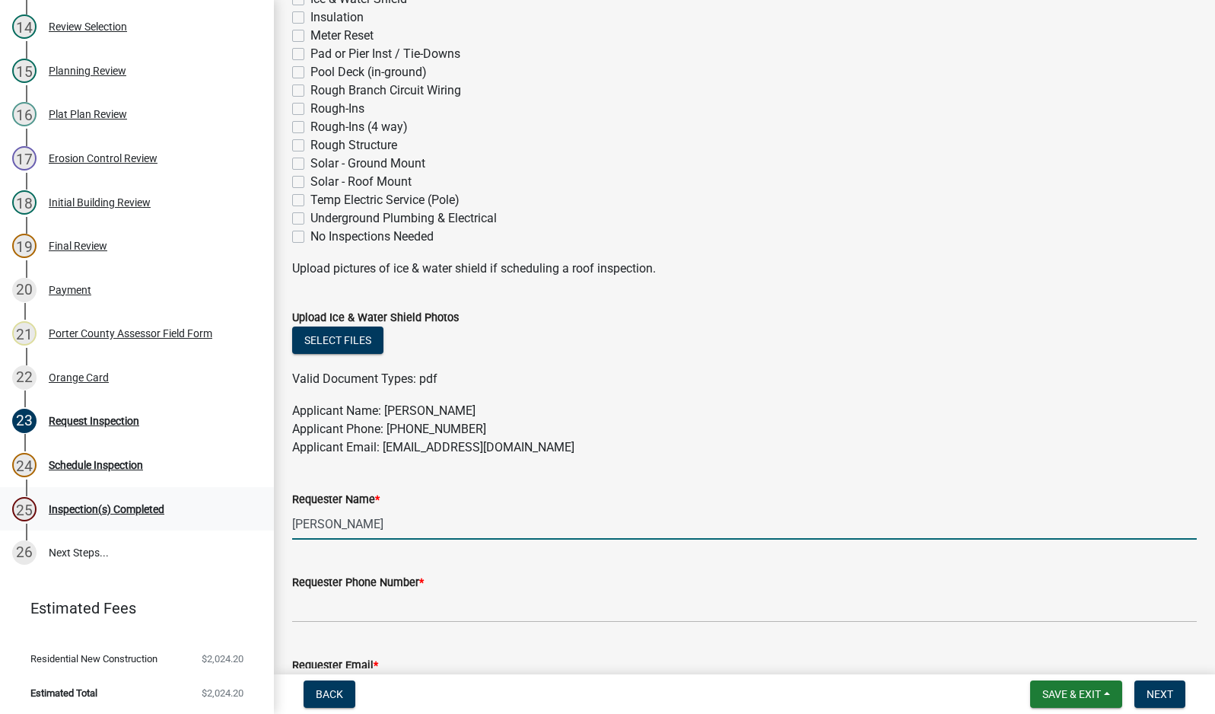
drag, startPoint x: 385, startPoint y: 534, endPoint x: 221, endPoint y: 515, distance: 165.5
click at [232, 515] on div "Building Permit SN-25-671 Edit View Summary Notes Show emails 1 Building Permit…" at bounding box center [607, 357] width 1215 height 714
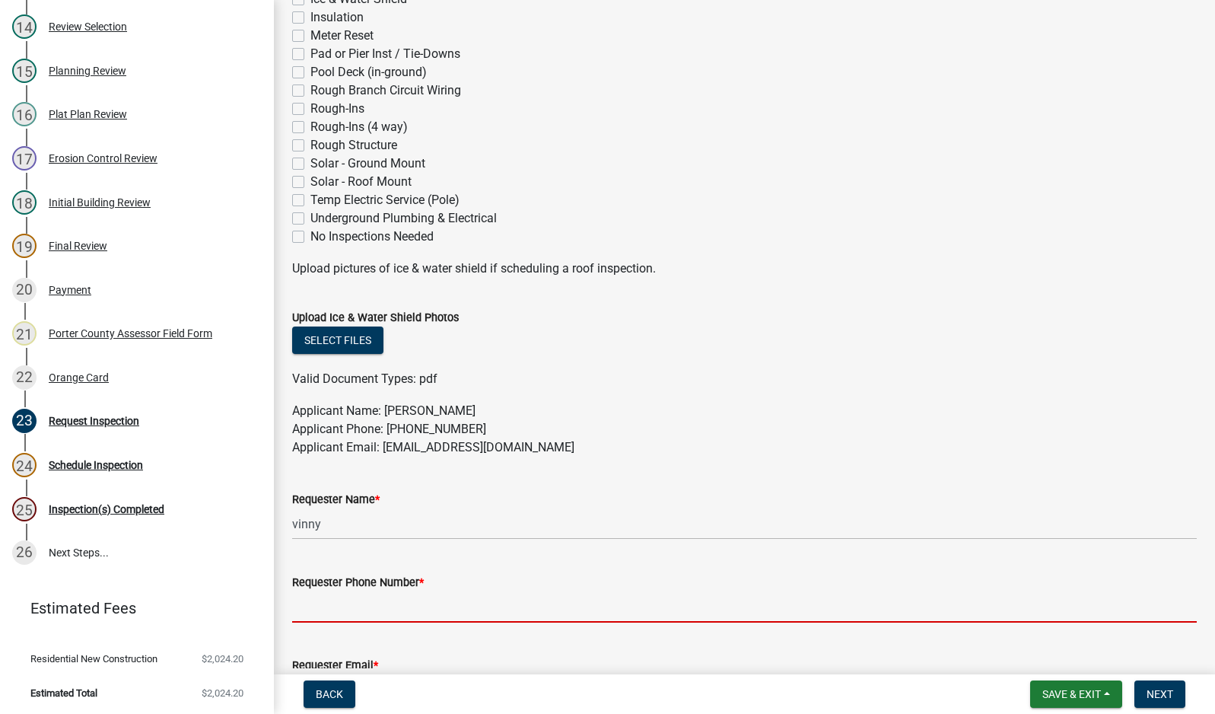
click at [326, 603] on input "Requester Phone Number *" at bounding box center [744, 606] width 905 height 31
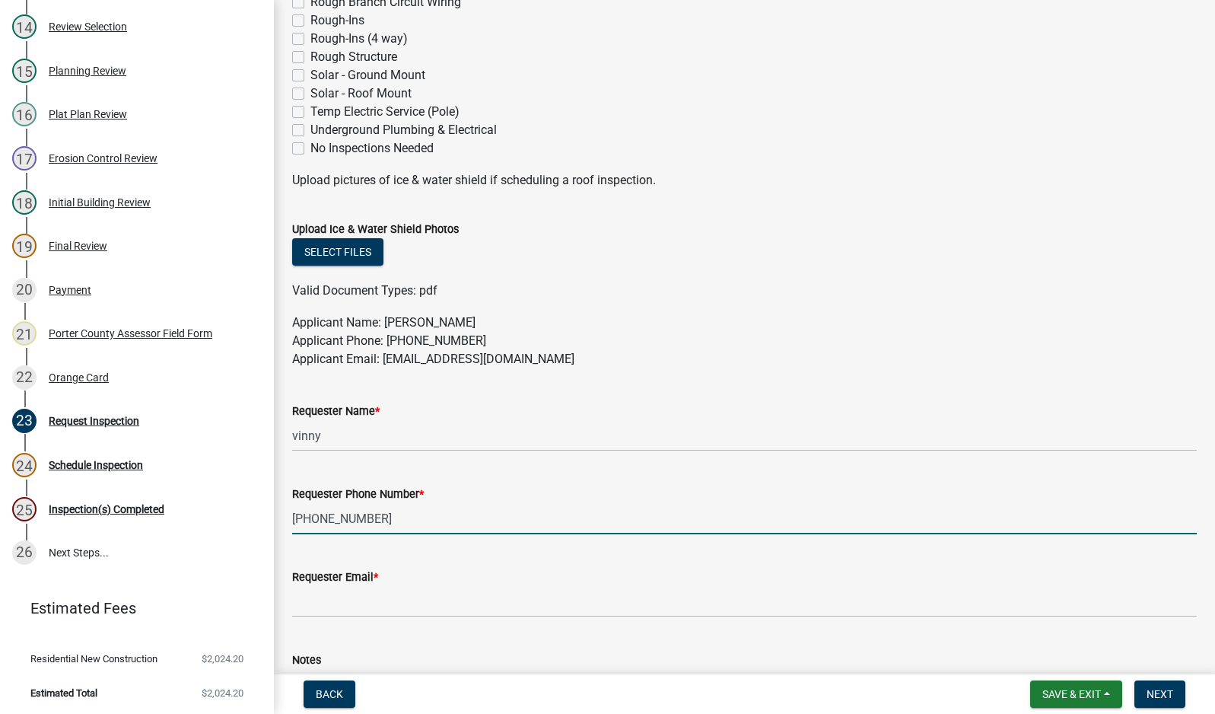
scroll to position [765, 0]
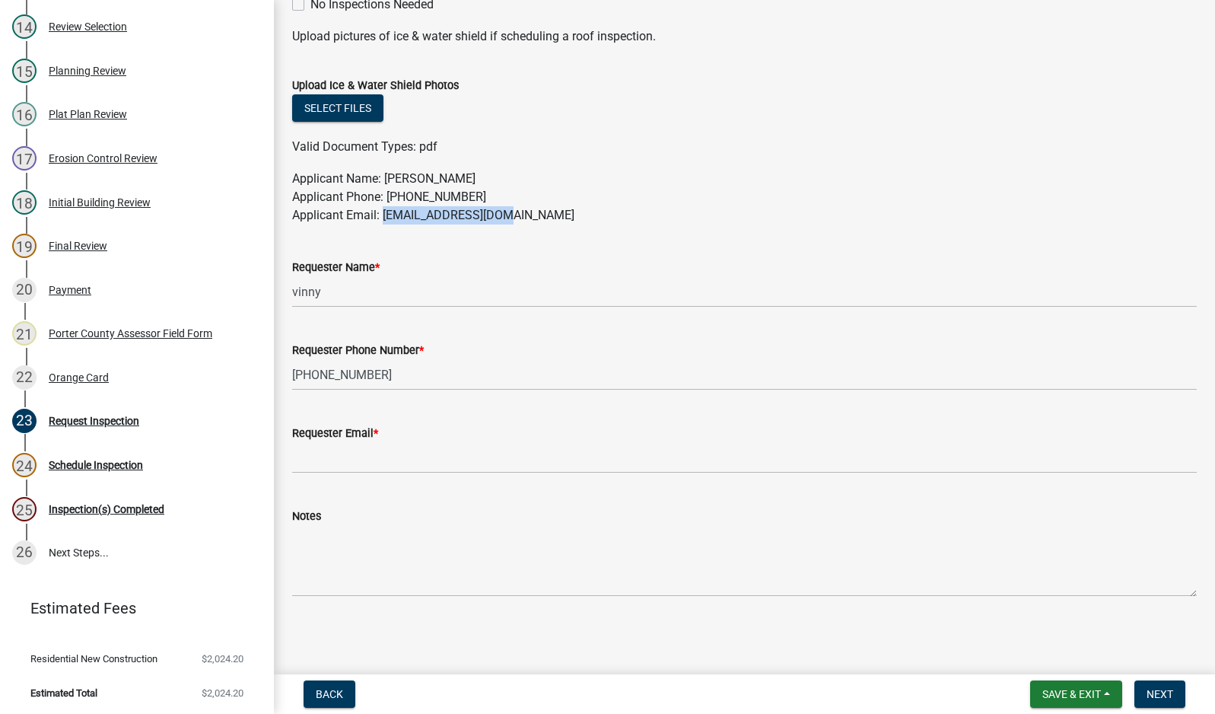
drag, startPoint x: 501, startPoint y: 212, endPoint x: 388, endPoint y: 216, distance: 113.5
click at [387, 216] on p "Applicant Name: [PERSON_NAME] Applicant Phone: [PHONE_NUMBER] Applicant Email: …" at bounding box center [744, 197] width 905 height 55
click at [486, 244] on div "Requester Name * vinny" at bounding box center [744, 272] width 905 height 71
drag, startPoint x: 503, startPoint y: 215, endPoint x: 383, endPoint y: 218, distance: 120.3
click at [383, 218] on p "Applicant Name: [PERSON_NAME] Applicant Phone: [PHONE_NUMBER] Applicant Email: …" at bounding box center [744, 197] width 905 height 55
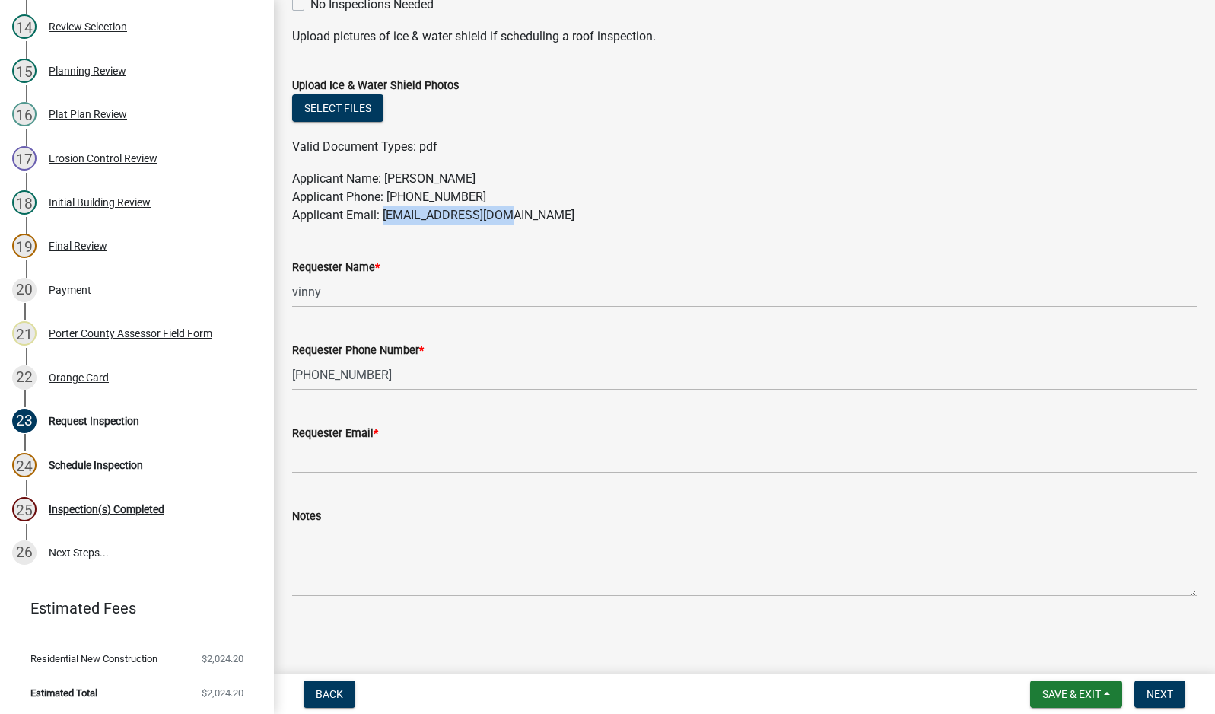
copy p "[EMAIL_ADDRESS][DOMAIN_NAME]"
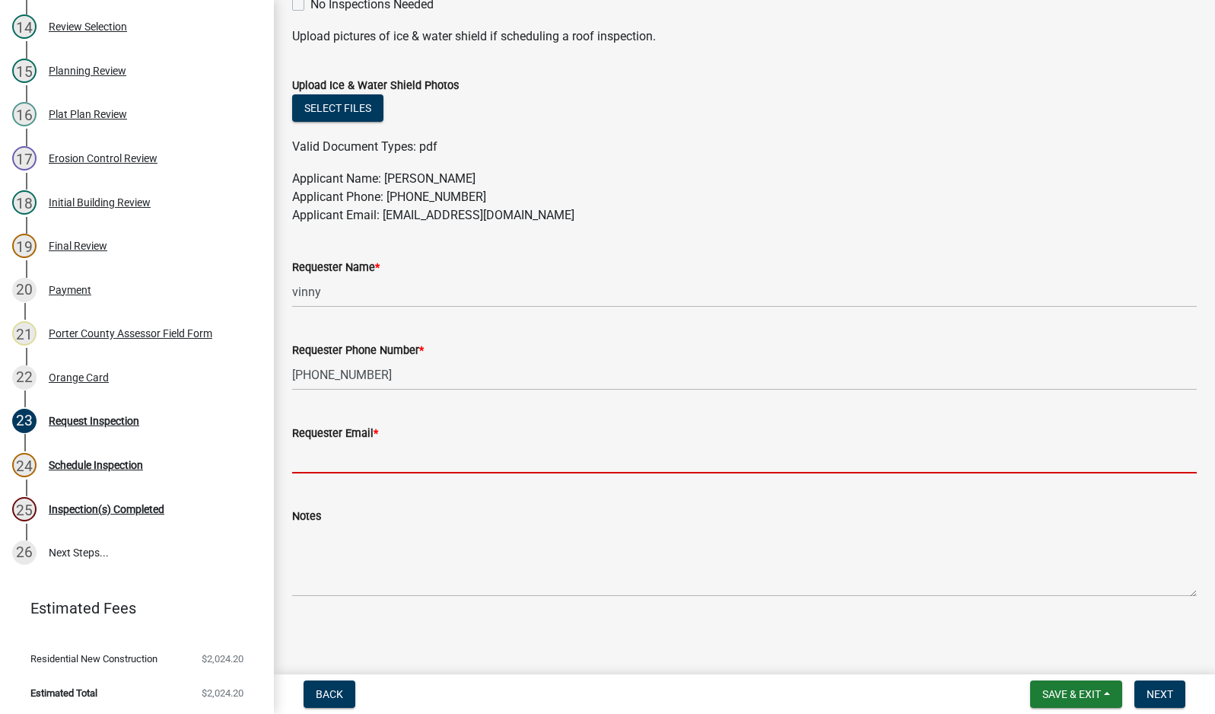
paste input "[EMAIL_ADDRESS][DOMAIN_NAME]"
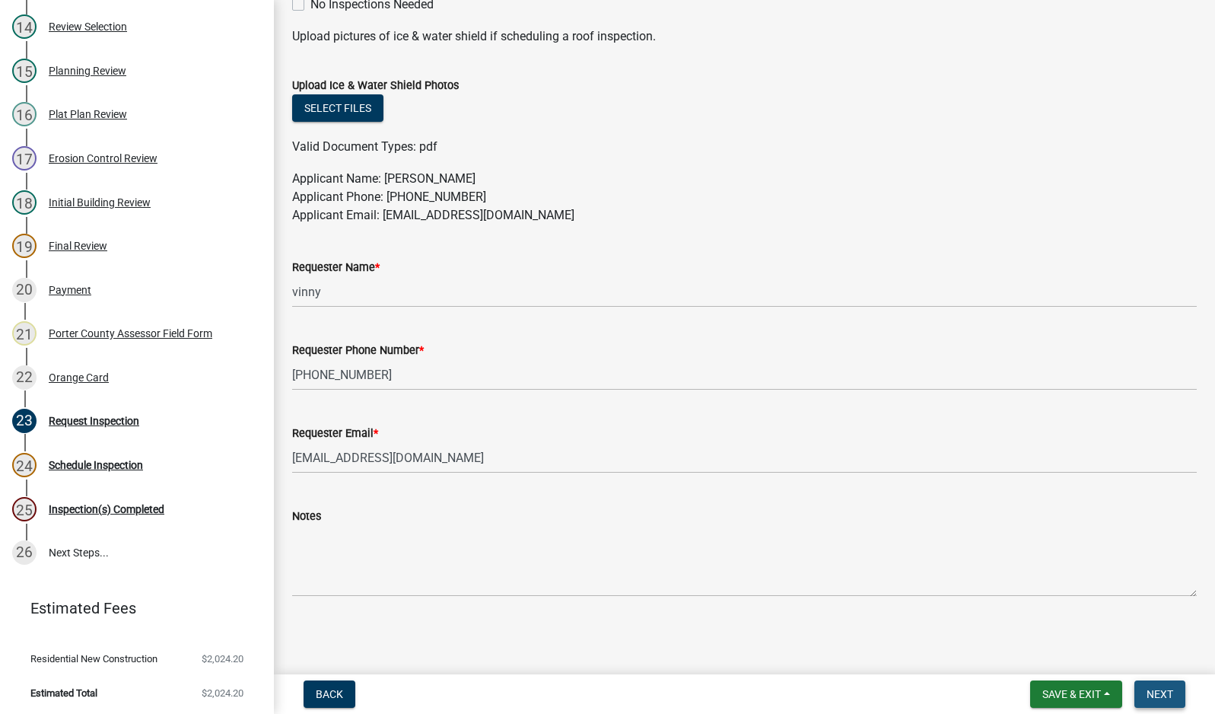
click at [1155, 692] on span "Next" at bounding box center [1160, 694] width 27 height 12
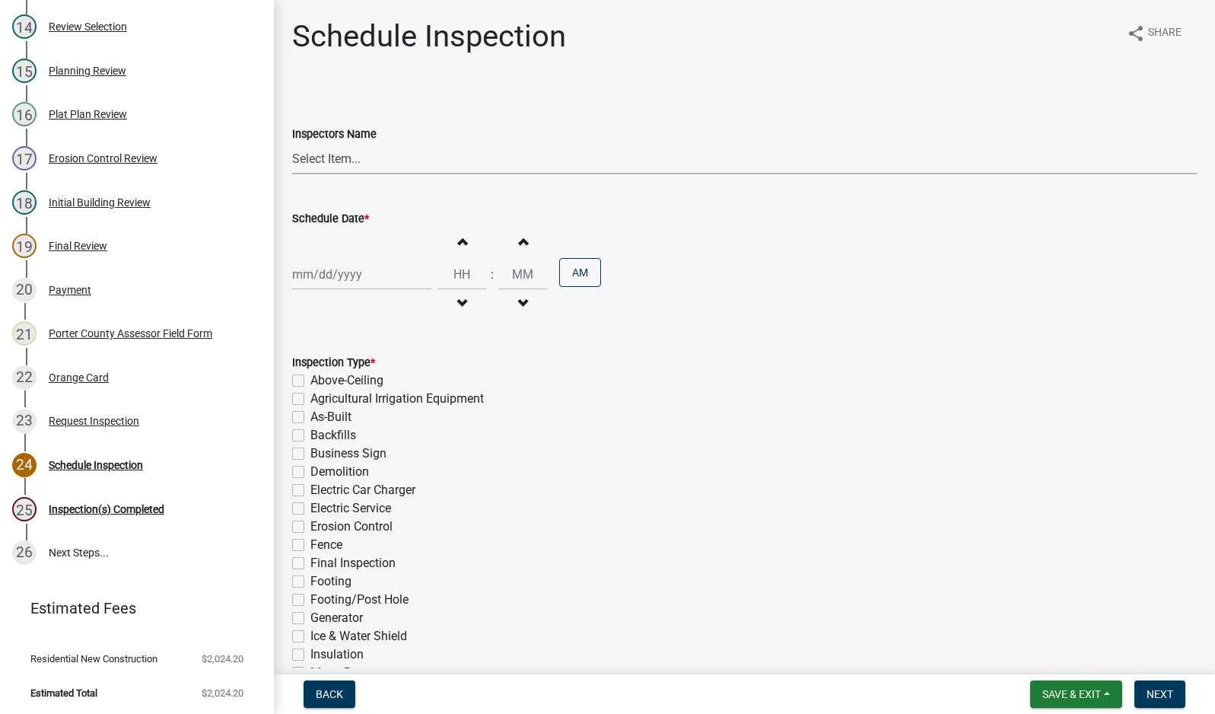
click at [329, 153] on select "Select Item... mhaller ([PERSON_NAME])" at bounding box center [744, 158] width 905 height 31
click at [292, 143] on select "Select Item... mhaller ([PERSON_NAME])" at bounding box center [744, 158] width 905 height 31
click at [335, 277] on div at bounding box center [361, 274] width 139 height 31
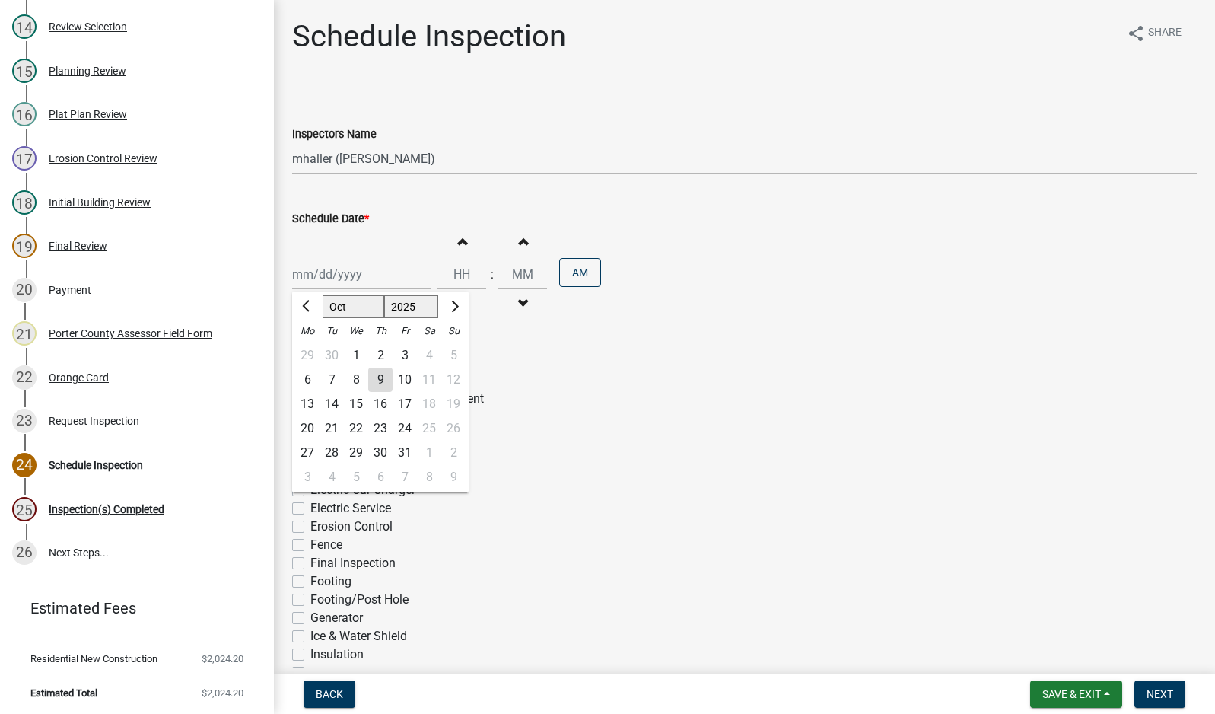
click at [376, 378] on div "9" at bounding box center [380, 380] width 24 height 24
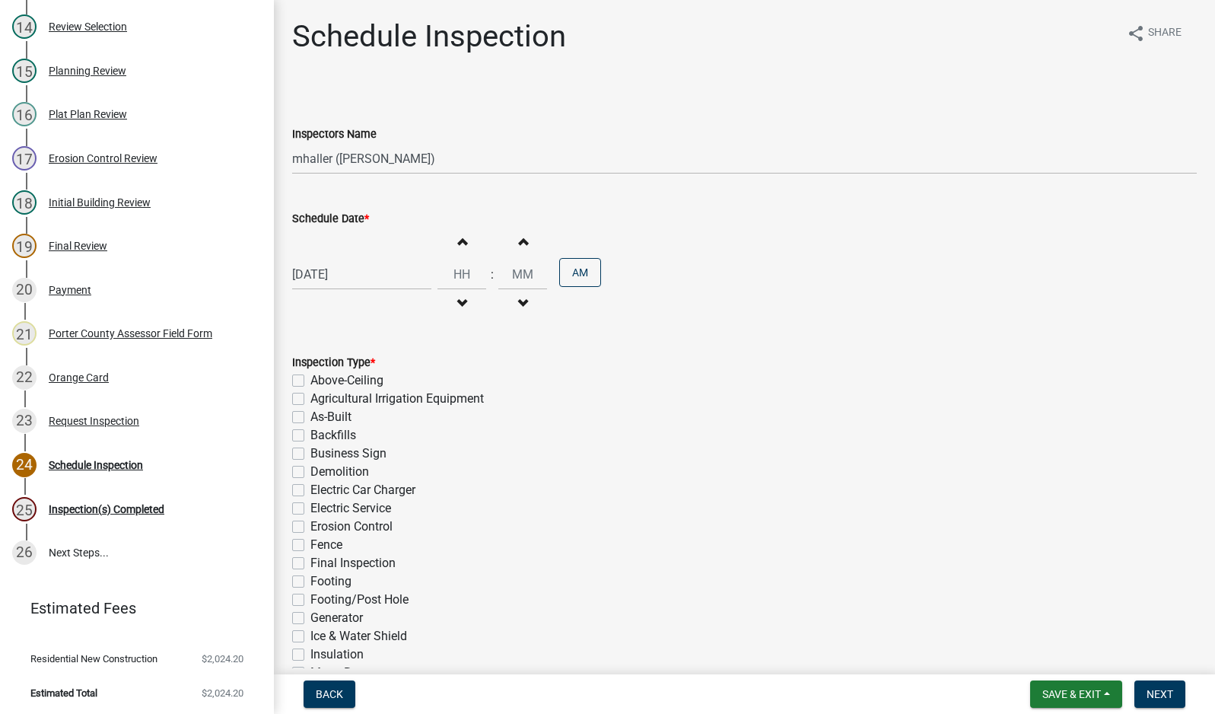
click at [310, 509] on label "Electric Service" at bounding box center [350, 508] width 81 height 18
click at [310, 509] on input "Electric Service" at bounding box center [315, 504] width 10 height 10
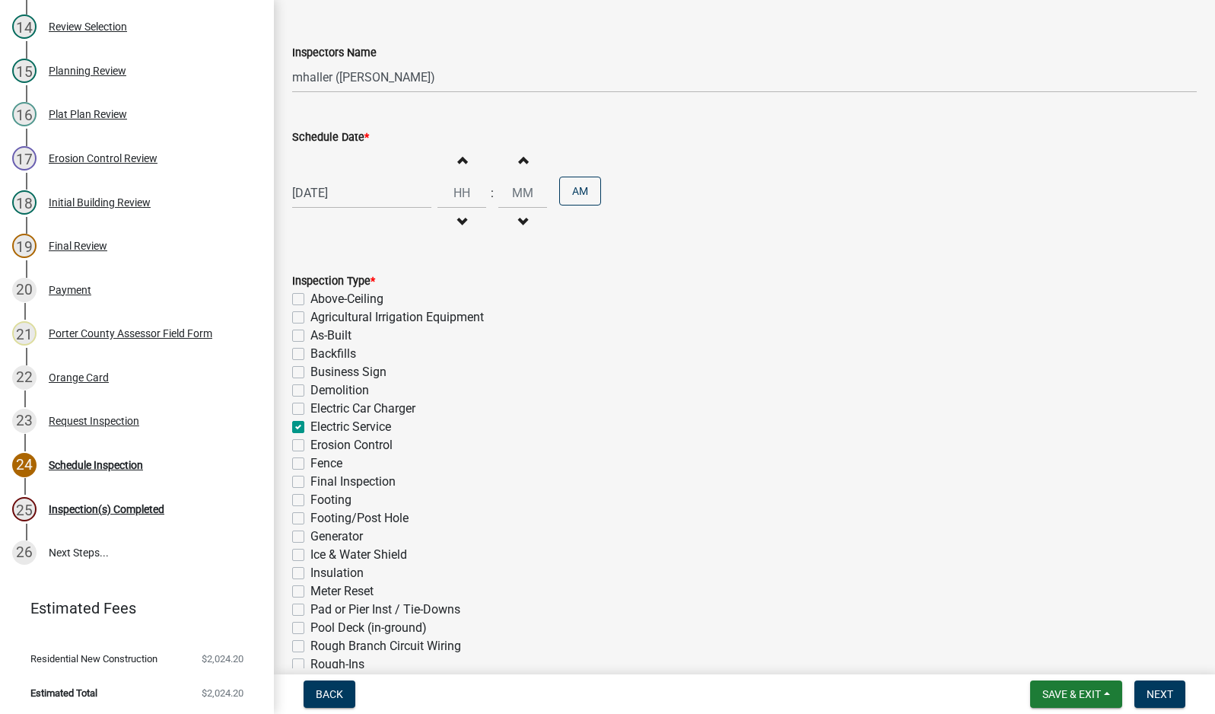
scroll to position [288, 0]
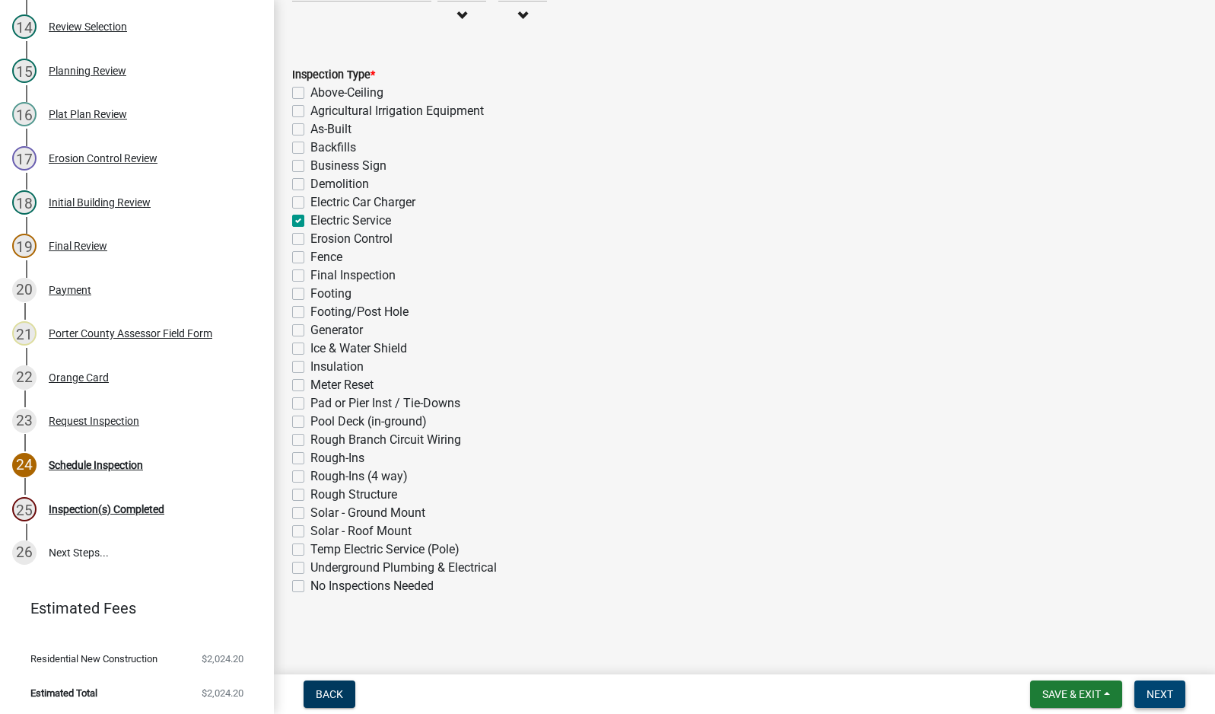
click at [1153, 697] on span "Next" at bounding box center [1160, 694] width 27 height 12
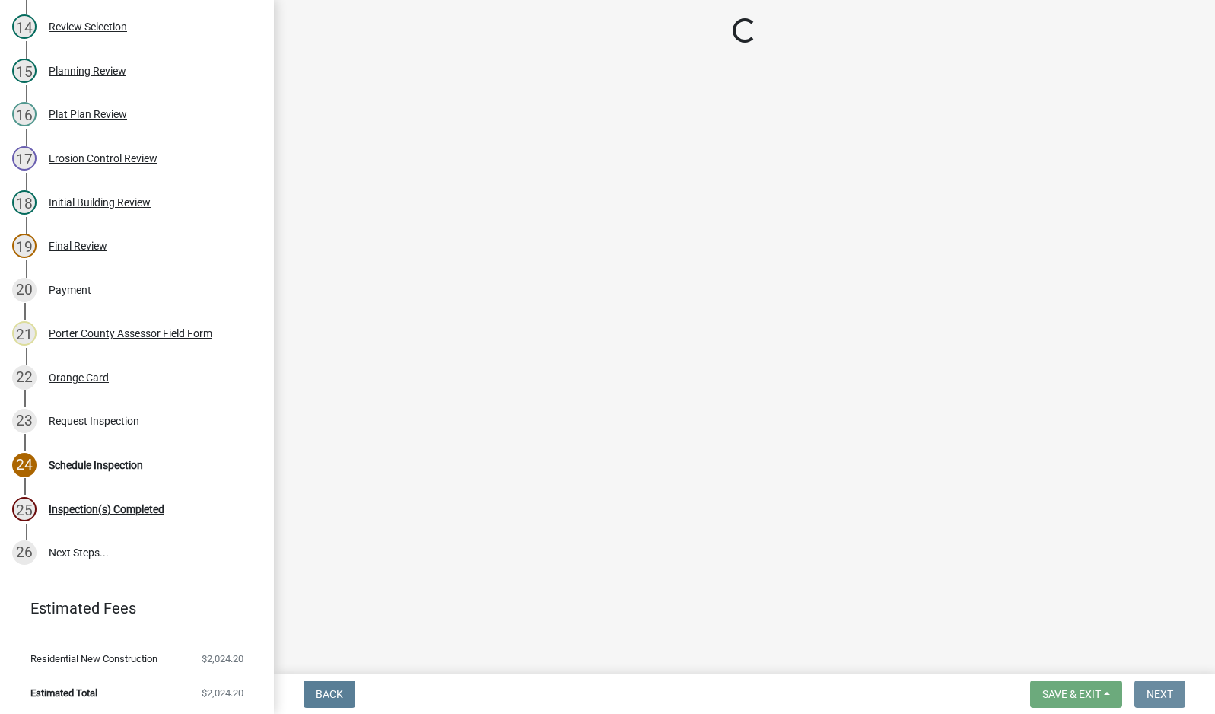
scroll to position [0, 0]
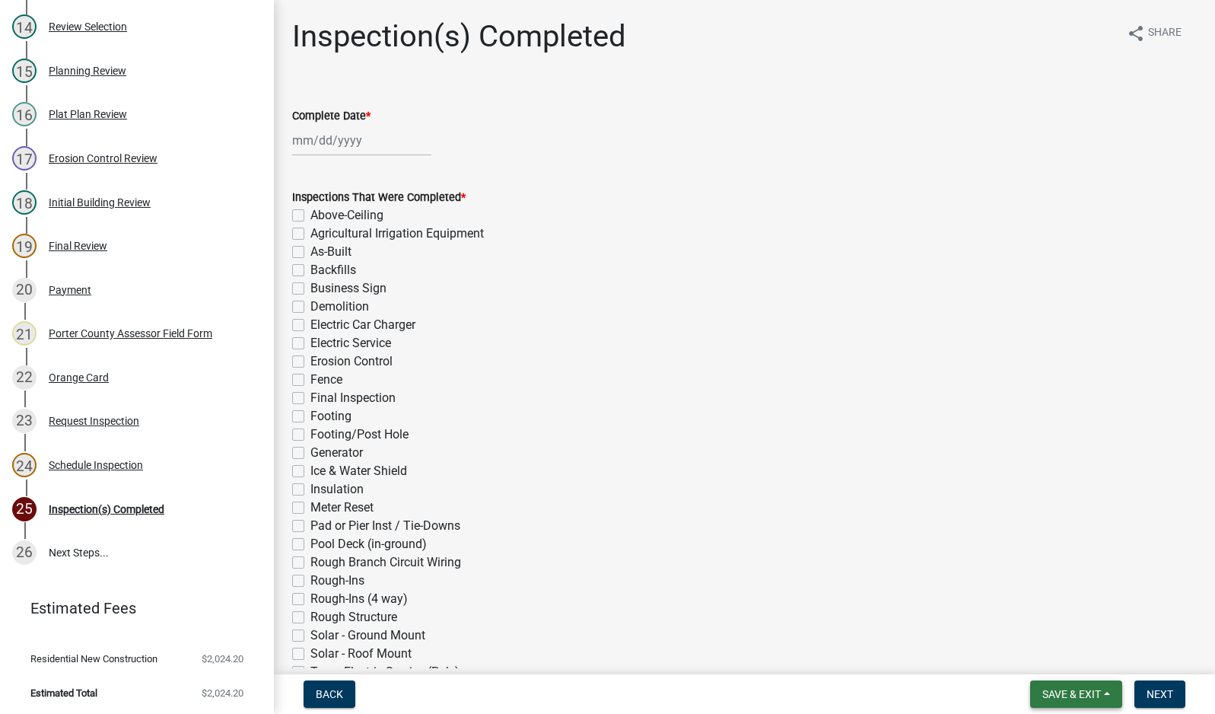
click at [1079, 692] on span "Save & Exit" at bounding box center [1072, 694] width 59 height 12
click at [1090, 654] on button "Save & Exit" at bounding box center [1062, 654] width 122 height 37
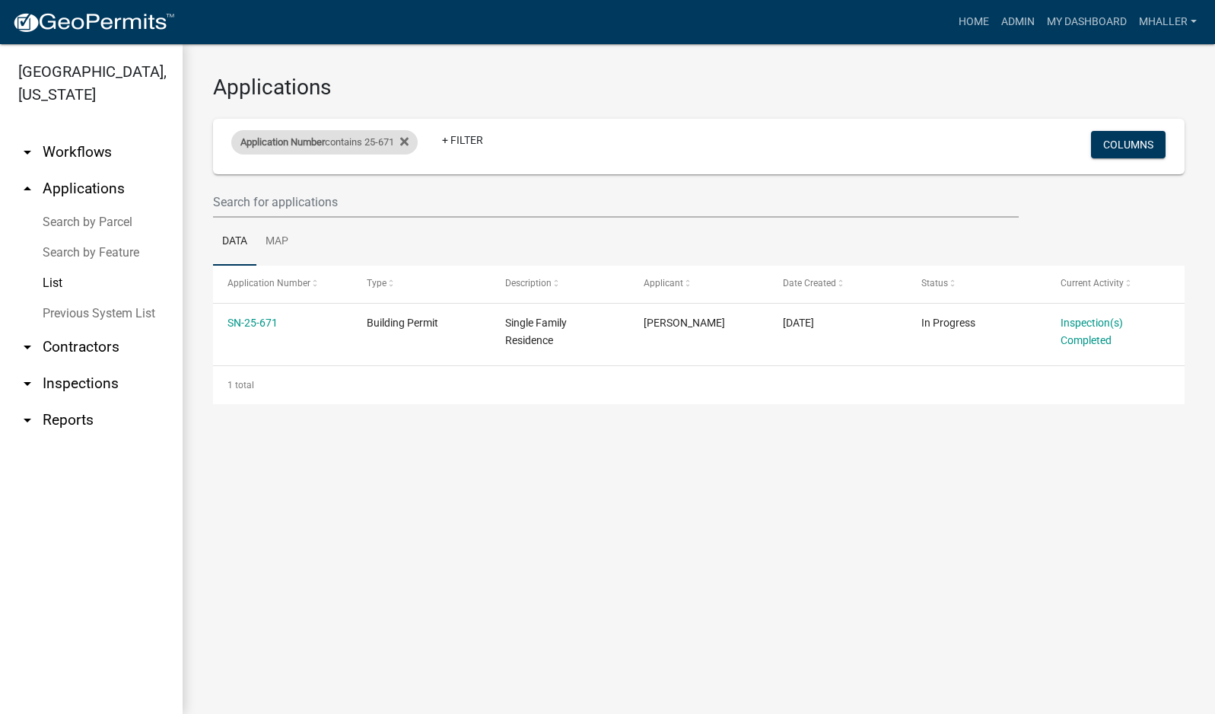
click at [295, 142] on span "Application Number" at bounding box center [282, 141] width 84 height 11
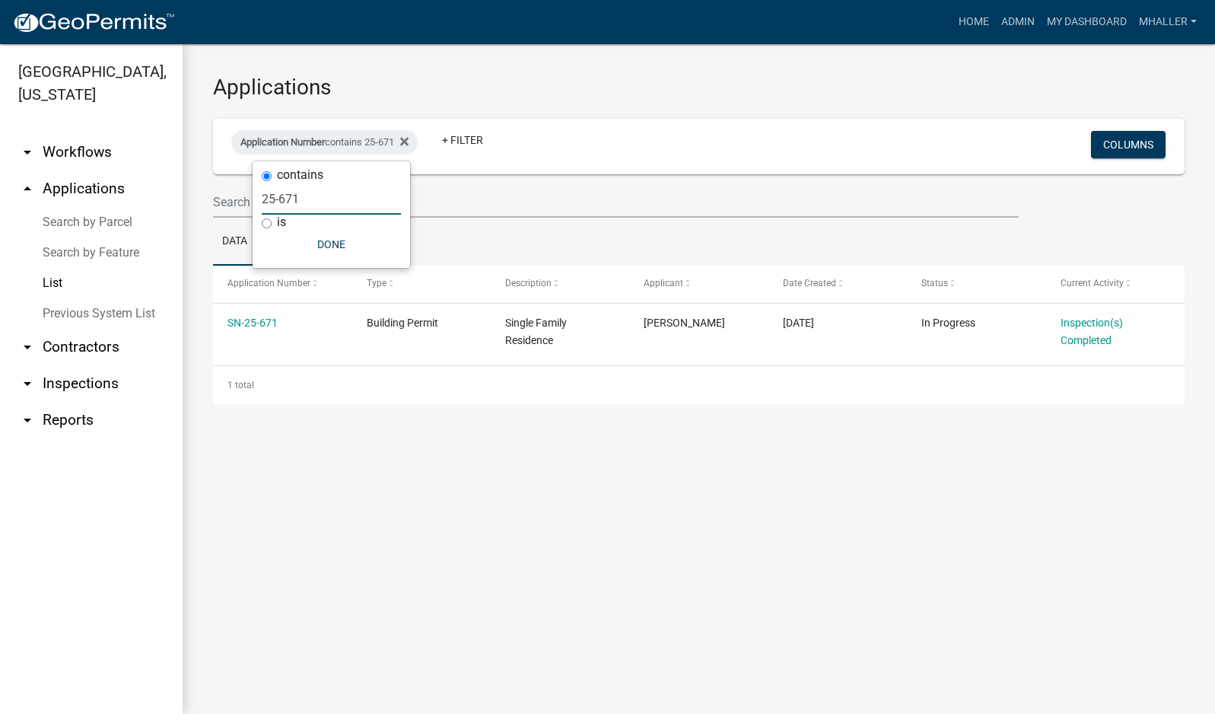
click at [310, 199] on input "25-671" at bounding box center [331, 198] width 139 height 31
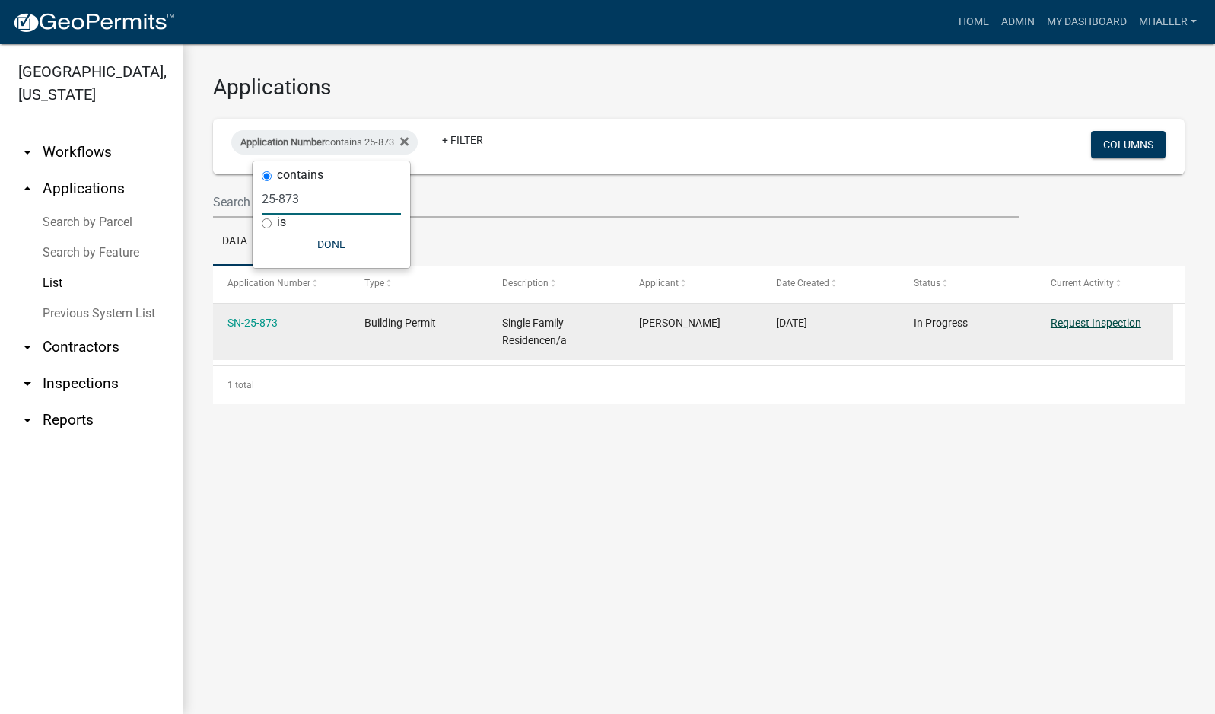
click at [1097, 321] on link "Request Inspection" at bounding box center [1096, 323] width 91 height 12
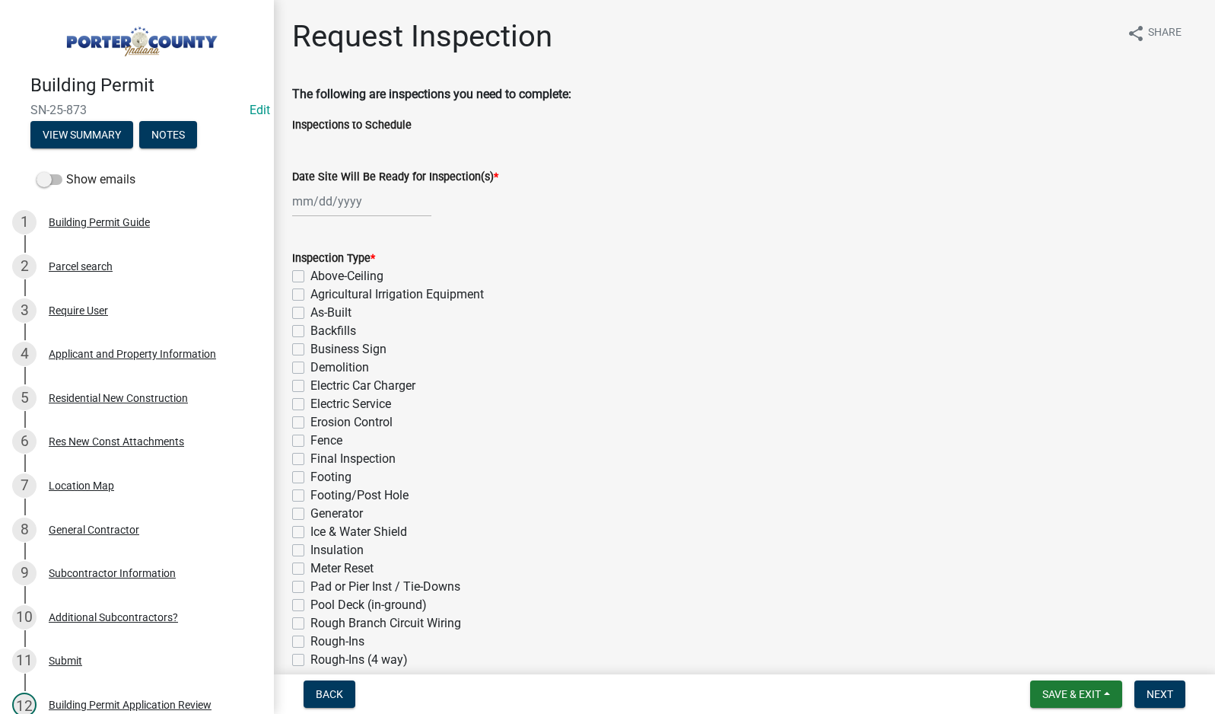
click at [335, 199] on div at bounding box center [361, 201] width 139 height 31
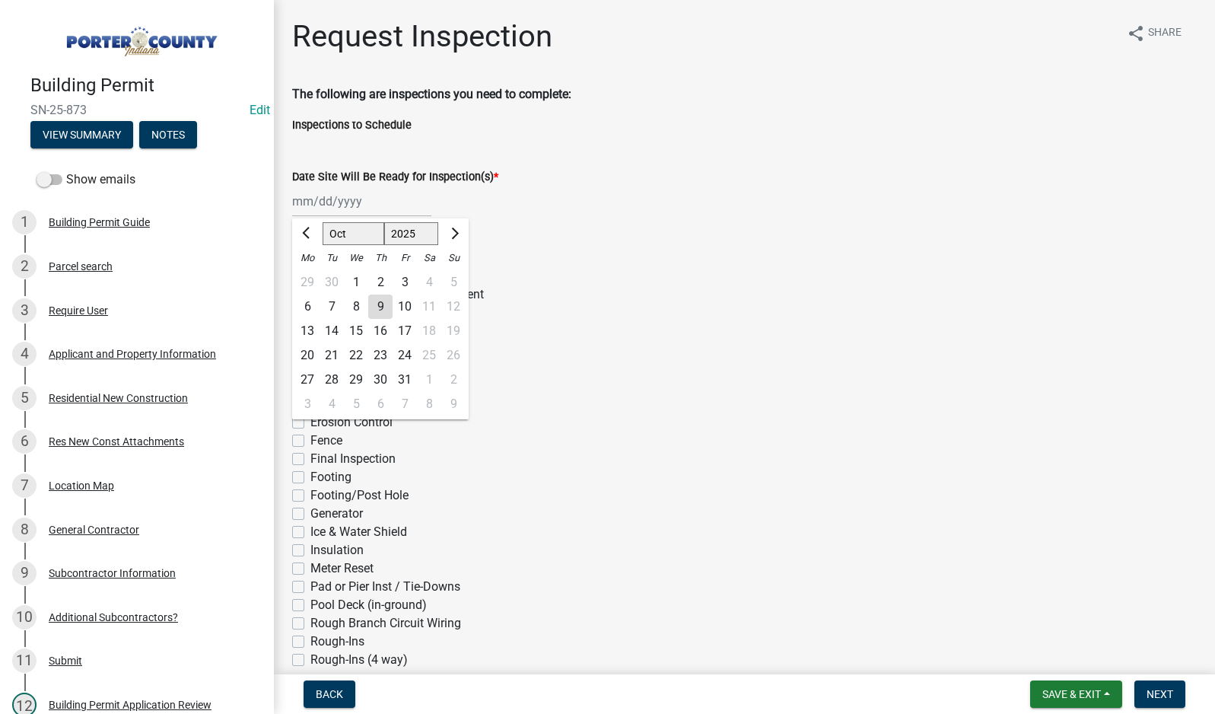
click at [375, 303] on div "9" at bounding box center [380, 306] width 24 height 24
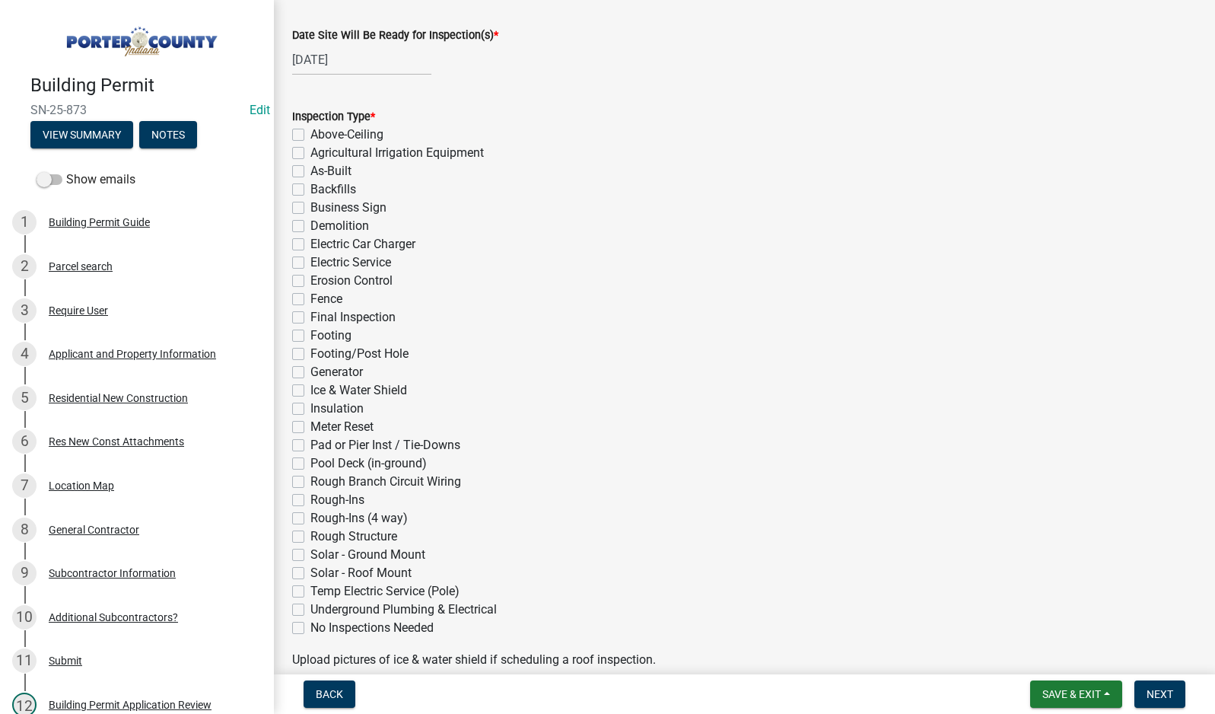
scroll to position [152, 0]
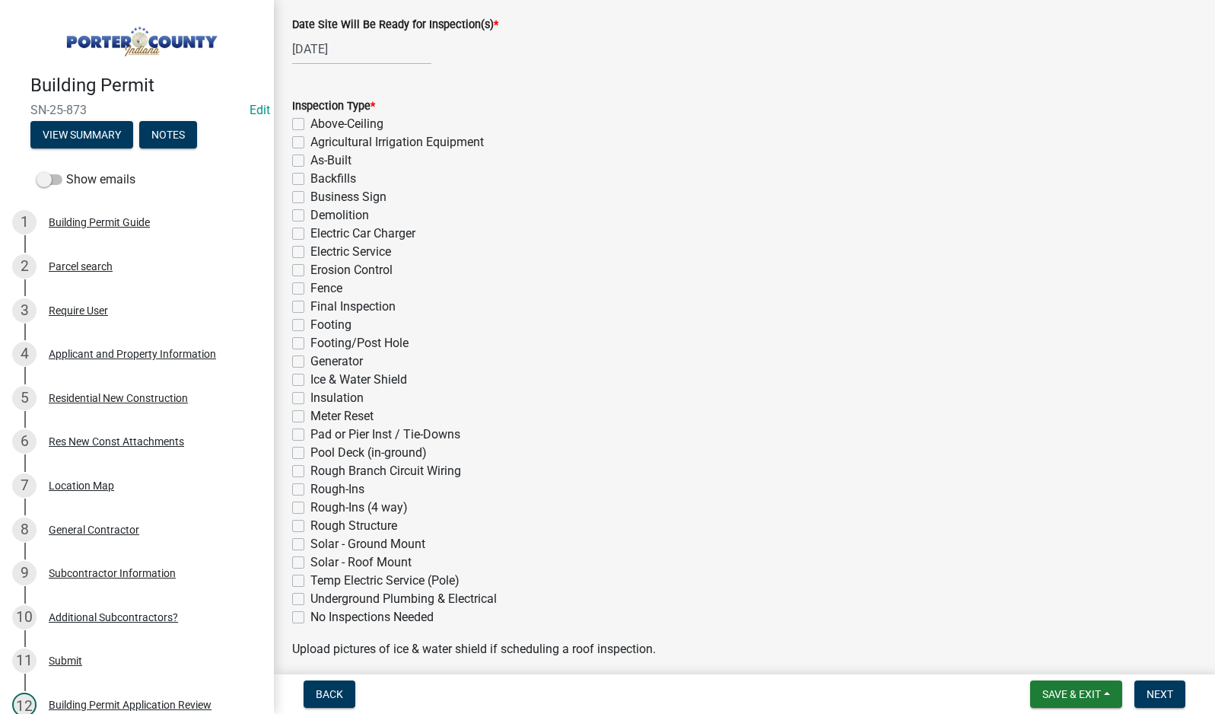
click at [310, 505] on label "Rough-Ins (4 way)" at bounding box center [358, 507] width 97 height 18
click at [310, 505] on input "Rough-Ins (4 way)" at bounding box center [315, 503] width 10 height 10
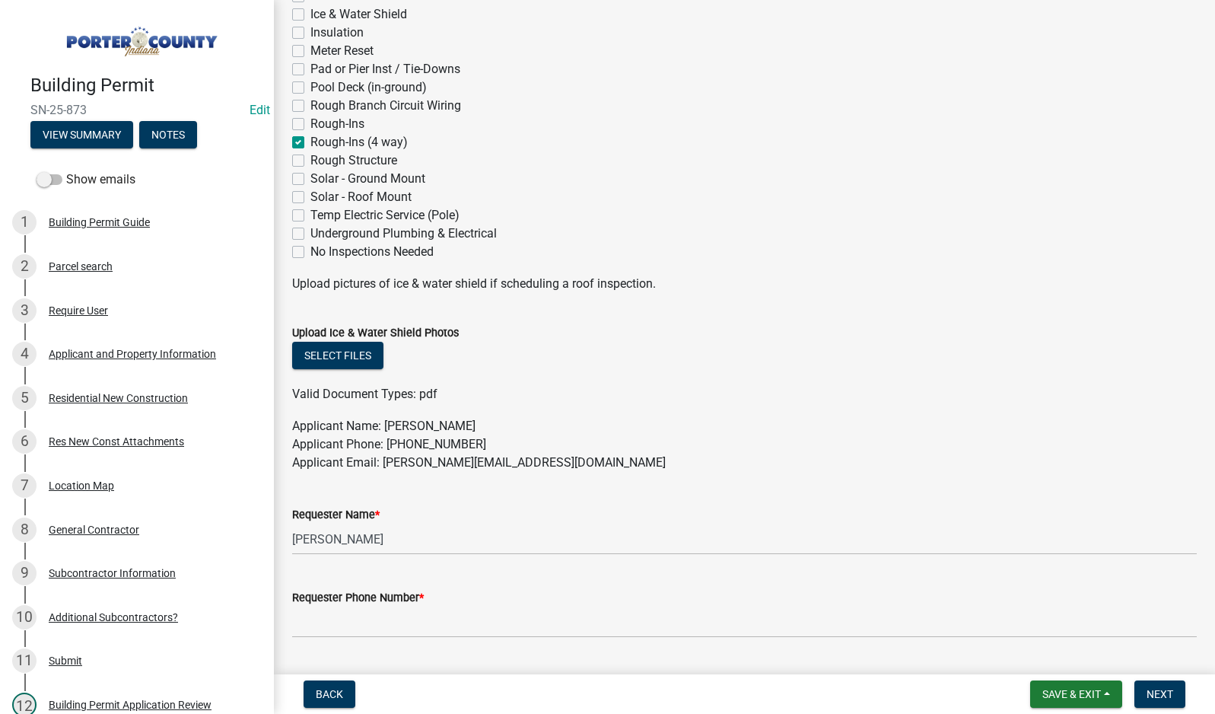
scroll to position [533, 0]
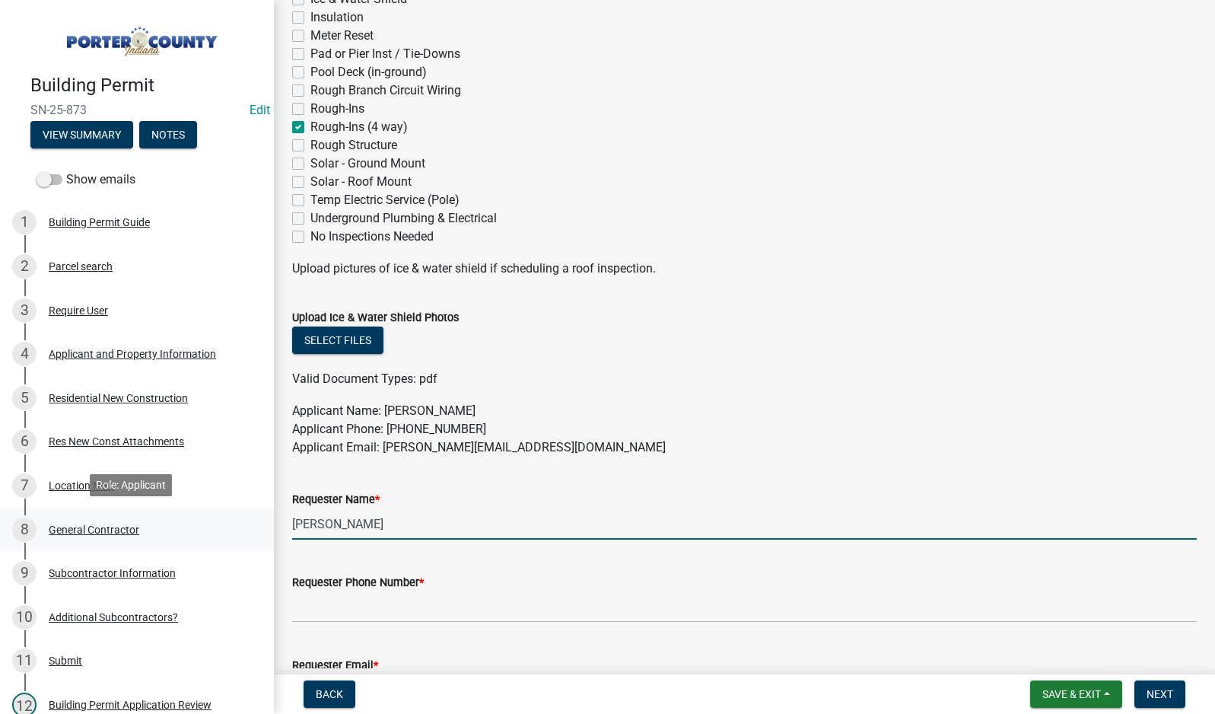
drag, startPoint x: 406, startPoint y: 531, endPoint x: 235, endPoint y: 529, distance: 170.5
click at [235, 529] on div "Building Permit SN-25-873 Edit View Summary Notes Show emails 1 Building Permit…" at bounding box center [607, 357] width 1215 height 714
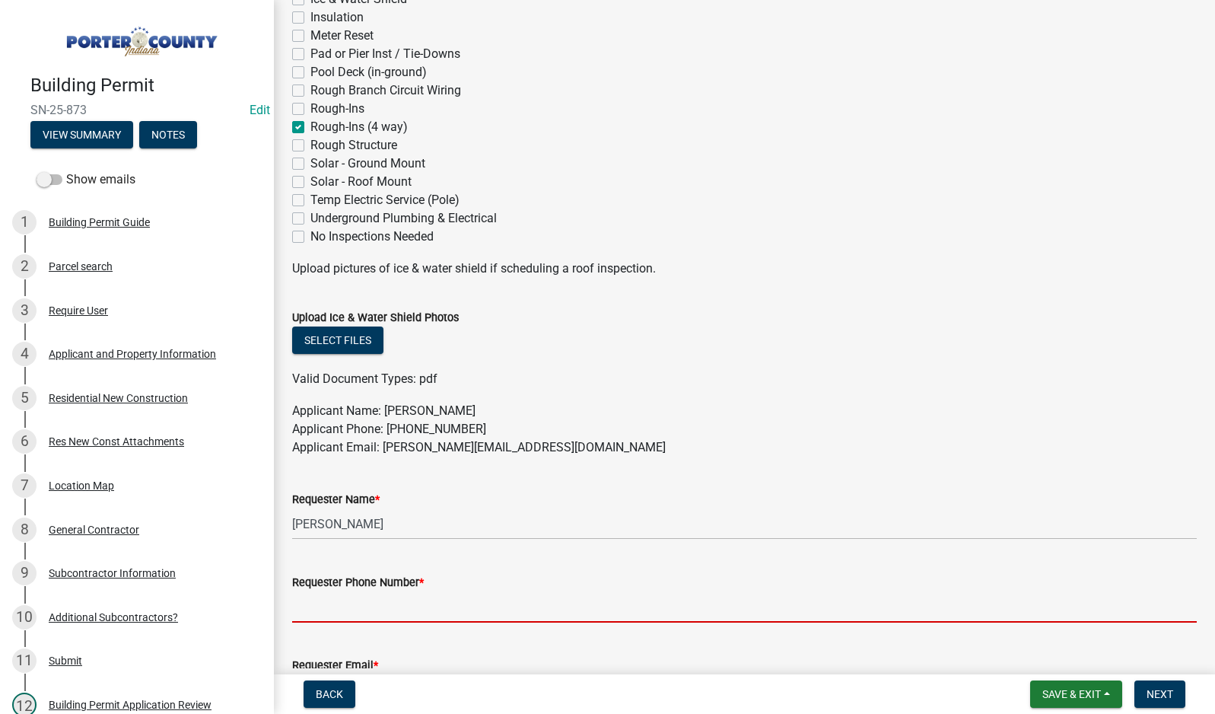
click at [330, 603] on input "Requester Phone Number *" at bounding box center [744, 606] width 905 height 31
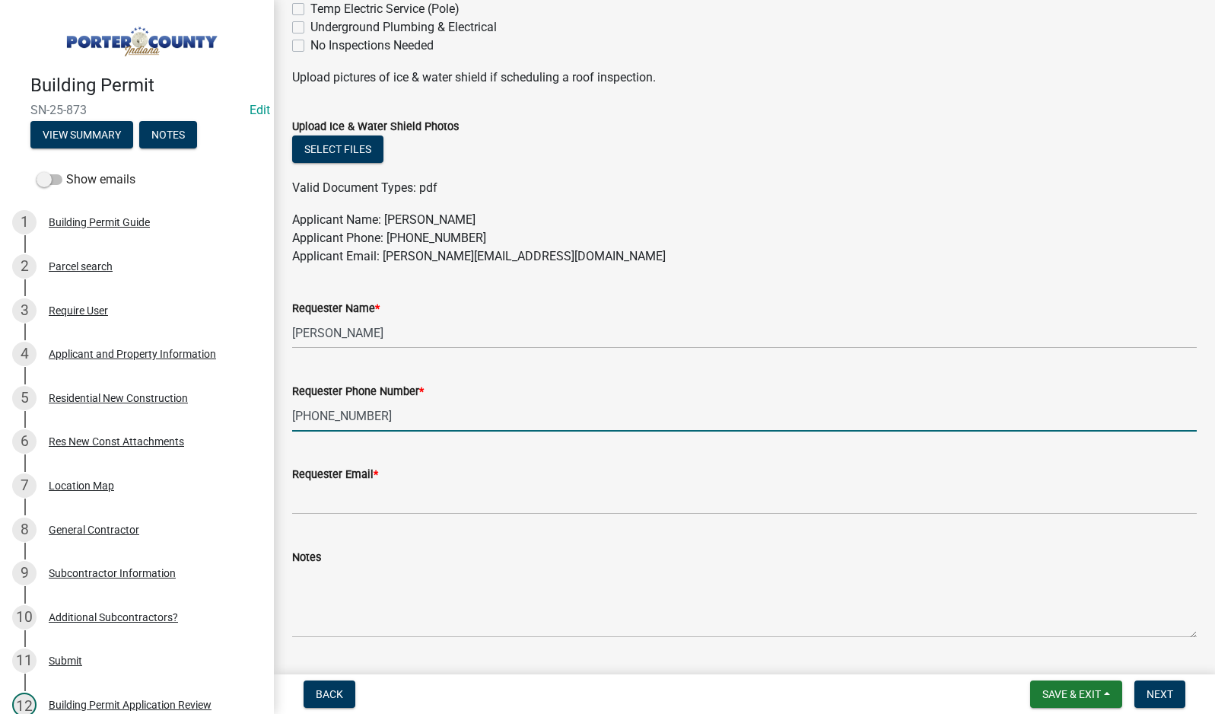
scroll to position [765, 0]
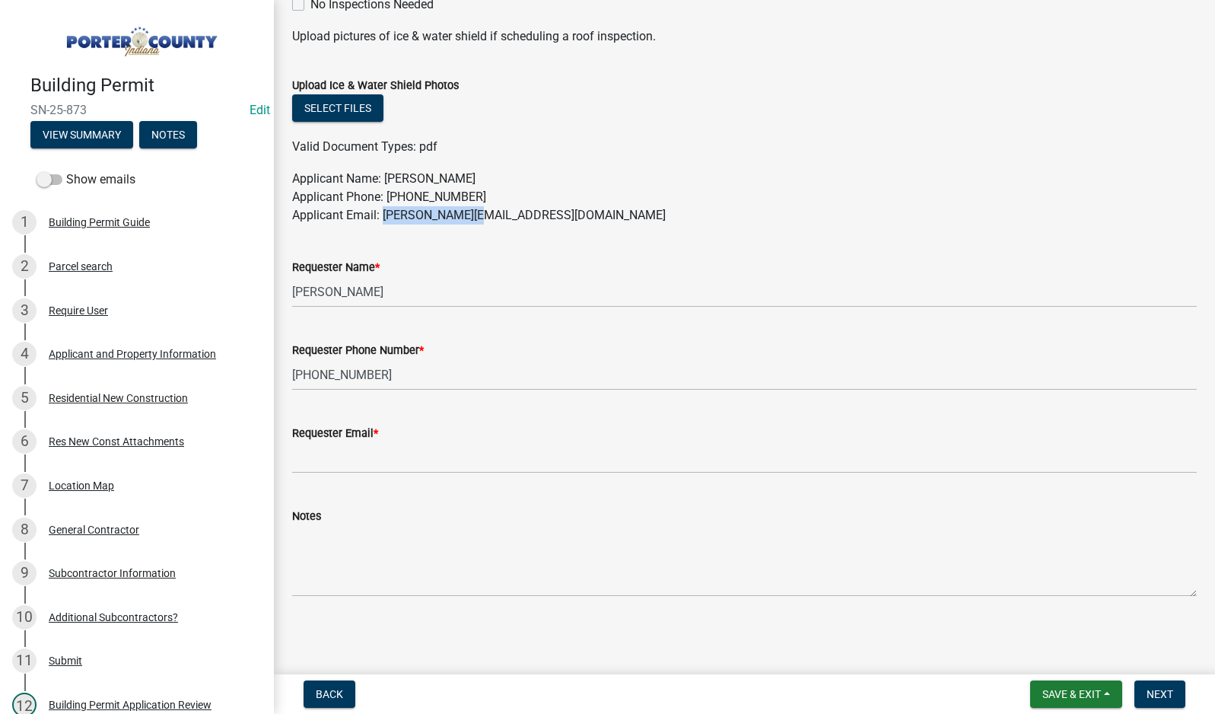
drag, startPoint x: 473, startPoint y: 218, endPoint x: 384, endPoint y: 212, distance: 88.5
click at [384, 212] on p "Applicant Name: [PERSON_NAME] Applicant Phone: [PHONE_NUMBER] Applicant Email: …" at bounding box center [744, 197] width 905 height 55
copy p "[PERSON_NAME][EMAIL_ADDRESS][DOMAIN_NAME]"
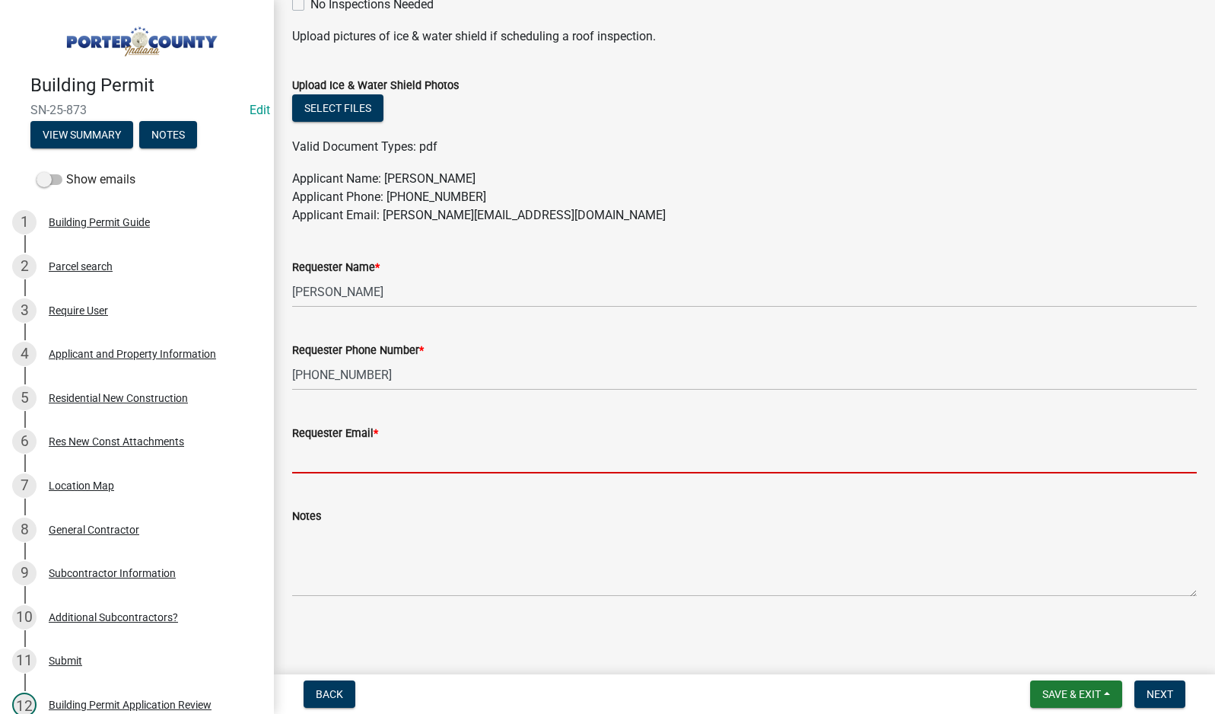
click at [352, 463] on input "Requester Email *" at bounding box center [744, 457] width 905 height 31
paste input "[PERSON_NAME][EMAIL_ADDRESS][DOMAIN_NAME]"
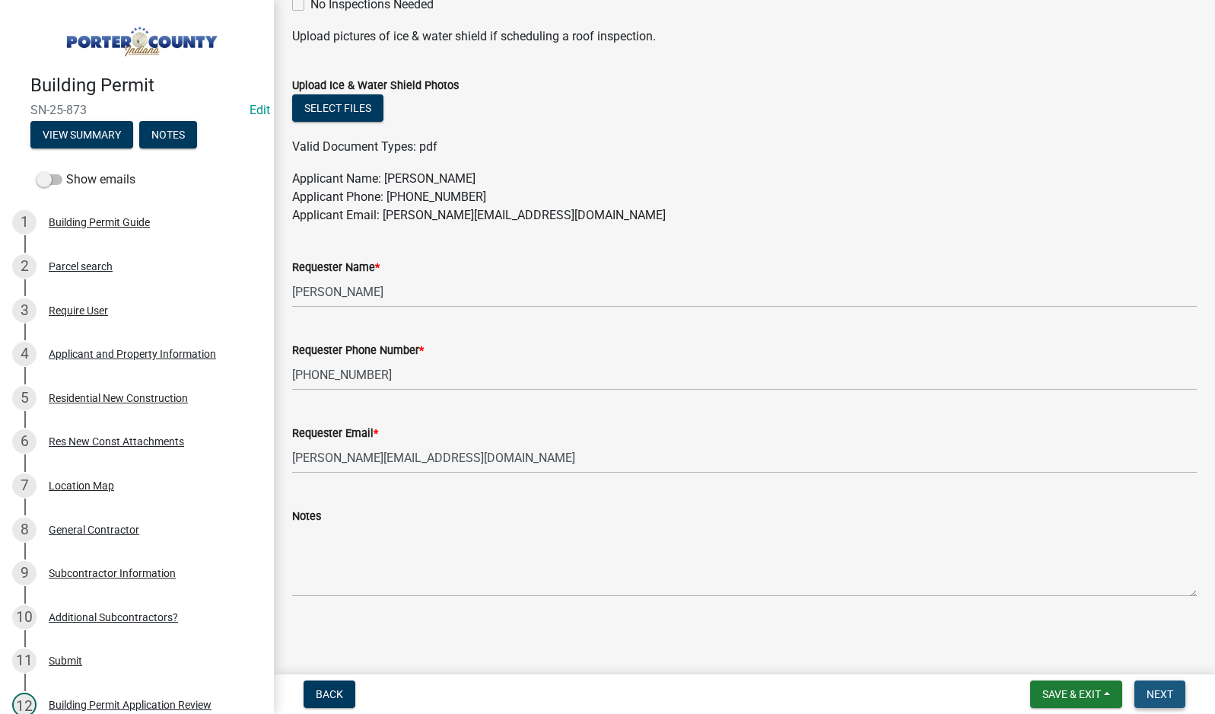
click at [1160, 696] on span "Next" at bounding box center [1160, 694] width 27 height 12
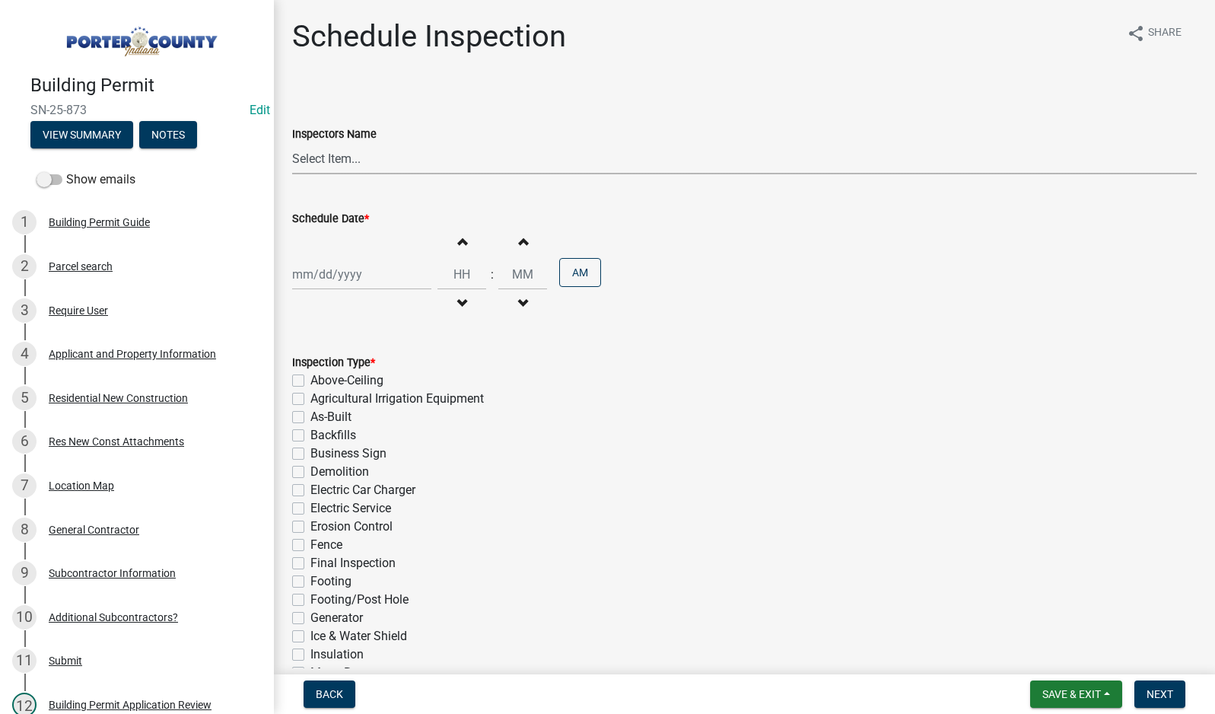
click at [339, 163] on select "Select Item... mhaller ([PERSON_NAME])" at bounding box center [744, 158] width 905 height 31
click at [292, 143] on select "Select Item... mhaller ([PERSON_NAME])" at bounding box center [744, 158] width 905 height 31
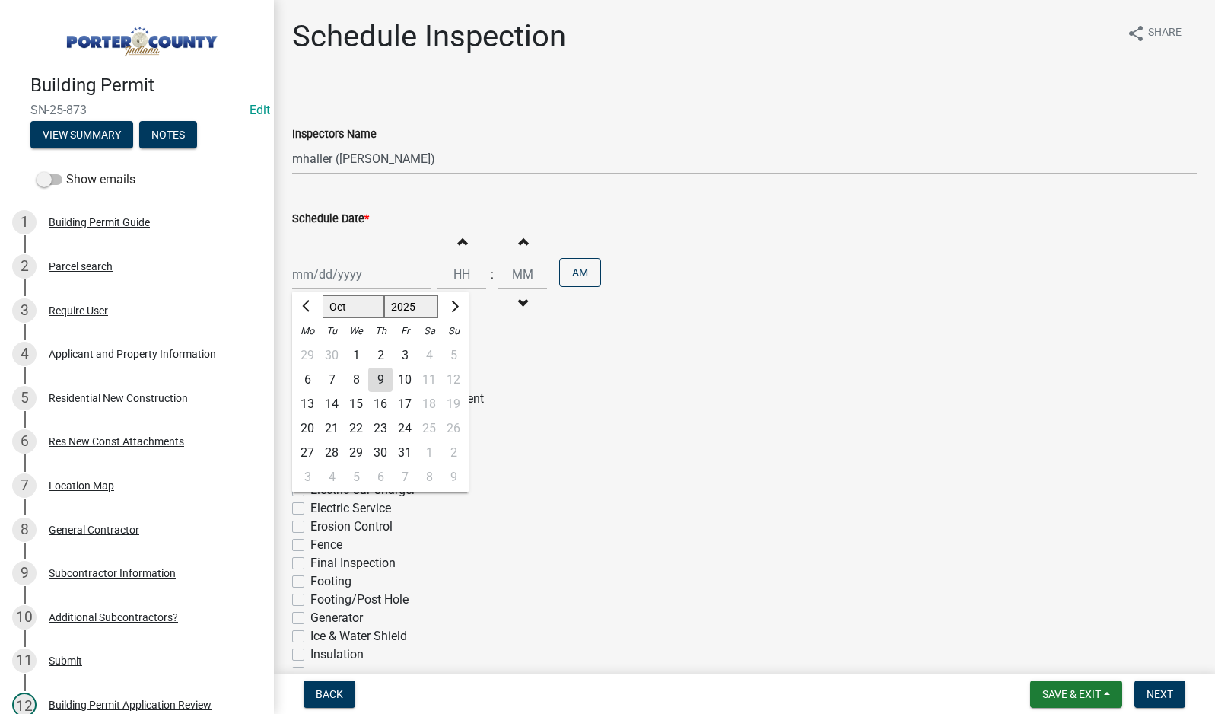
drag, startPoint x: 342, startPoint y: 267, endPoint x: 352, endPoint y: 290, distance: 24.9
click at [342, 267] on div "[PERSON_NAME] Feb Mar Apr [PERSON_NAME][DATE] Oct Nov [DATE] 1526 1527 1528 152…" at bounding box center [361, 274] width 139 height 31
click at [310, 404] on div "13" at bounding box center [307, 404] width 24 height 24
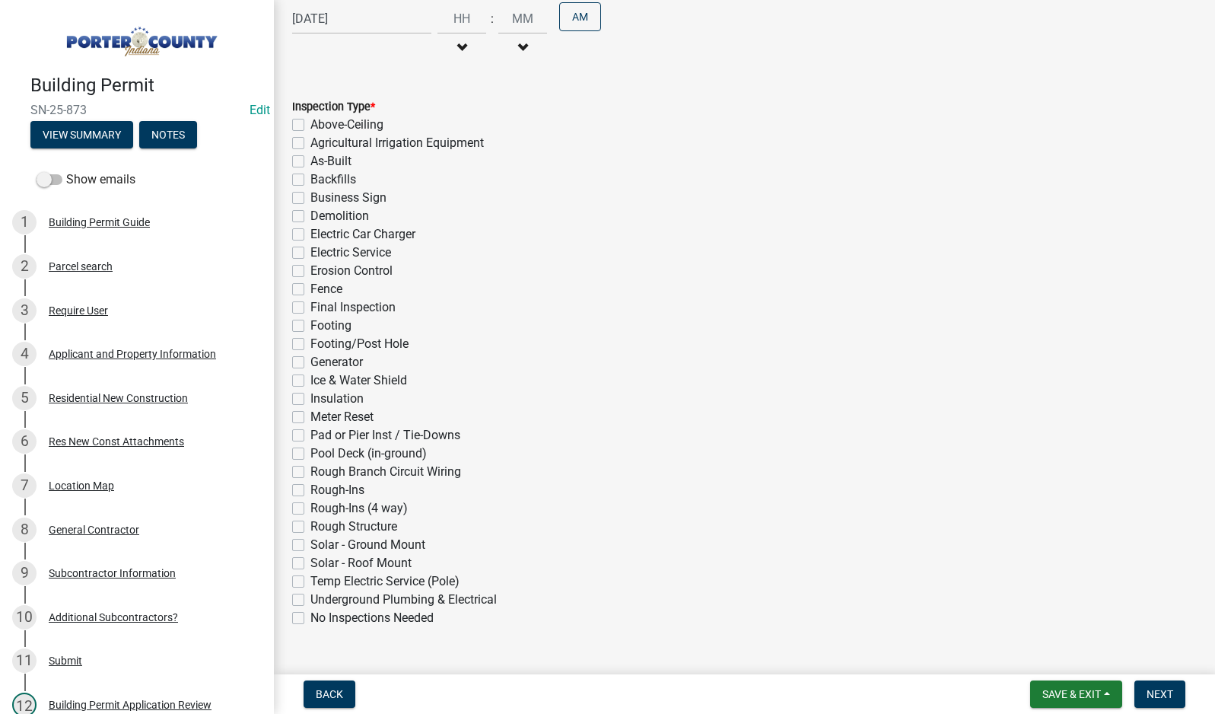
scroll to position [288, 0]
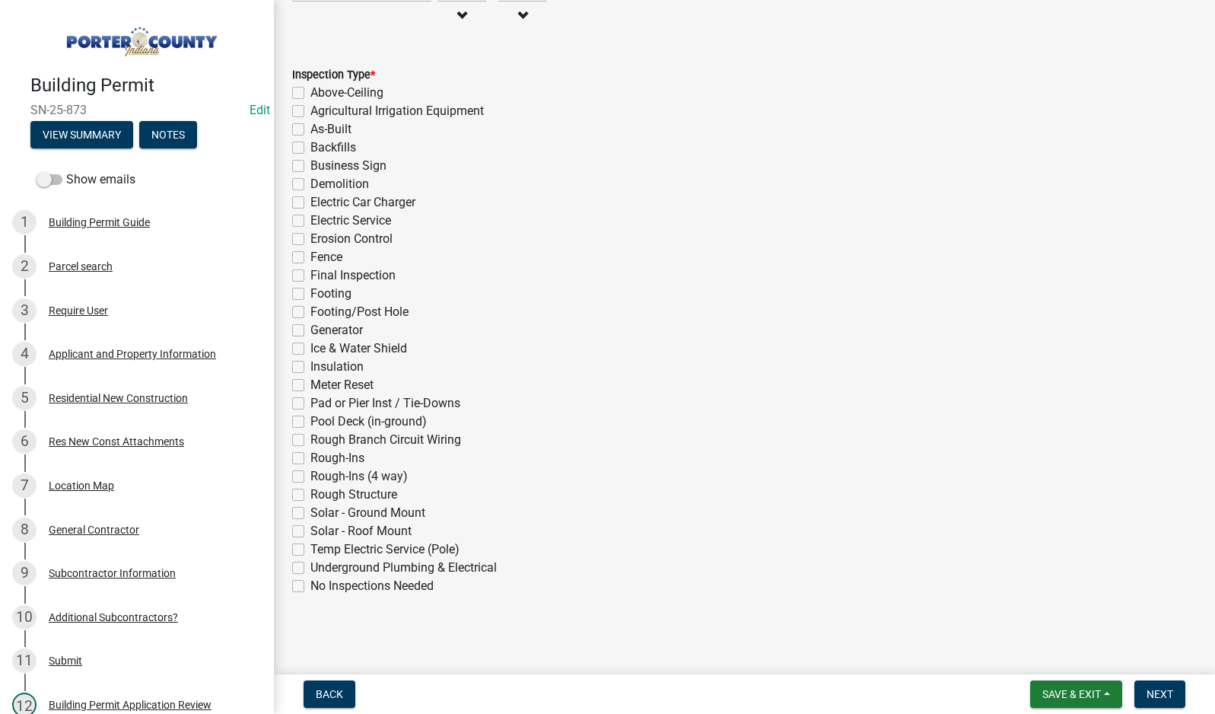
click at [310, 476] on label "Rough-Ins (4 way)" at bounding box center [358, 476] width 97 height 18
click at [310, 476] on input "Rough-Ins (4 way)" at bounding box center [315, 472] width 10 height 10
click at [1152, 691] on span "Next" at bounding box center [1160, 694] width 27 height 12
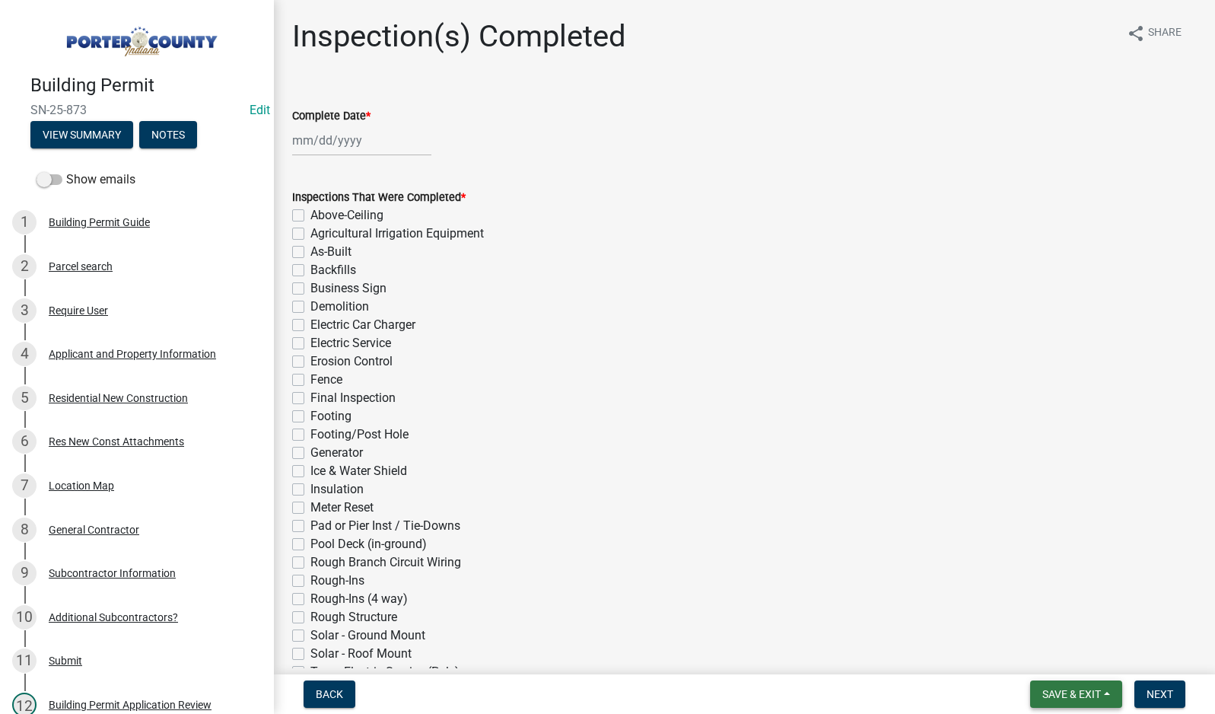
click at [1074, 692] on span "Save & Exit" at bounding box center [1072, 694] width 59 height 12
click at [1065, 656] on button "Save & Exit" at bounding box center [1062, 654] width 122 height 37
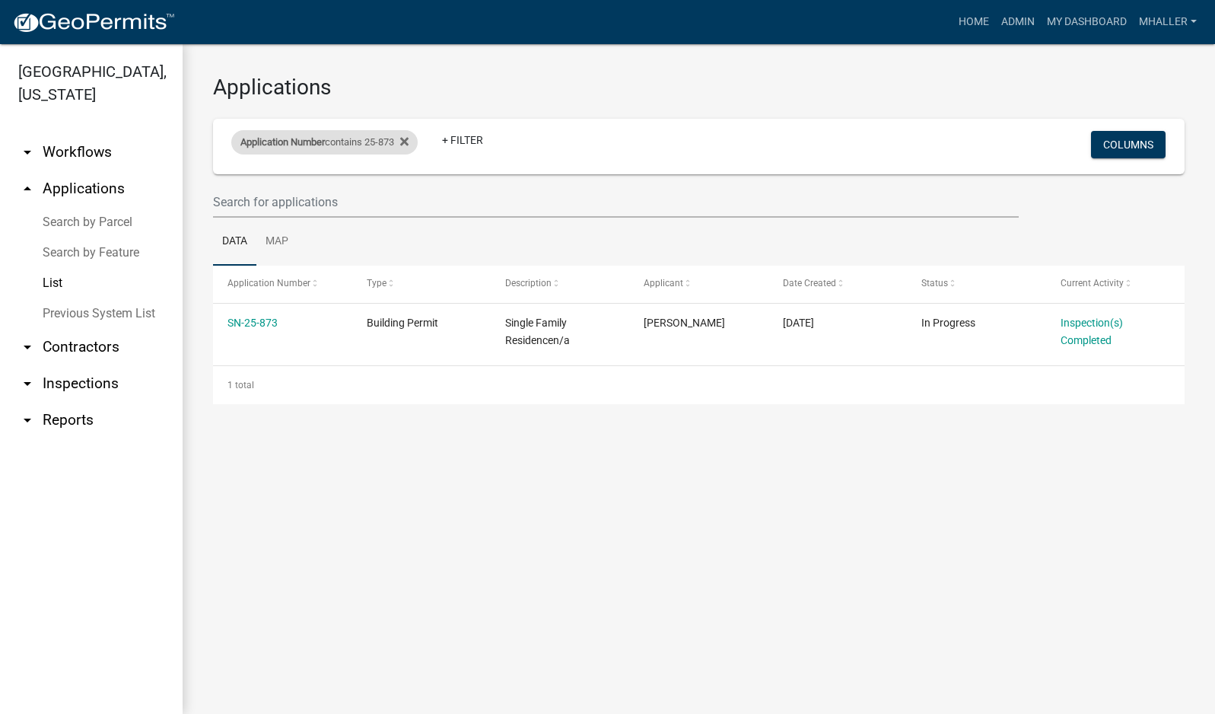
click at [347, 138] on div "Application Number contains 25-873" at bounding box center [324, 142] width 186 height 24
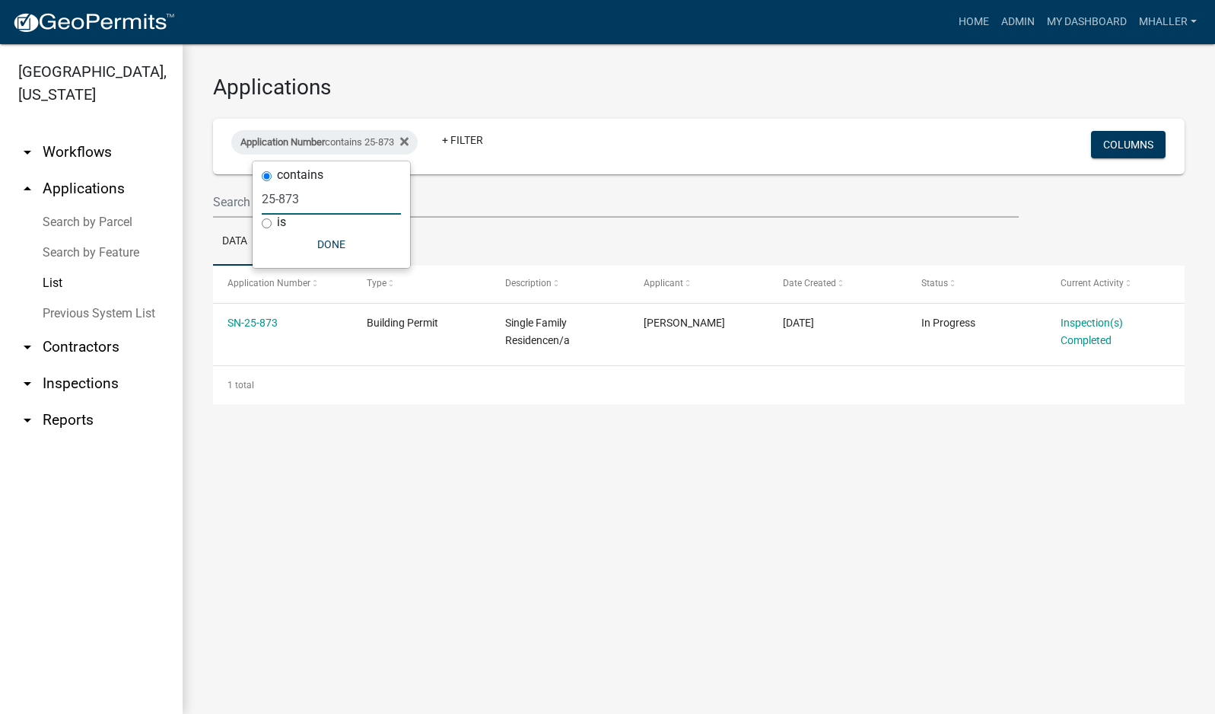
click at [328, 196] on input "25-873" at bounding box center [331, 198] width 139 height 31
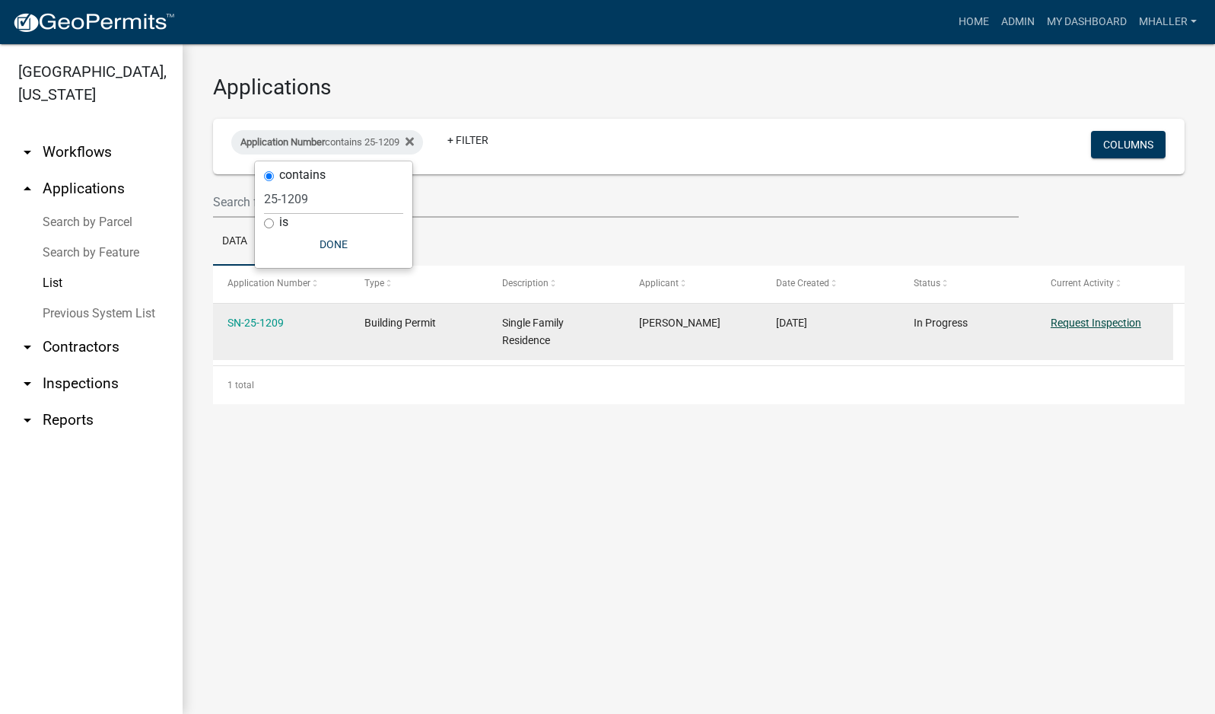
click at [1096, 321] on link "Request Inspection" at bounding box center [1096, 323] width 91 height 12
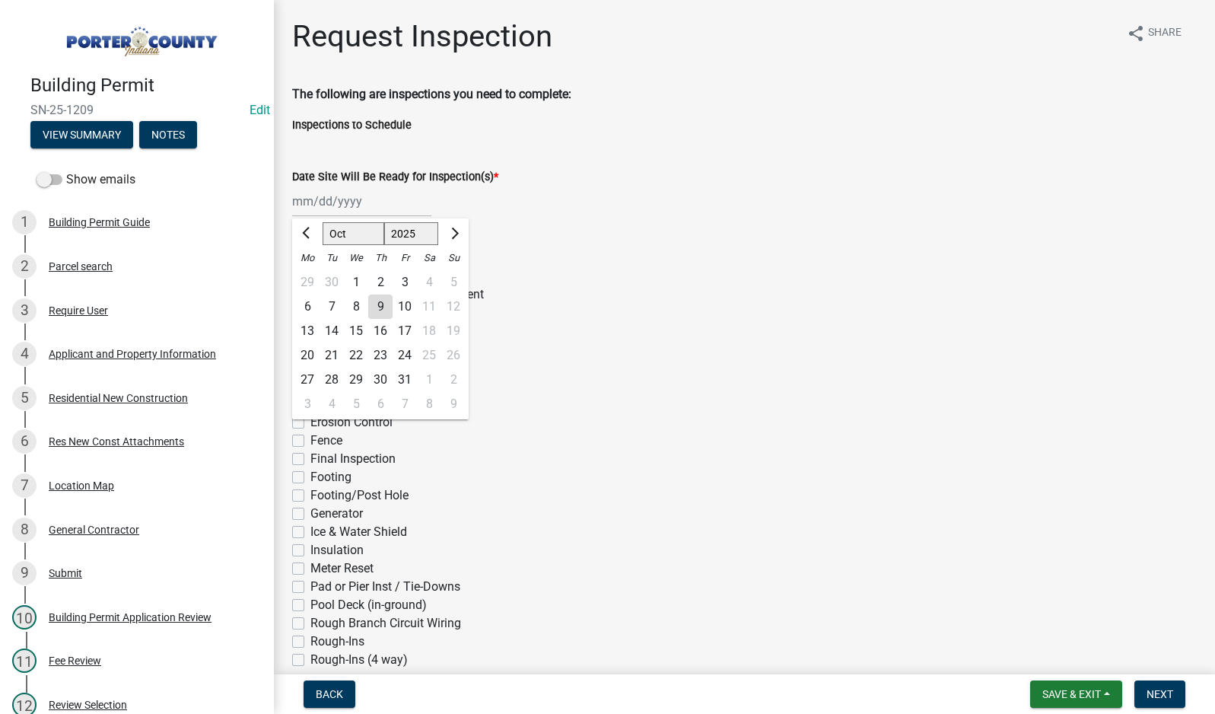
drag, startPoint x: 345, startPoint y: 199, endPoint x: 356, endPoint y: 216, distance: 20.5
click at [345, 199] on div "[PERSON_NAME] Feb Mar Apr [PERSON_NAME][DATE] Oct Nov [DATE] 1526 1527 1528 152…" at bounding box center [361, 201] width 139 height 31
click at [381, 302] on div "9" at bounding box center [380, 306] width 24 height 24
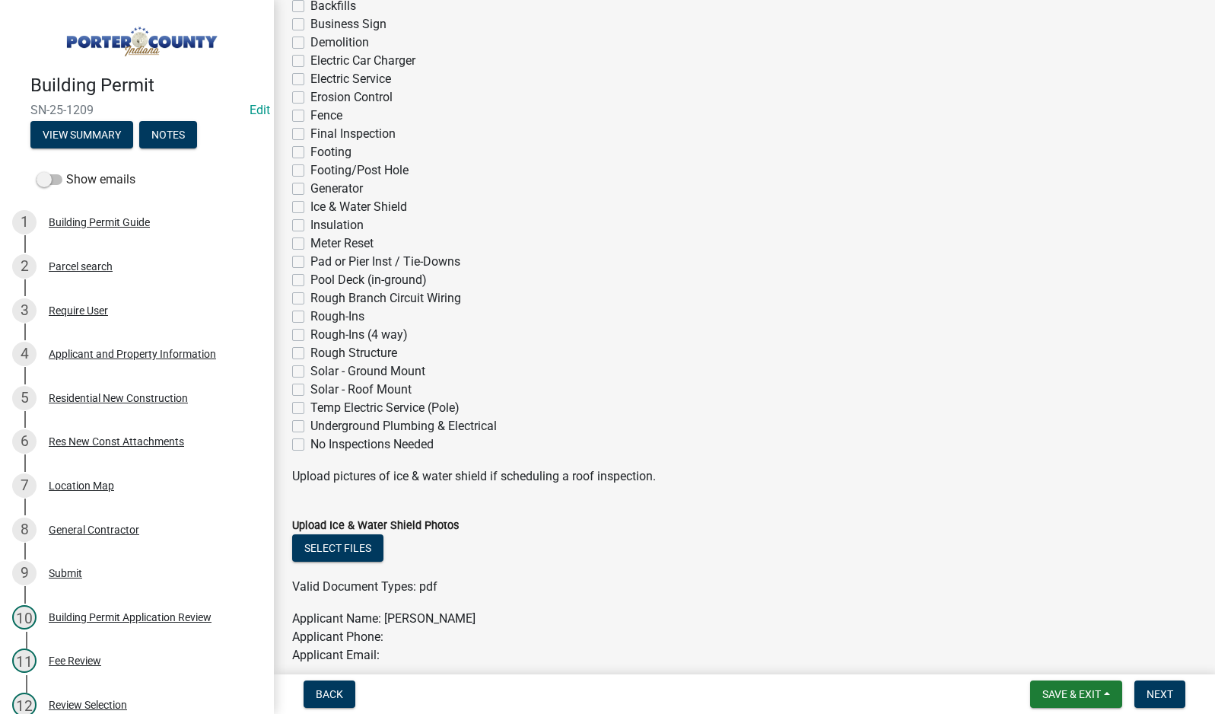
scroll to position [380, 0]
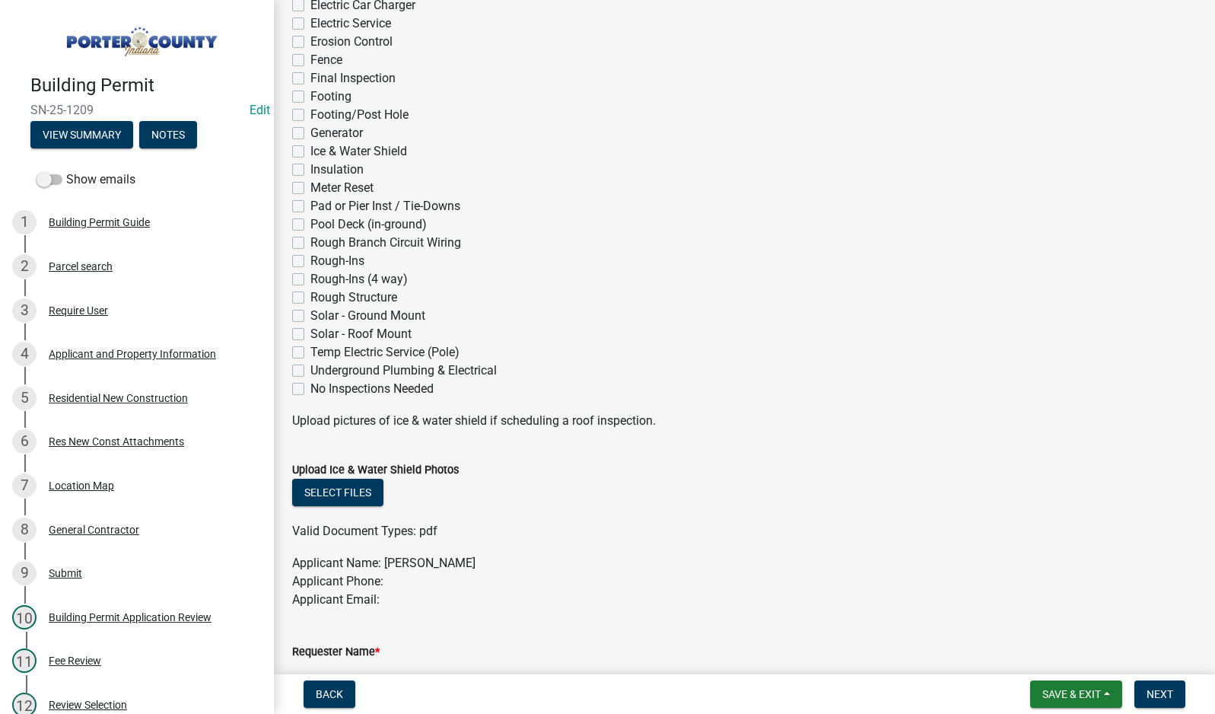
click at [310, 280] on label "Rough-Ins (4 way)" at bounding box center [358, 279] width 97 height 18
click at [310, 280] on input "Rough-Ins (4 way)" at bounding box center [315, 275] width 10 height 10
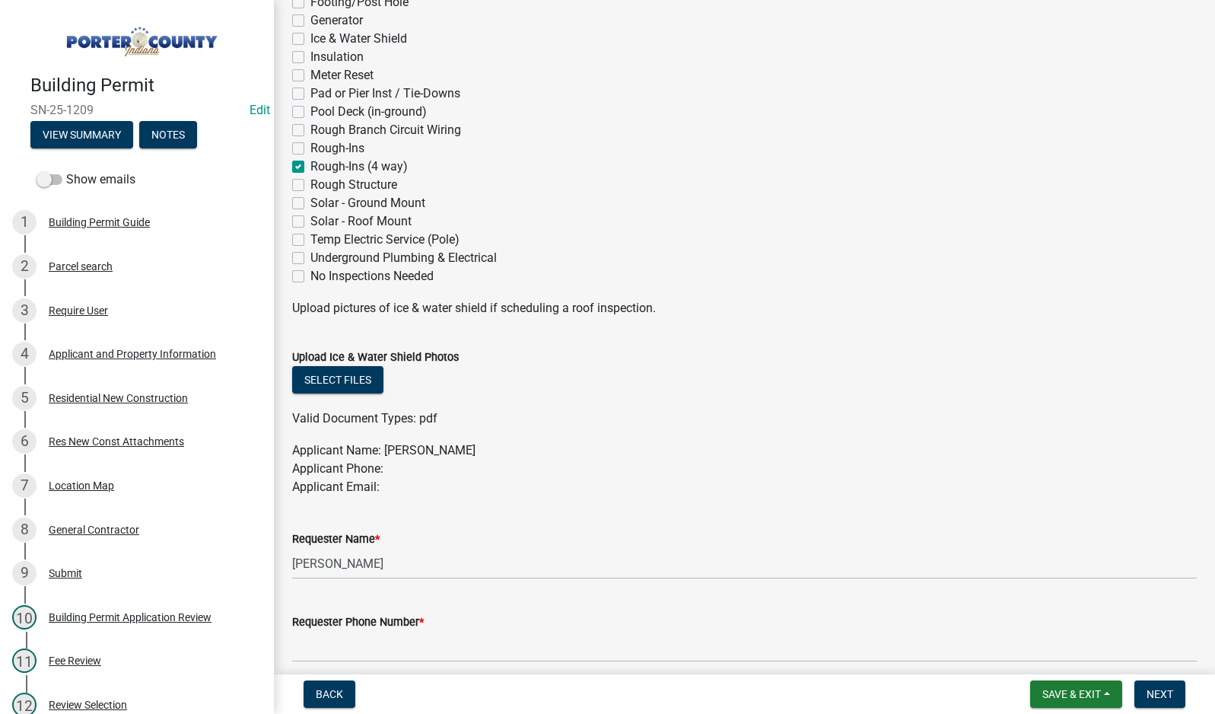
scroll to position [609, 0]
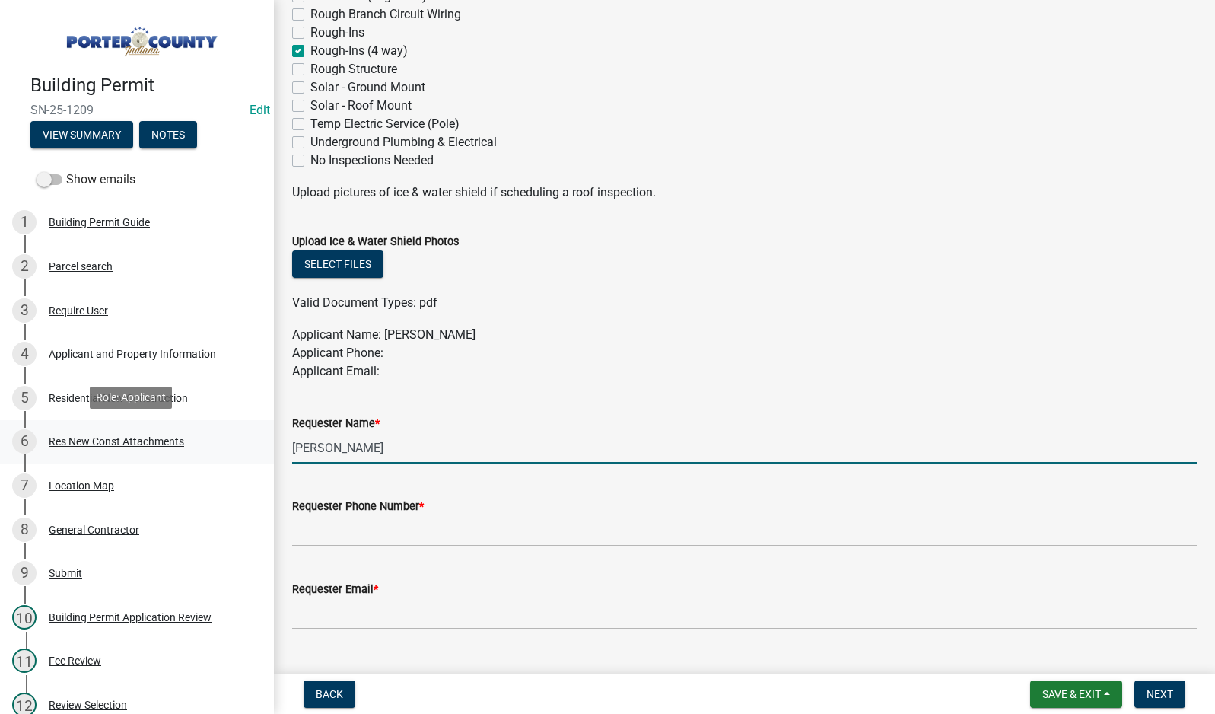
drag, startPoint x: 391, startPoint y: 448, endPoint x: 224, endPoint y: 442, distance: 166.8
click at [224, 442] on div "Building Permit SN-25-1209 Edit View Summary Notes Show emails 1 Building Permi…" at bounding box center [607, 357] width 1215 height 714
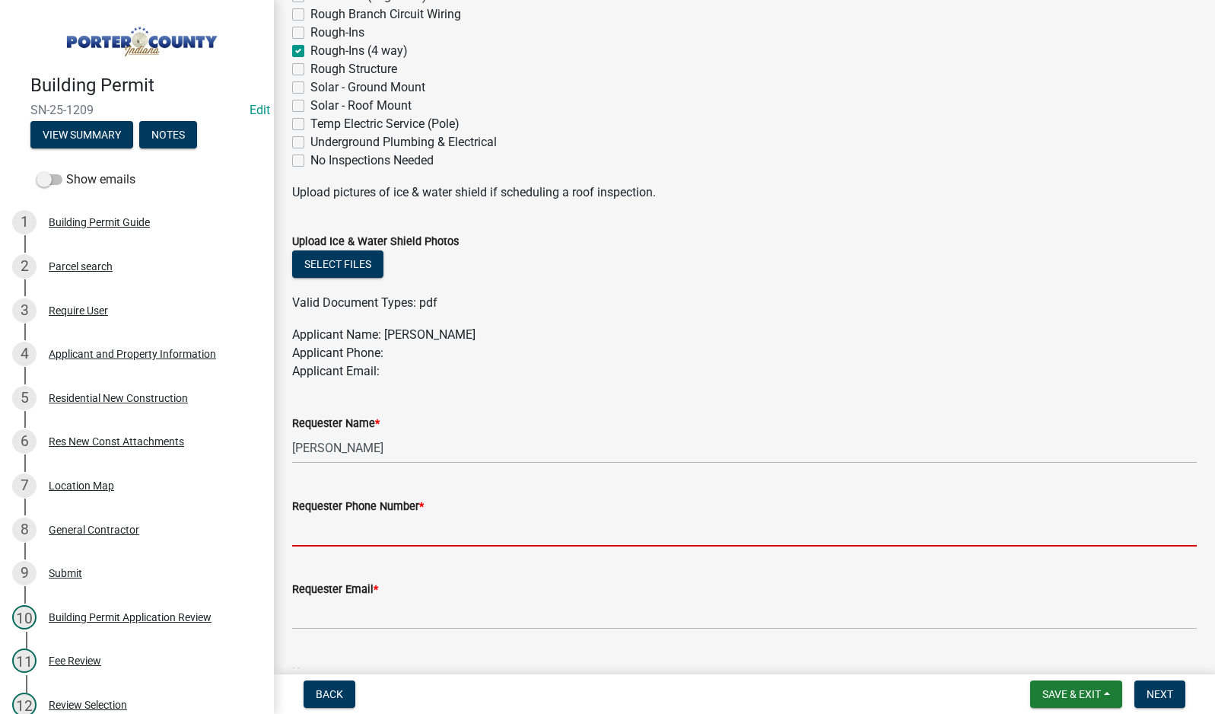
click at [319, 536] on input "Requester Phone Number *" at bounding box center [744, 530] width 905 height 31
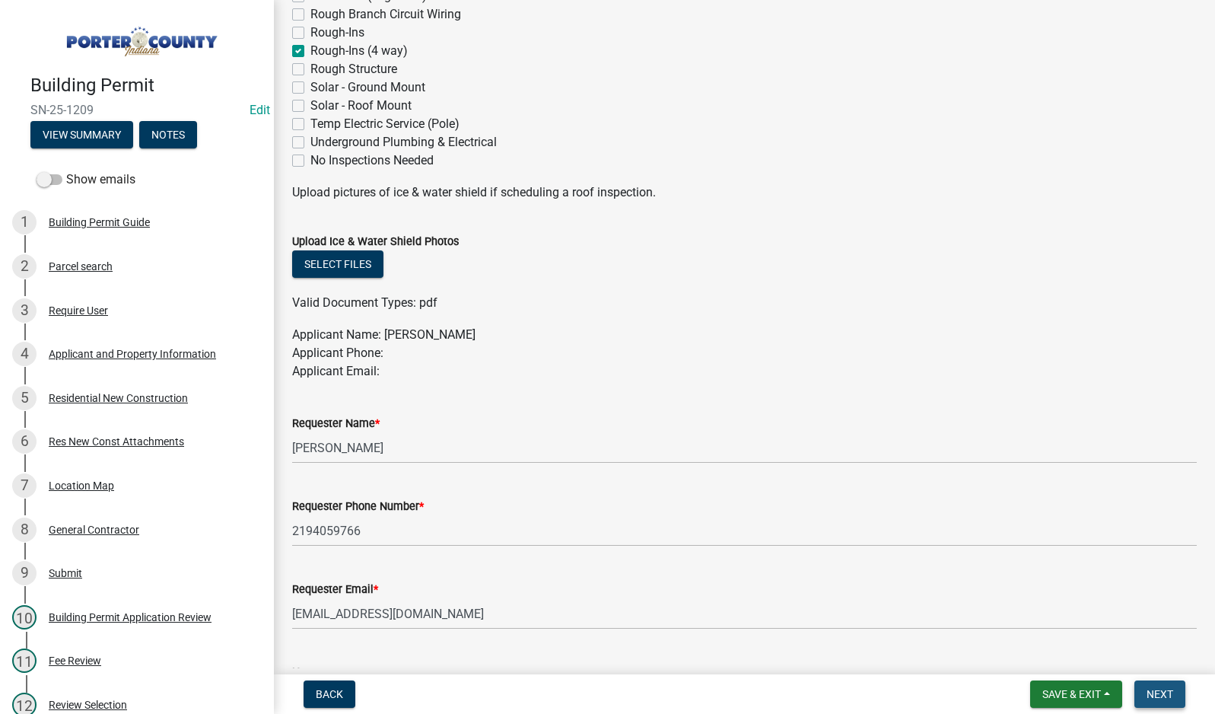
click at [1164, 693] on span "Next" at bounding box center [1160, 694] width 27 height 12
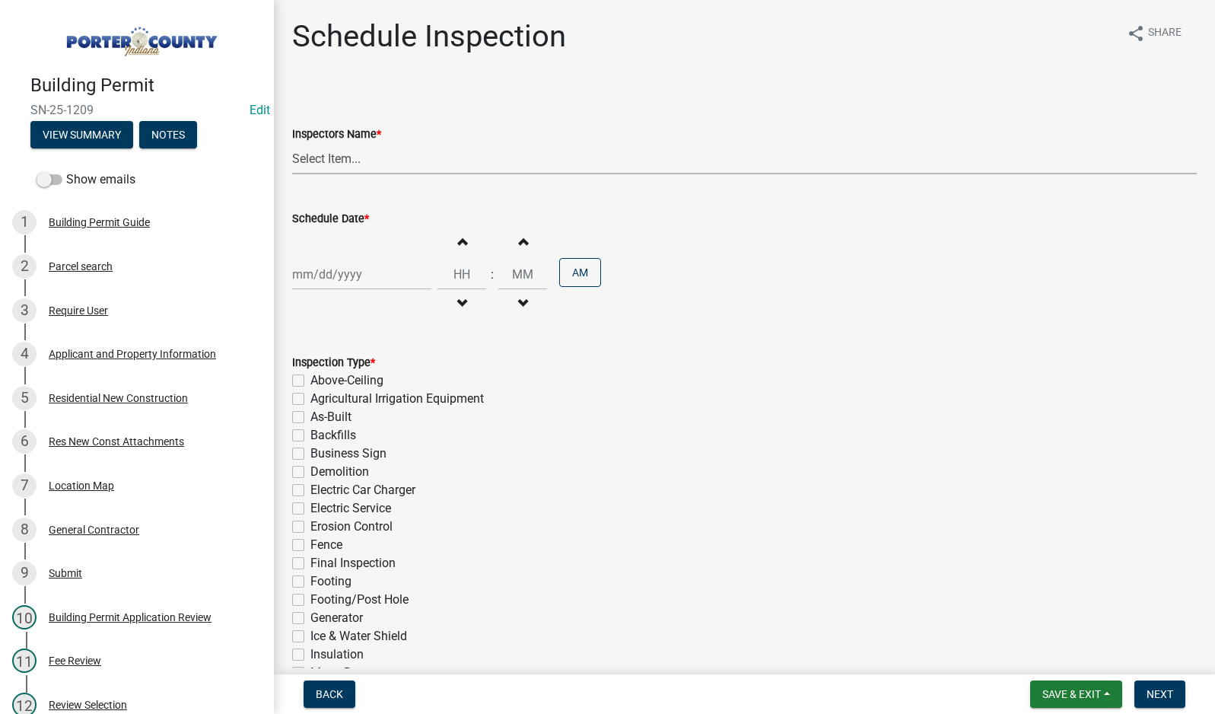
click at [311, 161] on select "Select Item... mhaller ([PERSON_NAME])" at bounding box center [744, 158] width 905 height 31
click at [292, 143] on select "Select Item... mhaller ([PERSON_NAME])" at bounding box center [744, 158] width 905 height 31
click at [340, 282] on div at bounding box center [361, 274] width 139 height 31
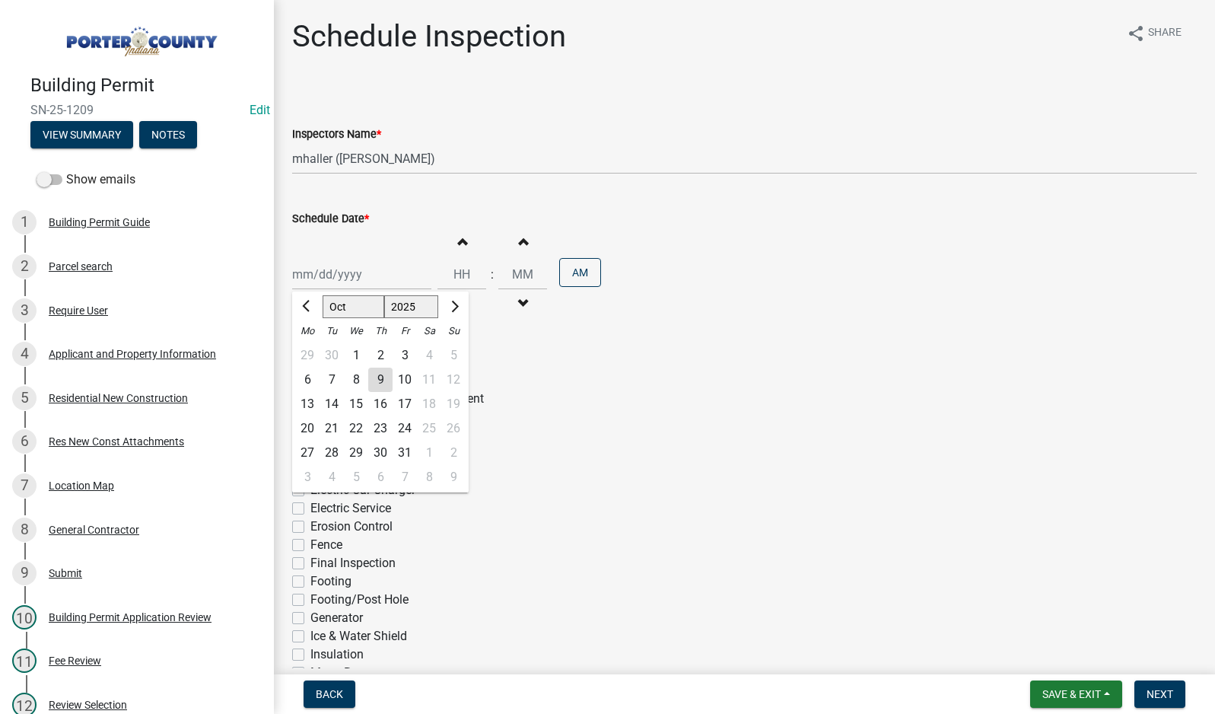
click at [306, 404] on div "13" at bounding box center [307, 404] width 24 height 24
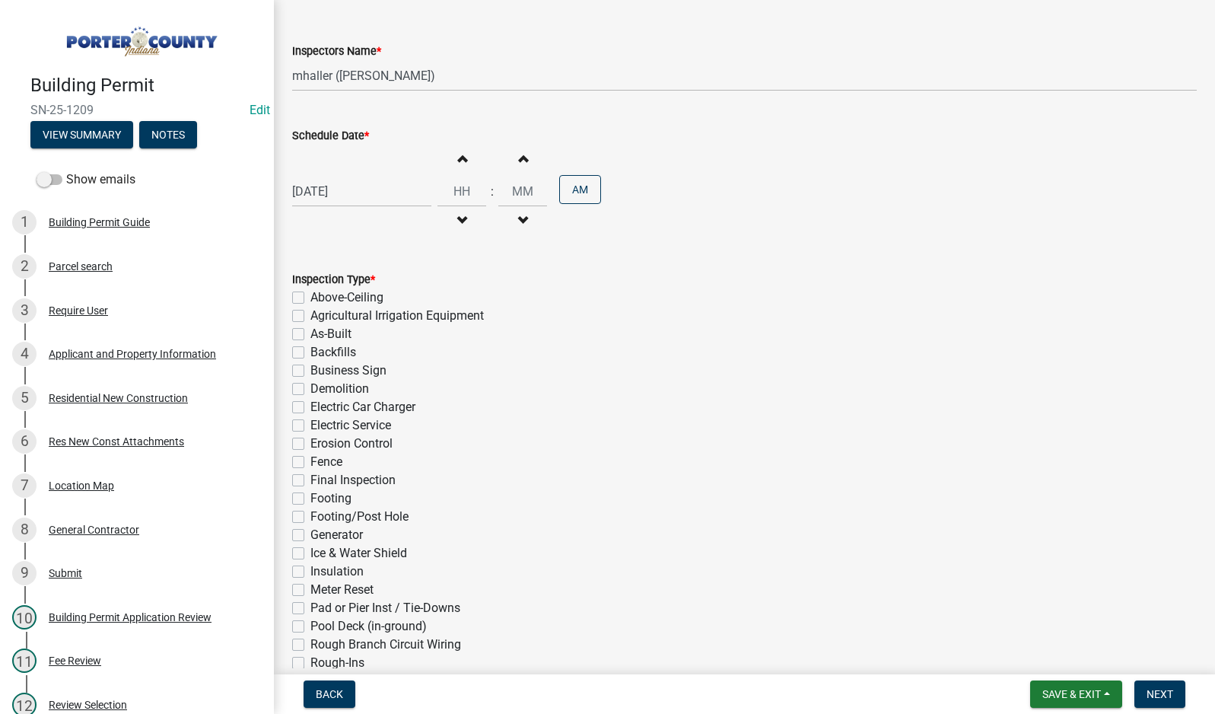
scroll to position [288, 0]
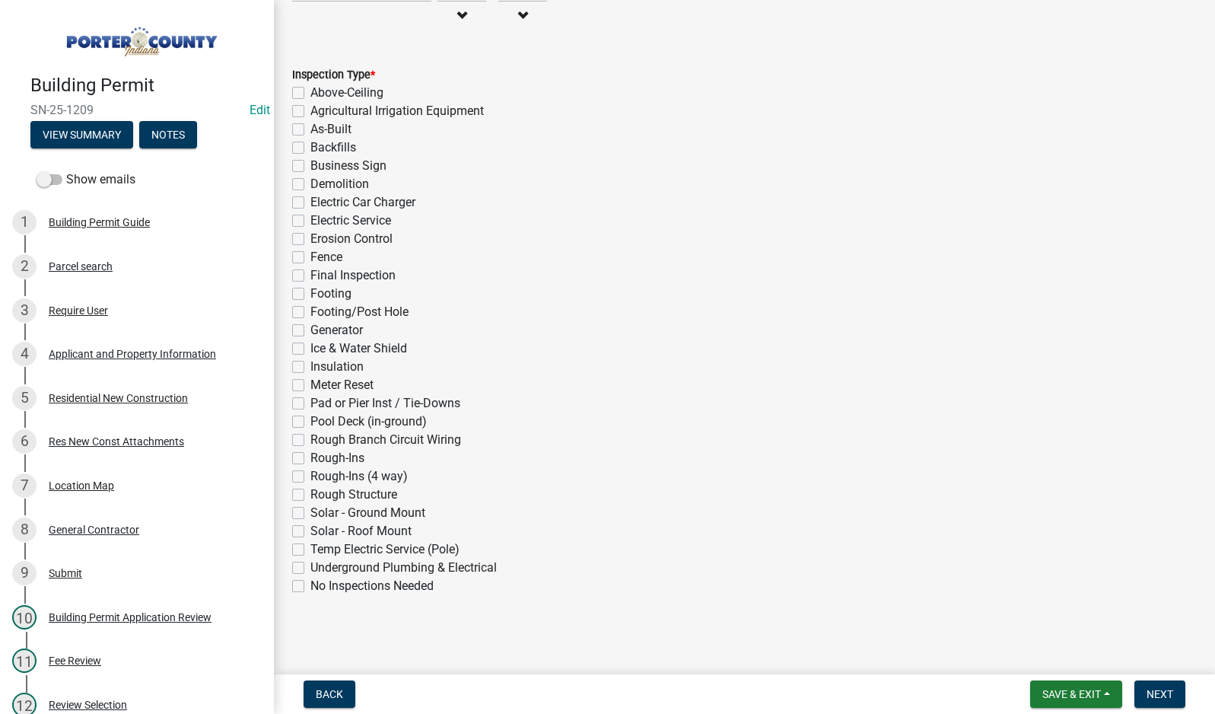
click at [310, 476] on label "Rough-Ins (4 way)" at bounding box center [358, 476] width 97 height 18
click at [310, 476] on input "Rough-Ins (4 way)" at bounding box center [315, 472] width 10 height 10
click at [1136, 689] on button "Next" at bounding box center [1160, 693] width 51 height 27
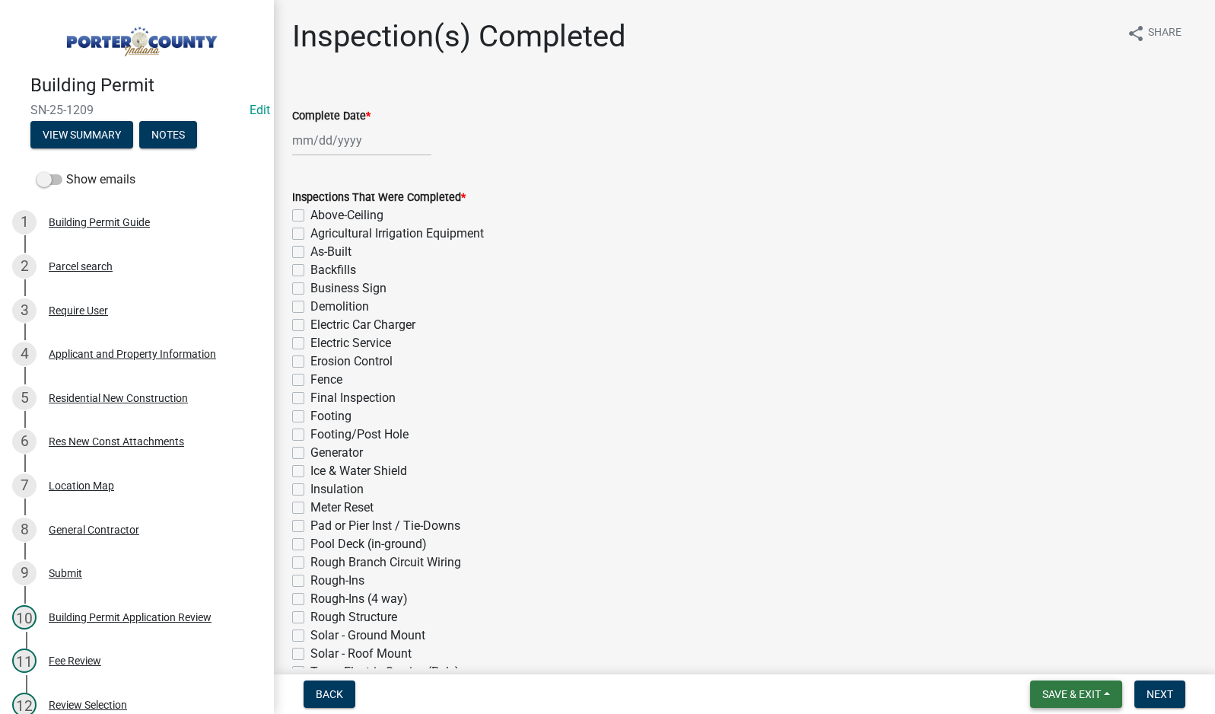
click at [1055, 692] on span "Save & Exit" at bounding box center [1072, 694] width 59 height 12
click at [1088, 657] on button "Save & Exit" at bounding box center [1062, 654] width 122 height 37
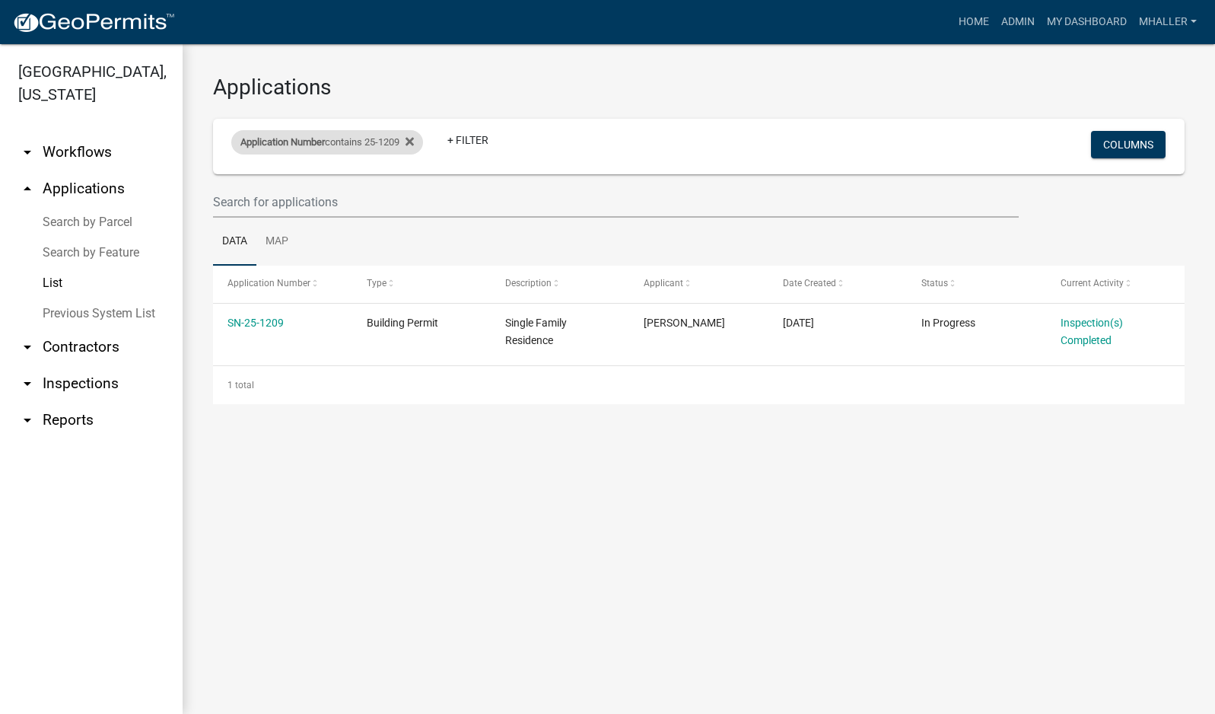
click at [323, 142] on span "Application Number" at bounding box center [282, 141] width 84 height 11
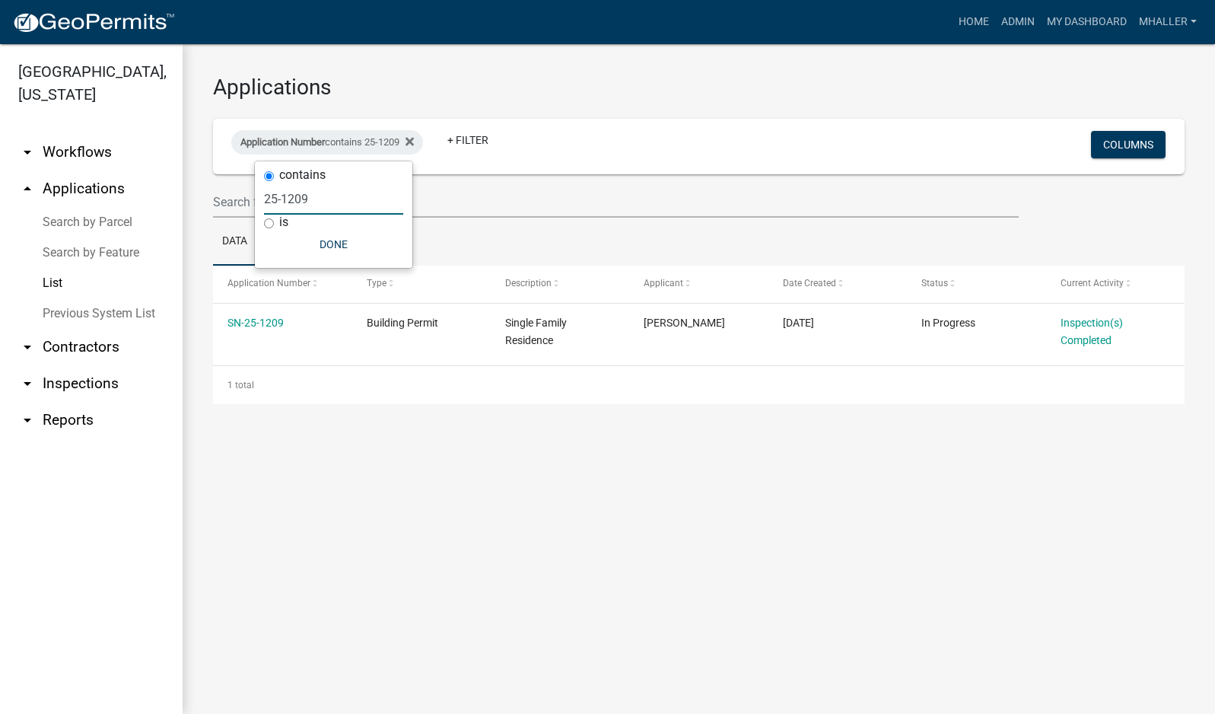
click at [323, 202] on input "25-1209" at bounding box center [333, 198] width 139 height 31
drag, startPoint x: 320, startPoint y: 199, endPoint x: 173, endPoint y: 189, distance: 147.2
click at [220, 193] on body "Internet Explorer does NOT work with GeoPermits. Get a new browser for more sec…" at bounding box center [607, 357] width 1215 height 714
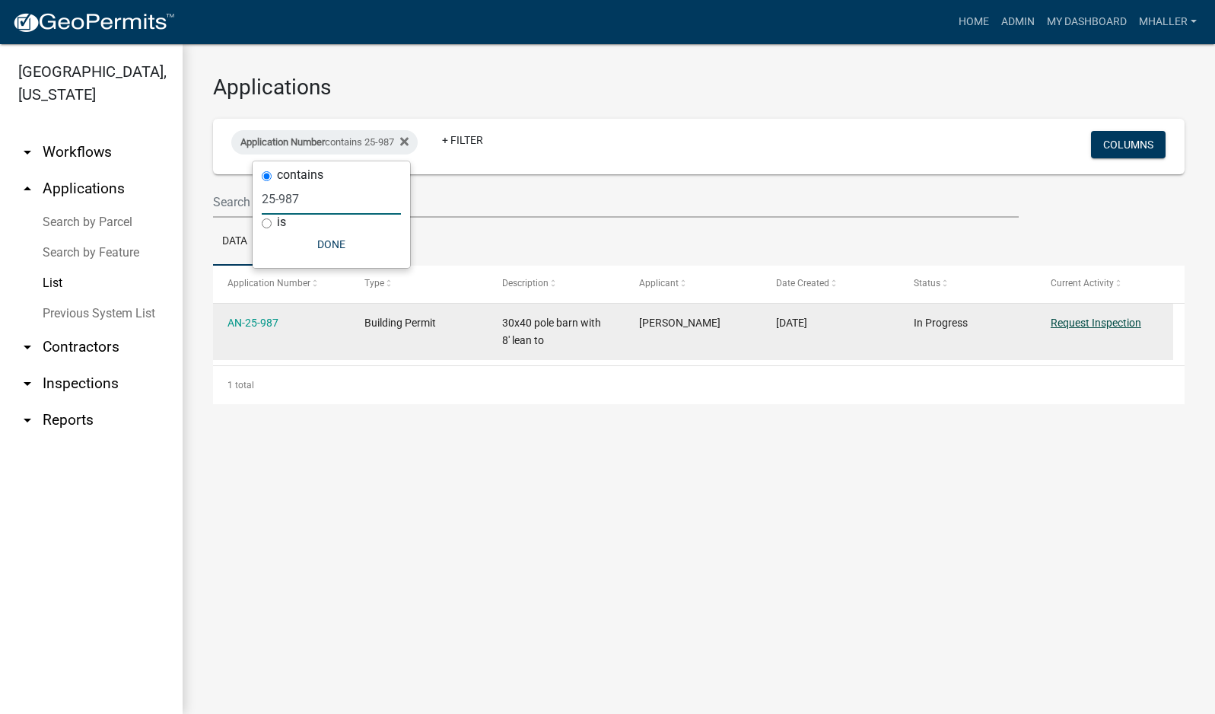
click at [1078, 325] on link "Request Inspection" at bounding box center [1096, 323] width 91 height 12
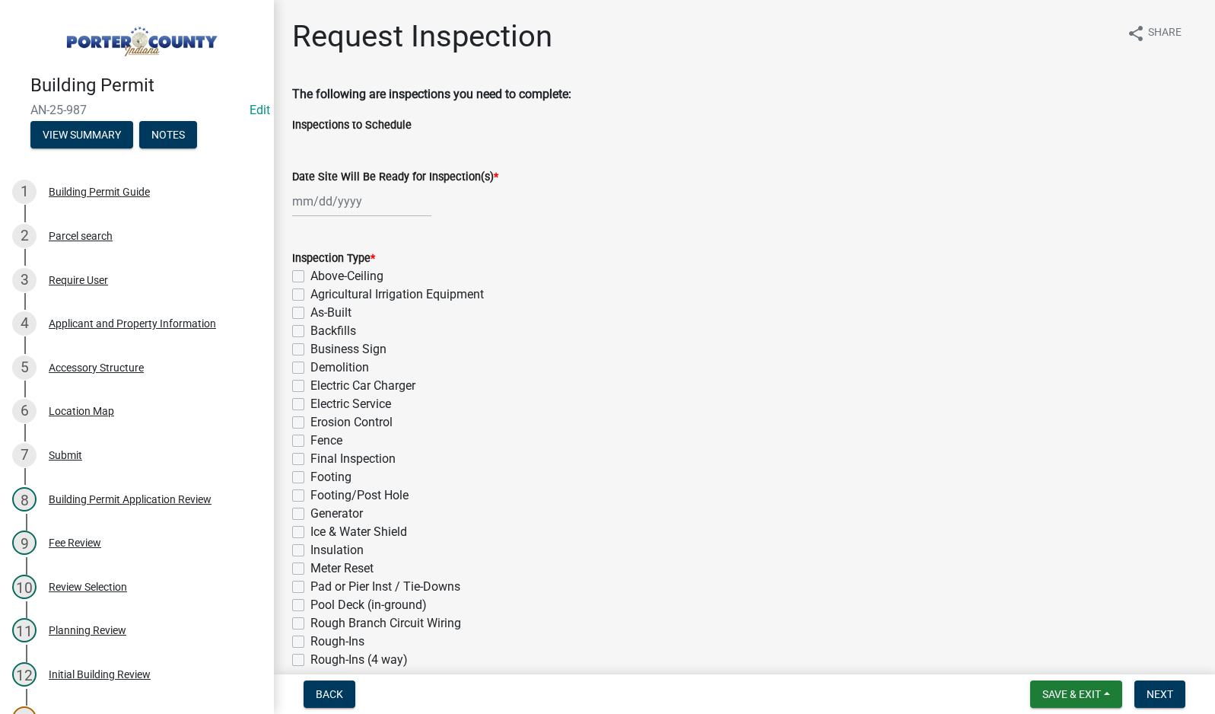
click at [334, 202] on div at bounding box center [361, 201] width 139 height 31
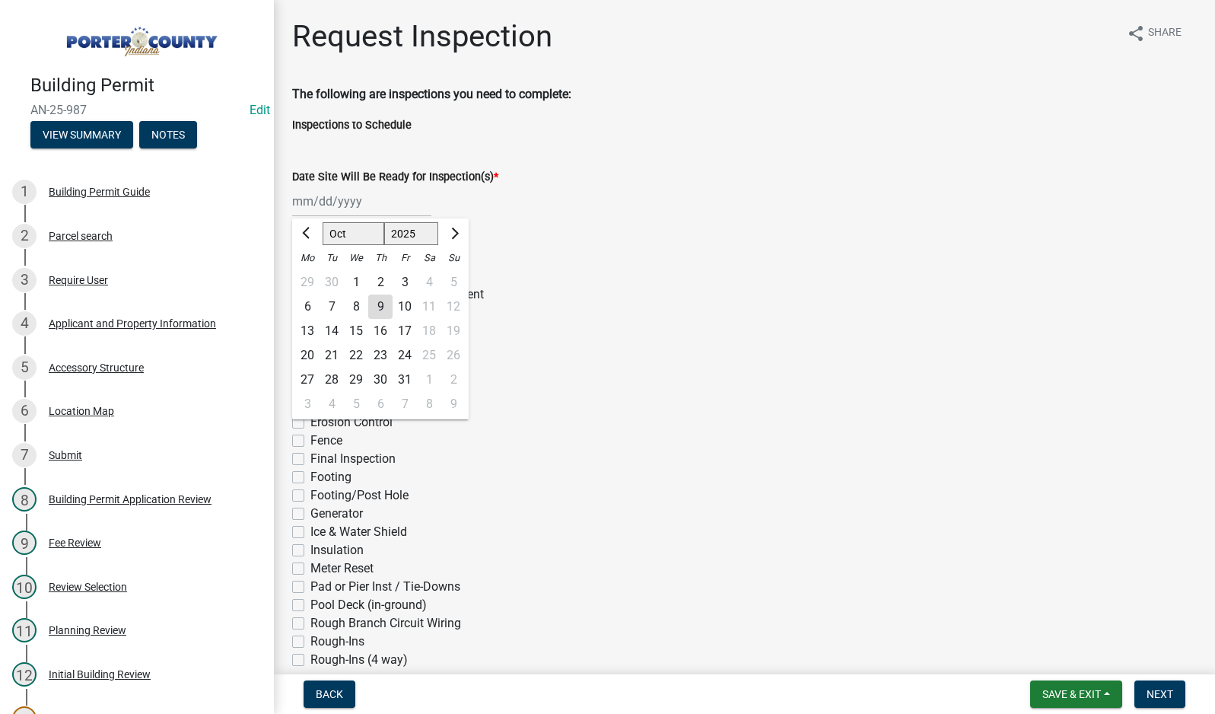
click at [373, 307] on div "9" at bounding box center [380, 306] width 24 height 24
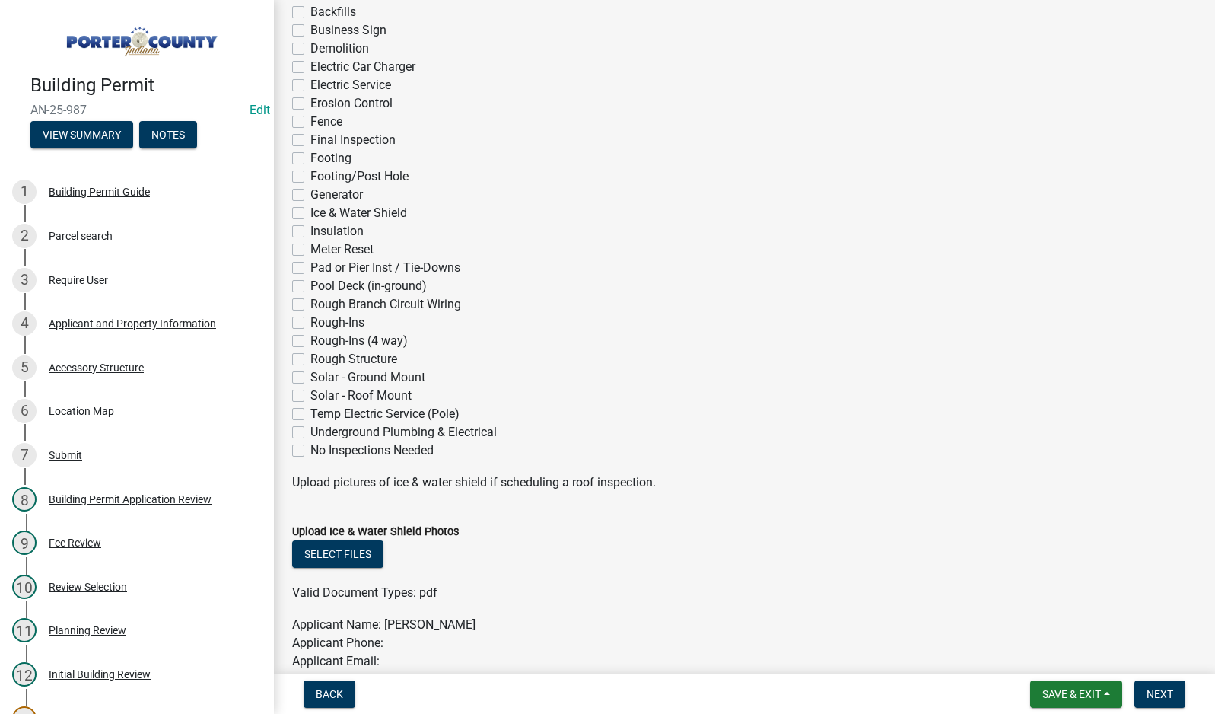
scroll to position [380, 0]
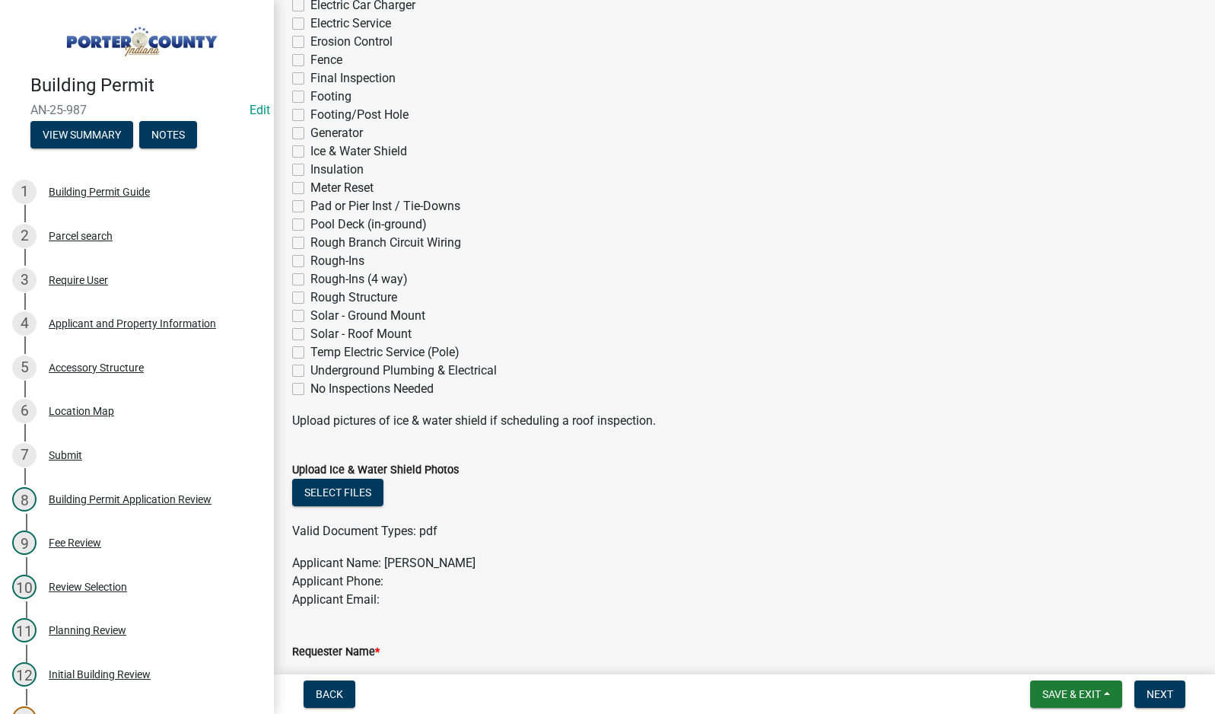
click at [310, 80] on label "Final Inspection" at bounding box center [352, 78] width 85 height 18
click at [310, 79] on input "Final Inspection" at bounding box center [315, 74] width 10 height 10
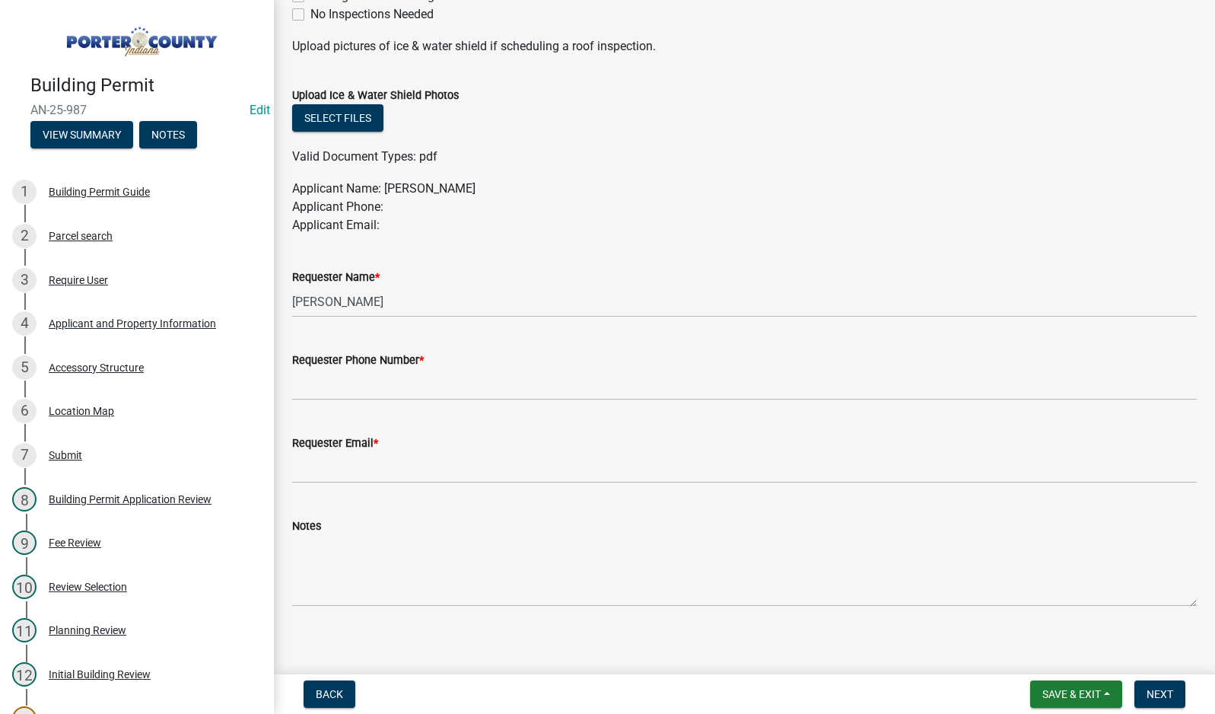
scroll to position [761, 0]
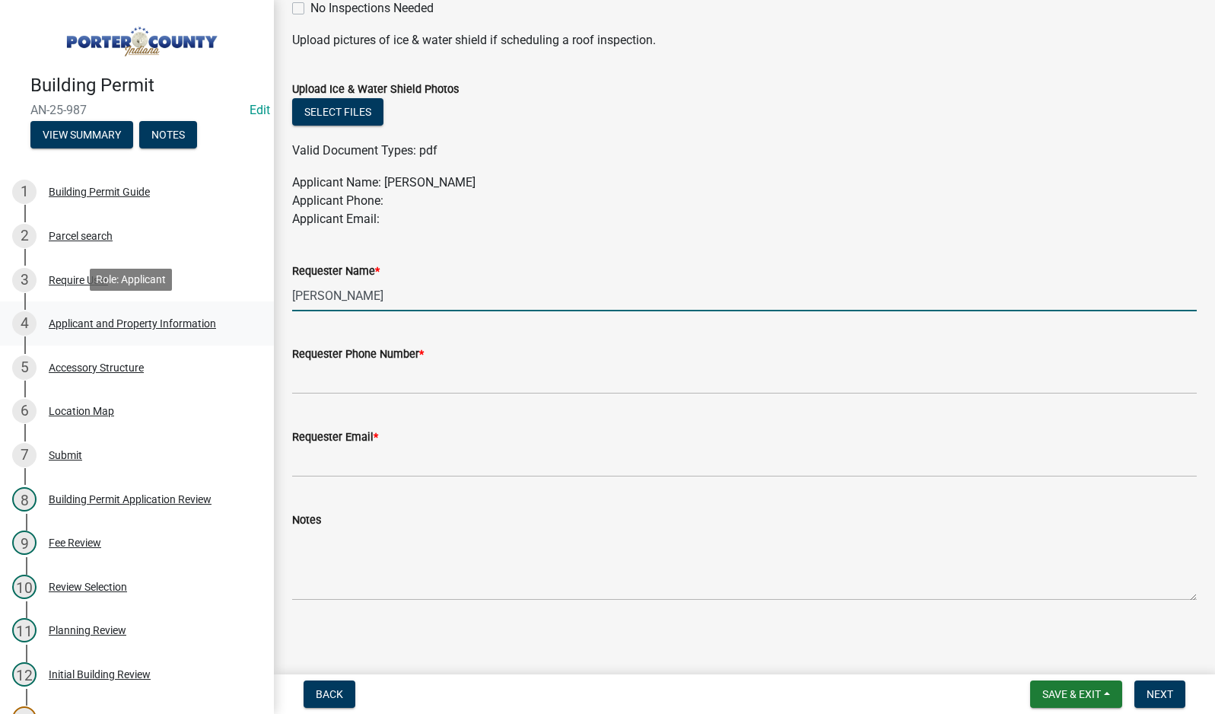
drag, startPoint x: 404, startPoint y: 294, endPoint x: 212, endPoint y: 308, distance: 193.0
click at [212, 308] on div "Building Permit AN-25-987 Edit View Summary Notes 1 Building Permit Guide 2 Par…" at bounding box center [607, 357] width 1215 height 714
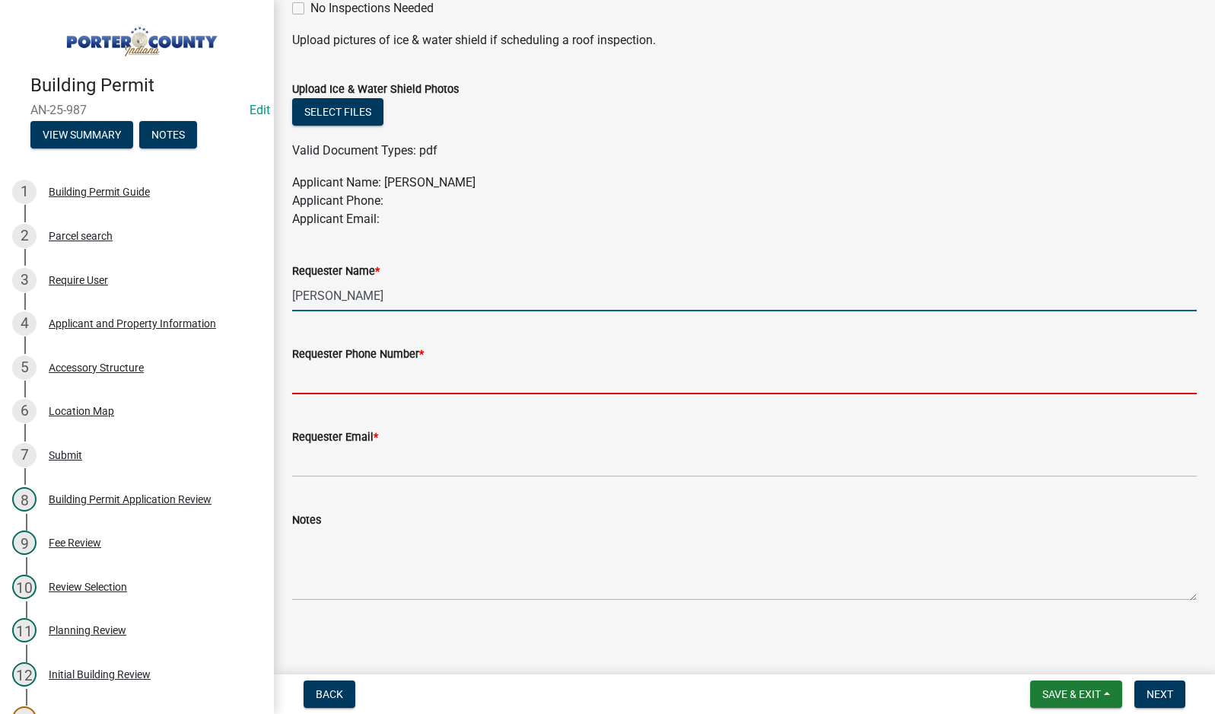
click at [336, 376] on input "Requester Phone Number *" at bounding box center [744, 378] width 905 height 31
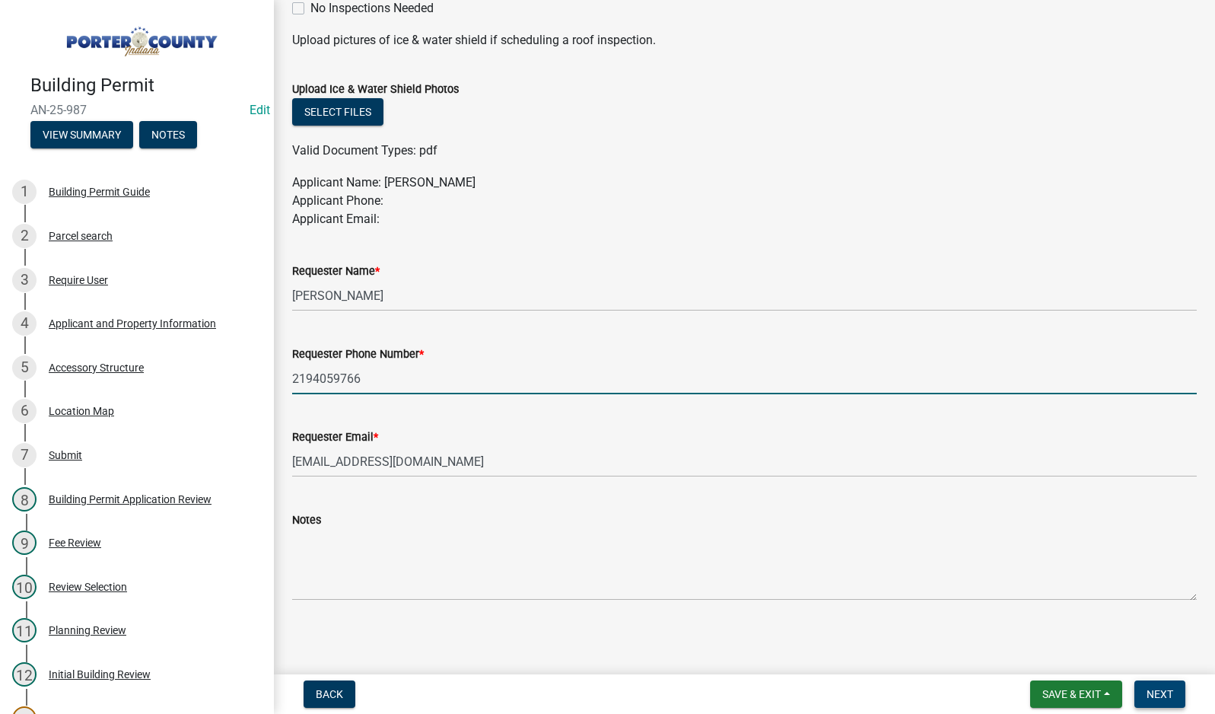
click at [1173, 694] on span "Next" at bounding box center [1160, 694] width 27 height 12
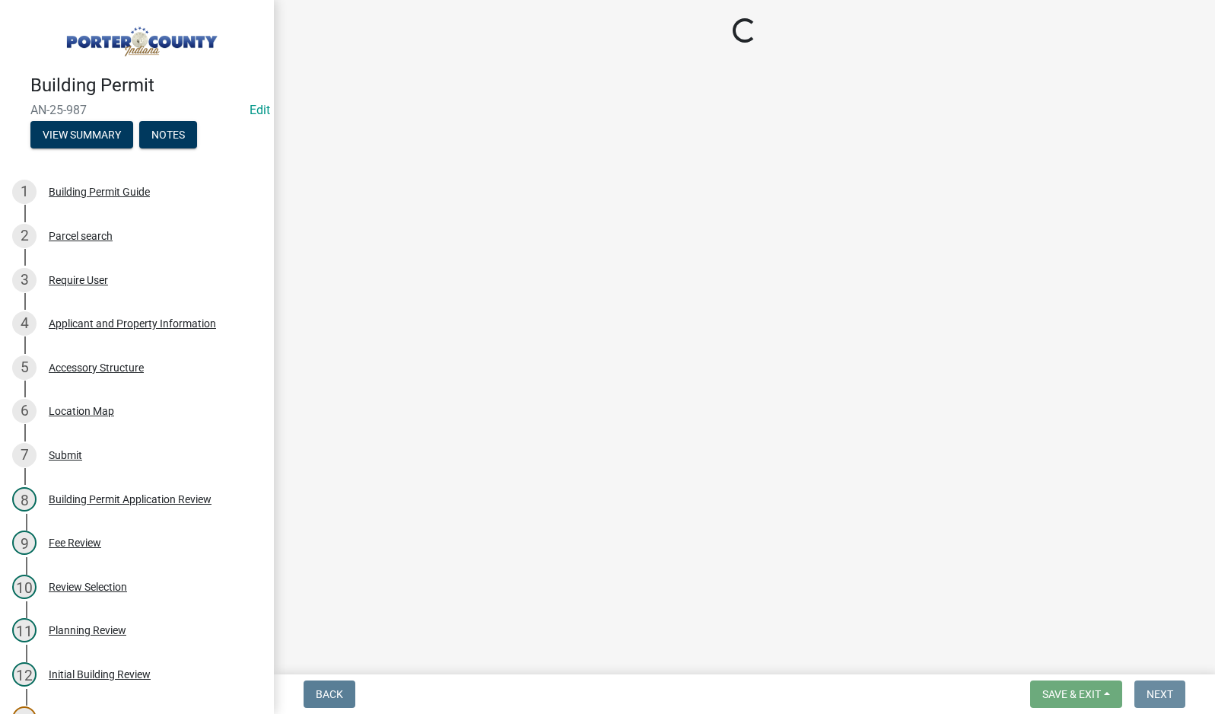
scroll to position [0, 0]
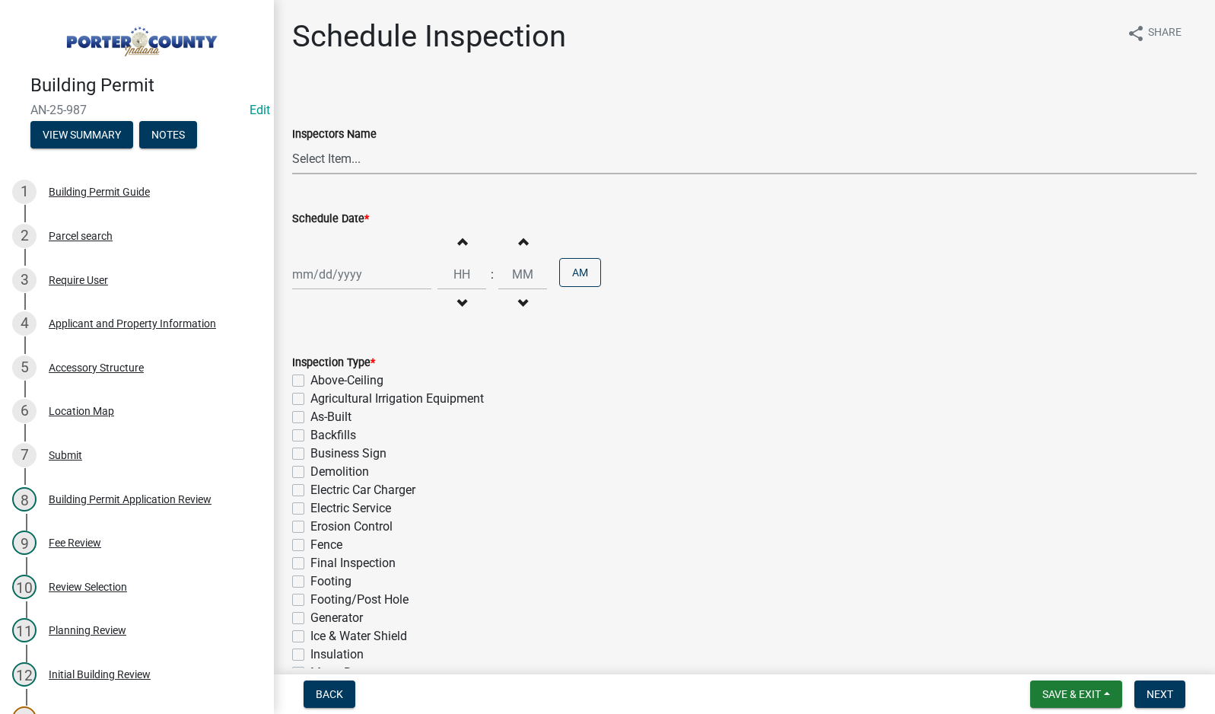
click at [317, 159] on select "Select Item... mhaller ([PERSON_NAME])" at bounding box center [744, 158] width 905 height 31
click at [292, 143] on select "Select Item... mhaller ([PERSON_NAME])" at bounding box center [744, 158] width 905 height 31
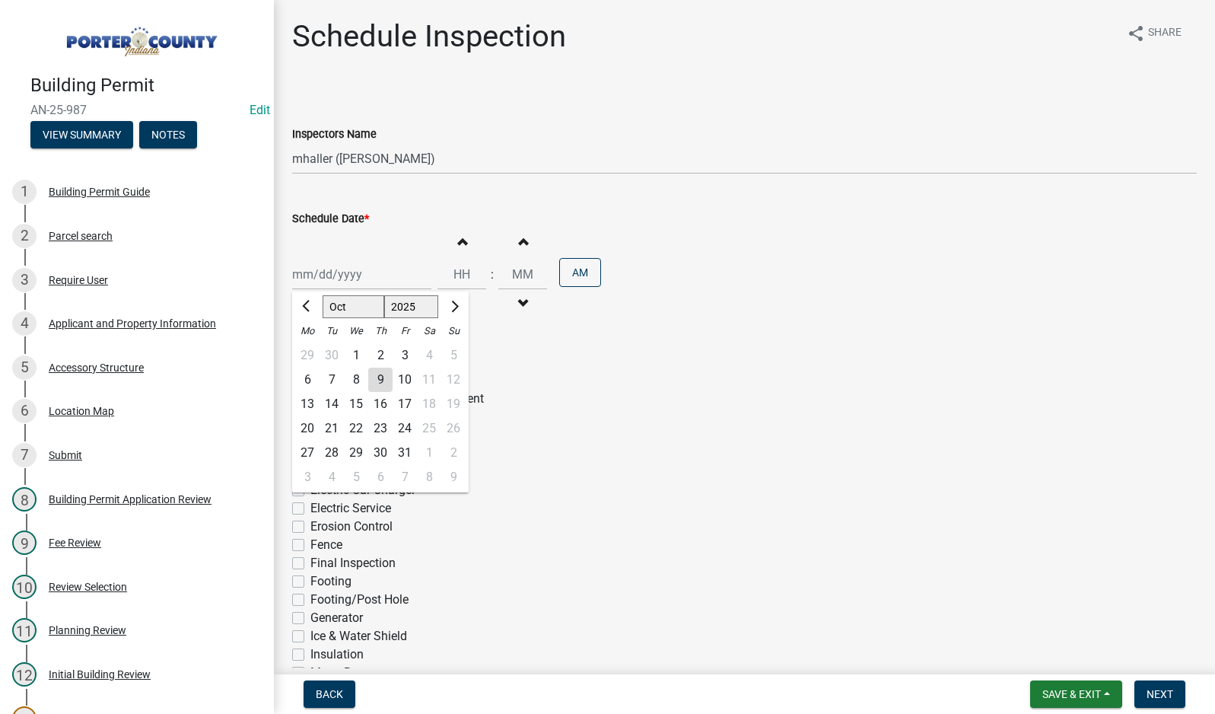
click at [340, 269] on div "[PERSON_NAME] Feb Mar Apr [PERSON_NAME][DATE] Oct Nov [DATE] 1526 1527 1528 152…" at bounding box center [361, 274] width 139 height 31
click at [385, 380] on div "9" at bounding box center [380, 380] width 24 height 24
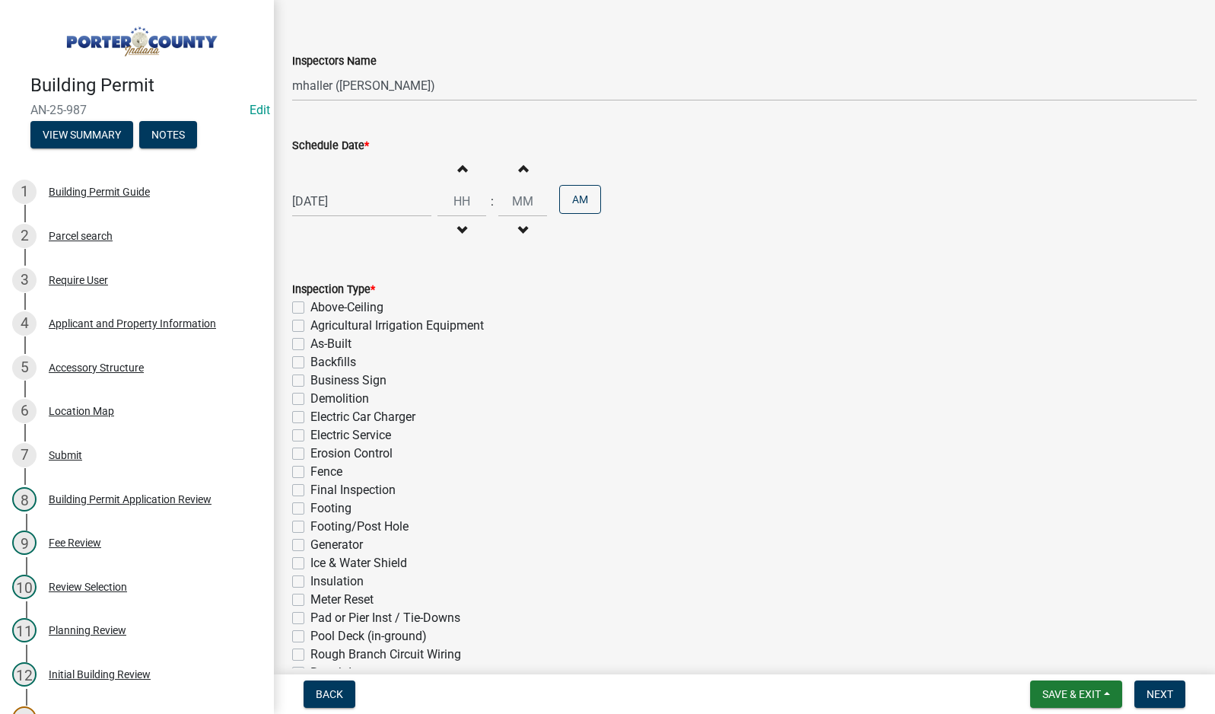
scroll to position [288, 0]
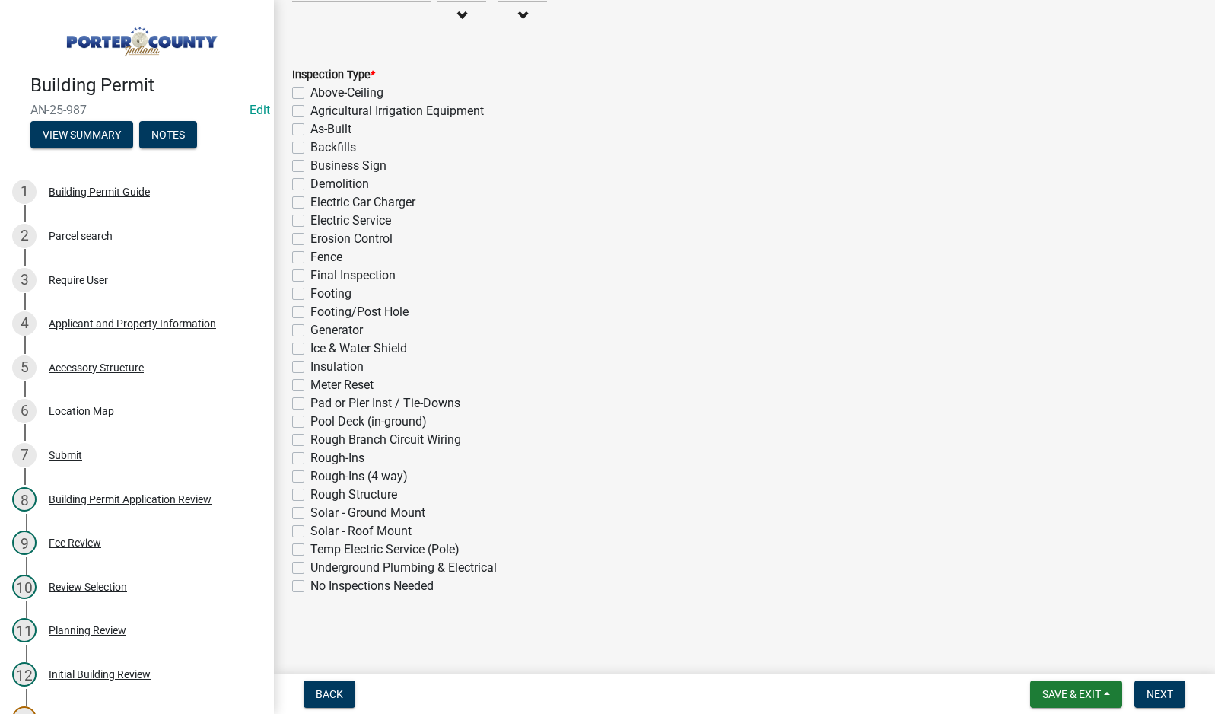
click at [310, 275] on label "Final Inspection" at bounding box center [352, 275] width 85 height 18
click at [310, 275] on input "Final Inspection" at bounding box center [315, 271] width 10 height 10
click at [1157, 696] on span "Next" at bounding box center [1160, 694] width 27 height 12
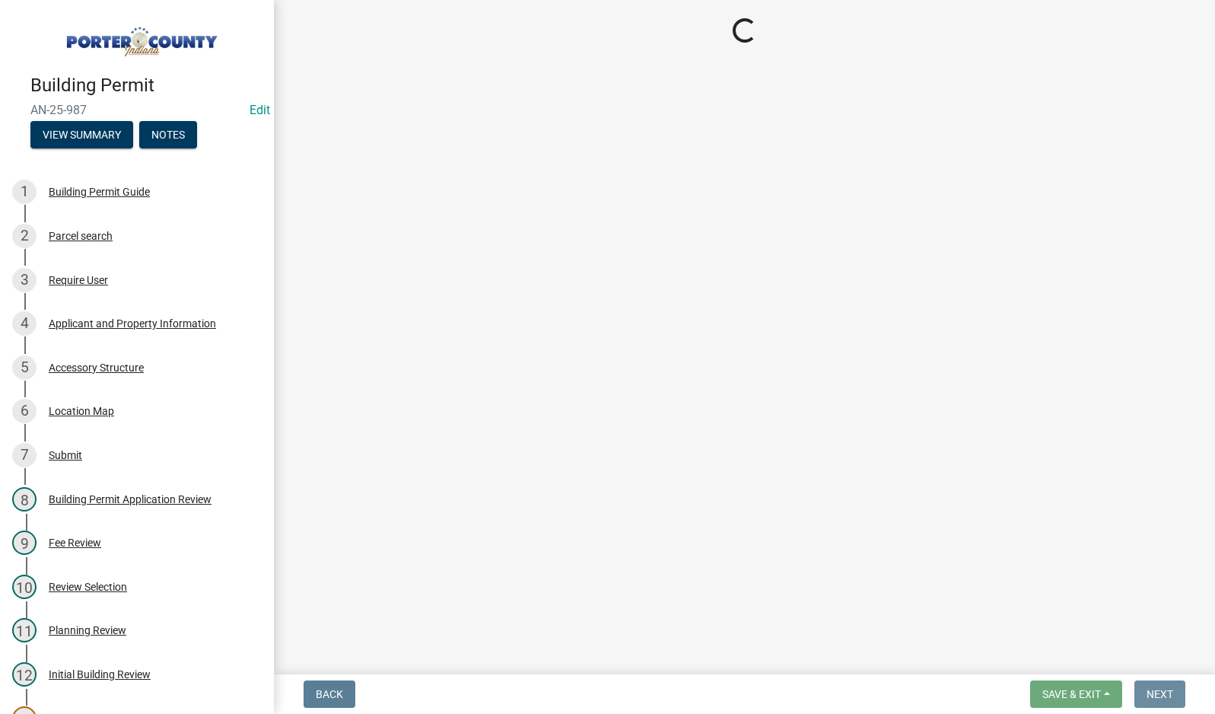
scroll to position [0, 0]
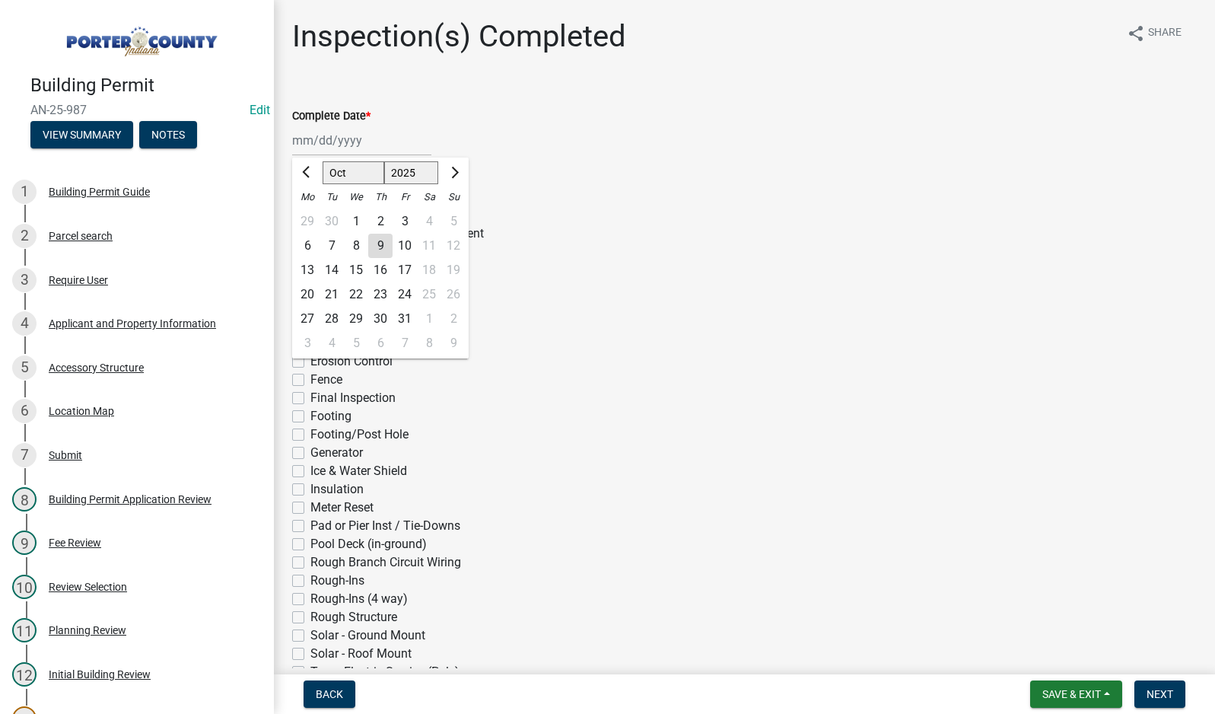
drag, startPoint x: 333, startPoint y: 143, endPoint x: 341, endPoint y: 156, distance: 15.0
click at [333, 143] on div "[PERSON_NAME] Feb Mar Apr [PERSON_NAME][DATE] Oct Nov [DATE] 1526 1527 1528 152…" at bounding box center [361, 140] width 139 height 31
click at [374, 247] on div "9" at bounding box center [380, 246] width 24 height 24
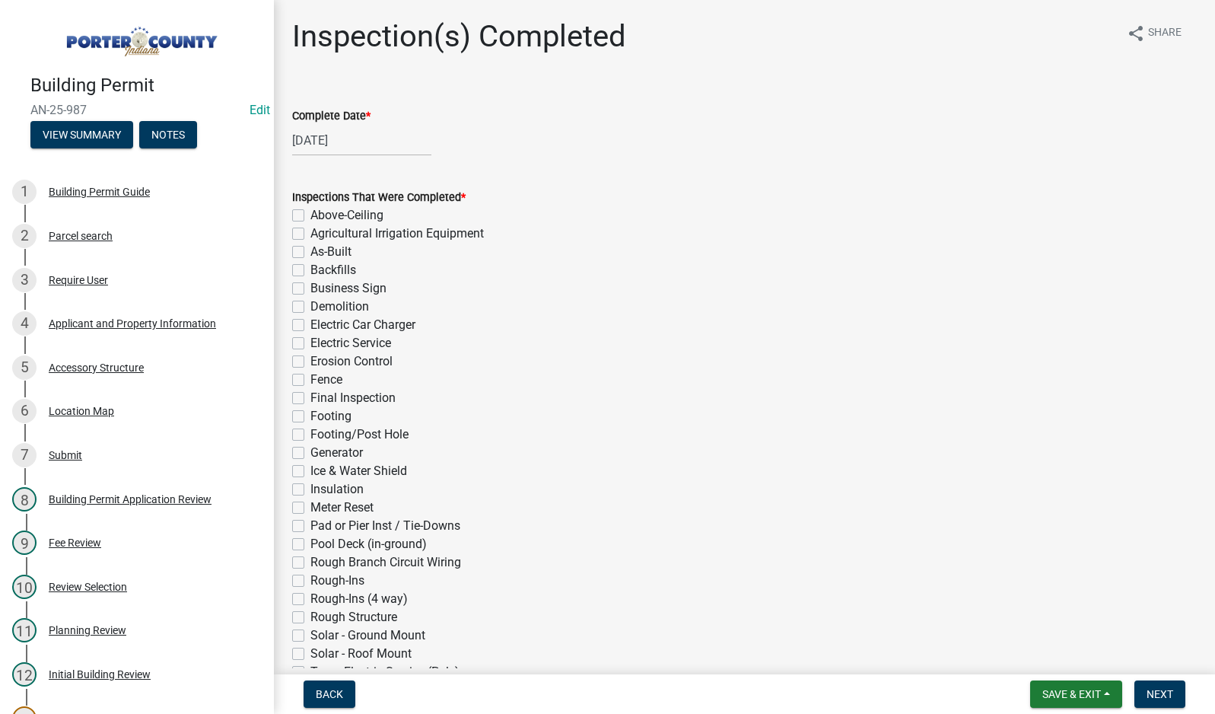
click at [310, 400] on label "Final Inspection" at bounding box center [352, 398] width 85 height 18
click at [310, 399] on input "Final Inspection" at bounding box center [315, 394] width 10 height 10
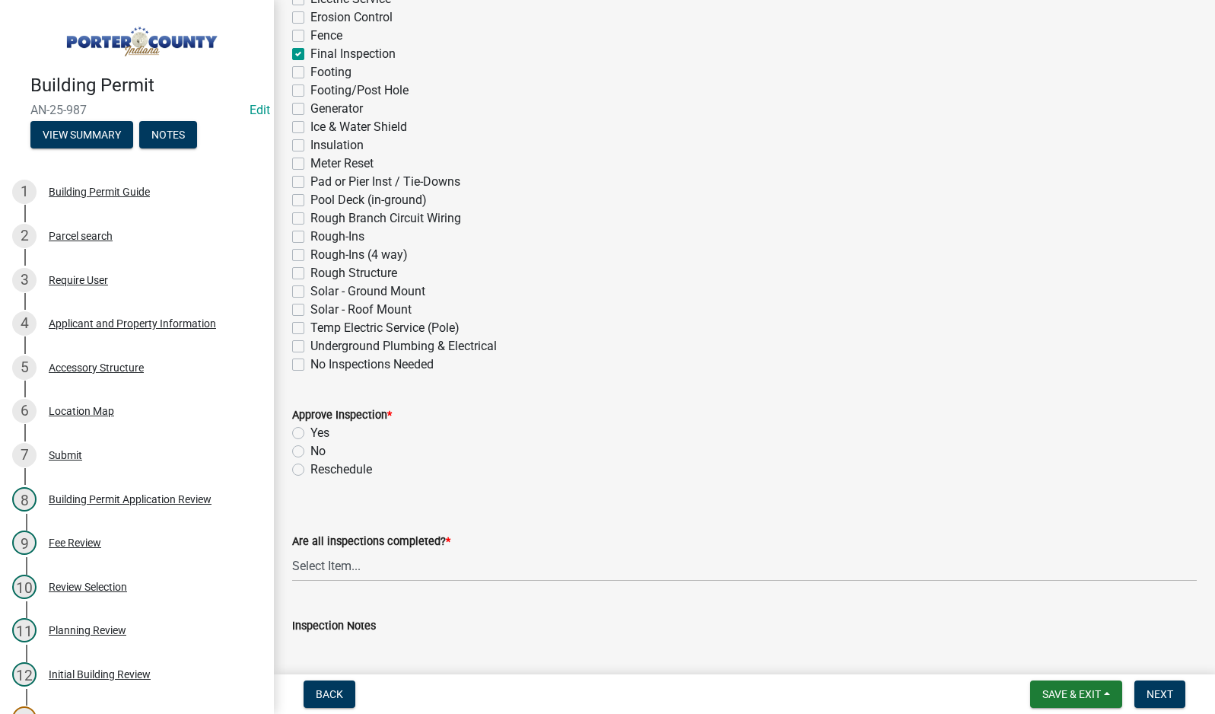
scroll to position [380, 0]
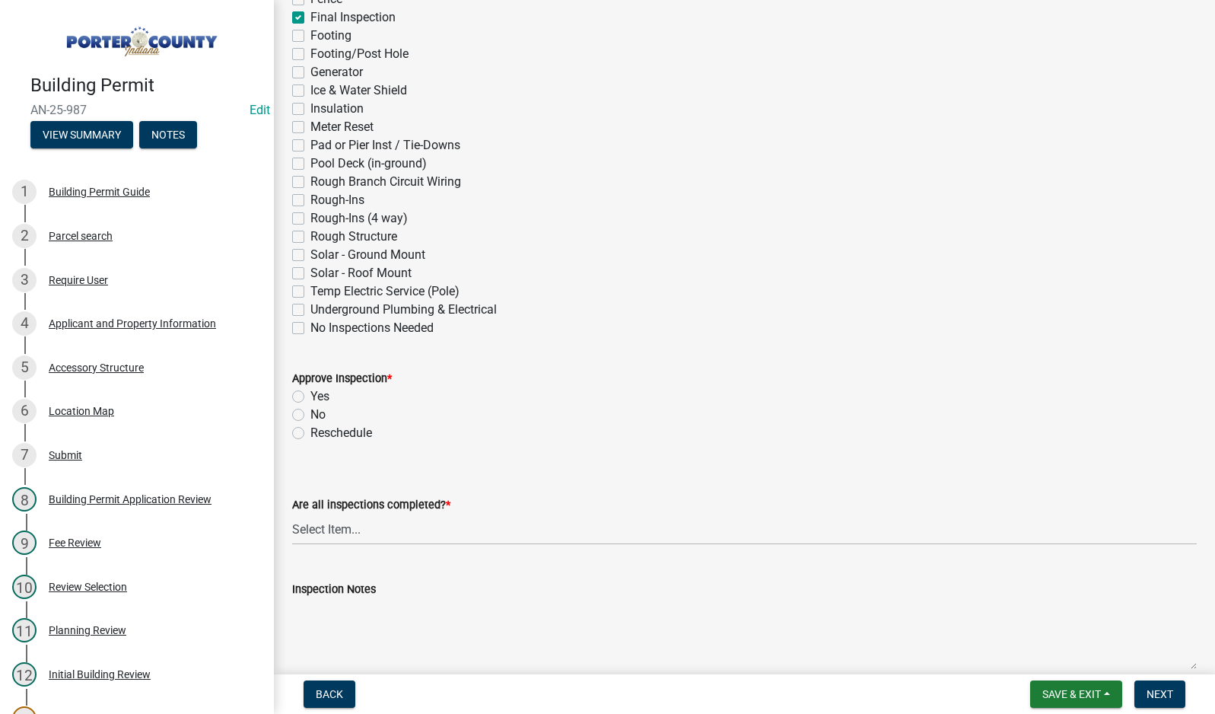
click at [310, 395] on label "Yes" at bounding box center [319, 396] width 19 height 18
click at [310, 395] on input "Yes" at bounding box center [315, 392] width 10 height 10
click at [405, 530] on select "Select Item... Yes - All Inspections Have Been Completed No - More Inspections …" at bounding box center [744, 529] width 905 height 31
click at [292, 514] on select "Select Item... Yes - All Inspections Have Been Completed No - More Inspections …" at bounding box center [744, 529] width 905 height 31
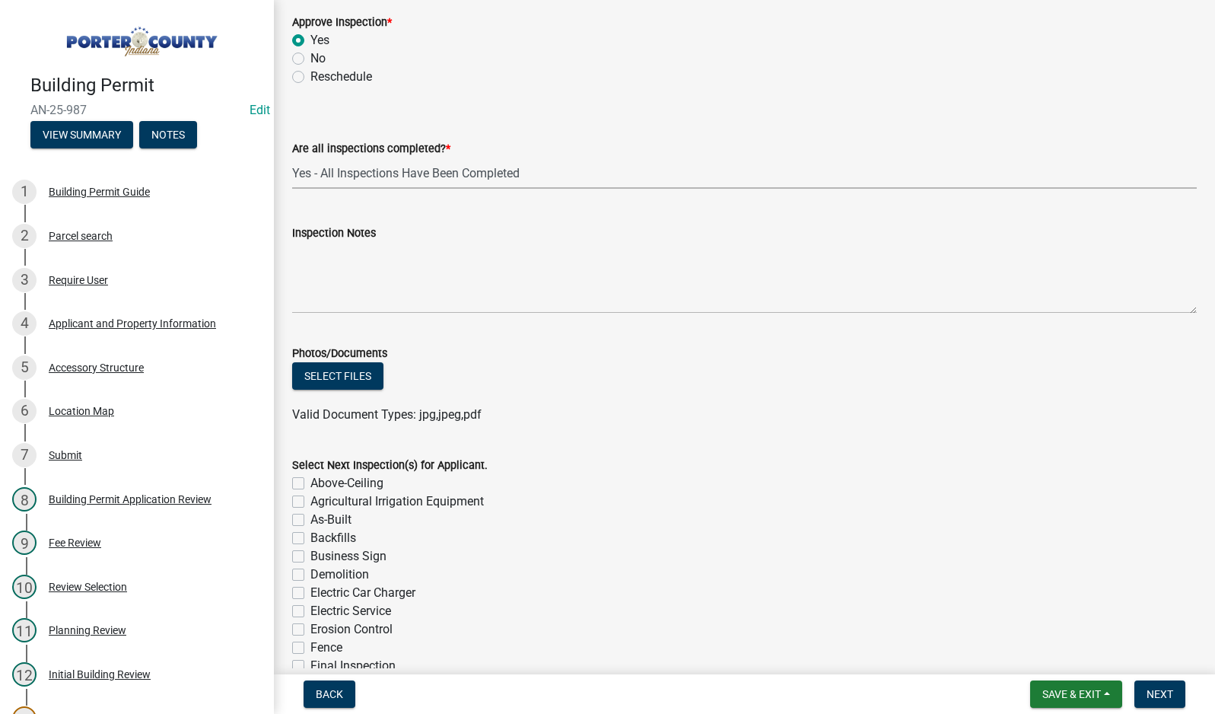
scroll to position [761, 0]
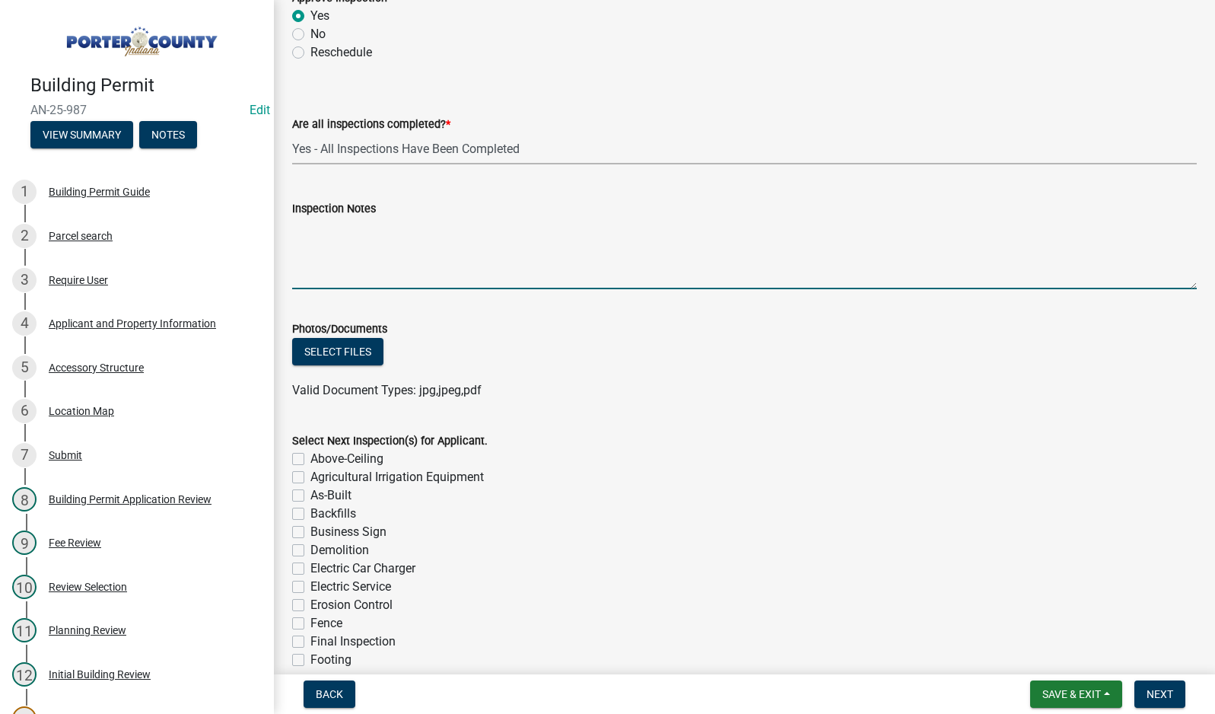
click at [333, 260] on textarea "Inspection Notes" at bounding box center [744, 254] width 905 height 72
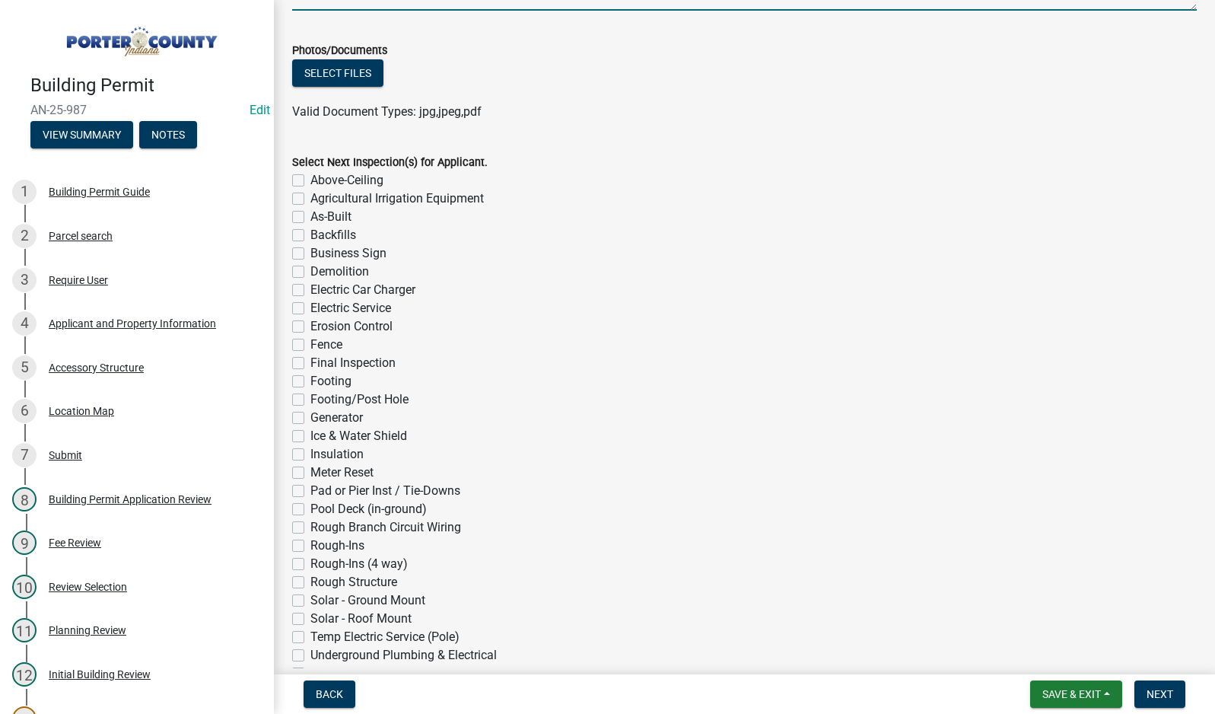
scroll to position [1127, 0]
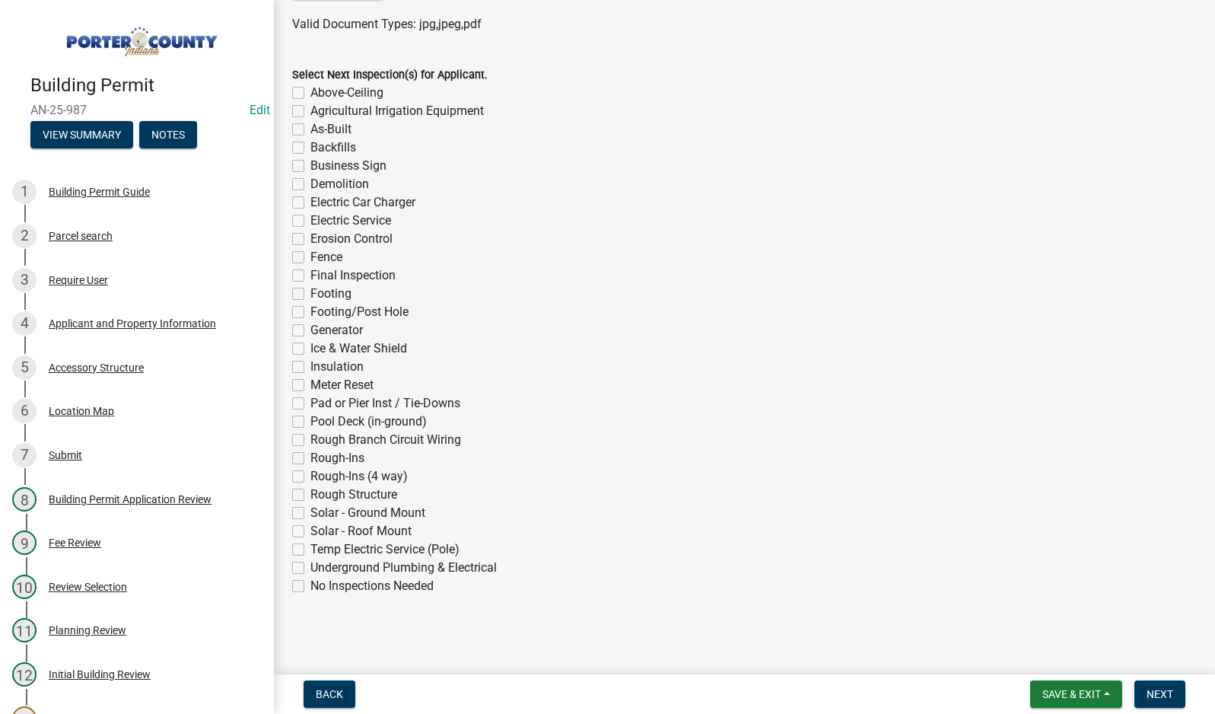
click at [310, 588] on label "No Inspections Needed" at bounding box center [371, 586] width 123 height 18
click at [310, 587] on input "No Inspections Needed" at bounding box center [315, 582] width 10 height 10
click at [1162, 692] on span "Next" at bounding box center [1160, 694] width 27 height 12
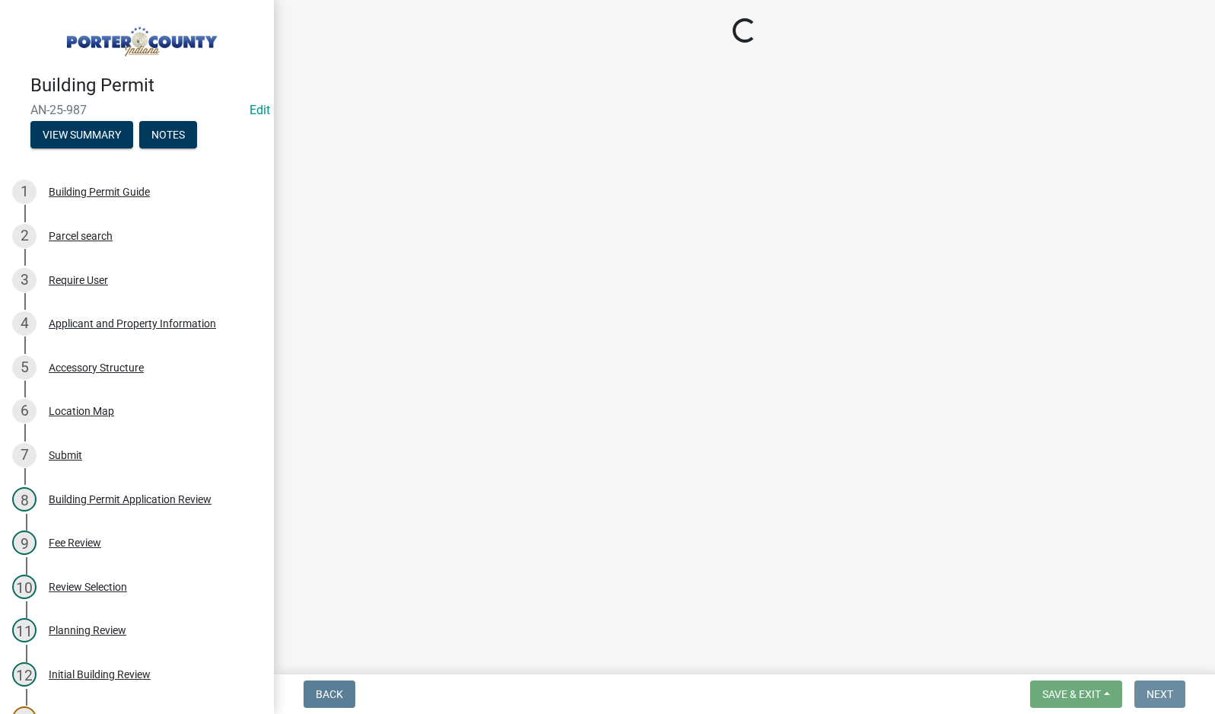
scroll to position [0, 0]
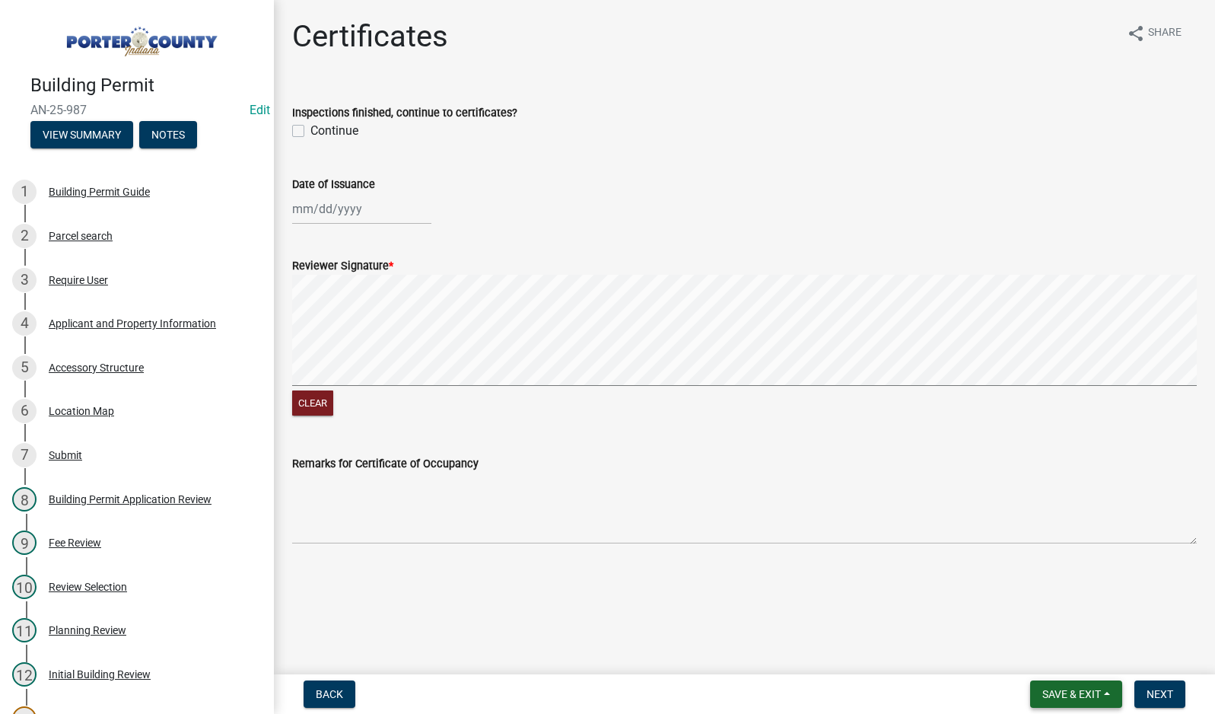
click at [1061, 694] on span "Save & Exit" at bounding box center [1072, 694] width 59 height 12
click at [1074, 655] on button "Save & Exit" at bounding box center [1062, 654] width 122 height 37
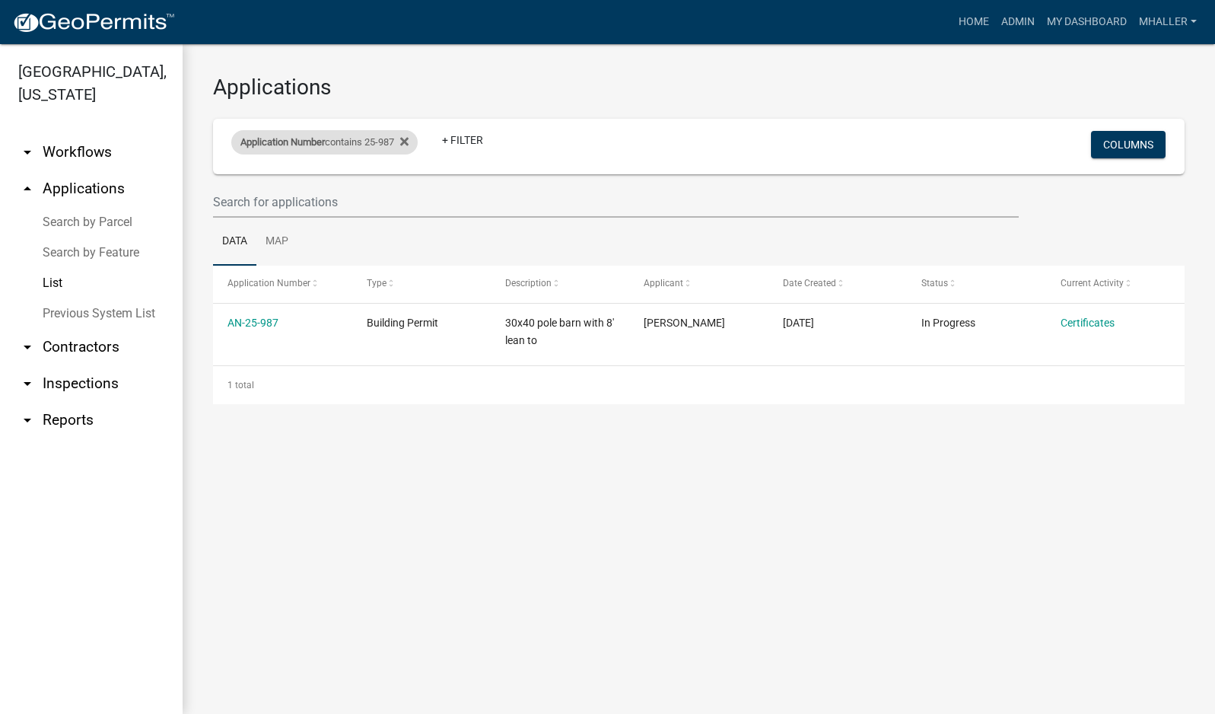
click at [335, 144] on div "Application Number contains 25-987" at bounding box center [324, 142] width 186 height 24
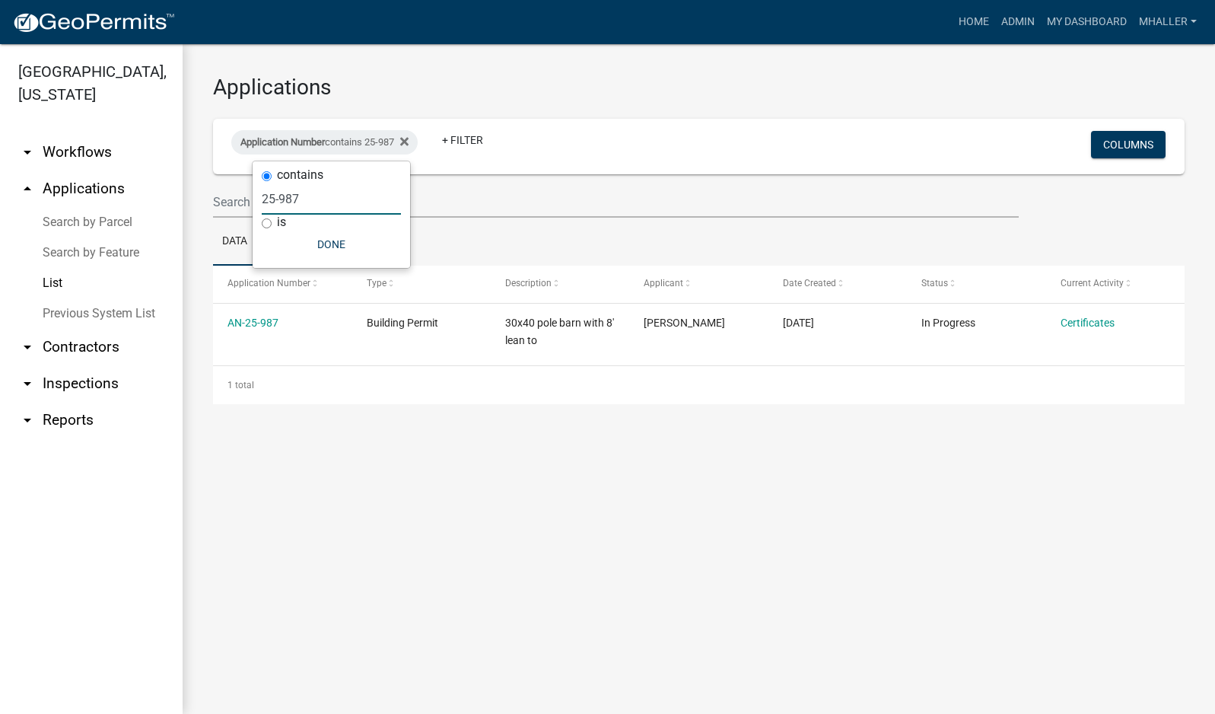
click at [342, 193] on input "25-987" at bounding box center [331, 198] width 139 height 31
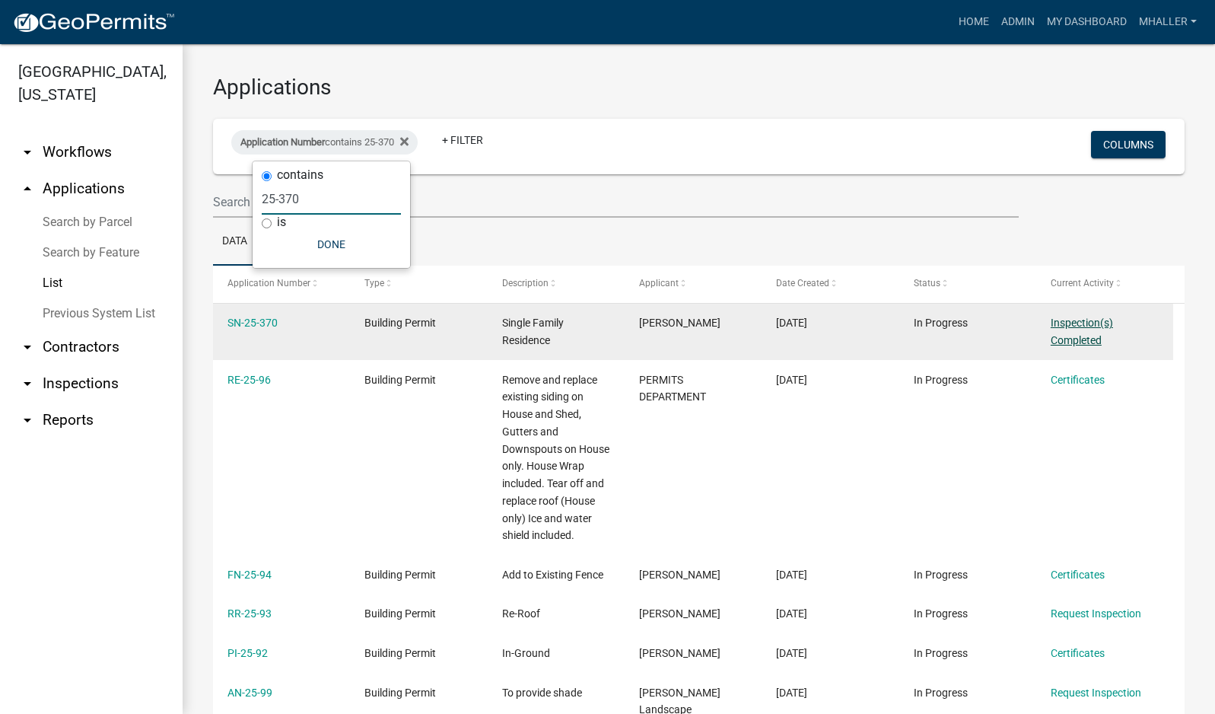
click at [1051, 321] on link "Inspection(s) Completed" at bounding box center [1082, 332] width 62 height 30
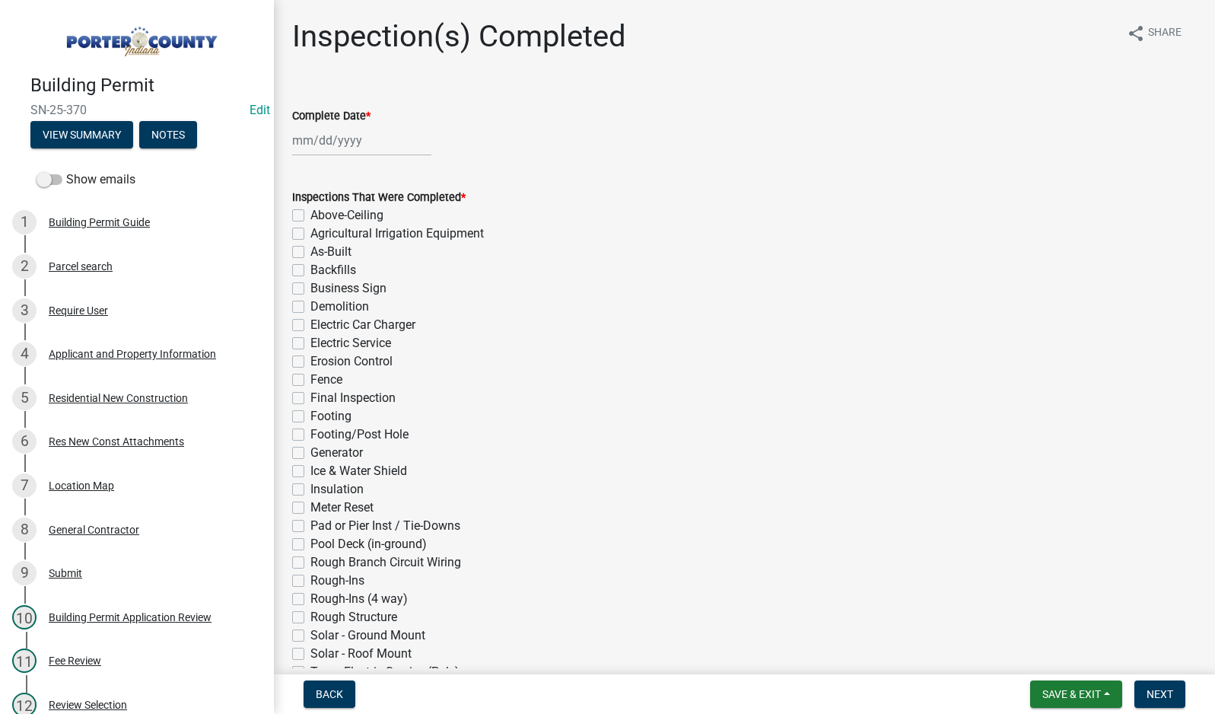
click at [314, 142] on div at bounding box center [361, 140] width 139 height 31
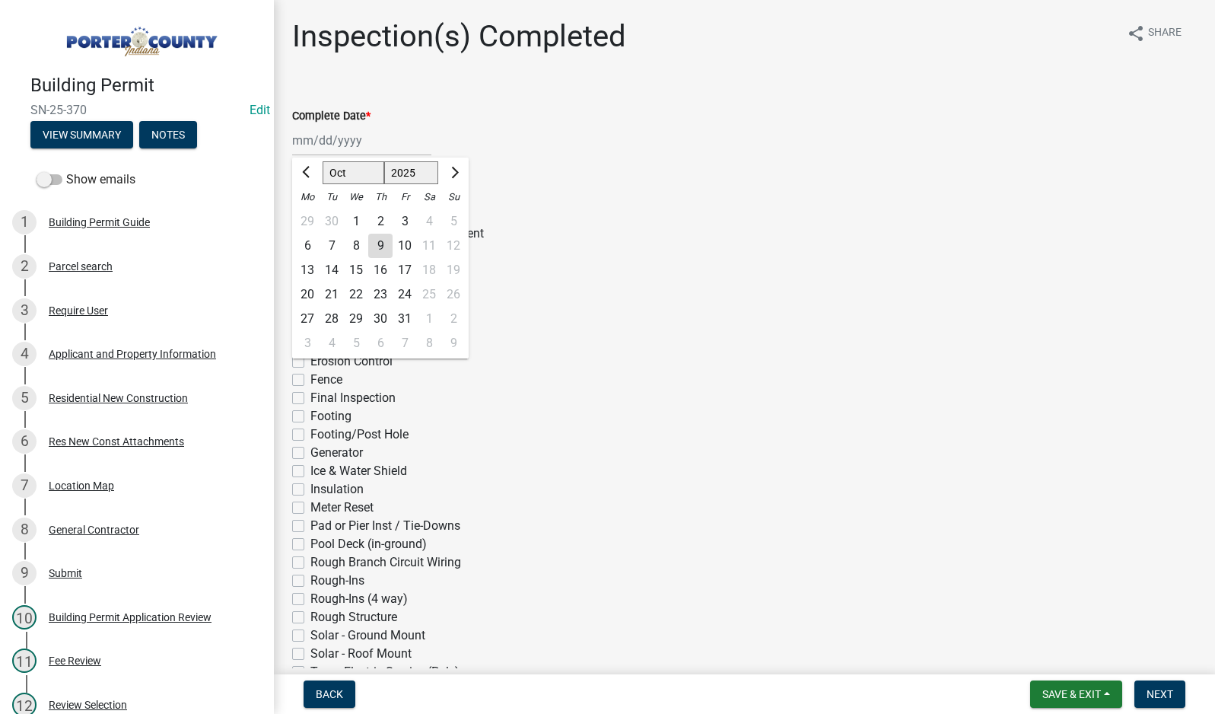
click at [374, 242] on div "9" at bounding box center [380, 246] width 24 height 24
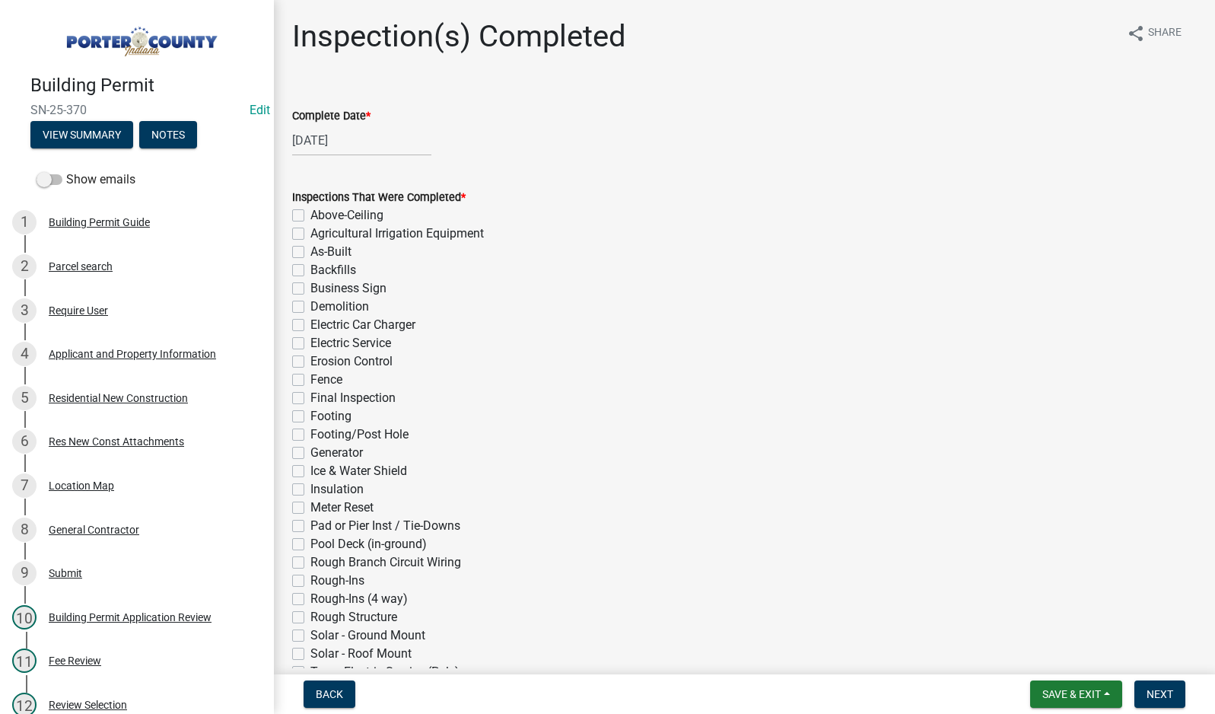
click at [310, 251] on label "As-Built" at bounding box center [330, 252] width 41 height 18
click at [310, 251] on input "As-Built" at bounding box center [315, 248] width 10 height 10
click at [310, 396] on label "Final Inspection" at bounding box center [352, 398] width 85 height 18
click at [310, 396] on input "Final Inspection" at bounding box center [315, 394] width 10 height 10
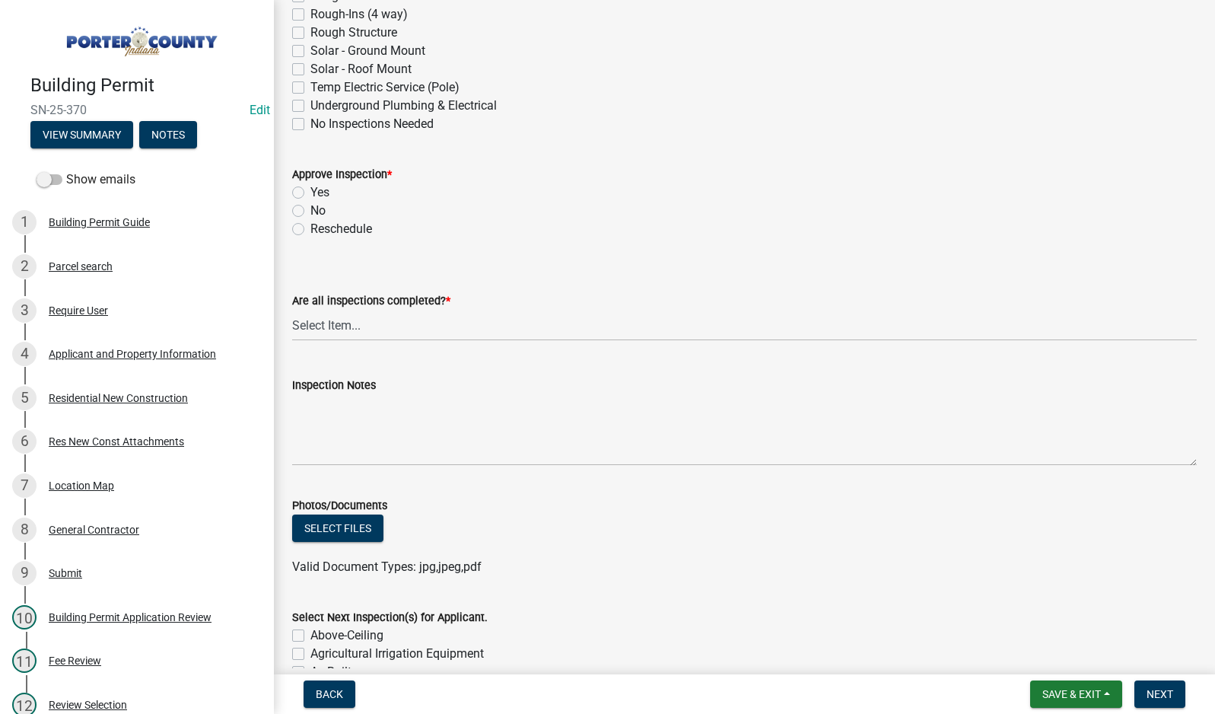
scroll to position [609, 0]
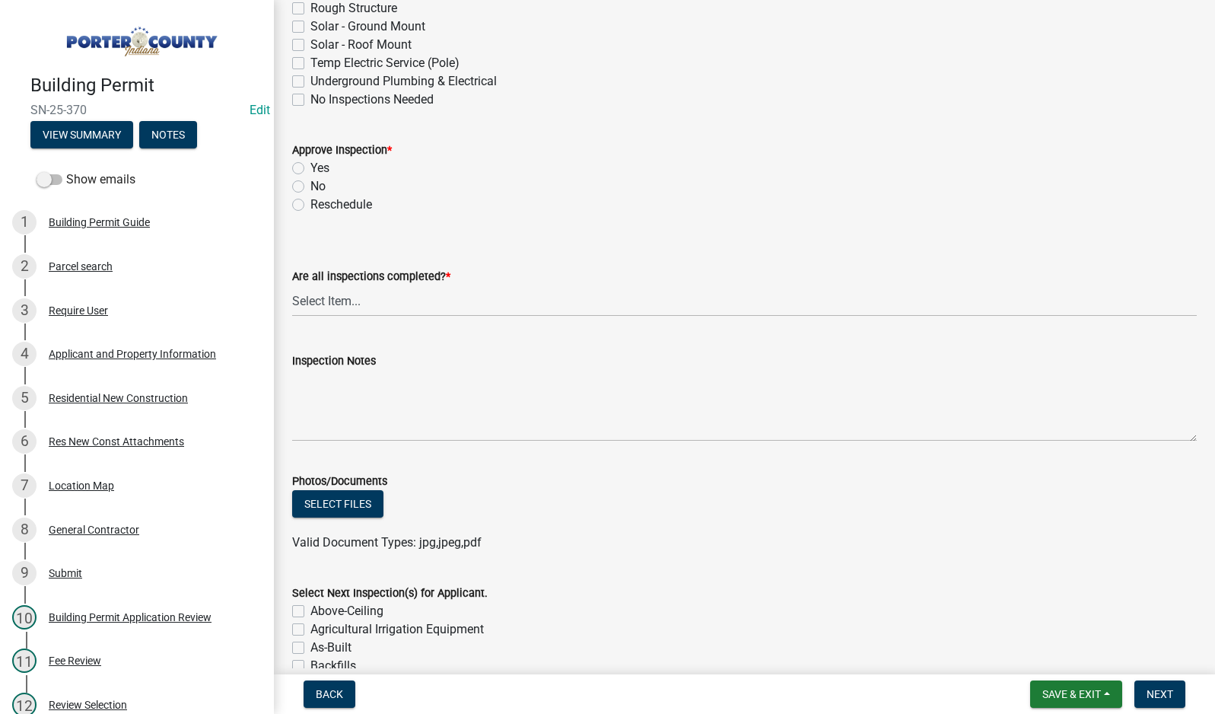
click at [310, 166] on label "Yes" at bounding box center [319, 168] width 19 height 18
click at [310, 166] on input "Yes" at bounding box center [315, 164] width 10 height 10
click at [368, 304] on select "Select Item... Yes - All Inspections Have Been Completed No - More Inspections …" at bounding box center [744, 300] width 905 height 31
click at [292, 285] on select "Select Item... Yes - All Inspections Have Been Completed No - More Inspections …" at bounding box center [744, 300] width 905 height 31
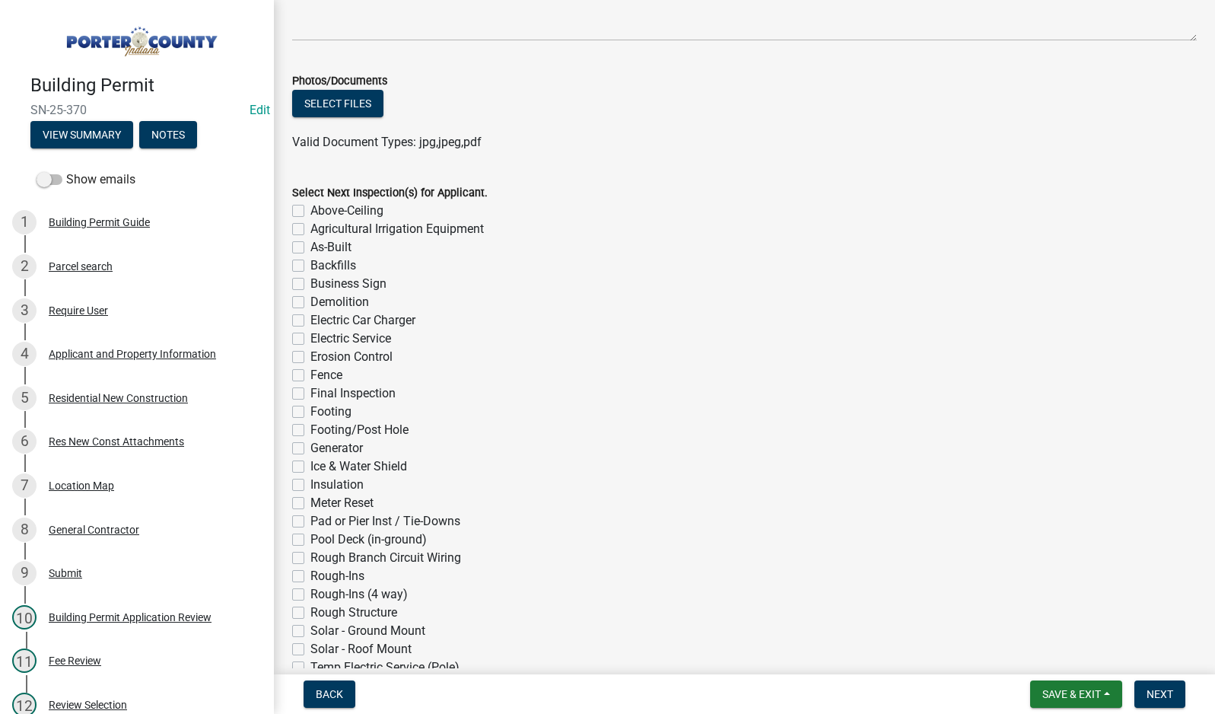
scroll to position [1065, 0]
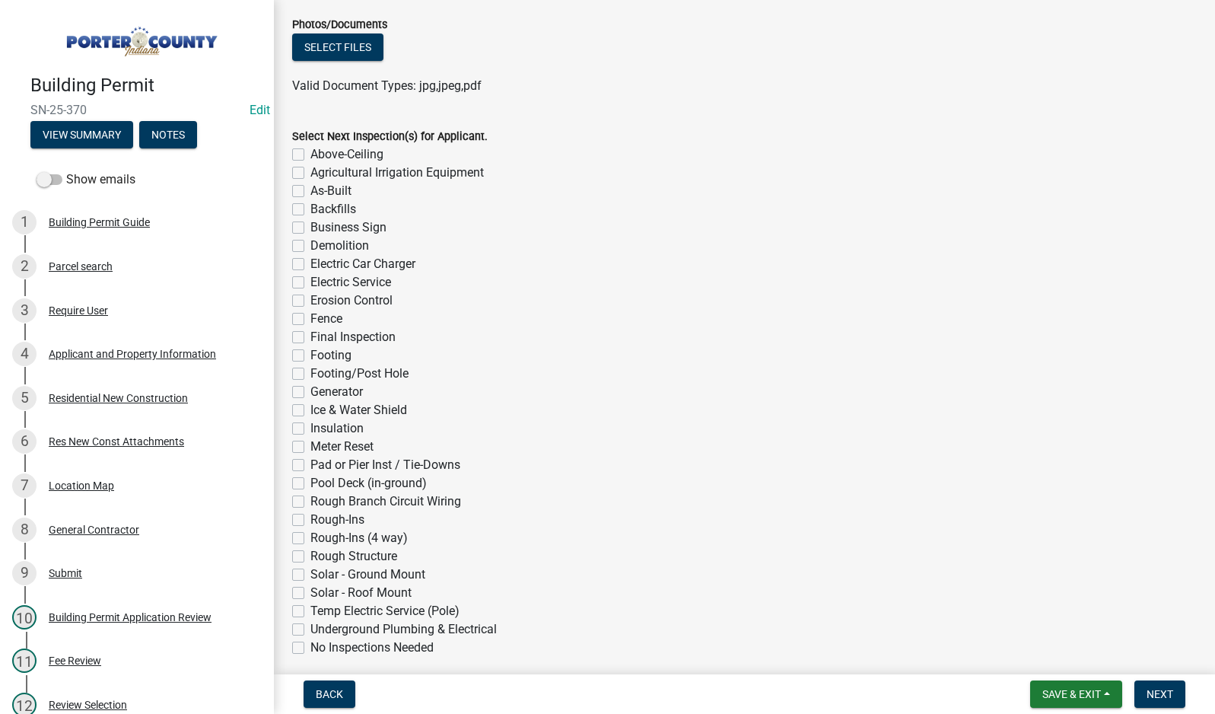
click at [310, 645] on label "No Inspections Needed" at bounding box center [371, 647] width 123 height 18
click at [310, 645] on input "No Inspections Needed" at bounding box center [315, 643] width 10 height 10
click at [1164, 694] on span "Next" at bounding box center [1160, 694] width 27 height 12
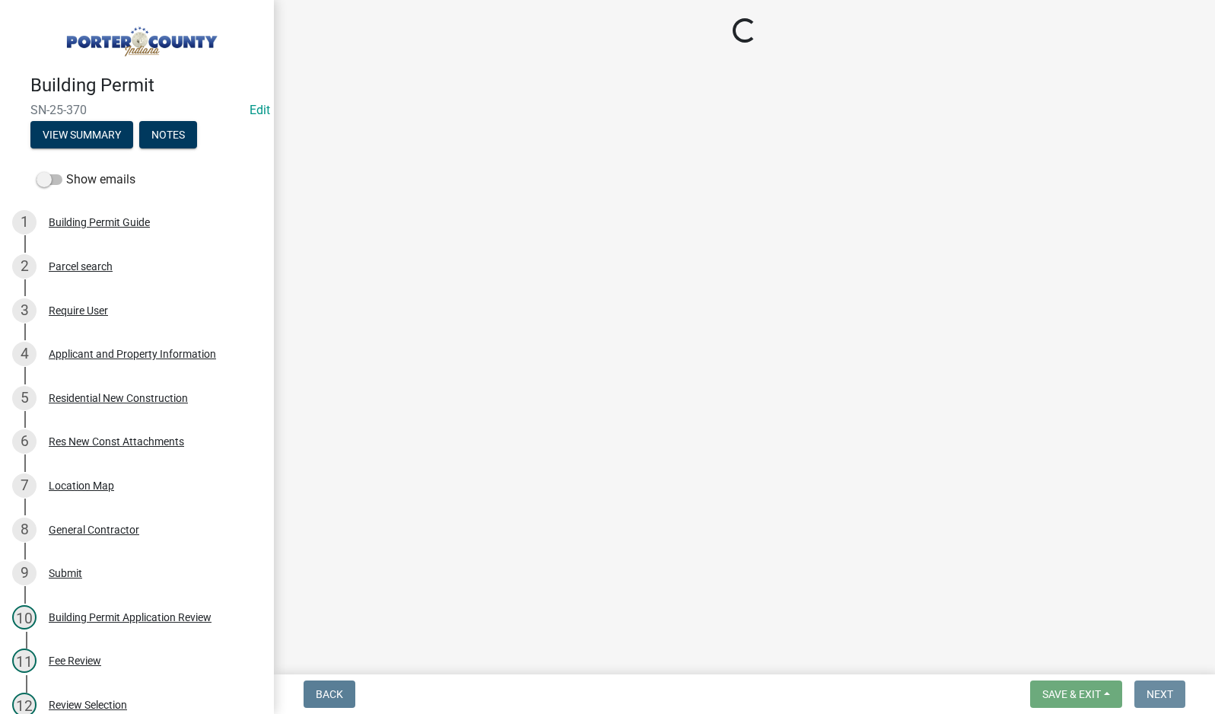
scroll to position [0, 0]
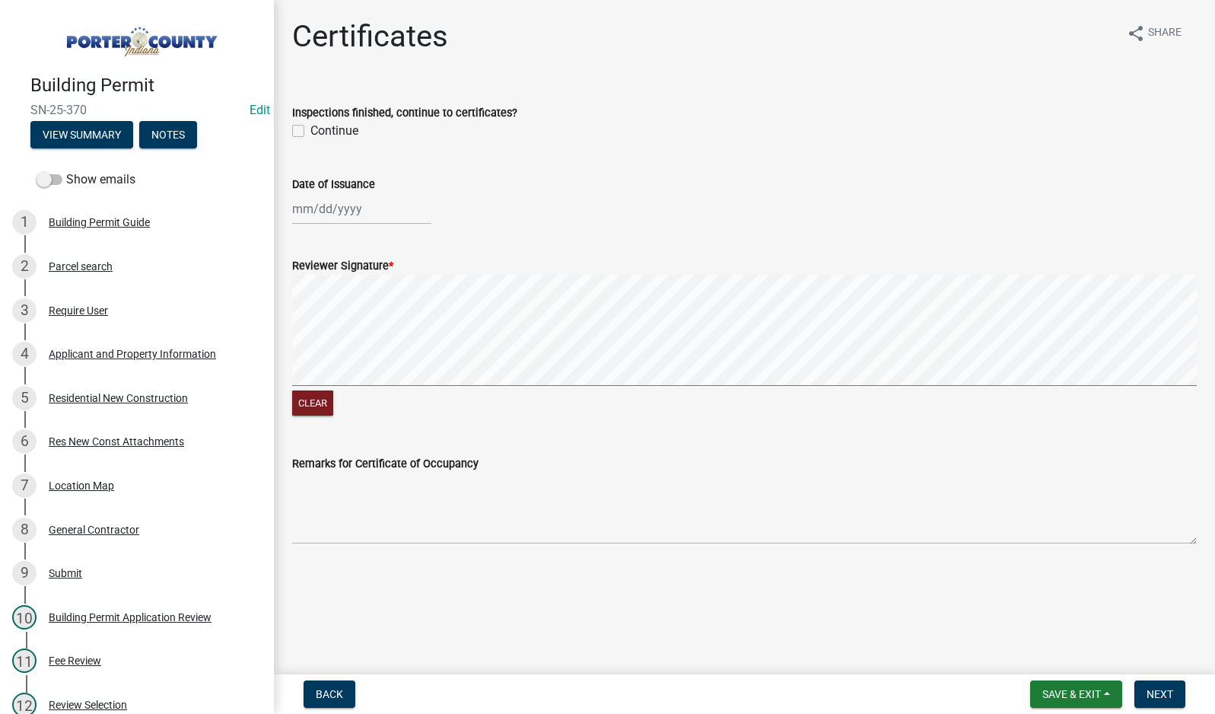
click at [310, 133] on label "Continue" at bounding box center [334, 131] width 48 height 18
click at [310, 132] on input "Continue" at bounding box center [315, 127] width 10 height 10
drag, startPoint x: 312, startPoint y: 215, endPoint x: 339, endPoint y: 250, distance: 44.0
click at [312, 215] on div "[PERSON_NAME] Feb Mar Apr [PERSON_NAME][DATE] Oct Nov [DATE] 1526 1527 1528 152…" at bounding box center [361, 208] width 139 height 31
click at [379, 310] on div "9" at bounding box center [380, 314] width 24 height 24
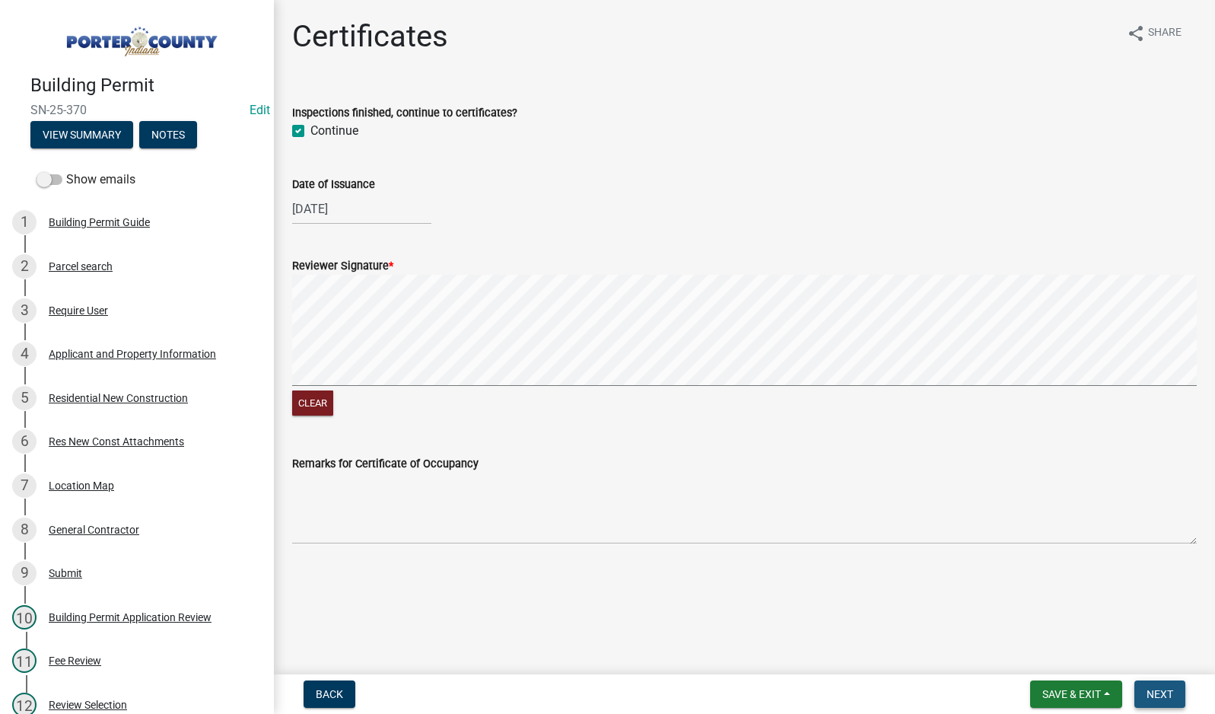
click at [1147, 697] on span "Next" at bounding box center [1160, 694] width 27 height 12
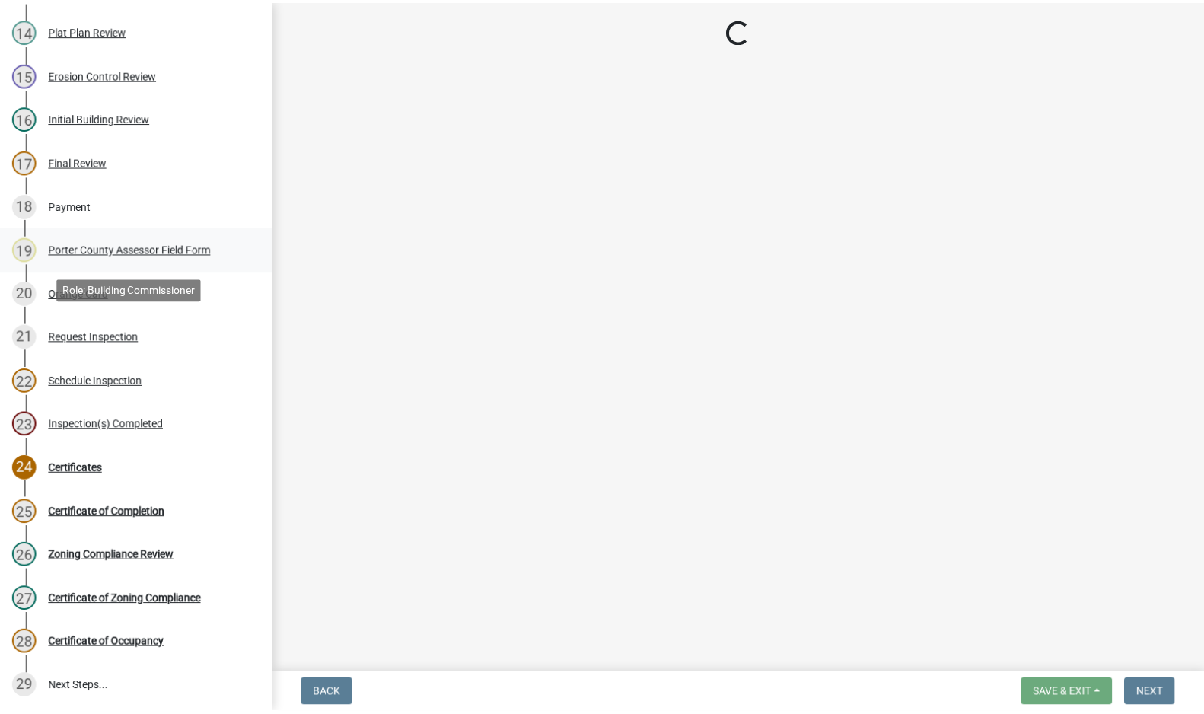
scroll to position [897, 0]
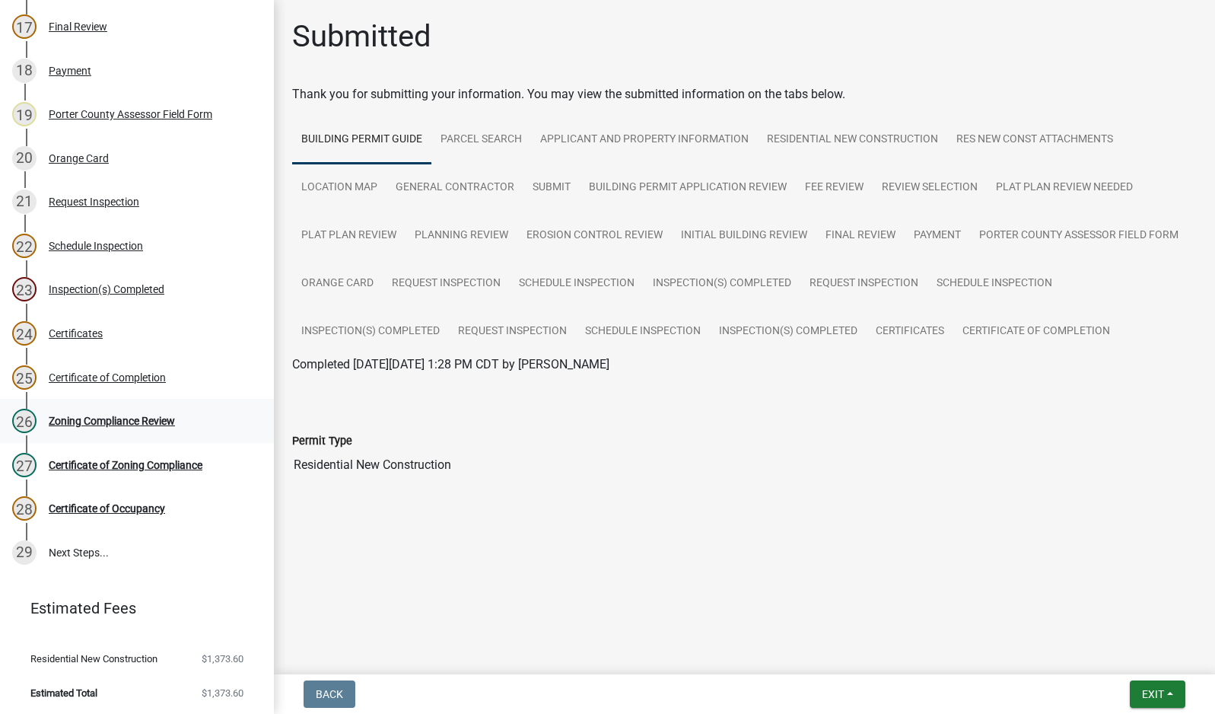
click at [106, 419] on div "Zoning Compliance Review" at bounding box center [112, 420] width 126 height 11
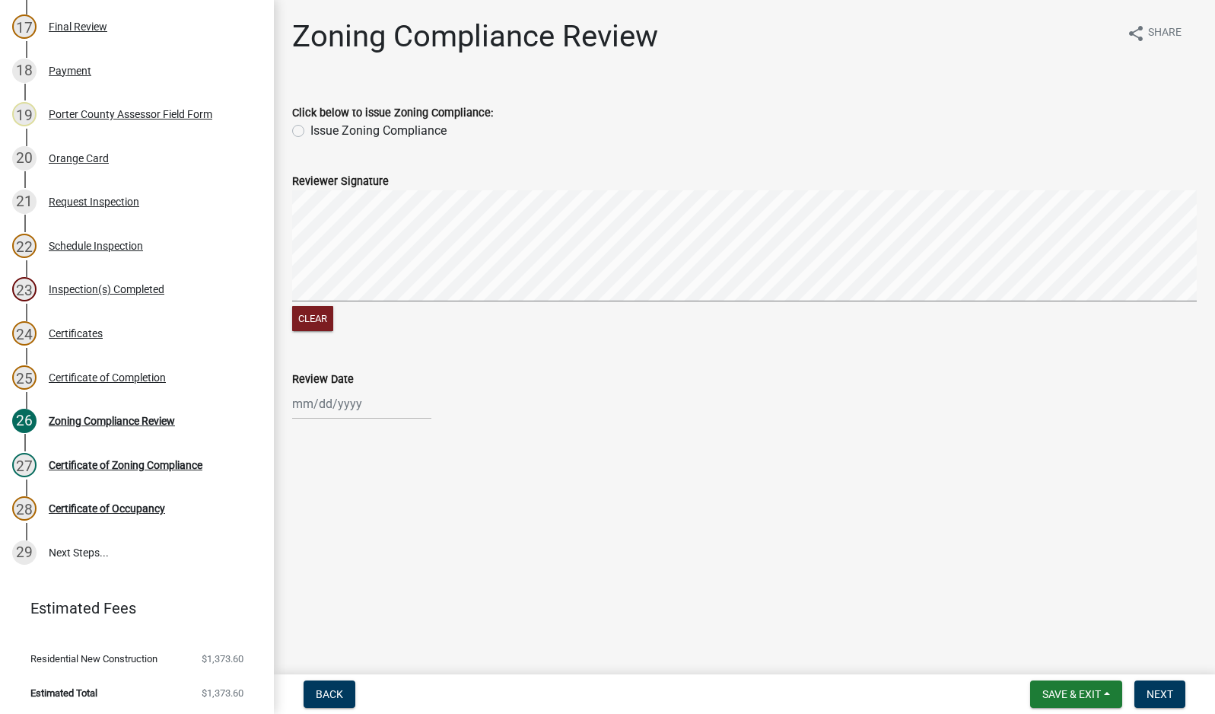
drag, startPoint x: 294, startPoint y: 130, endPoint x: 307, endPoint y: 180, distance: 52.1
click at [310, 131] on label "Issue Zoning Compliance" at bounding box center [378, 131] width 136 height 18
click at [310, 131] on input "Issue Zoning Compliance" at bounding box center [315, 127] width 10 height 10
click at [329, 403] on div at bounding box center [361, 403] width 139 height 31
click at [381, 508] on div "9" at bounding box center [380, 509] width 24 height 24
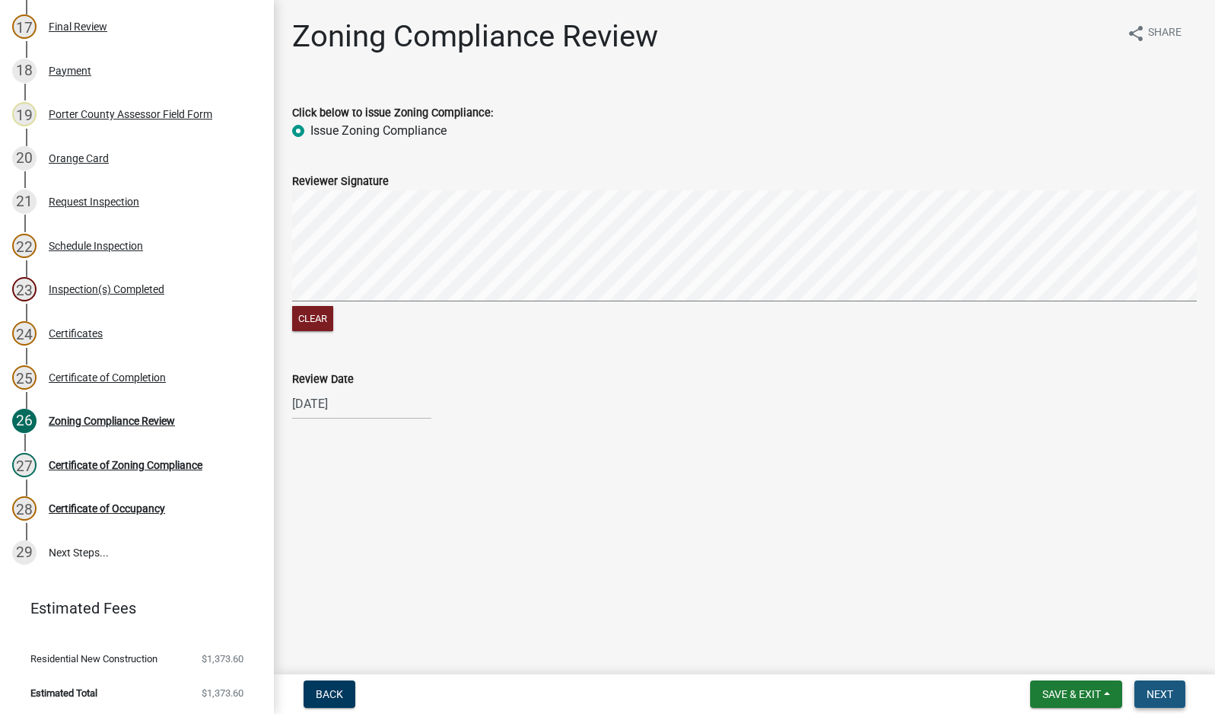
click at [1160, 693] on span "Next" at bounding box center [1160, 694] width 27 height 12
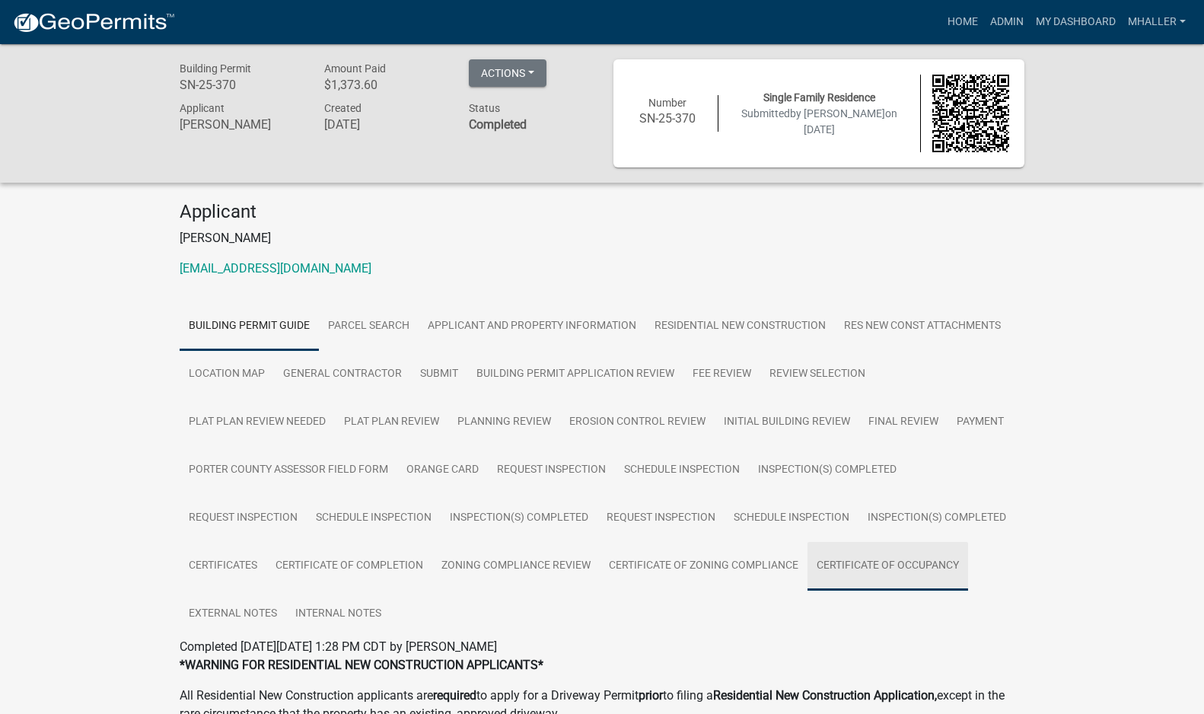
click at [898, 564] on link "Certificate of Occupancy" at bounding box center [887, 566] width 161 height 49
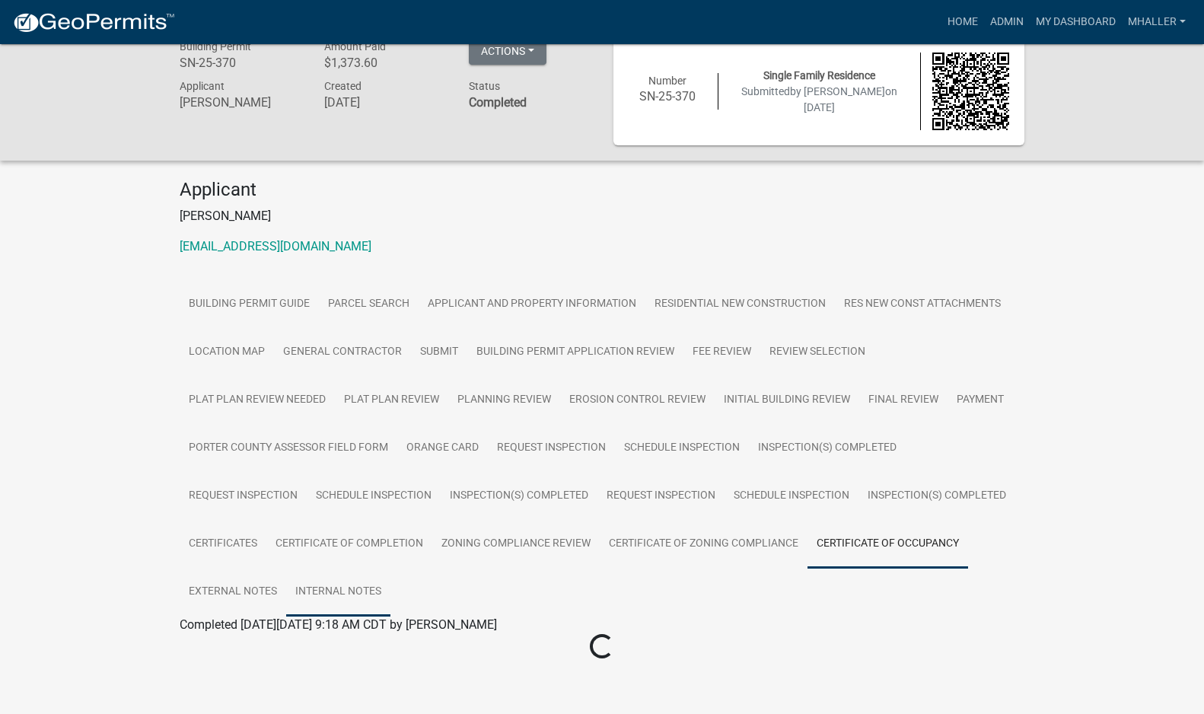
scroll to position [44, 0]
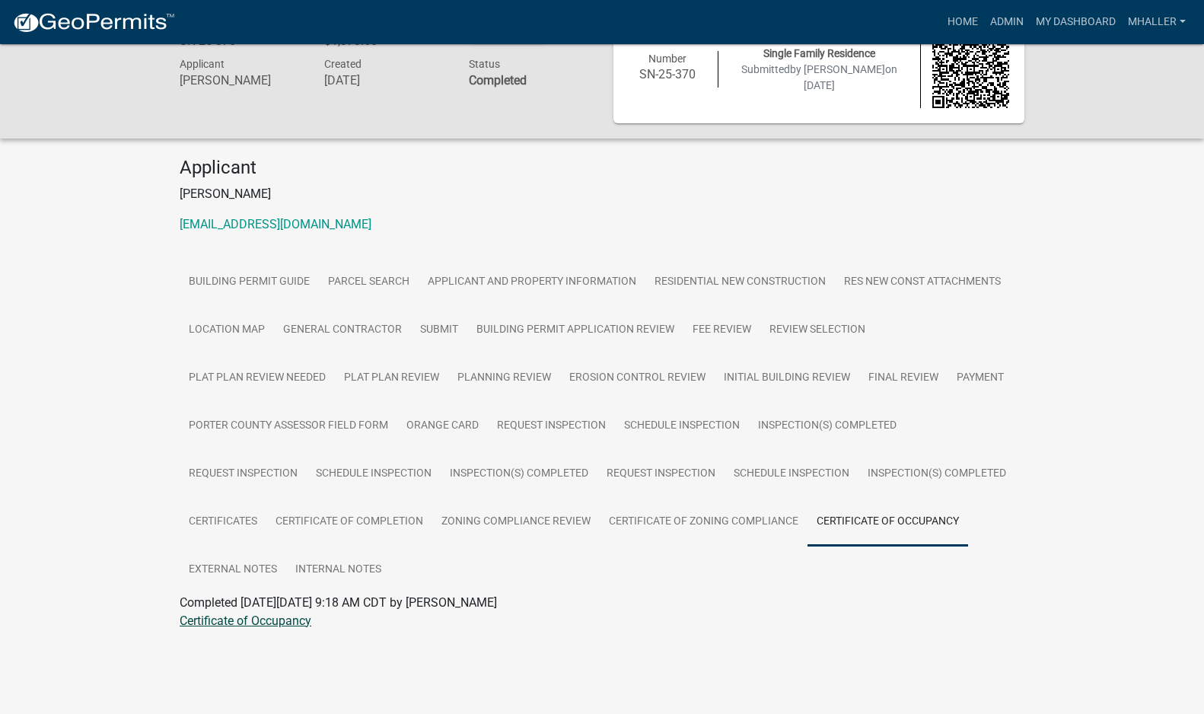
click at [227, 622] on link "Certificate of Occupancy" at bounding box center [246, 620] width 132 height 14
click at [507, 279] on link "Applicant and Property Information" at bounding box center [532, 282] width 227 height 49
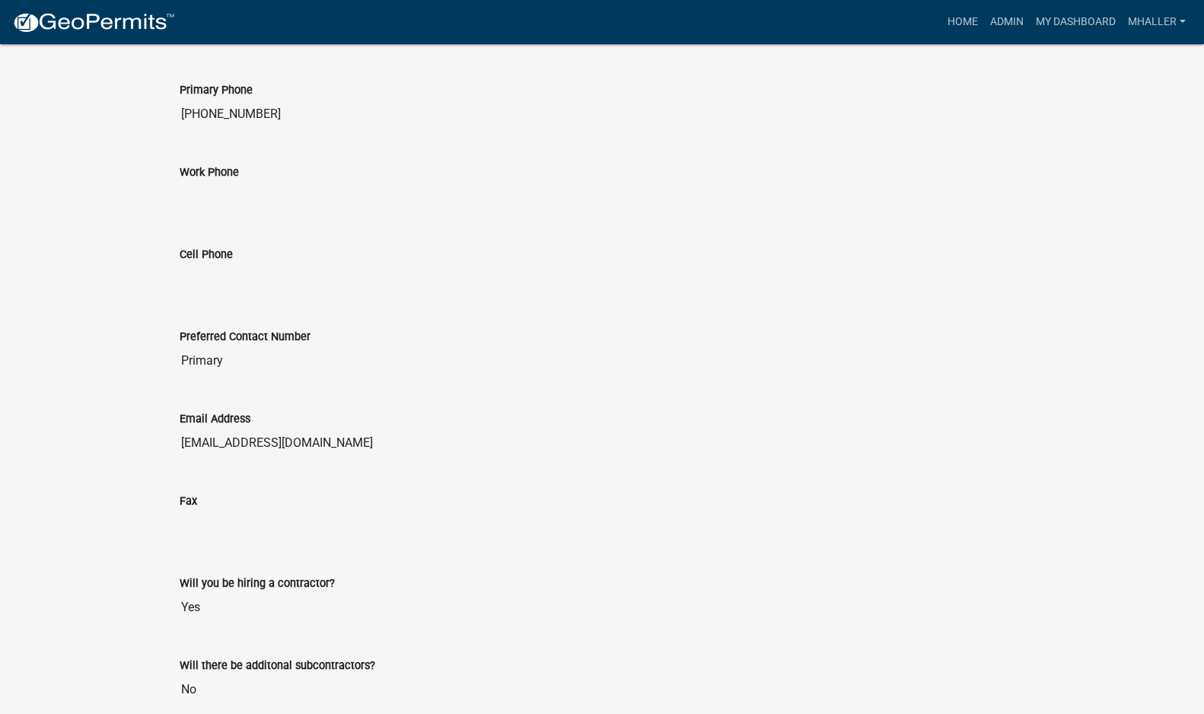
scroll to position [2327, 0]
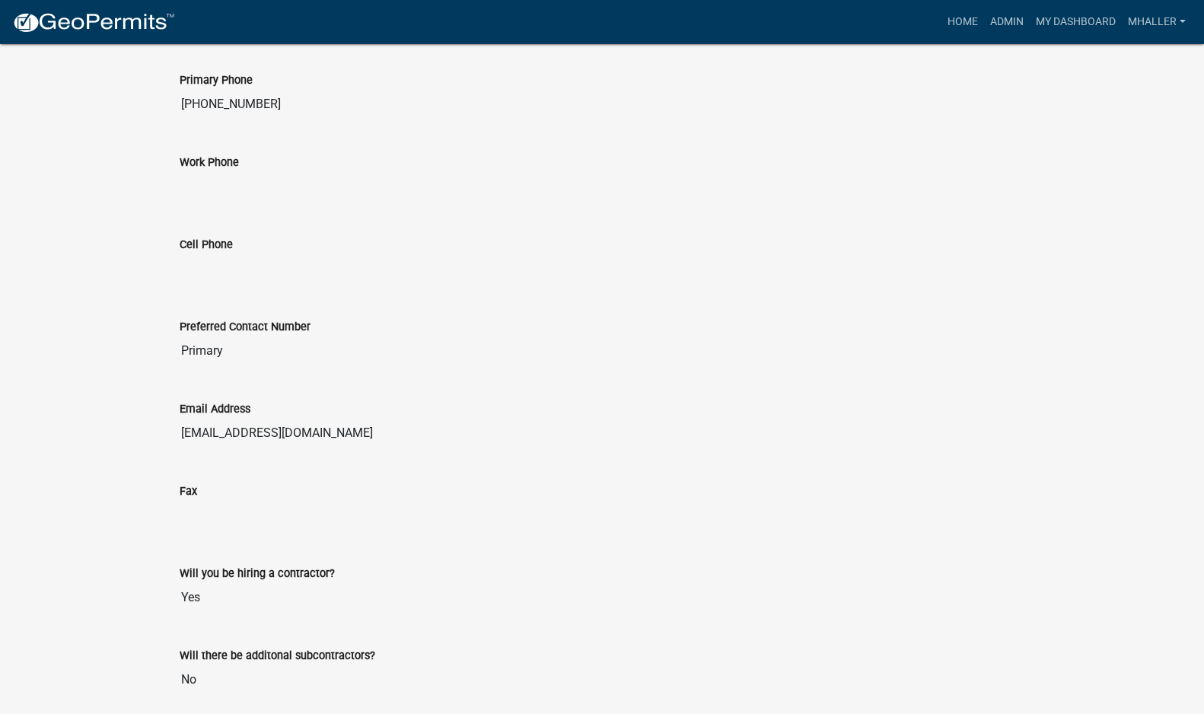
drag, startPoint x: 342, startPoint y: 432, endPoint x: 169, endPoint y: 432, distance: 173.5
click at [169, 432] on div "Email Address [EMAIL_ADDRESS][DOMAIN_NAME]" at bounding box center [602, 419] width 868 height 82
